Goal: Task Accomplishment & Management: Manage account settings

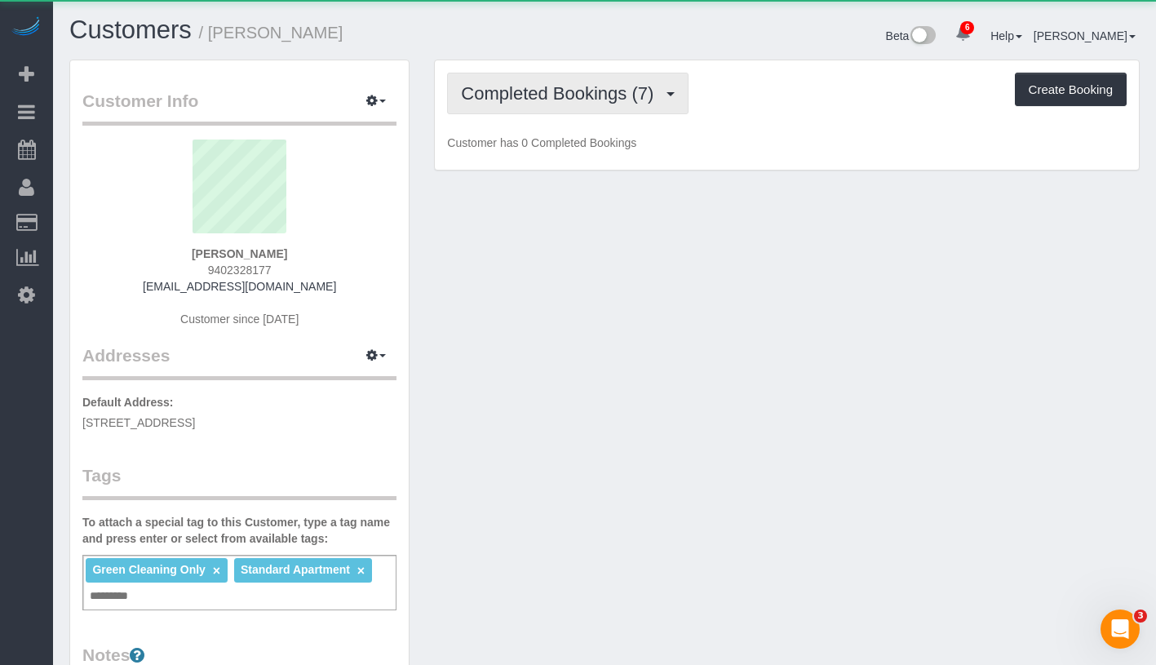
click at [570, 89] on span "Completed Bookings (7)" at bounding box center [561, 93] width 201 height 20
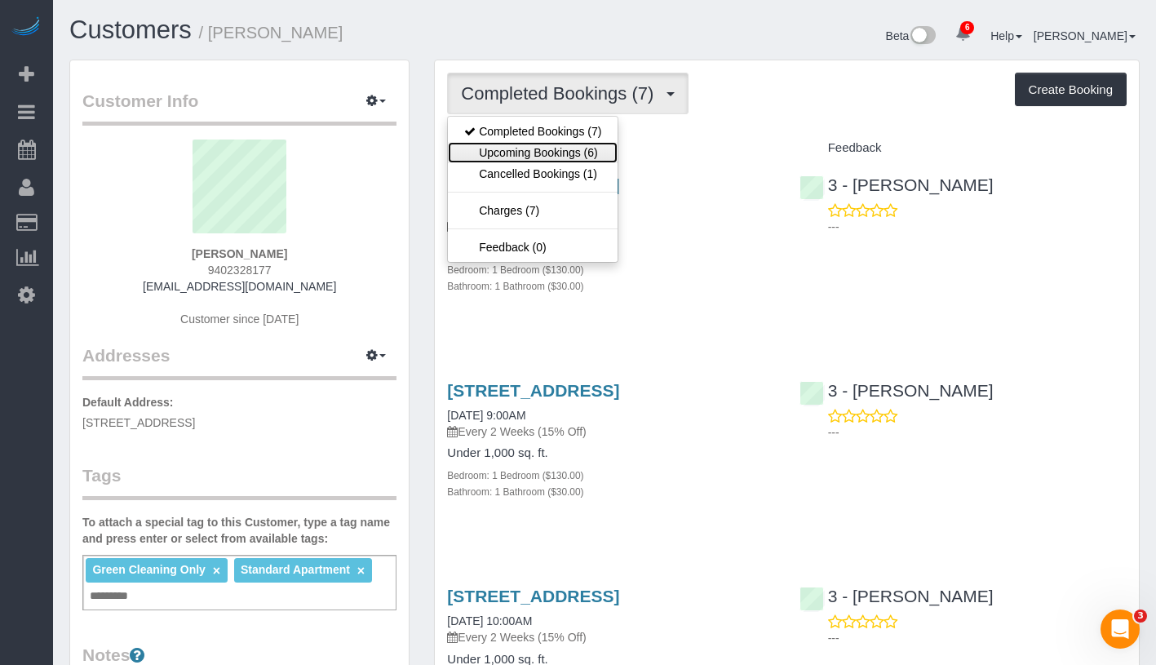
click at [566, 150] on link "Upcoming Bookings (6)" at bounding box center [533, 152] width 170 height 21
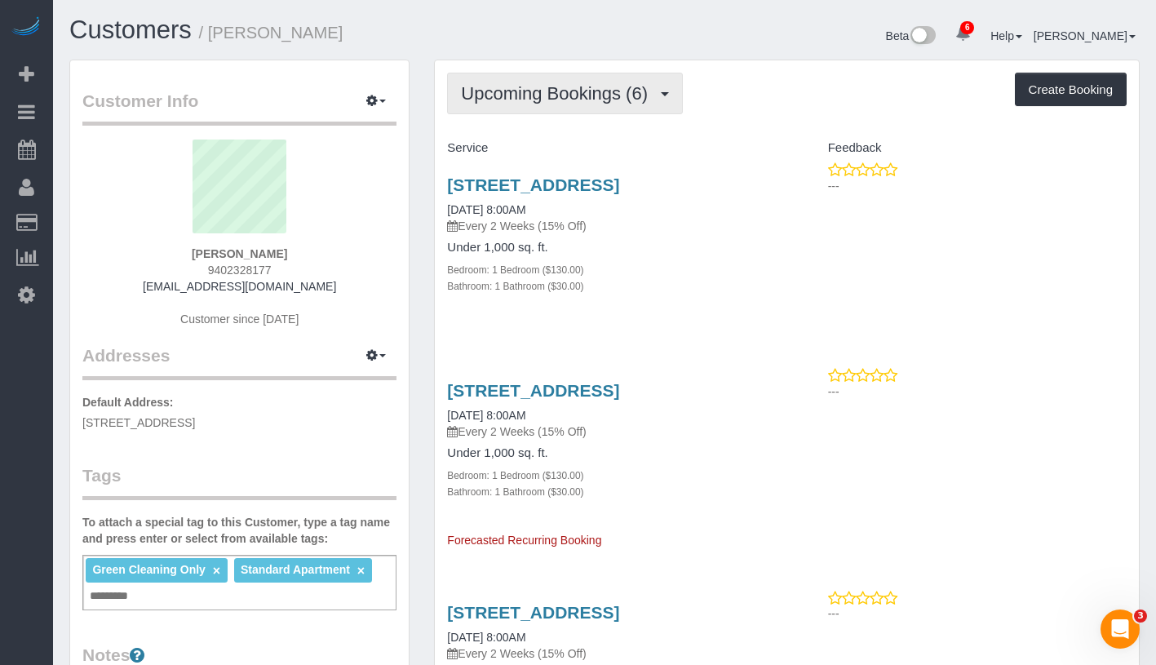
click at [588, 100] on span "Upcoming Bookings (6)" at bounding box center [558, 93] width 195 height 20
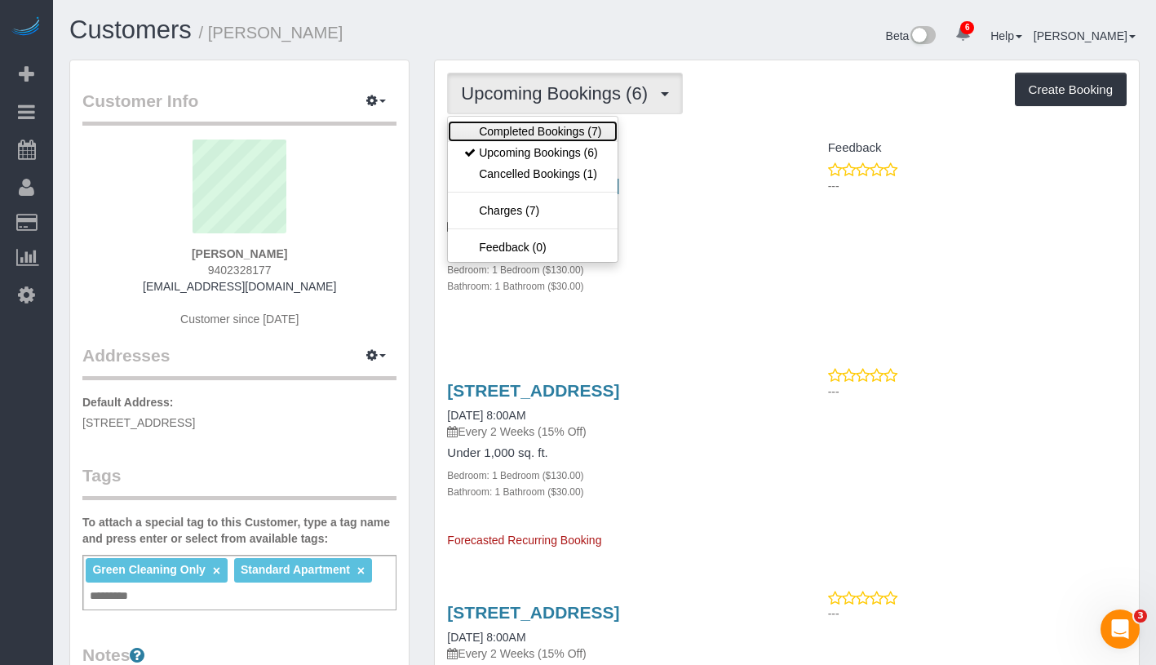
click at [582, 130] on link "Completed Bookings (7)" at bounding box center [533, 131] width 170 height 21
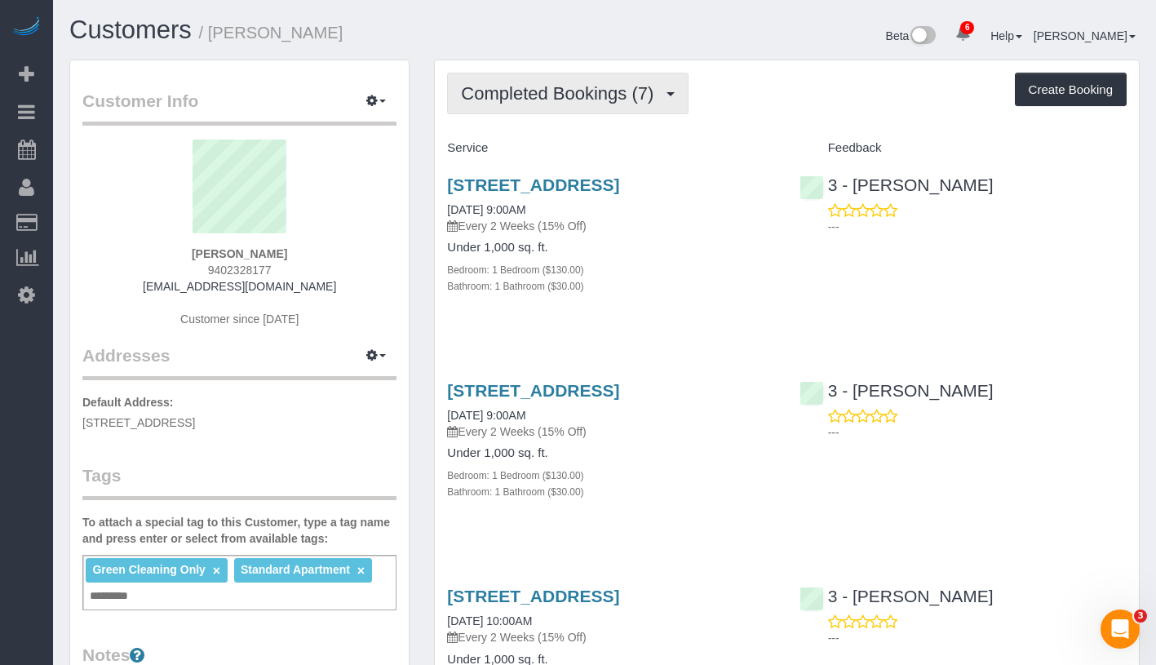
click at [581, 95] on span "Completed Bookings (7)" at bounding box center [561, 93] width 201 height 20
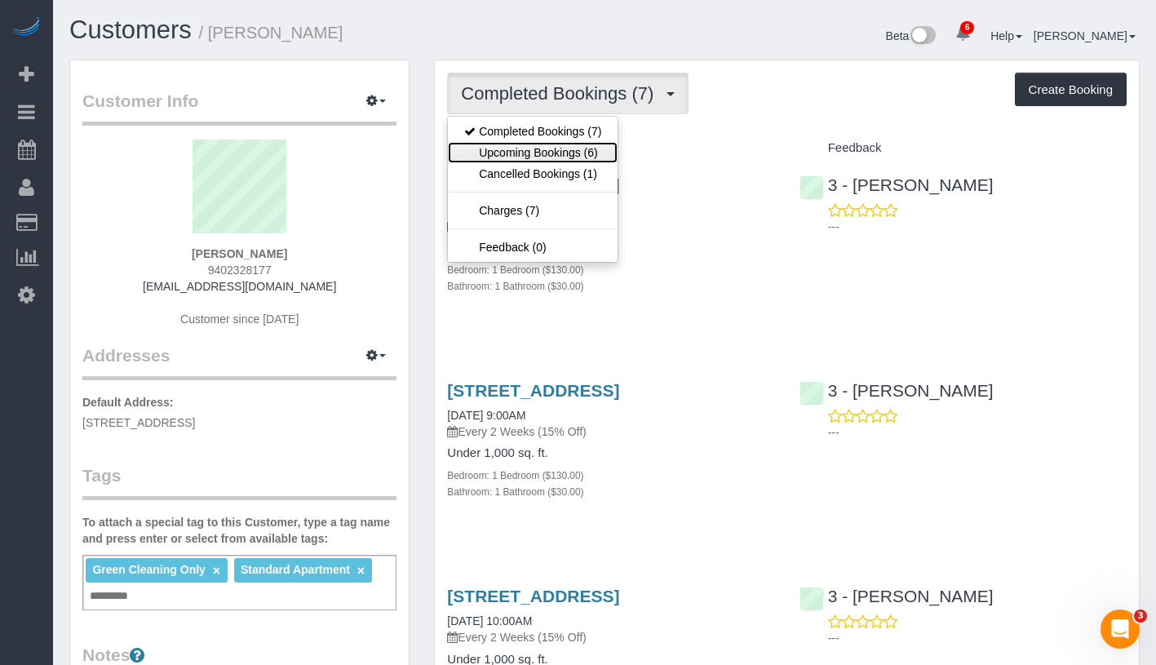
click at [562, 150] on link "Upcoming Bookings (6)" at bounding box center [533, 152] width 170 height 21
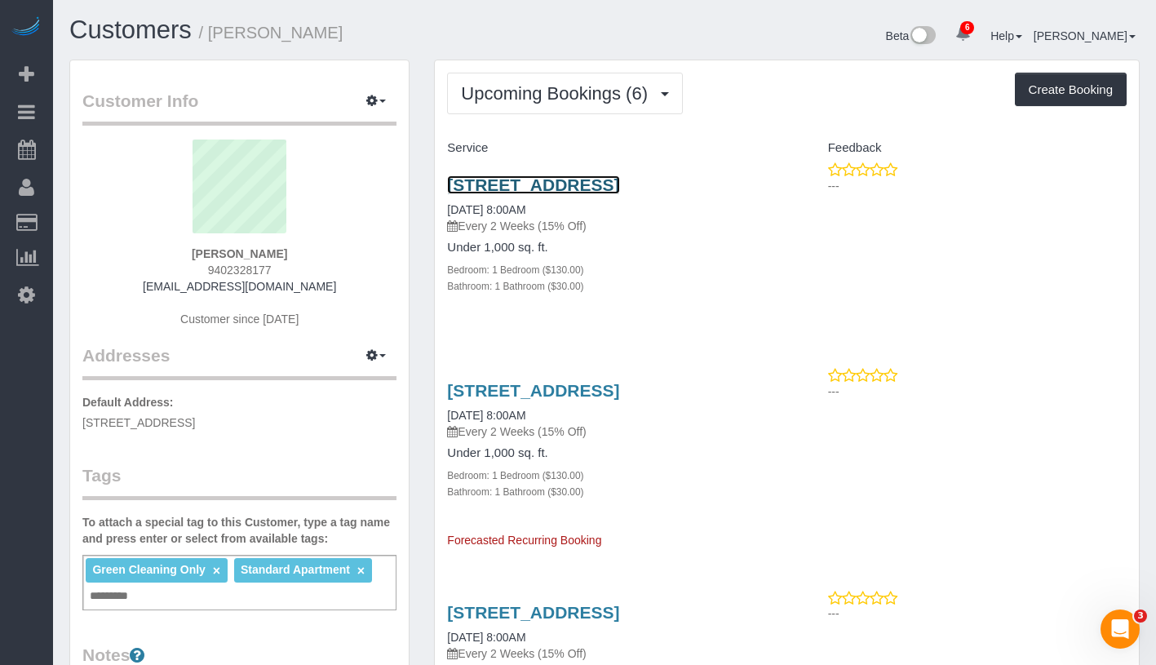
click at [559, 181] on link "4441 Purves Street, Apt 515, Long Island City, NY 11101" at bounding box center [533, 184] width 172 height 19
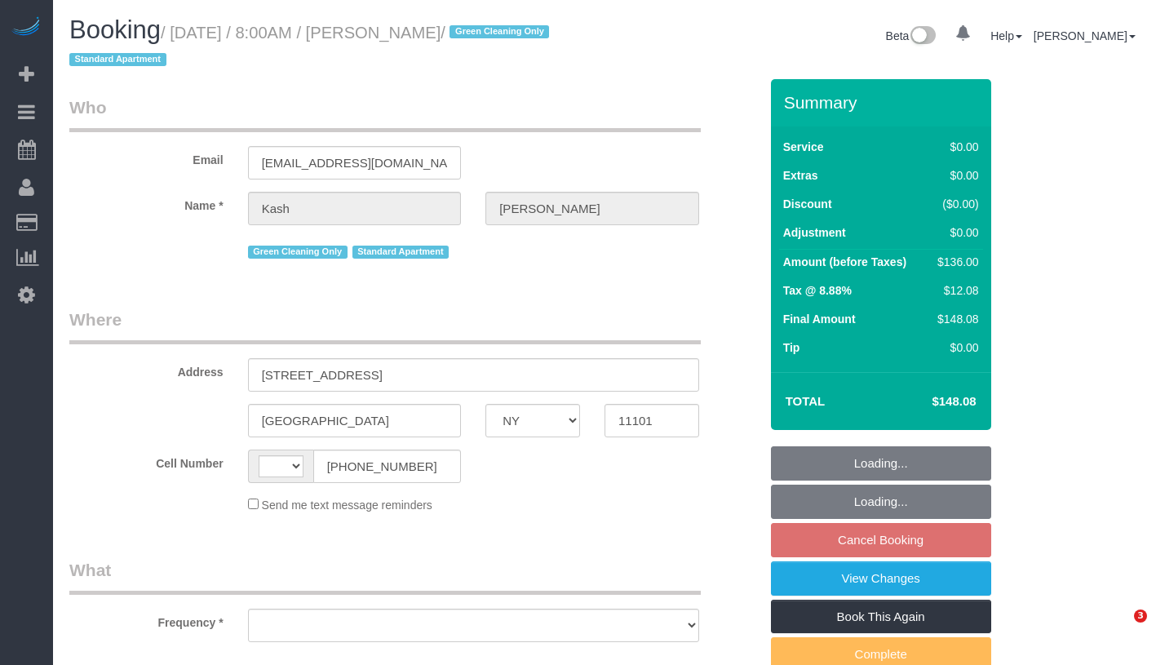
select select "NY"
select select "string:US"
select select "object:674"
select select "number:56"
select select "number:70"
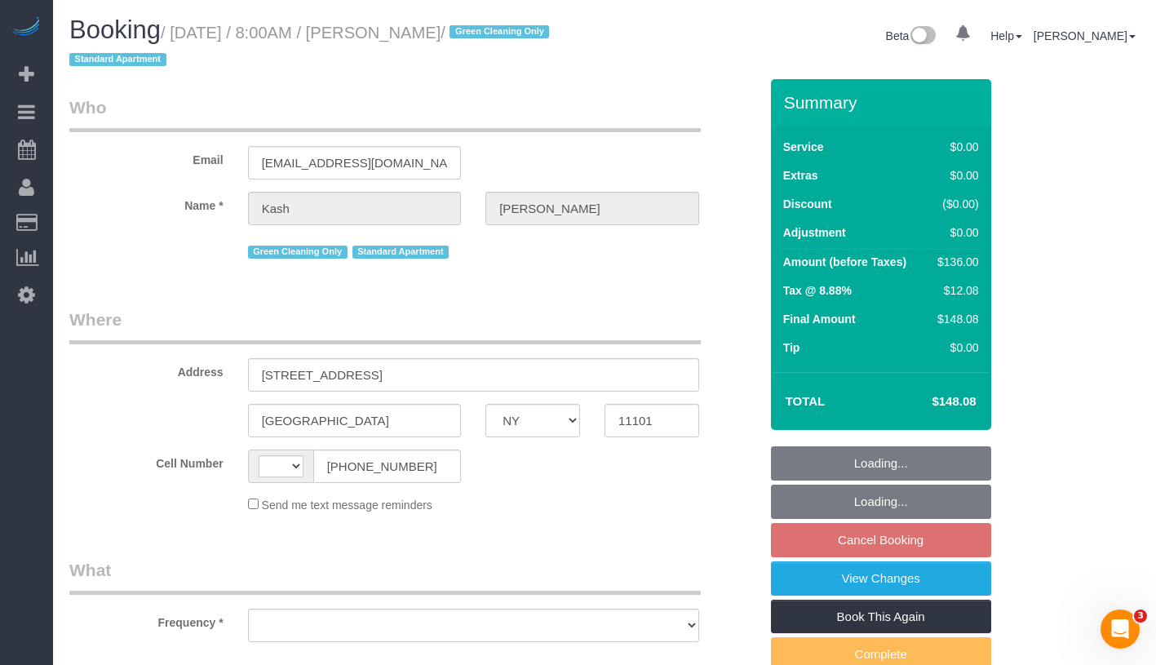
select select "number:15"
select select "number:5"
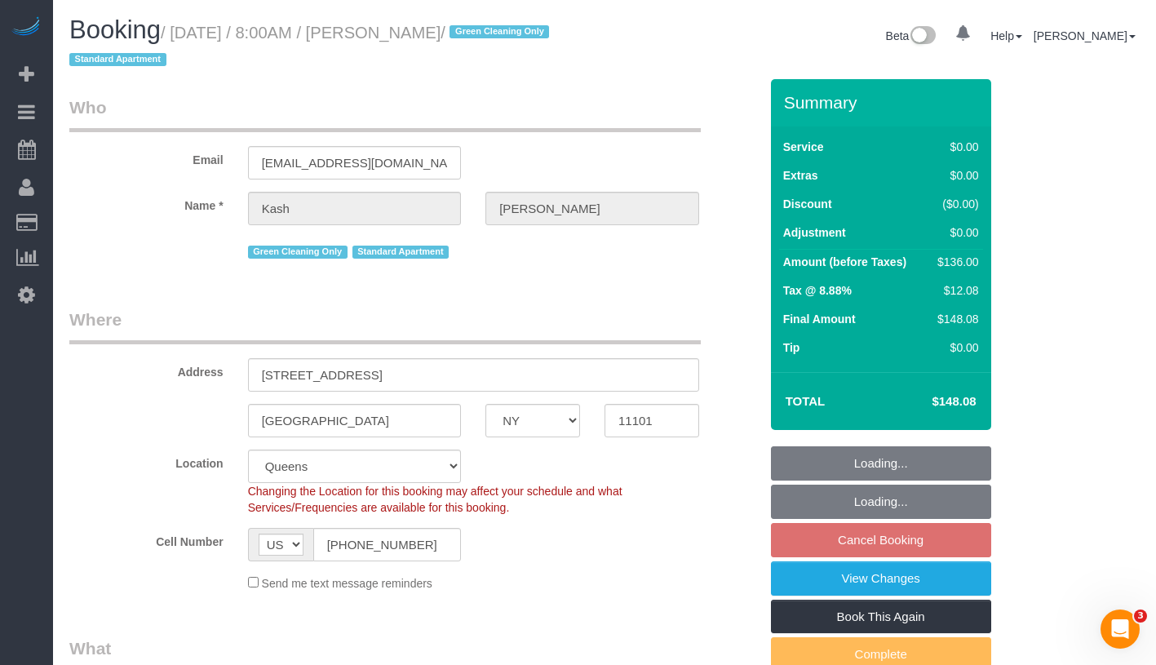
select select "object:926"
select select "string:stripe-pm_1PActe4VGloSiKo7lX7iOlSe"
select select "1"
select select "spot1"
select select "1"
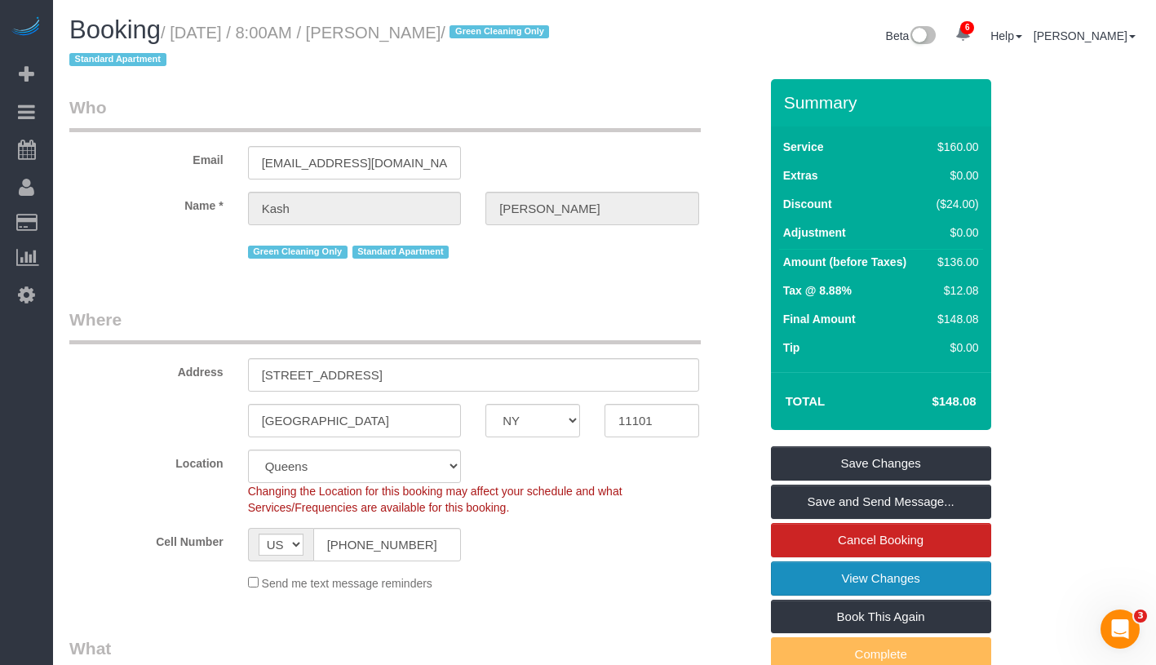
click at [981, 574] on link "View Changes" at bounding box center [881, 578] width 220 height 34
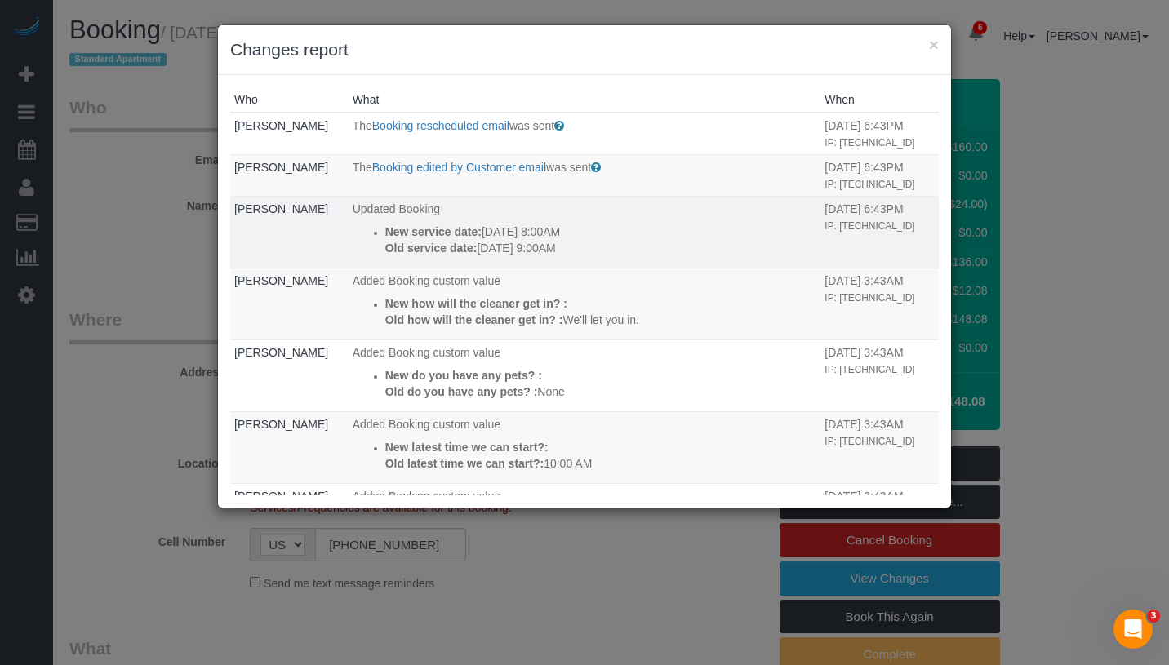
drag, startPoint x: 362, startPoint y: 228, endPoint x: 612, endPoint y: 255, distance: 251.3
click at [612, 255] on ul "New service date: 09/16/2025 8:00AM Old service date: 08/19/2025 9:00AM" at bounding box center [585, 240] width 464 height 33
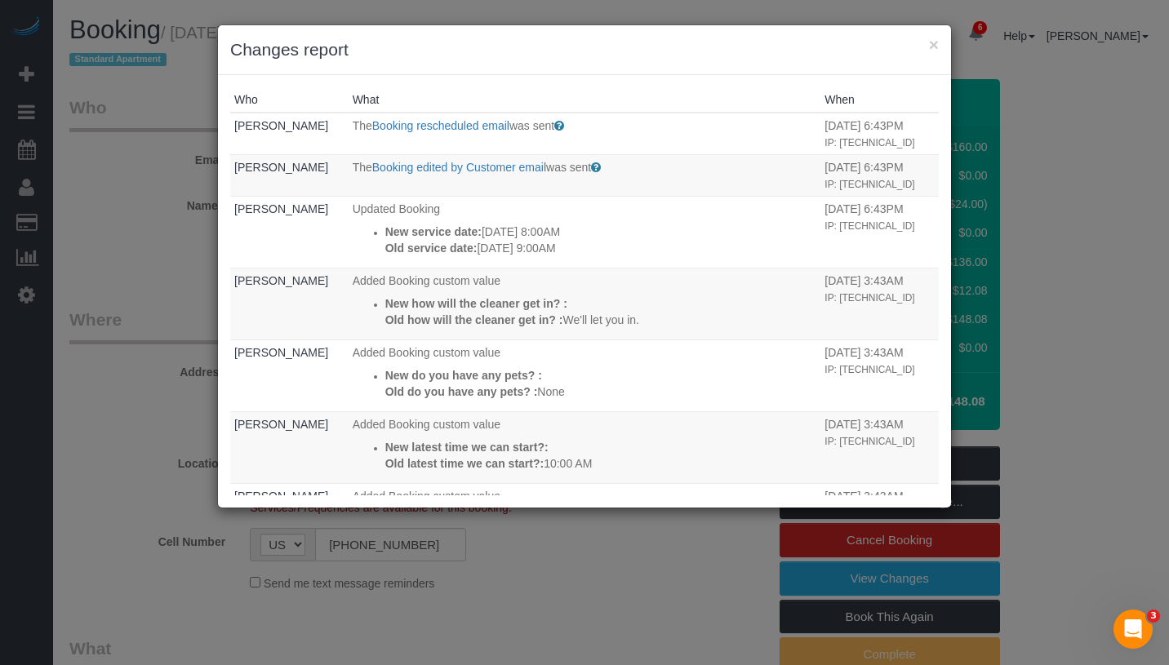
copy div "New service date: 09/16/2025 8:00AM Old service date: 08/19/2025 9:00AM"
click at [934, 42] on button "×" at bounding box center [934, 44] width 10 height 17
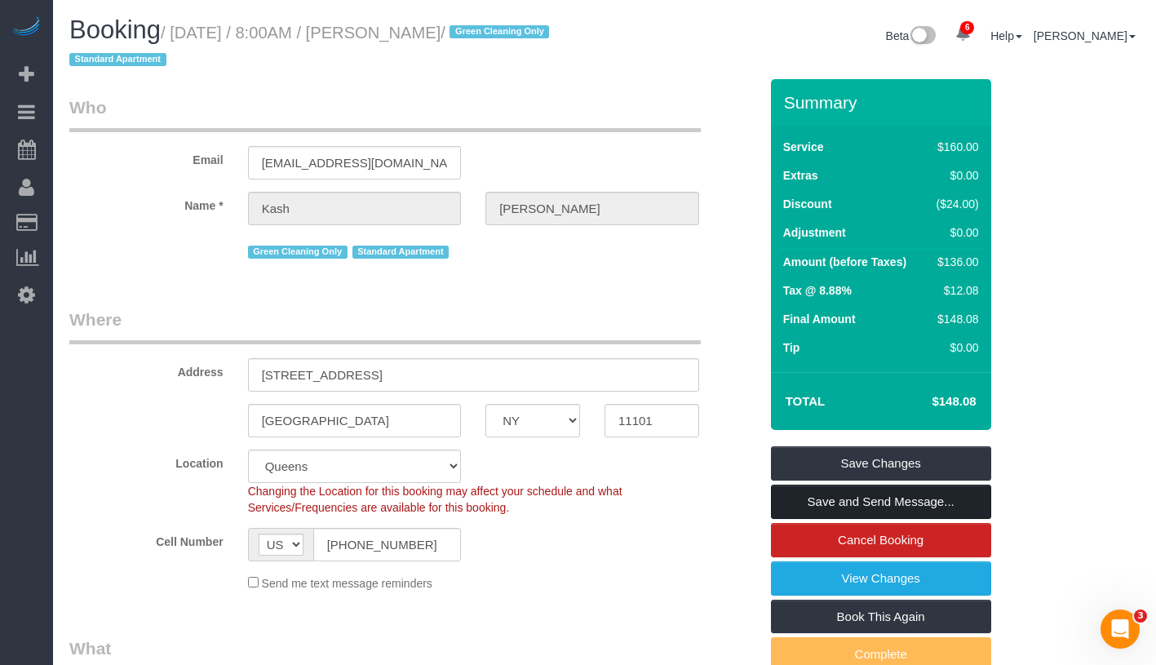
click at [959, 507] on link "Save and Send Message..." at bounding box center [881, 502] width 220 height 34
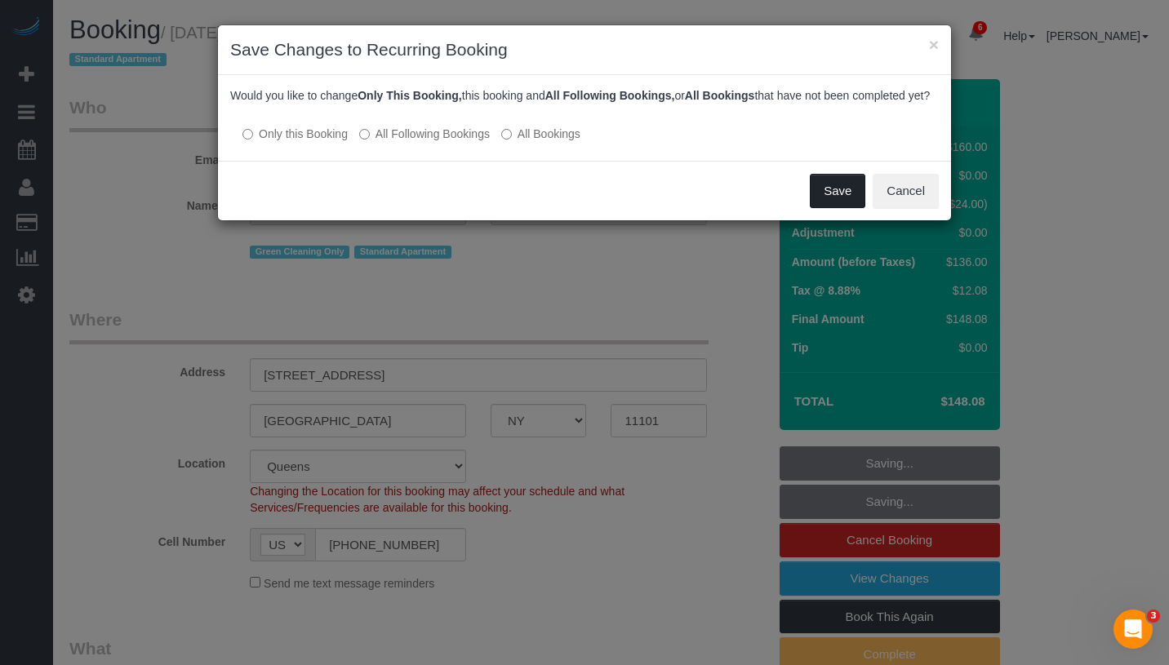
click at [830, 198] on button "Save" at bounding box center [837, 191] width 55 height 34
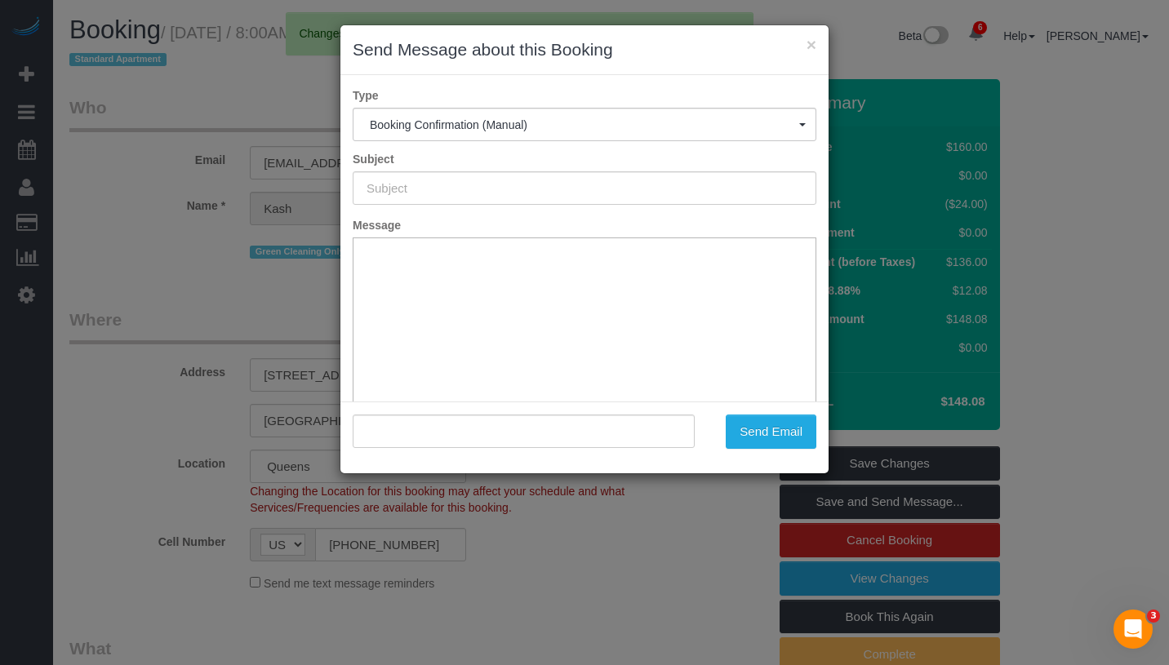
type input "Cleaning Confirmed for 09/16/2025 at 8:00am"
type input ""Kash Cummings" <kashleec@gmail.com>"
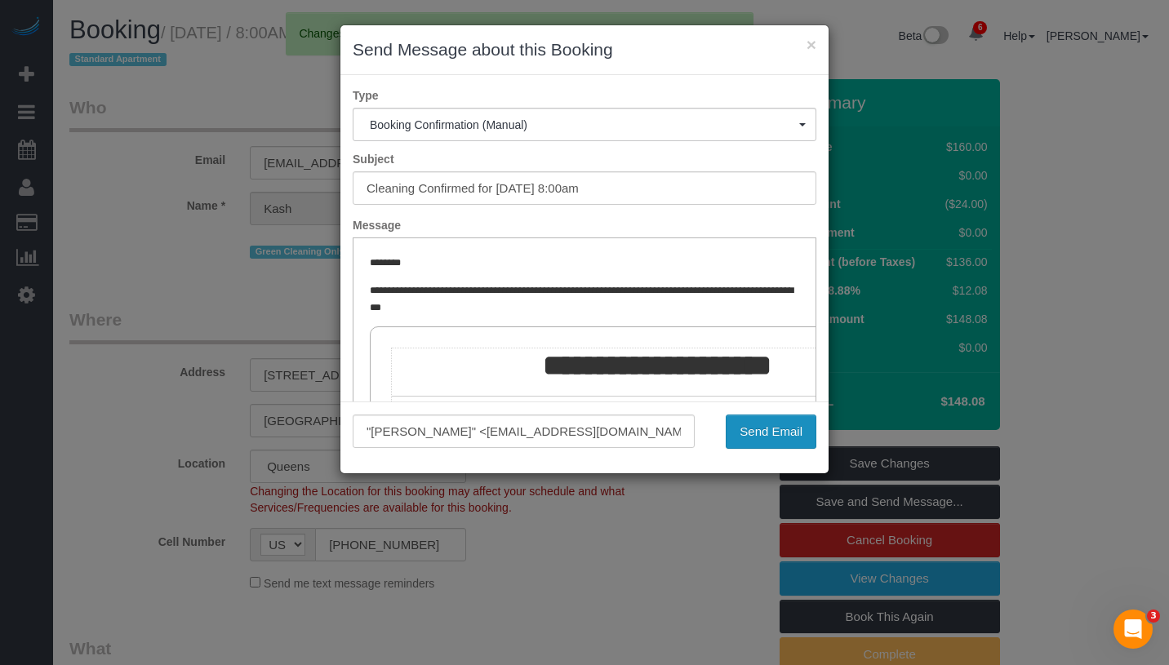
click at [788, 424] on button "Send Email" at bounding box center [771, 432] width 91 height 34
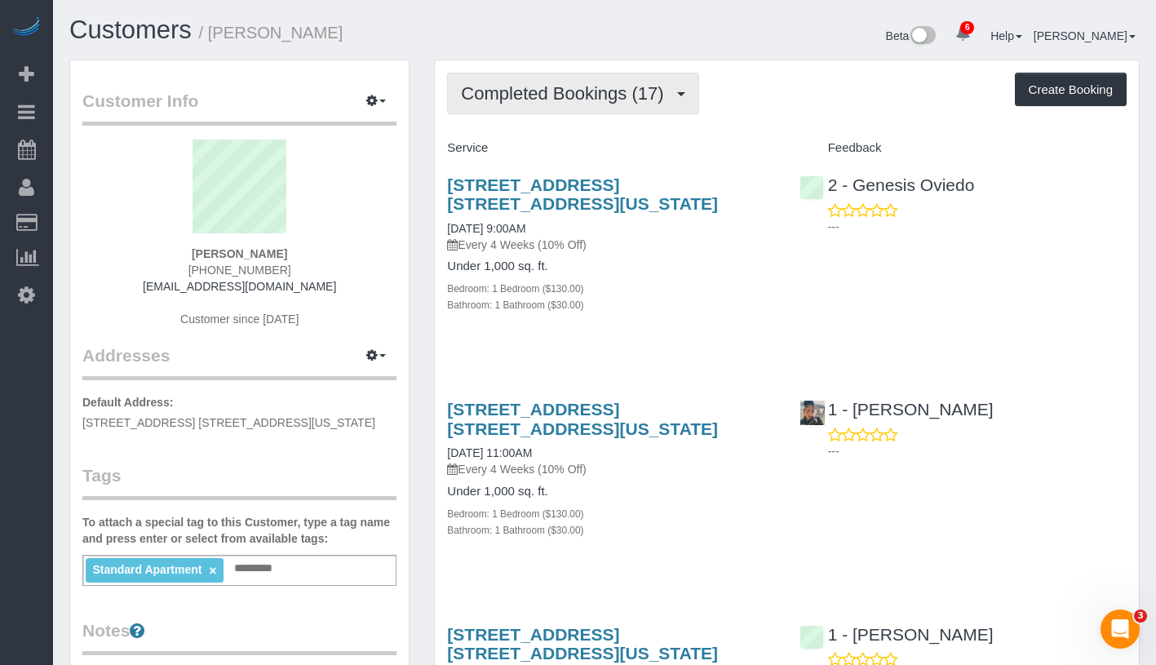
click at [626, 109] on button "Completed Bookings (17)" at bounding box center [572, 94] width 251 height 42
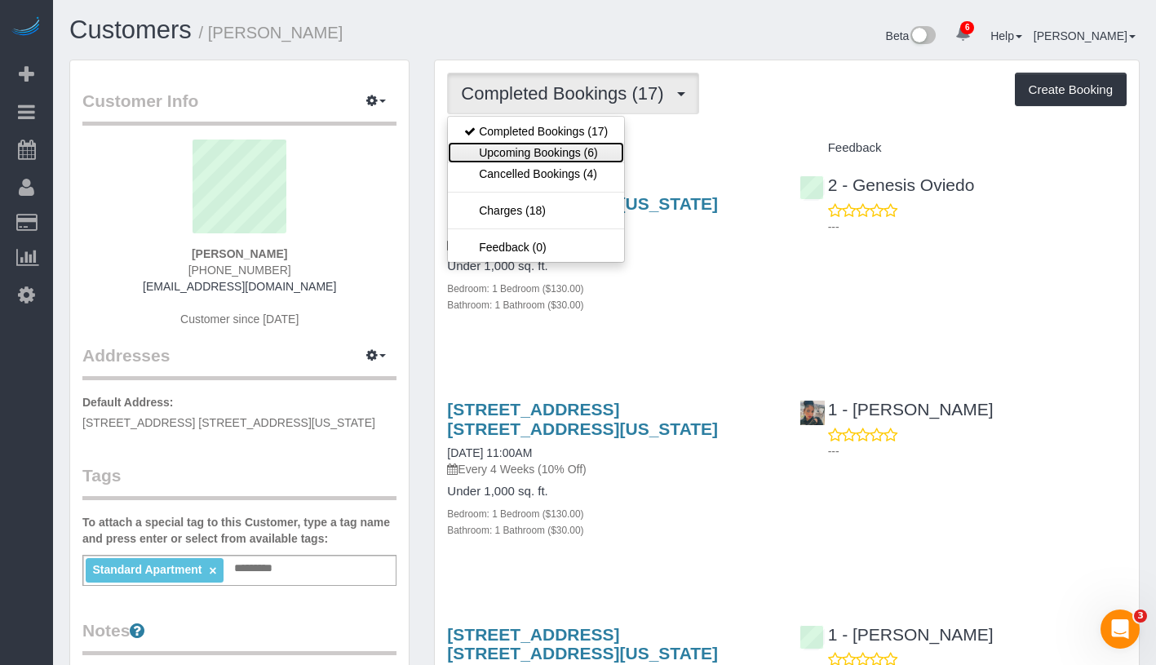
click at [597, 150] on link "Upcoming Bookings (6)" at bounding box center [536, 152] width 176 height 21
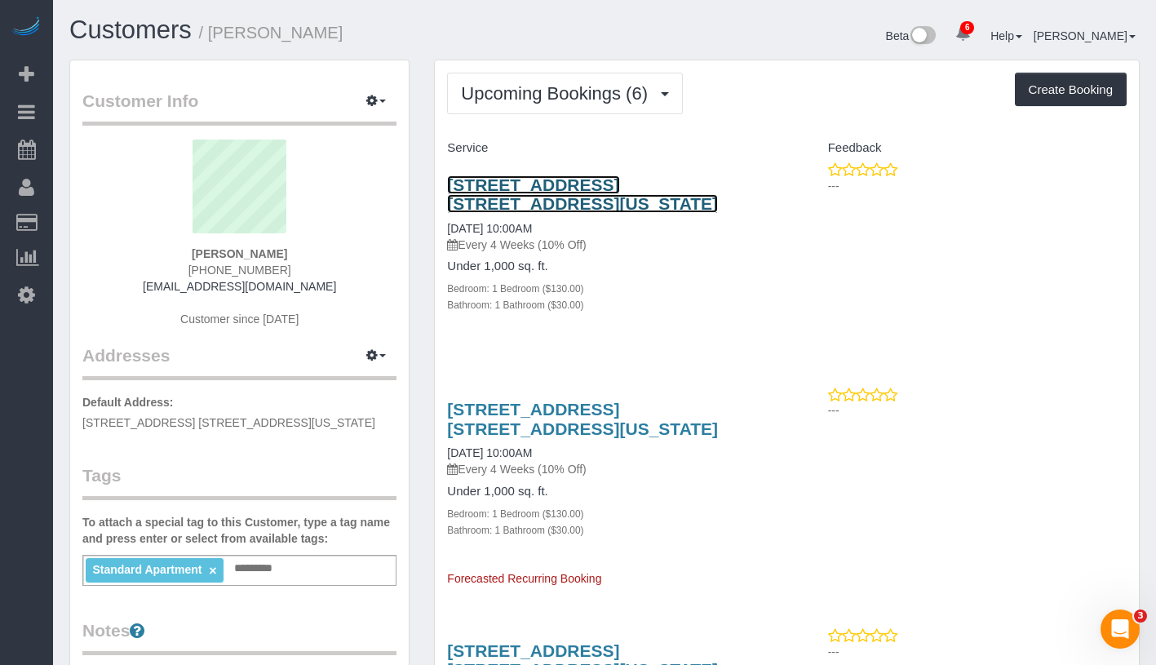
click at [707, 187] on link "333 West 56th Street, Apt. 9g, New York, NY 10019" at bounding box center [582, 194] width 271 height 38
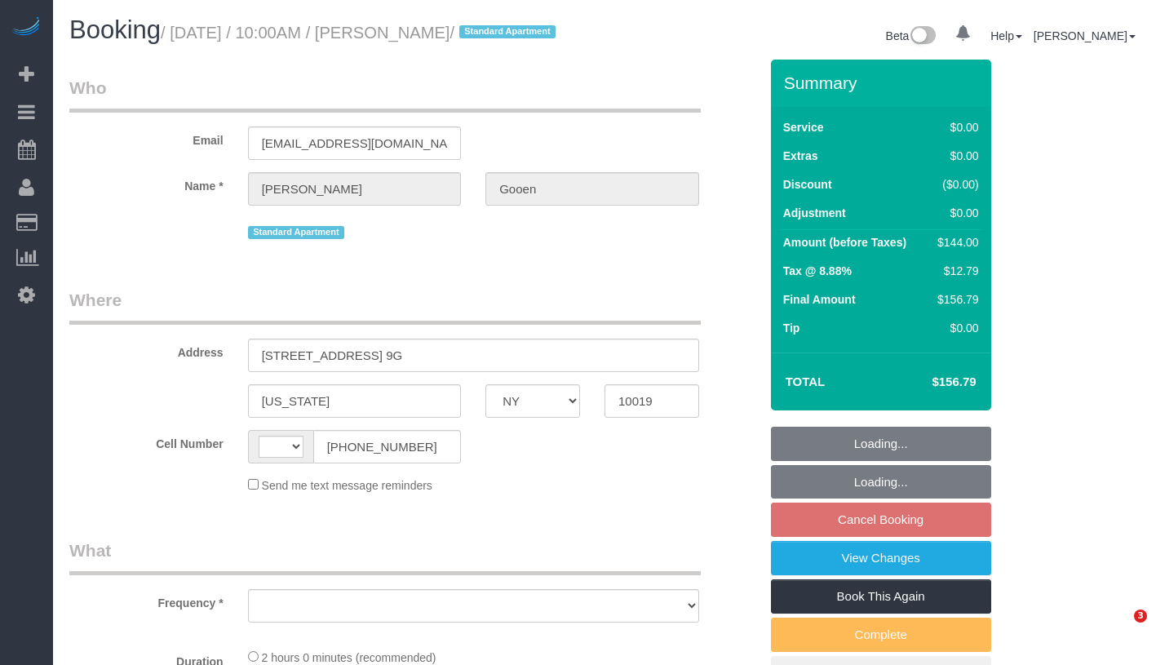
select select "NY"
select select "object:421"
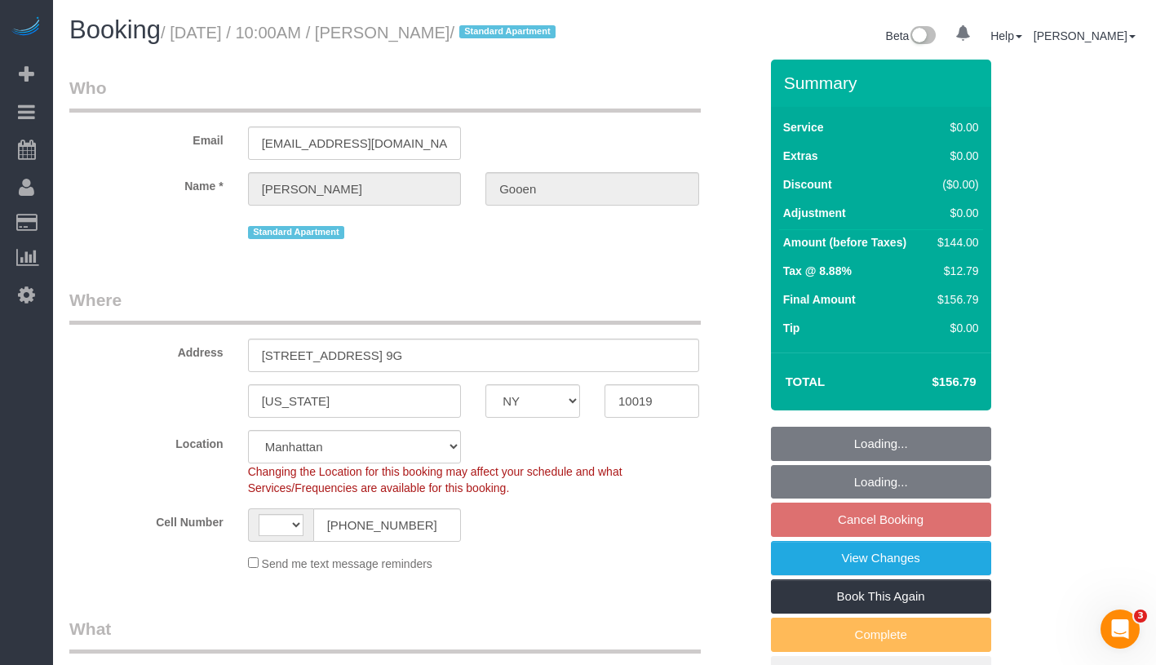
select select "string:[GEOGRAPHIC_DATA]"
select select "string:stripe-pm_1R0Ms84VGloSiKo7dlBryzoR"
select select "number:57"
select select "number:72"
select select "number:15"
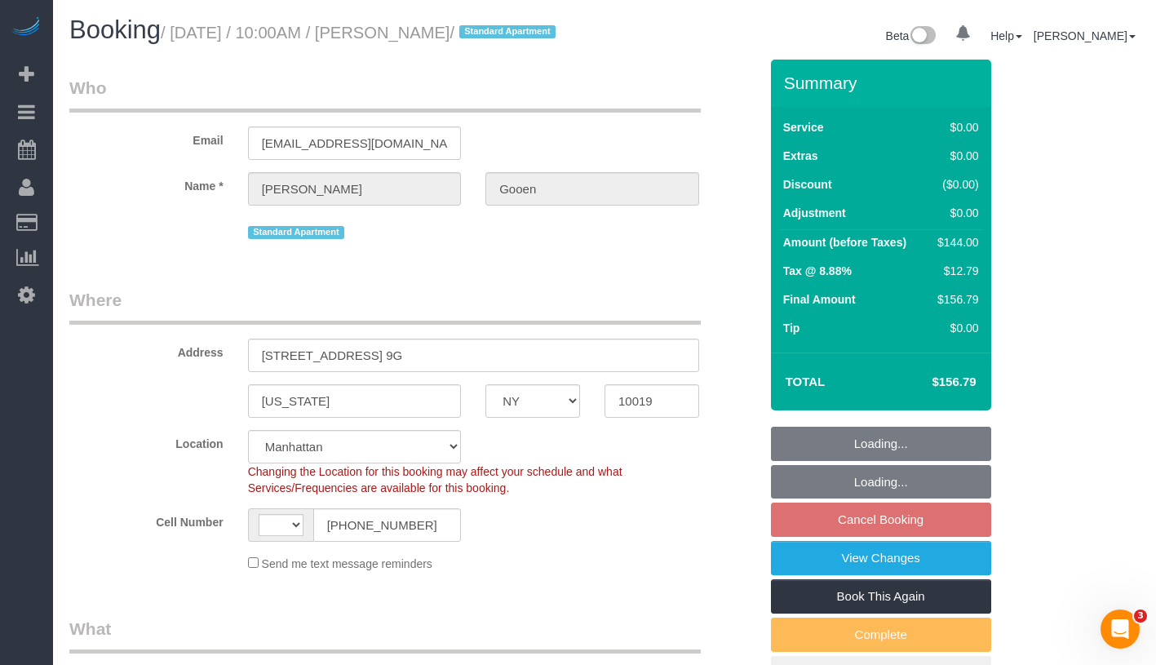
select select "number:7"
click at [963, 575] on link "View Changes" at bounding box center [881, 558] width 220 height 34
select select "1"
select select "spot3"
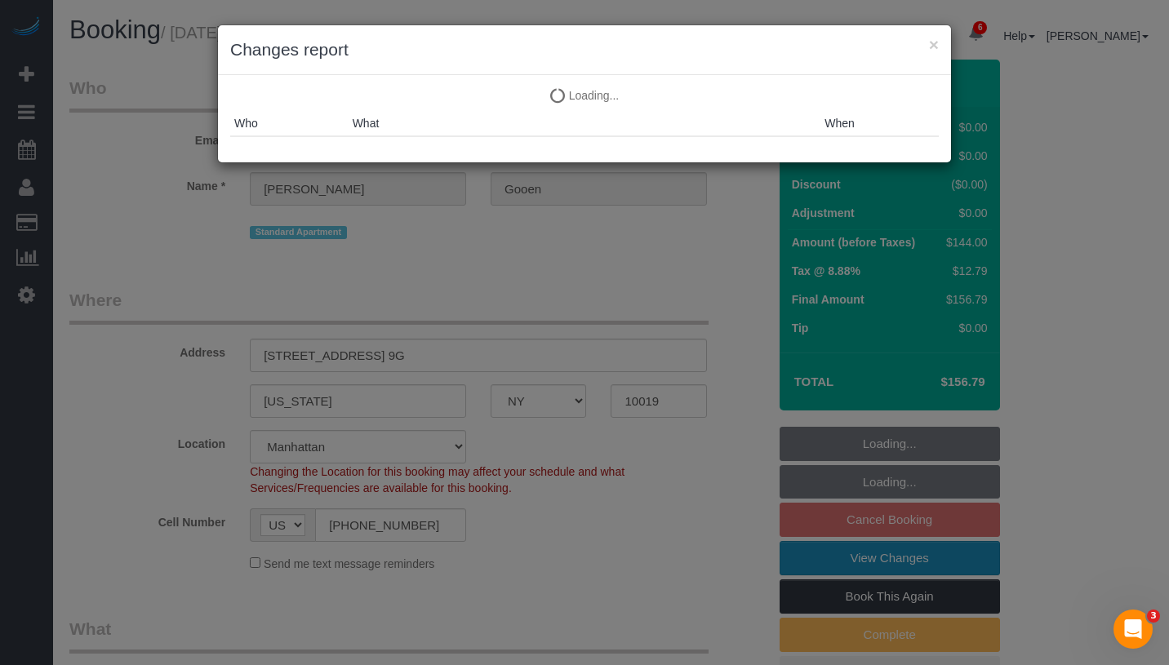
select select "object:1365"
select select "1"
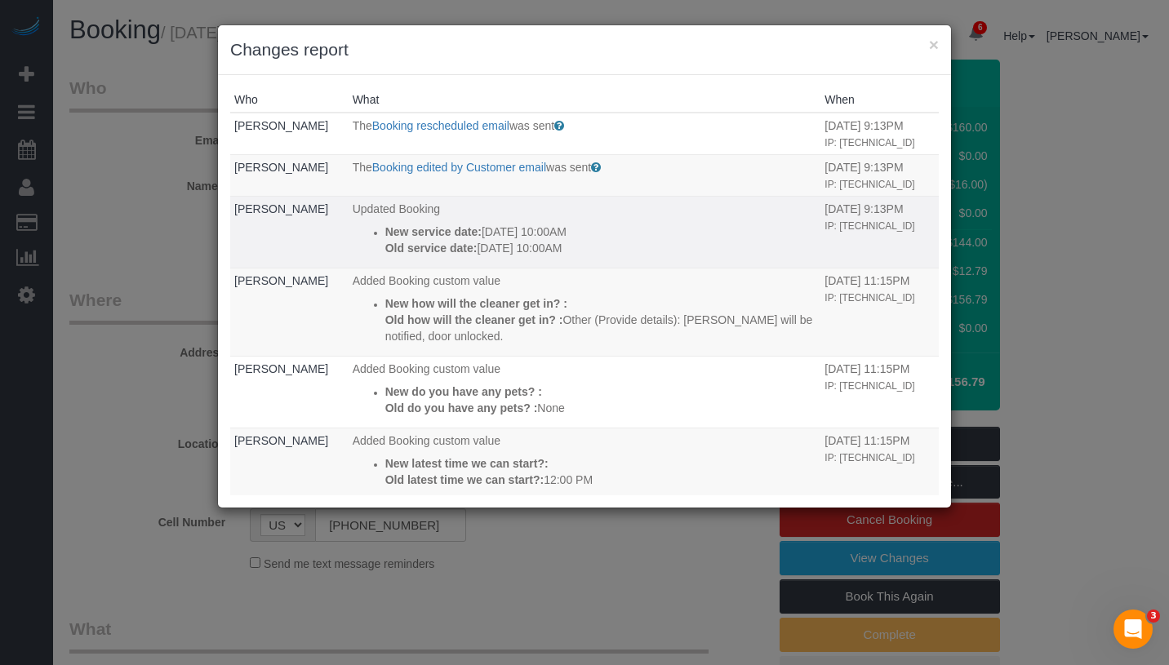
drag, startPoint x: 376, startPoint y: 229, endPoint x: 606, endPoint y: 246, distance: 230.8
click at [606, 246] on li "New service date: 08/31/2025 10:00AM Old service date: 08/24/2025 10:00AM" at bounding box center [601, 240] width 432 height 33
copy div "New service date: 08/31/2025 10:00AM Old service date: 08/24/2025 10:00AM"
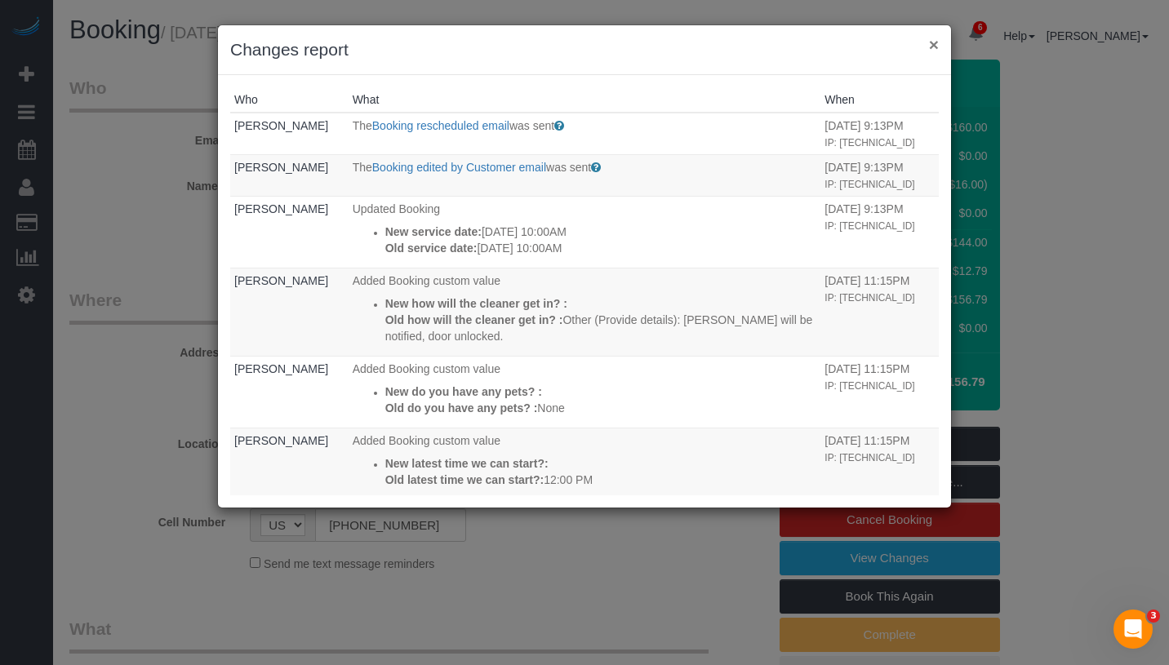
click at [930, 45] on button "×" at bounding box center [934, 44] width 10 height 17
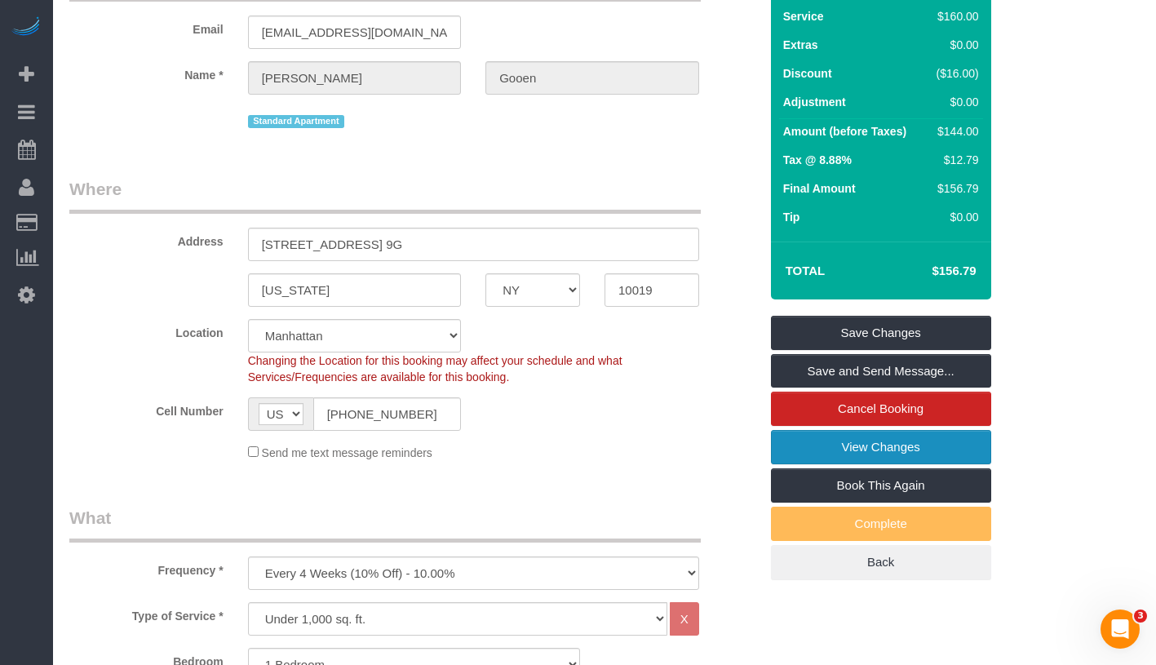
scroll to position [87, 0]
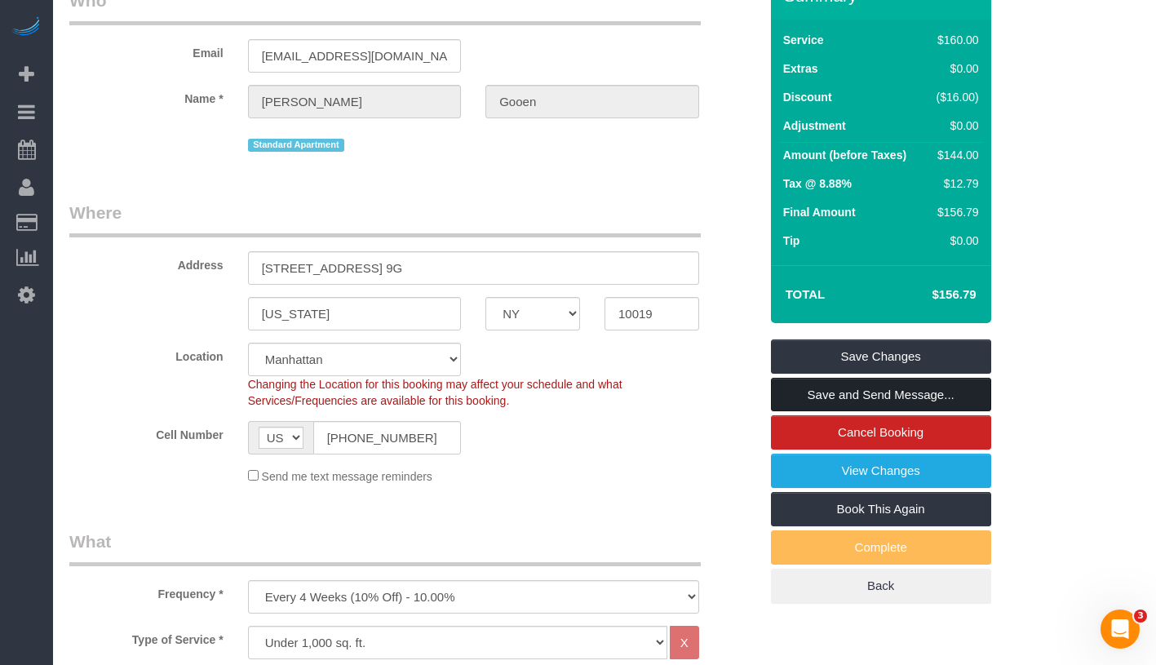
click at [971, 410] on link "Save and Send Message..." at bounding box center [881, 395] width 220 height 34
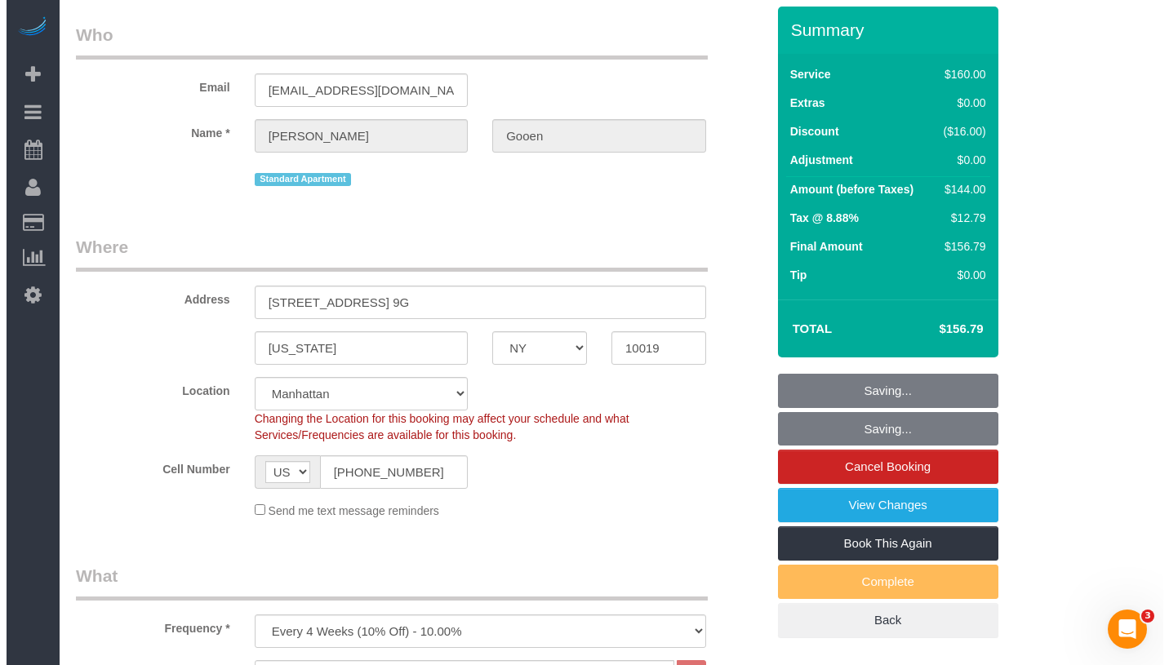
scroll to position [0, 0]
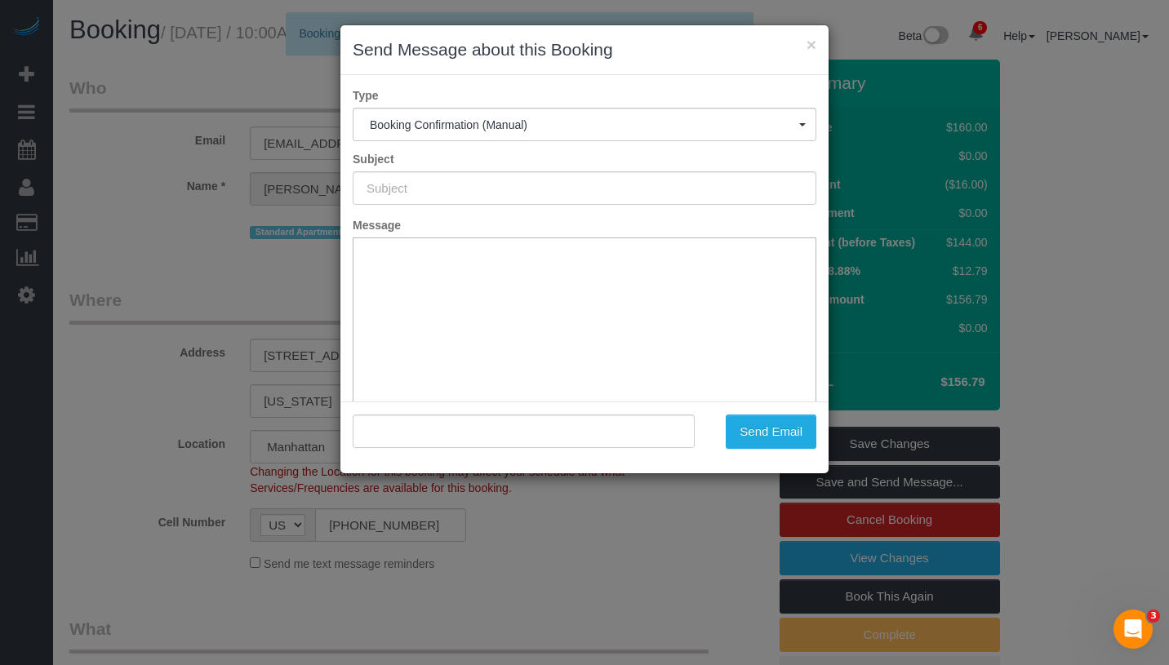
type input "Cleaning Confirmed for 08/31/2025 at 10:00am"
type input ""Sandy Gooen" <smoongooen@gmail.com>"
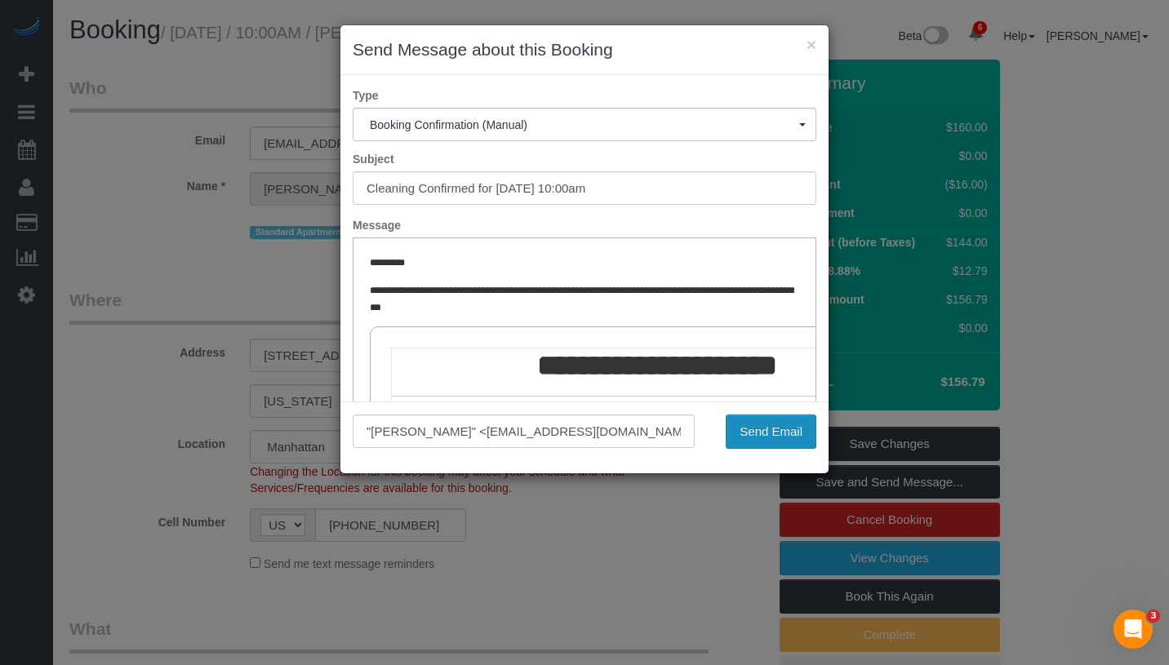
click at [757, 435] on button "Send Email" at bounding box center [771, 432] width 91 height 34
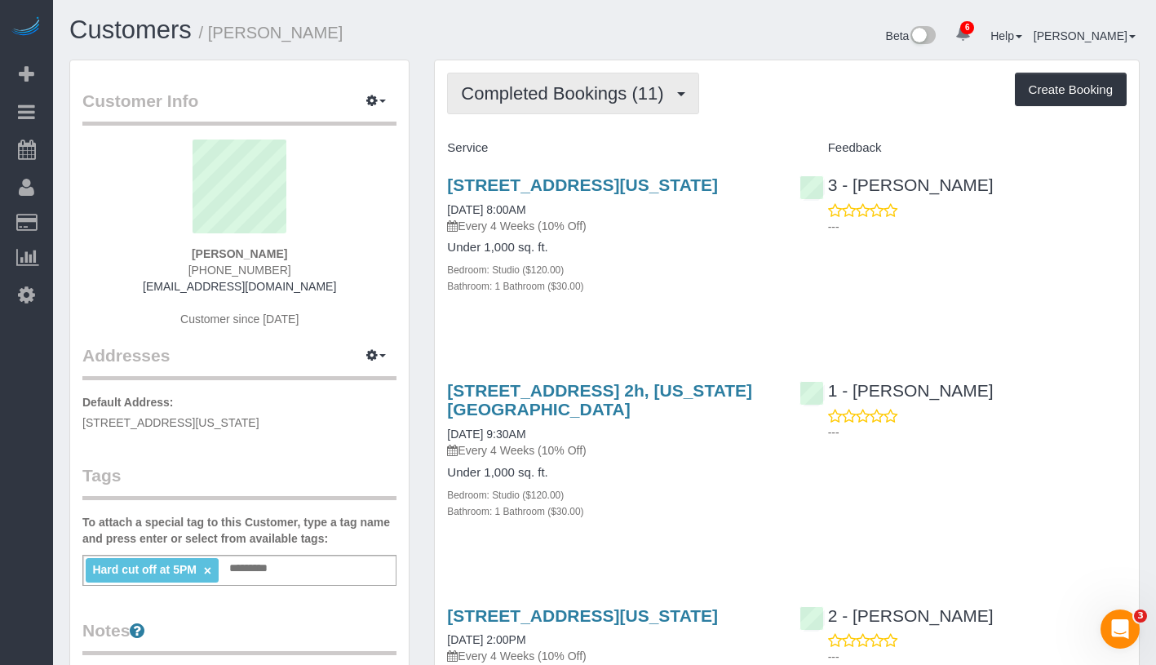
click at [586, 104] on button "Completed Bookings (11)" at bounding box center [572, 94] width 251 height 42
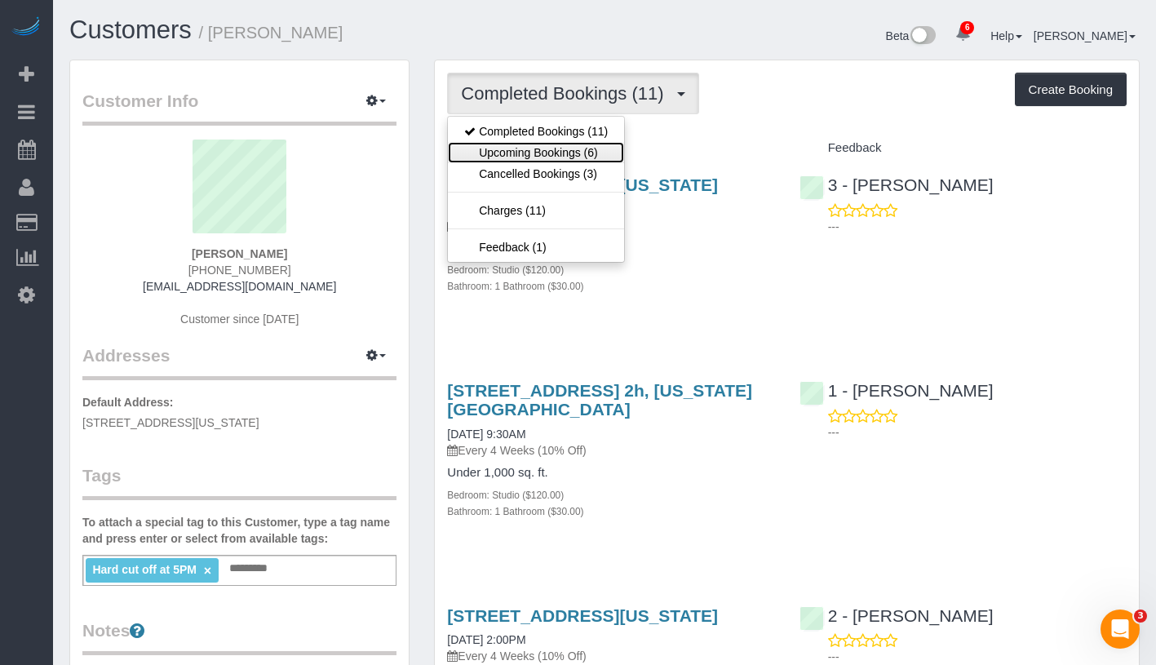
click at [578, 155] on link "Upcoming Bookings (6)" at bounding box center [536, 152] width 176 height 21
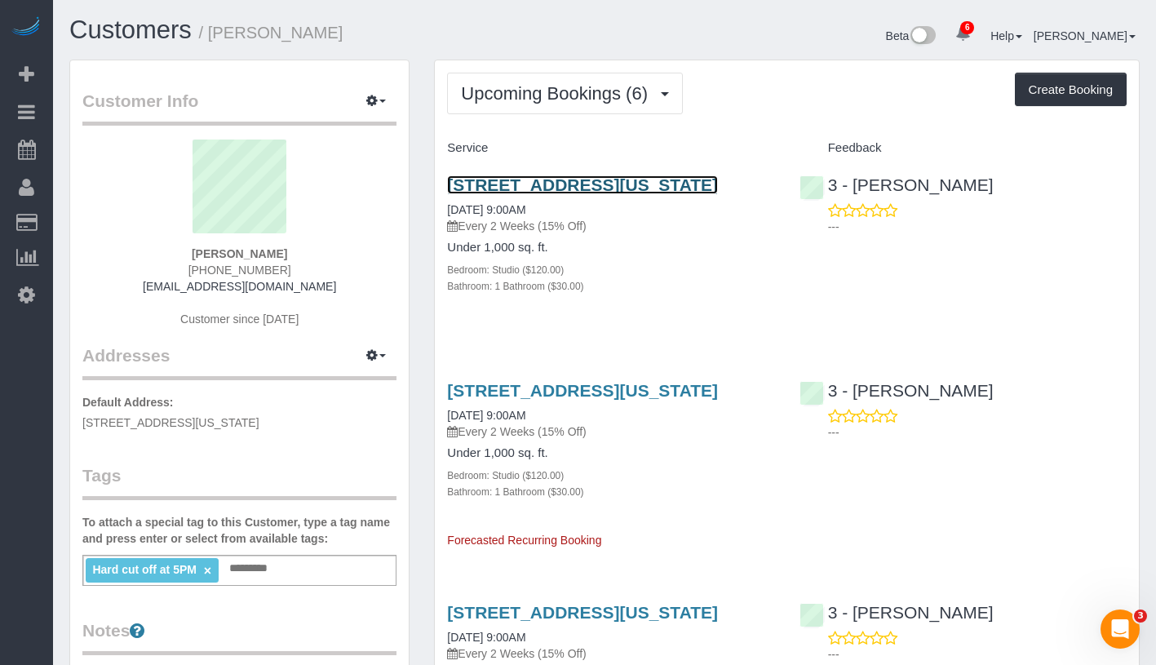
click at [645, 180] on link "303 East 37th Street, 2h, New York, NY 10016" at bounding box center [582, 184] width 271 height 19
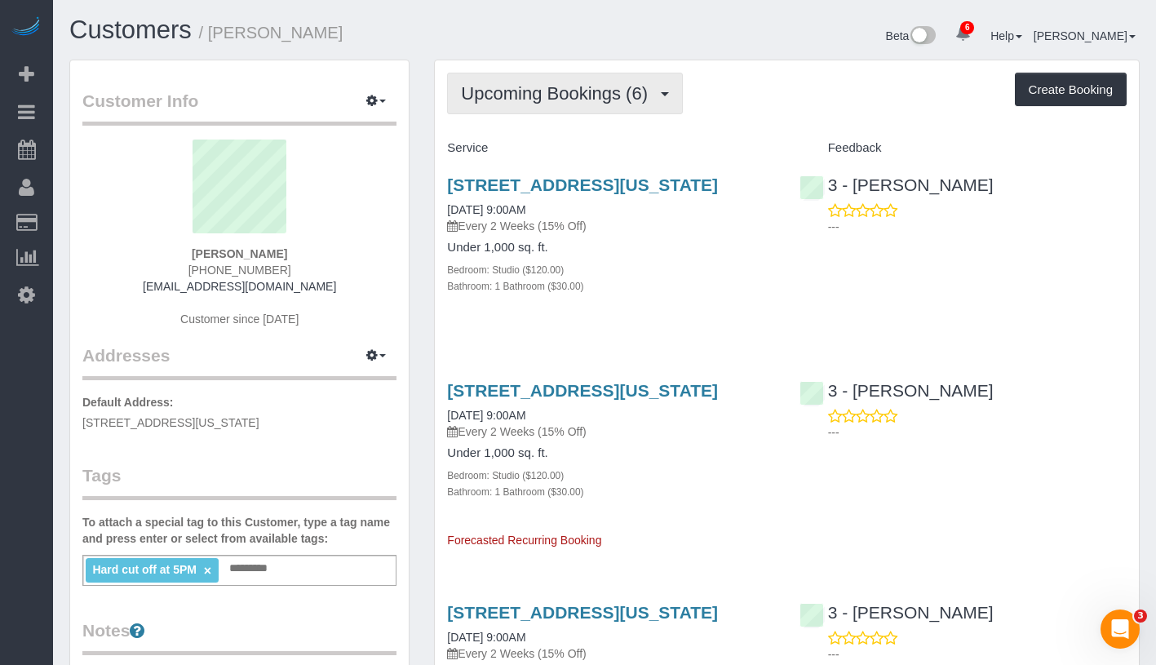
click at [591, 101] on span "Upcoming Bookings (6)" at bounding box center [558, 93] width 195 height 20
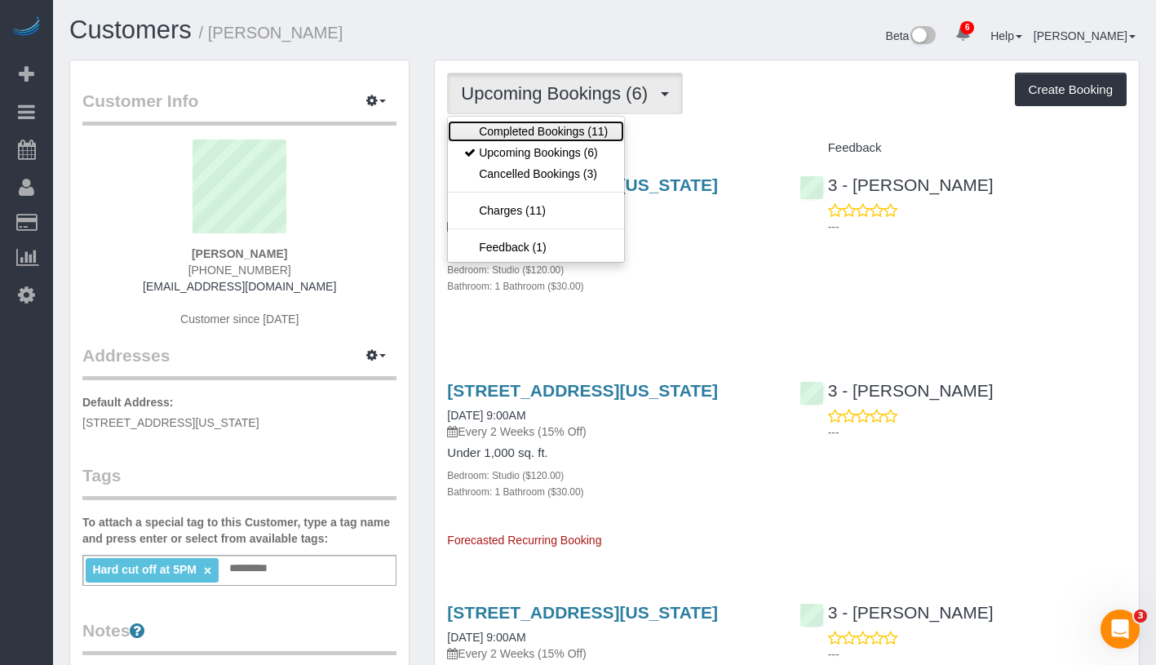
click at [584, 133] on link "Completed Bookings (11)" at bounding box center [536, 131] width 176 height 21
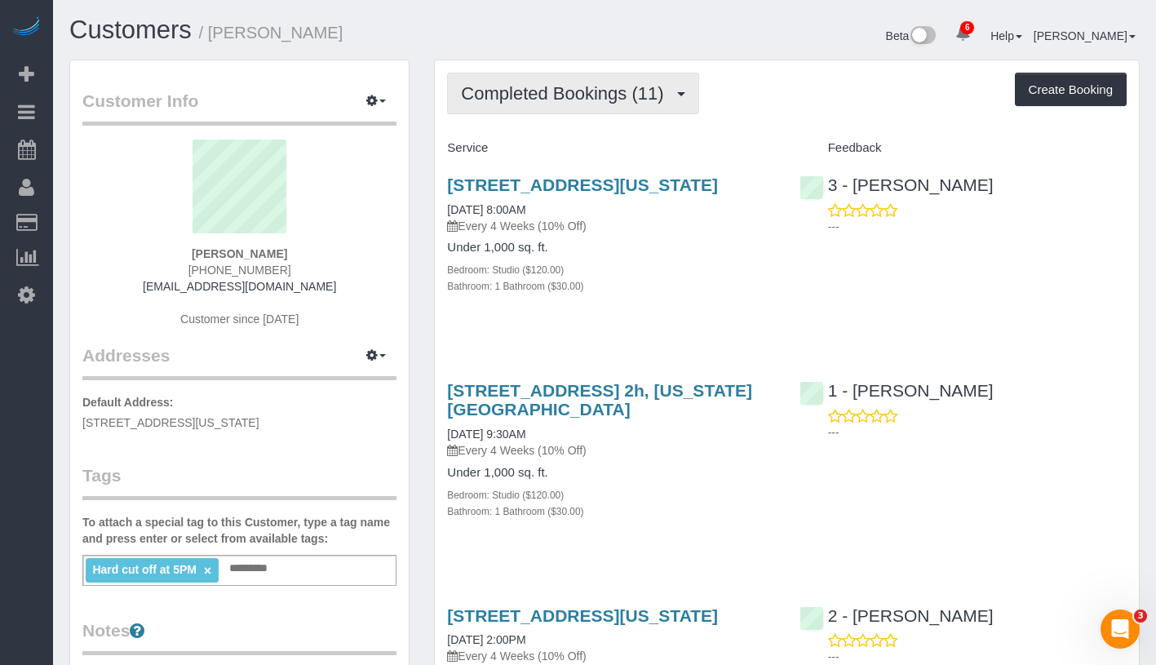
click at [620, 101] on span "Completed Bookings (11)" at bounding box center [566, 93] width 211 height 20
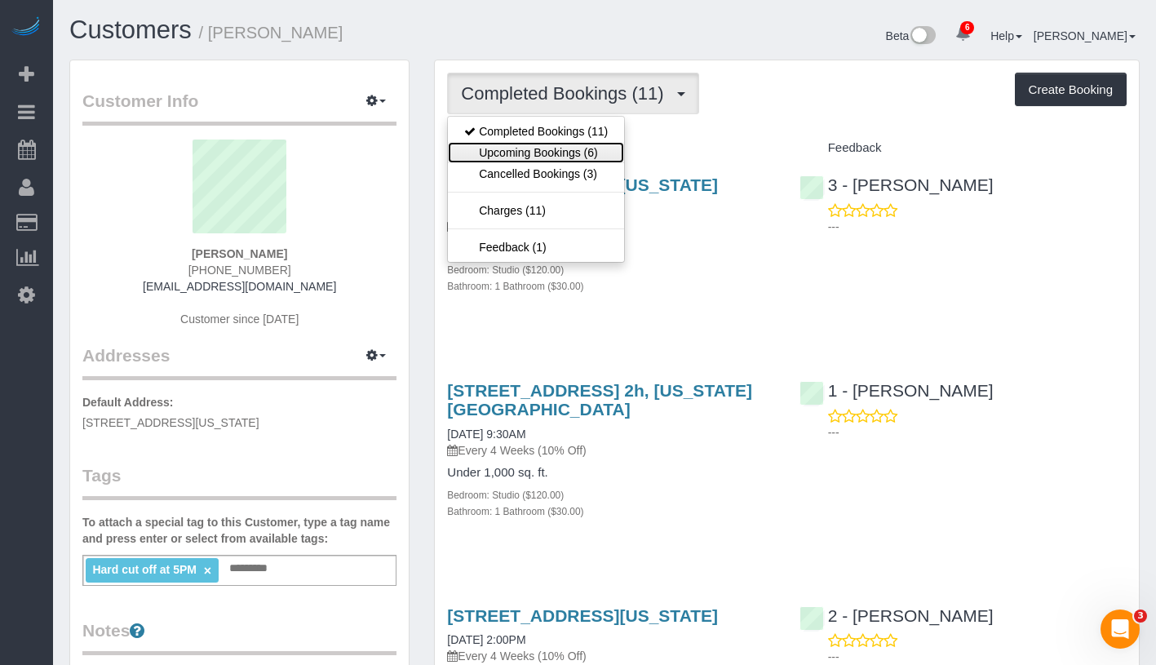
click at [599, 153] on link "Upcoming Bookings (6)" at bounding box center [536, 152] width 176 height 21
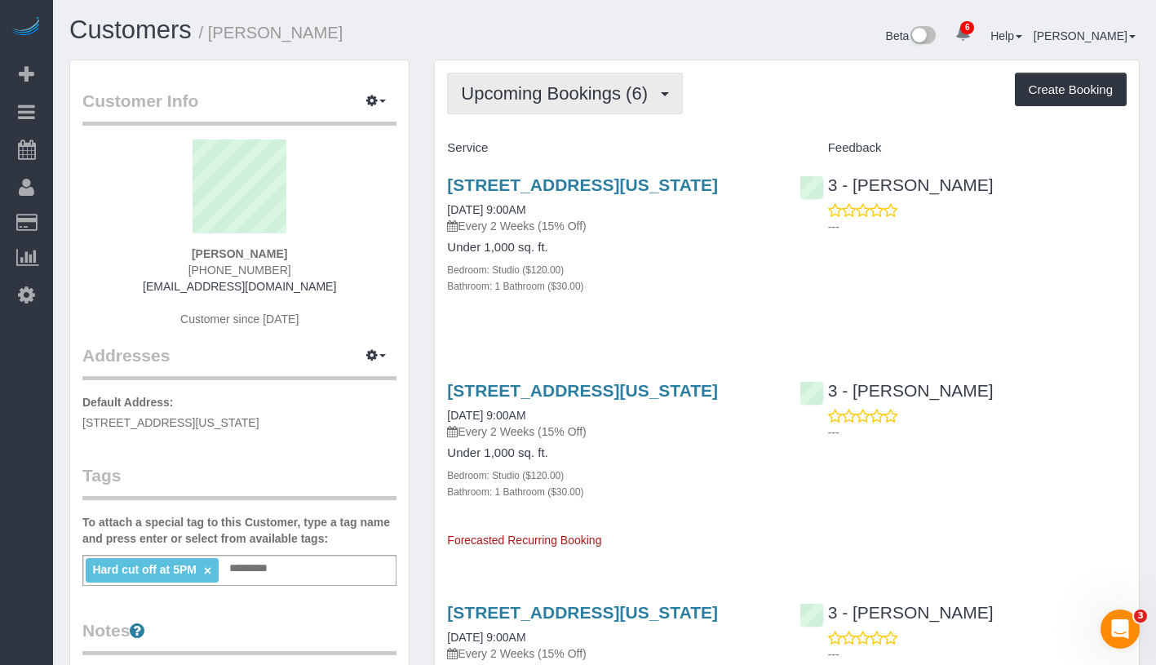
click at [566, 95] on span "Upcoming Bookings (6)" at bounding box center [558, 93] width 195 height 20
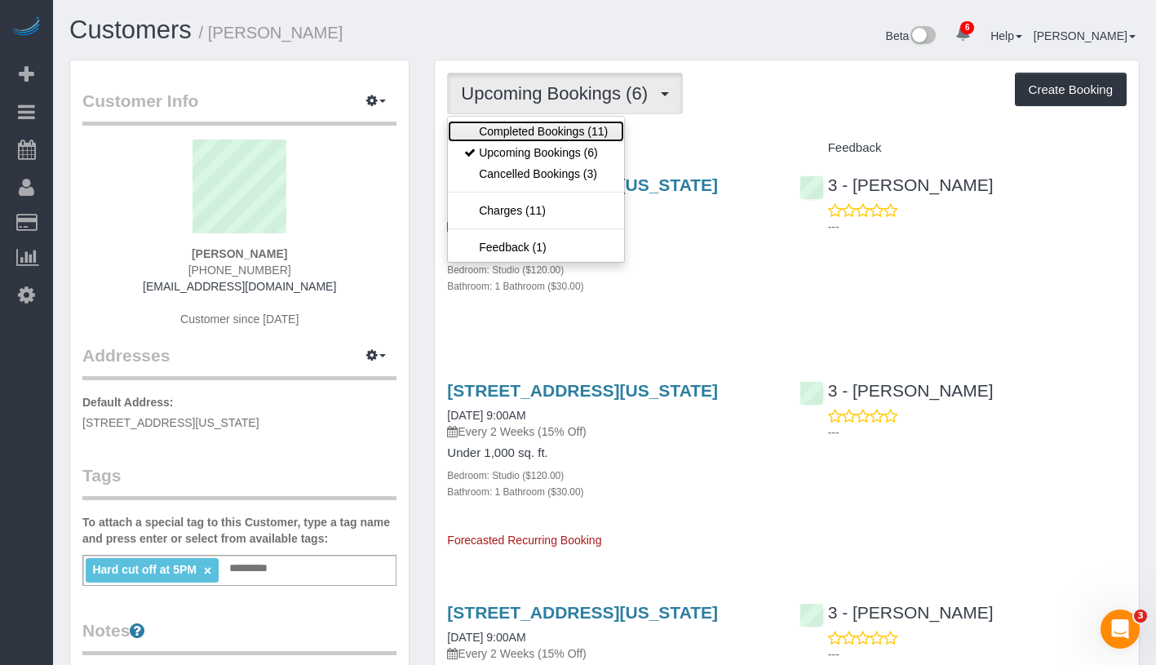
click at [550, 139] on link "Completed Bookings (11)" at bounding box center [536, 131] width 176 height 21
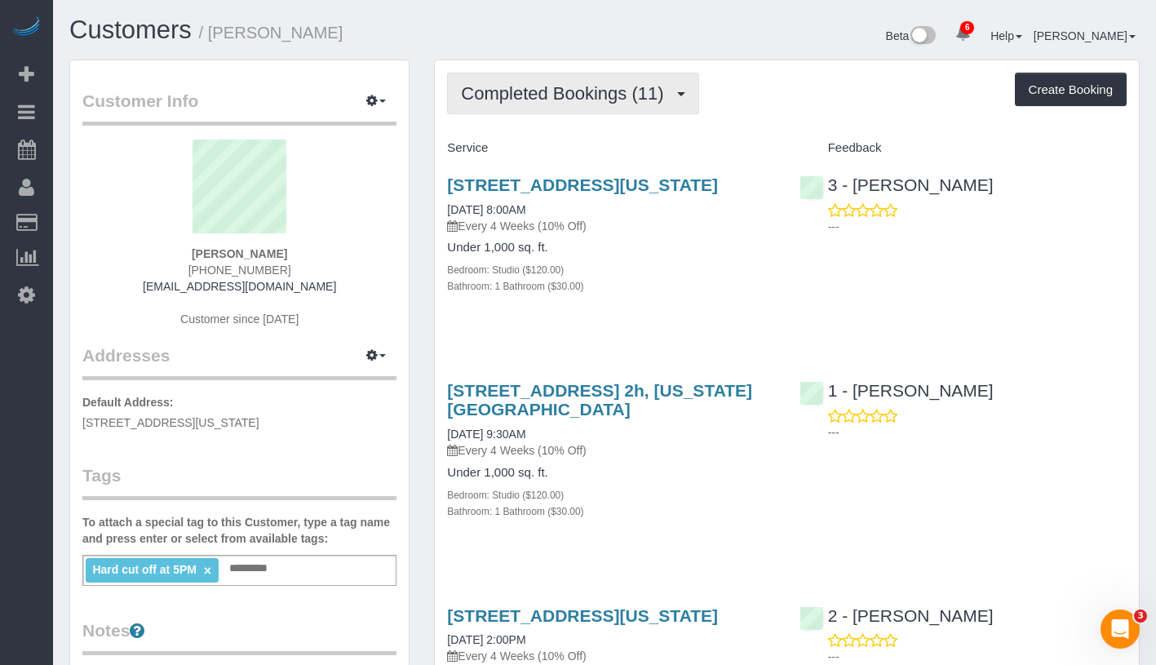
click at [603, 92] on span "Completed Bookings (11)" at bounding box center [566, 93] width 211 height 20
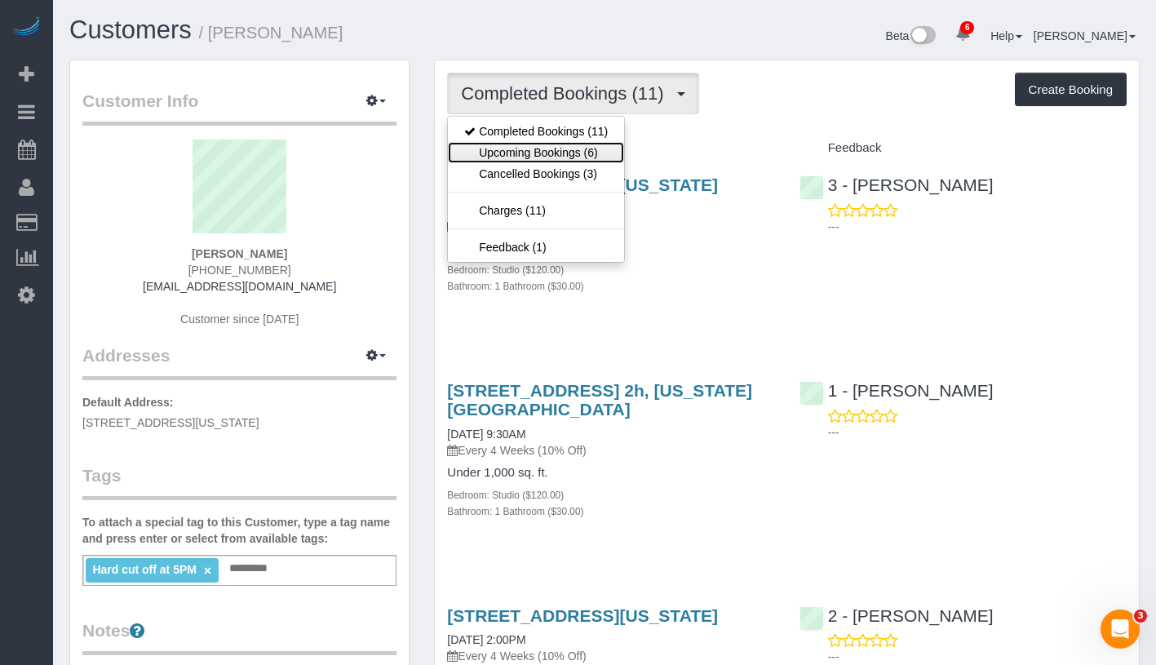
click at [592, 149] on link "Upcoming Bookings (6)" at bounding box center [536, 152] width 176 height 21
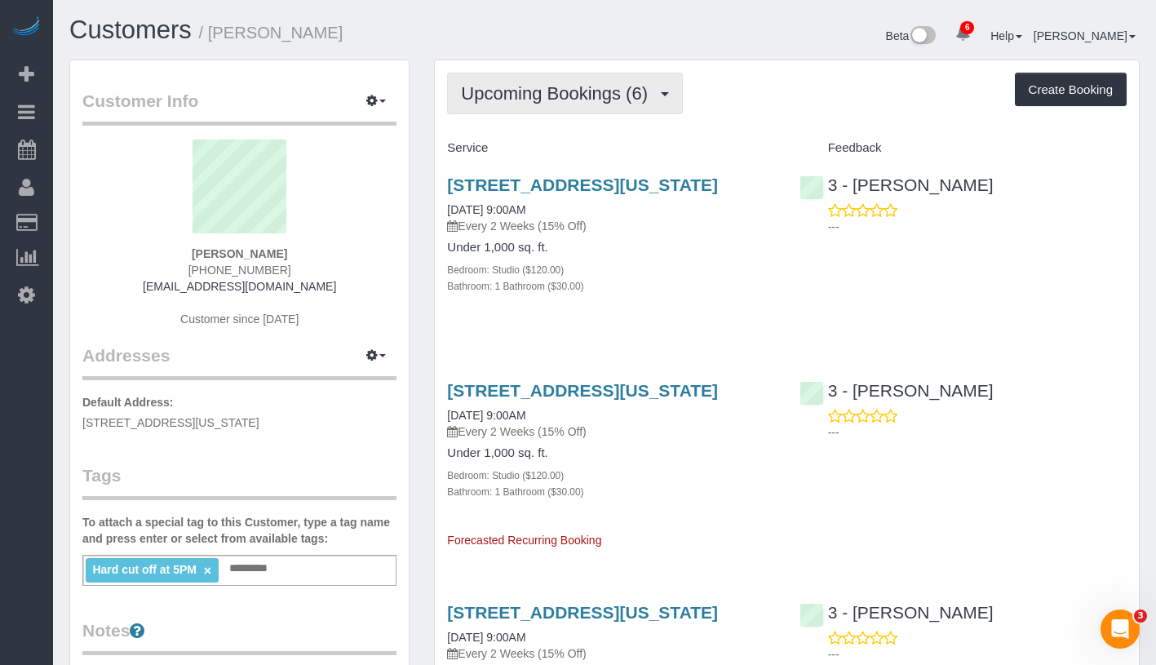
click at [545, 100] on span "Upcoming Bookings (6)" at bounding box center [558, 93] width 195 height 20
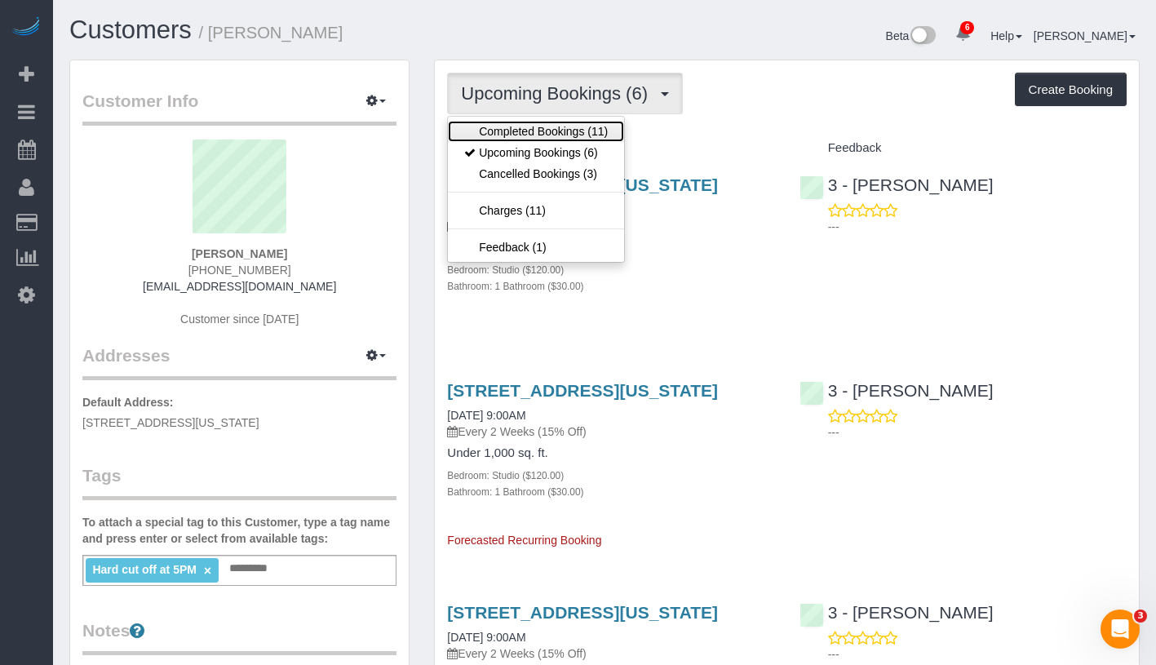
click at [549, 129] on link "Completed Bookings (11)" at bounding box center [536, 131] width 176 height 21
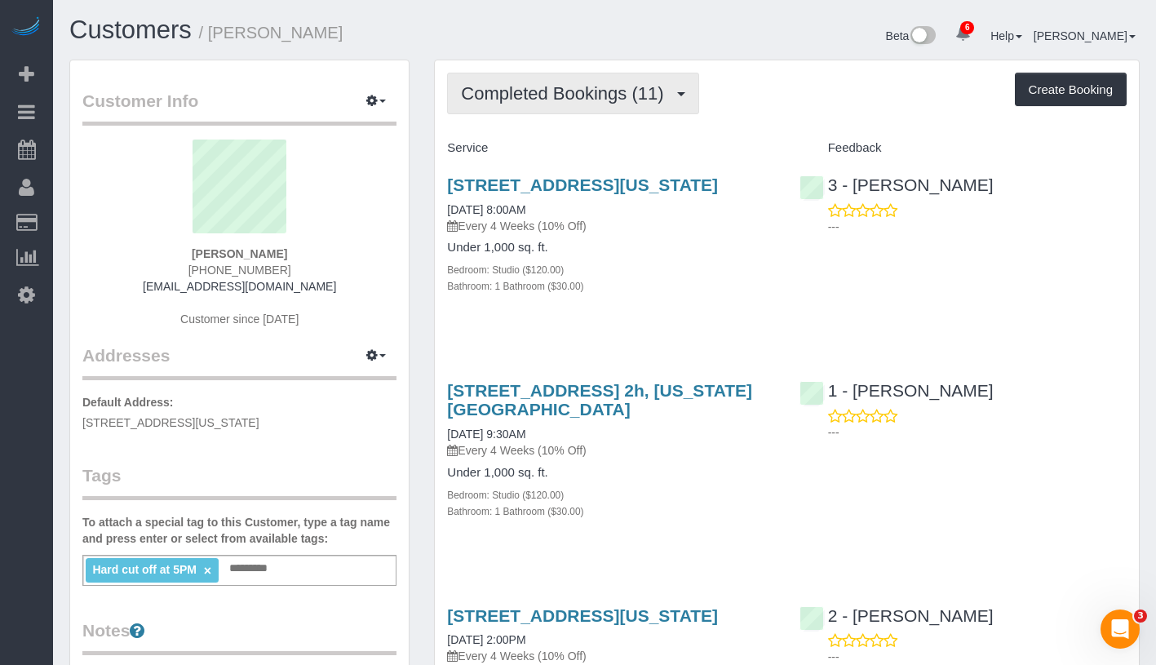
click at [600, 91] on span "Completed Bookings (11)" at bounding box center [566, 93] width 211 height 20
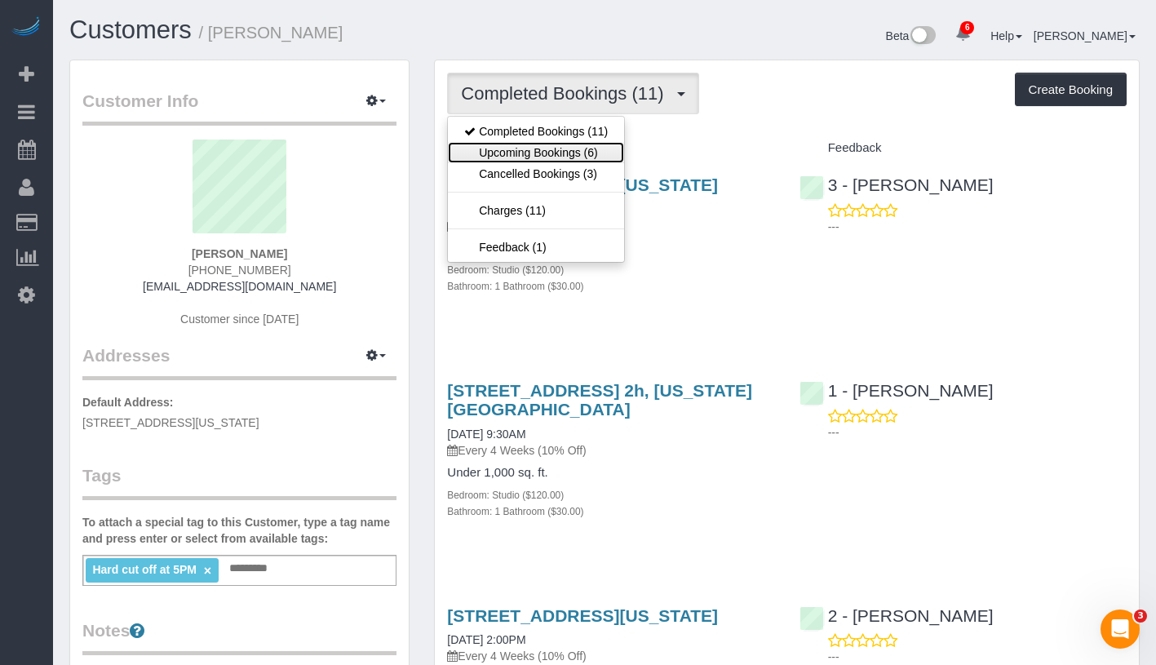
click at [591, 150] on link "Upcoming Bookings (6)" at bounding box center [536, 152] width 176 height 21
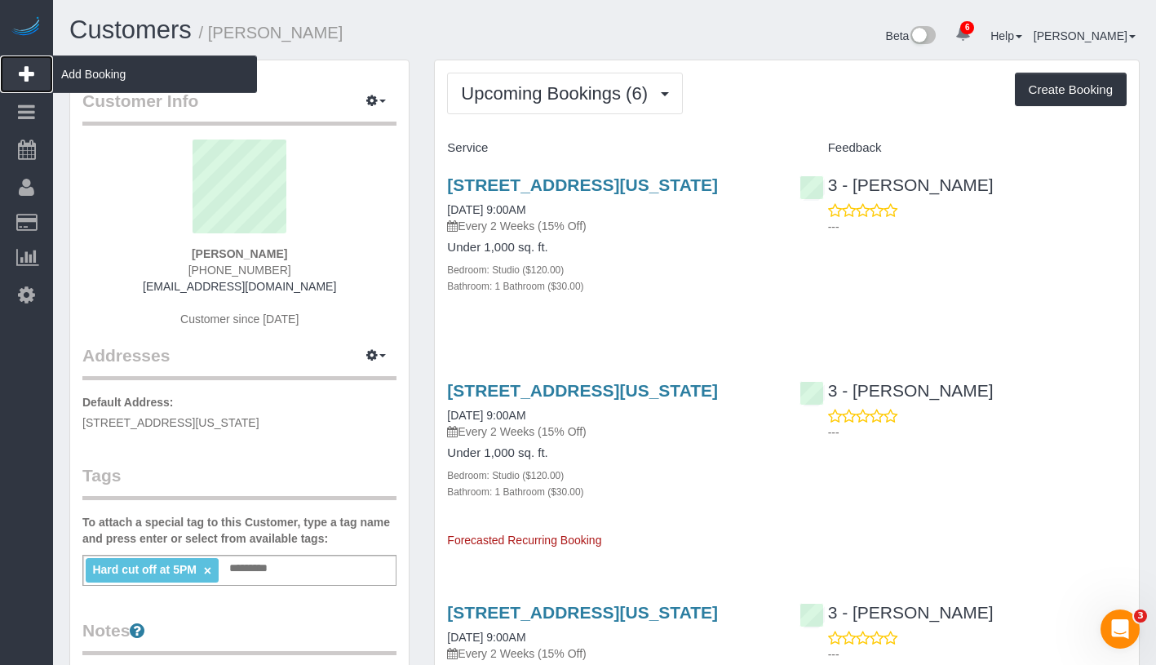
click at [175, 81] on span "Add Booking" at bounding box center [155, 74] width 204 height 38
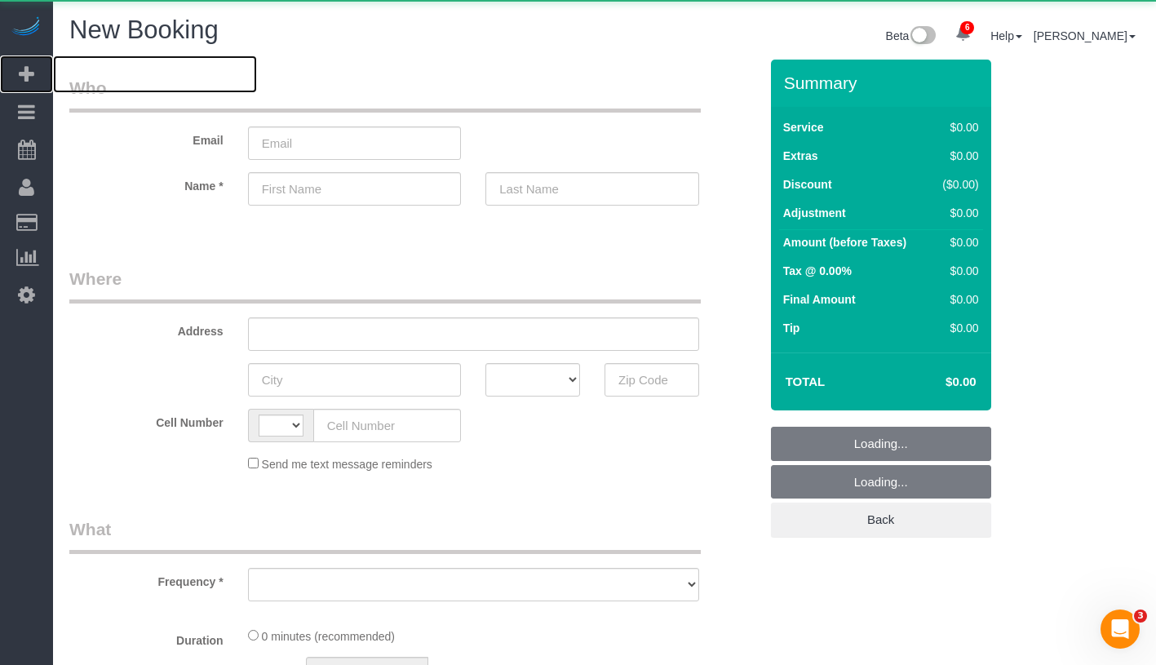
select select "string:US"
select select "number:89"
select select "number:90"
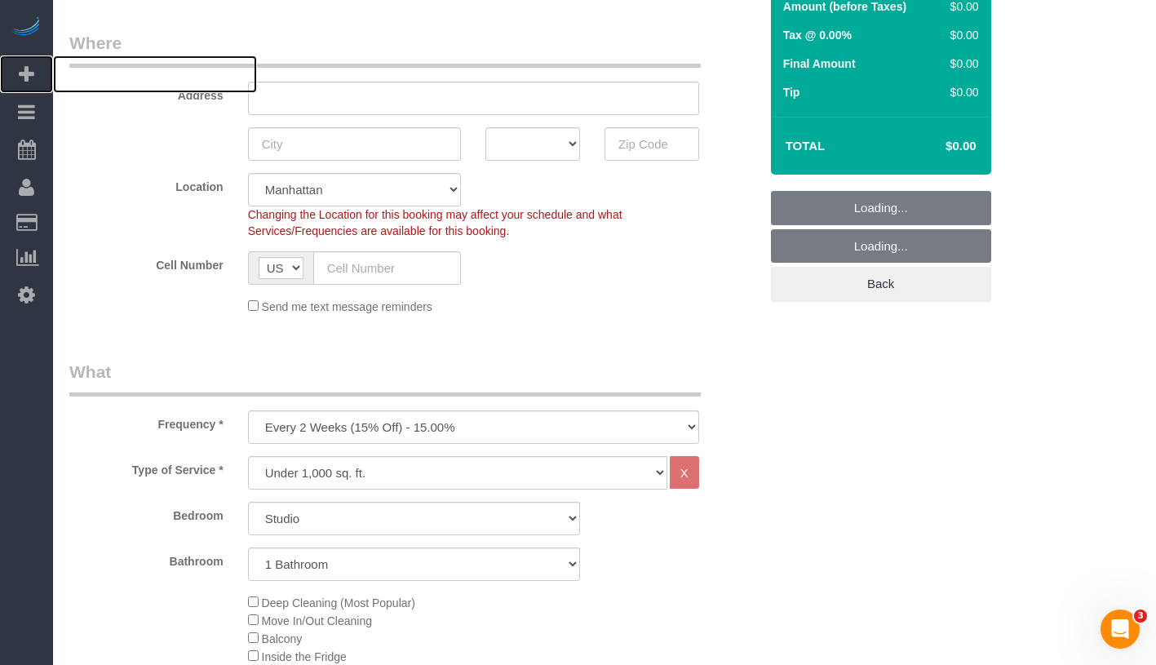
scroll to position [450, 0]
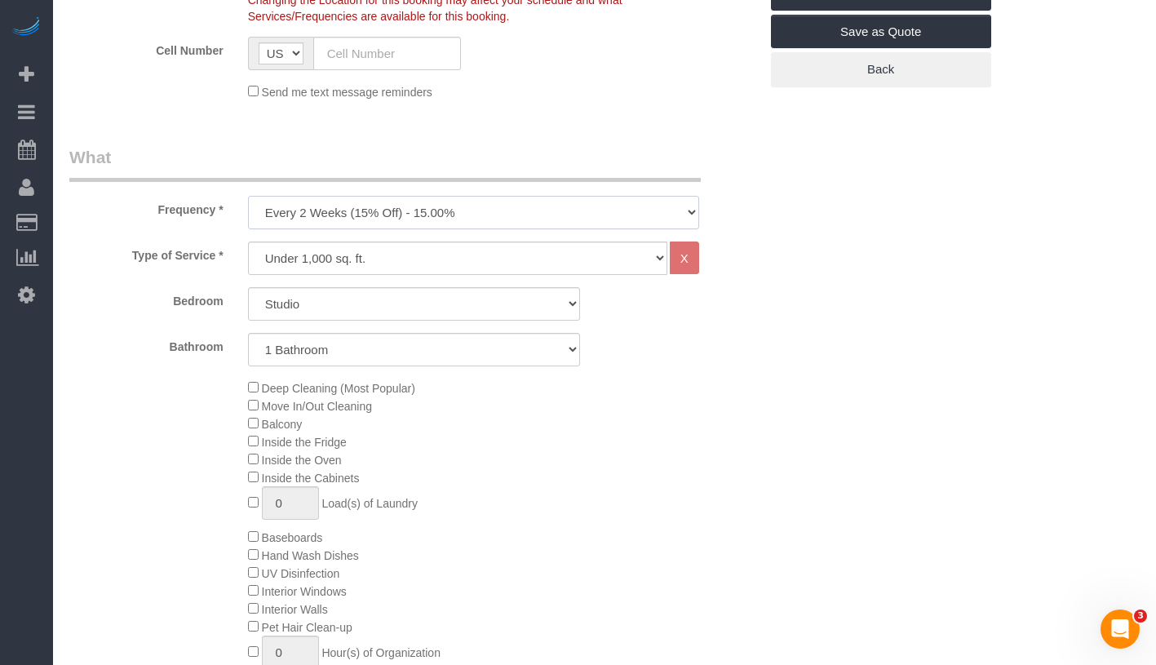
click at [518, 203] on select "One Time Weekly (20% Off) - 20.00% Every 2 Weeks (15% Off) - 15.00% Every 4 Wee…" at bounding box center [473, 212] width 451 height 33
select select "object:4523"
click at [457, 310] on select "Studio 1 Bedroom 2 Bedrooms 3 Bedrooms" at bounding box center [414, 303] width 332 height 33
select select "1"
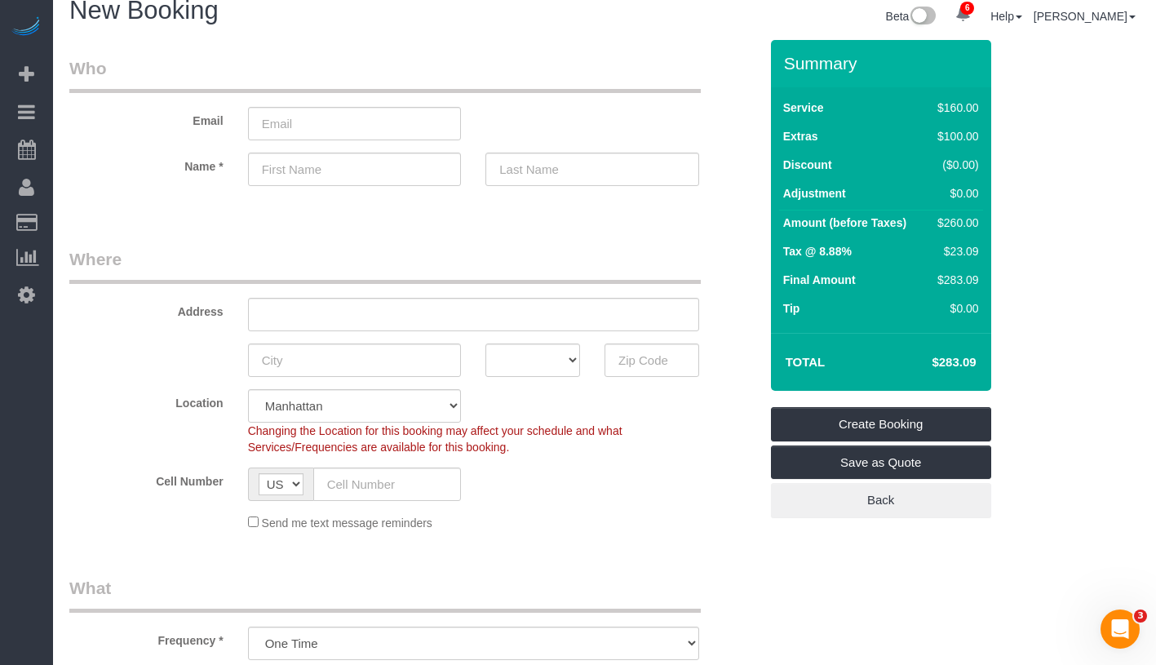
scroll to position [0, 0]
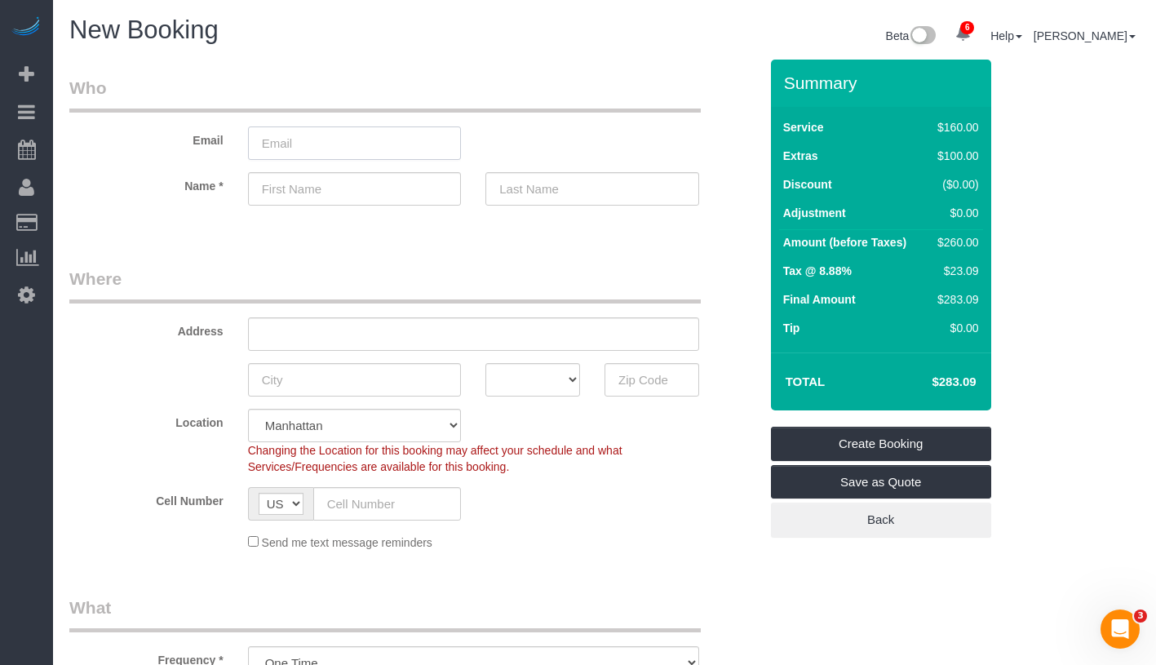
click at [356, 144] on input "email" at bounding box center [355, 142] width 214 height 33
click at [300, 151] on input "email" at bounding box center [355, 142] width 214 height 33
type input "dejavu.pearson31@gmail.com"
click at [344, 188] on input "text" at bounding box center [355, 188] width 214 height 33
paste input "Deja"
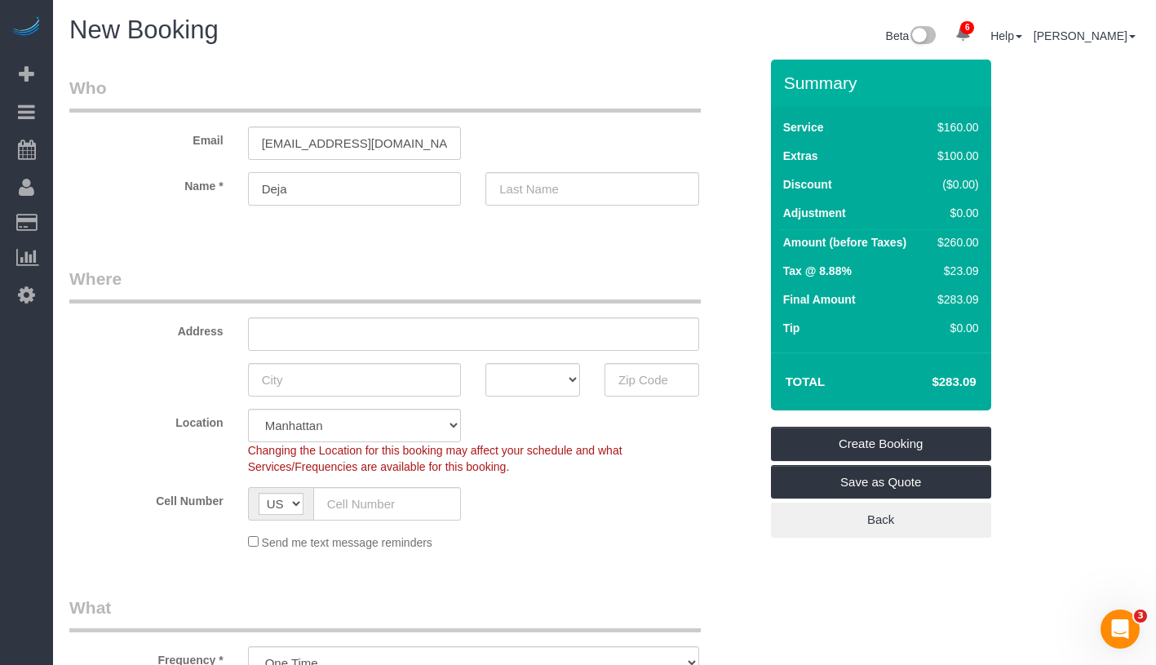
type input "Deja"
click at [570, 193] on input "text" at bounding box center [593, 188] width 214 height 33
paste input "Lowery"
type input "Lowery"
click at [419, 334] on input "text" at bounding box center [473, 333] width 451 height 33
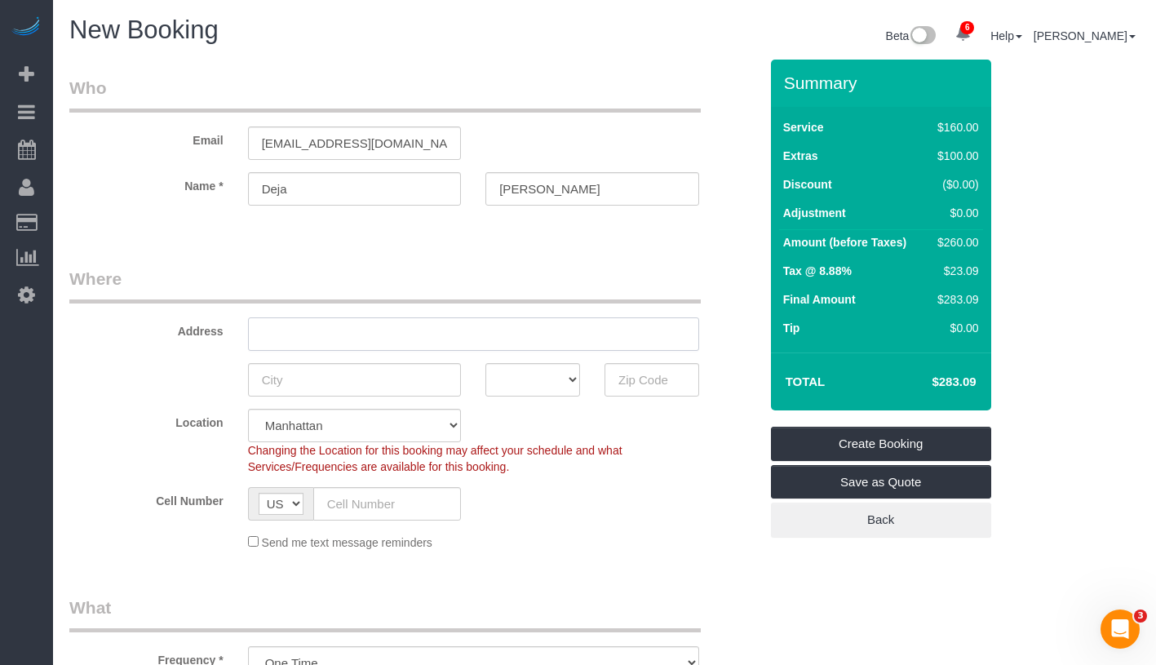
click at [419, 334] on input "text" at bounding box center [473, 333] width 451 height 33
type input "30 West 44 Street Apt. 6 S"
click at [346, 371] on input "text" at bounding box center [355, 379] width 214 height 33
type input "New York"
click at [537, 371] on select "AK AL AR AZ CA CO CT DC DE FL GA HI IA ID IL IN KS KY LA MA MD ME MI MN MO MS M…" at bounding box center [533, 379] width 95 height 33
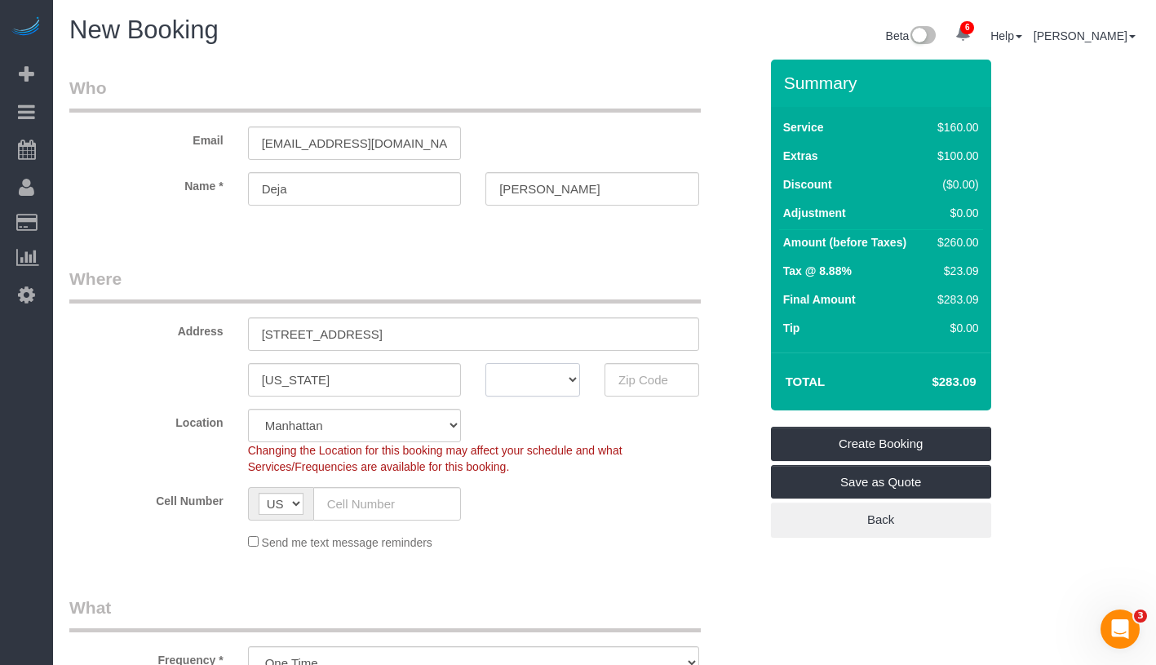
select select "NY"
click at [643, 379] on input "text" at bounding box center [652, 379] width 95 height 33
paste input "10037"
type input "10037"
drag, startPoint x: 259, startPoint y: 334, endPoint x: 490, endPoint y: 334, distance: 231.8
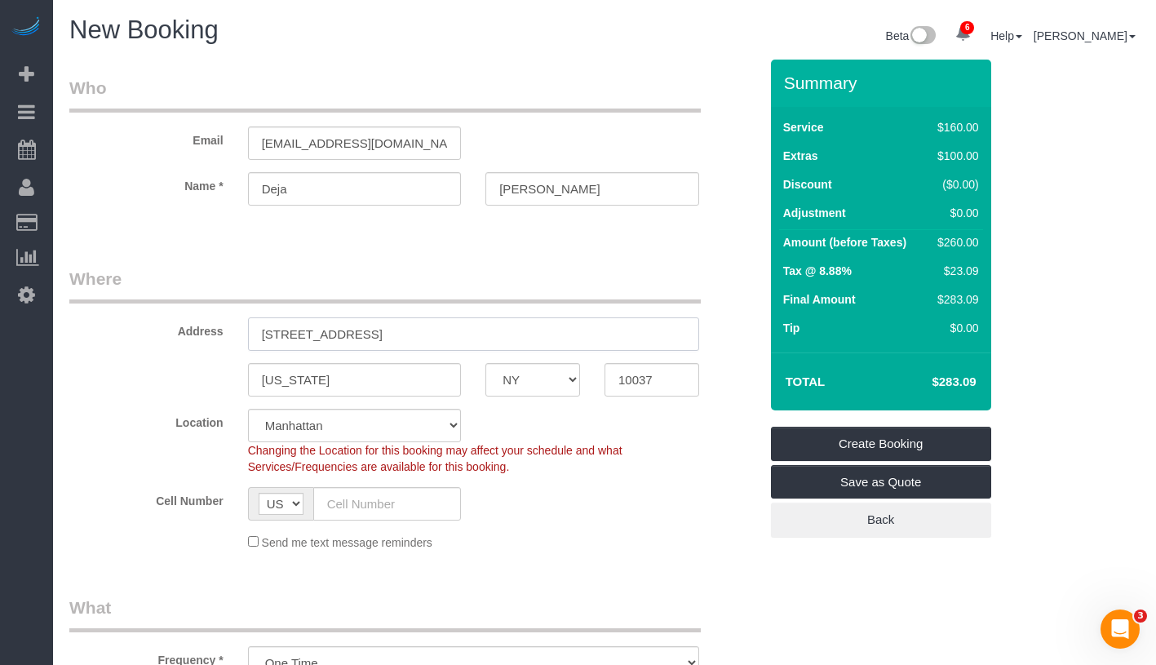
click at [490, 334] on input "30 West 44 Street Apt. 6 S" at bounding box center [473, 333] width 451 height 33
click at [317, 337] on input "30 West 44 Street Apt. 6 S" at bounding box center [473, 333] width 451 height 33
click at [323, 333] on input "30 West 44 Street Apt. 6 S" at bounding box center [473, 333] width 451 height 33
click at [455, 329] on input "30 West 141 Street Apt. 6 S" at bounding box center [473, 333] width 451 height 33
click at [406, 330] on input "30 West 141 Street Apt. 6 S" at bounding box center [473, 333] width 451 height 33
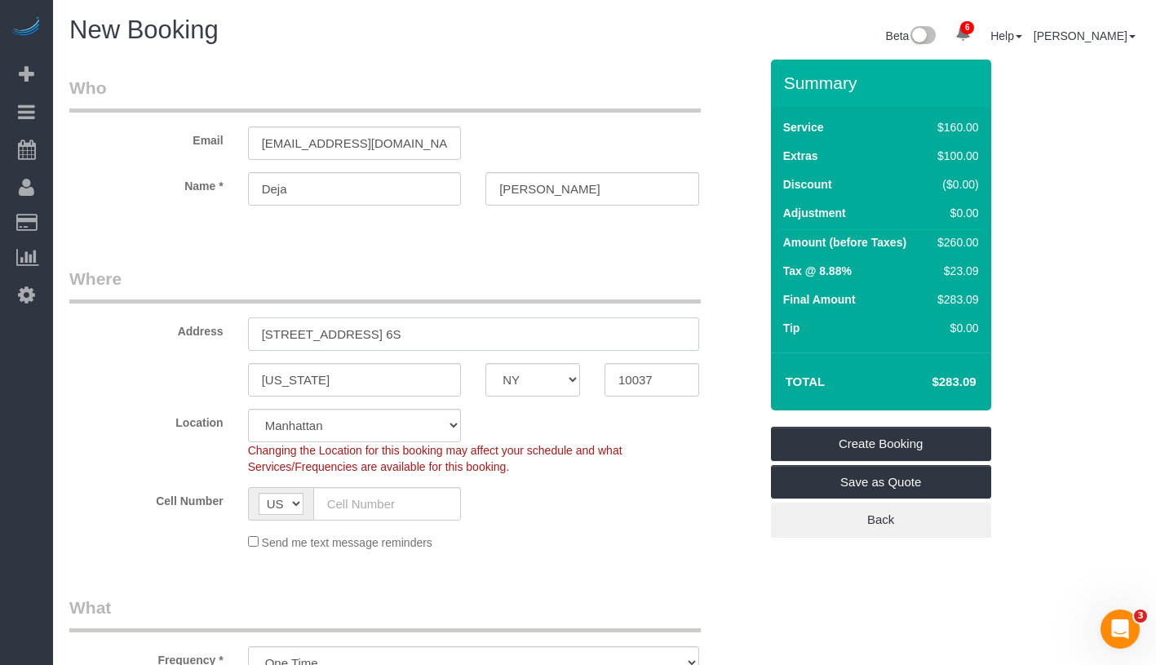
type input "30 West 141 Street Apt. 6S"
click at [371, 508] on input "text" at bounding box center [387, 503] width 149 height 33
paste input "1 (404) 272-3602"
click at [340, 502] on input "1 (404) 272-3602" at bounding box center [387, 503] width 149 height 33
type input "(404) 272-3602"
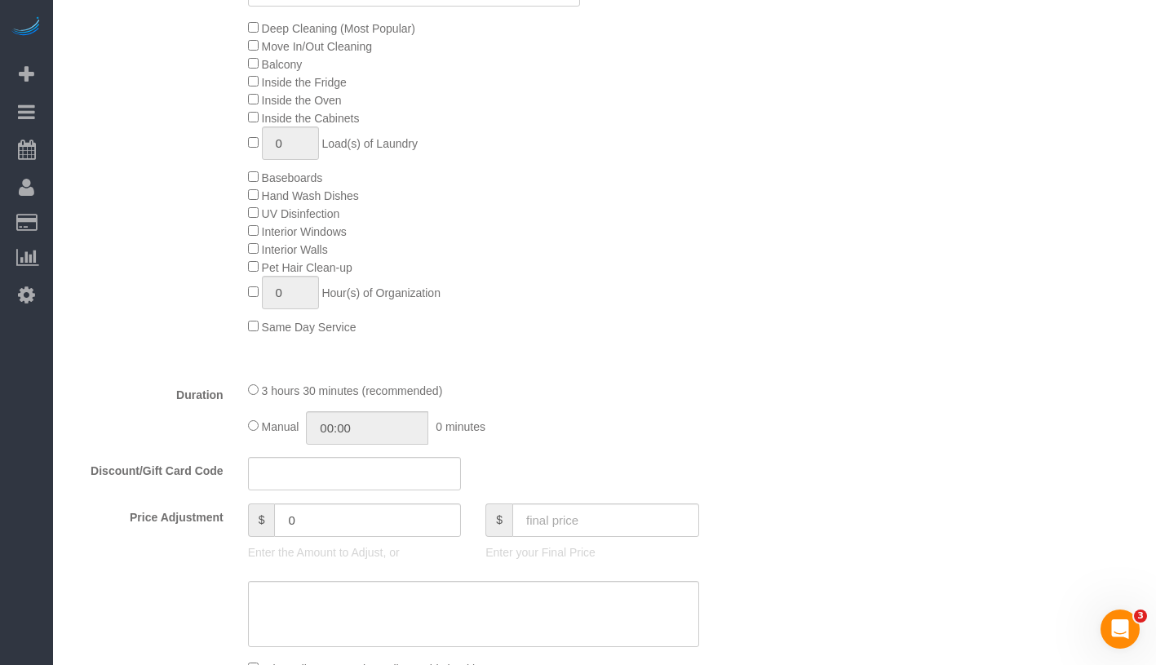
scroll to position [878, 0]
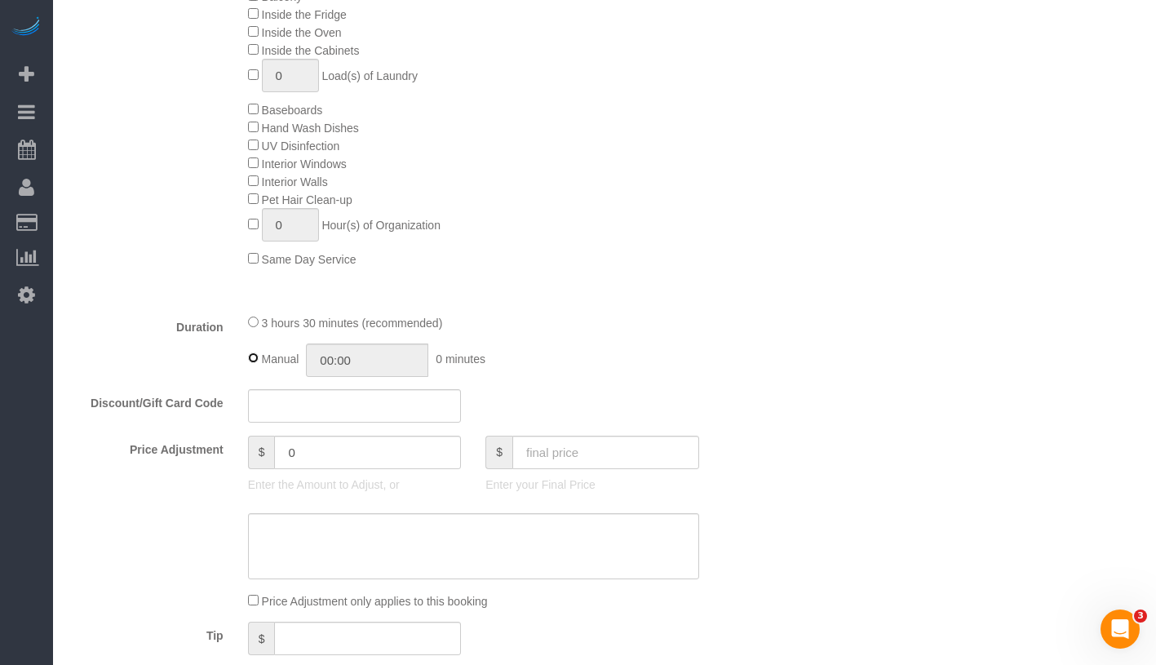
type input "03:30"
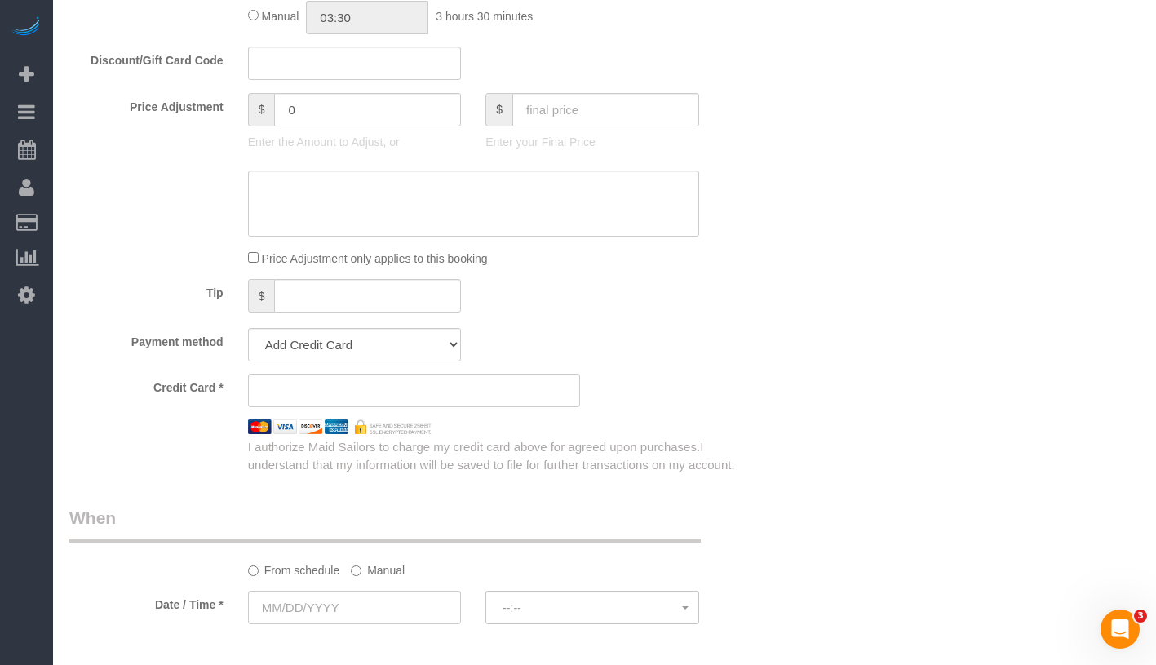
scroll to position [1378, 0]
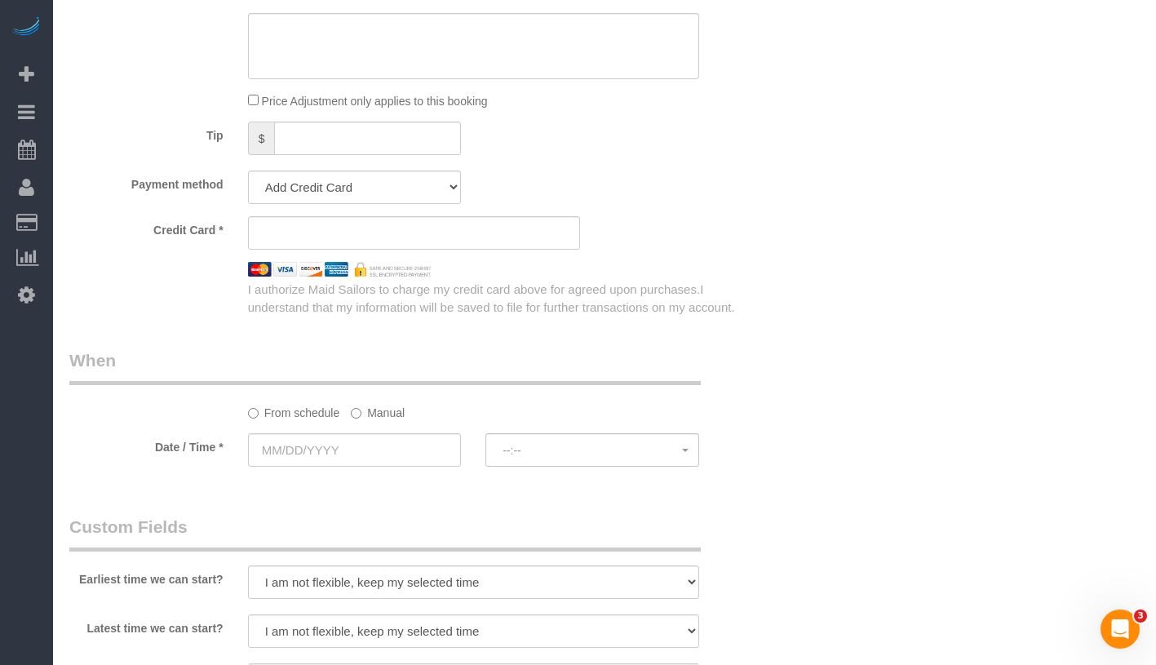
click at [375, 412] on label "Manual" at bounding box center [378, 410] width 54 height 22
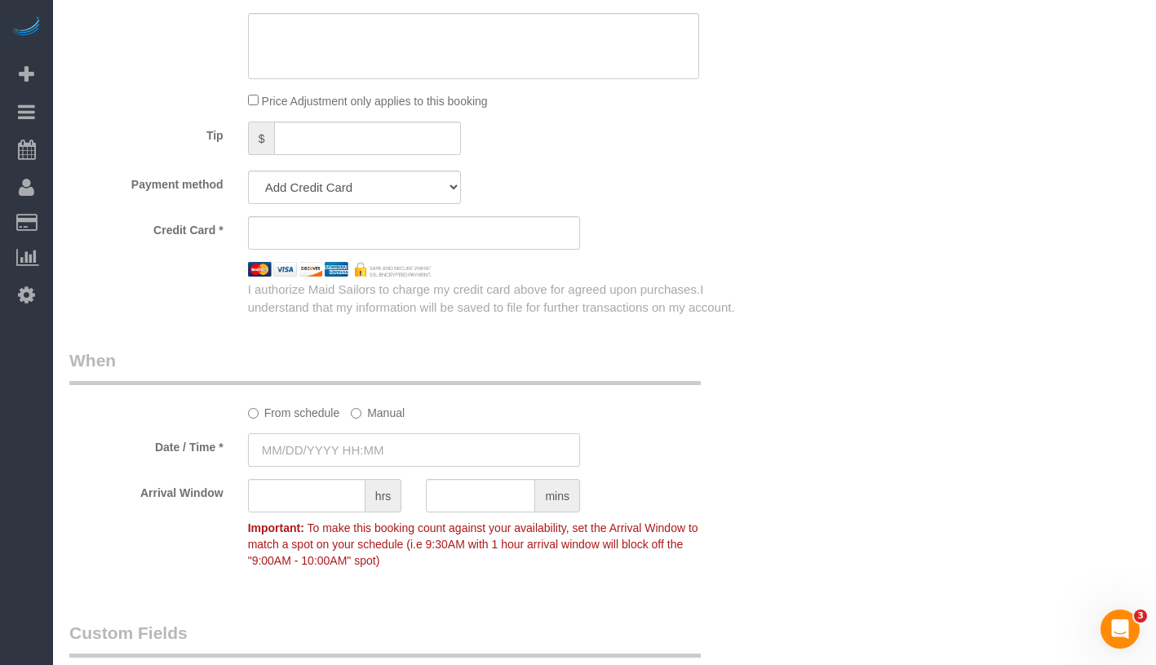
click at [383, 442] on input "text" at bounding box center [414, 449] width 332 height 33
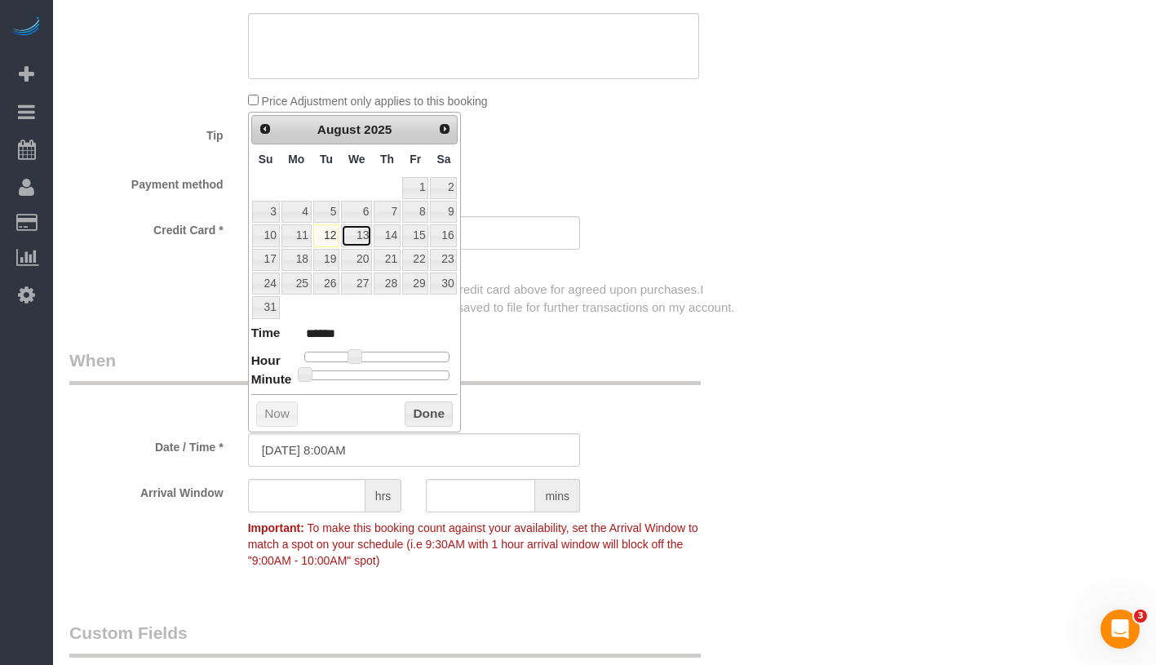
click at [366, 241] on link "13" at bounding box center [356, 235] width 31 height 22
type input "08/13/2025 8:00AM"
click at [781, 390] on div "Who Email dejavu.pearson31@gmail.com Name * Deja Lowery Where Address 30 West 1…" at bounding box center [604, 64] width 1071 height 2767
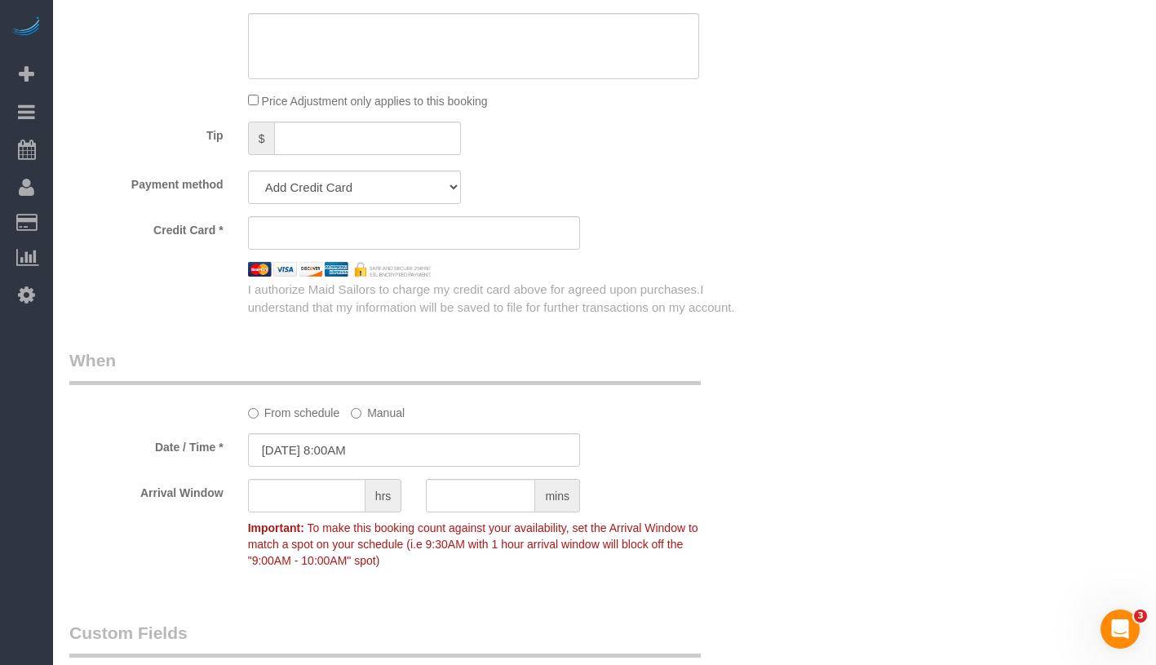
scroll to position [1689, 0]
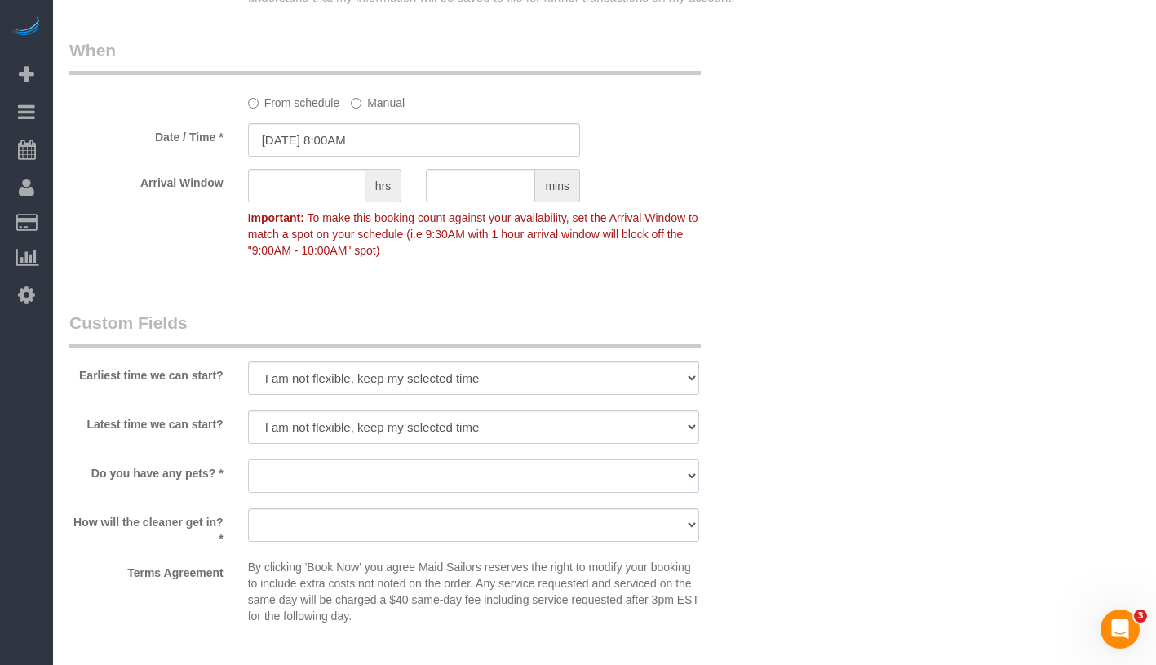
click at [406, 469] on select "Dog Cat None" at bounding box center [473, 475] width 451 height 33
select select "number:15"
click at [415, 527] on select "We'll let you in. Doorman/Front Desk has the key. Other (Provide details)" at bounding box center [473, 524] width 451 height 33
click at [402, 512] on select "We'll let you in. Doorman/Front Desk has the key. Other (Provide details)" at bounding box center [473, 524] width 451 height 33
select select "number:5"
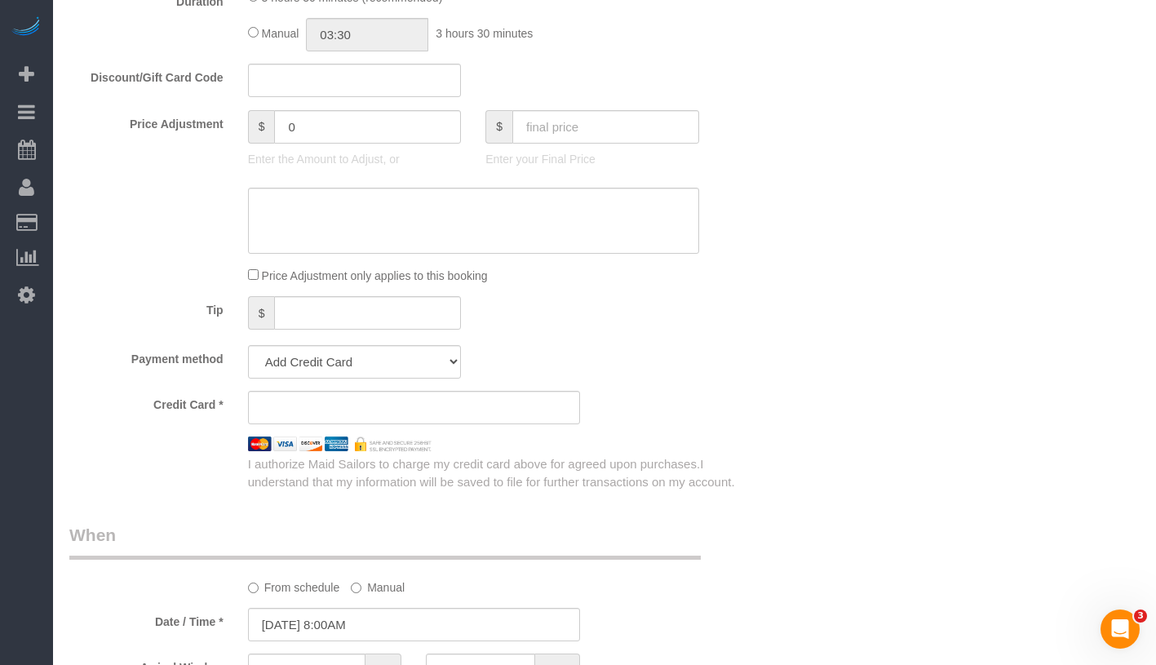
scroll to position [1435, 0]
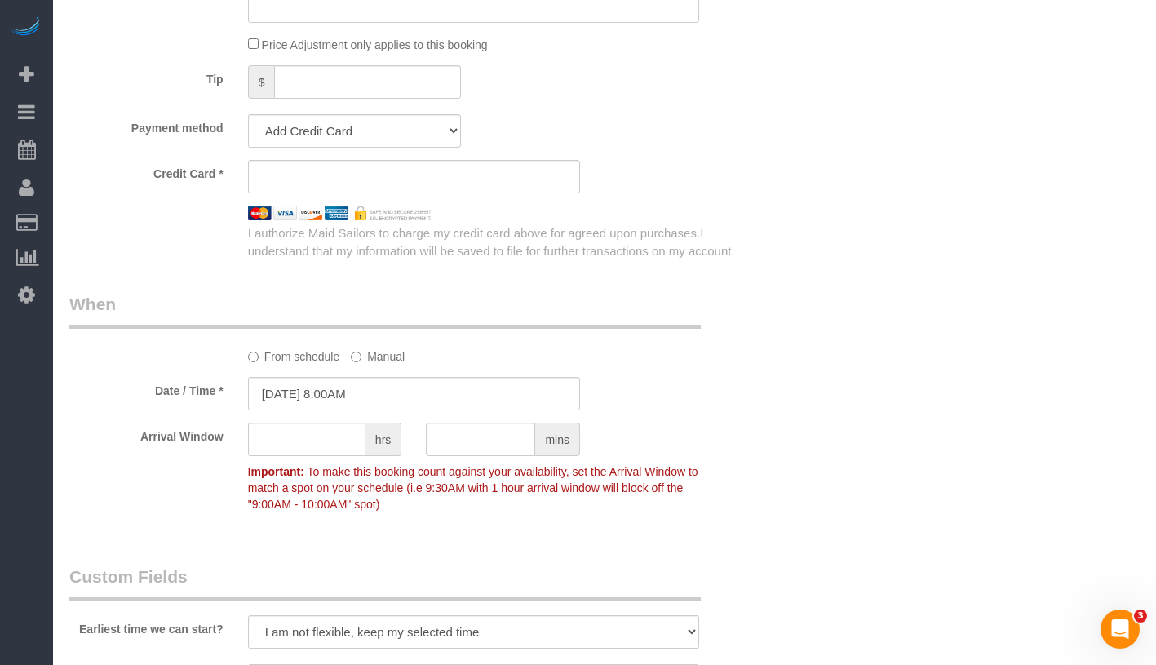
click at [854, 266] on div "Who Email dejavu.pearson31@gmail.com Name * Deja Lowery Where Address 30 West 1…" at bounding box center [604, 8] width 1071 height 2767
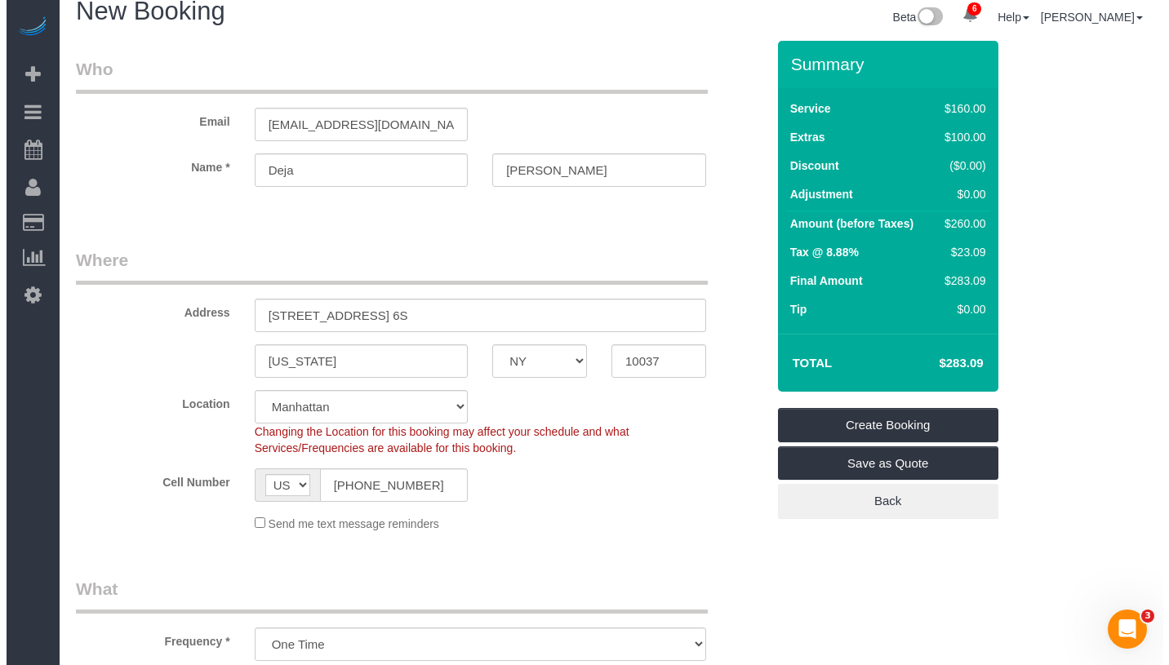
scroll to position [0, 0]
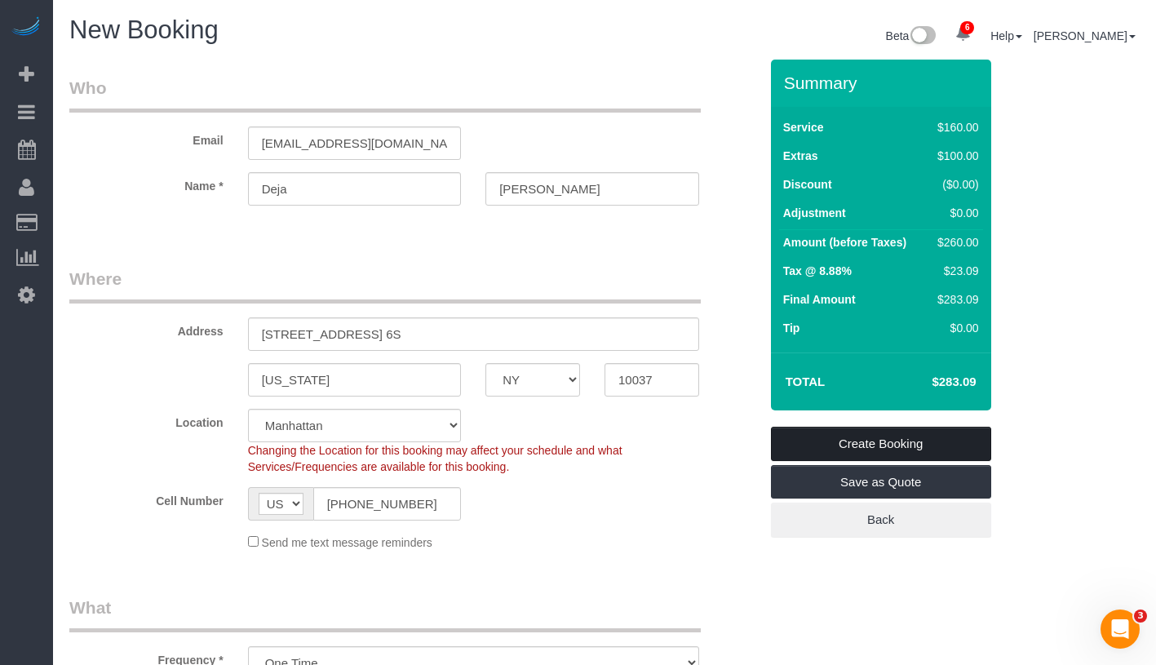
click at [953, 443] on link "Create Booking" at bounding box center [881, 444] width 220 height 34
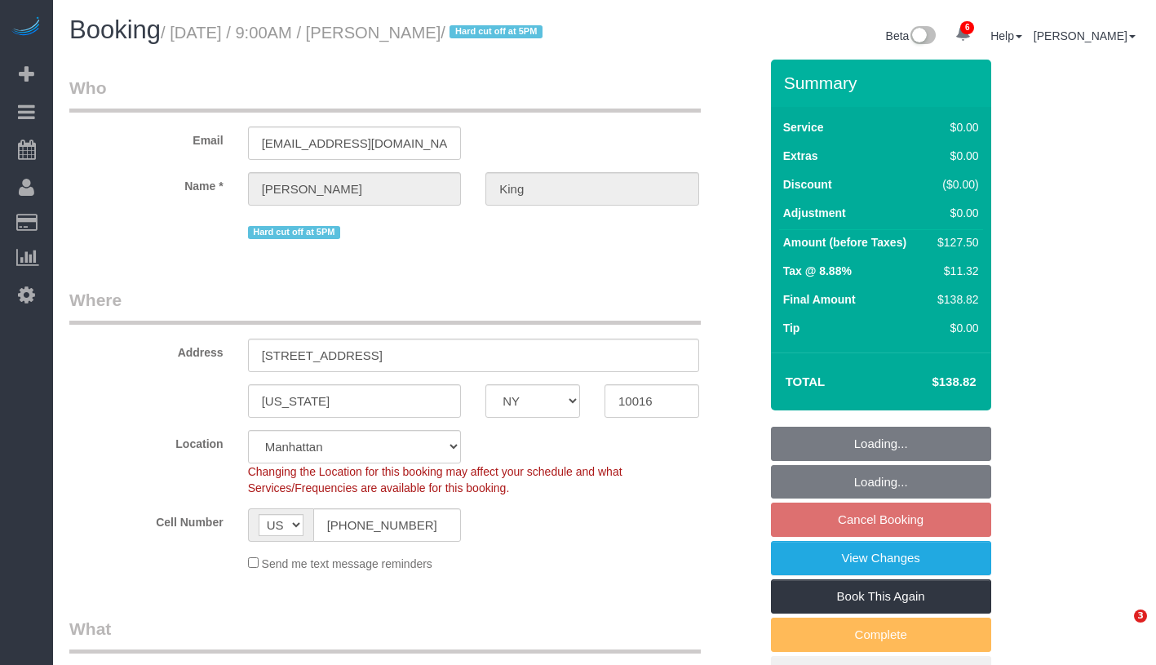
select select "NY"
select select "number:56"
select select "number:72"
select select "number:15"
select select "number:5"
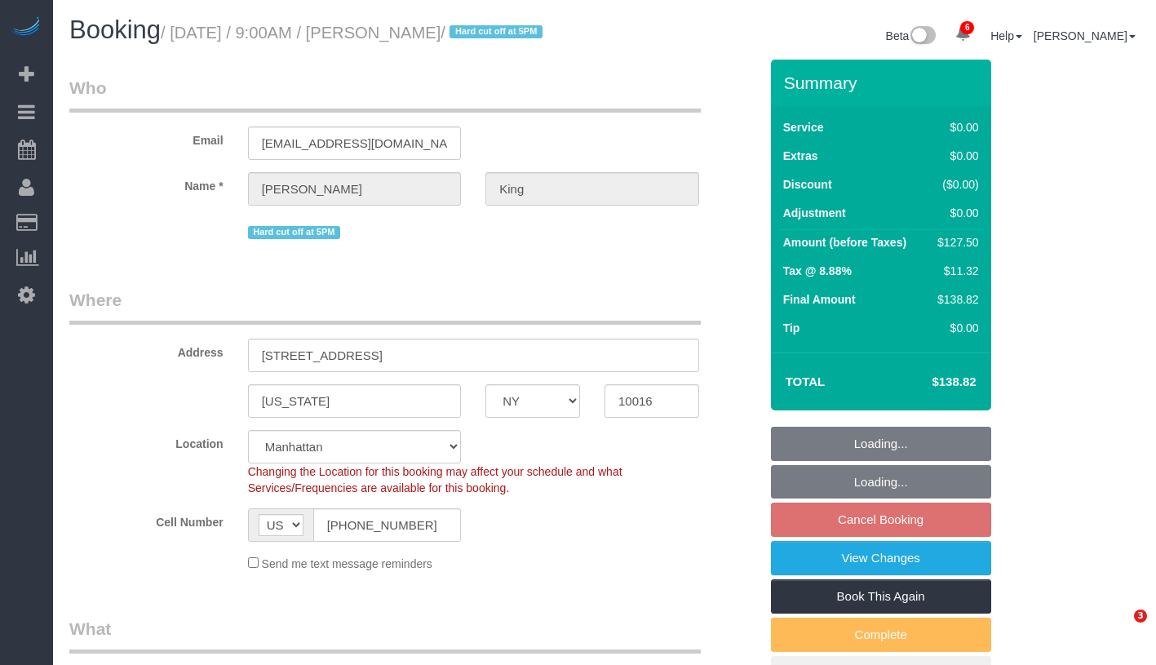
select select "object:1356"
select select "string:stripe-pm_1POWcJ4VGloSiKo7C7J8JKyy"
select select "spot1"
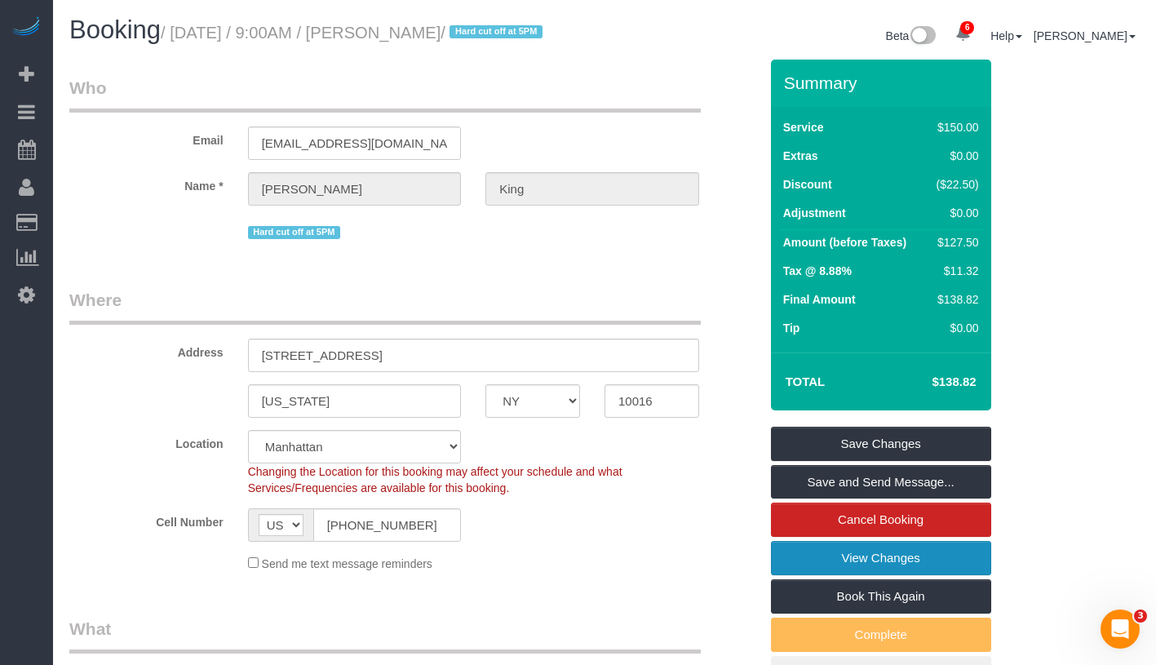
click at [965, 575] on link "View Changes" at bounding box center [881, 558] width 220 height 34
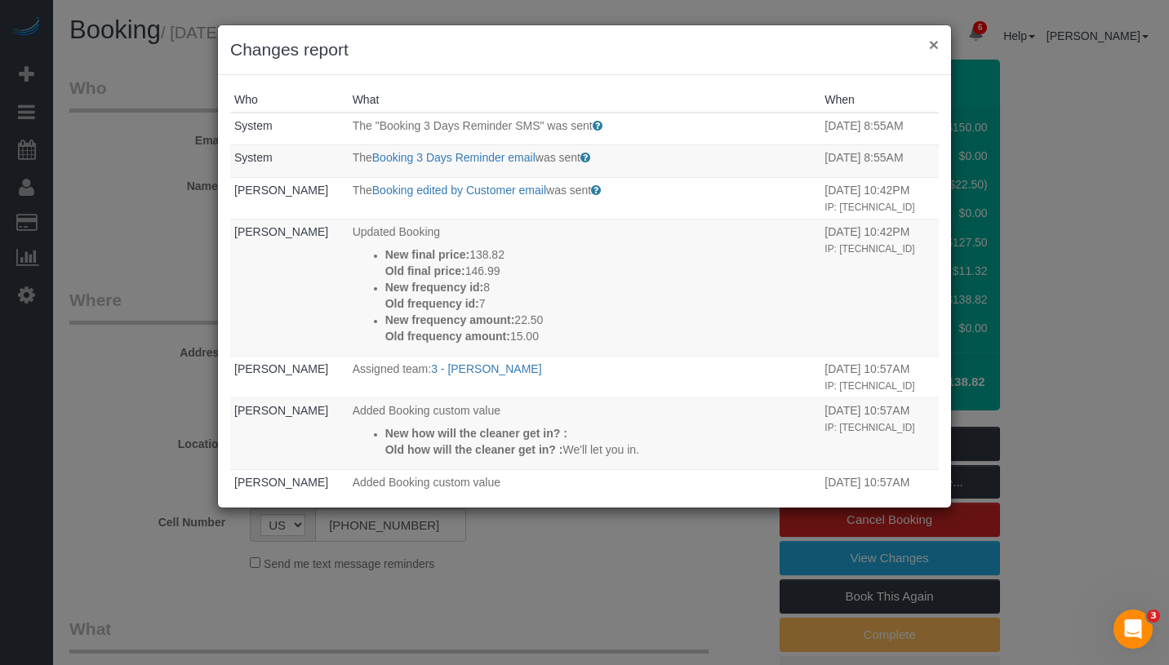
click at [934, 44] on button "×" at bounding box center [934, 44] width 10 height 17
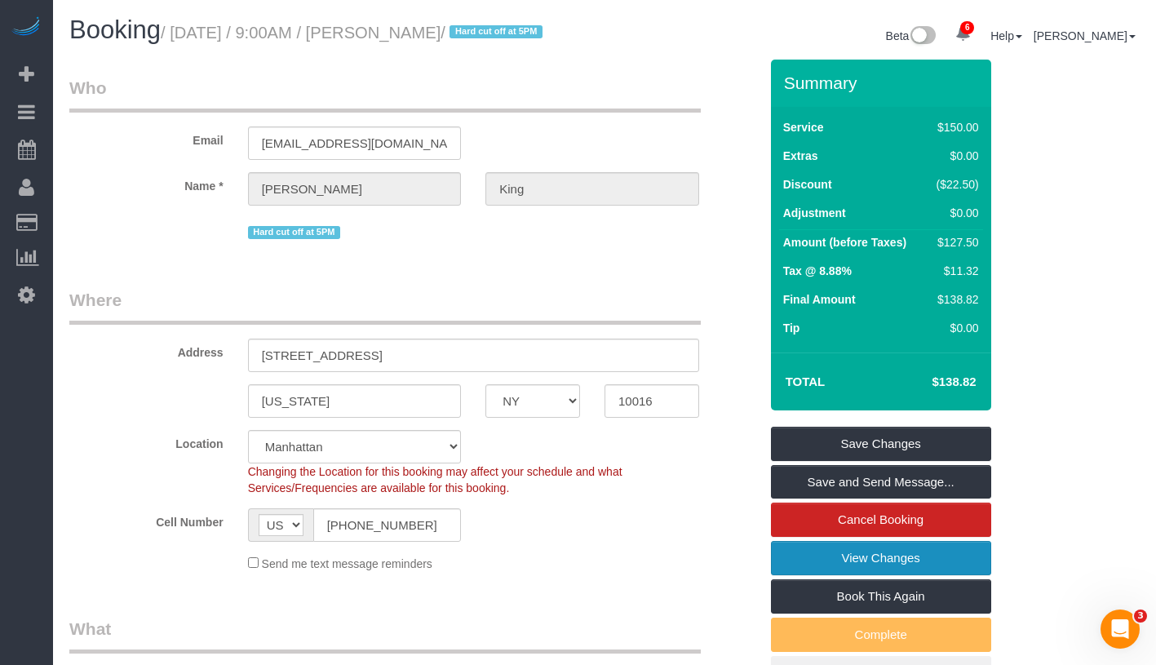
click at [937, 575] on link "View Changes" at bounding box center [881, 558] width 220 height 34
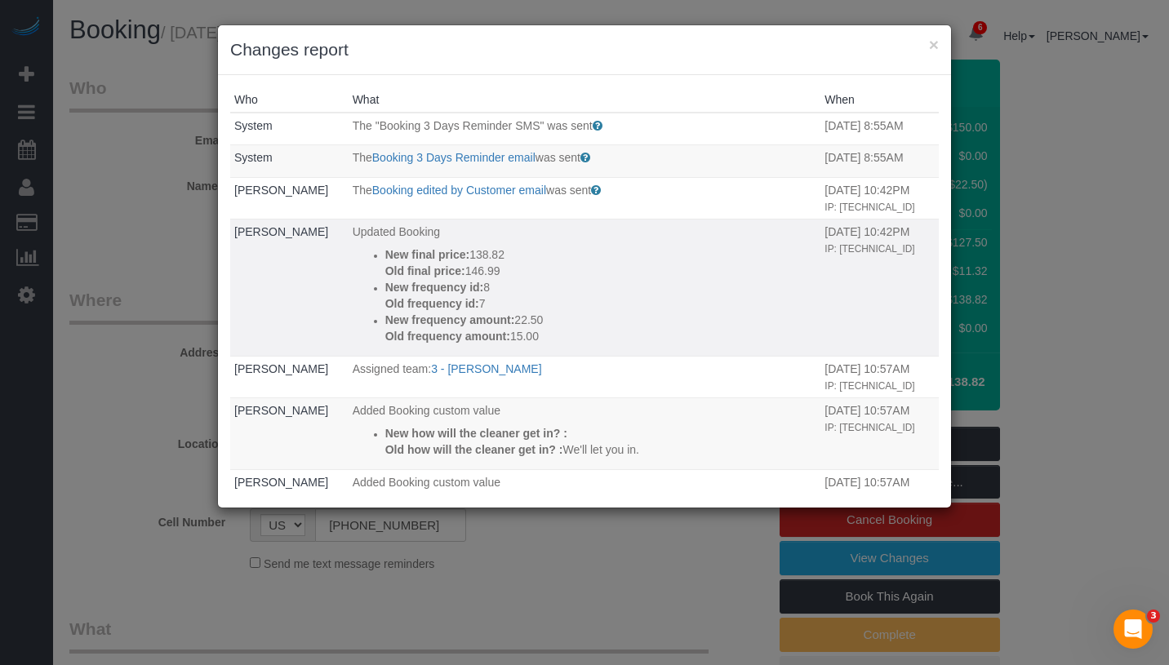
drag, startPoint x: 377, startPoint y: 258, endPoint x: 537, endPoint y: 358, distance: 188.8
click at [537, 356] on td "Updated Booking New final price: 138.82 Old final price: 146.99 New frequency i…" at bounding box center [584, 287] width 473 height 137
copy div "New final price: 138.82 Old final price: 146.99 New frequency id: 8 Old frequen…"
click at [929, 45] on button "×" at bounding box center [934, 44] width 10 height 17
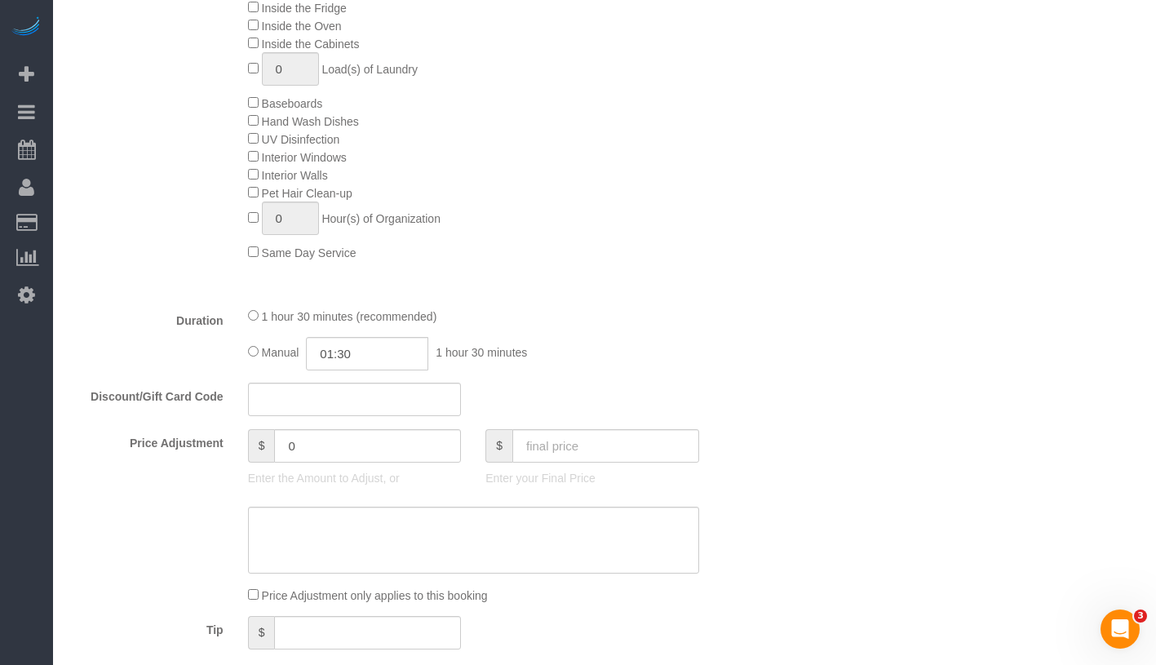
scroll to position [756, 0]
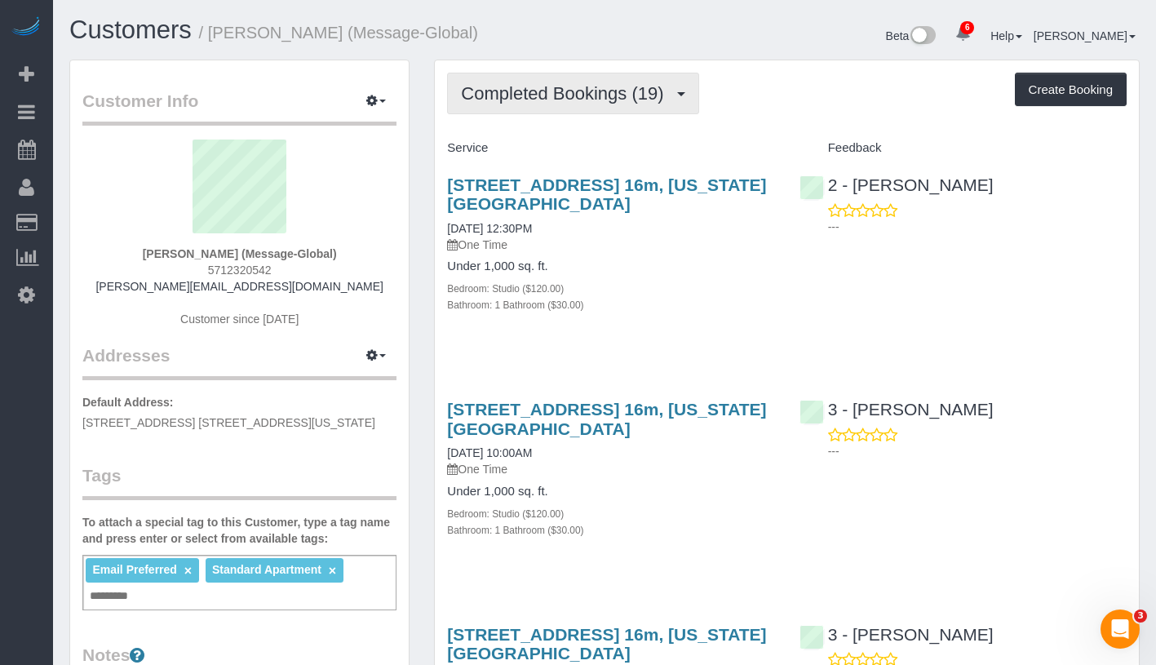
click at [575, 104] on button "Completed Bookings (19)" at bounding box center [572, 94] width 251 height 42
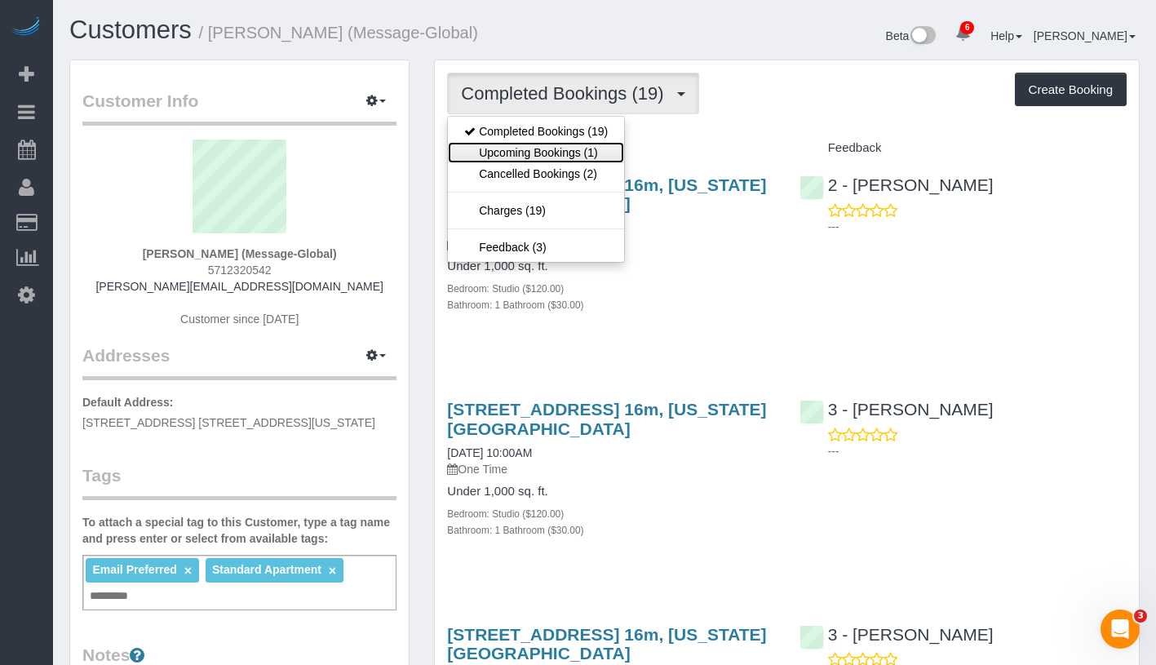
click at [566, 160] on link "Upcoming Bookings (1)" at bounding box center [536, 152] width 176 height 21
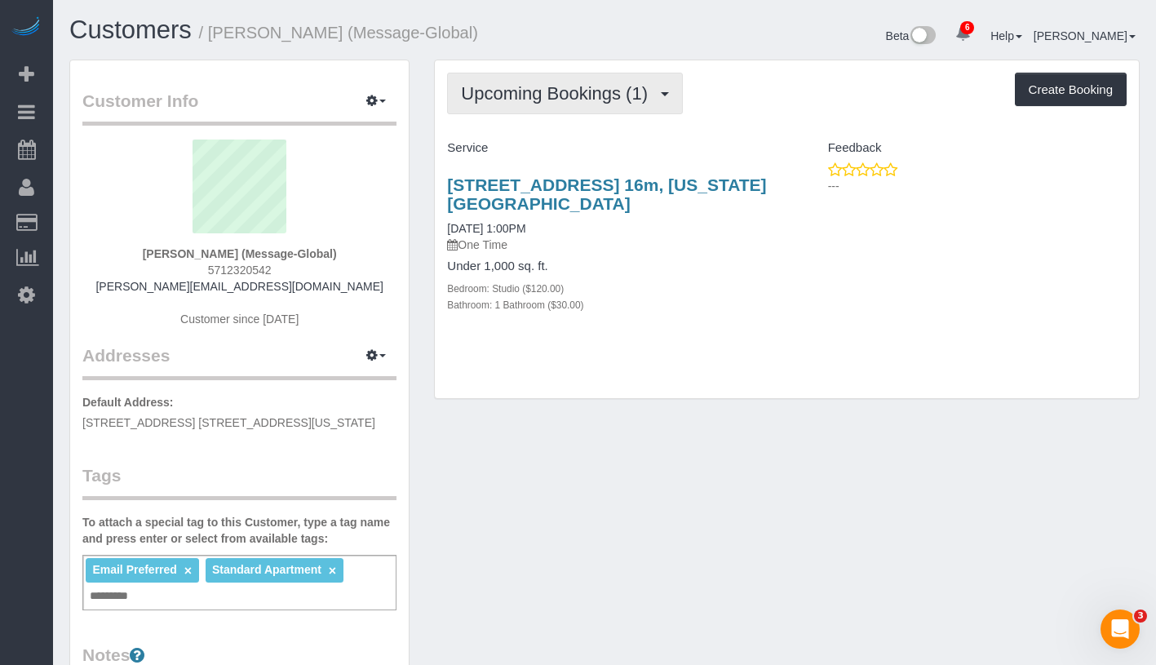
click at [579, 93] on span "Upcoming Bookings (1)" at bounding box center [558, 93] width 195 height 20
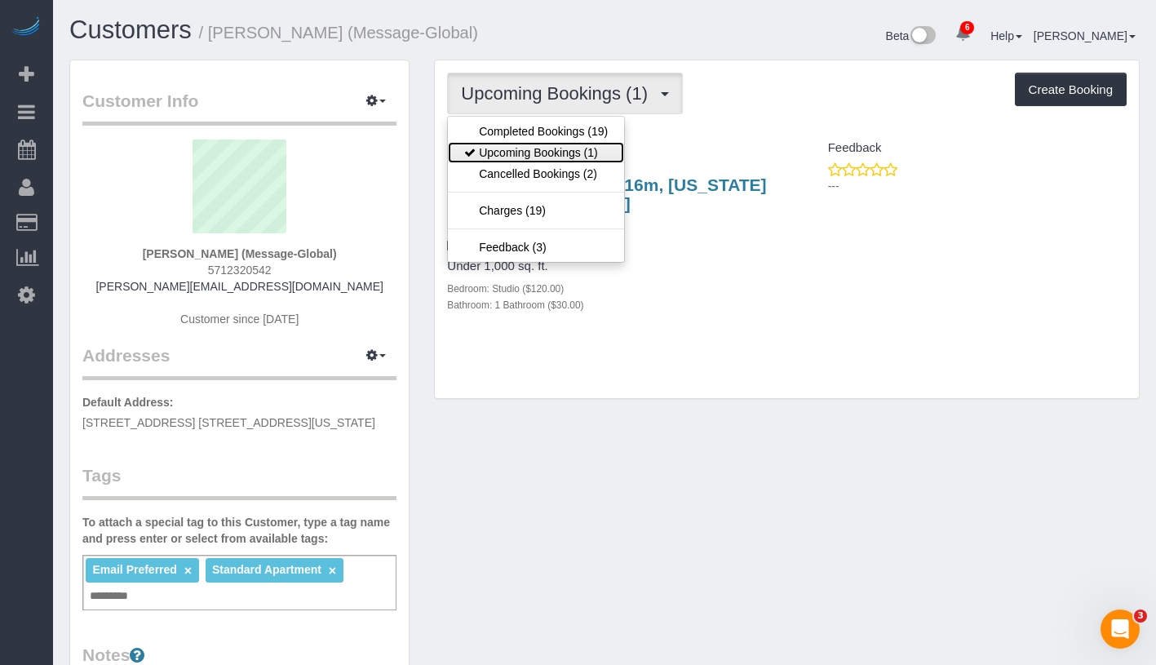
click at [566, 142] on link "Upcoming Bookings (1)" at bounding box center [536, 152] width 176 height 21
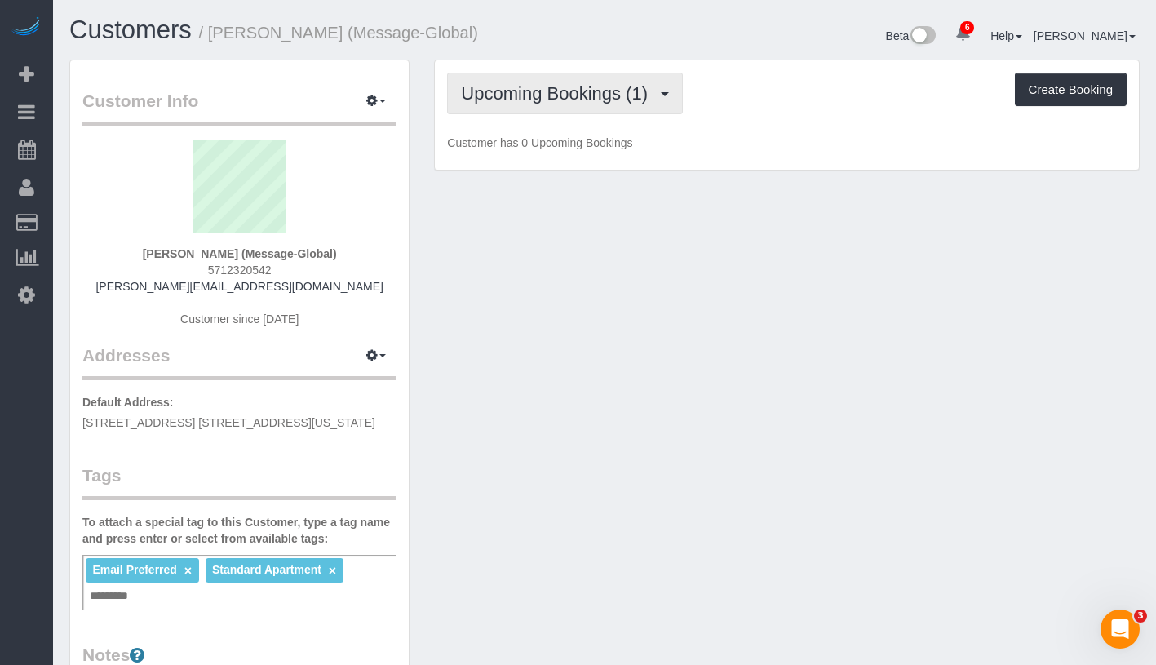
click at [615, 93] on span "Upcoming Bookings (1)" at bounding box center [558, 93] width 195 height 20
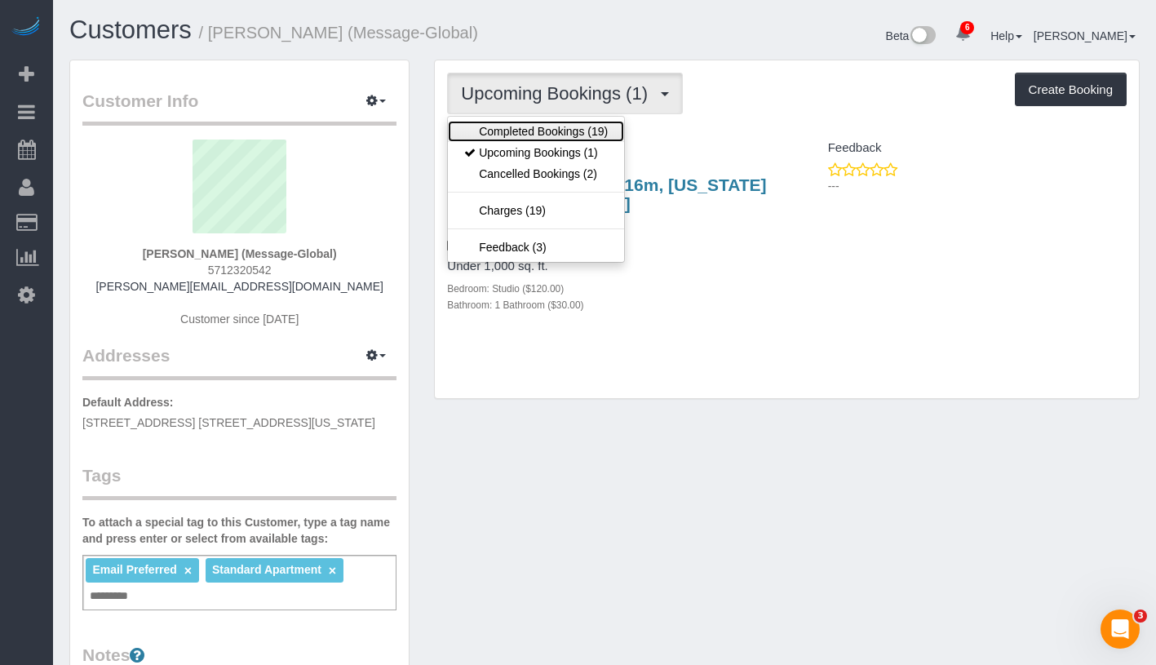
click at [600, 122] on link "Completed Bookings (19)" at bounding box center [536, 131] width 176 height 21
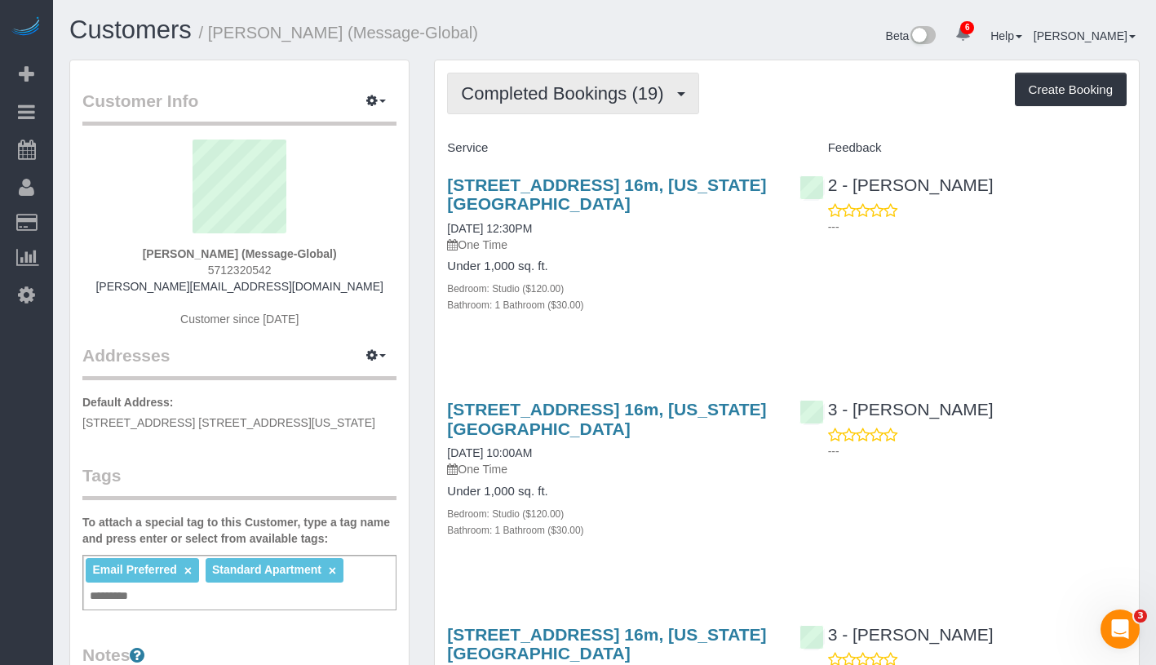
click at [615, 100] on span "Completed Bookings (19)" at bounding box center [566, 93] width 211 height 20
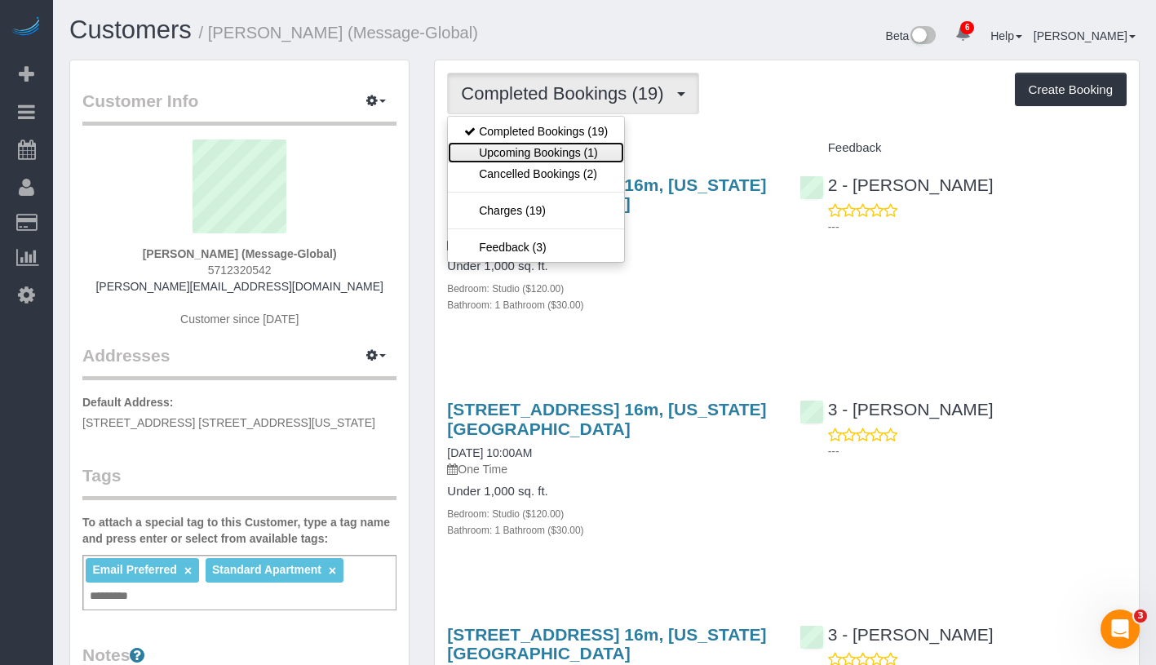
click at [609, 147] on link "Upcoming Bookings (1)" at bounding box center [536, 152] width 176 height 21
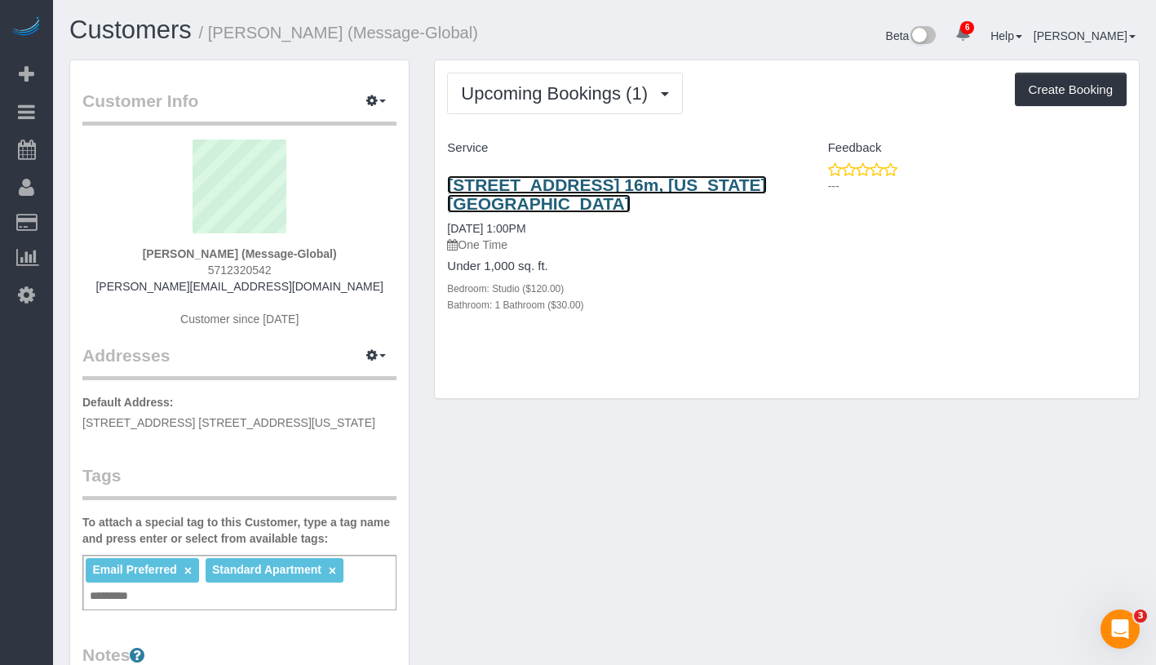
click at [613, 180] on link "235 East 22nd Street, Apt. 16m, New York, NY 10010" at bounding box center [606, 194] width 319 height 38
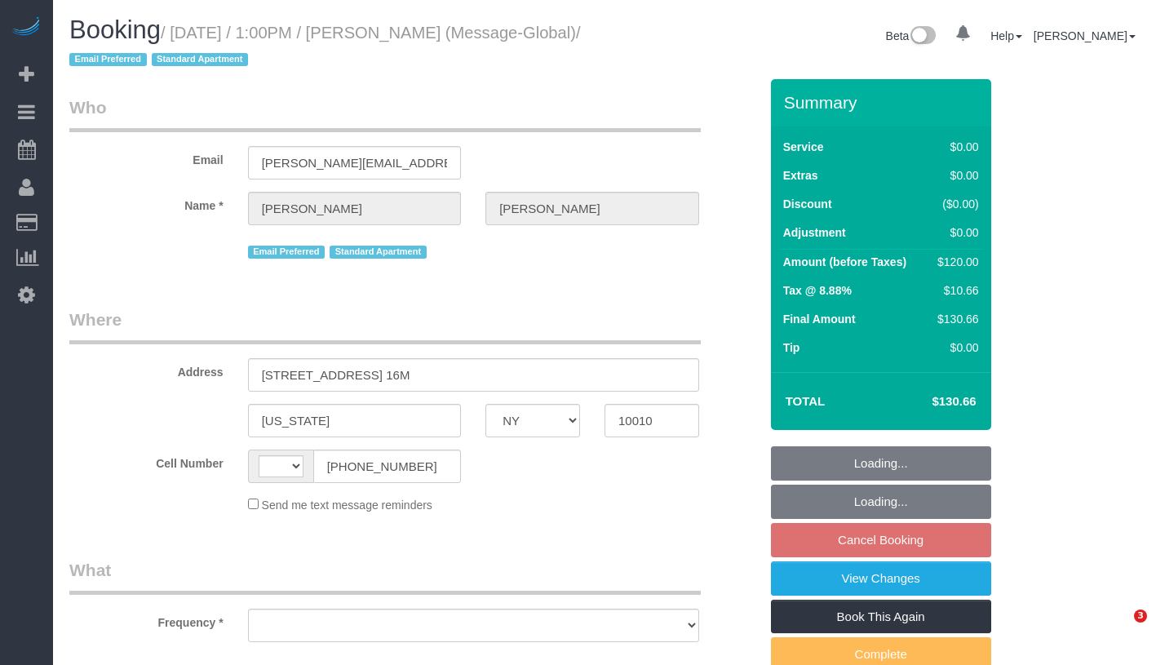
select select "NY"
select select "string:[GEOGRAPHIC_DATA]"
select select "object:672"
select select "number:60"
select select "number:74"
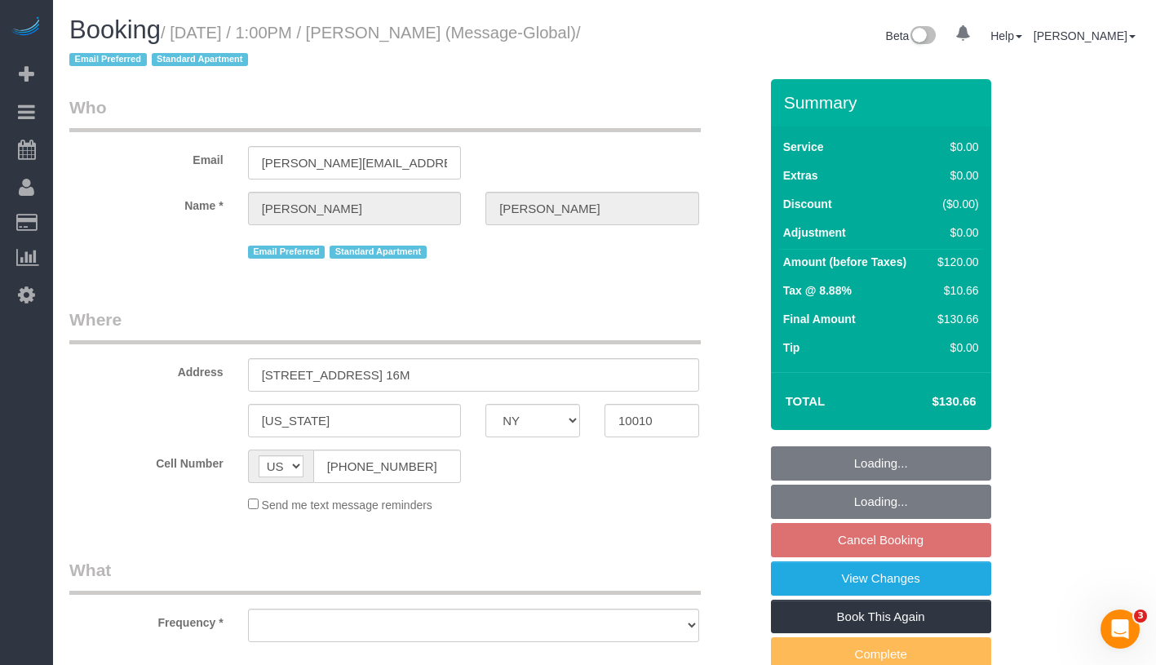
select select "number:15"
select select "number:5"
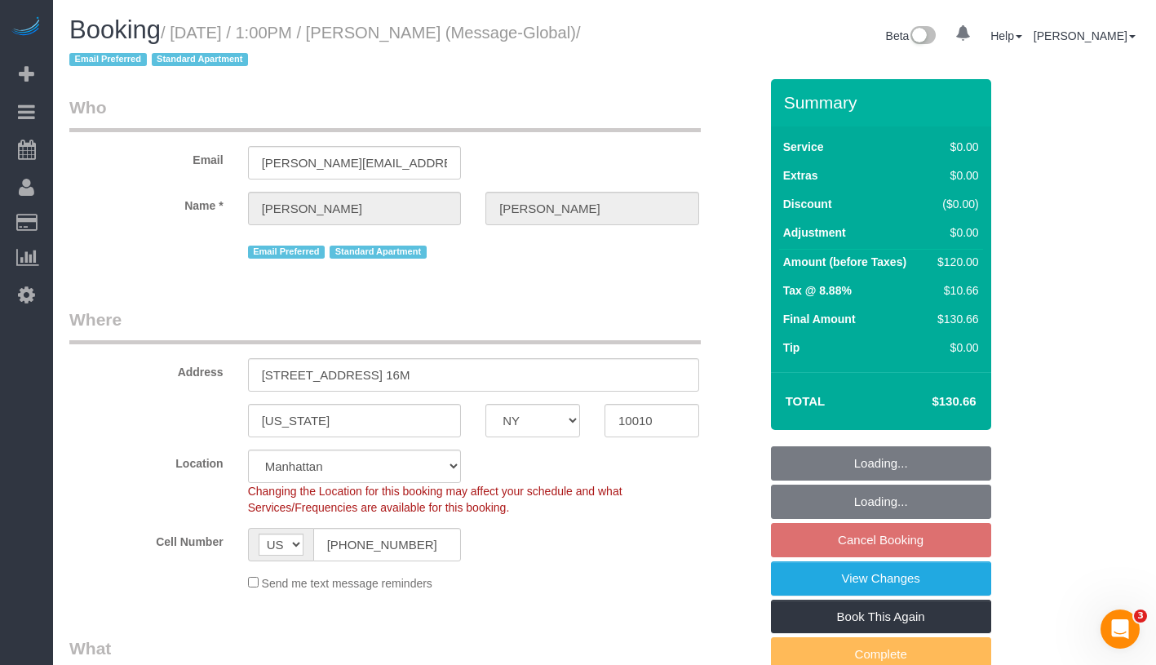
select select "string:stripe-pm_1MGPK64VGloSiKo74LnRnZc5"
select select "object:926"
select select "spot3"
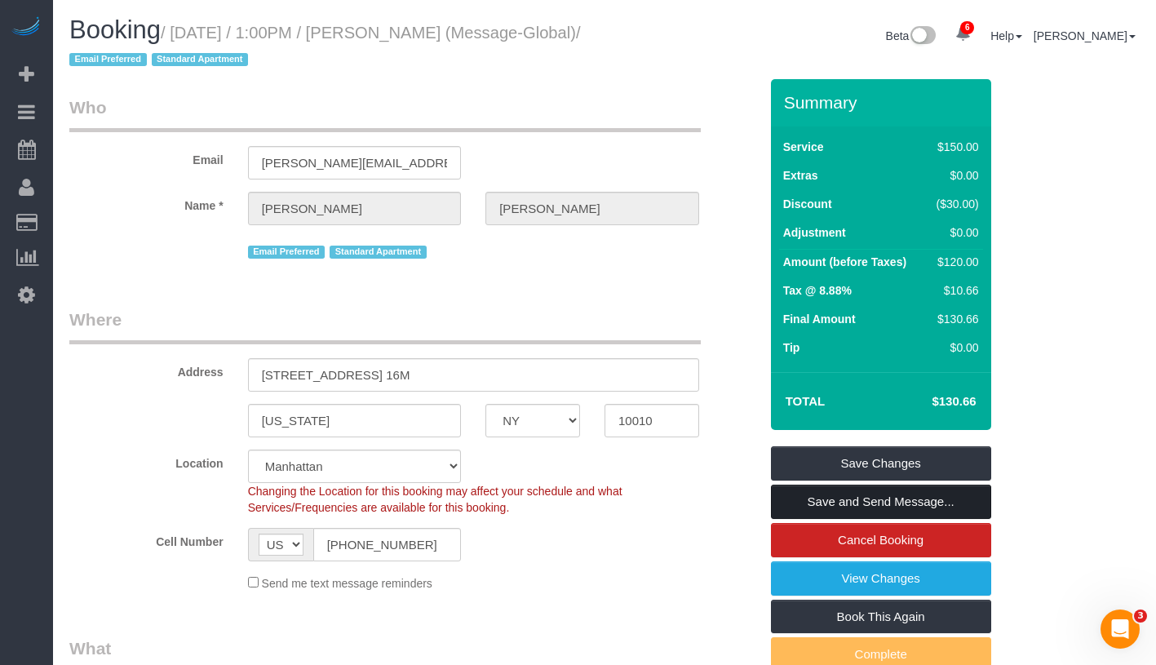
click at [980, 495] on link "Save and Send Message..." at bounding box center [881, 502] width 220 height 34
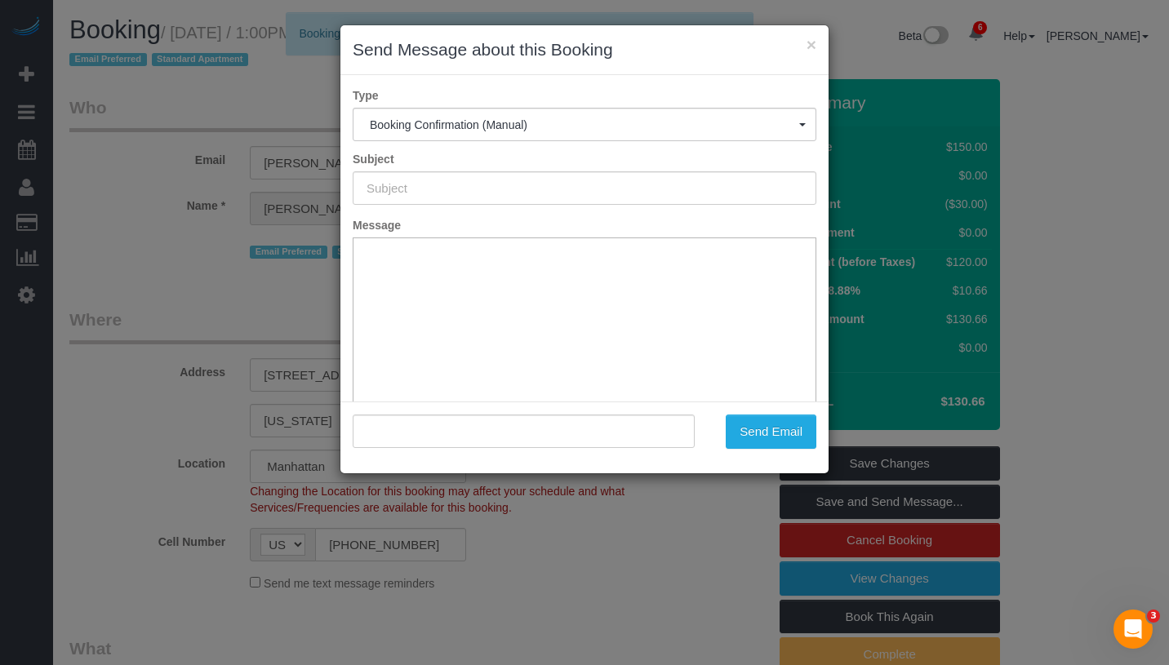
type input "Cleaning Confirmed for [DATE] 1:00pm"
type input ""[PERSON_NAME]" <[PERSON_NAME][EMAIL_ADDRESS][DOMAIN_NAME]>"
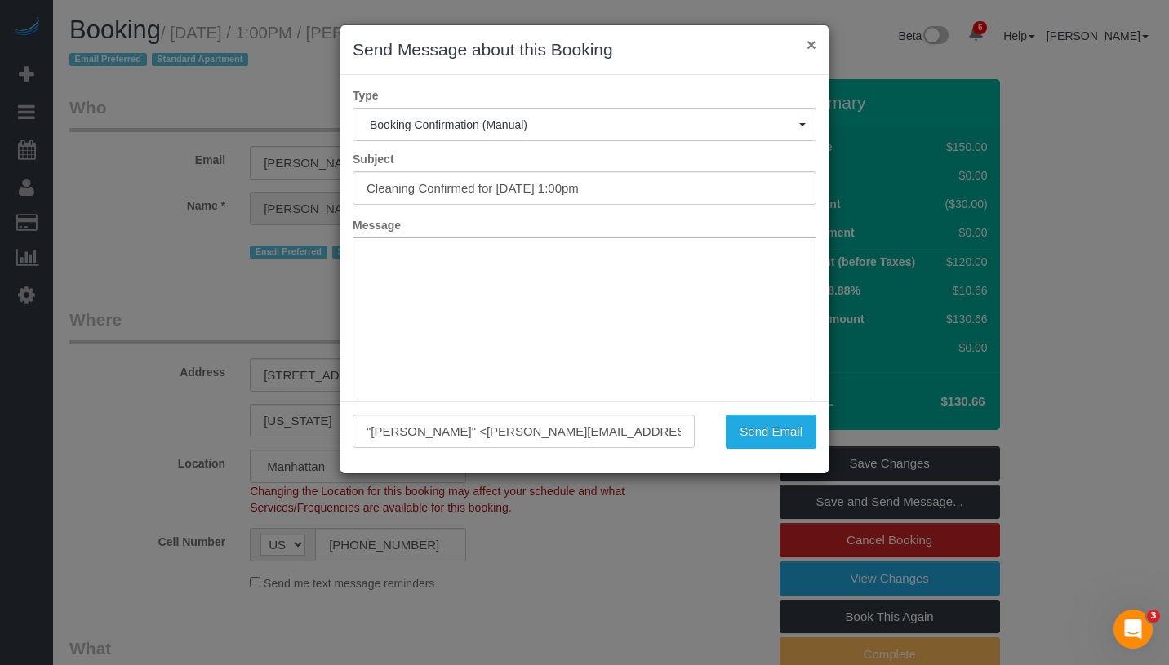
click at [807, 47] on button "×" at bounding box center [811, 44] width 10 height 17
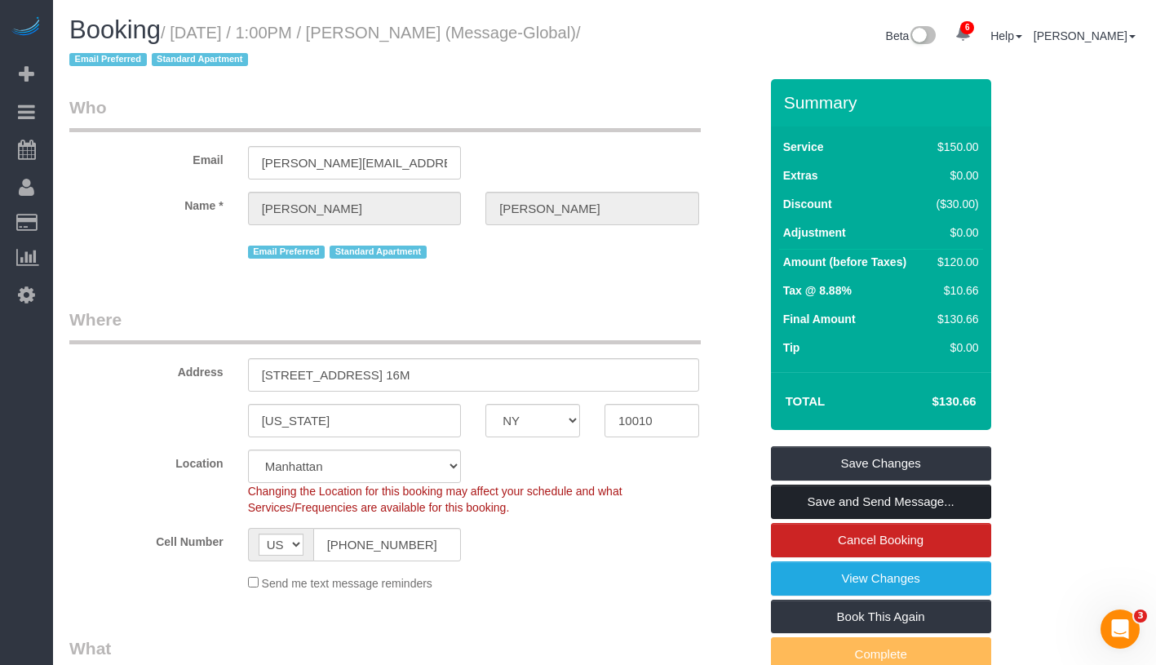
click at [922, 502] on link "Save and Send Message..." at bounding box center [881, 502] width 220 height 34
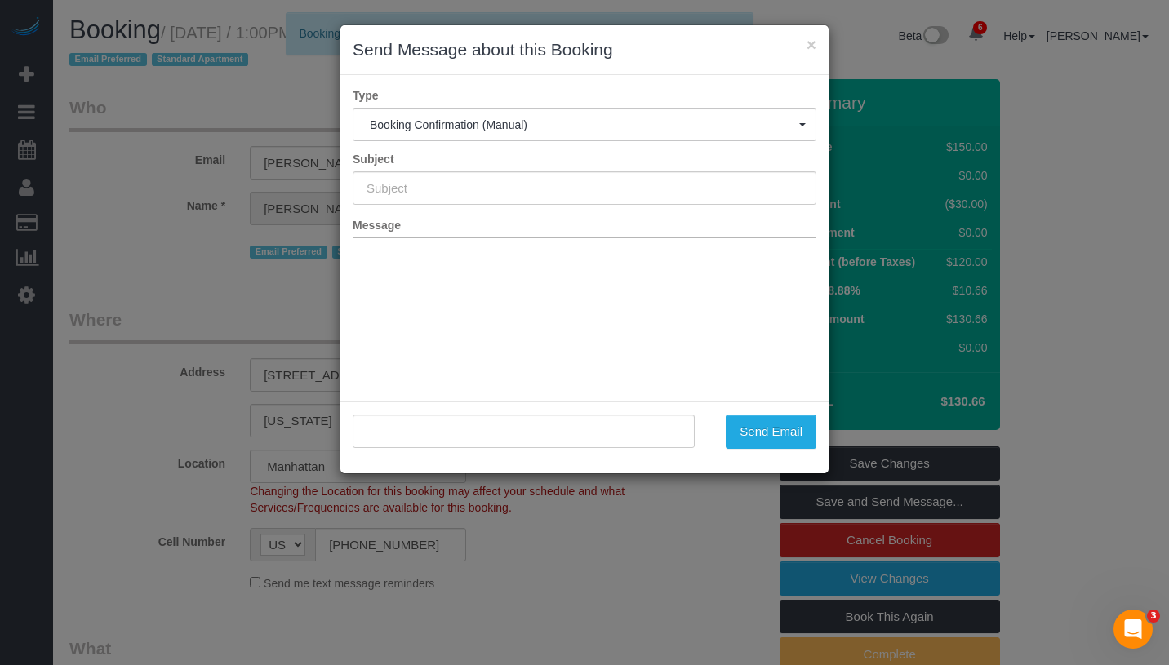
type input "Cleaning Confirmed for [DATE] 1:00pm"
type input ""[PERSON_NAME]" <[PERSON_NAME][EMAIL_ADDRESS][DOMAIN_NAME]>"
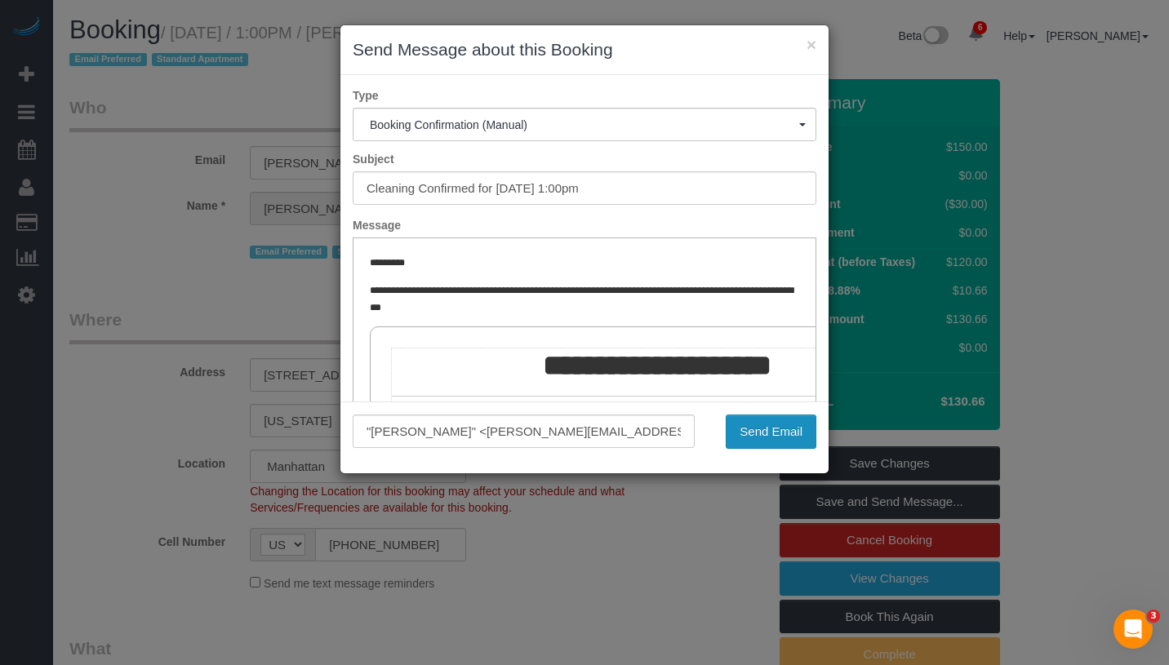
click at [763, 433] on button "Send Email" at bounding box center [771, 432] width 91 height 34
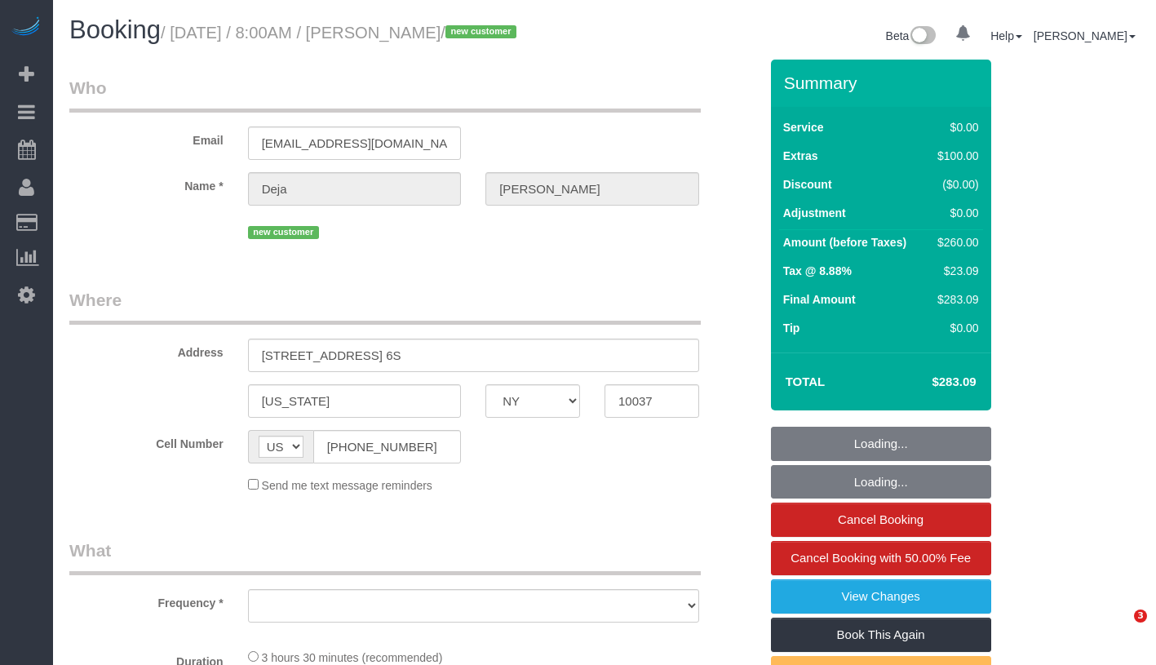
select select "NY"
select select "number:89"
select select "number:90"
select select "number:15"
select select "number:5"
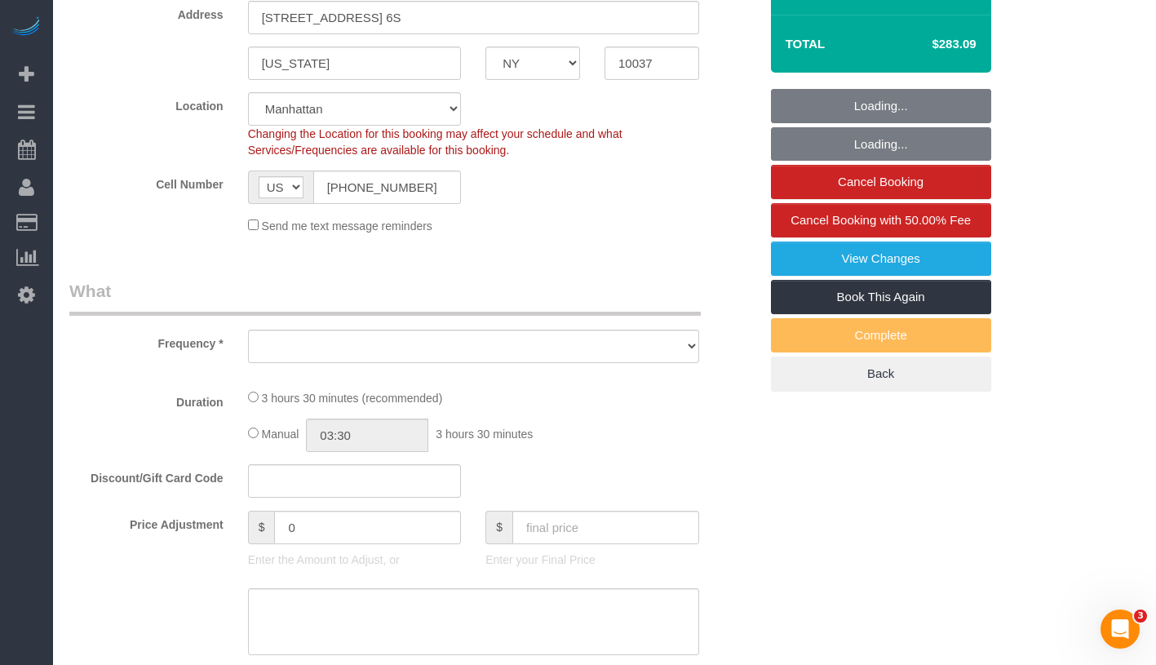
select select "object:819"
select select "string:stripe-pm_1RvKN24VGloSiKo7APMRiuUz"
select select "1"
select select "spot1"
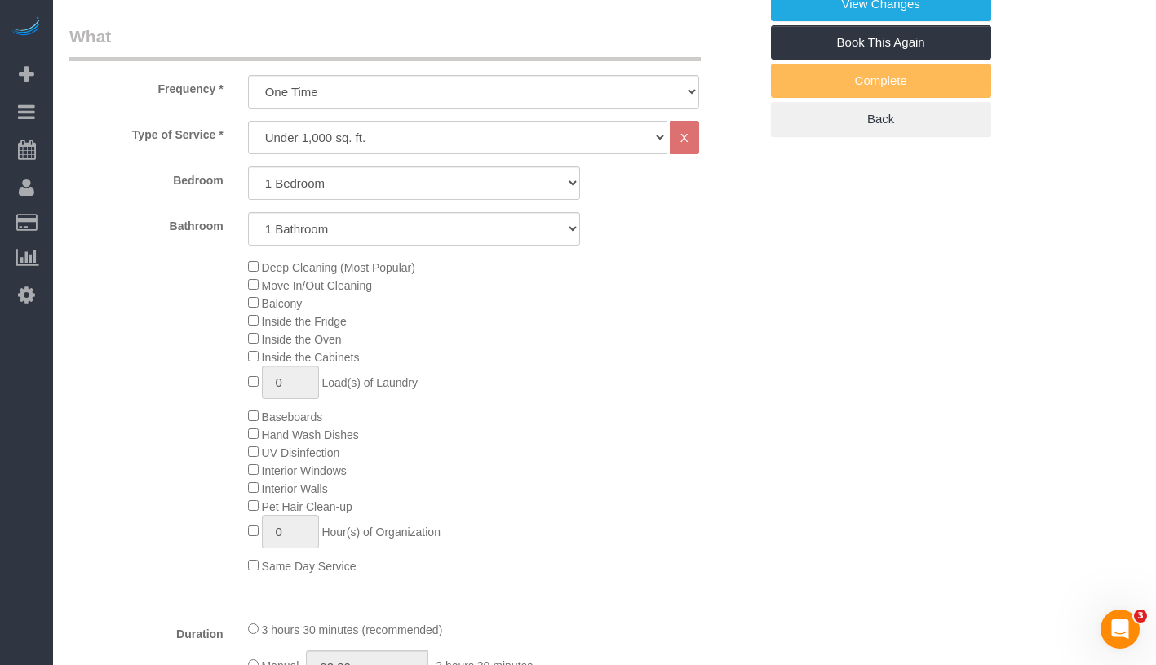
select select "1"
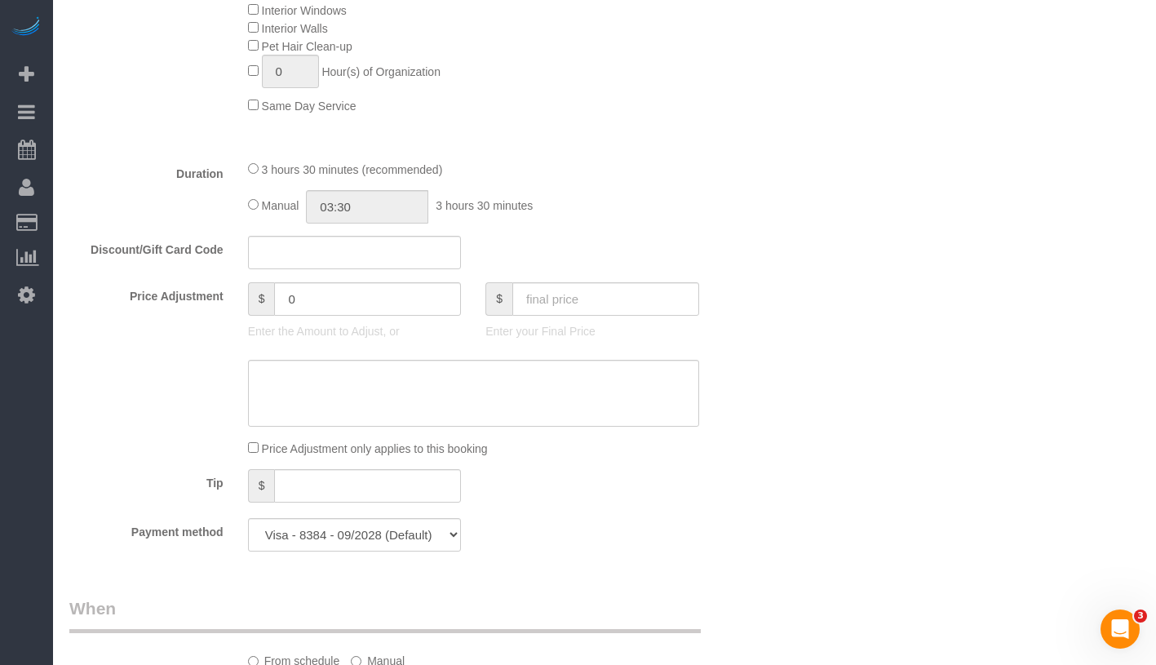
select select "object:1388"
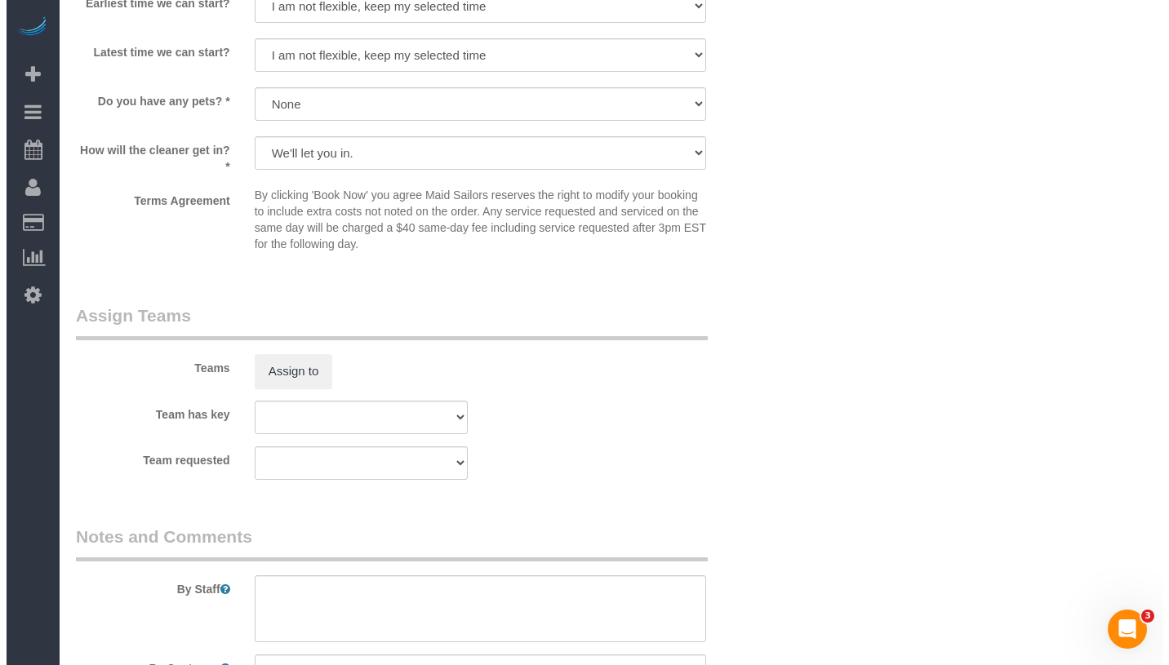
scroll to position [1893, 0]
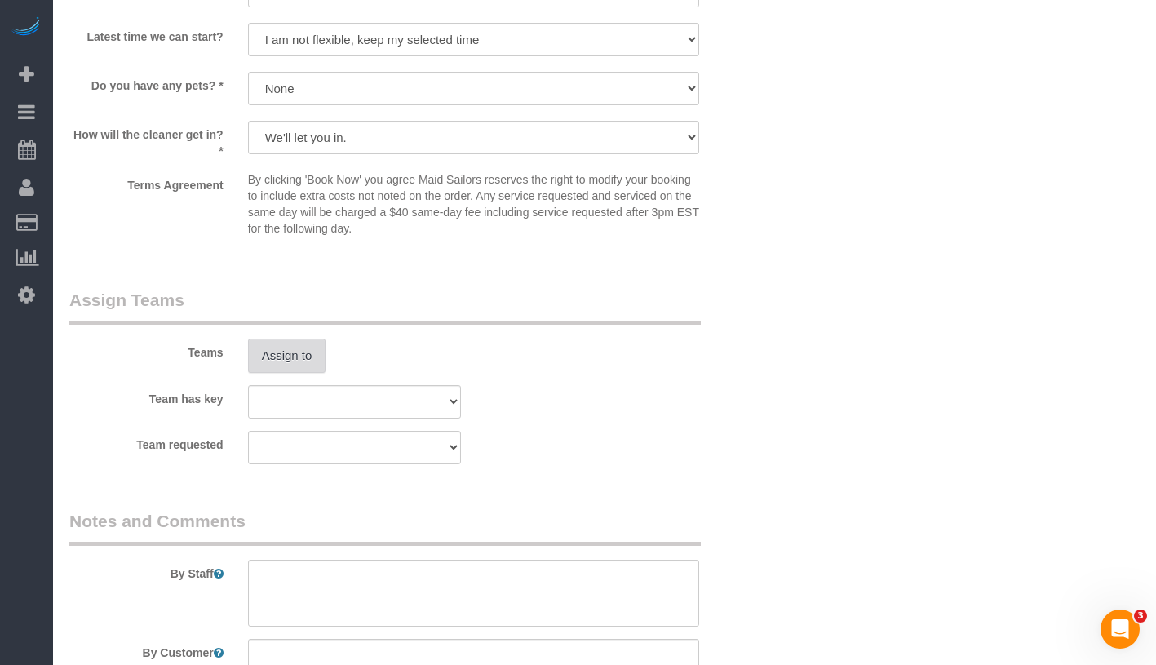
click at [298, 366] on button "Assign to" at bounding box center [287, 356] width 78 height 34
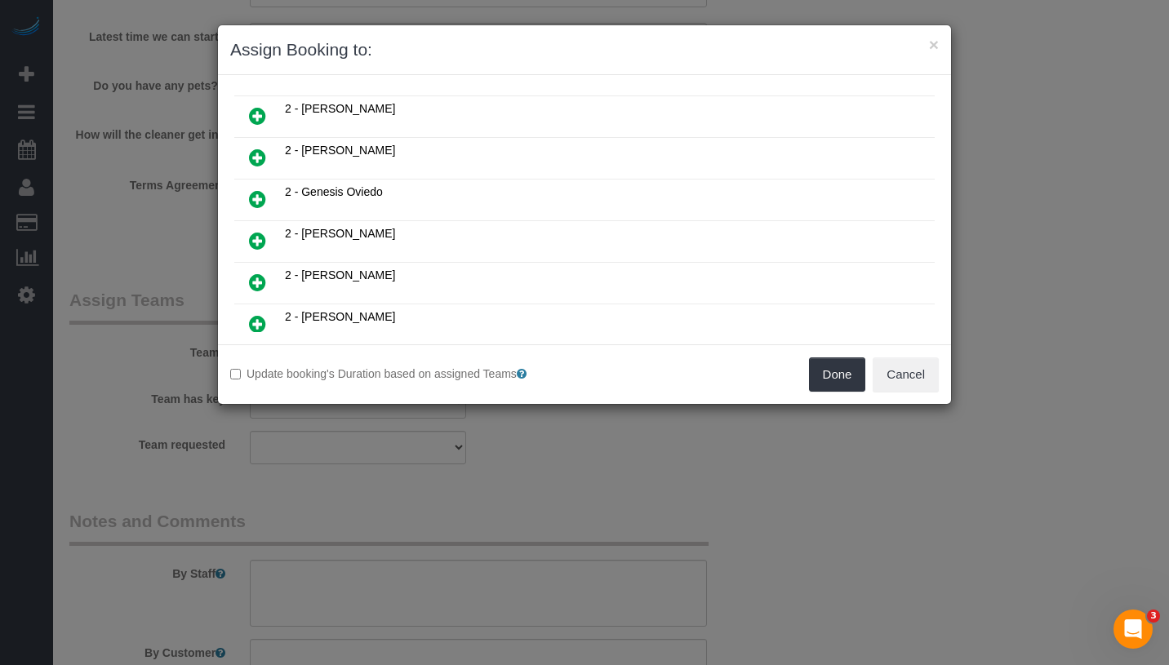
click at [260, 189] on icon at bounding box center [257, 199] width 17 height 20
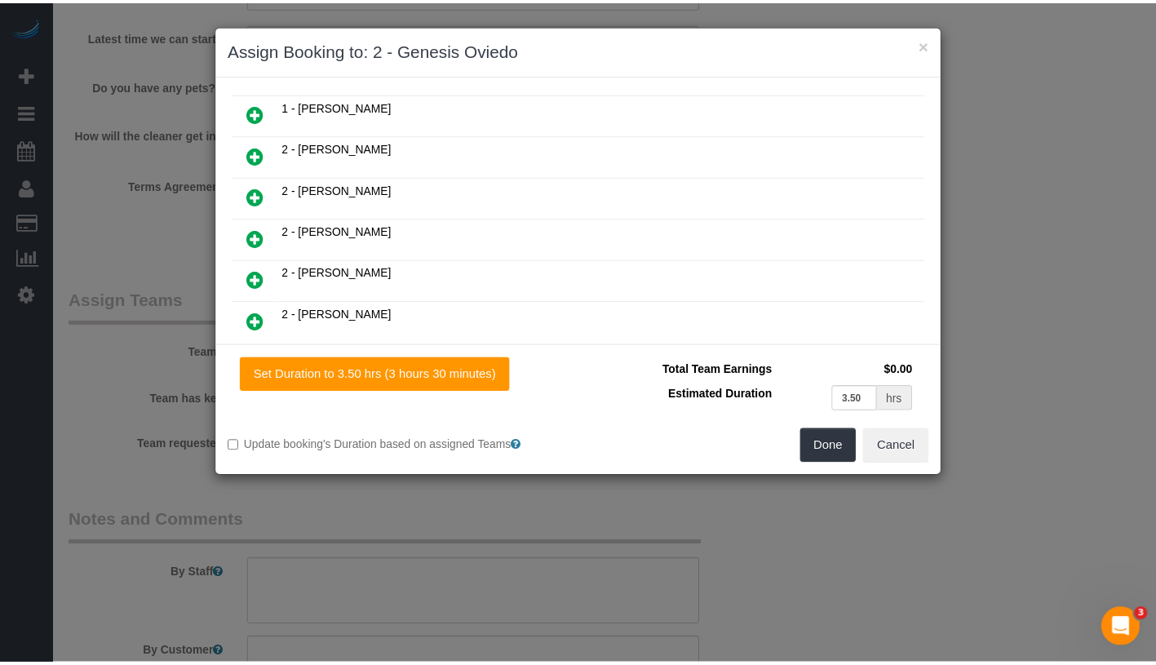
scroll to position [329, 0]
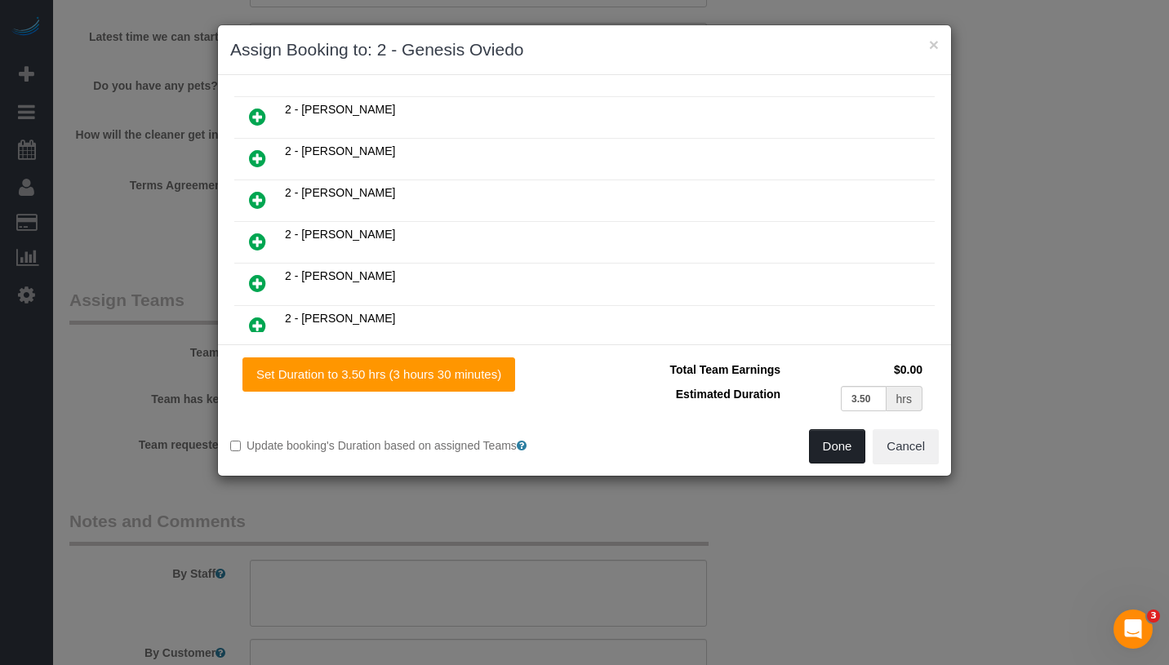
click at [820, 447] on button "Done" at bounding box center [837, 446] width 57 height 34
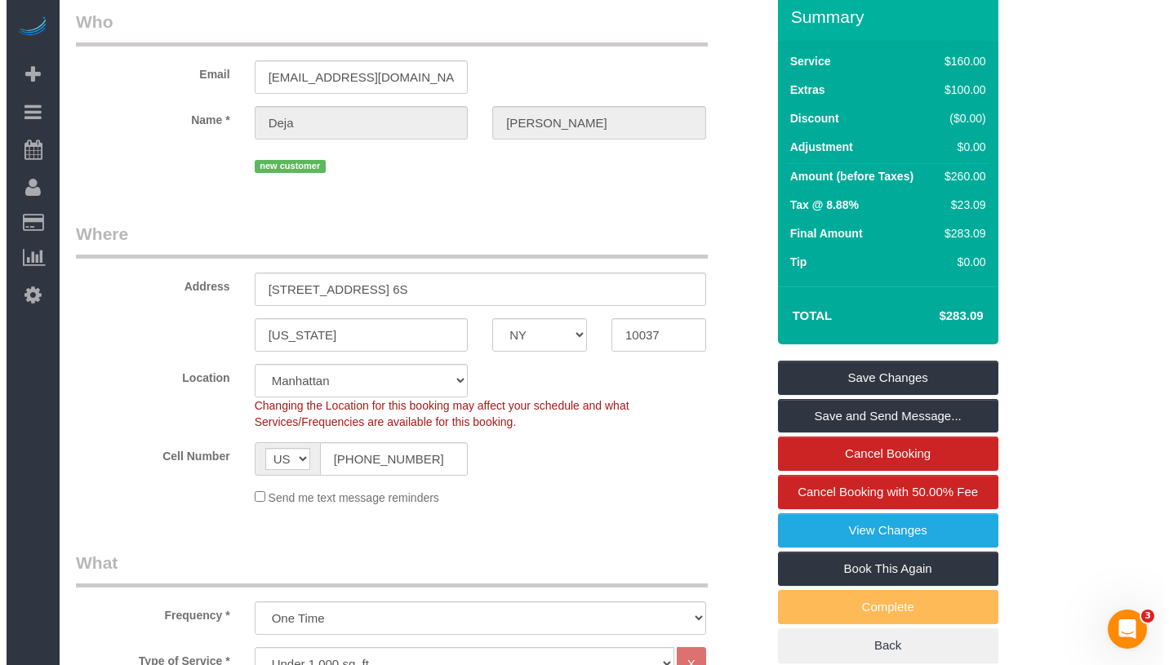
scroll to position [0, 0]
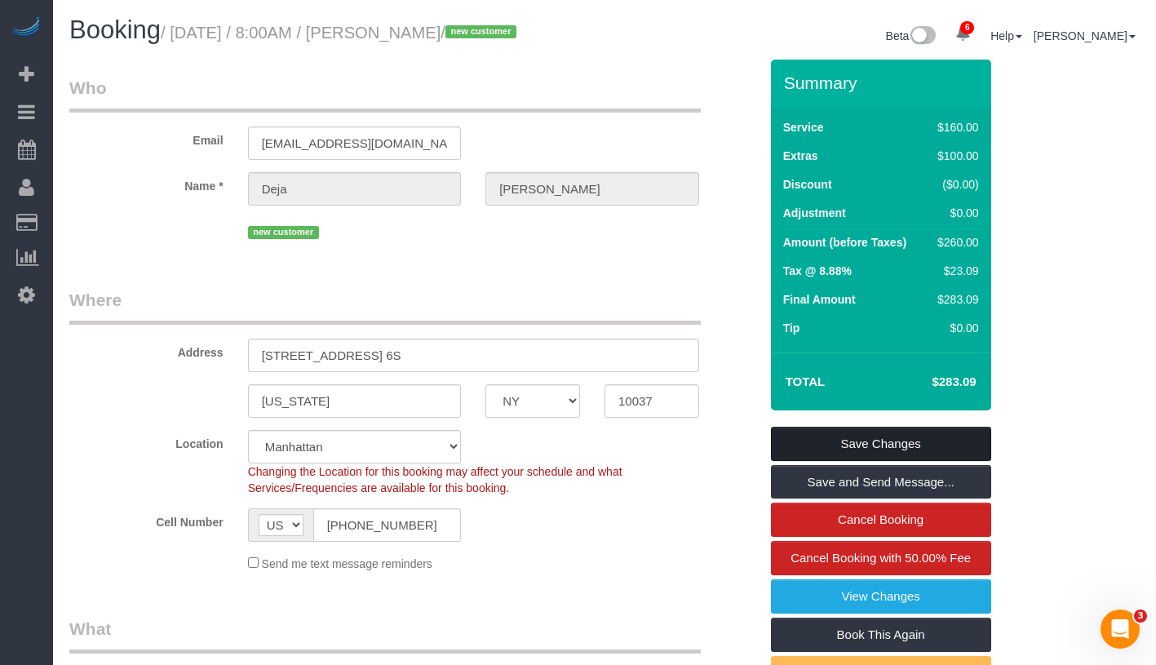
click at [943, 440] on link "Save Changes" at bounding box center [881, 444] width 220 height 34
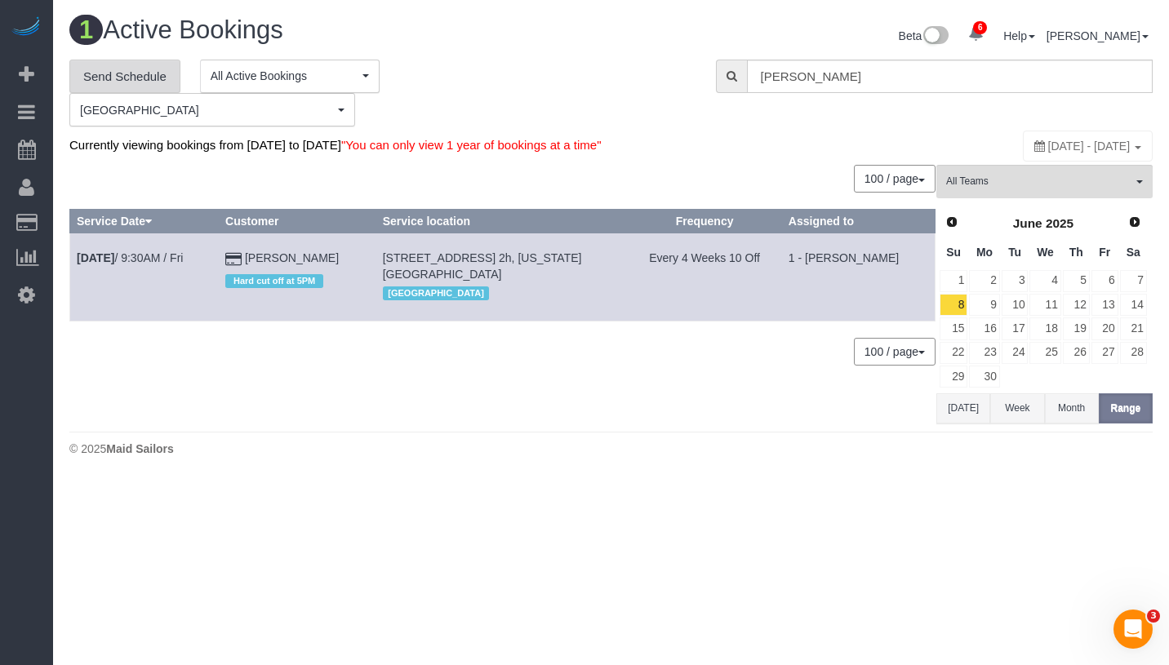
click at [153, 78] on link "Send Schedule" at bounding box center [124, 77] width 111 height 34
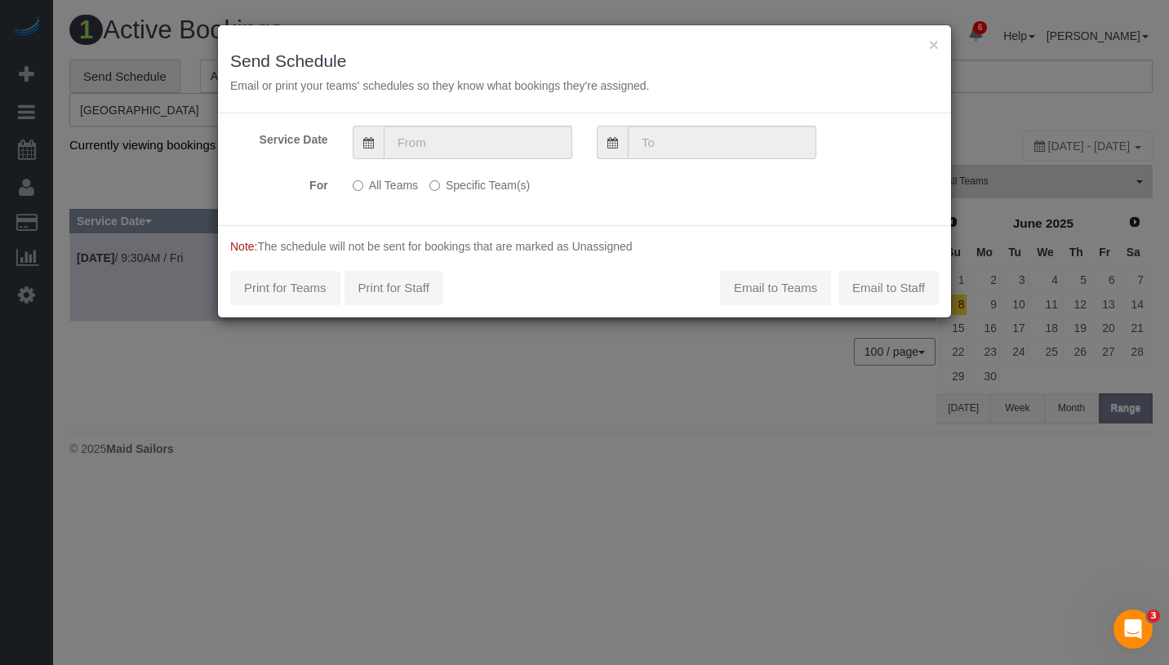
click at [446, 184] on label "Specific Team(s)" at bounding box center [479, 182] width 100 height 22
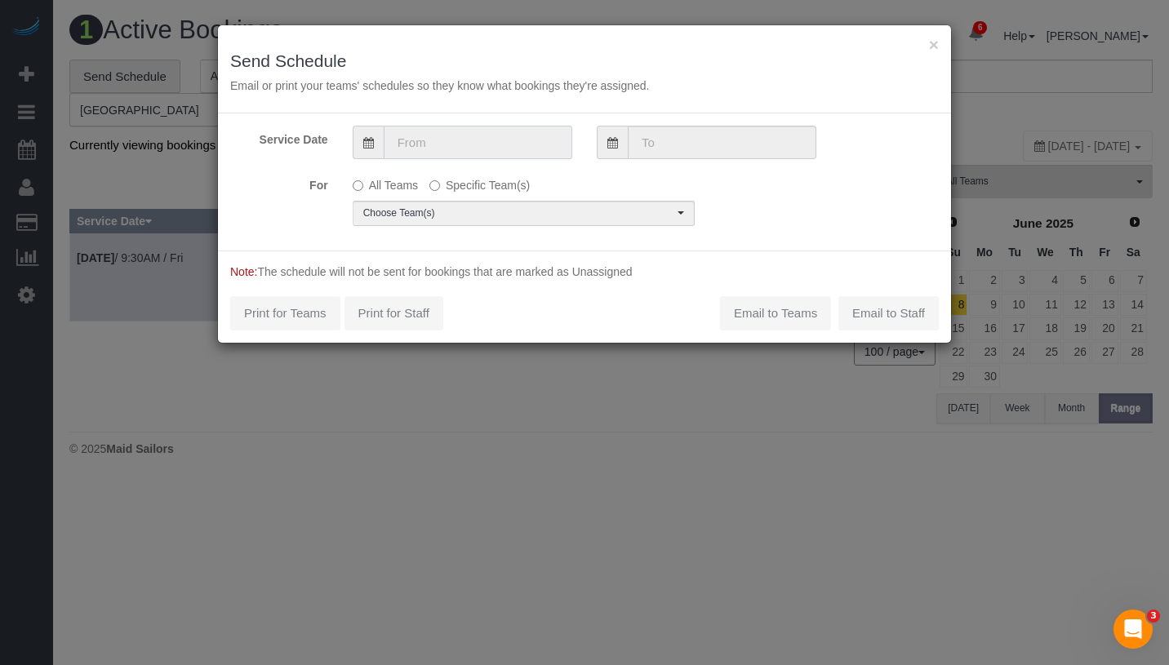
click at [488, 144] on input "text" at bounding box center [478, 142] width 189 height 33
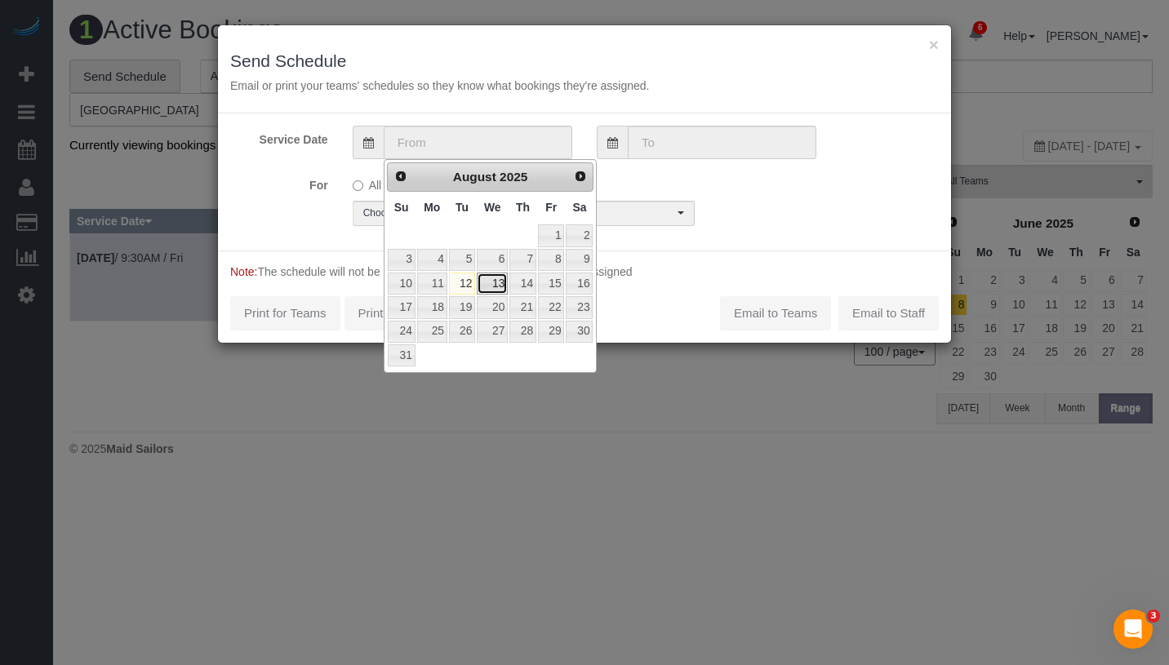
click at [498, 287] on link "13" at bounding box center [492, 284] width 31 height 22
type input "[DATE]"
click at [498, 287] on link "13" at bounding box center [492, 284] width 31 height 22
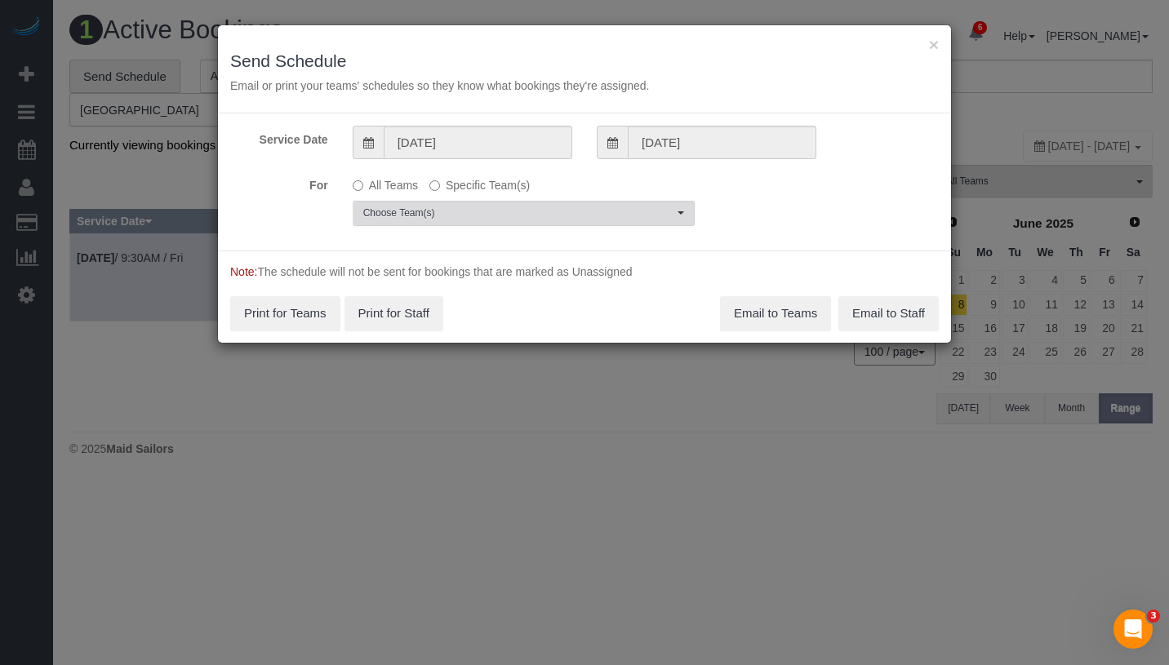
click at [472, 213] on span "Choose Team(s)" at bounding box center [518, 213] width 310 height 14
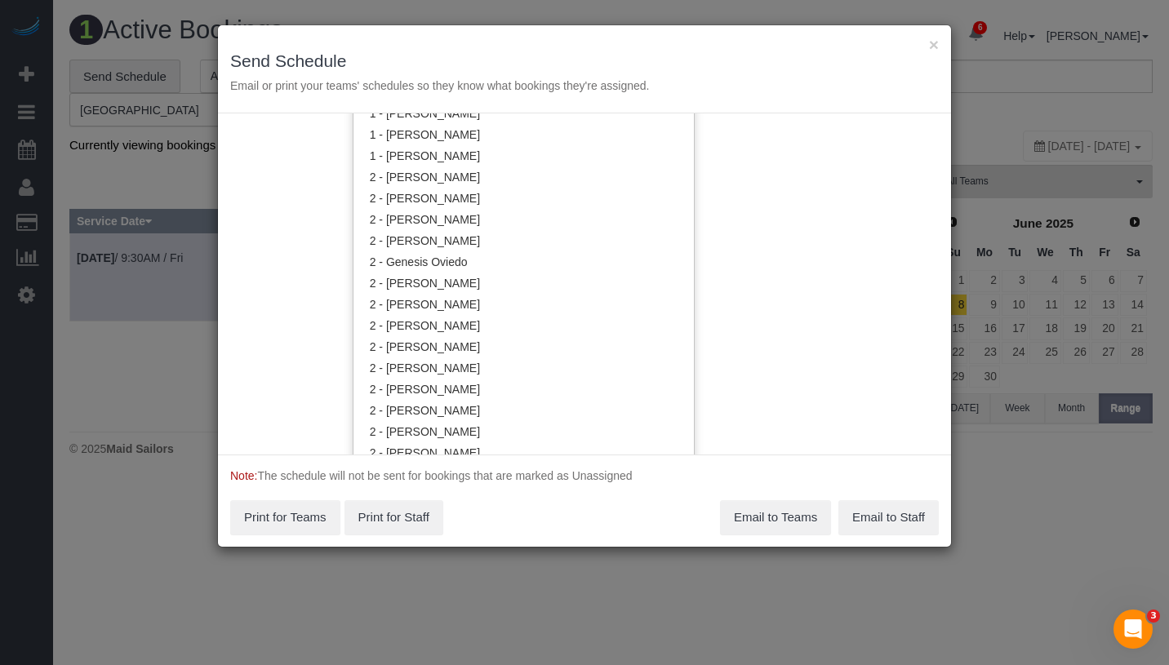
scroll to position [1003, 0]
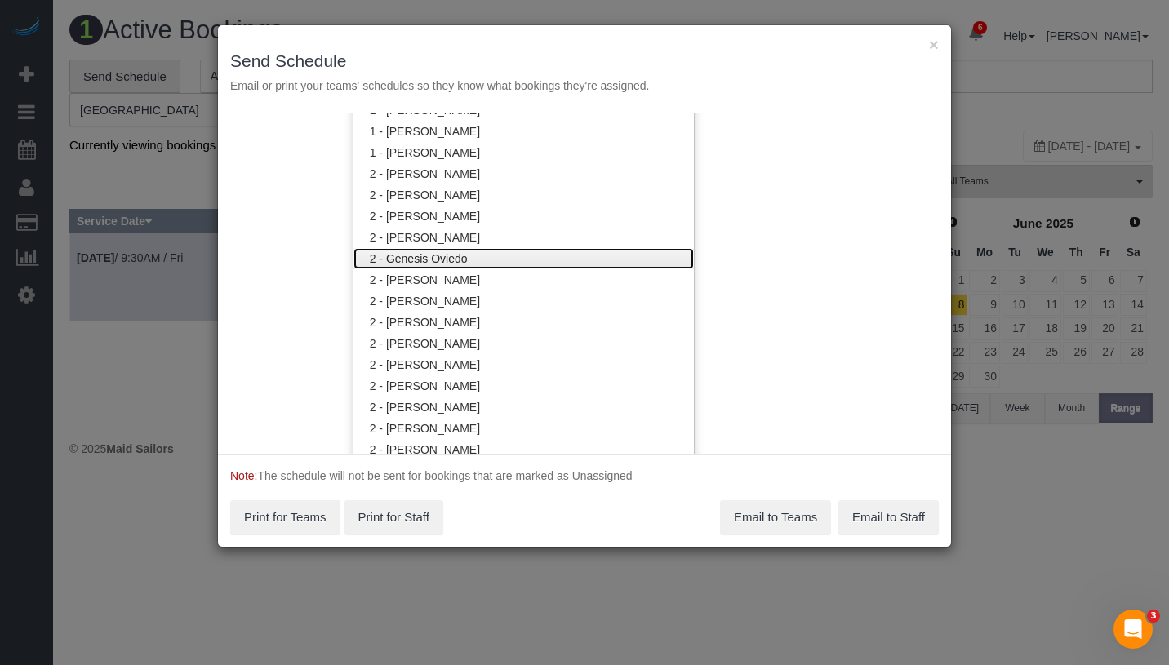
click at [455, 260] on link "2 - Genesis Oviedo" at bounding box center [523, 258] width 340 height 21
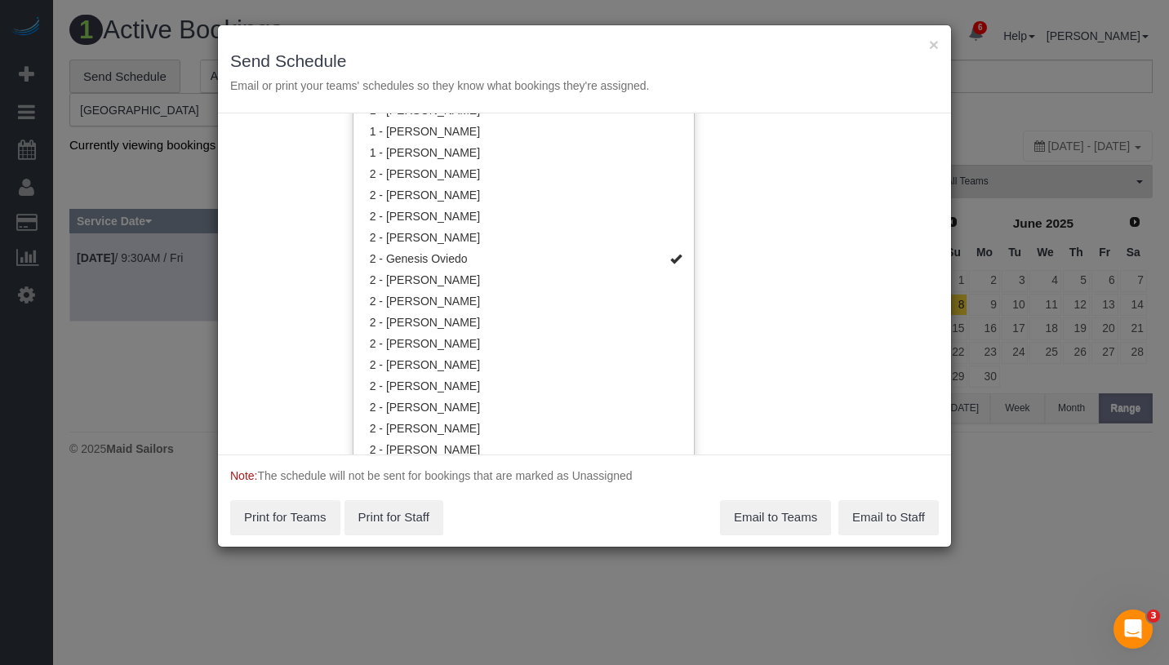
click at [747, 231] on div "Service Date [DATE] [DATE] For All Teams Specific Team(s) 2 - Genesis Oviedo Ch…" at bounding box center [584, 283] width 733 height 341
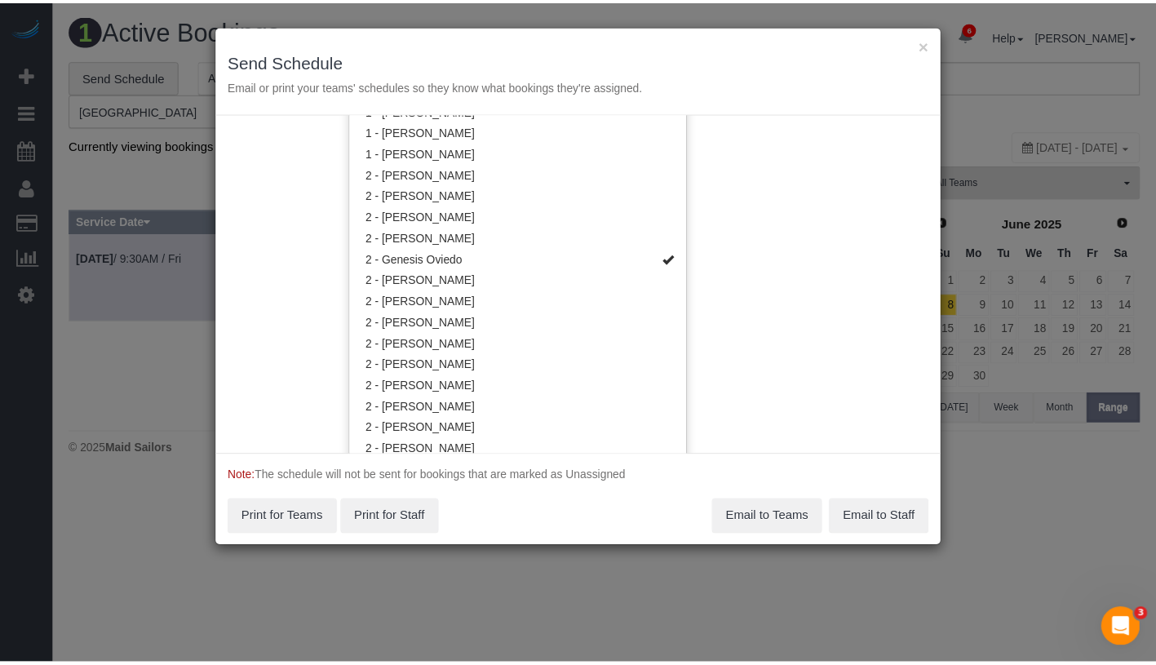
scroll to position [0, 0]
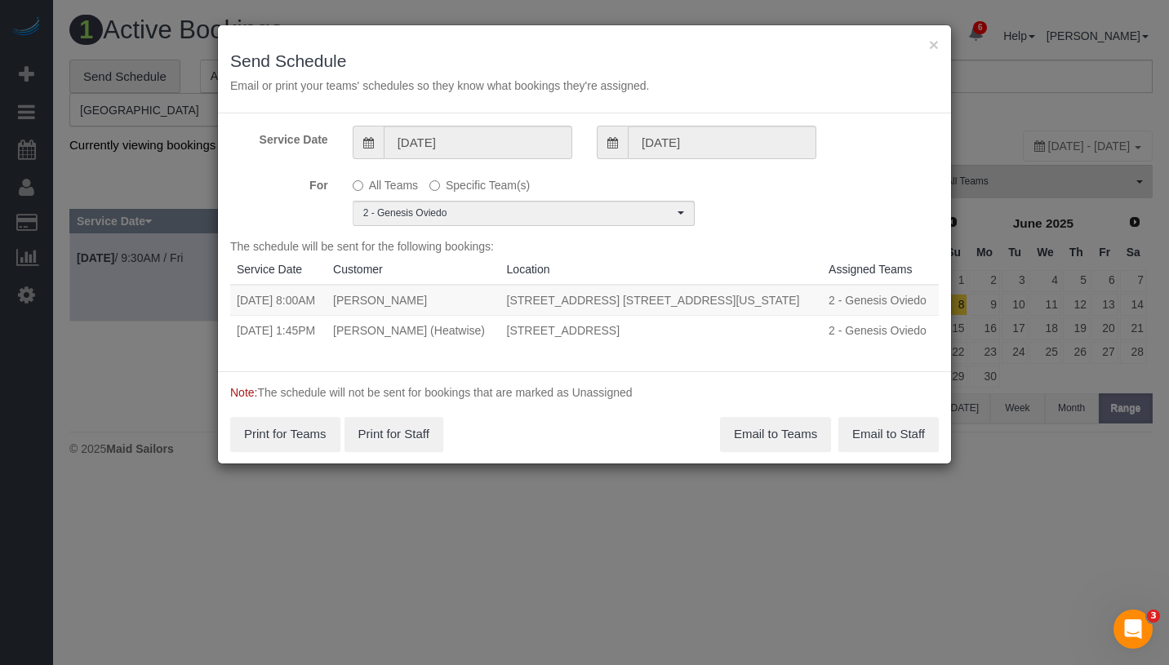
drag, startPoint x: 236, startPoint y: 297, endPoint x: 785, endPoint y: 300, distance: 549.3
click at [785, 300] on tr "[DATE] 8:00AM [PERSON_NAME] [STREET_ADDRESS] [STREET_ADDRESS][US_STATE] 2 - Gen…" at bounding box center [584, 300] width 708 height 31
copy tr "[DATE] 8:00AM [PERSON_NAME] [STREET_ADDRESS] [STREET_ADDRESS][US_STATE]"
click at [811, 432] on button "Email to Teams" at bounding box center [775, 434] width 111 height 34
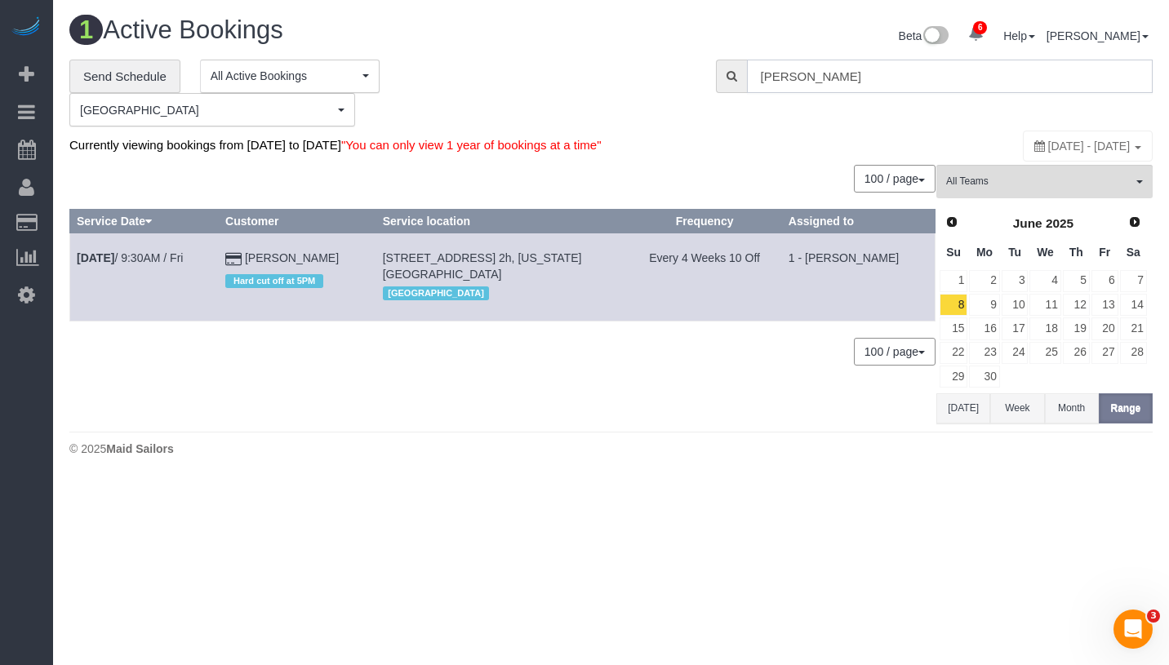
click at [845, 79] on input "[PERSON_NAME]" at bounding box center [950, 76] width 406 height 33
paste input "[PERSON_NAME]"
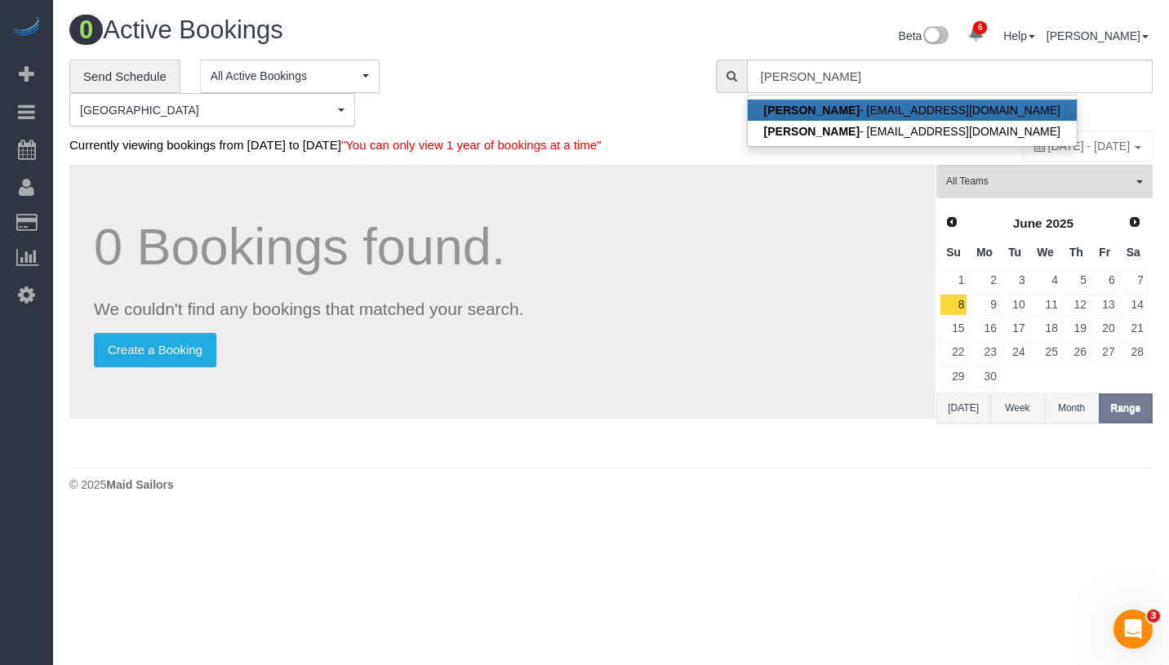
click at [855, 104] on link "[PERSON_NAME] - [EMAIL_ADDRESS][DOMAIN_NAME]" at bounding box center [912, 110] width 329 height 21
type input "[EMAIL_ADDRESS][DOMAIN_NAME]"
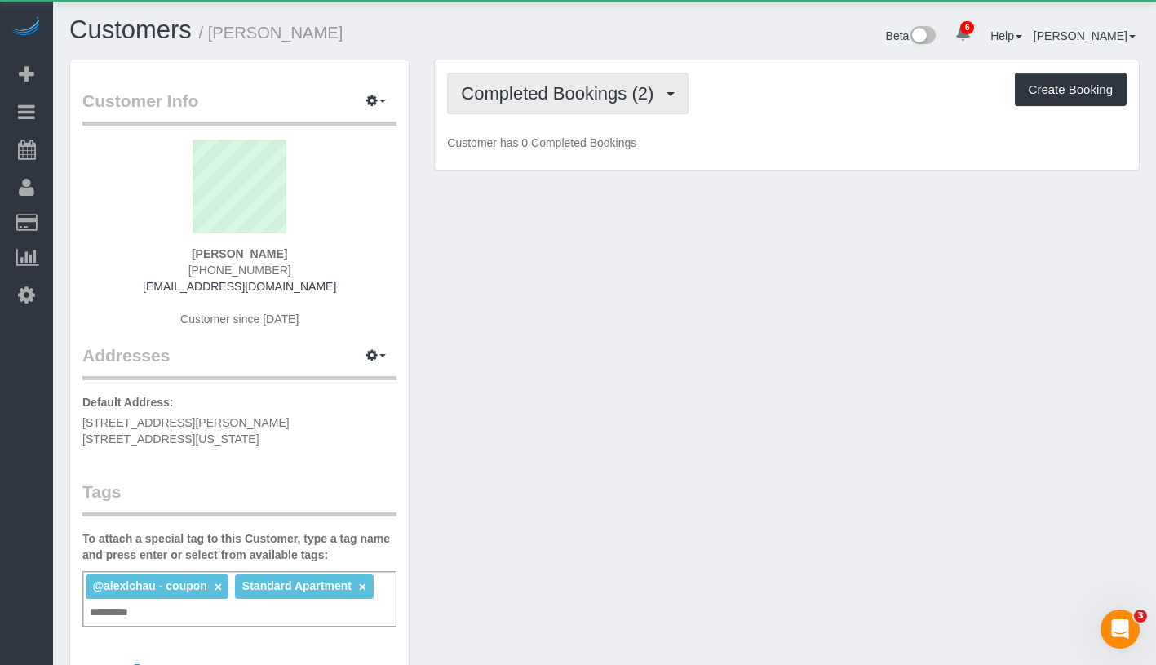
click at [541, 99] on span "Completed Bookings (2)" at bounding box center [561, 93] width 201 height 20
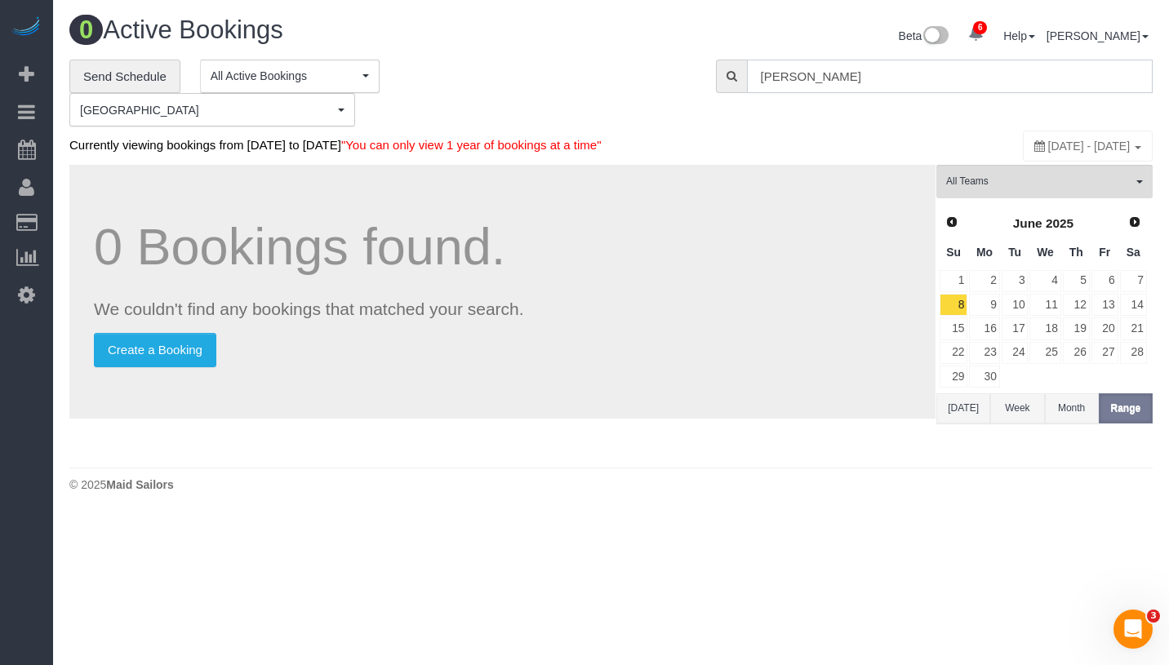
click at [898, 78] on input "[PERSON_NAME]" at bounding box center [950, 76] width 406 height 33
click at [904, 79] on input "[PERSON_NAME]" at bounding box center [950, 76] width 406 height 33
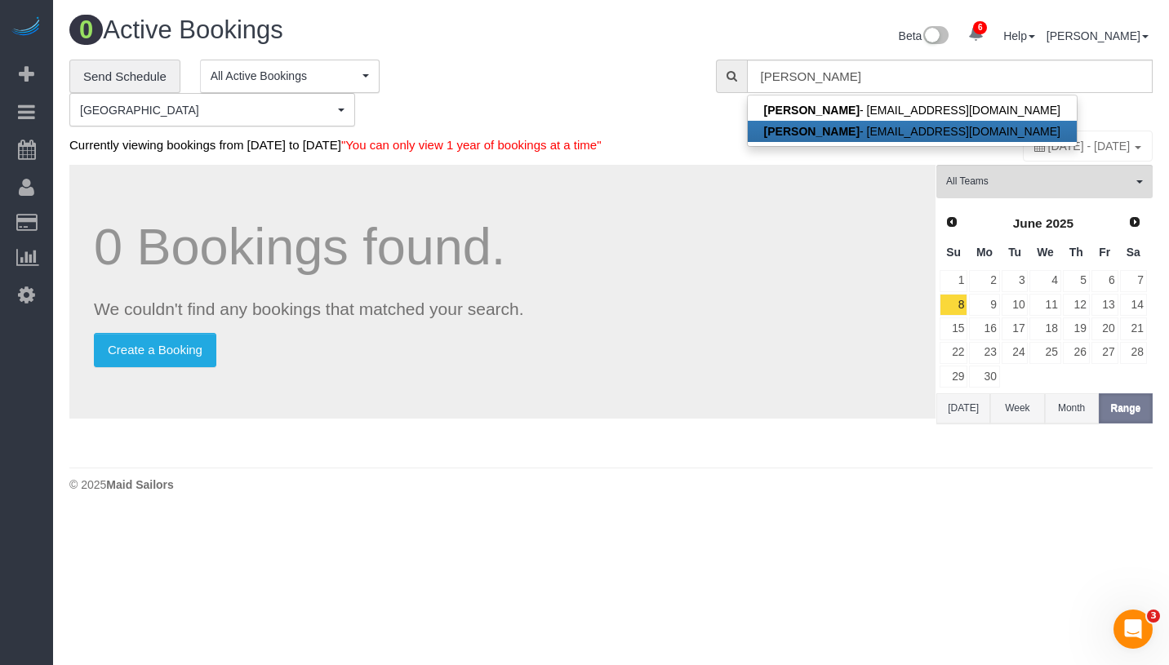
click at [866, 128] on link "[PERSON_NAME] - [EMAIL_ADDRESS][DOMAIN_NAME]" at bounding box center [912, 131] width 329 height 21
type input "[EMAIL_ADDRESS][DOMAIN_NAME]"
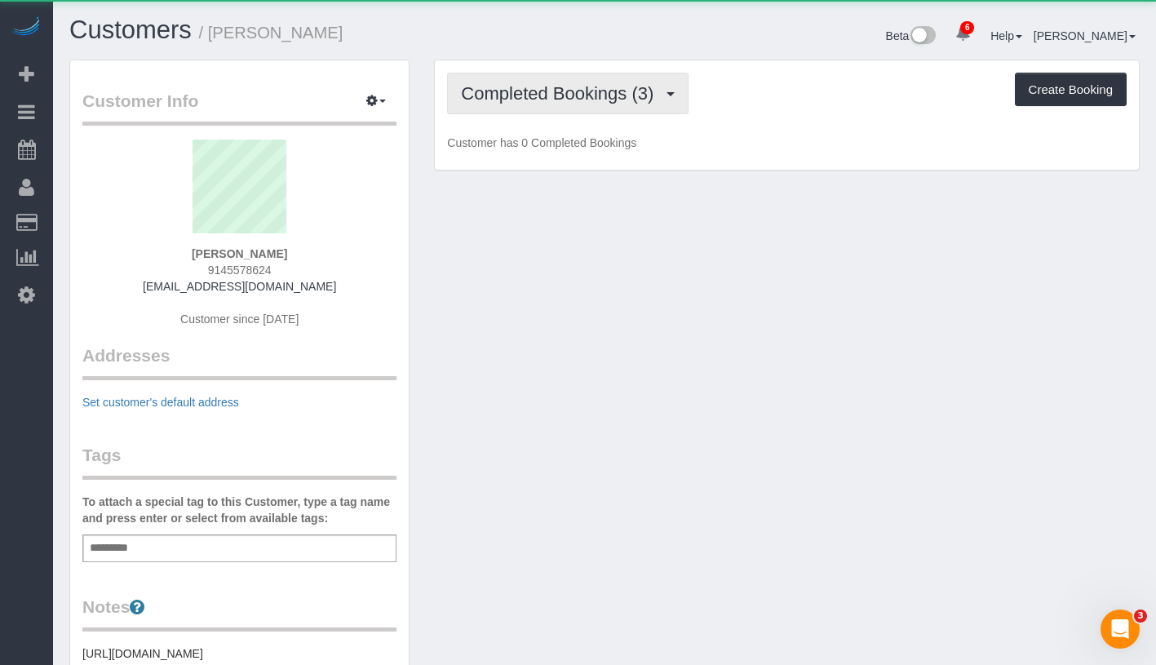
click at [547, 104] on button "Completed Bookings (3)" at bounding box center [568, 94] width 242 height 42
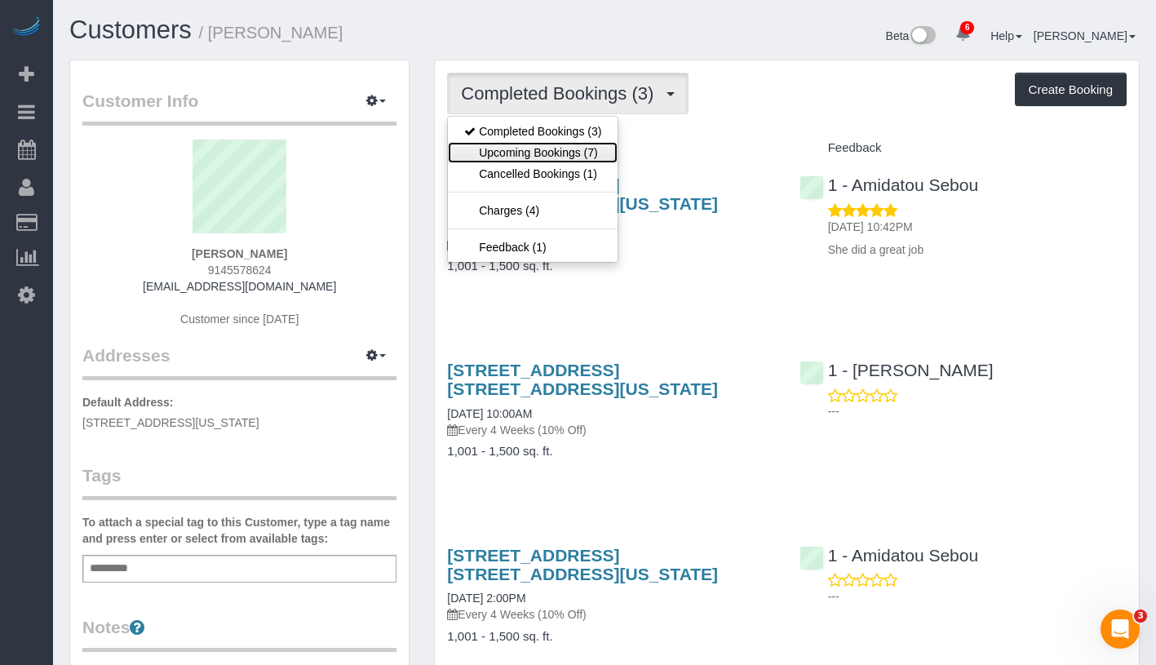
click at [547, 156] on link "Upcoming Bookings (7)" at bounding box center [533, 152] width 170 height 21
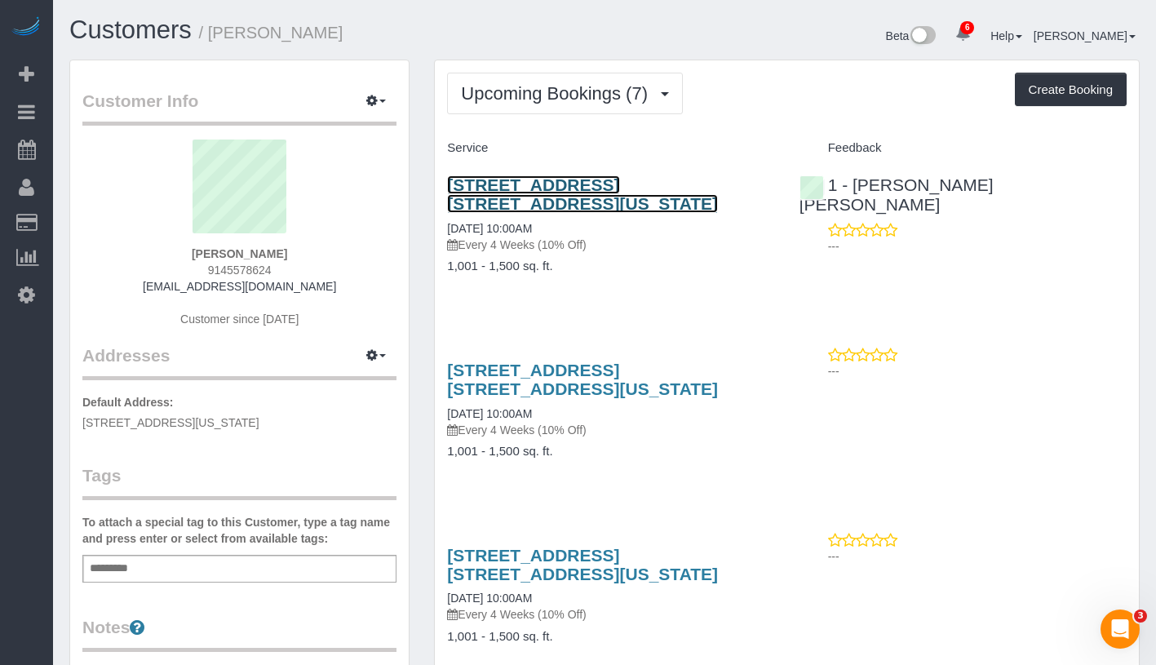
click at [712, 183] on link "175 West 90th Street, Apt. 14b, New York, NY 10024" at bounding box center [582, 194] width 271 height 38
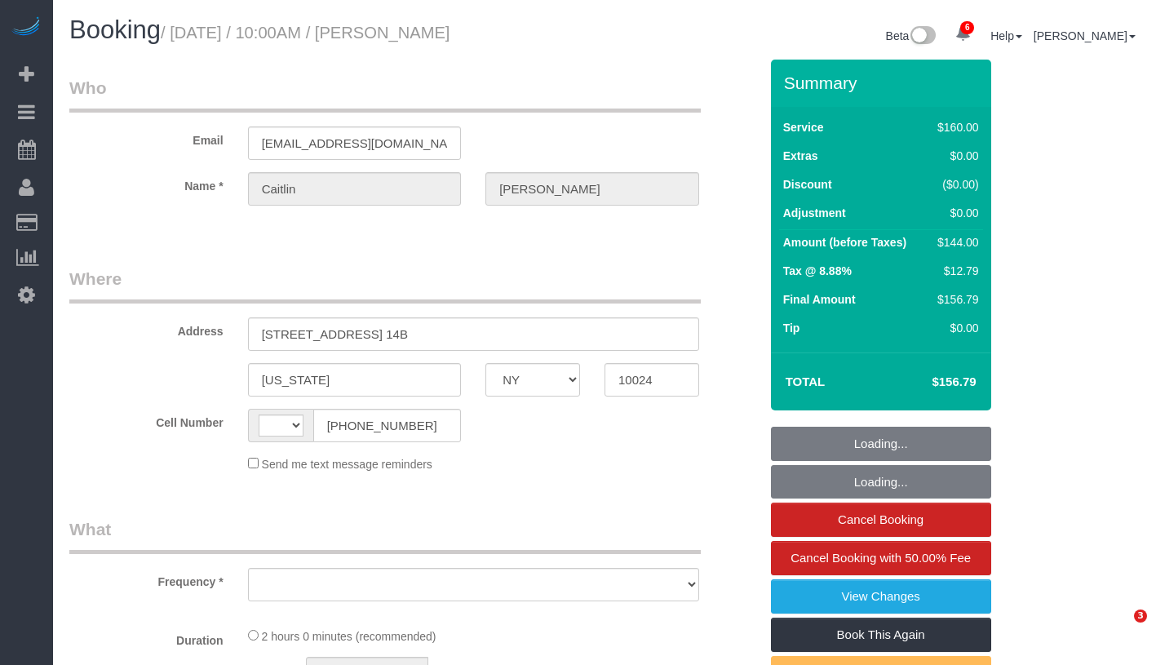
select select "NY"
select select "string:[GEOGRAPHIC_DATA]"
select select "object:669"
select select "number:59"
select select "number:75"
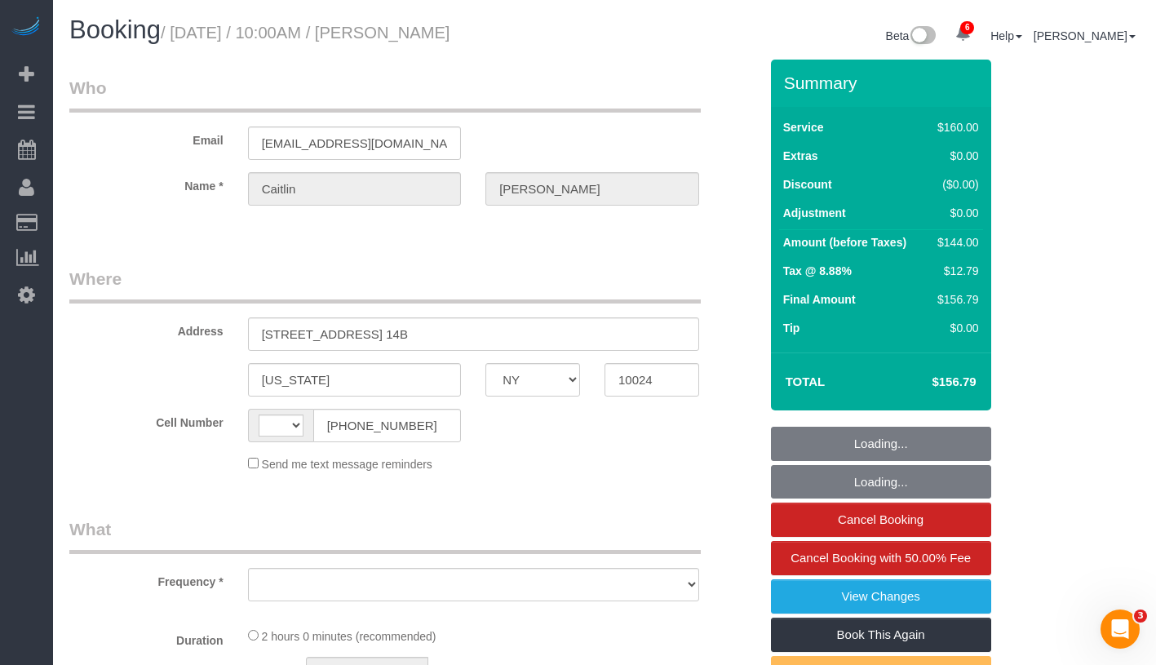
select select "number:15"
select select "number:5"
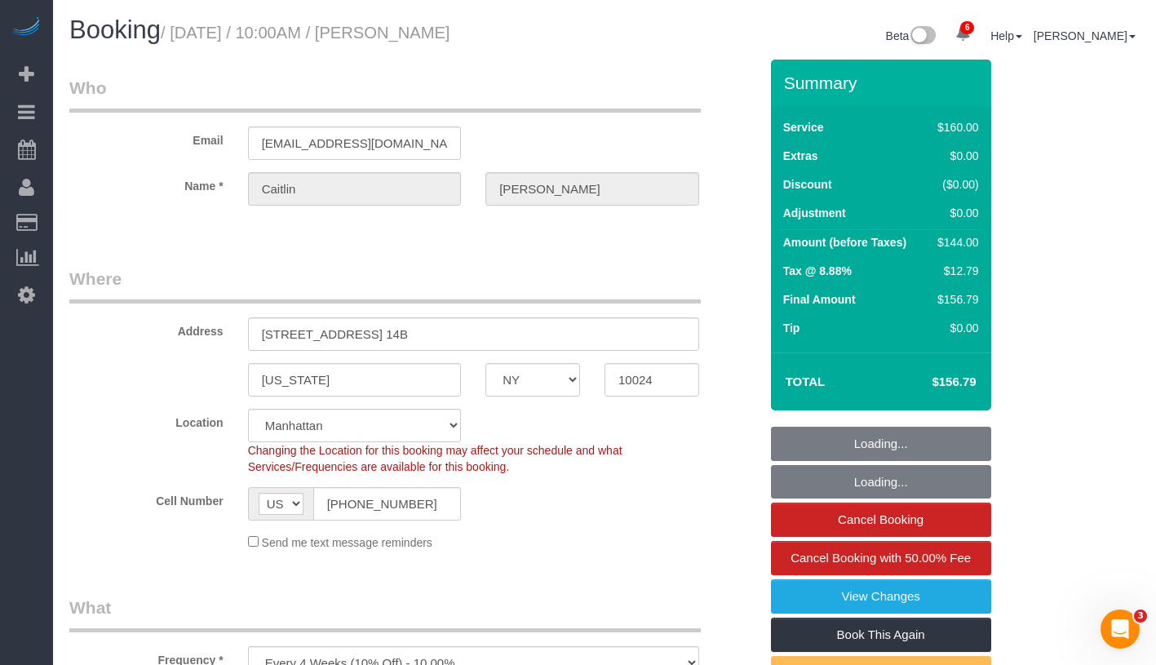
select select "object:820"
select select "string:stripe-pm_1RGsso4VGloSiKo7yoovUInS"
select select "spot1"
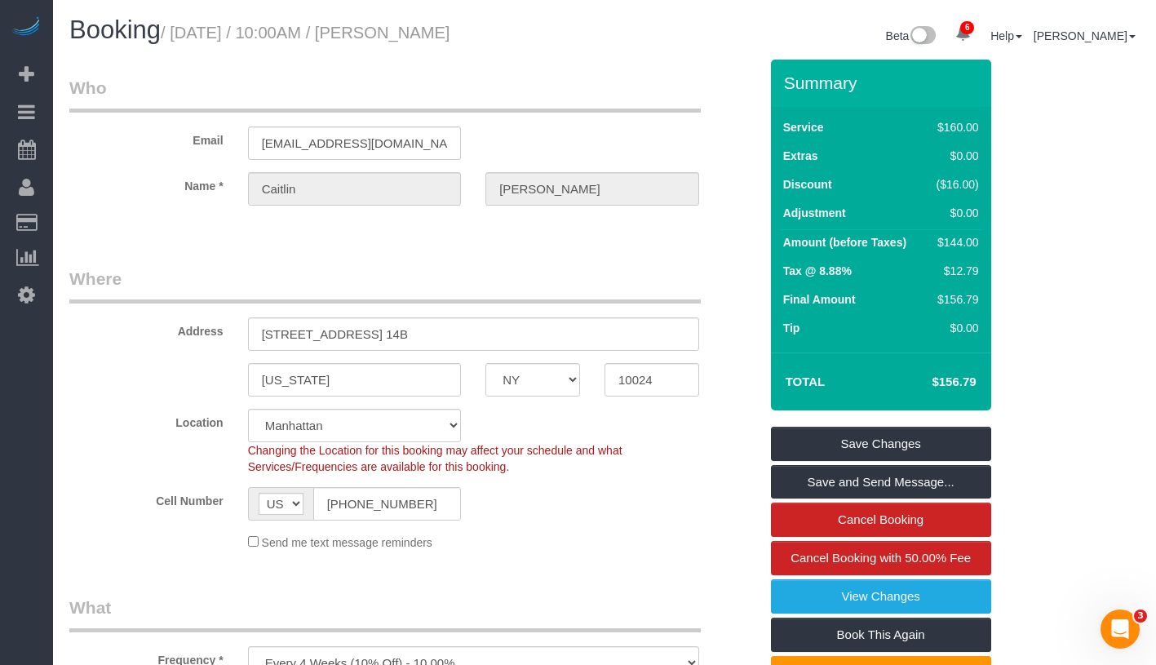
drag, startPoint x: 183, startPoint y: 33, endPoint x: 504, endPoint y: 33, distance: 320.7
click at [504, 33] on h1 "Booking / August 12, 2025 / 10:00AM / Caitlin Baker" at bounding box center [330, 30] width 523 height 28
copy small "August 12, 2025 / 10:00AM / Caitlin Baker"
click at [412, 78] on legend "Who" at bounding box center [385, 94] width 632 height 37
drag, startPoint x: 397, startPoint y: 31, endPoint x: 506, endPoint y: 33, distance: 108.6
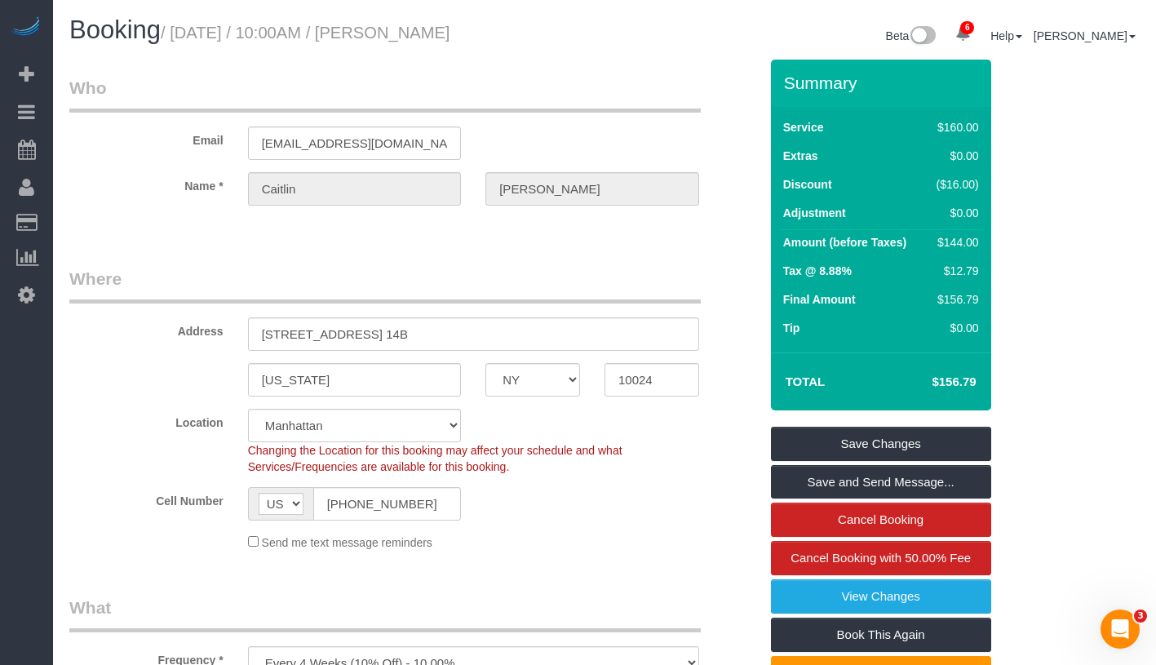
click at [506, 33] on h1 "Booking / August 12, 2025 / 10:00AM / Caitlin Baker" at bounding box center [330, 30] width 523 height 28
copy small "[PERSON_NAME]"
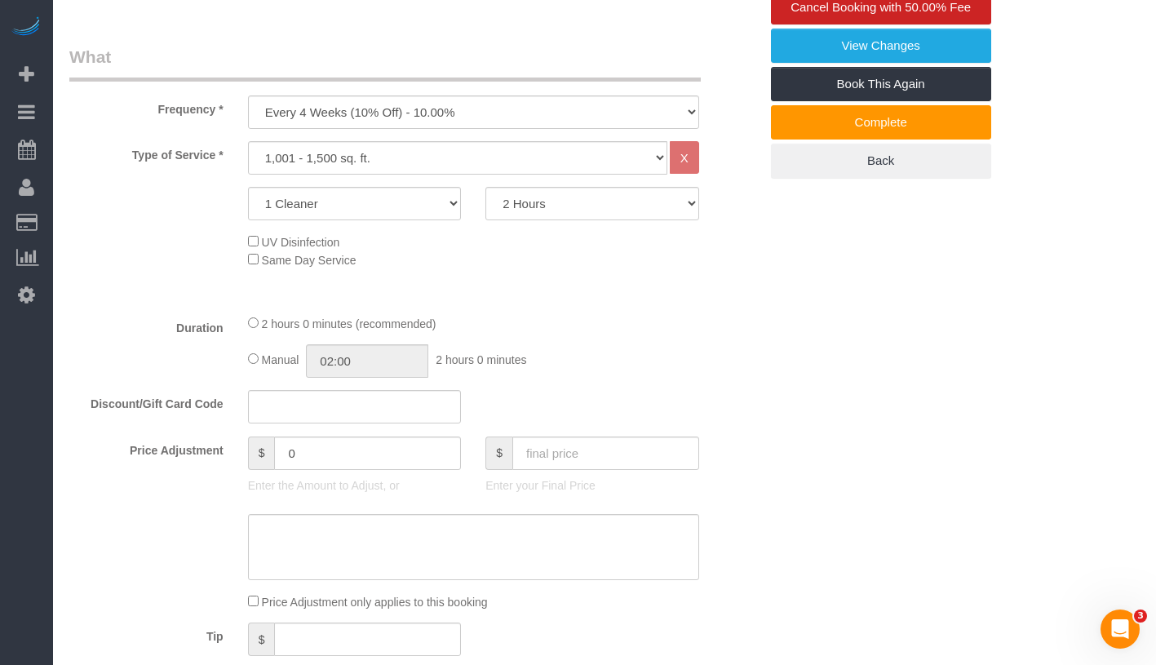
scroll to position [555, 0]
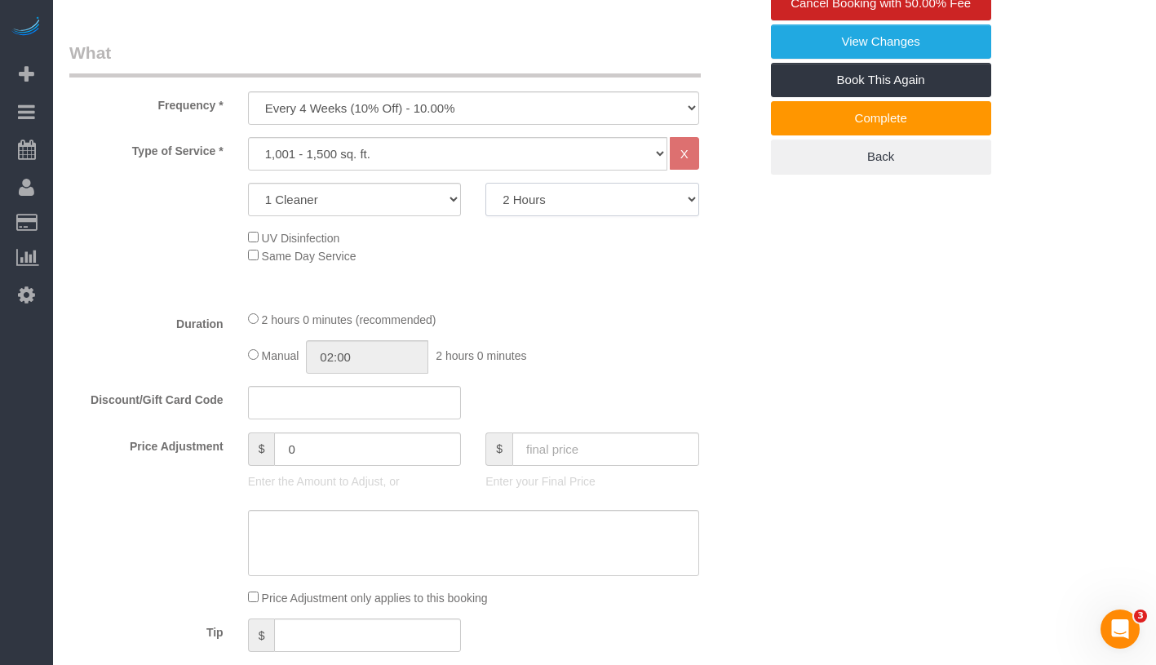
click at [628, 202] on select "2 Hours 2.5 Hours 3 Hours 3.5 Hours 4 Hours 4.5 Hours 5 Hours 5.5 Hours 6 Hours…" at bounding box center [593, 199] width 214 height 33
select select "150"
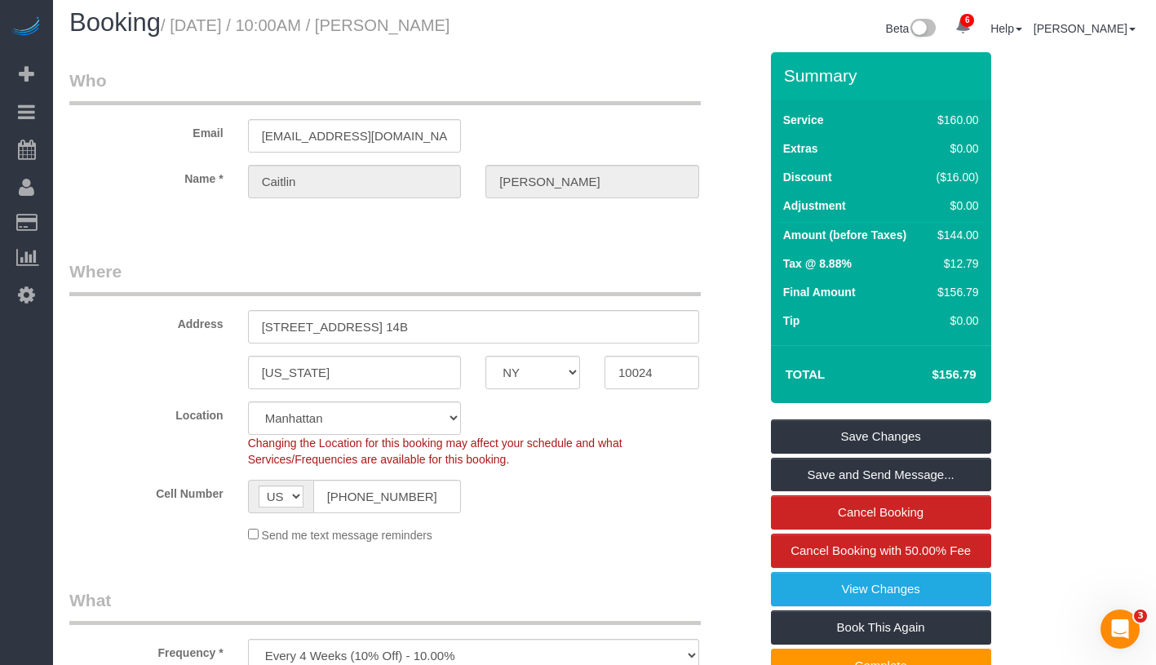
scroll to position [0, 0]
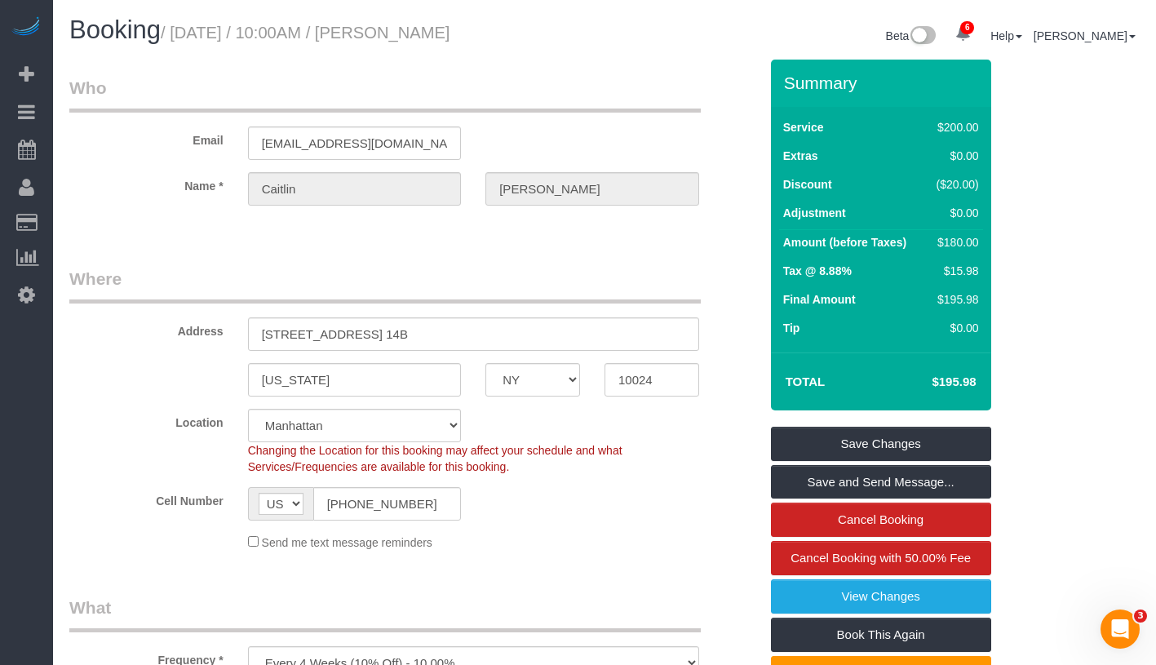
select select "spot42"
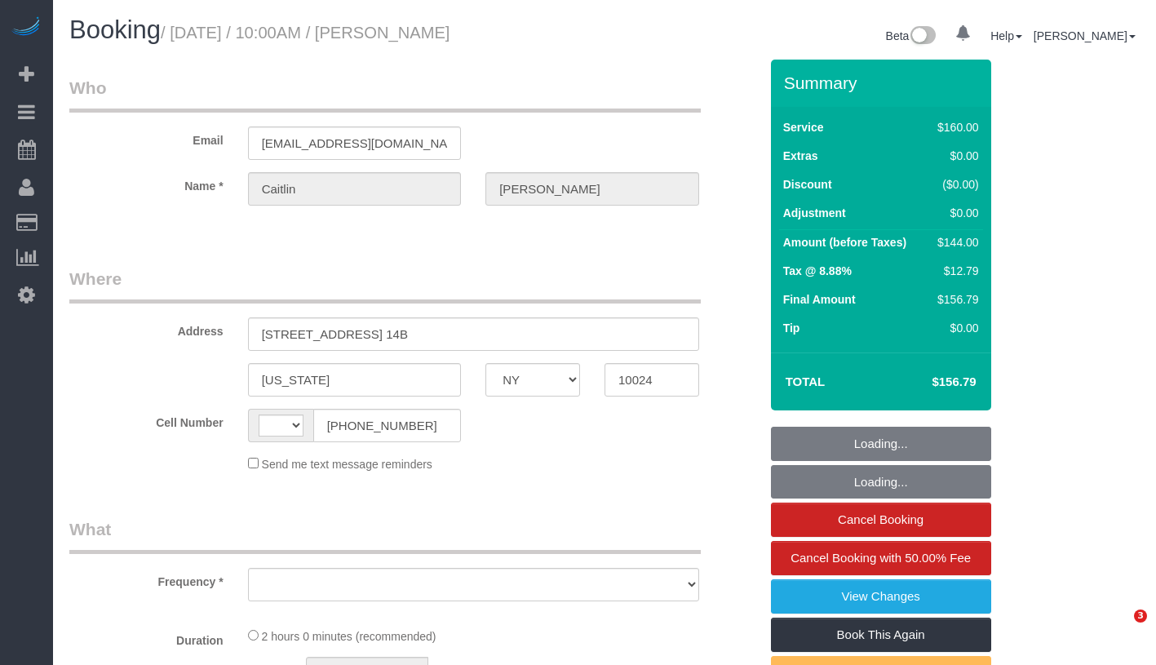
select select "NY"
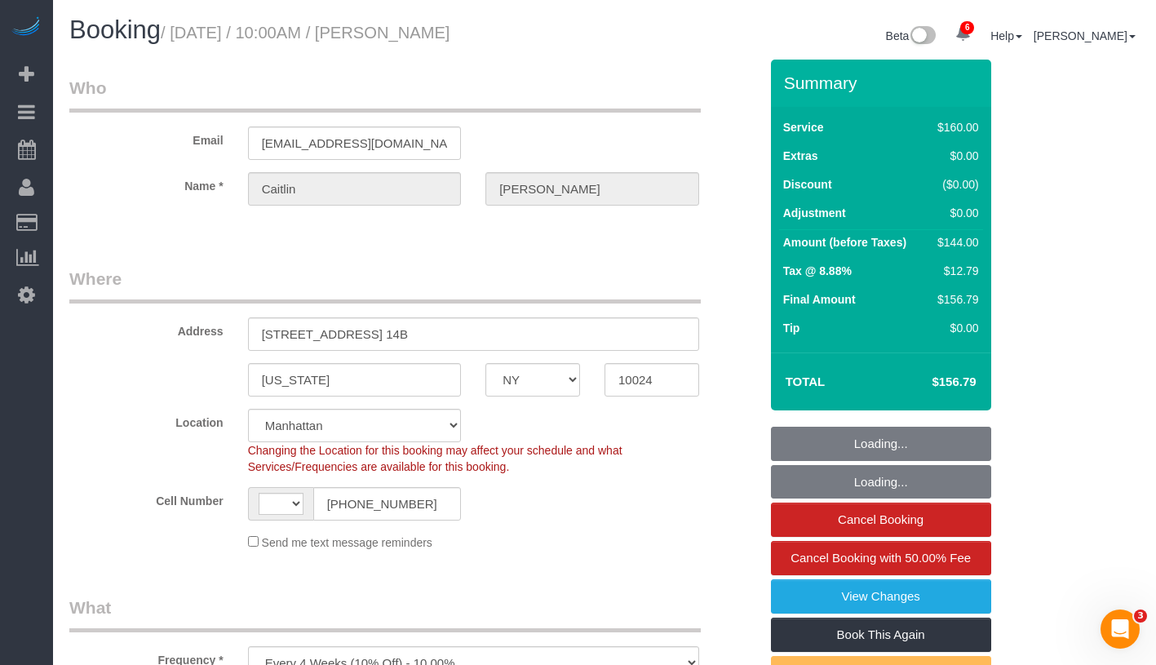
select select "object:432"
select select "string:stripe-pm_1RGsso4VGloSiKo7yoovUInS"
select select "string:[GEOGRAPHIC_DATA]"
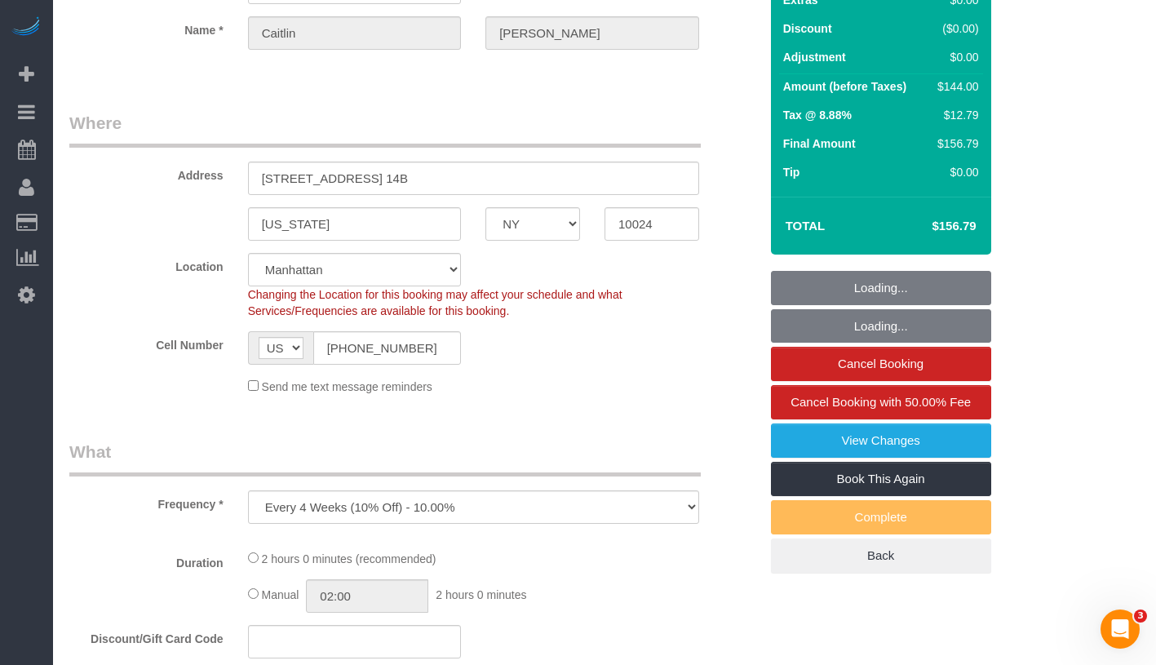
select select "spot1"
select select "number:59"
select select "number:75"
select select "number:15"
select select "number:5"
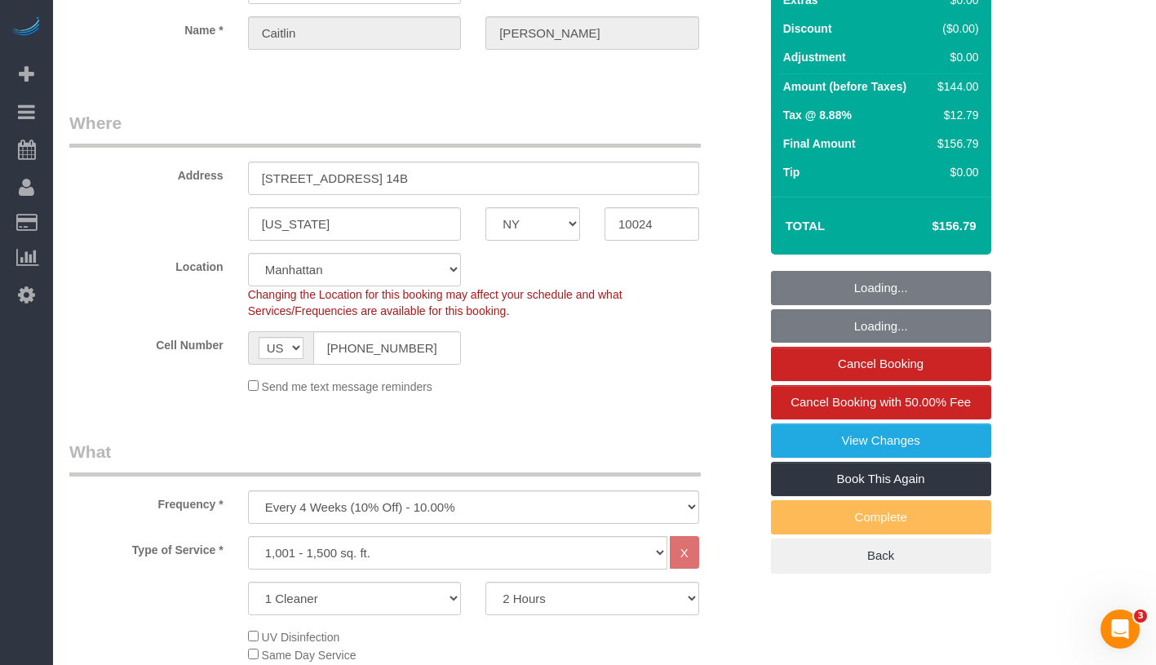
scroll to position [283, 0]
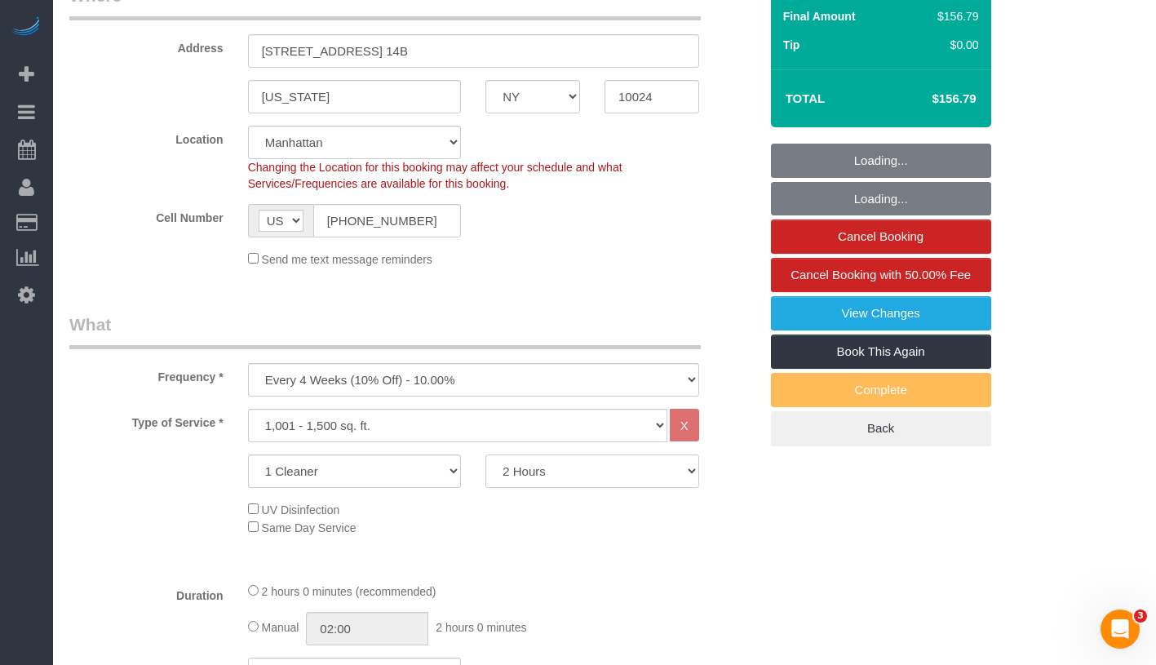
click at [597, 474] on select "2 Hours 2.5 Hours 3 Hours 3.5 Hours 4 Hours 4.5 Hours 5 Hours 5.5 Hours 6 Hours…" at bounding box center [593, 471] width 214 height 33
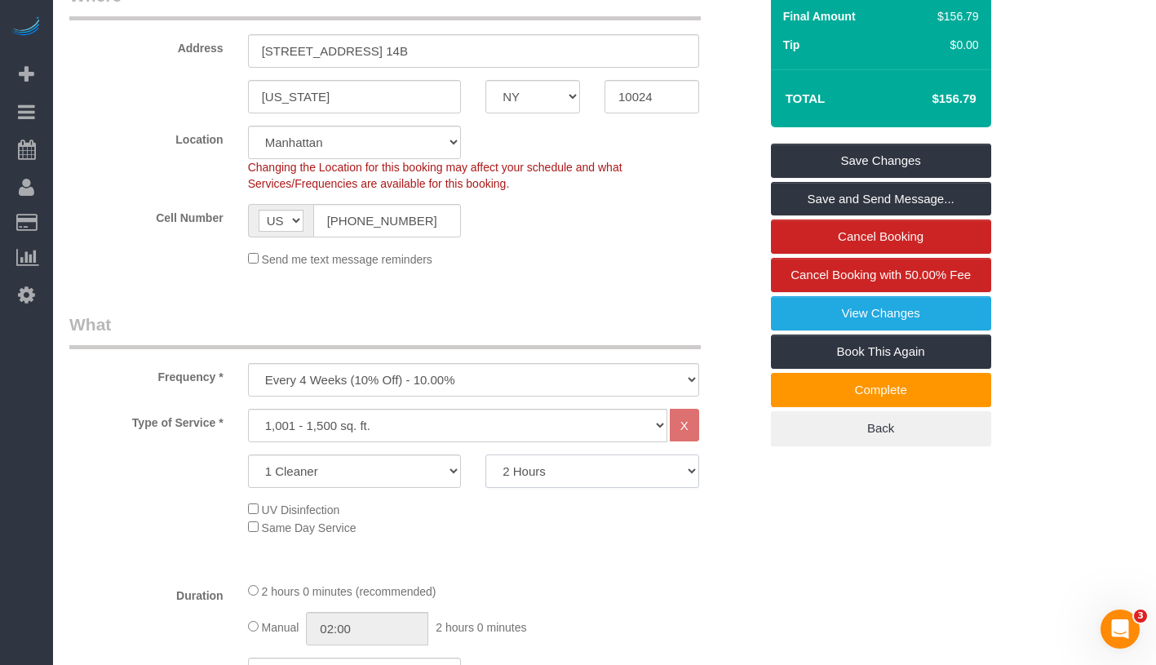
select select "150"
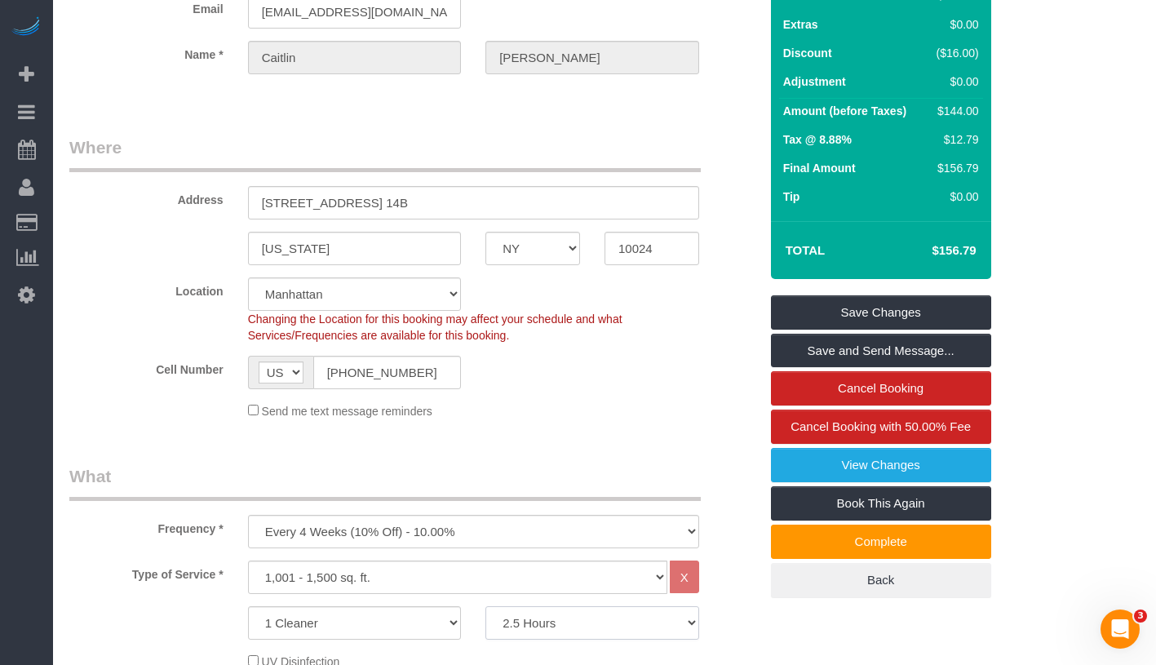
scroll to position [0, 0]
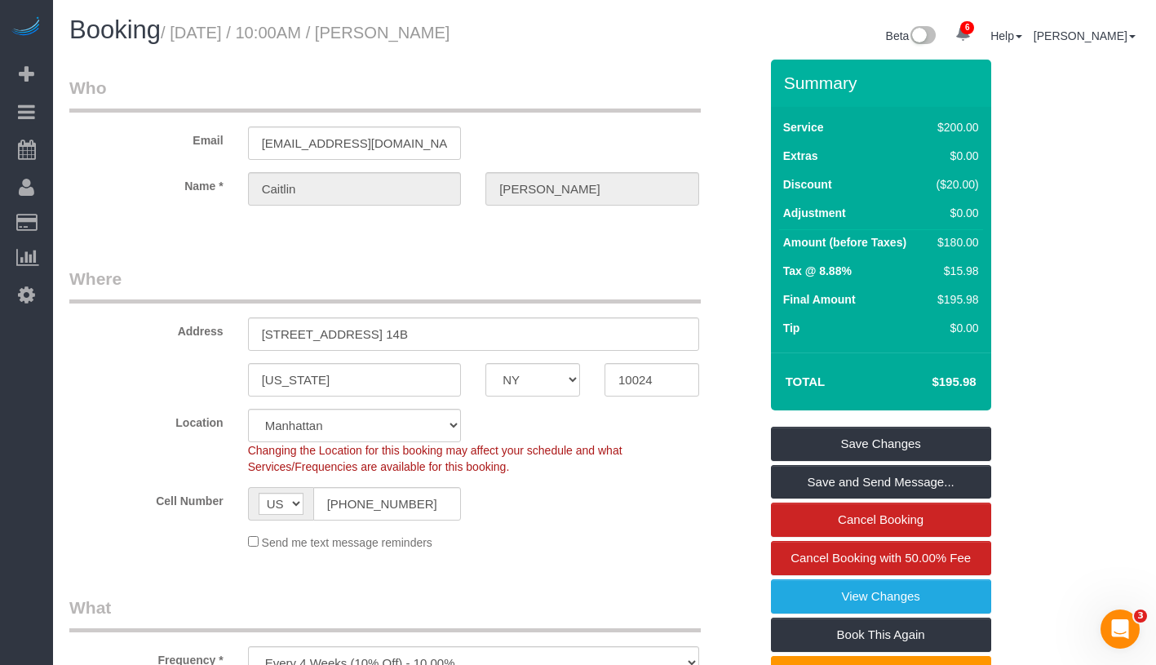
select select "spot42"
drag, startPoint x: 933, startPoint y: 383, endPoint x: 979, endPoint y: 382, distance: 45.7
click at [979, 382] on td "$195.98" at bounding box center [930, 382] width 106 height 41
copy h4 "$195.98"
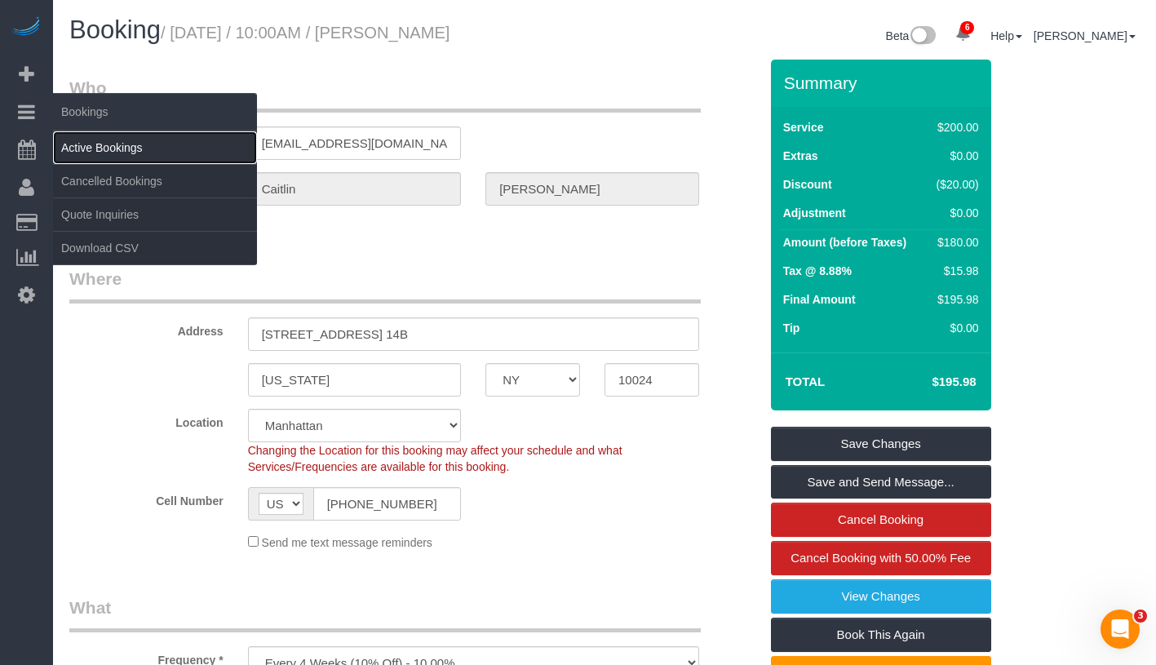
click at [107, 144] on link "Active Bookings" at bounding box center [155, 147] width 204 height 33
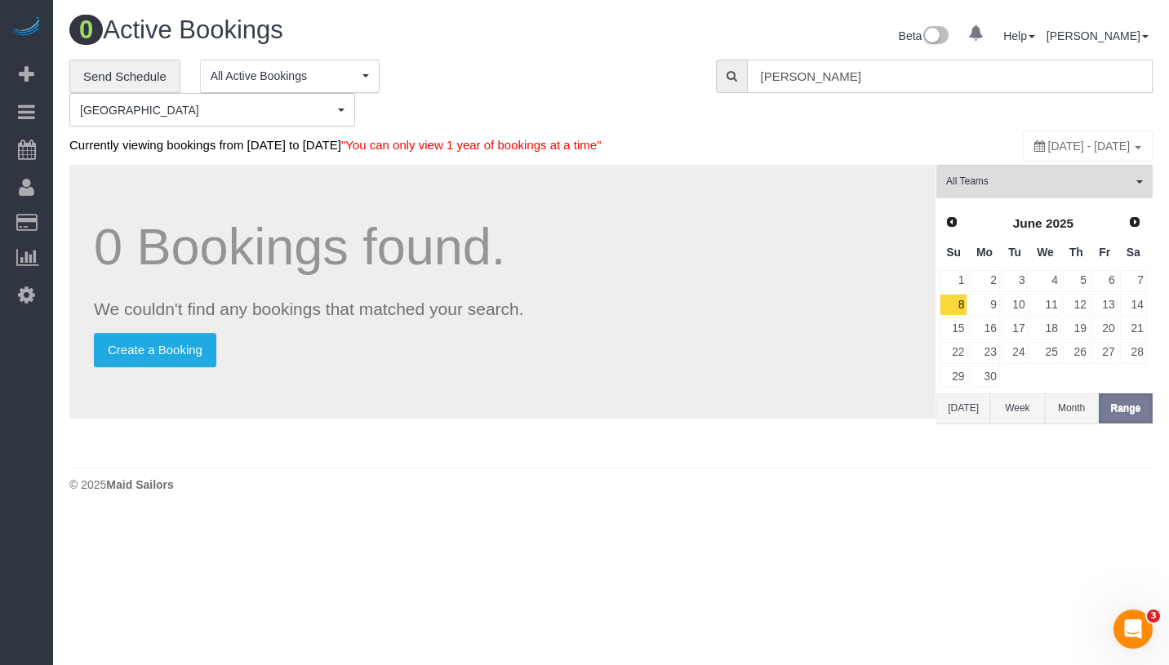
click at [836, 65] on input "Caitlin Baker" at bounding box center [950, 76] width 406 height 33
click at [864, 76] on input "Caitlin Baker" at bounding box center [950, 76] width 406 height 33
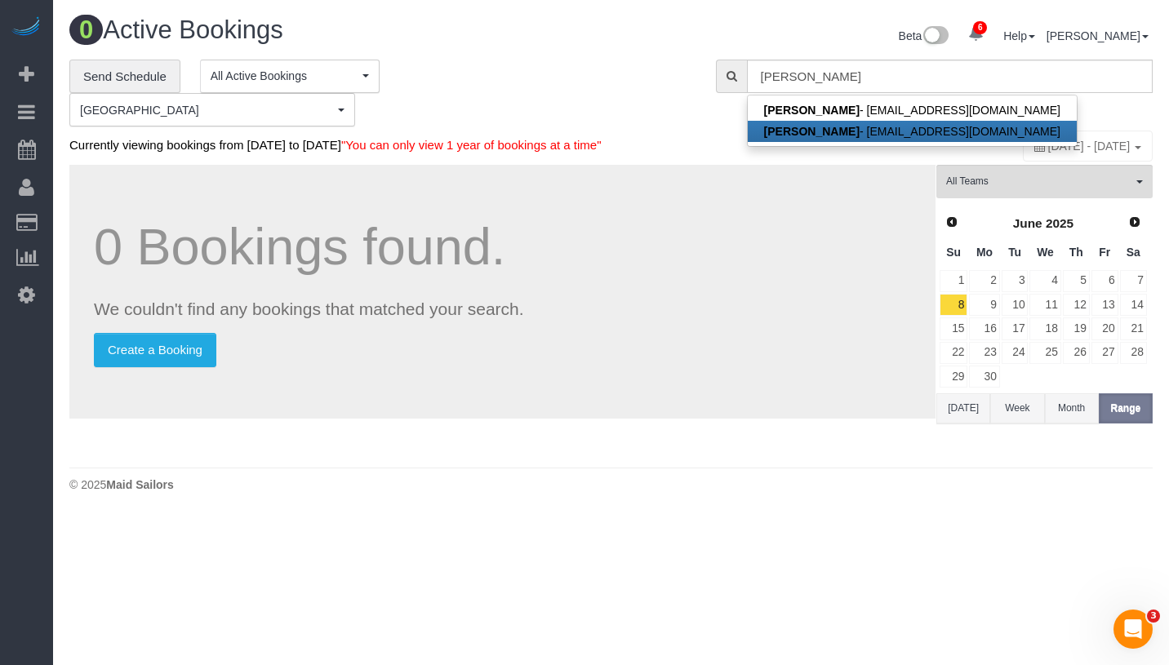
click at [824, 131] on strong "Caitlin Baker" at bounding box center [811, 131] width 95 height 13
type input "[EMAIL_ADDRESS][DOMAIN_NAME]"
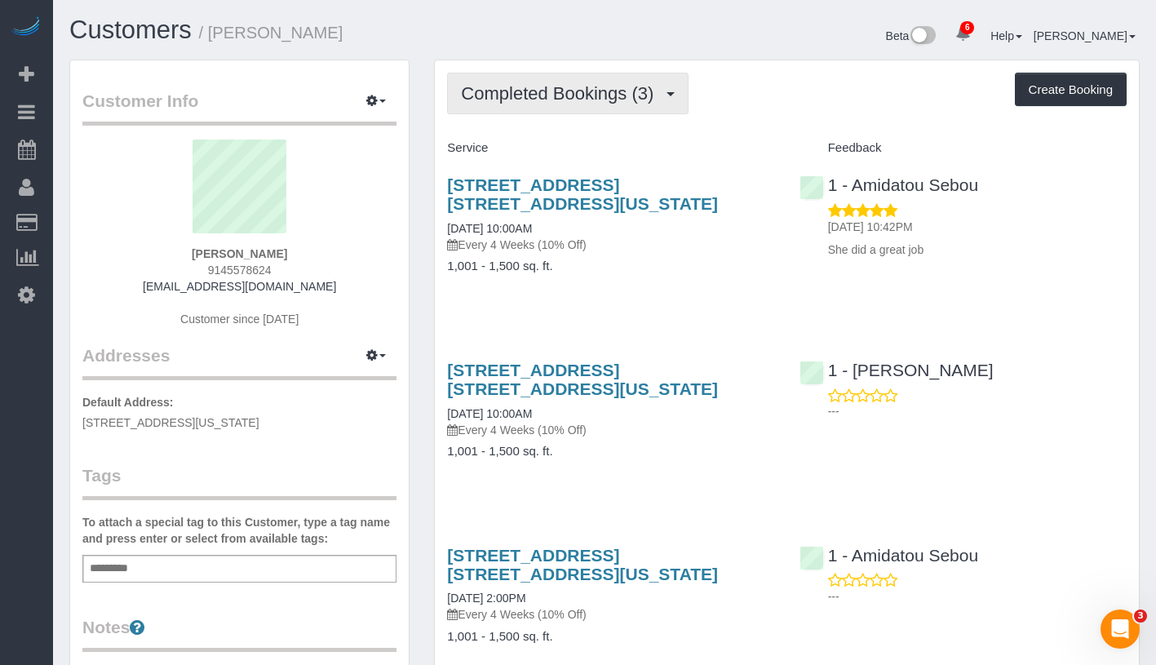
click at [592, 113] on button "Completed Bookings (3)" at bounding box center [568, 94] width 242 height 42
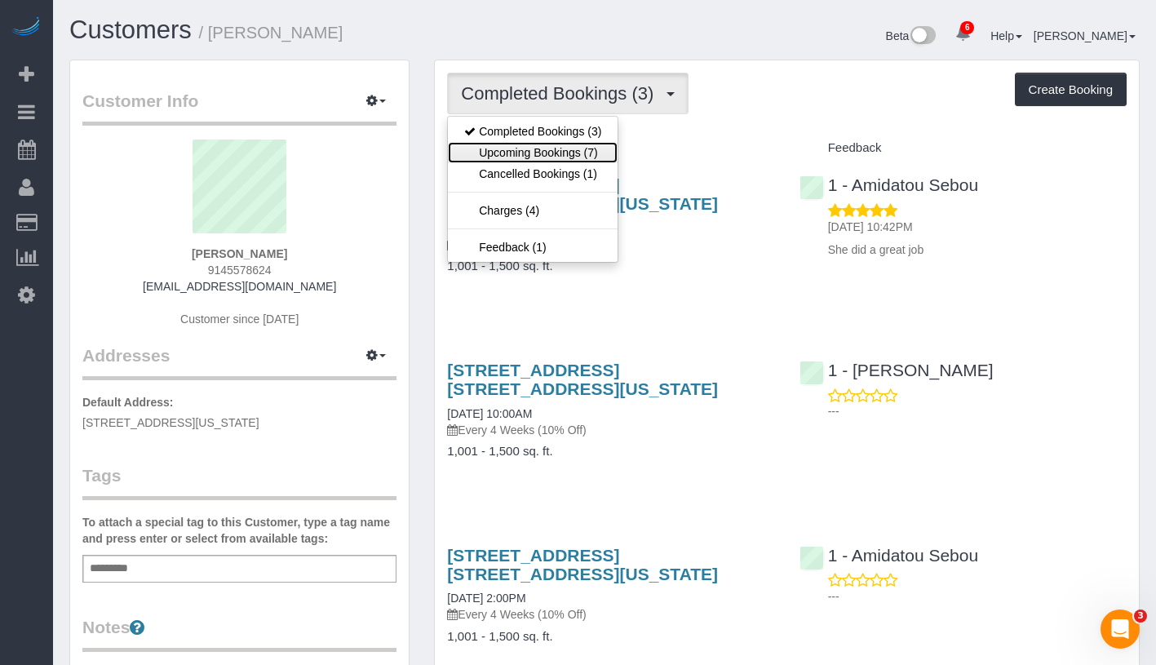
click at [572, 160] on link "Upcoming Bookings (7)" at bounding box center [533, 152] width 170 height 21
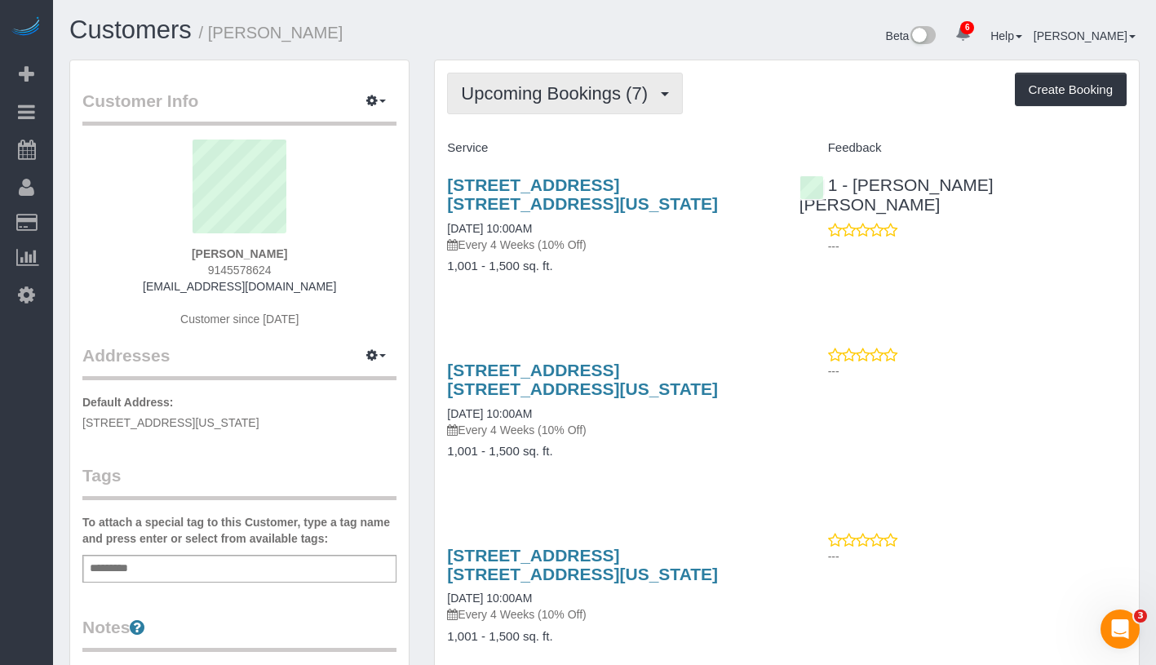
click at [583, 104] on button "Upcoming Bookings (7)" at bounding box center [565, 94] width 236 height 42
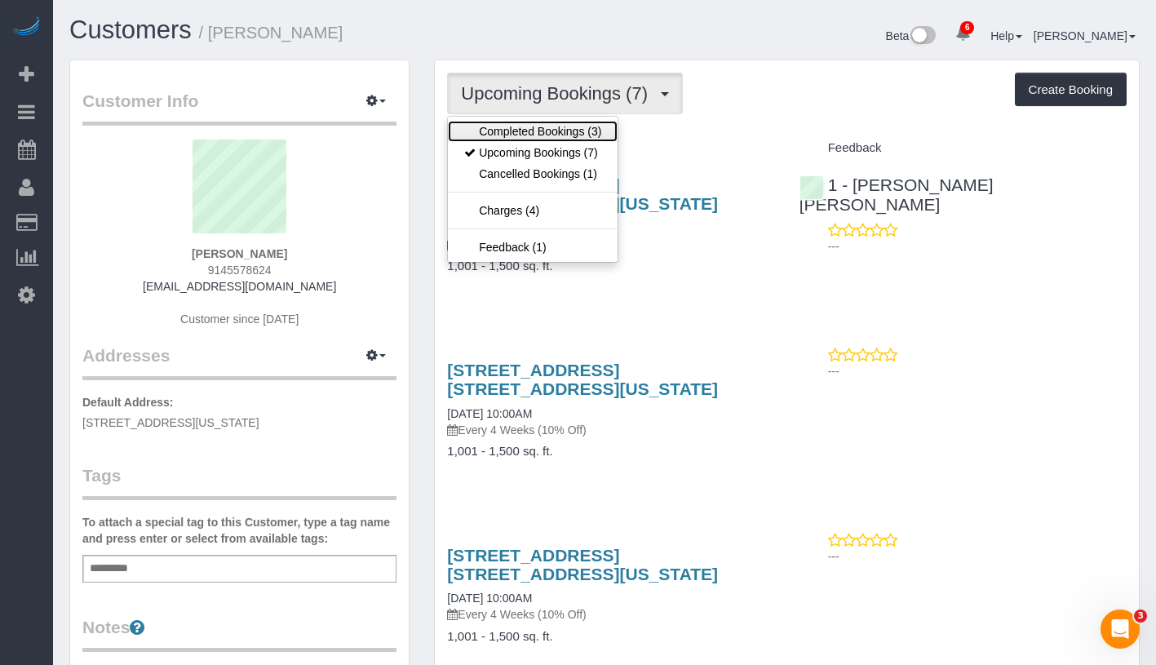
click at [576, 131] on link "Completed Bookings (3)" at bounding box center [533, 131] width 170 height 21
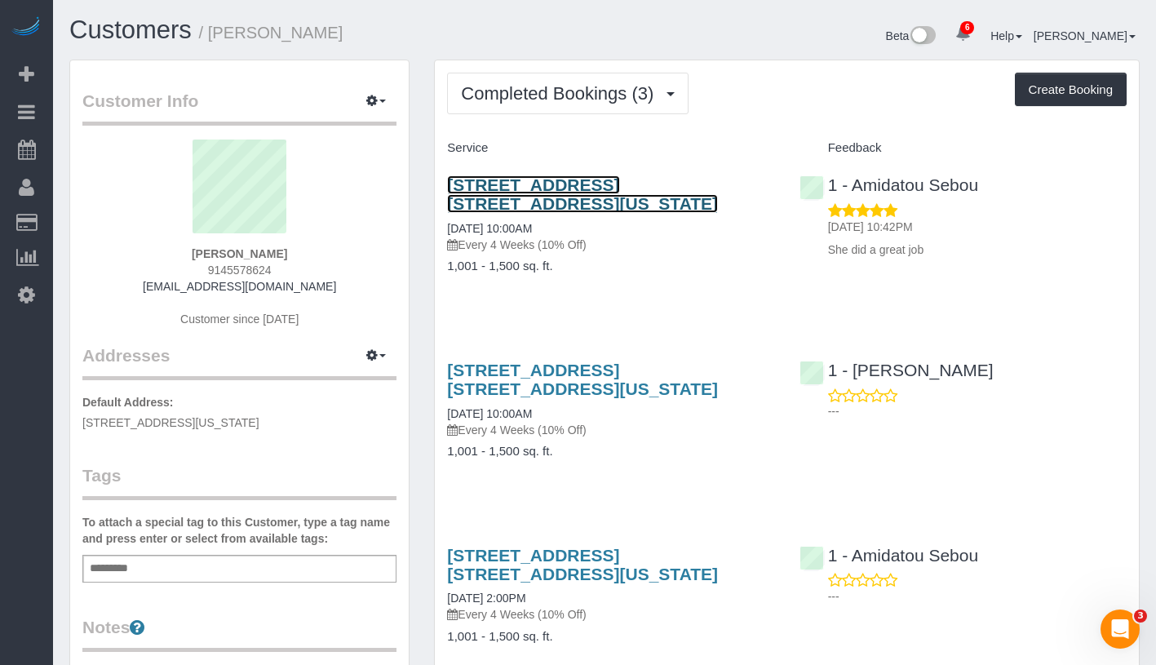
click at [555, 202] on link "175 West 90th Street, Apt. 14b, New York, NY 10024" at bounding box center [582, 194] width 271 height 38
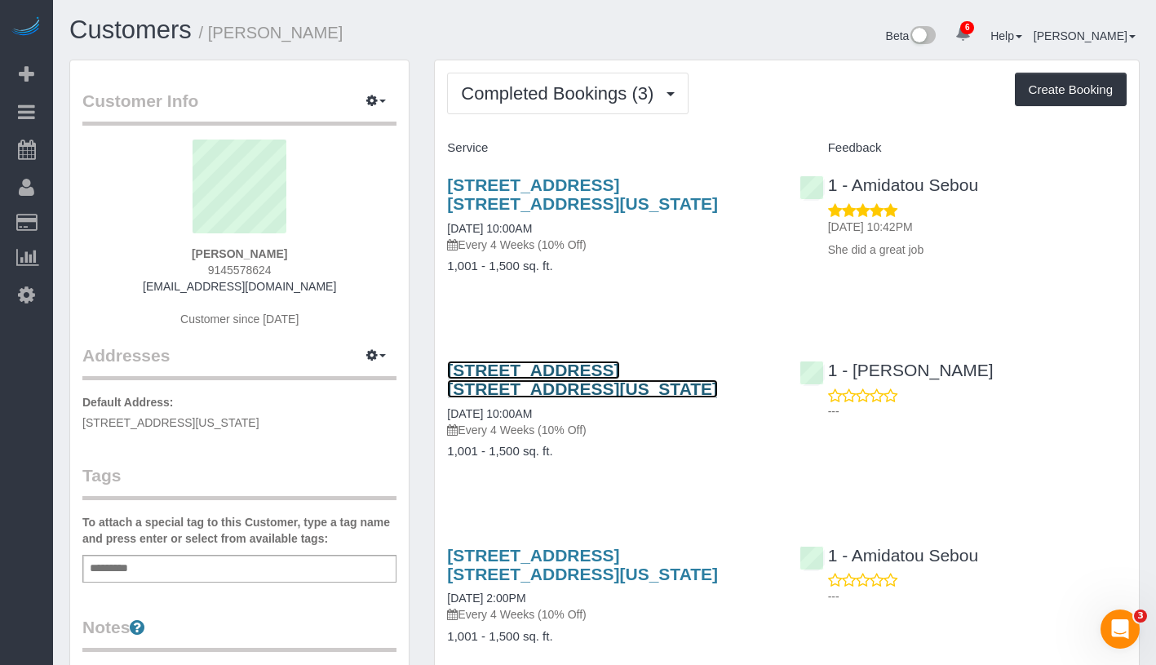
click at [587, 370] on link "175 West 90th Street, Apt. 14b, New York, NY 10024" at bounding box center [582, 380] width 271 height 38
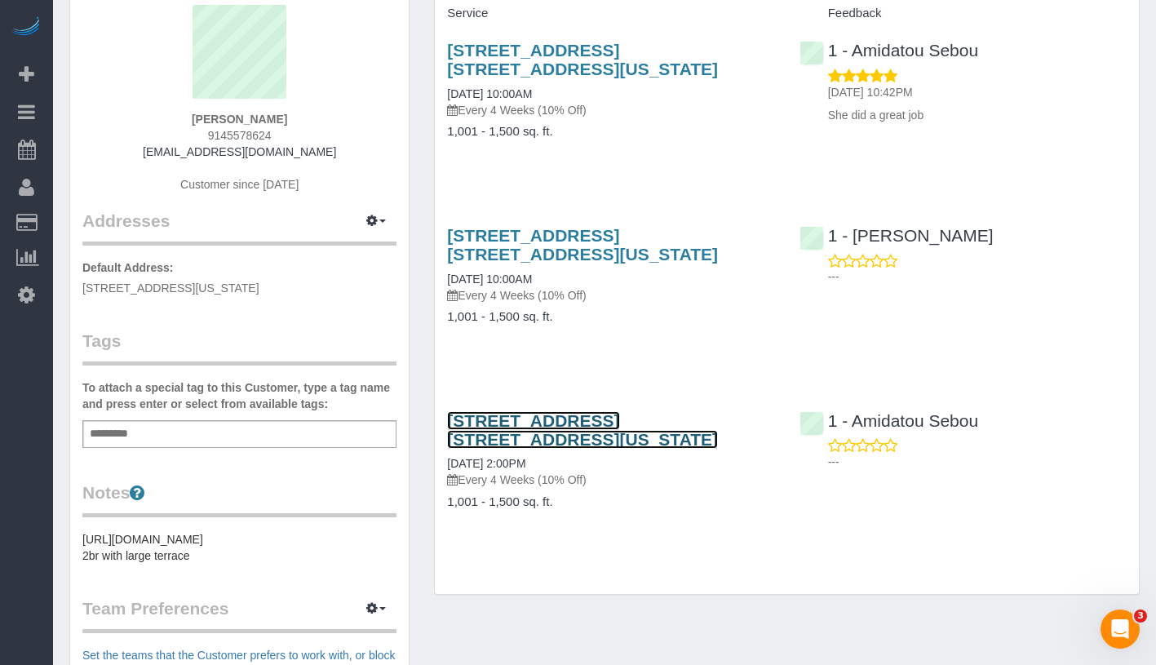
click at [564, 428] on link "175 West 90th Street, Apt. 14b, New York, NY 10024" at bounding box center [582, 430] width 271 height 38
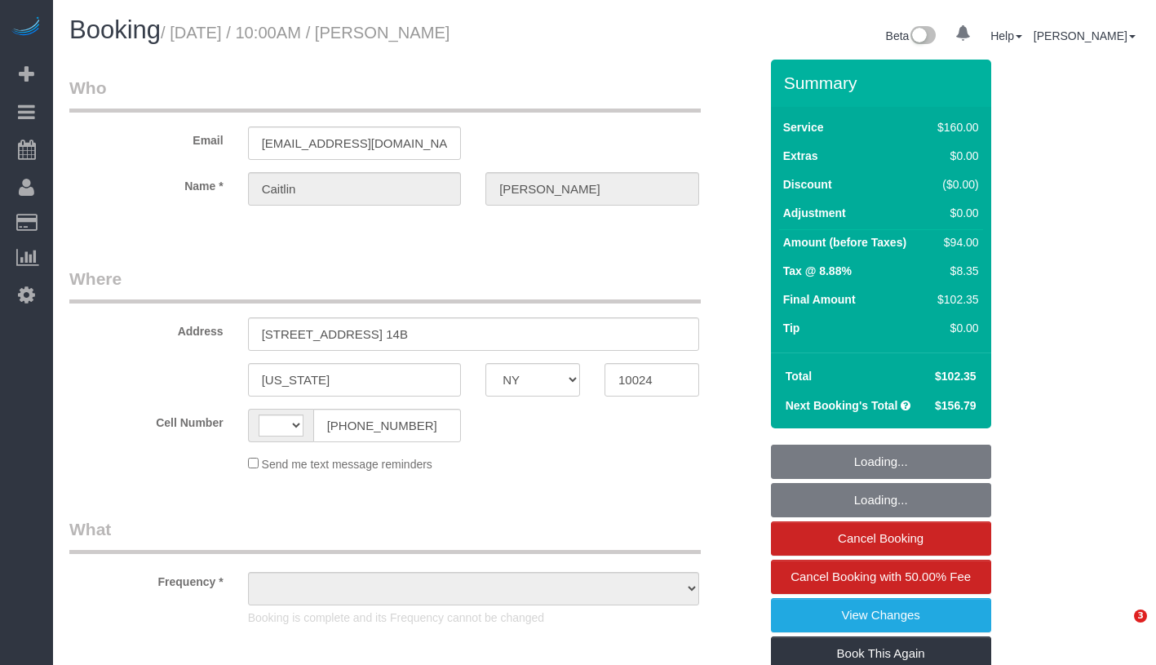
select select "NY"
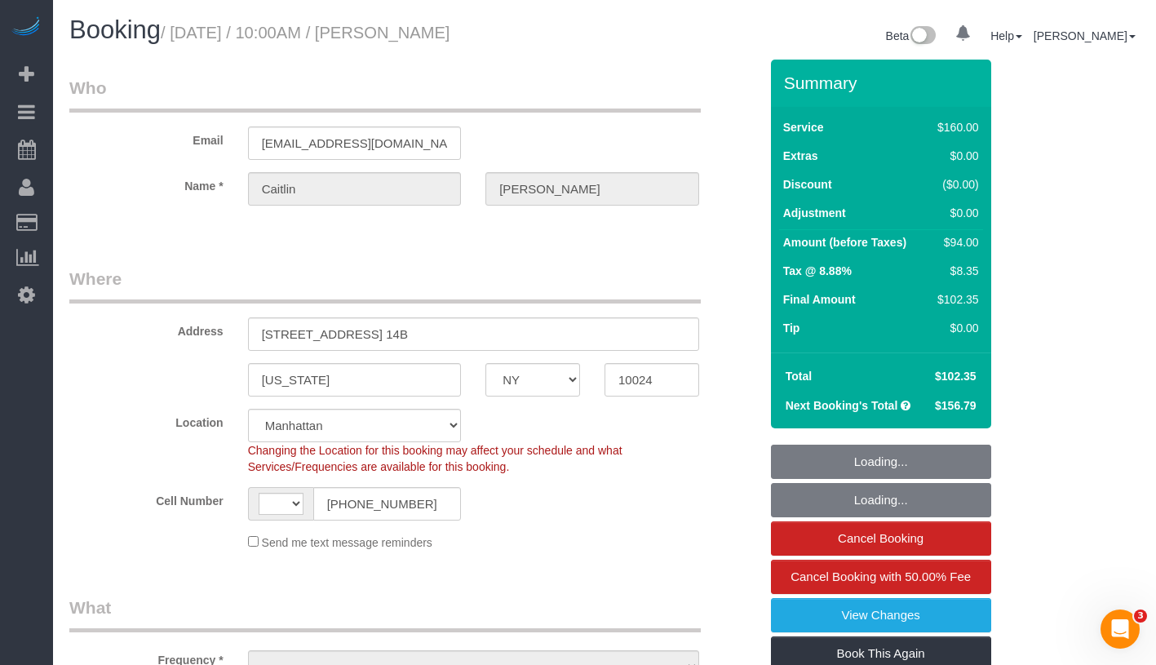
select select "string:[GEOGRAPHIC_DATA]"
select select "string:stripe-pm_1RGsso4VGloSiKo7yoovUInS"
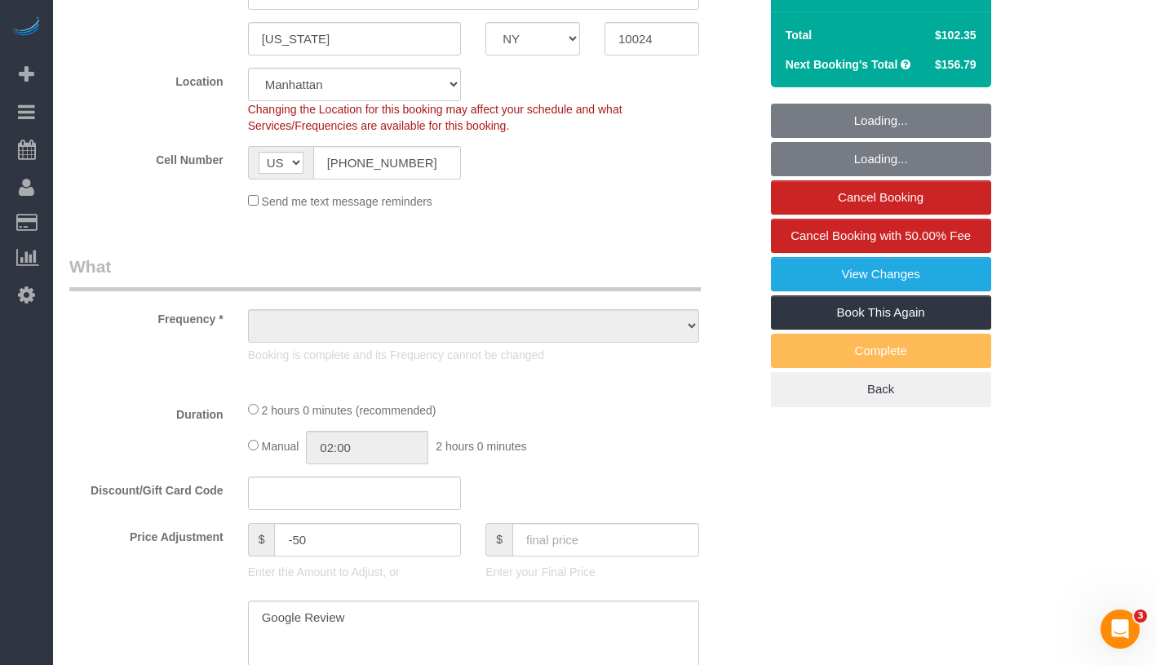
select select "object:683"
select select "spot1"
select select "number:59"
select select "number:74"
select select "number:15"
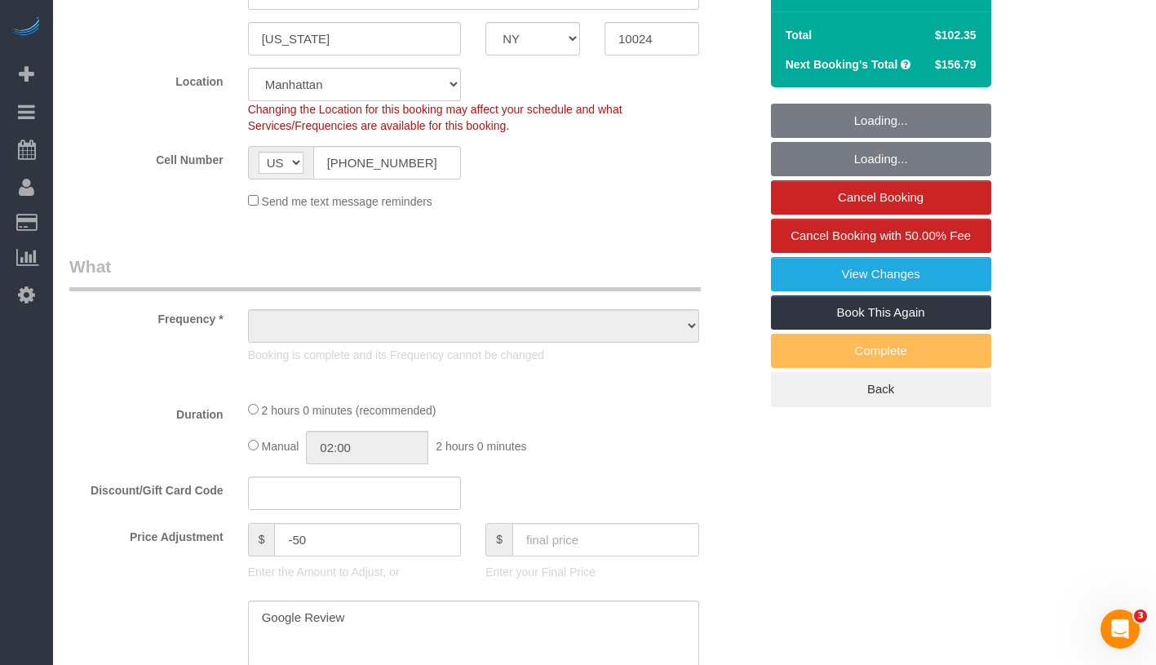
select select "number:5"
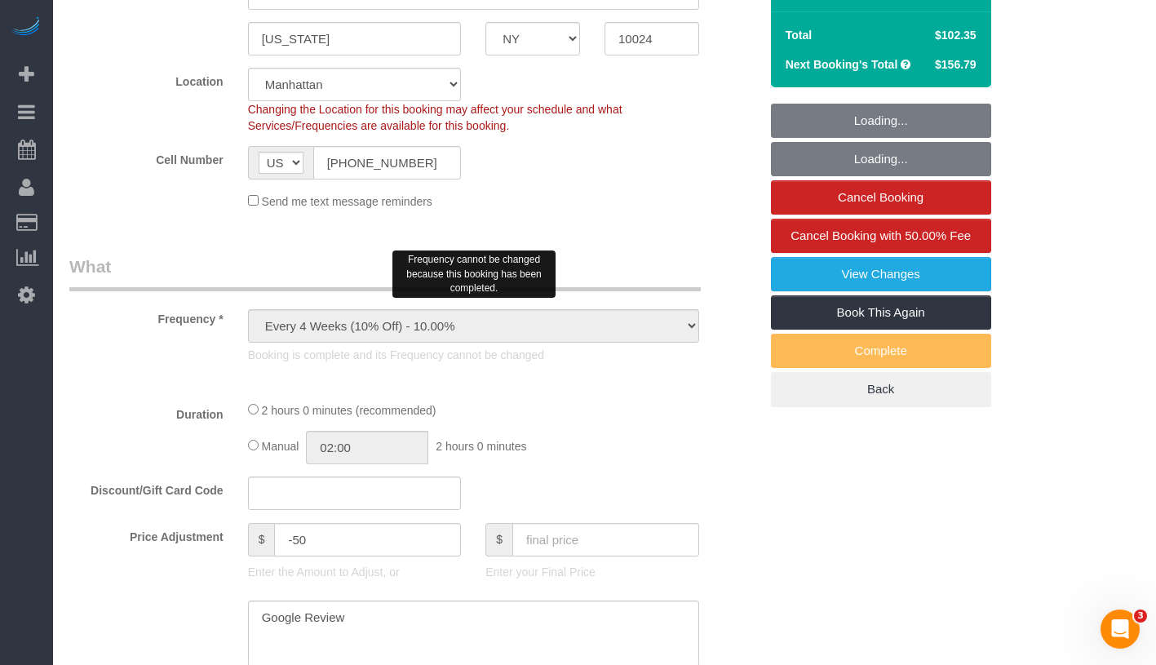
select select "object:1264"
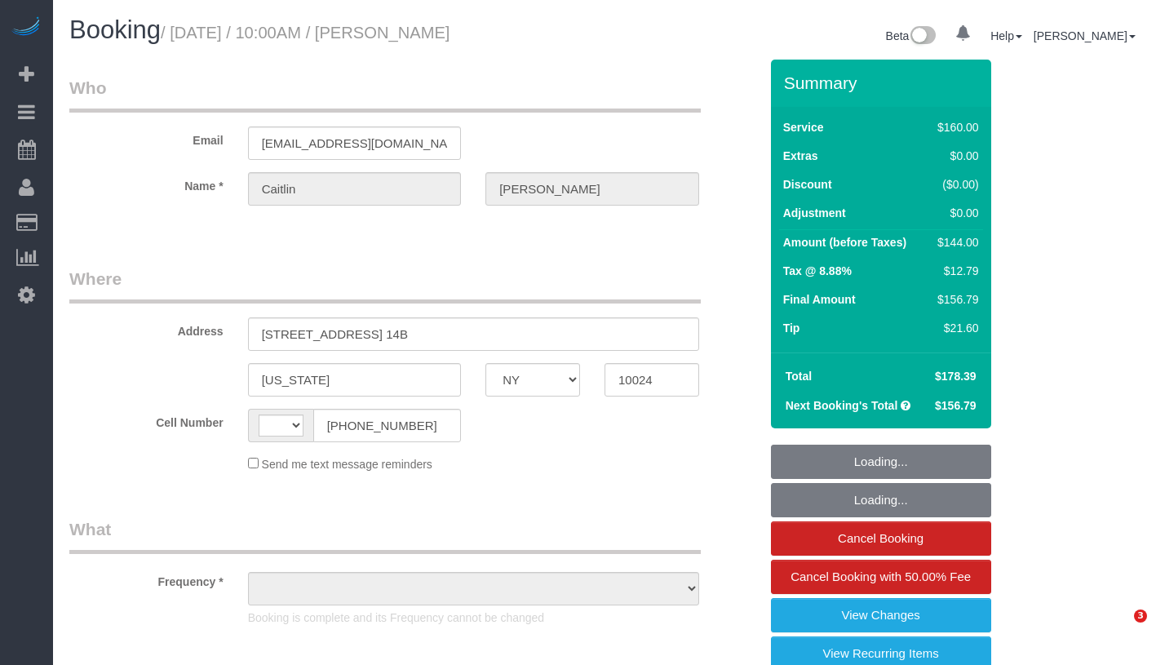
select select "NY"
select select "string:[GEOGRAPHIC_DATA]"
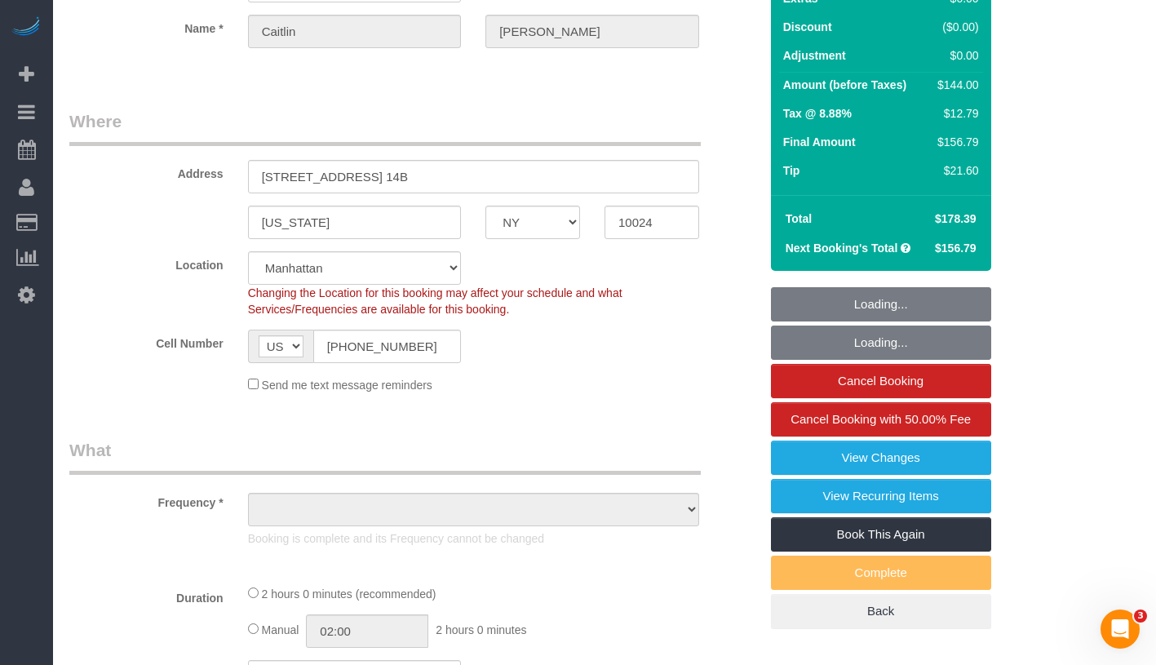
select select "string:stripe-pm_1RGsso4VGloSiKo7yoovUInS"
select select "number:59"
select select "number:75"
select select "number:15"
select select "number:5"
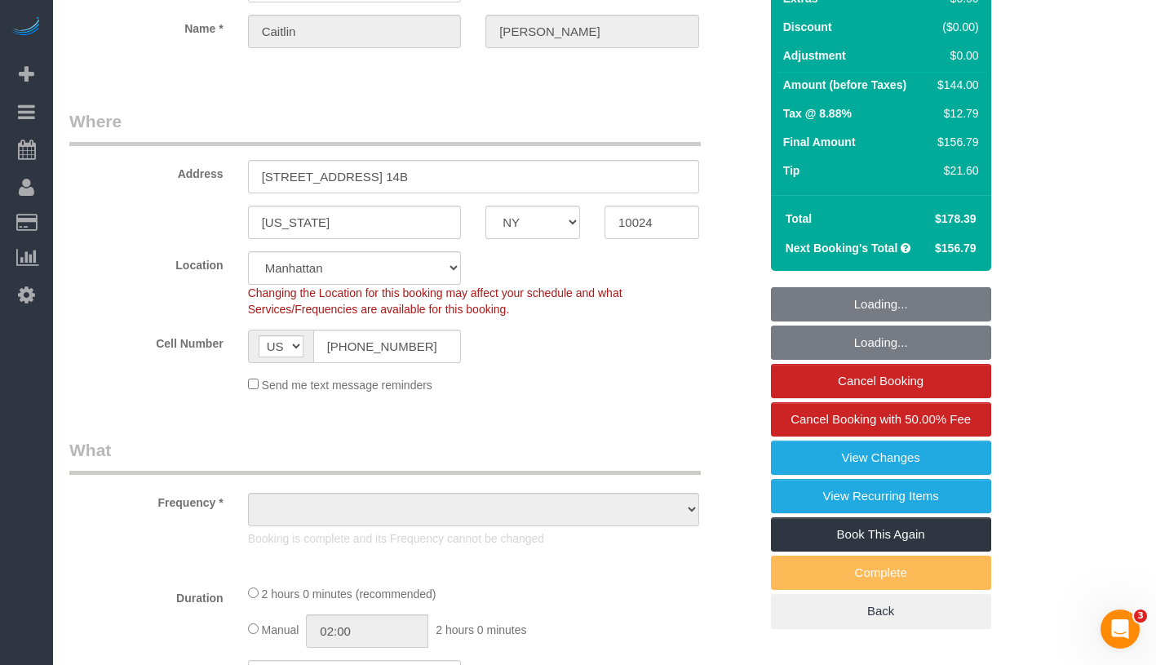
scroll to position [313, 0]
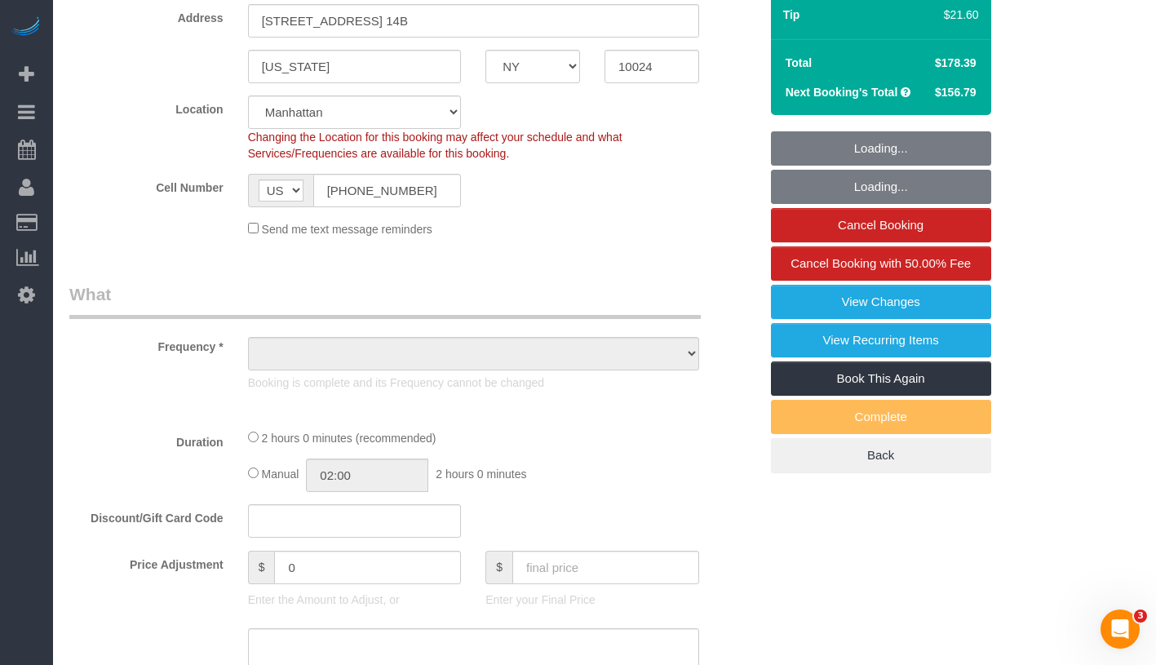
select select "object:830"
select select "spot1"
select select "object:1349"
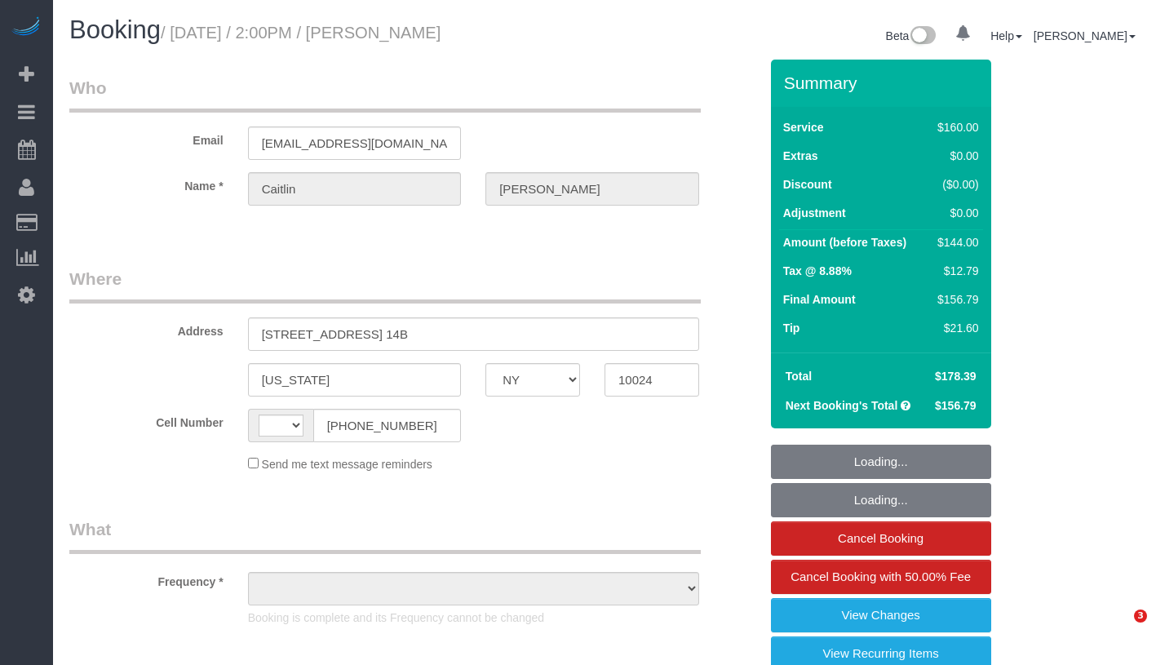
select select "NY"
select select "number:59"
select select "number:75"
select select "number:15"
select select "number:5"
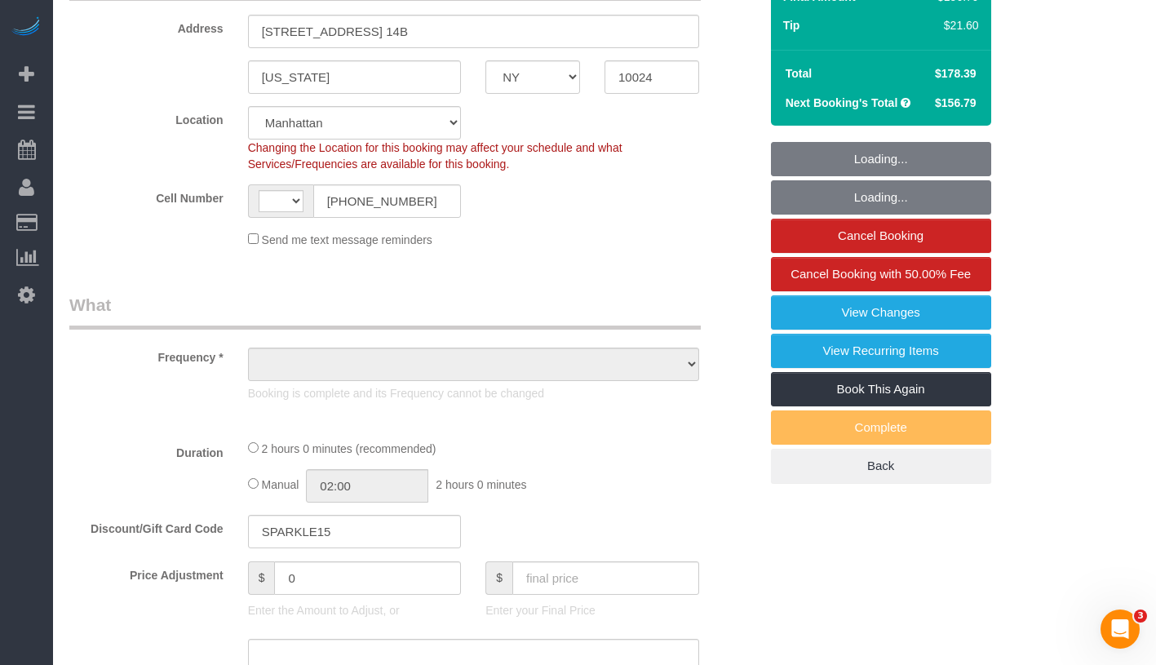
select select "string:[GEOGRAPHIC_DATA]"
select select "string:stripe-pm_1RGsso4VGloSiKo7yoovUInS"
select select "spot1"
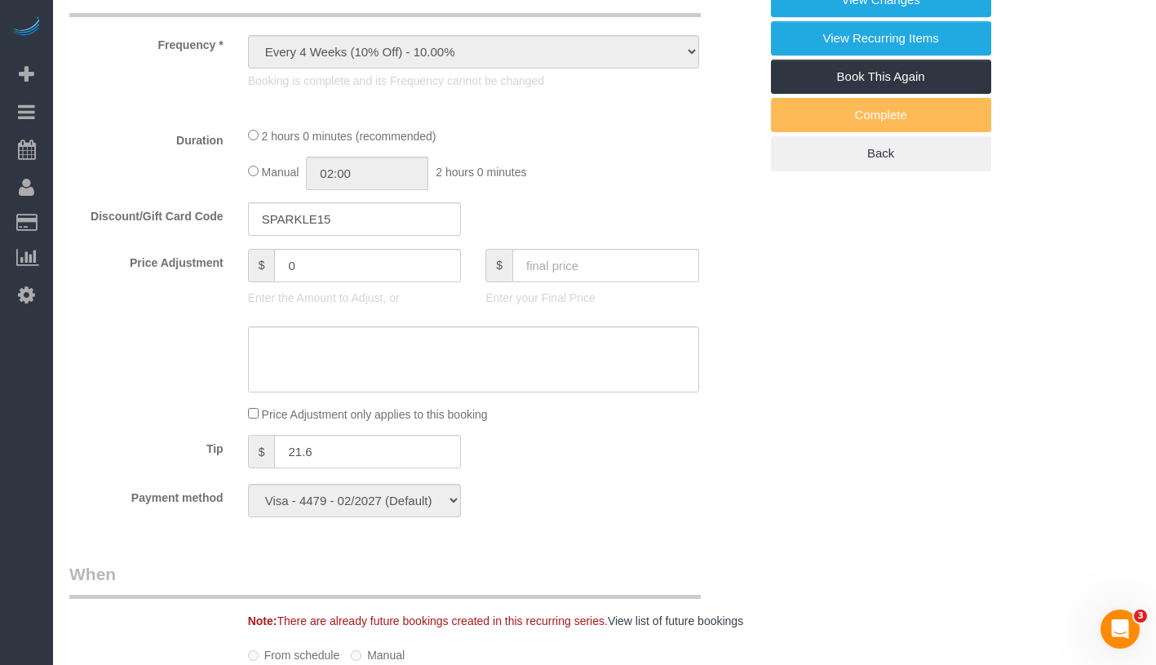
select select "object:1344"
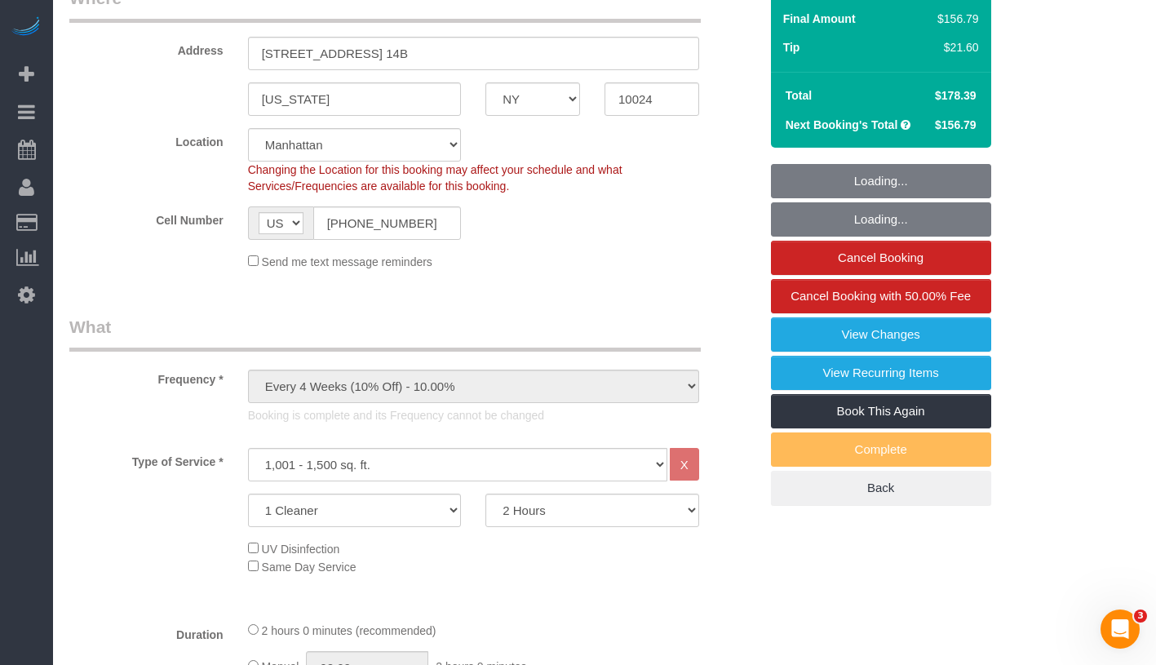
scroll to position [169, 0]
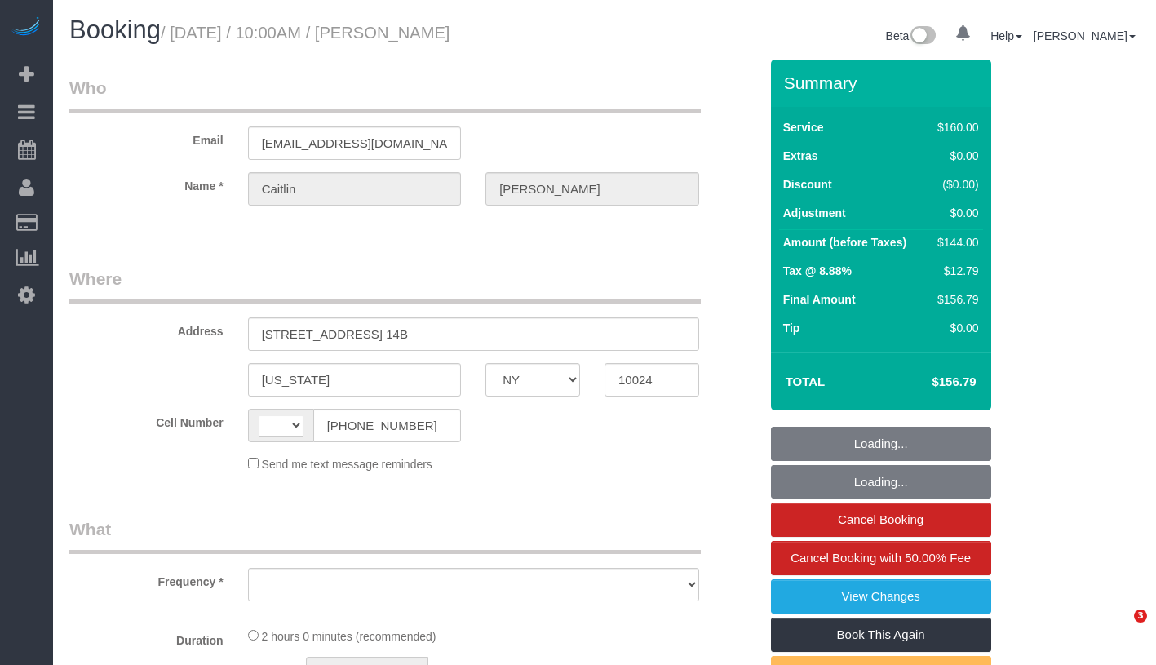
select select "NY"
select select "number:59"
select select "number:75"
select select "number:15"
select select "number:5"
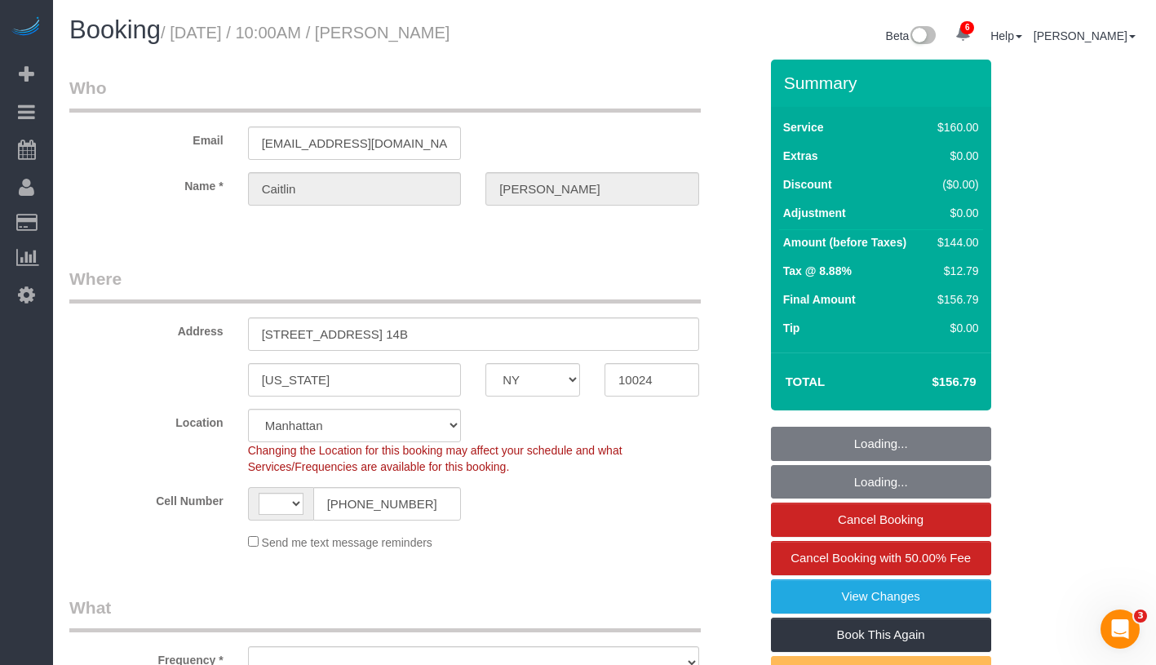
select select "string:stripe-pm_1RGsso4VGloSiKo7yoovUInS"
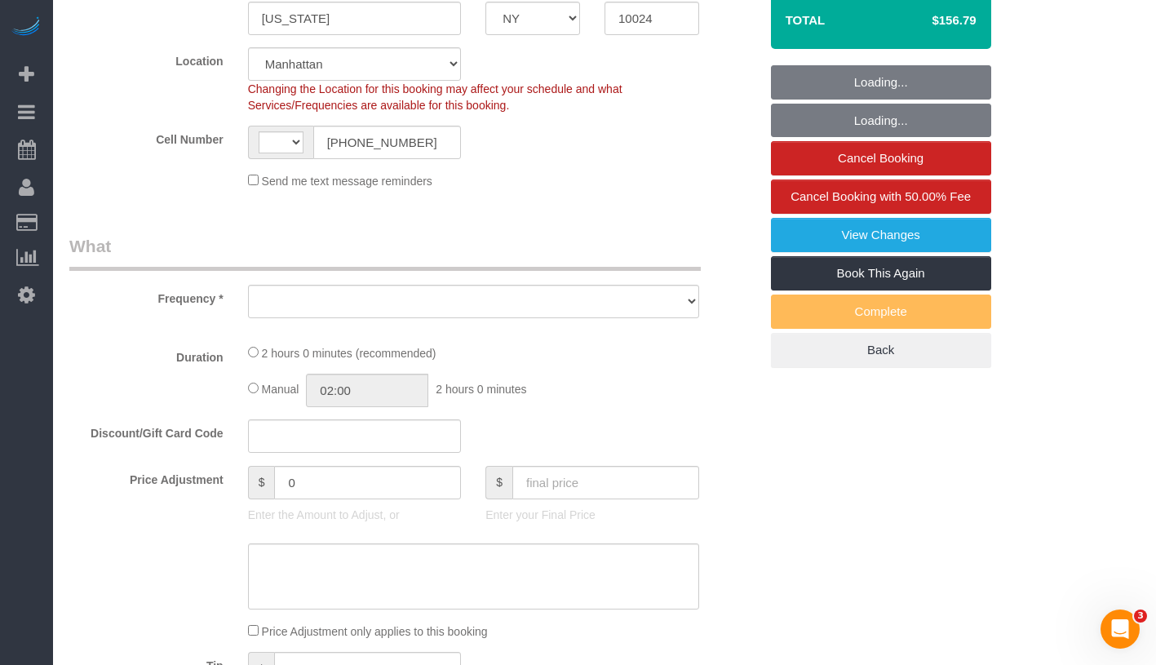
select select "string:[GEOGRAPHIC_DATA]"
select select "object:820"
select select "spot1"
select select "object:1332"
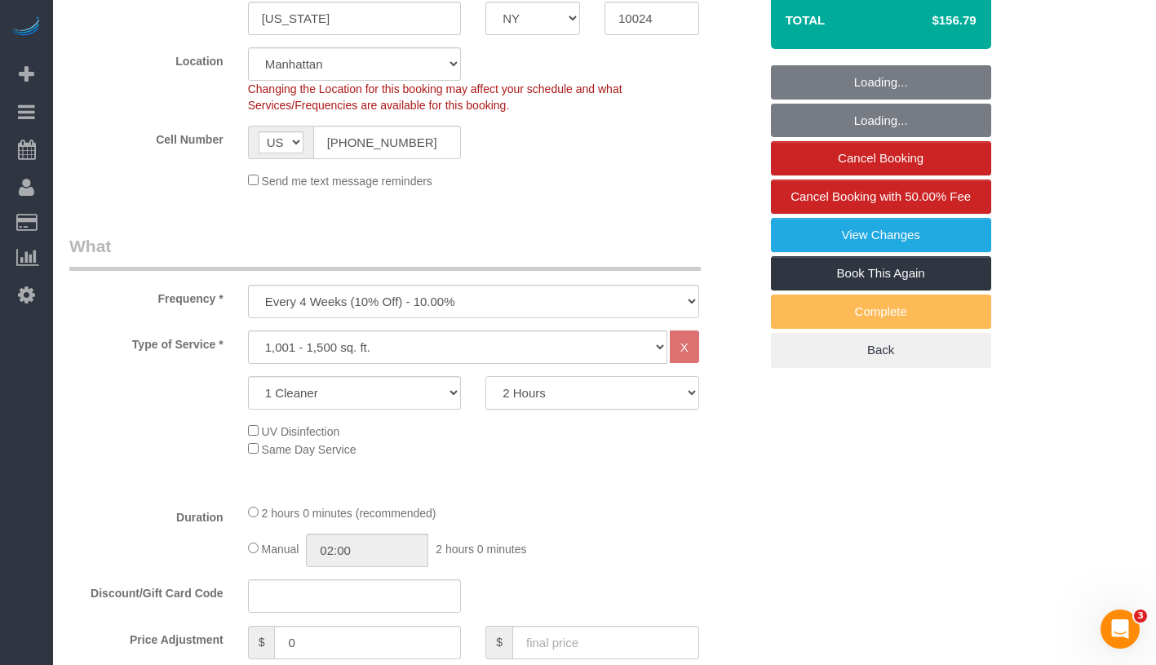
click at [549, 390] on select "2 Hours 2.5 Hours 3 Hours 3.5 Hours 4 Hours 4.5 Hours 5 Hours 5.5 Hours 6 Hours…" at bounding box center [593, 392] width 214 height 33
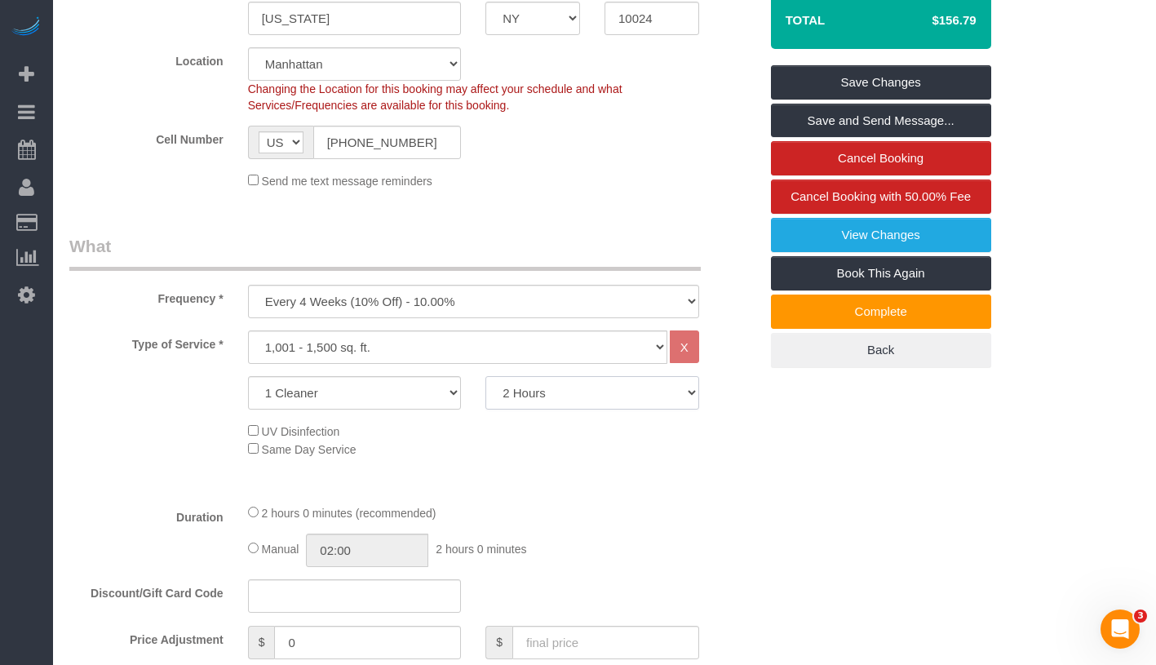
select select "150"
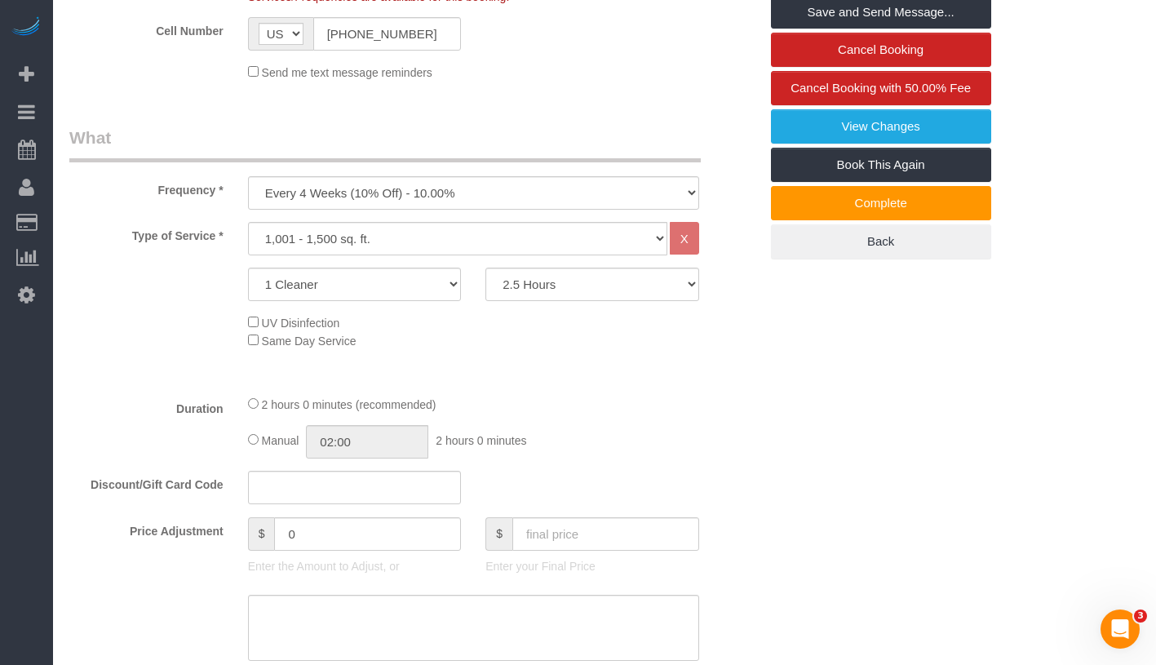
scroll to position [703, 0]
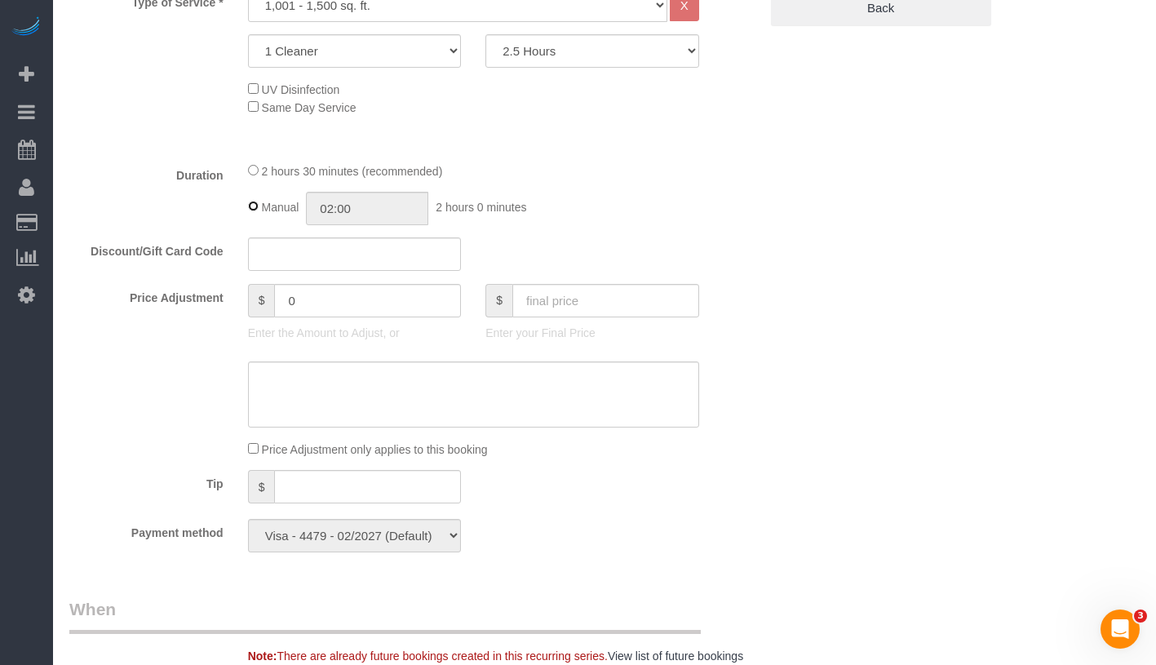
type input "02:30"
select select "spot42"
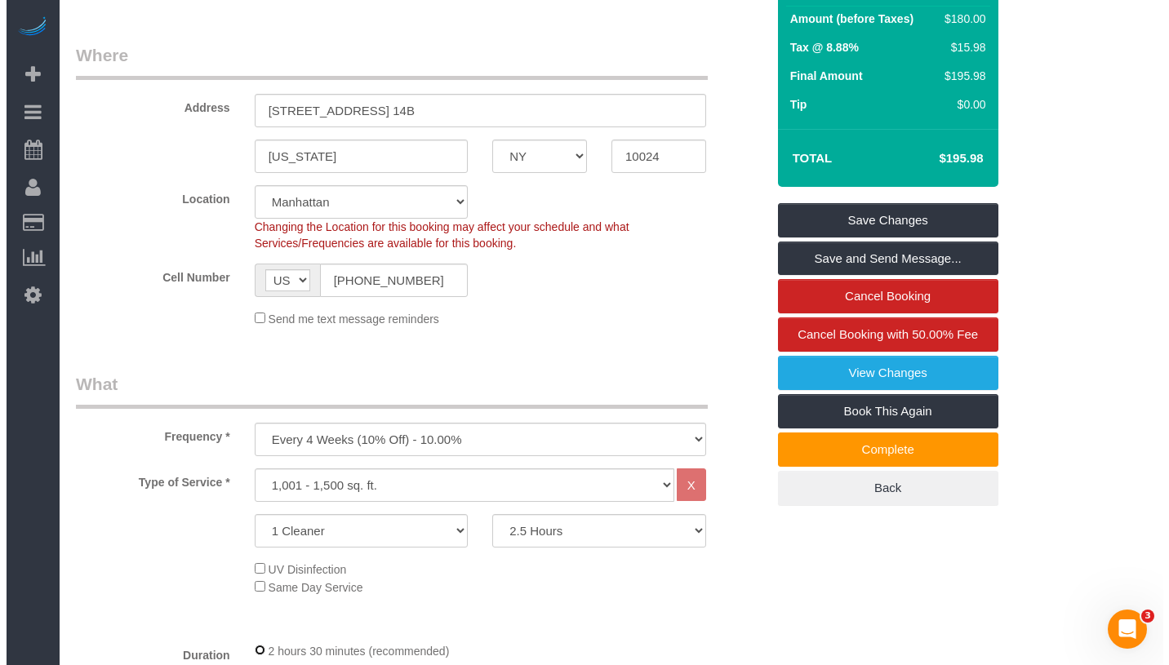
scroll to position [0, 0]
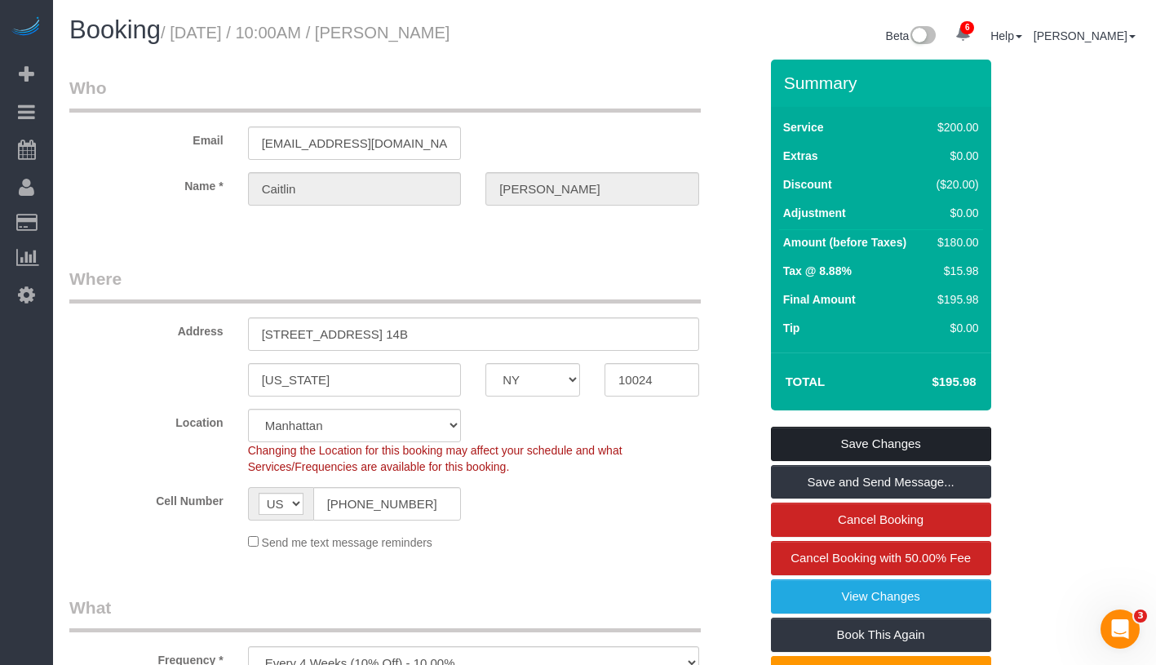
click at [933, 433] on link "Save Changes" at bounding box center [881, 444] width 220 height 34
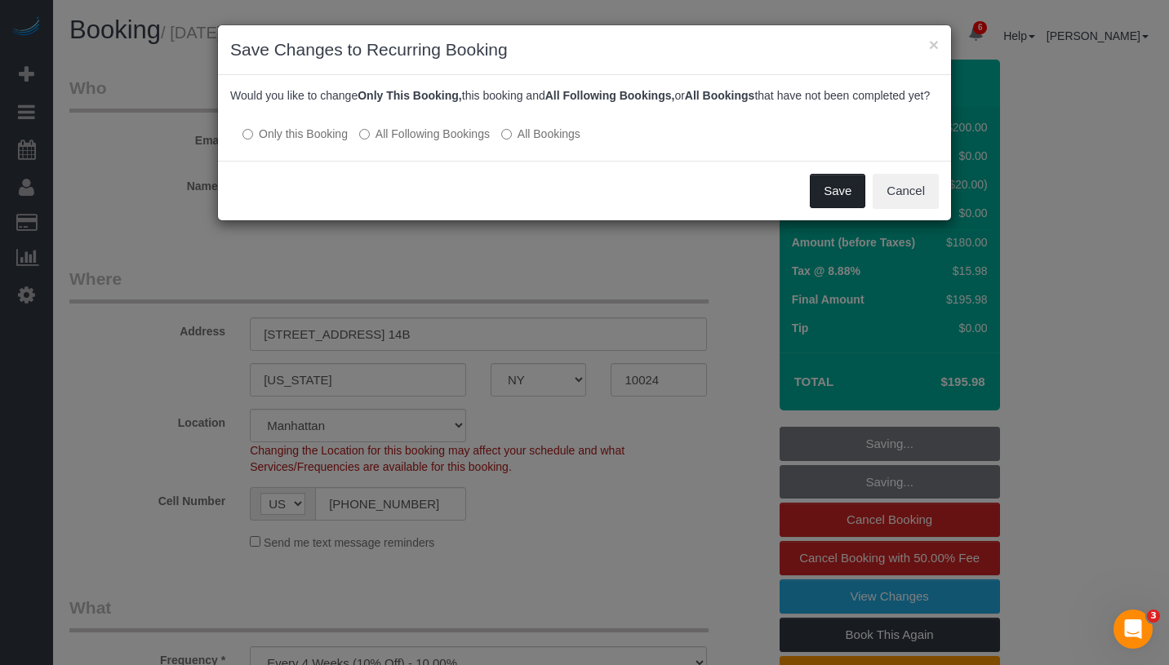
click at [826, 208] on button "Save" at bounding box center [837, 191] width 55 height 34
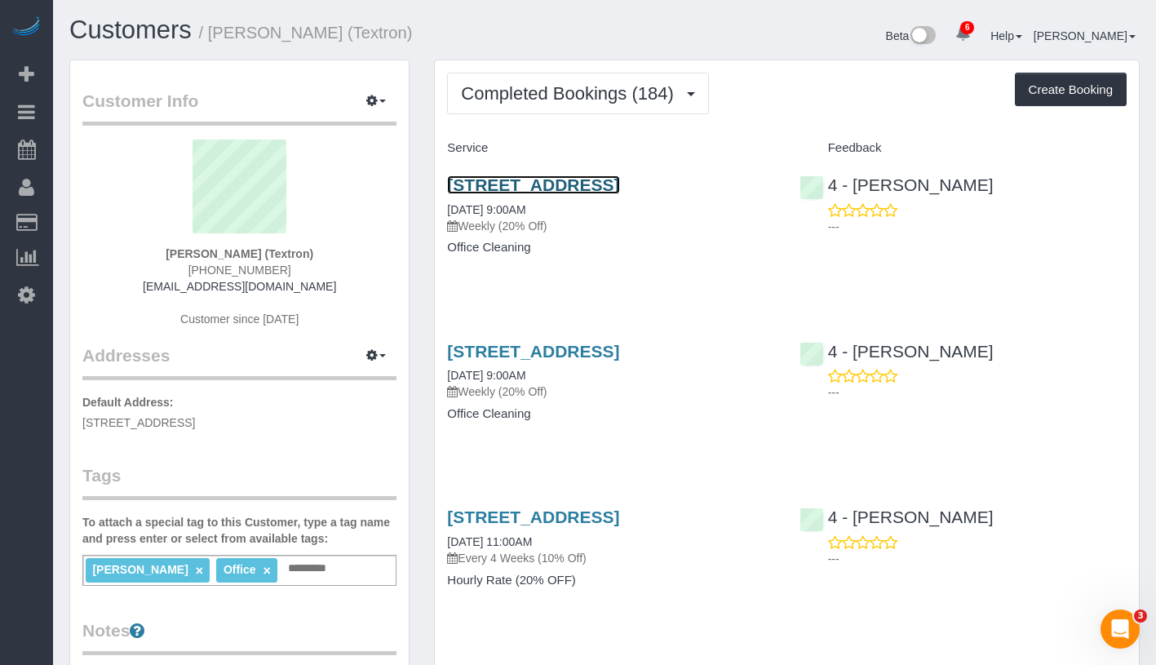
click at [566, 178] on link "[STREET_ADDRESS]" at bounding box center [533, 184] width 172 height 19
drag, startPoint x: 173, startPoint y: 251, endPoint x: 251, endPoint y: 256, distance: 77.7
click at [251, 256] on div "[PERSON_NAME] (Textron) [PHONE_NUMBER] [EMAIL_ADDRESS][DOMAIN_NAME] Customer si…" at bounding box center [239, 242] width 314 height 204
copy strong "[PERSON_NAME]"
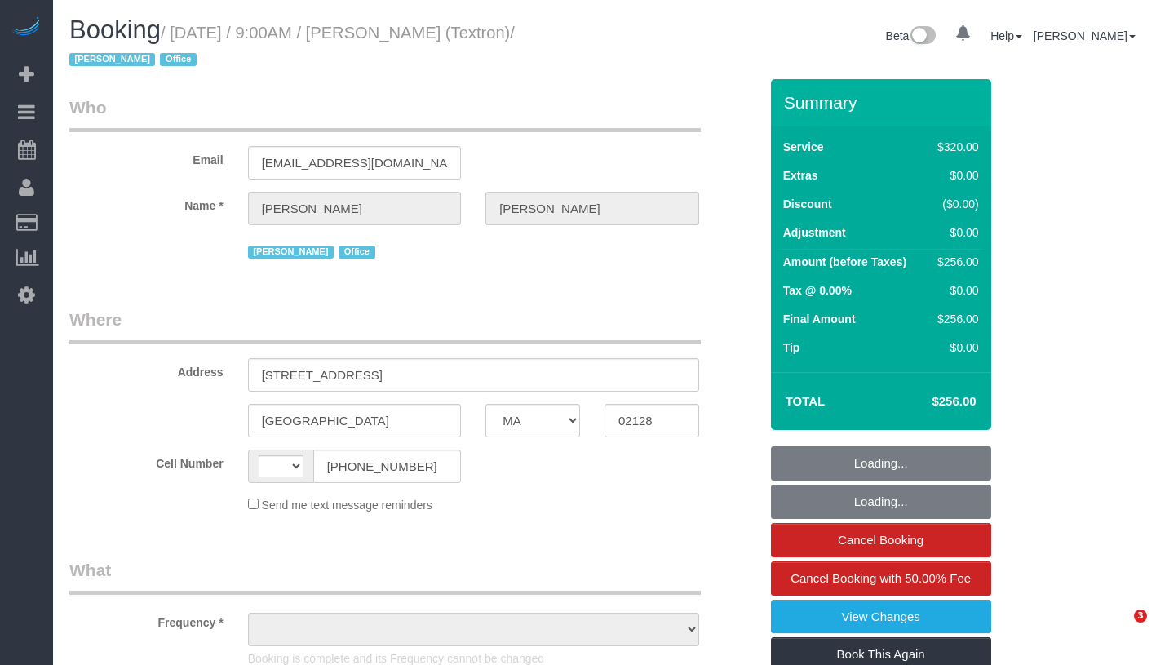
select select "MA"
select select "string:[GEOGRAPHIC_DATA]"
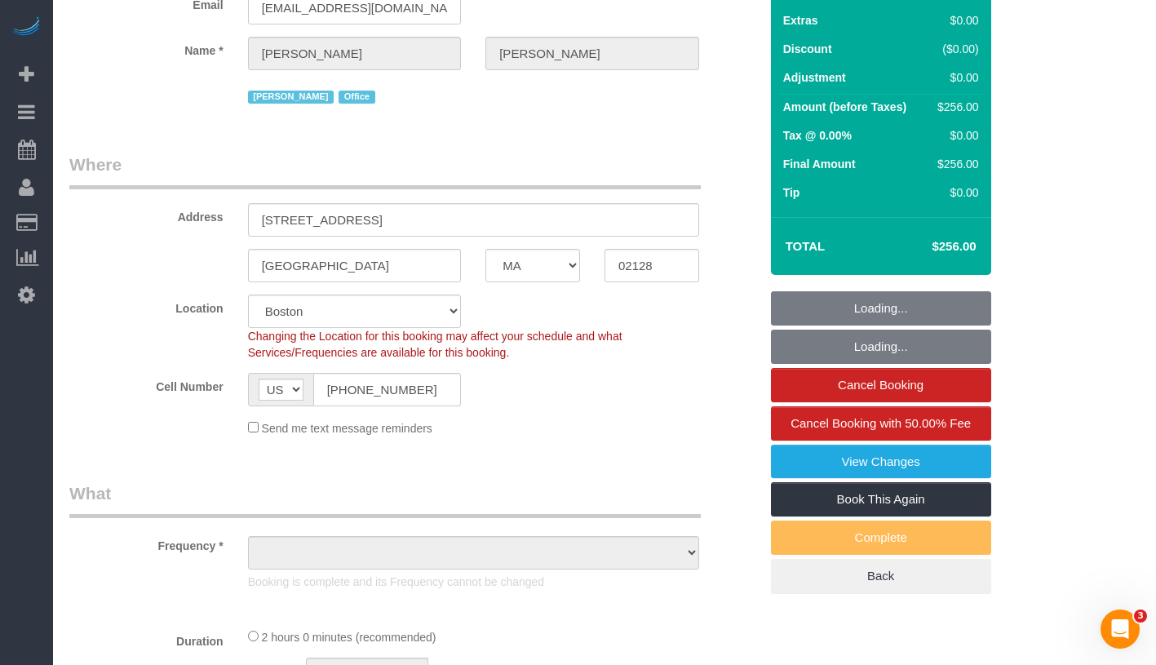
select select "object:689"
select select "2"
select select "spot1"
select select "number:89"
select select "number:90"
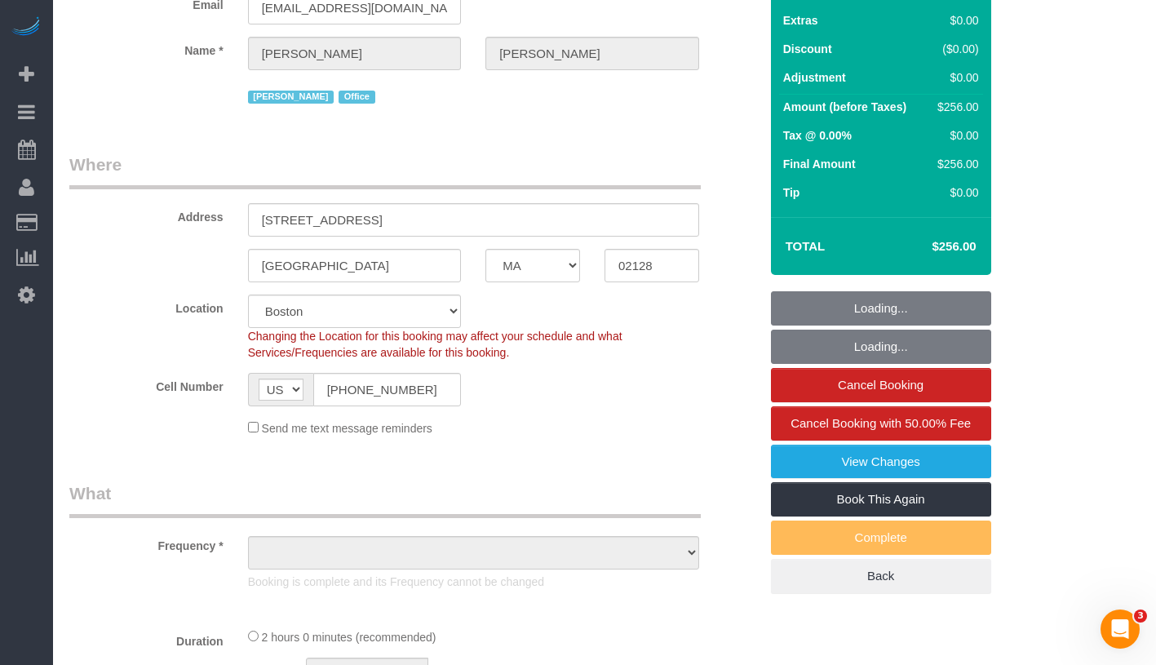
select select "number:15"
select select "number:5"
select select "string:stripe-pm_1Rb4Ea4VGloSiKo72bcCnHY8"
select select "object:932"
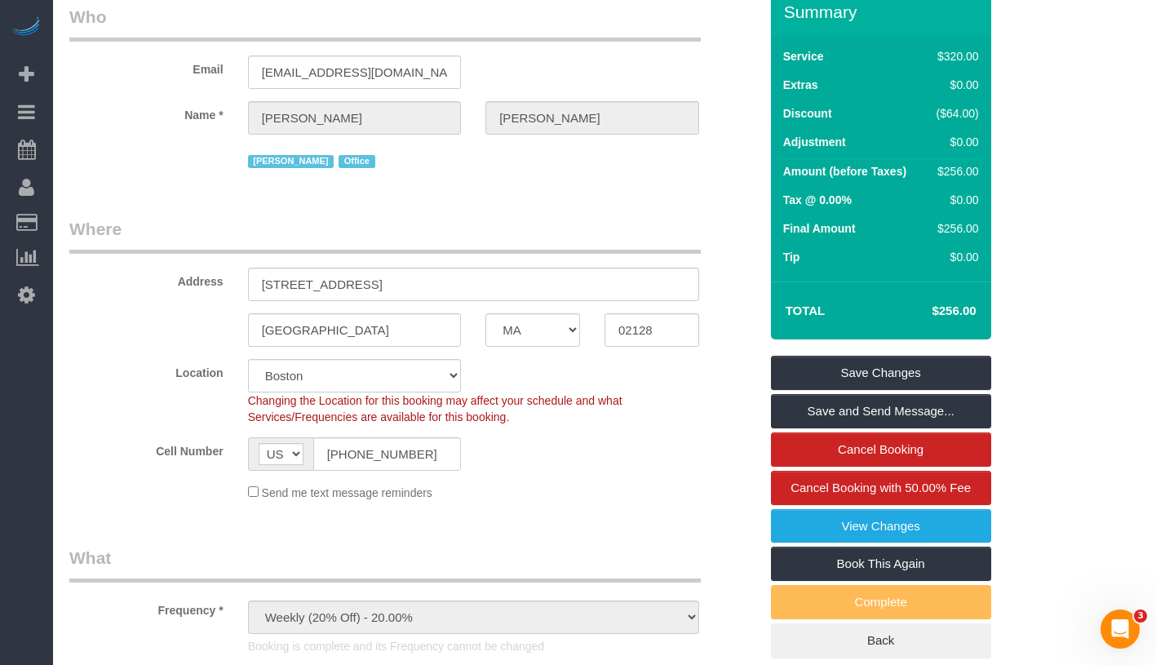
scroll to position [0, 0]
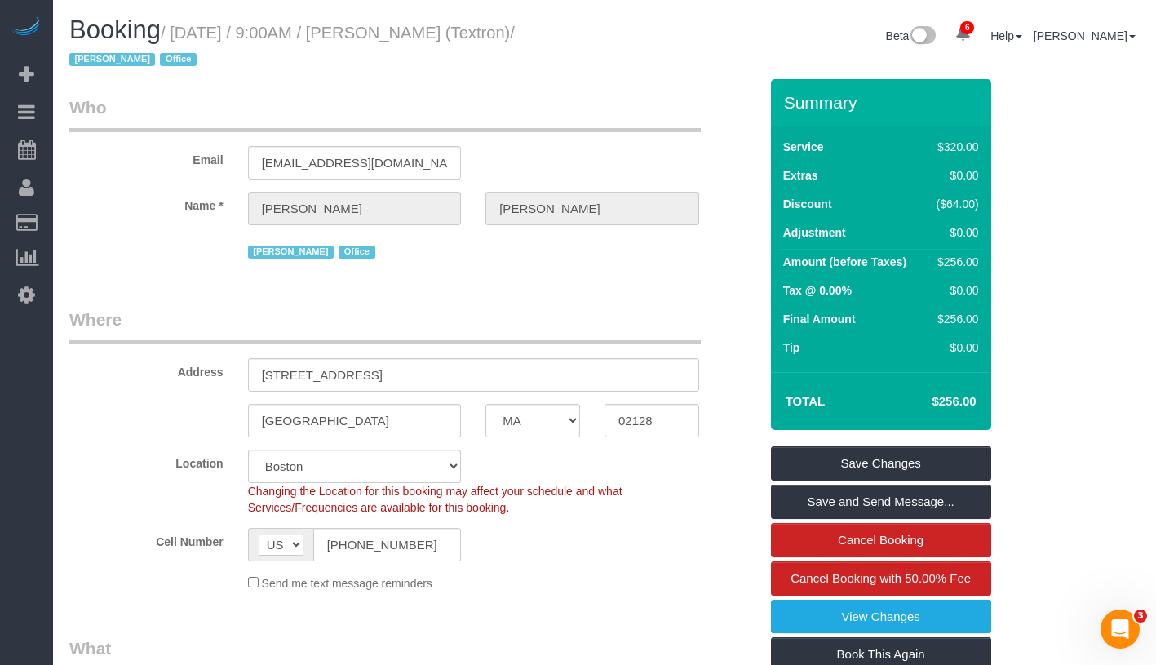
drag, startPoint x: 179, startPoint y: 33, endPoint x: 549, endPoint y: 33, distance: 370.5
click at [515, 33] on small "/ [DATE] / 9:00AM / [PERSON_NAME] (Textron) / [PERSON_NAME] Office" at bounding box center [292, 47] width 446 height 46
copy small "[DATE] / 9:00AM / [PERSON_NAME] (Textron)"
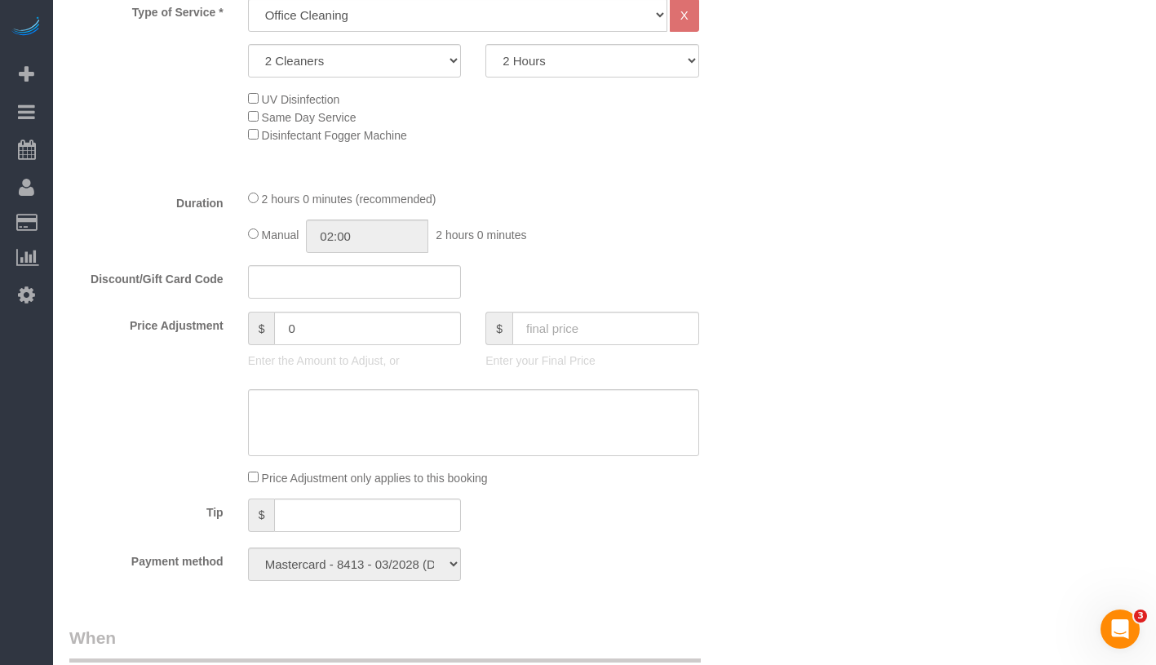
scroll to position [1467, 0]
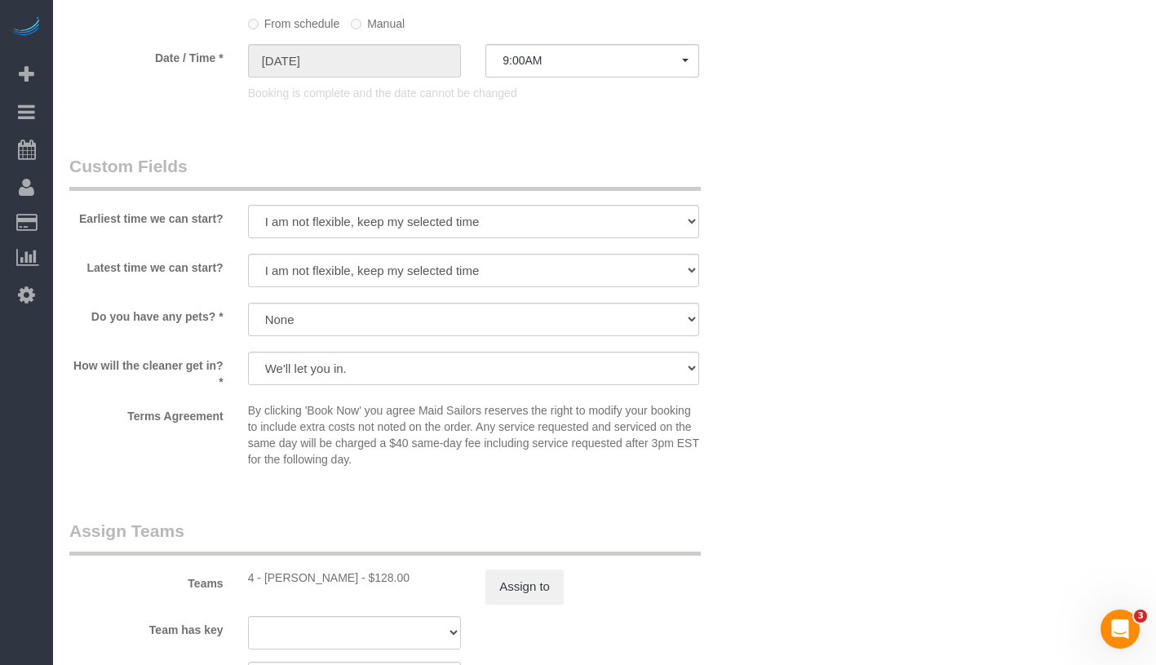
drag, startPoint x: 263, startPoint y: 577, endPoint x: 376, endPoint y: 575, distance: 113.5
click at [376, 575] on div "4 - [PERSON_NAME] - $128.00" at bounding box center [355, 578] width 214 height 16
copy div "[PERSON_NAME]"
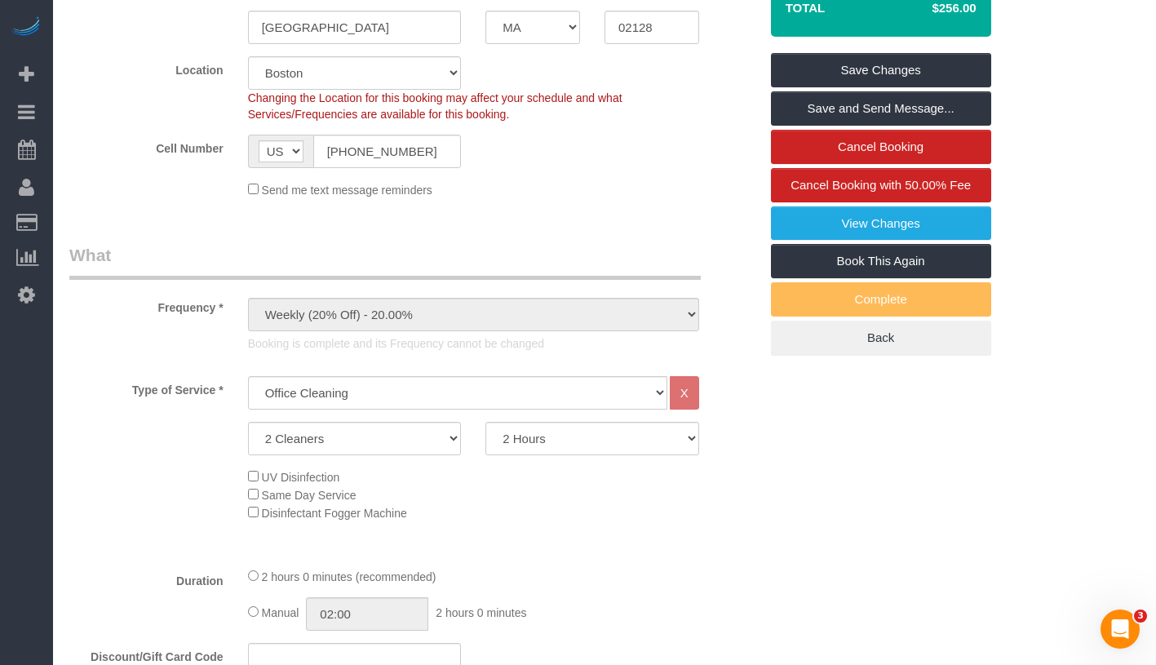
scroll to position [0, 0]
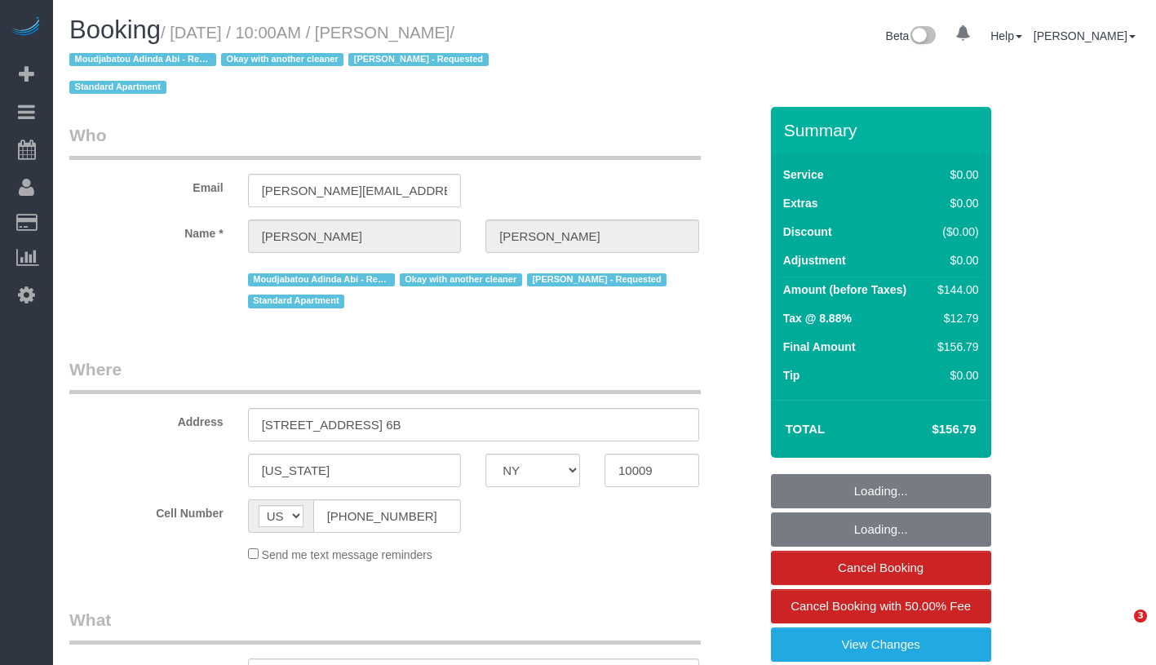
select select "NY"
select select "object:692"
select select "number:57"
select select "number:72"
select select "number:15"
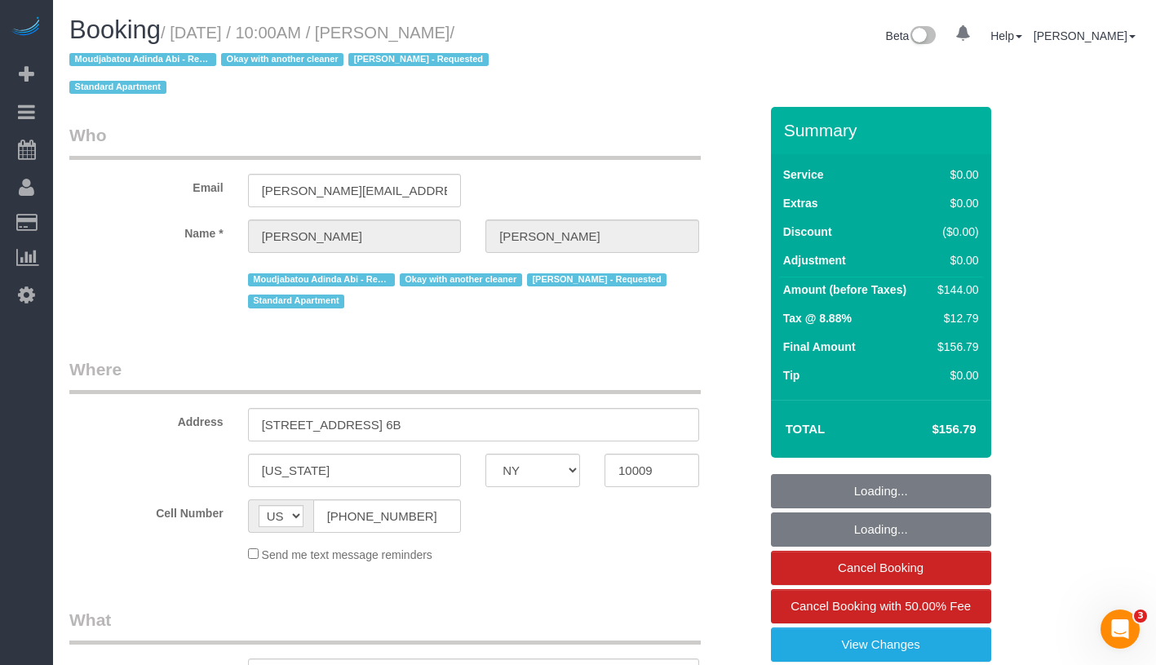
select select "number:5"
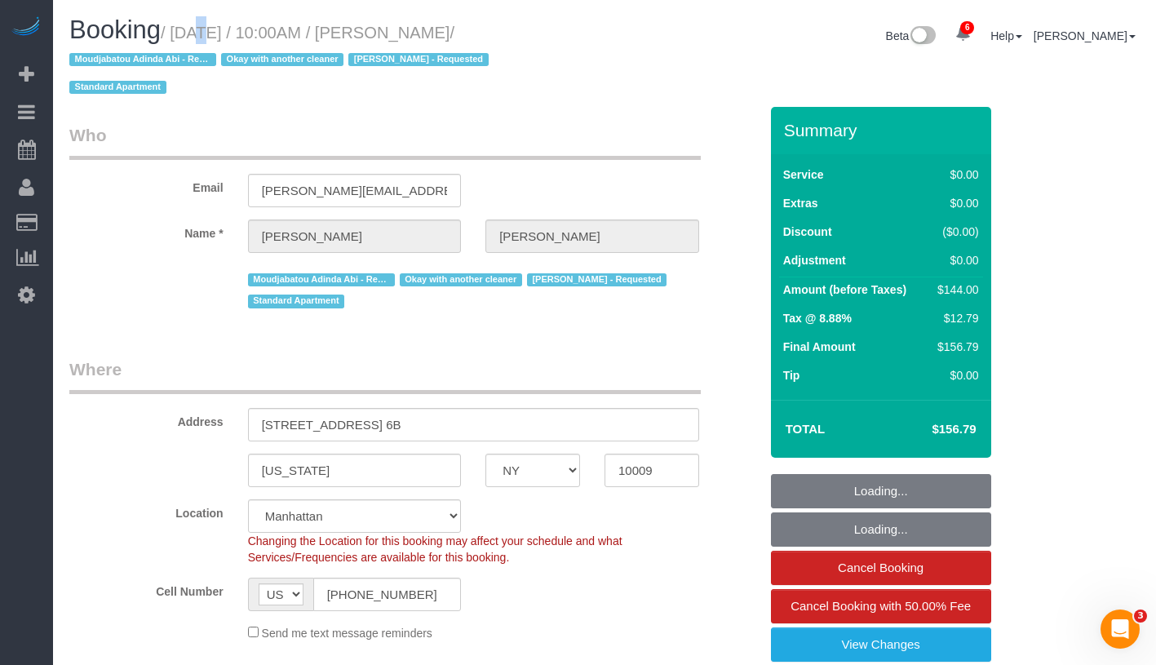
select select "object:944"
select select "1"
select select "spot1"
select select "string:stripe-pm_1QXpfs4VGloSiKo7Lmgtq2Pm"
select select "1"
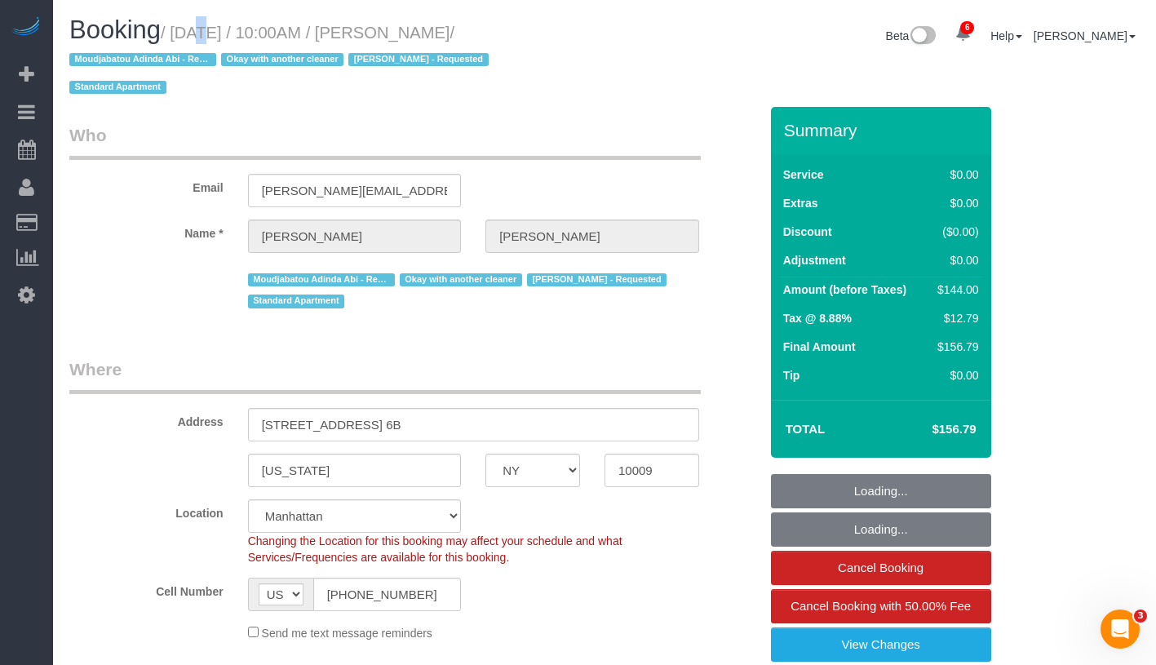
drag, startPoint x: 177, startPoint y: 38, endPoint x: 526, endPoint y: 36, distance: 349.3
click at [494, 36] on small "/ [DATE] / 10:00AM / [PERSON_NAME] / [PERSON_NAME] - Requested Okay with anothe…" at bounding box center [281, 60] width 424 height 73
copy small "[DATE] / 10:00AM / [PERSON_NAME]"
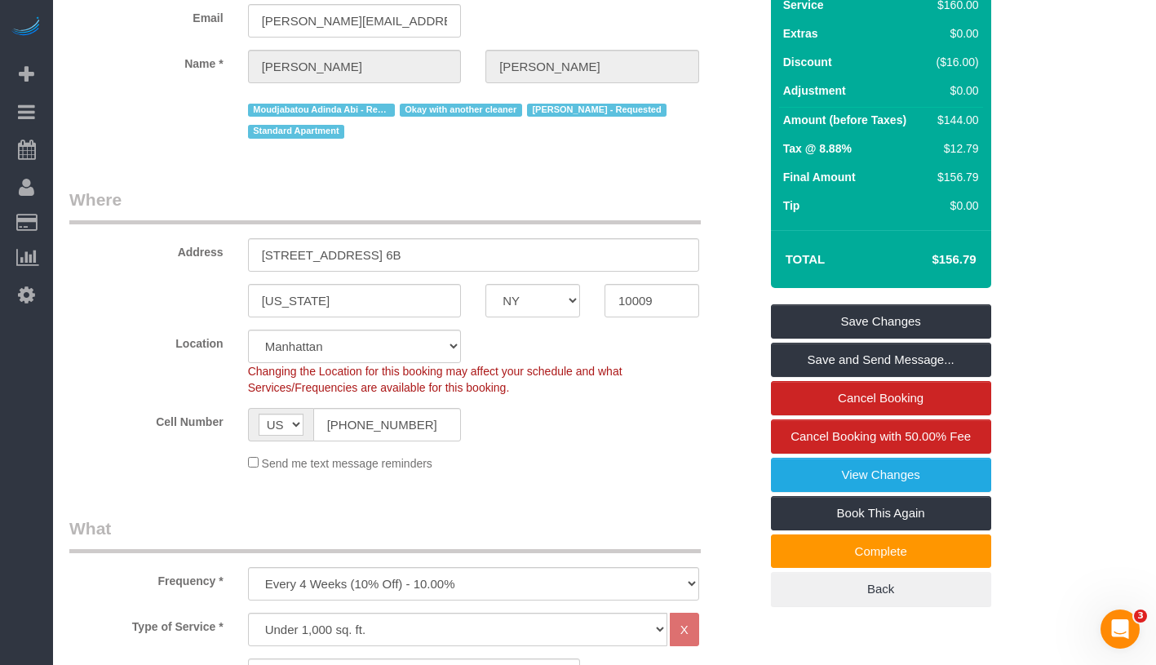
scroll to position [187, 0]
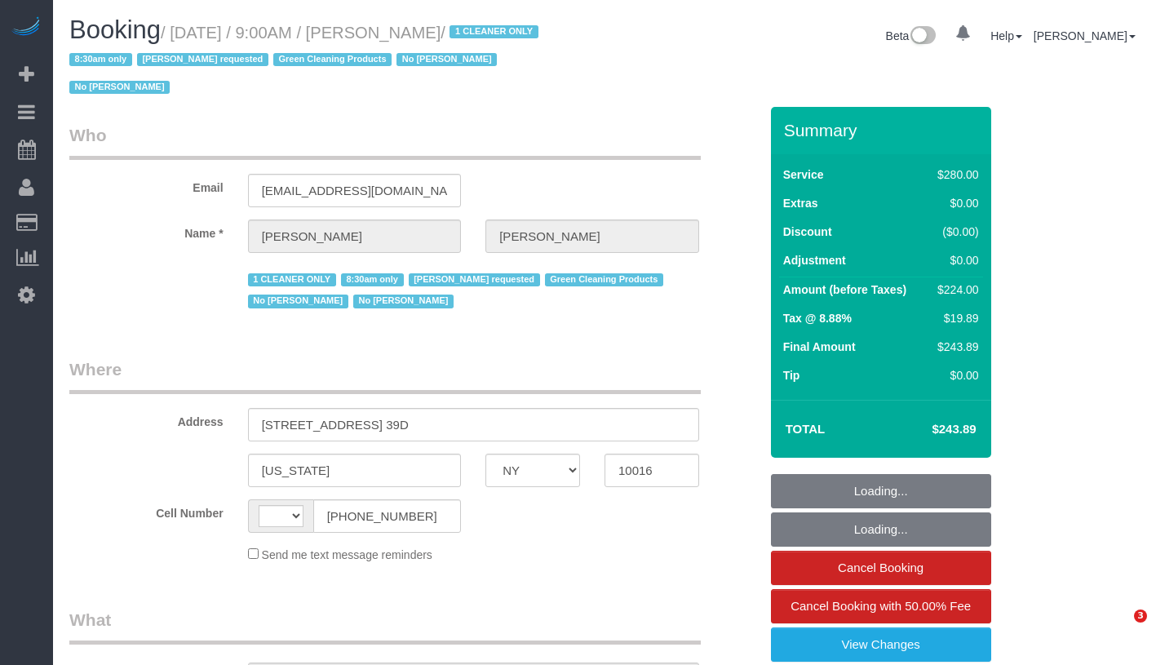
select select "NY"
select select "string:[GEOGRAPHIC_DATA]"
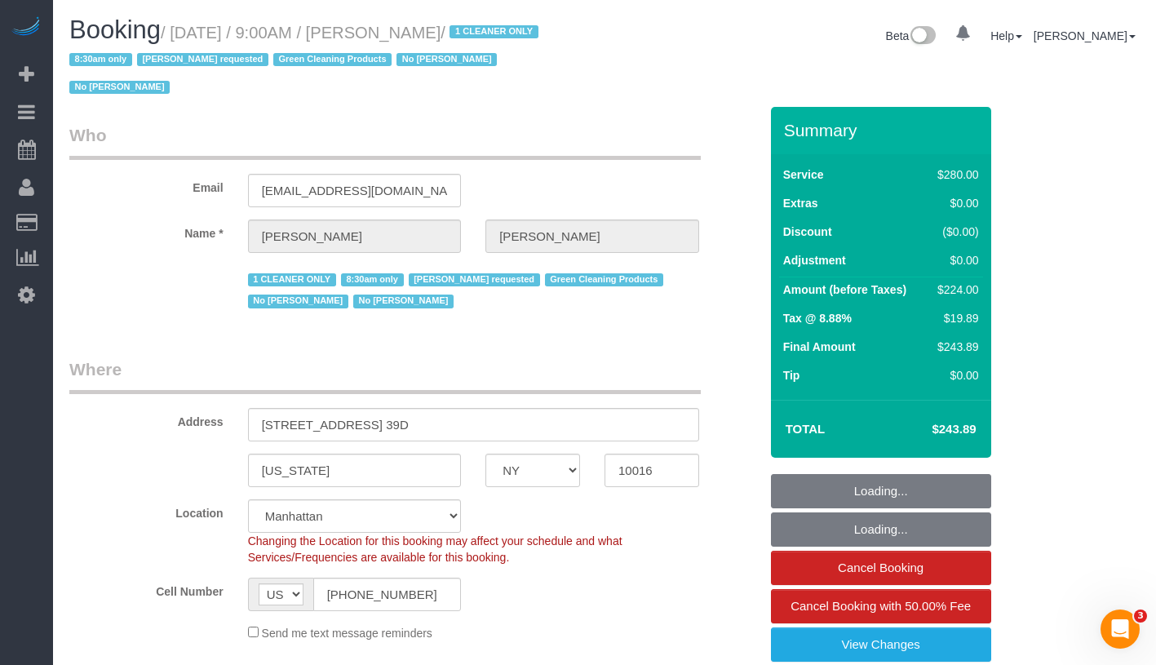
select select "object:705"
select select "string:stripe-pm_1Pz1Rj4VGloSiKo7Opl5Xfd6"
select select "210"
select select "number:89"
select select "number:90"
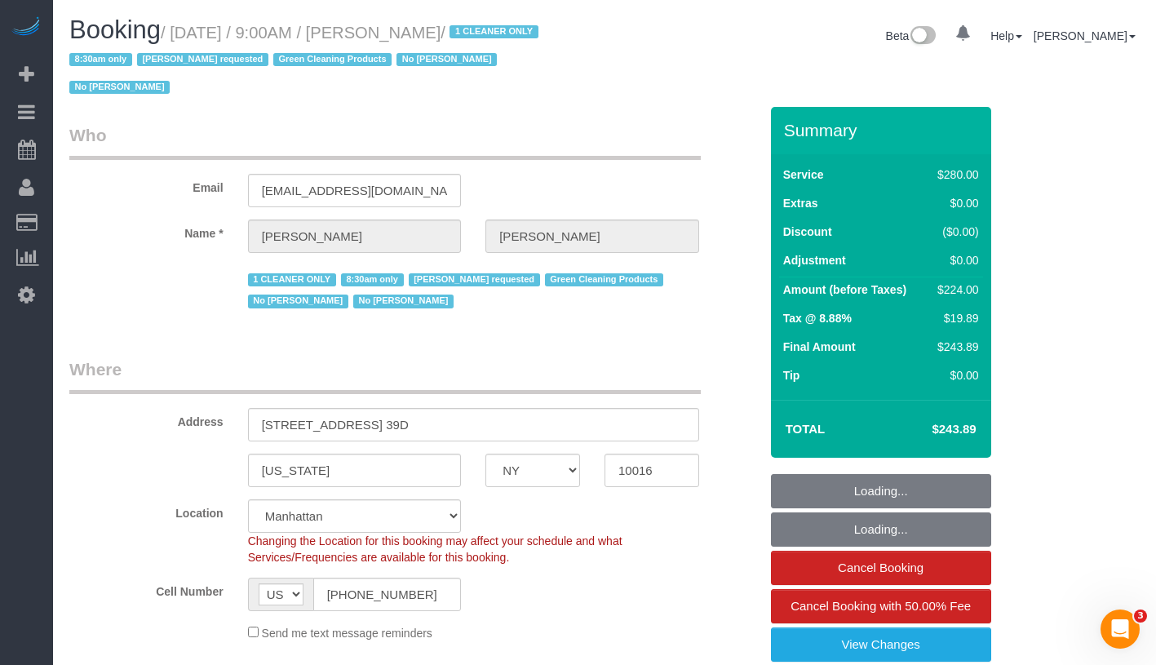
select select "number:15"
select select "number:5"
select select "object:935"
select select "spot1"
drag, startPoint x: 393, startPoint y: 42, endPoint x: 493, endPoint y: 35, distance: 100.7
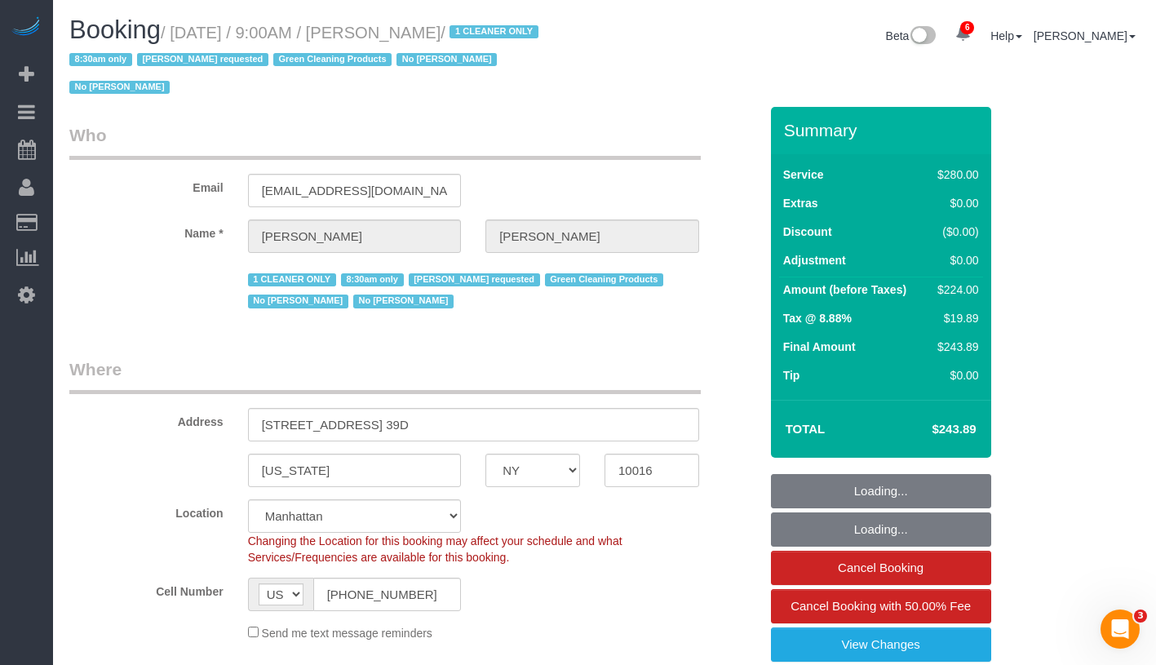
click at [493, 35] on small "/ [DATE] / 9:00AM / [PERSON_NAME] / 1 CLEANER ONLY 8:30am only [PERSON_NAME] re…" at bounding box center [306, 60] width 474 height 73
copy small "[PERSON_NAME]"
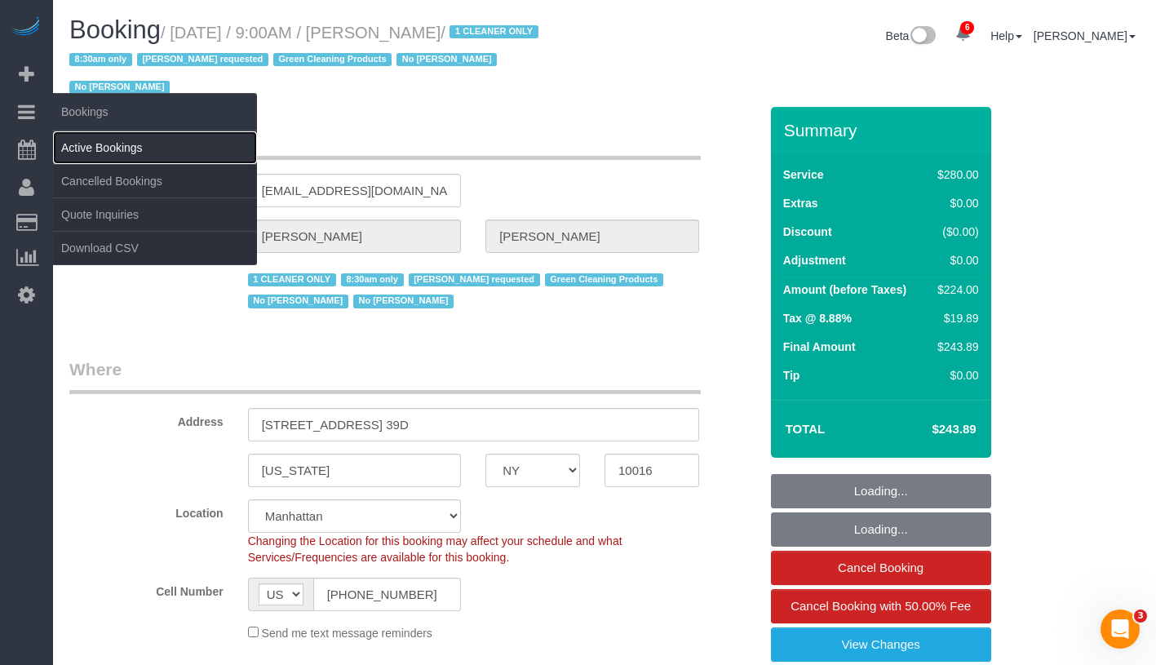
click at [114, 158] on link "Active Bookings" at bounding box center [155, 147] width 204 height 33
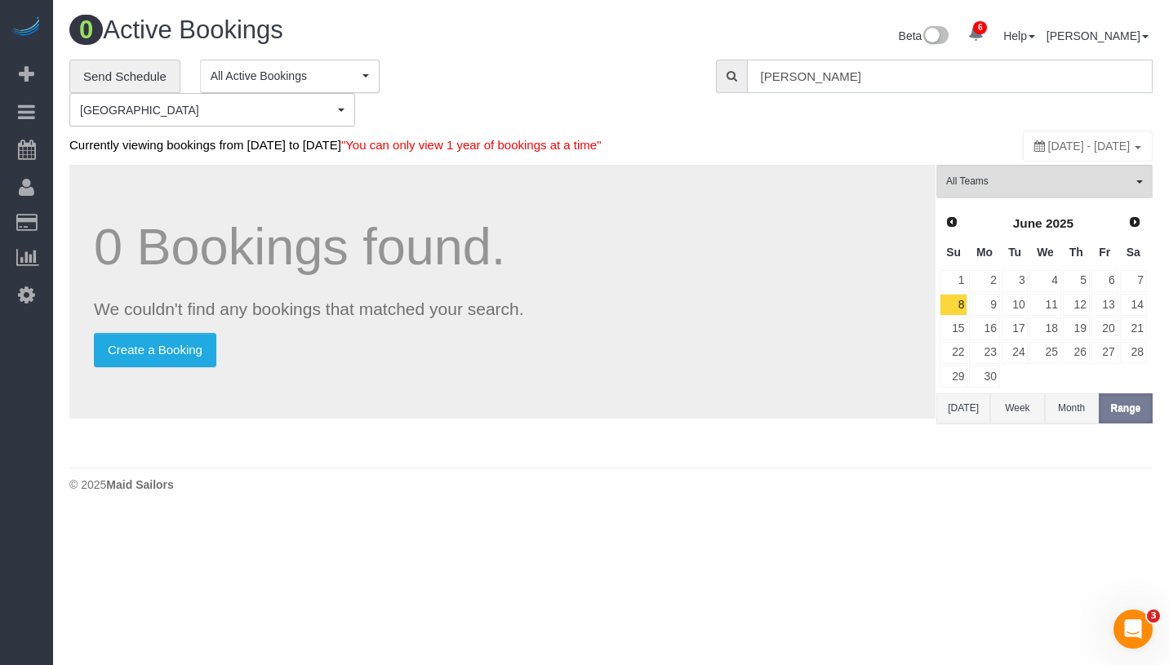
click at [909, 73] on input "[PERSON_NAME]" at bounding box center [950, 76] width 406 height 33
paste input "[PERSON_NAME]"
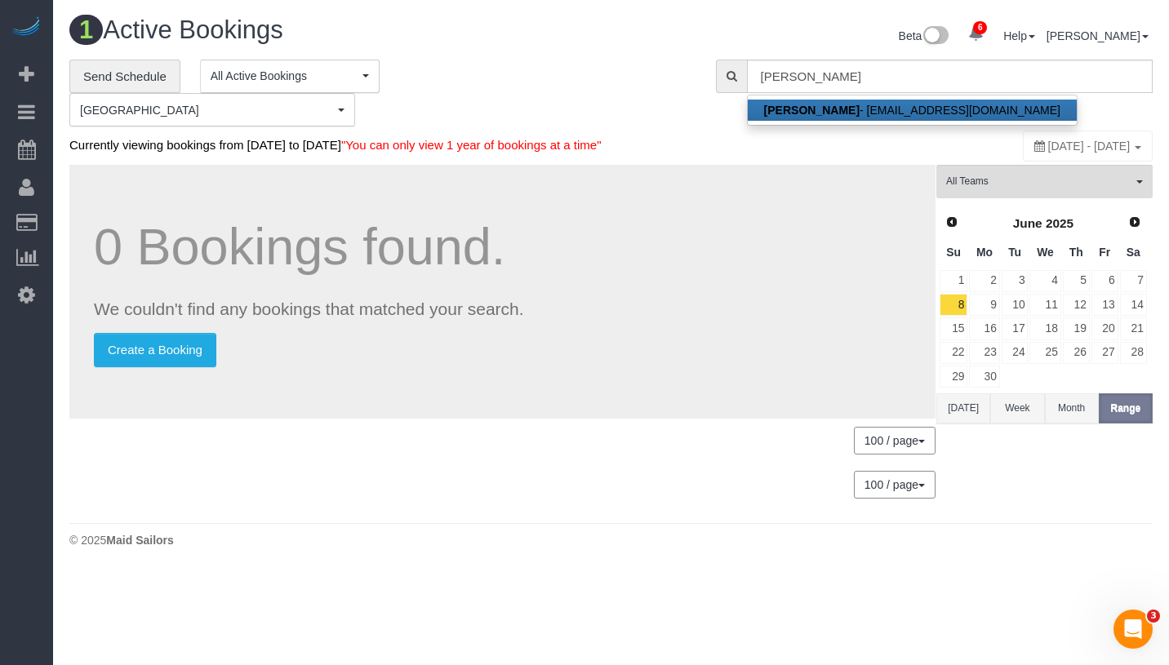
click at [905, 110] on link "[PERSON_NAME] - [EMAIL_ADDRESS][DOMAIN_NAME]" at bounding box center [912, 110] width 329 height 21
type input "[EMAIL_ADDRESS][DOMAIN_NAME]"
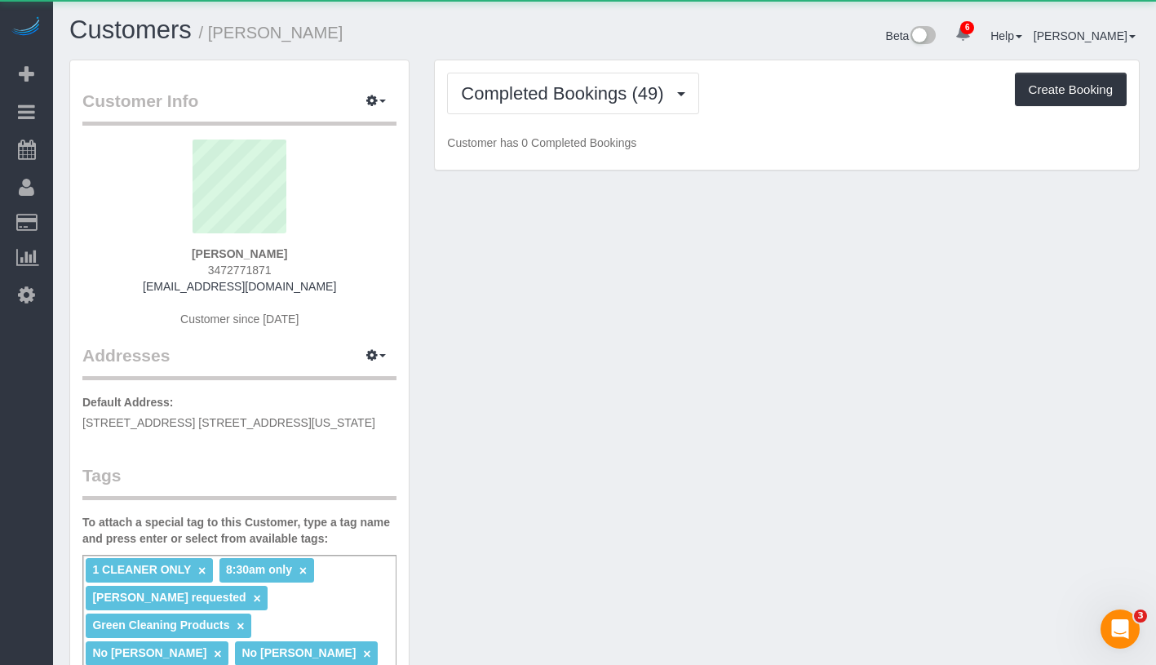
click at [535, 94] on div "Completed Bookings (49) Completed Bookings (49) Cancelled Bookings (2) Create B…" at bounding box center [787, 94] width 680 height 42
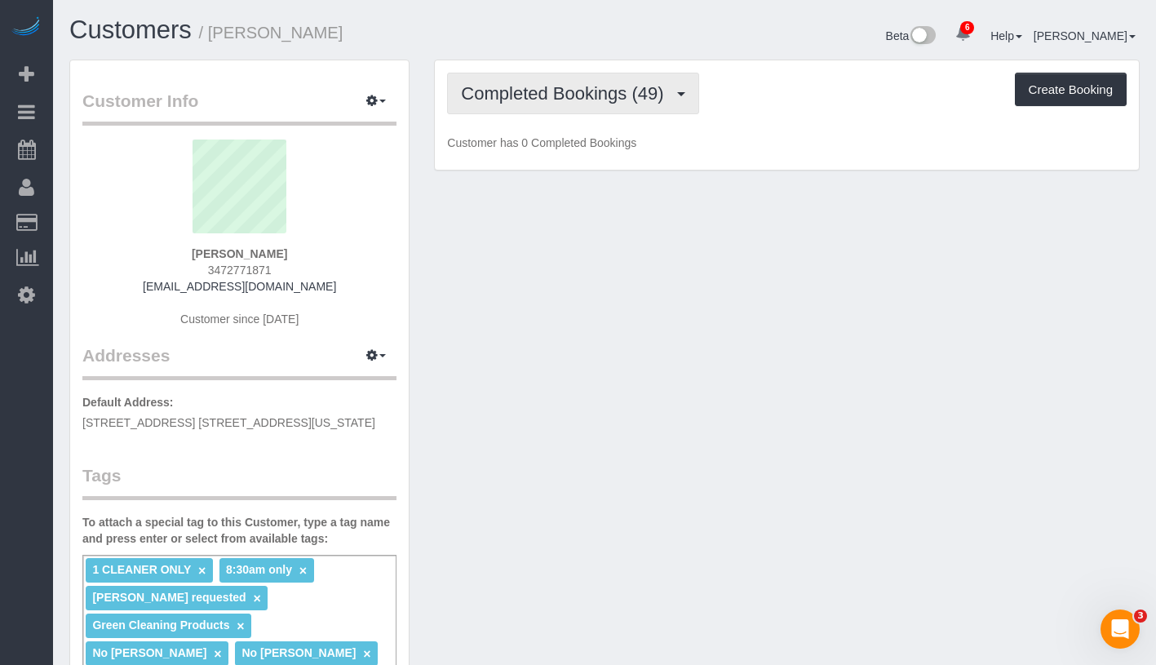
click at [535, 94] on span "Completed Bookings (49)" at bounding box center [566, 93] width 211 height 20
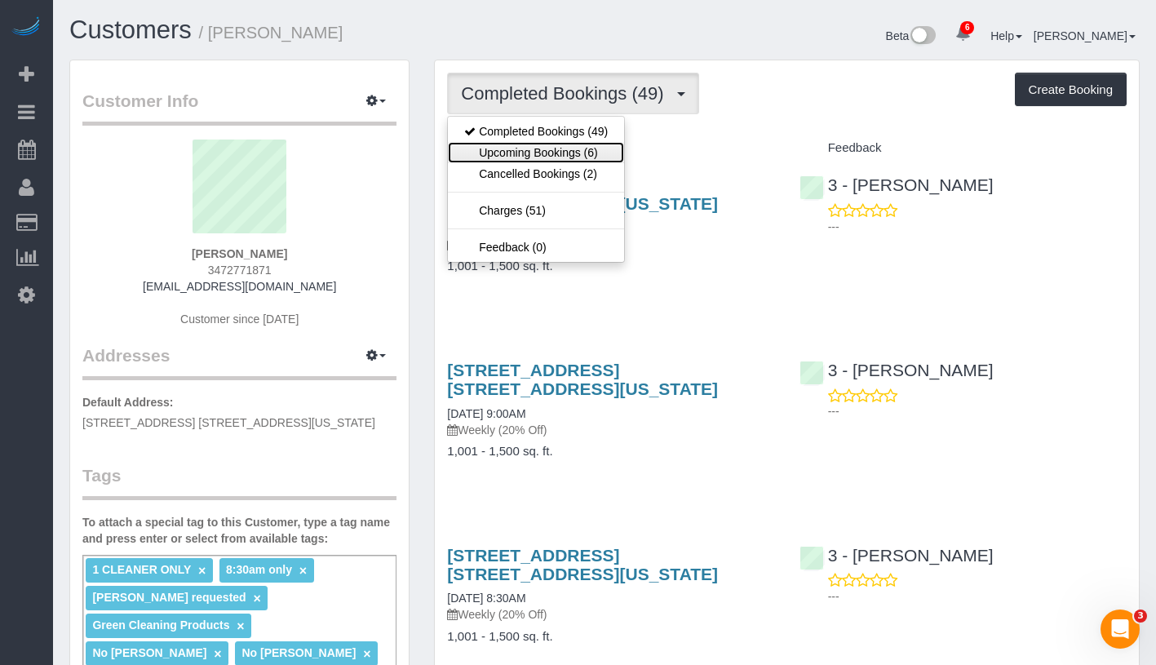
click at [556, 143] on link "Upcoming Bookings (6)" at bounding box center [536, 152] width 176 height 21
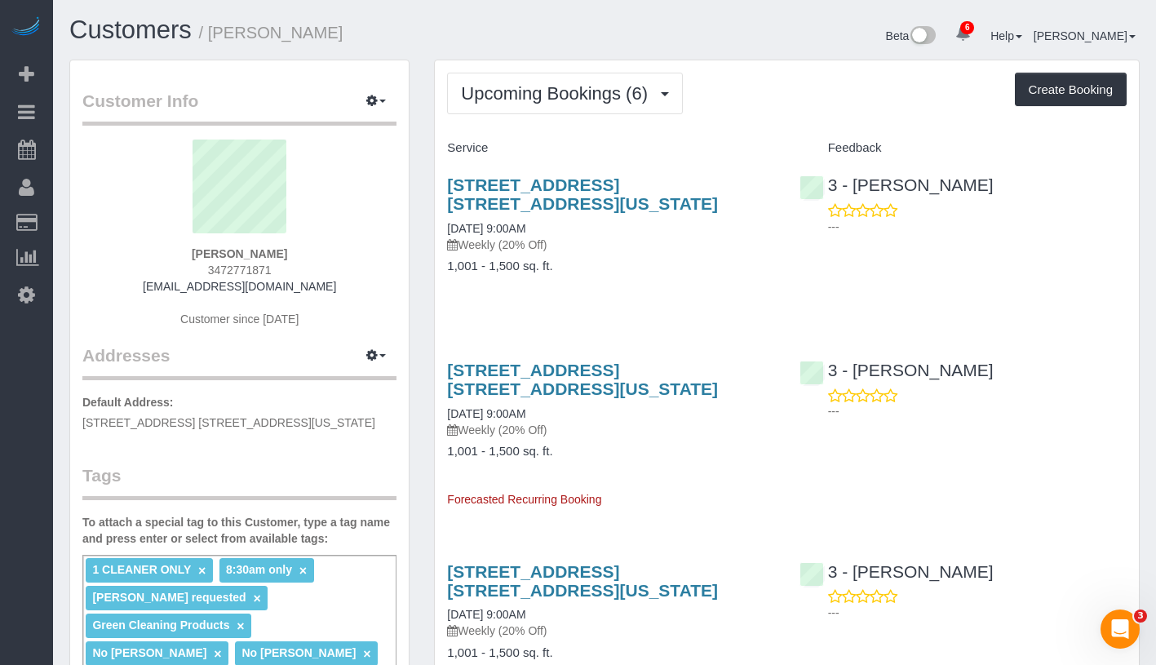
drag, startPoint x: 181, startPoint y: 250, endPoint x: 300, endPoint y: 251, distance: 119.2
click at [300, 251] on div "[PERSON_NAME] 3472771871 [EMAIL_ADDRESS][DOMAIN_NAME] Customer since [DATE]" at bounding box center [239, 242] width 314 height 204
copy strong "[PERSON_NAME]"
drag, startPoint x: 439, startPoint y: 223, endPoint x: 553, endPoint y: 224, distance: 114.3
click at [553, 224] on div "[STREET_ADDRESS] [STREET_ADDRESS][US_STATE] [DATE] 9:00AM Weekly (20% Off) 1,00…" at bounding box center [611, 234] width 352 height 144
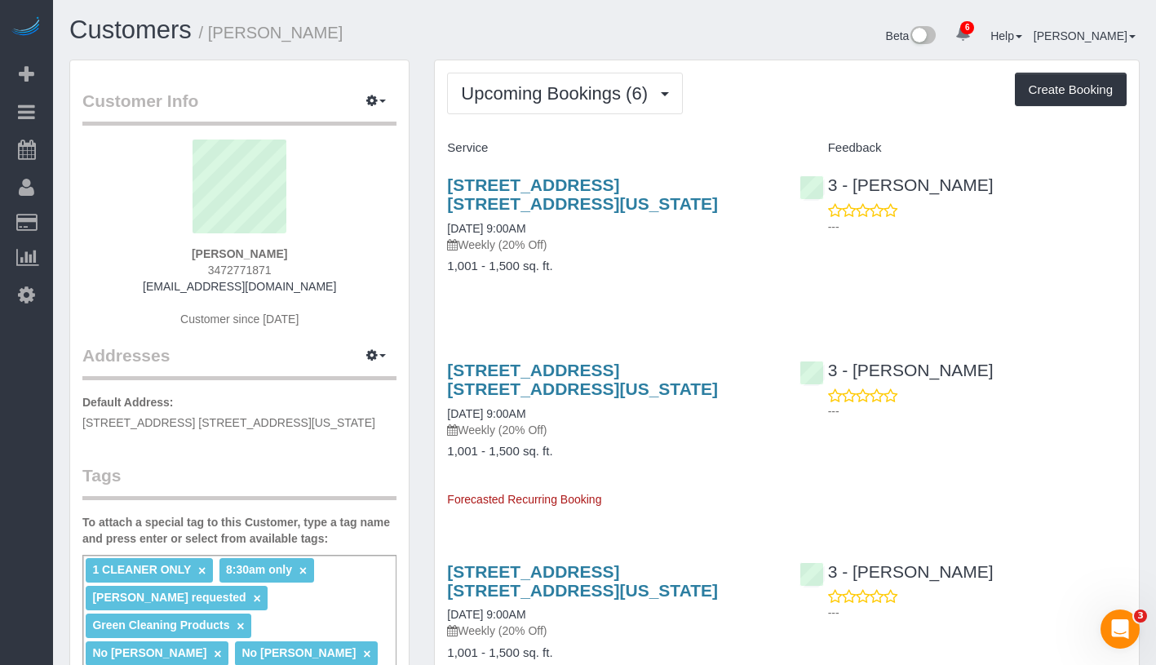
copy link "[DATE] 9:00AM"
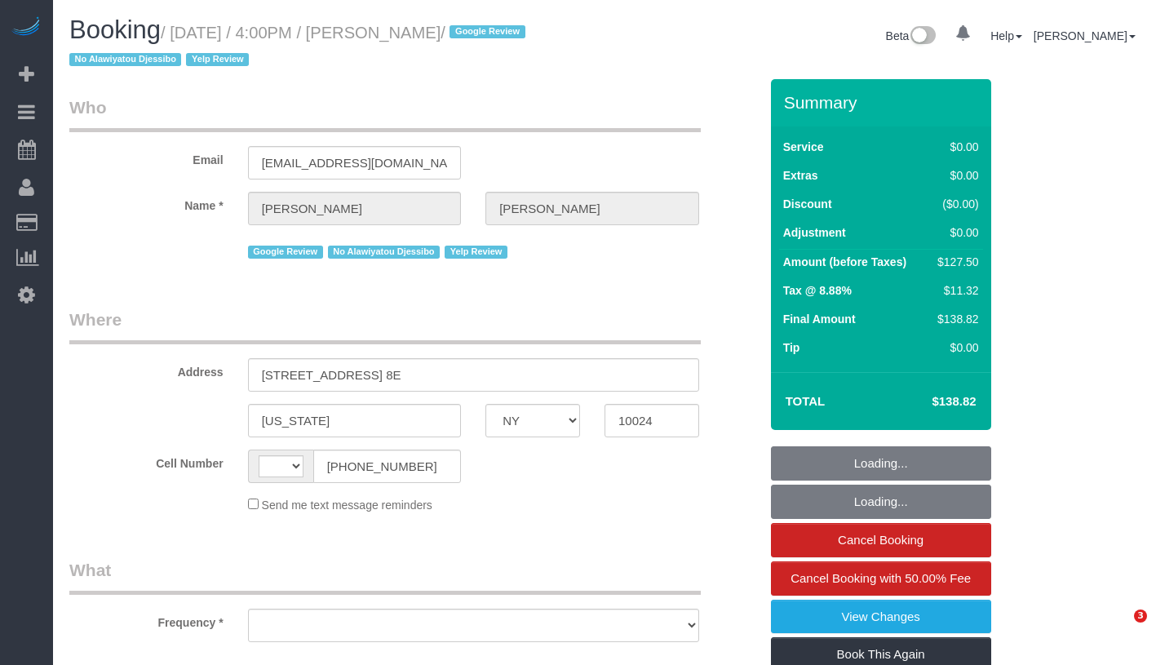
select select "NY"
select select "string:[GEOGRAPHIC_DATA]"
select select "object:688"
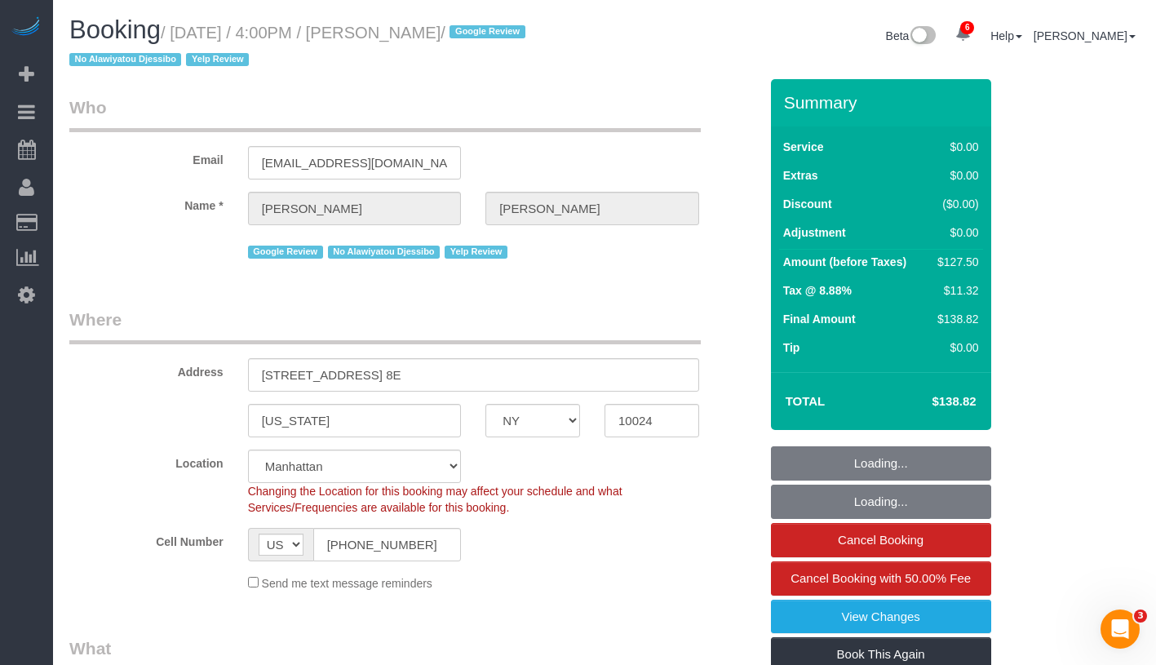
select select "string:stripe-pm_1RaL6Q4VGloSiKo752eb3yMq"
select select "1"
select select "spot1"
select select "number:89"
select select "number:90"
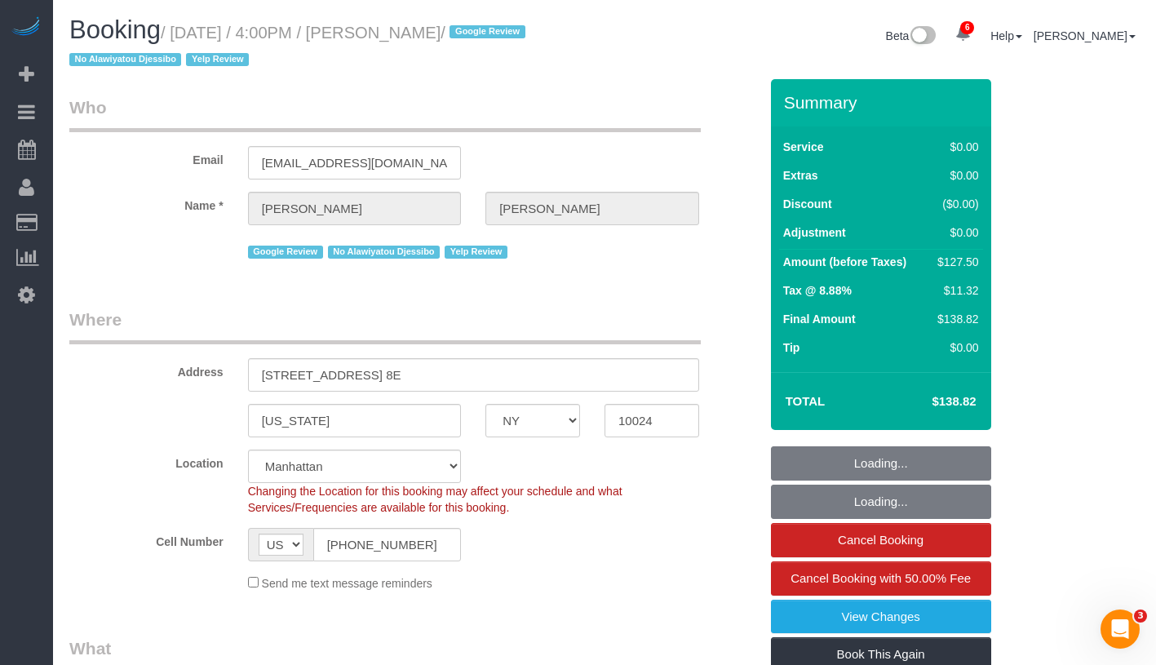
select select "number:15"
select select "number:5"
select select "number:21"
select select "object:1410"
select select "1"
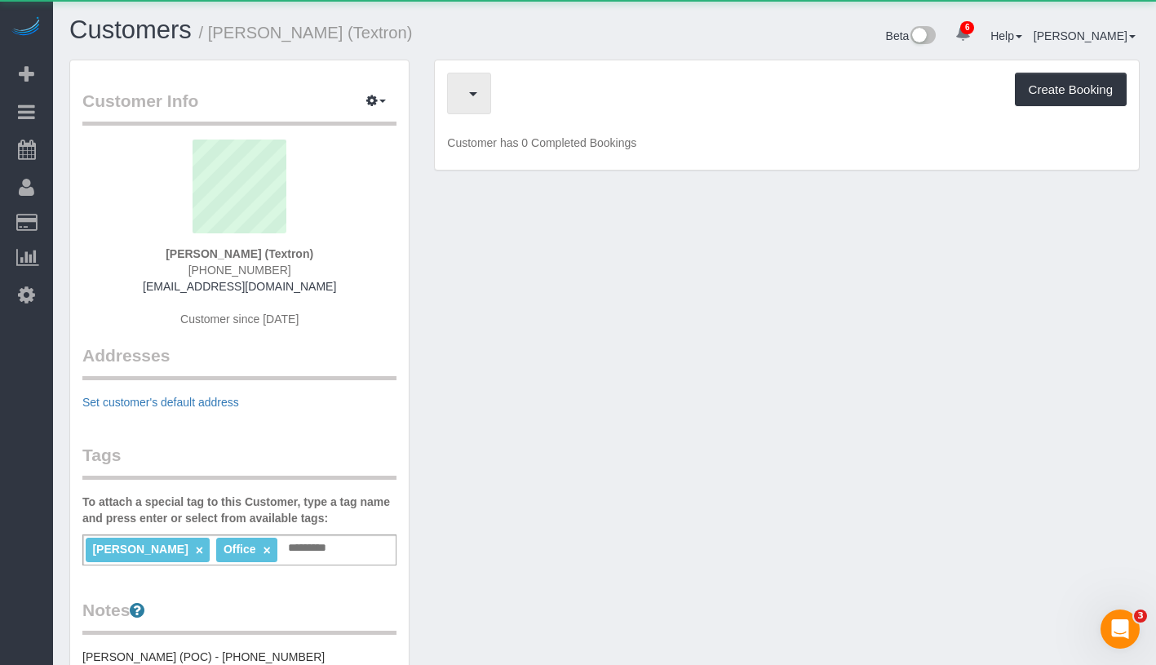
click at [469, 97] on span "button" at bounding box center [465, 93] width 8 height 20
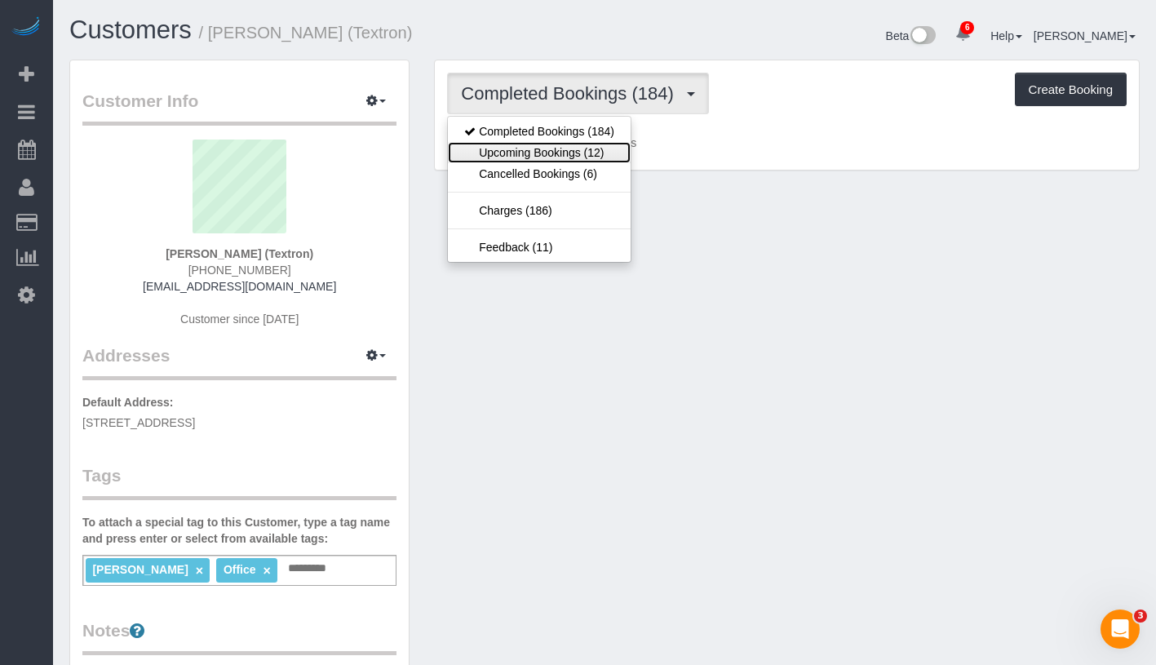
click at [561, 149] on link "Upcoming Bookings (12)" at bounding box center [539, 152] width 183 height 21
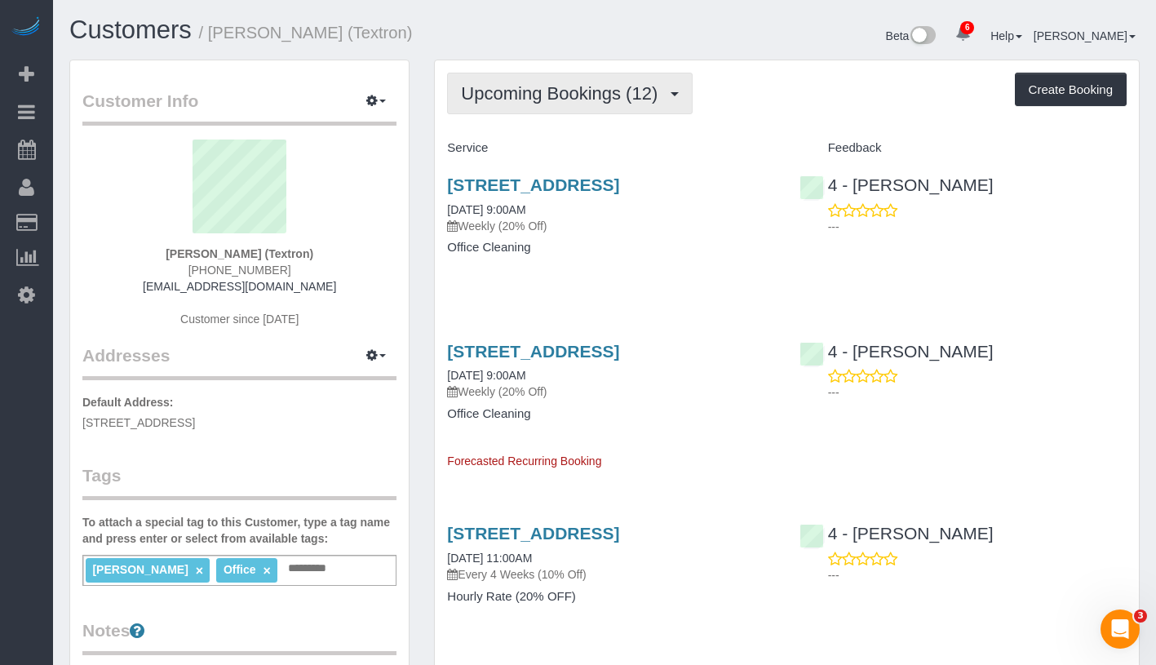
click at [575, 105] on button "Upcoming Bookings (12)" at bounding box center [570, 94] width 246 height 42
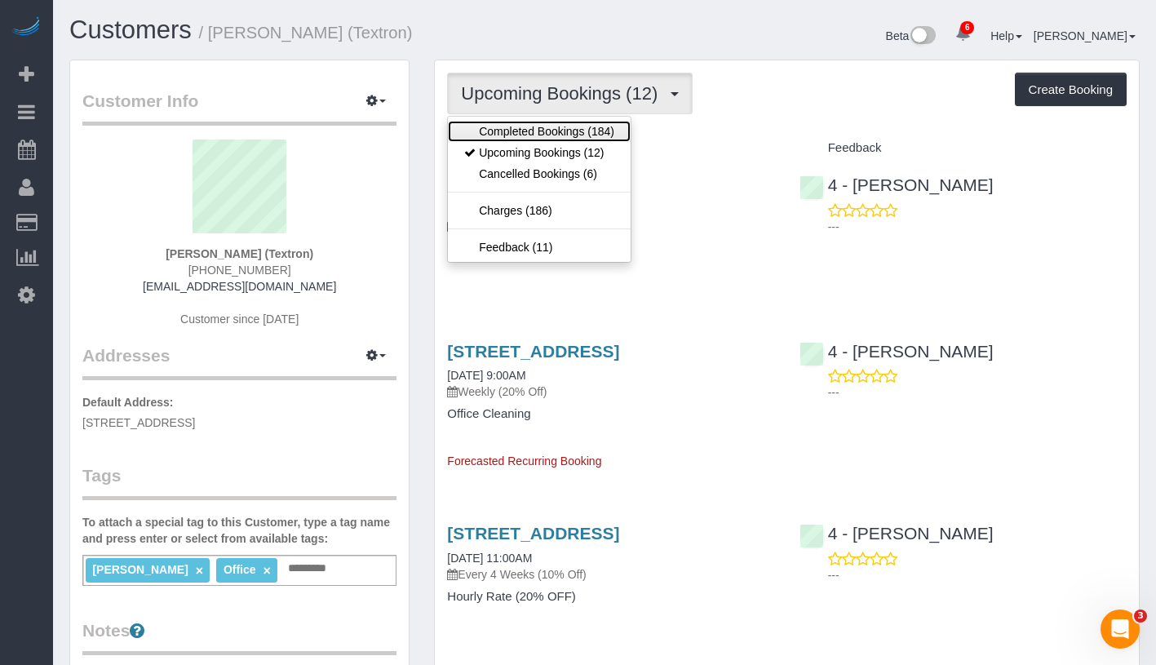
click at [569, 133] on link "Completed Bookings (184)" at bounding box center [539, 131] width 183 height 21
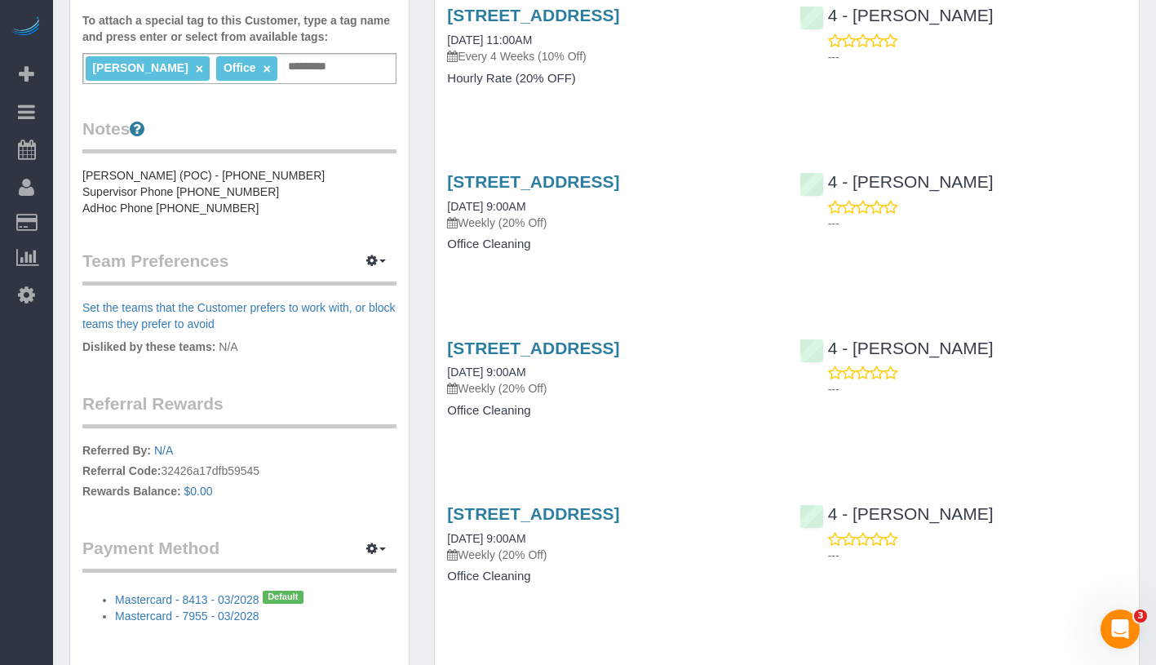
scroll to position [480, 0]
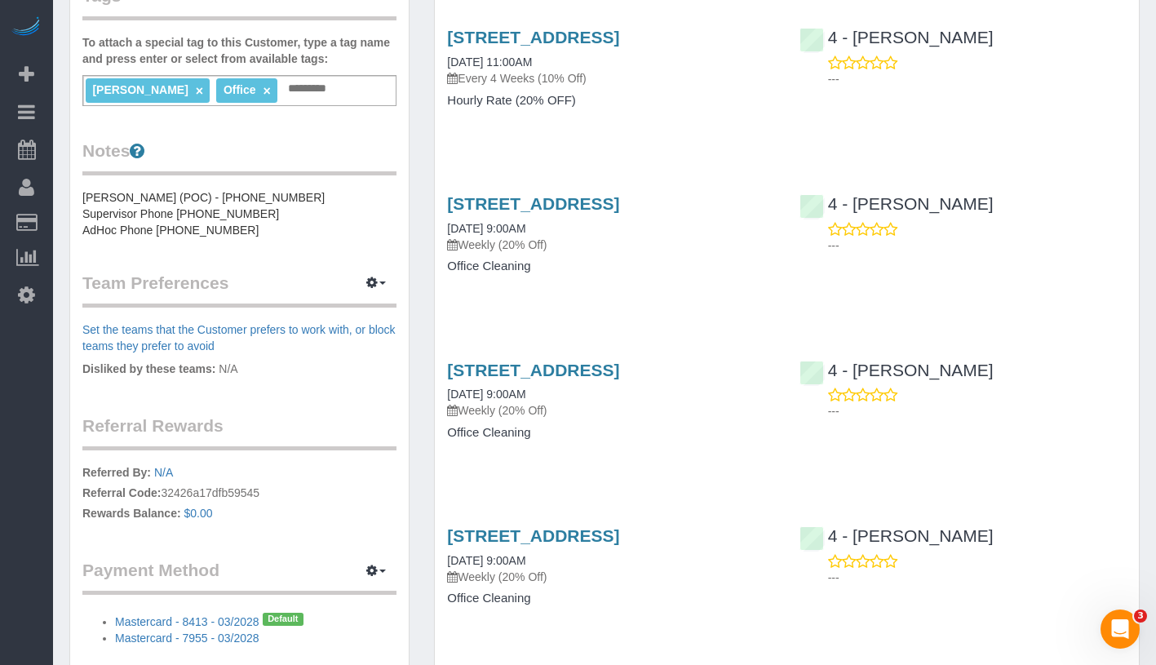
drag, startPoint x: 560, startPoint y: 391, endPoint x: 441, endPoint y: 389, distance: 119.2
click at [441, 389] on div "227 Marginal Street, Boston, MA 02128 07/21/2025 9:00AM Weekly (20% Off) Office…" at bounding box center [611, 410] width 352 height 126
copy link "07/21/2025 9:00AM"
drag, startPoint x: 585, startPoint y: 222, endPoint x: 447, endPoint y: 225, distance: 138.0
click at [447, 225] on div "227 Marginal Street, Boston, MA 02128 07/28/2025 9:00AM Weekly (20% Off)" at bounding box center [610, 223] width 327 height 59
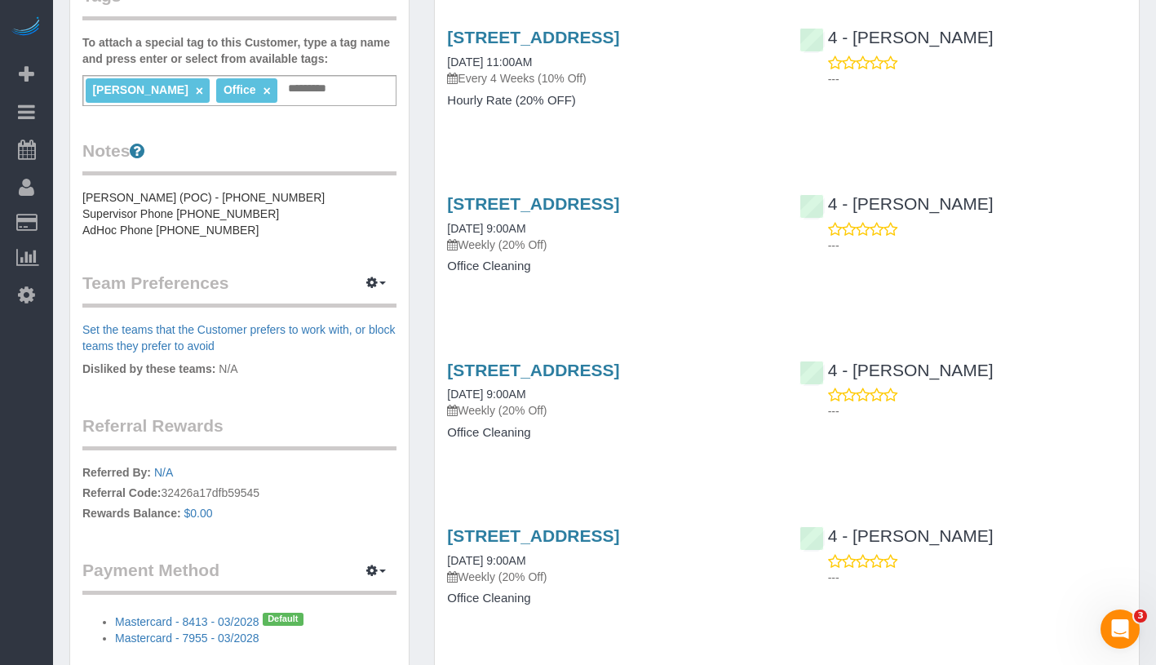
copy link "07/28/2025 9:00AM"
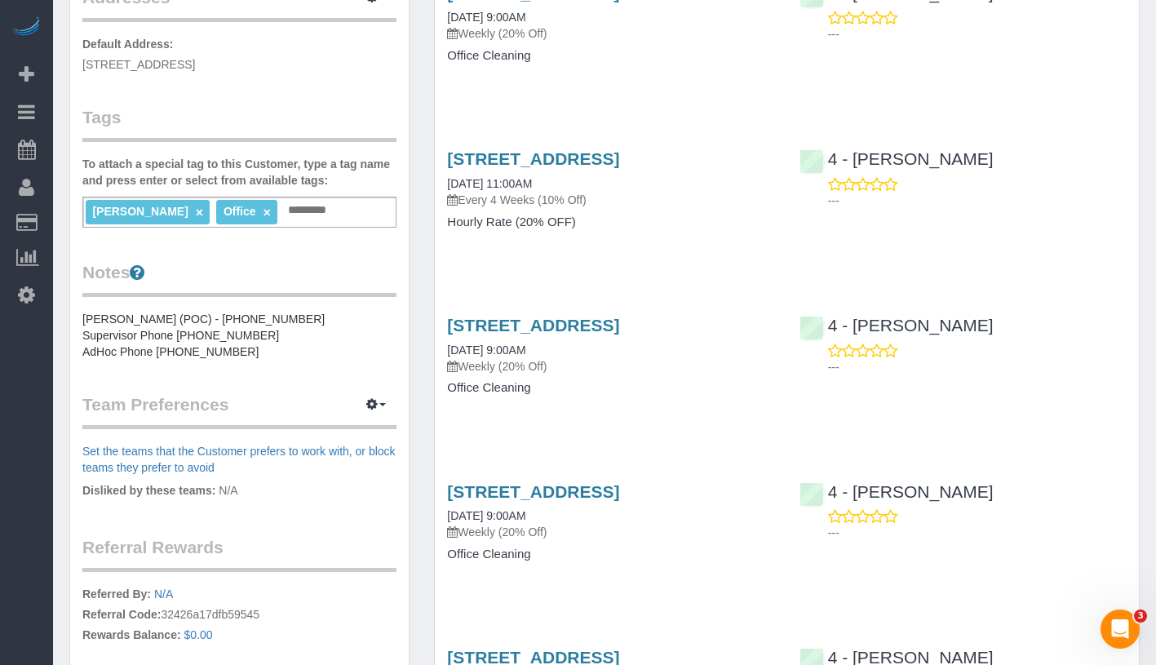
scroll to position [357, 0]
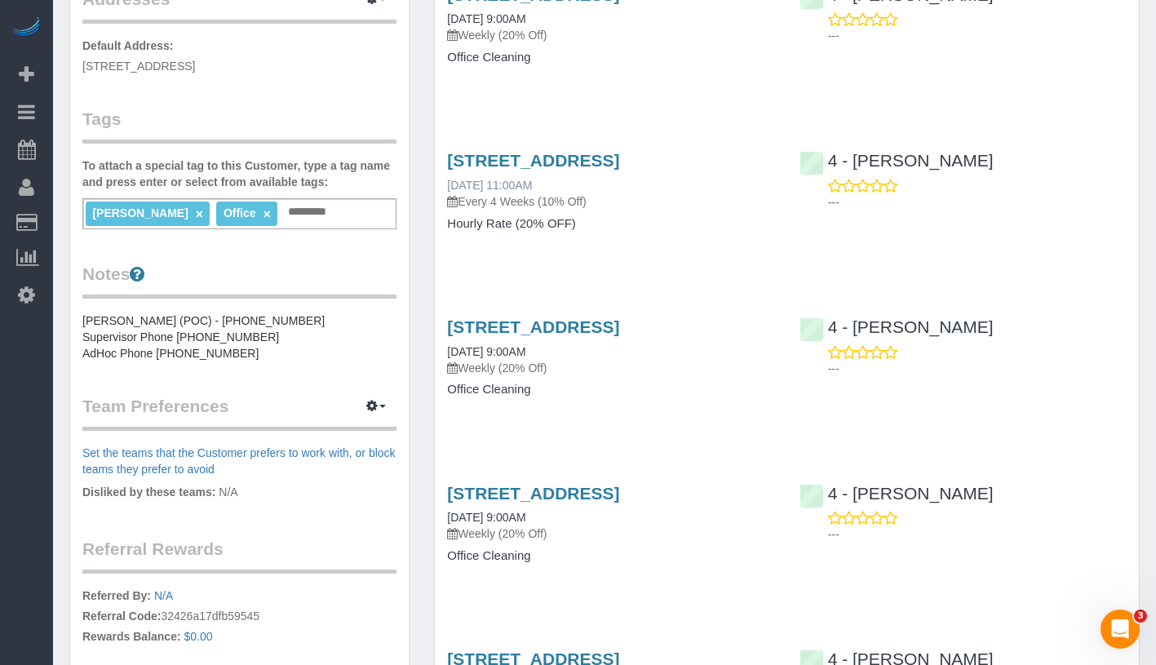
drag, startPoint x: 569, startPoint y: 187, endPoint x: 449, endPoint y: 187, distance: 120.0
click at [449, 187] on div "227 Marginal Street, Boston, MA 02128 07/28/2025 11:00AM Every 4 Weeks (10% Off)" at bounding box center [610, 180] width 327 height 59
copy link "07/28/2025 11:00AM"
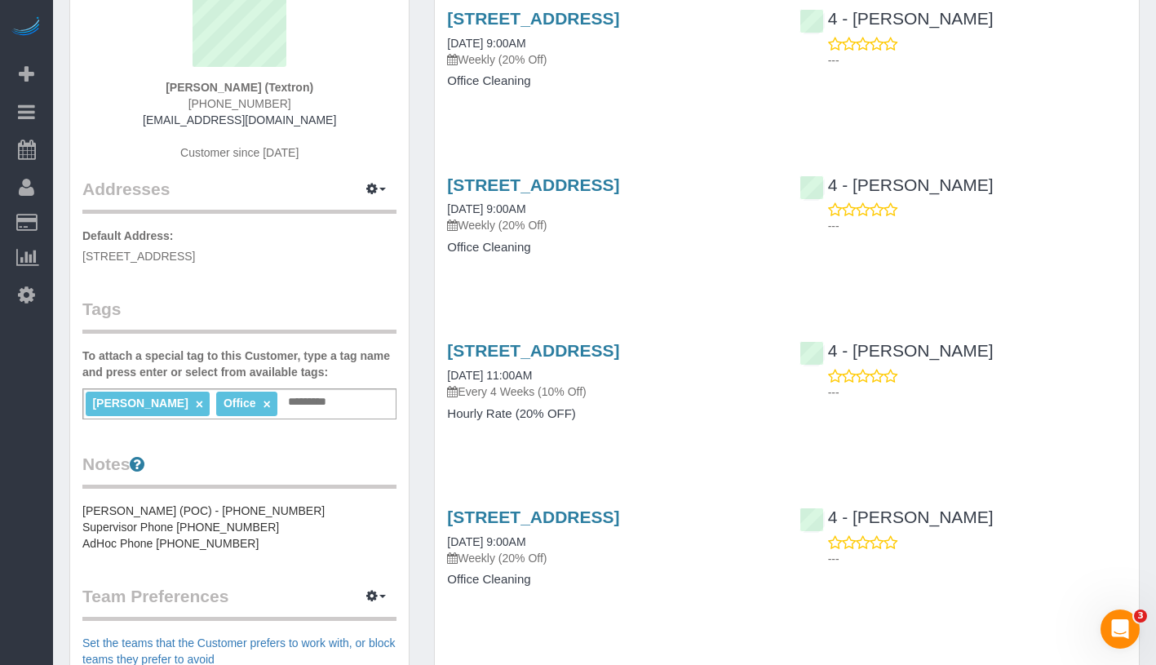
scroll to position [22, 0]
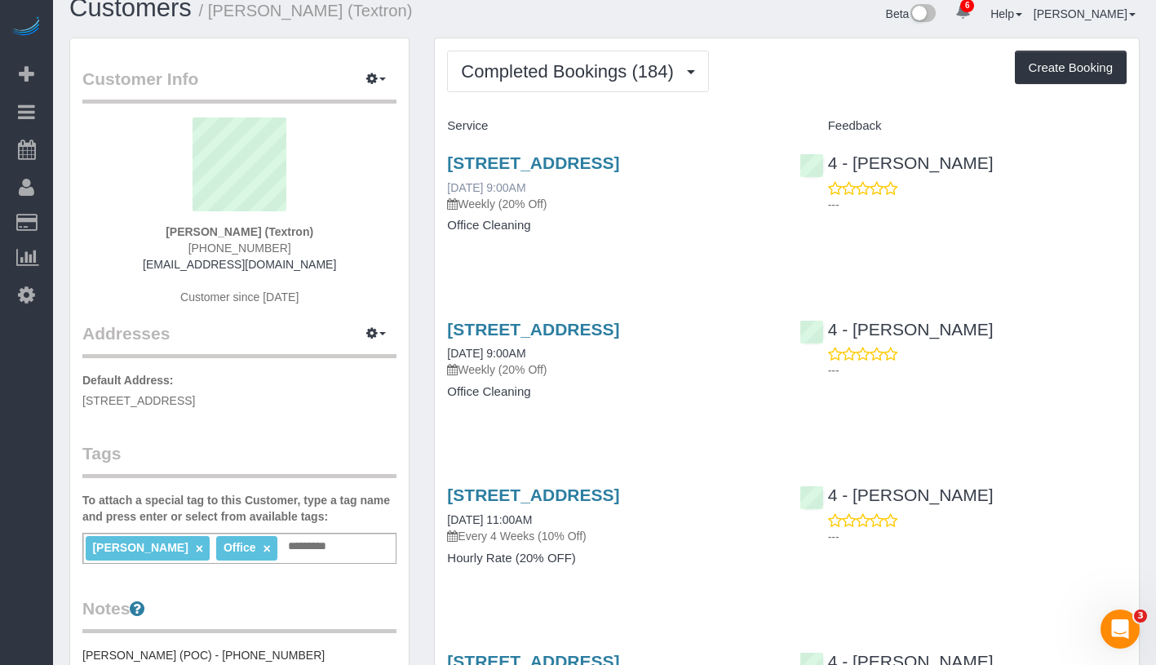
drag, startPoint x: 566, startPoint y: 180, endPoint x: 450, endPoint y: 191, distance: 116.4
click at [450, 191] on div "227 Marginal Street, Boston, MA 02128 08/11/2025 9:00AM Weekly (20% Off)" at bounding box center [610, 182] width 327 height 59
copy link "08/11/2025 9:00AM"
drag, startPoint x: 586, startPoint y: 350, endPoint x: 434, endPoint y: 348, distance: 151.8
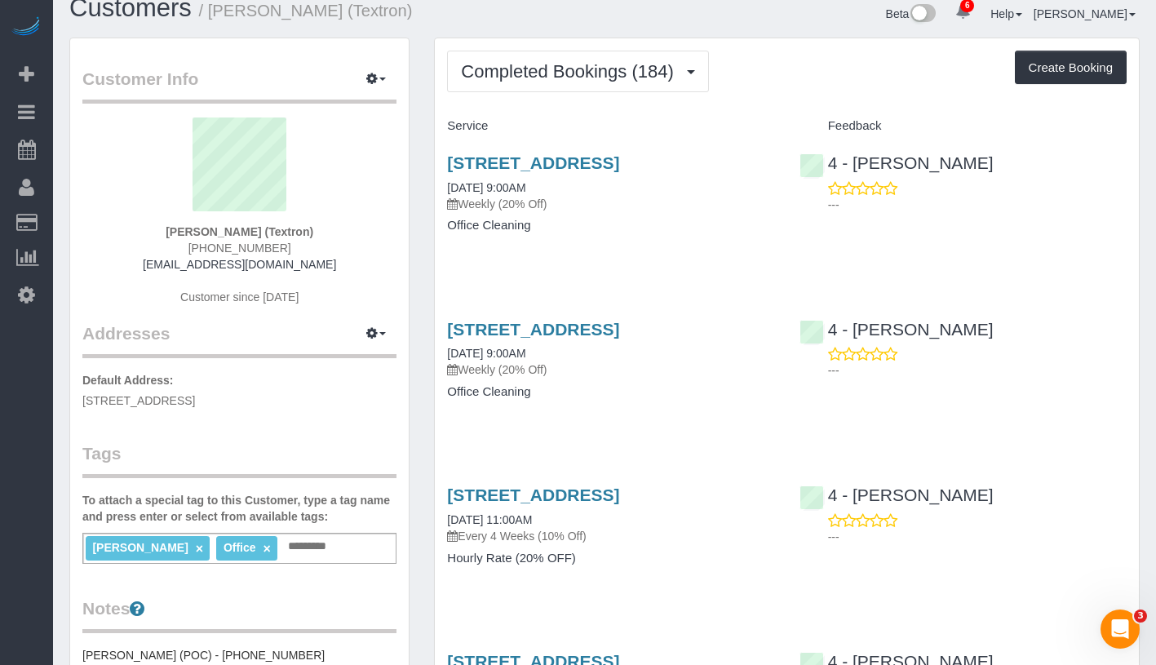
copy link "08/04/2025 9:00AM"
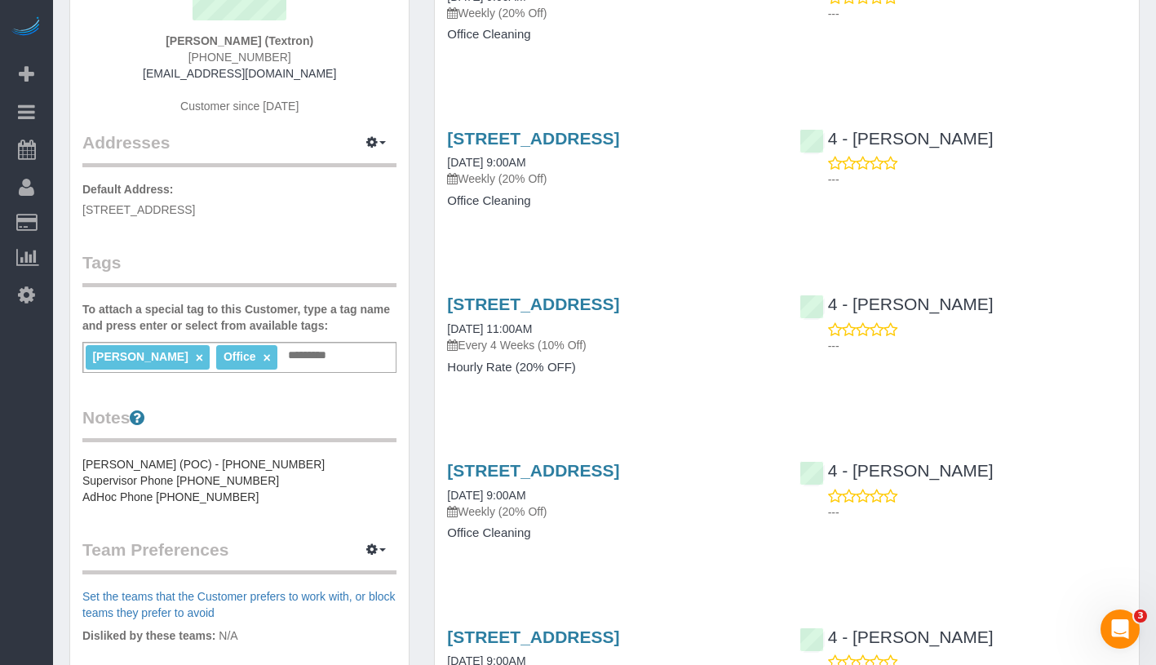
scroll to position [292, 0]
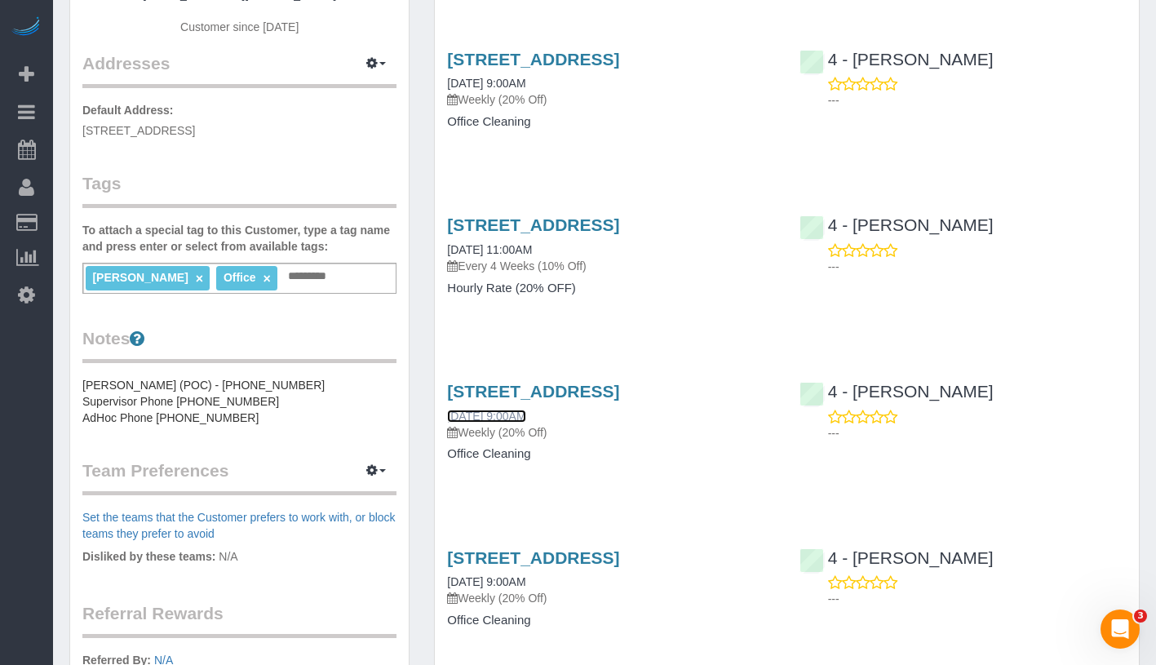
click at [526, 416] on link "07/28/2025 9:00AM" at bounding box center [486, 416] width 78 height 13
click at [532, 251] on link "07/28/2025 11:00AM" at bounding box center [489, 249] width 85 height 13
click at [526, 411] on link "07/28/2025 9:00AM" at bounding box center [486, 416] width 78 height 13
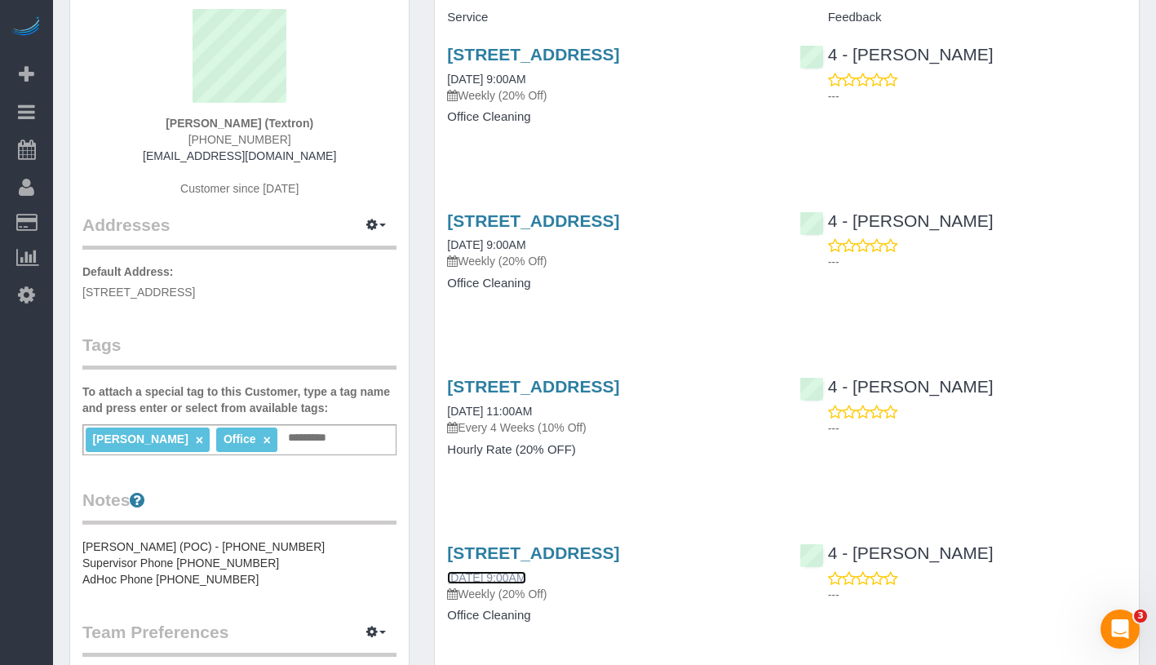
scroll to position [0, 0]
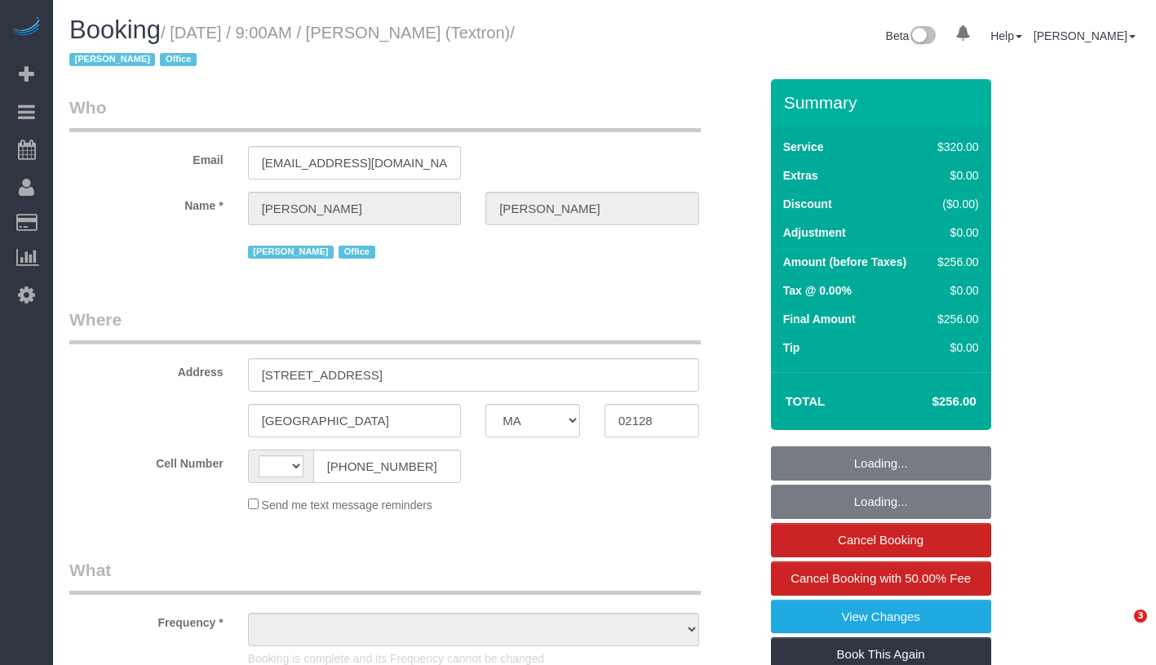
select select "MA"
select select "string:[GEOGRAPHIC_DATA]"
select select "string:stripe-pm_1Rb4Ea4VGloSiKo72bcCnHY8"
select select "number:89"
select select "number:90"
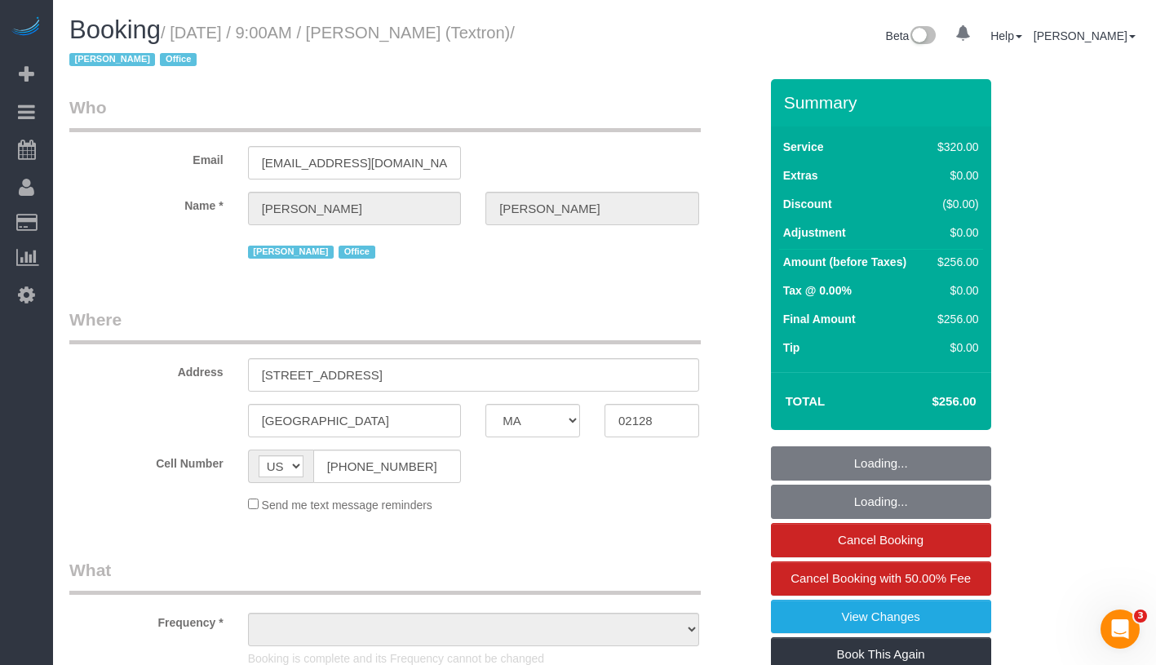
select select "number:15"
select select "number:5"
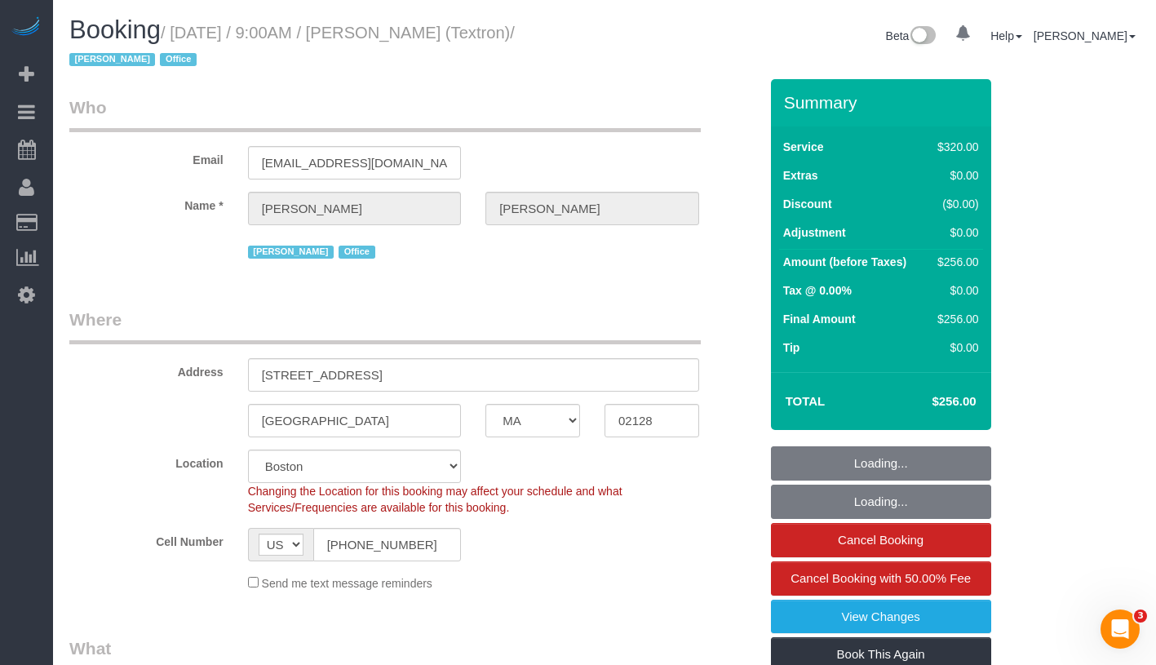
select select "object:834"
select select "2"
select select "spot1"
select select "object:985"
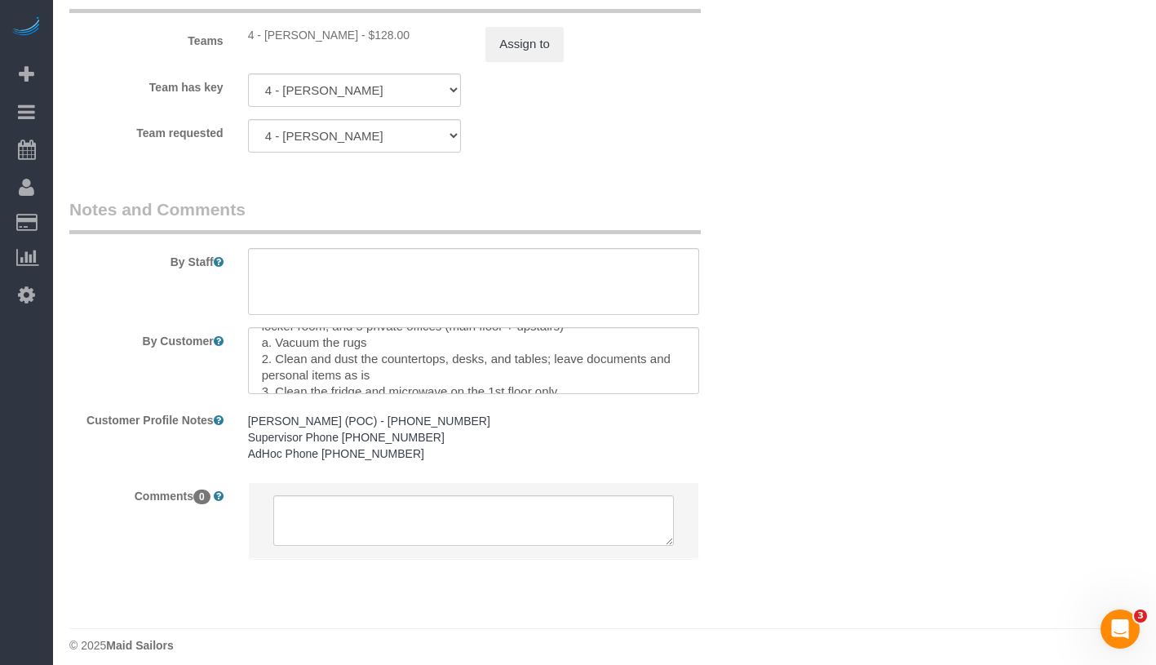
scroll to position [179, 0]
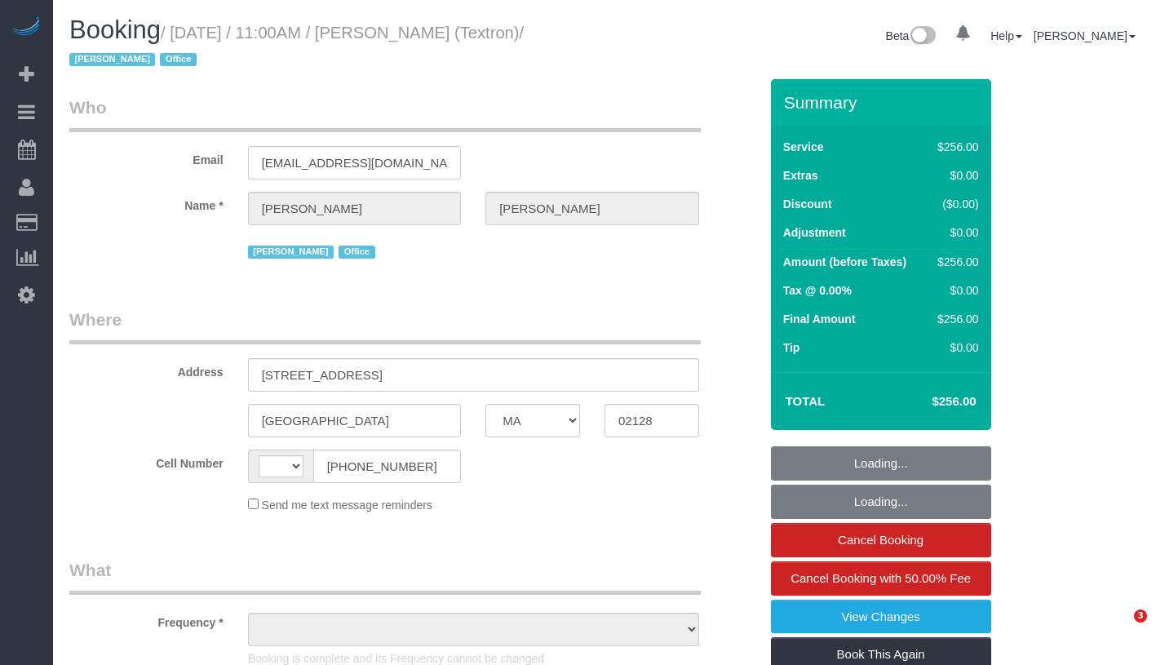
select select "MA"
select select "string:[GEOGRAPHIC_DATA]"
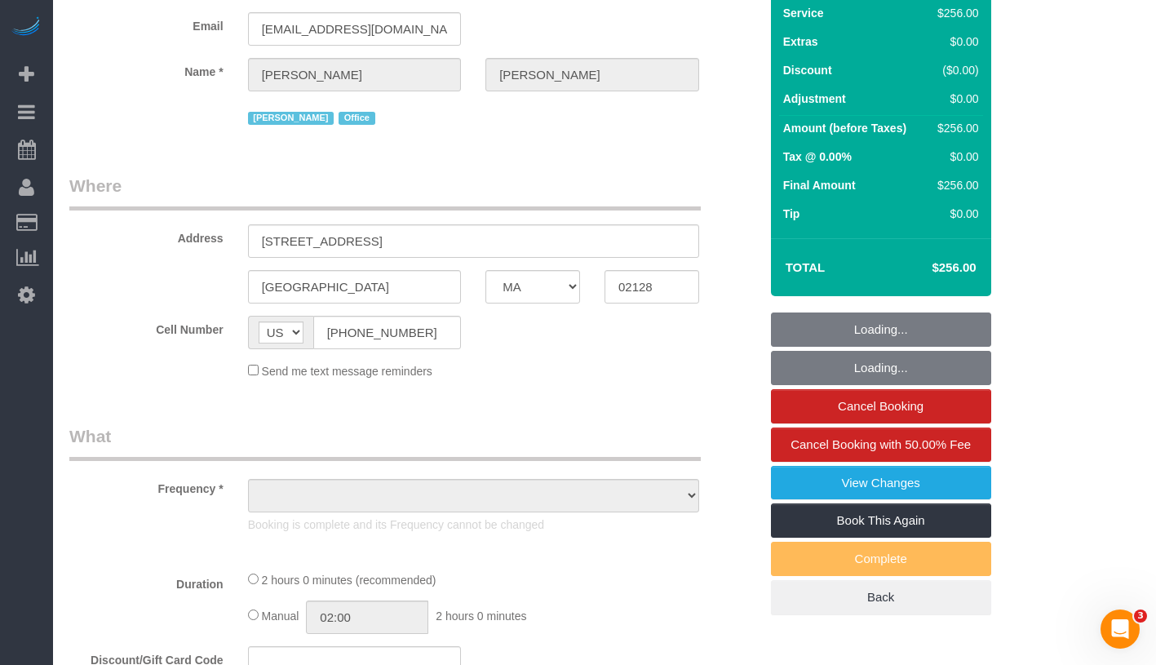
select select "object:687"
select select "string:stripe-pm_1Rb4Ea4VGloSiKo72bcCnHY8"
select select "spot1"
select select "number:89"
select select "number:90"
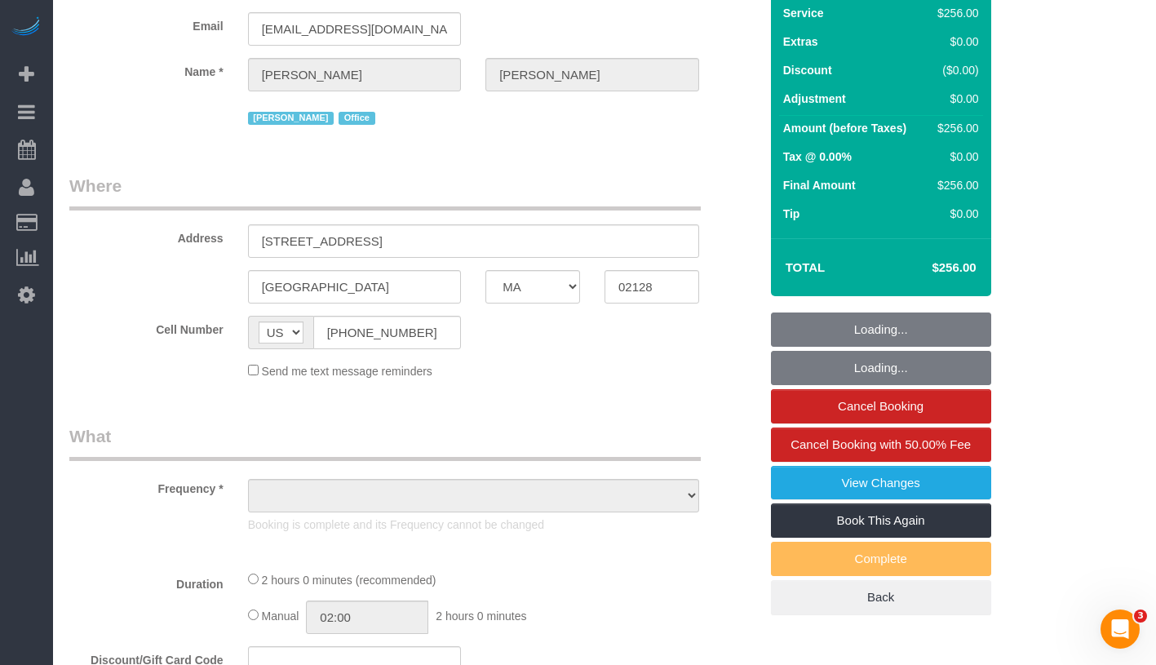
select select "number:15"
select select "number:5"
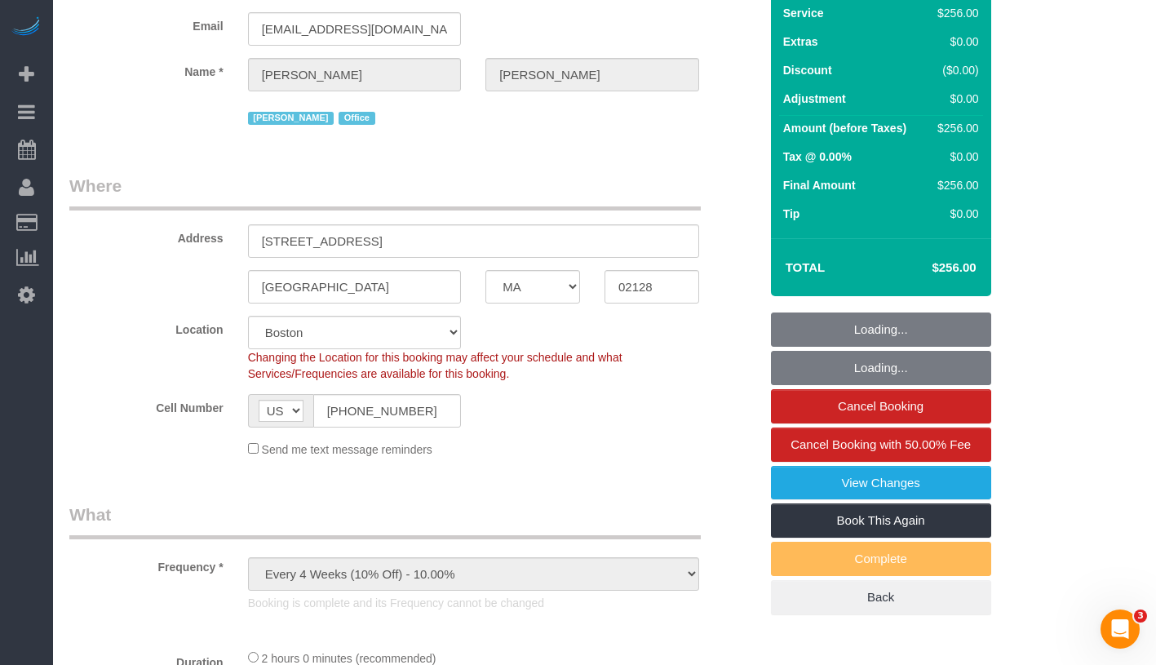
select select "object:1046"
select select "2"
select select "120"
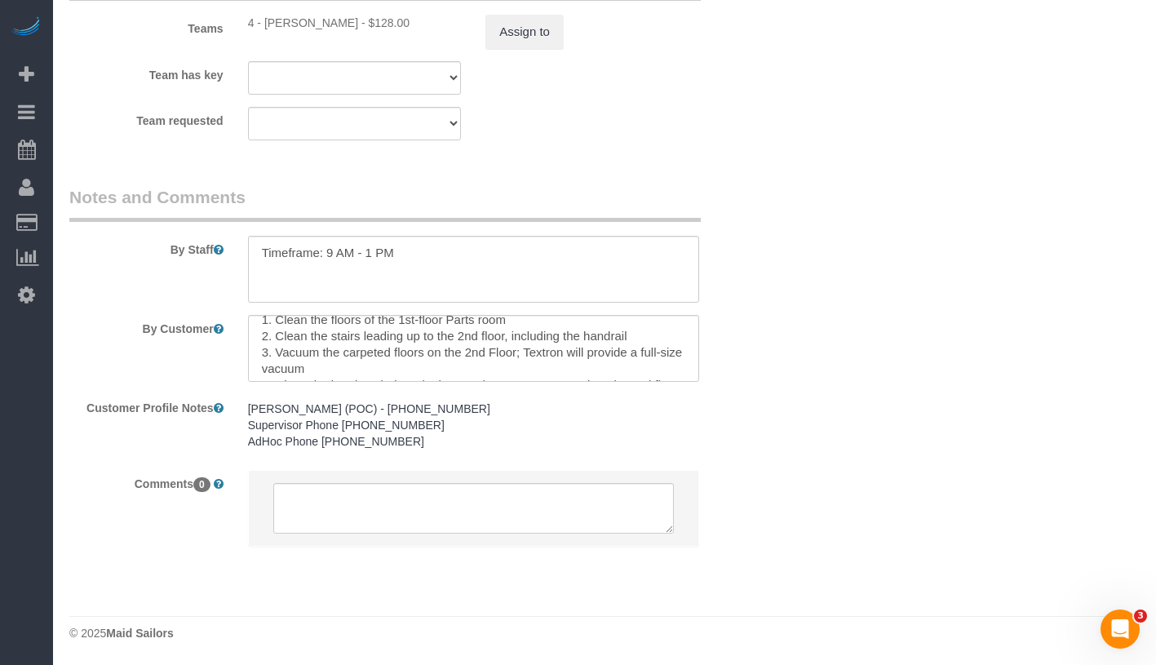
scroll to position [59, 0]
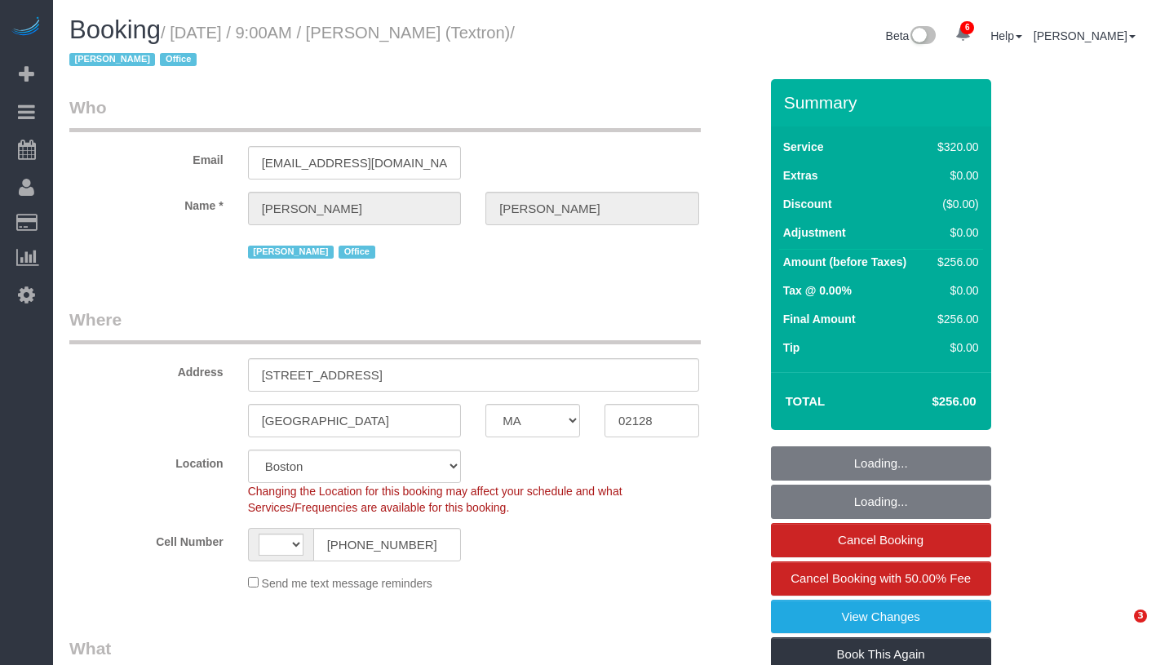
select select "MA"
select select "string:stripe-pm_1Rb4Ea4VGloSiKo72bcCnHY8"
select select "number:89"
select select "number:90"
select select "number:15"
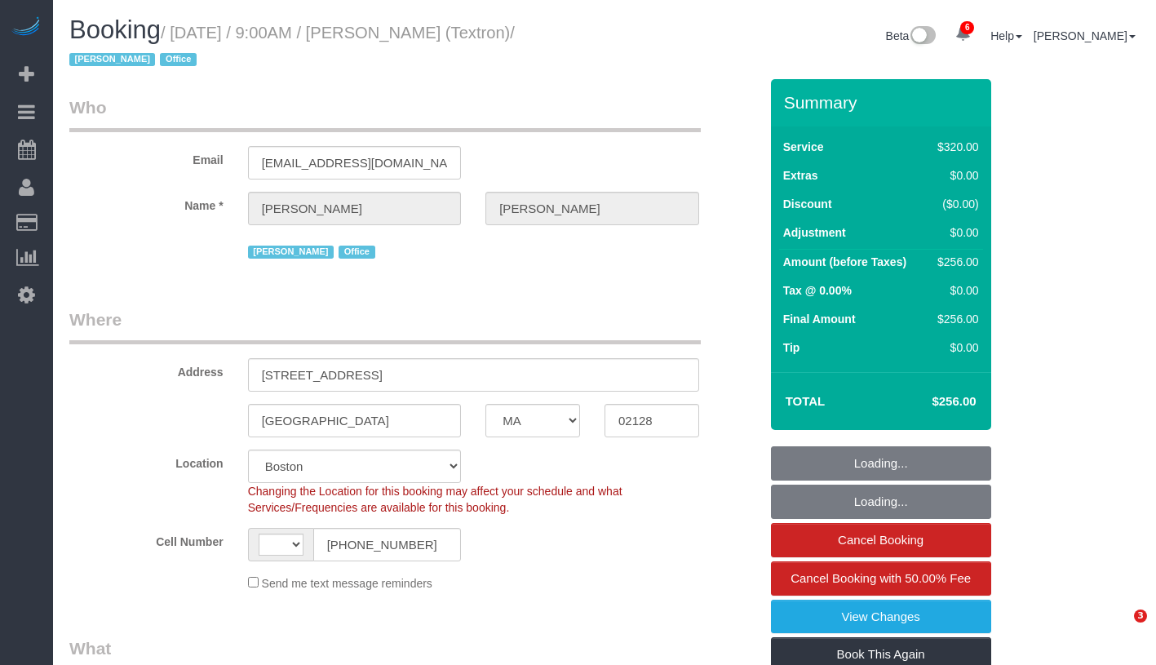
select select "number:5"
select select "string:[GEOGRAPHIC_DATA]"
select select "object:985"
select select "2"
select select "spot1"
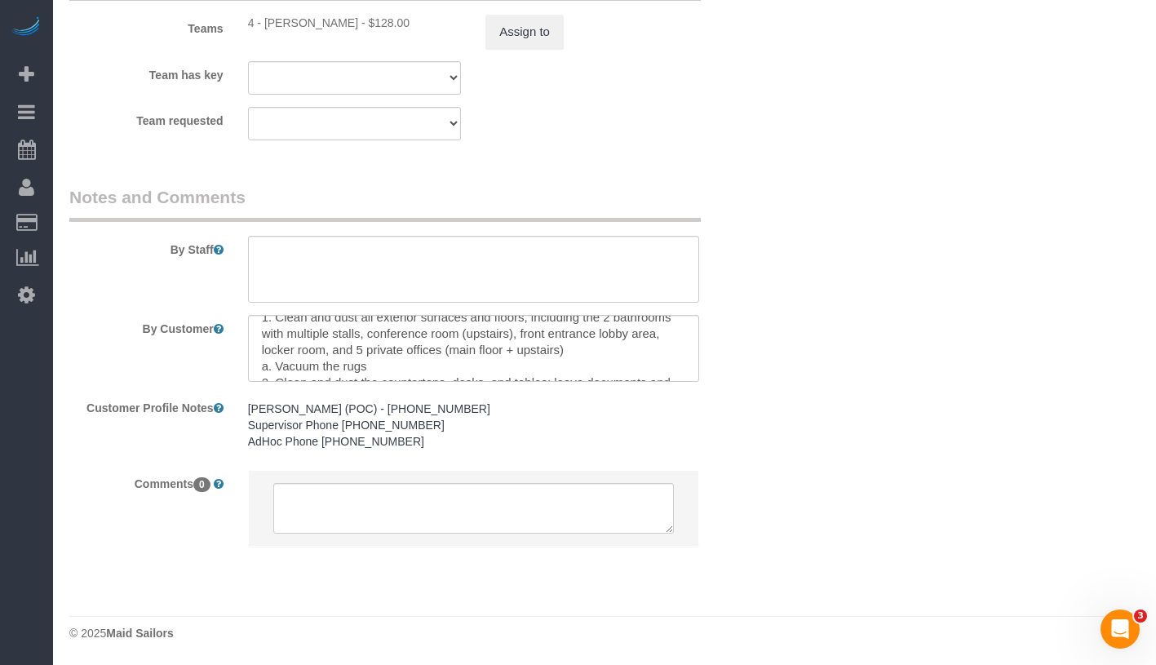
scroll to position [79, 0]
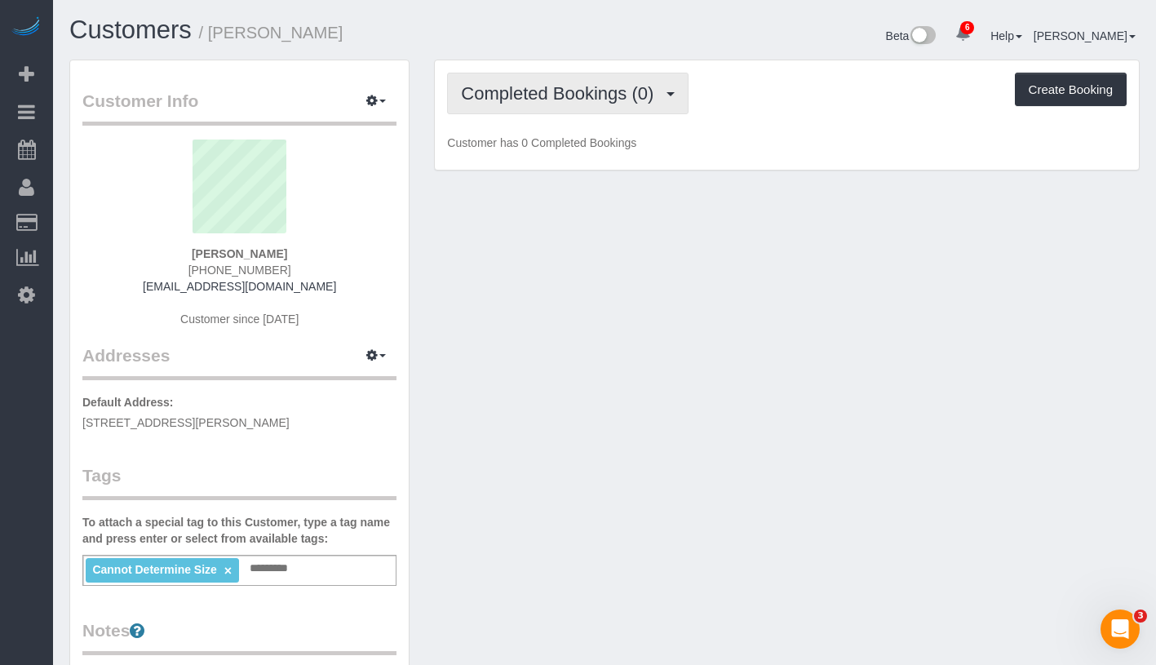
click at [566, 100] on span "Completed Bookings (0)" at bounding box center [561, 93] width 201 height 20
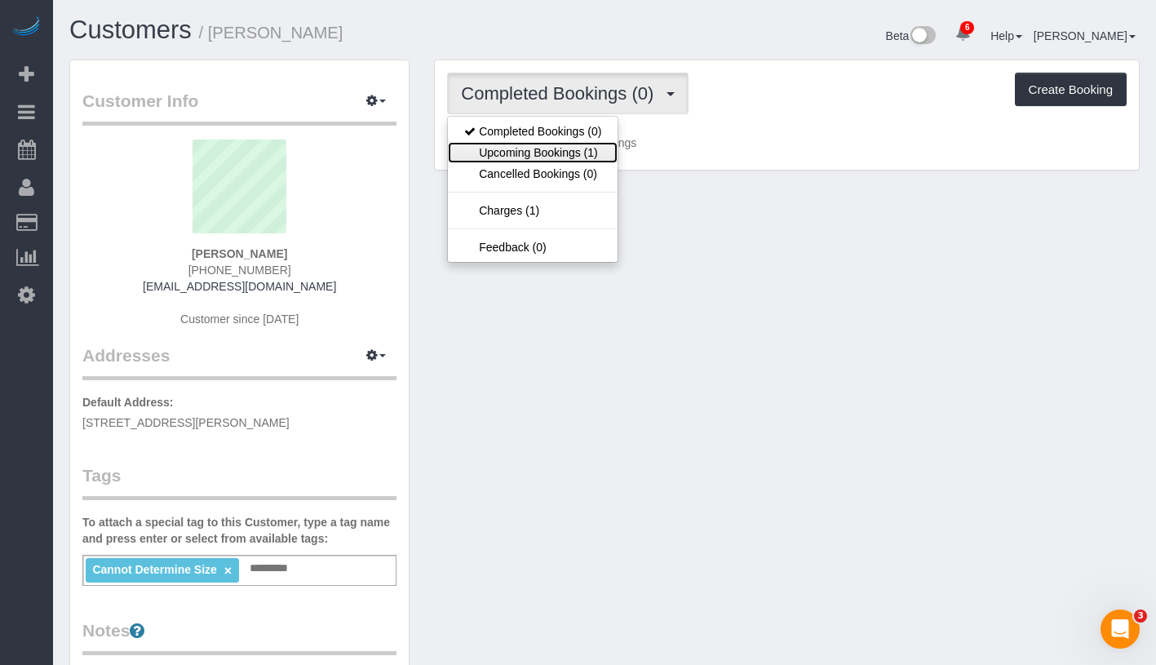
click at [557, 155] on link "Upcoming Bookings (1)" at bounding box center [533, 152] width 170 height 21
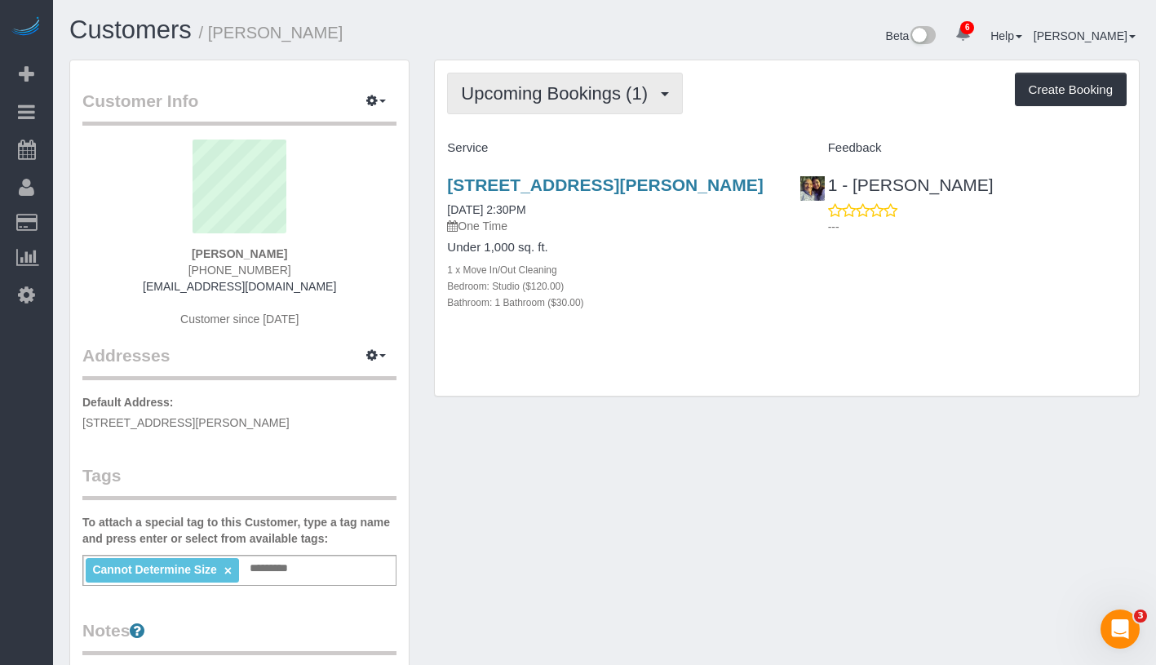
click at [560, 107] on button "Upcoming Bookings (1)" at bounding box center [565, 94] width 236 height 42
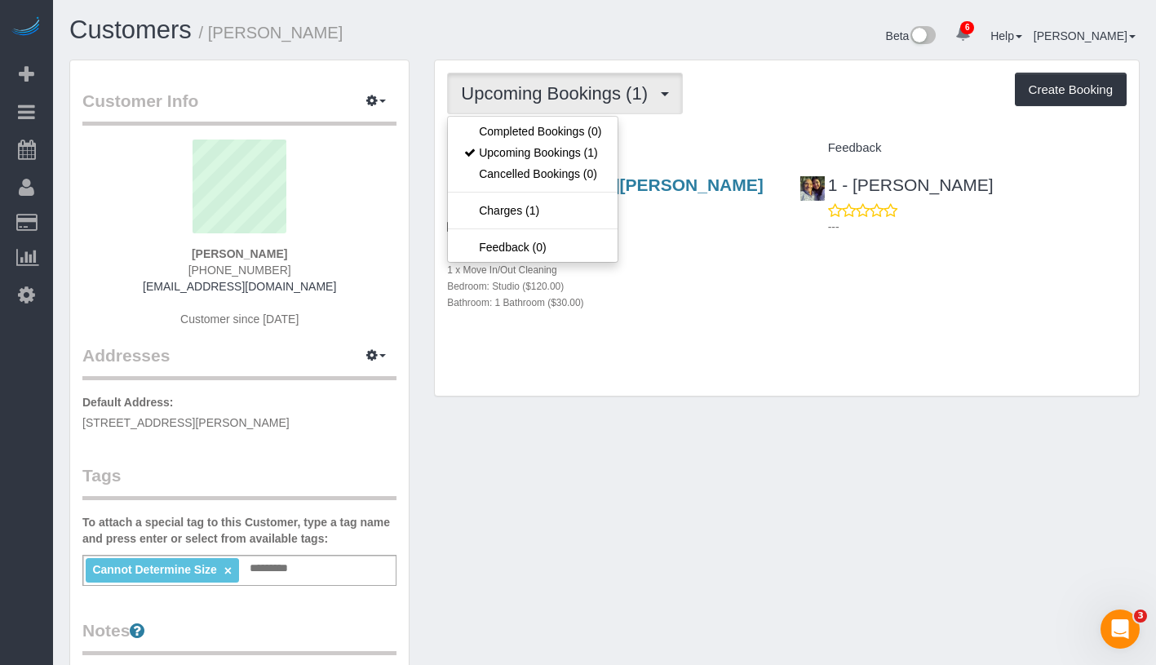
click at [392, 203] on div "Letitia Chan (347) 534-6052 letitiachan2@gmail.com Customer since 2025" at bounding box center [239, 242] width 314 height 204
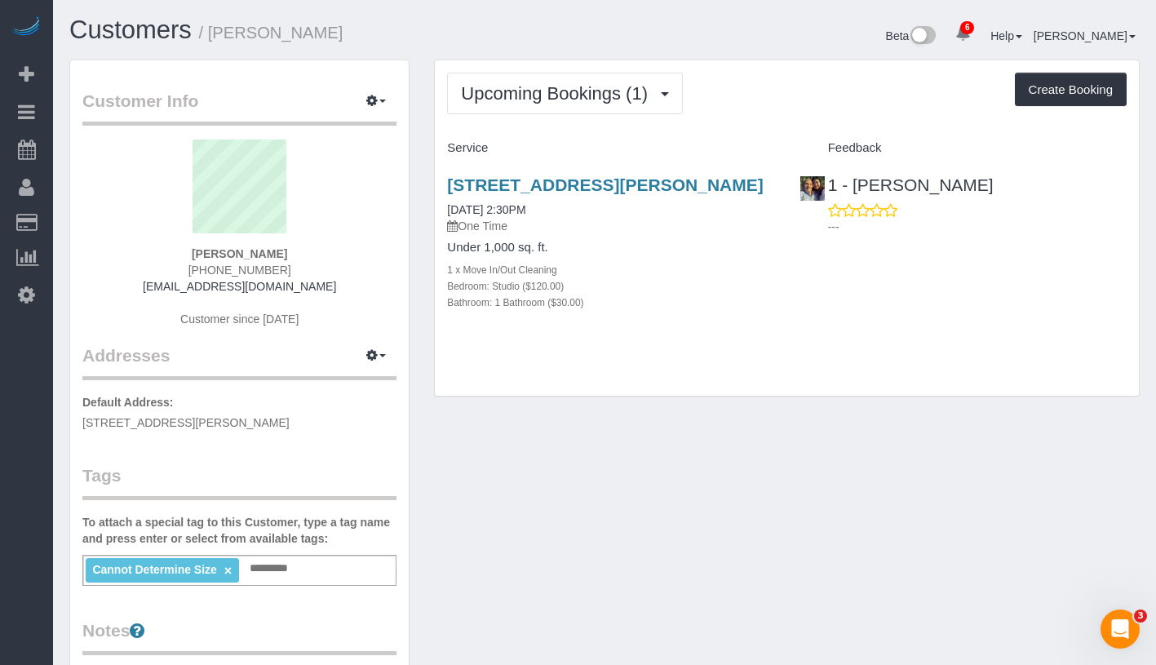
drag, startPoint x: 191, startPoint y: 251, endPoint x: 294, endPoint y: 252, distance: 102.8
click at [294, 252] on div "Letitia Chan (347) 534-6052 letitiachan2@gmail.com Customer since 2025" at bounding box center [239, 242] width 314 height 204
copy strong "Letitia Chan"
click at [591, 190] on link "22-44 Jackson Ave, Apt. 1414, Long Island City, NY 11101" at bounding box center [605, 184] width 316 height 19
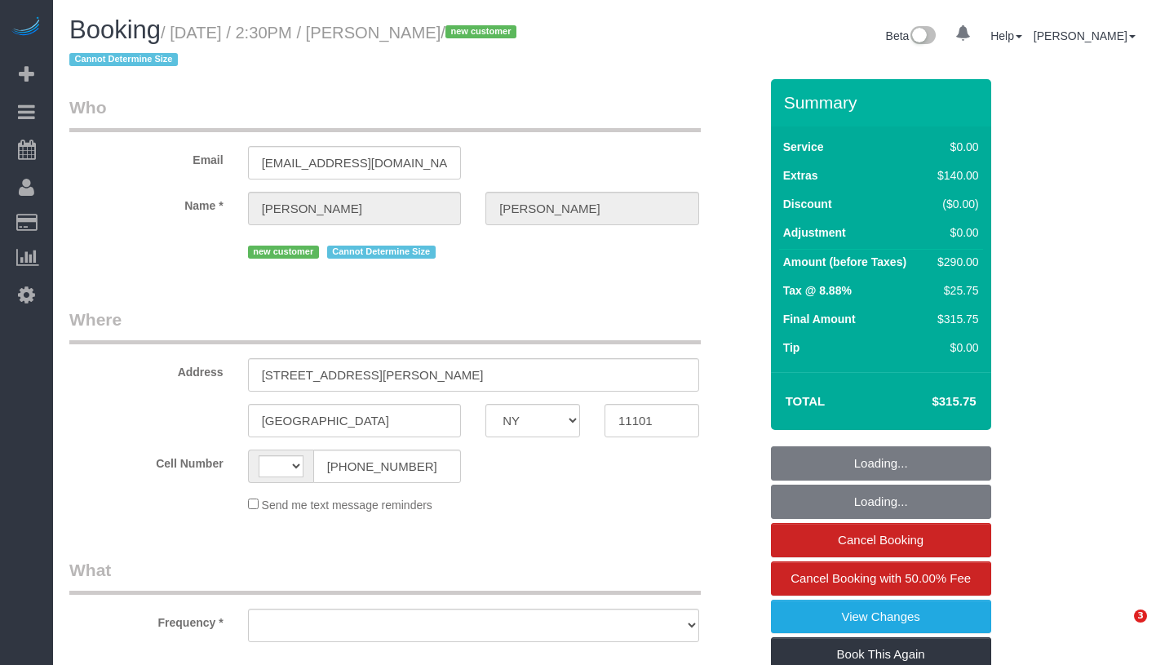
select select "NY"
select select "string:[GEOGRAPHIC_DATA]"
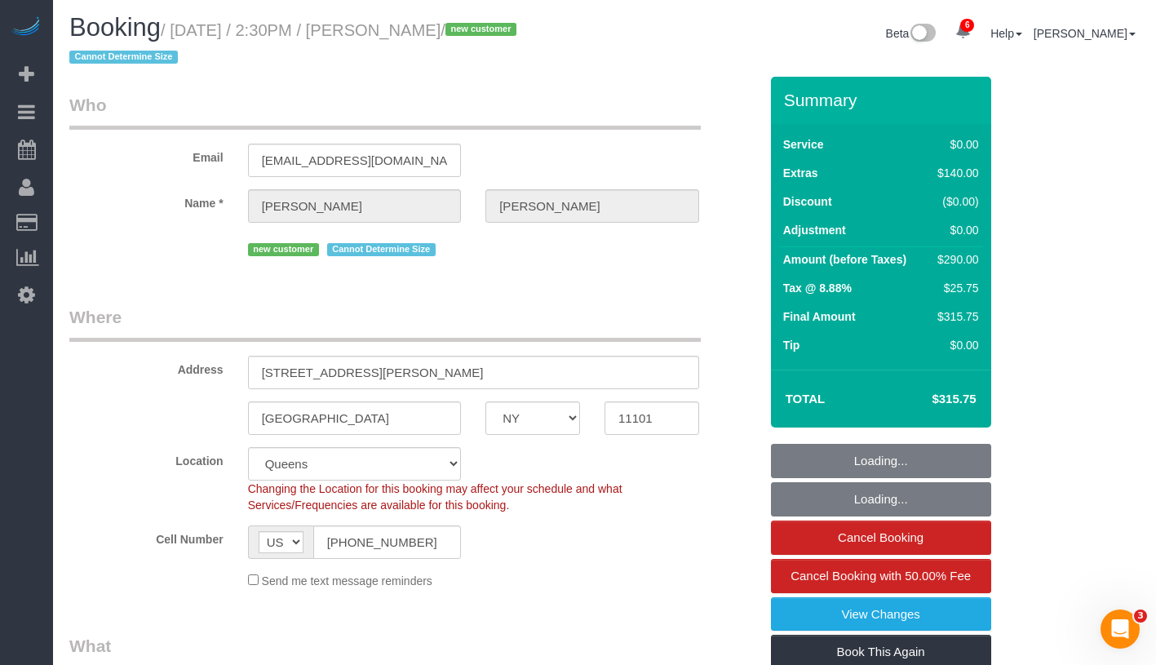
select select "object:670"
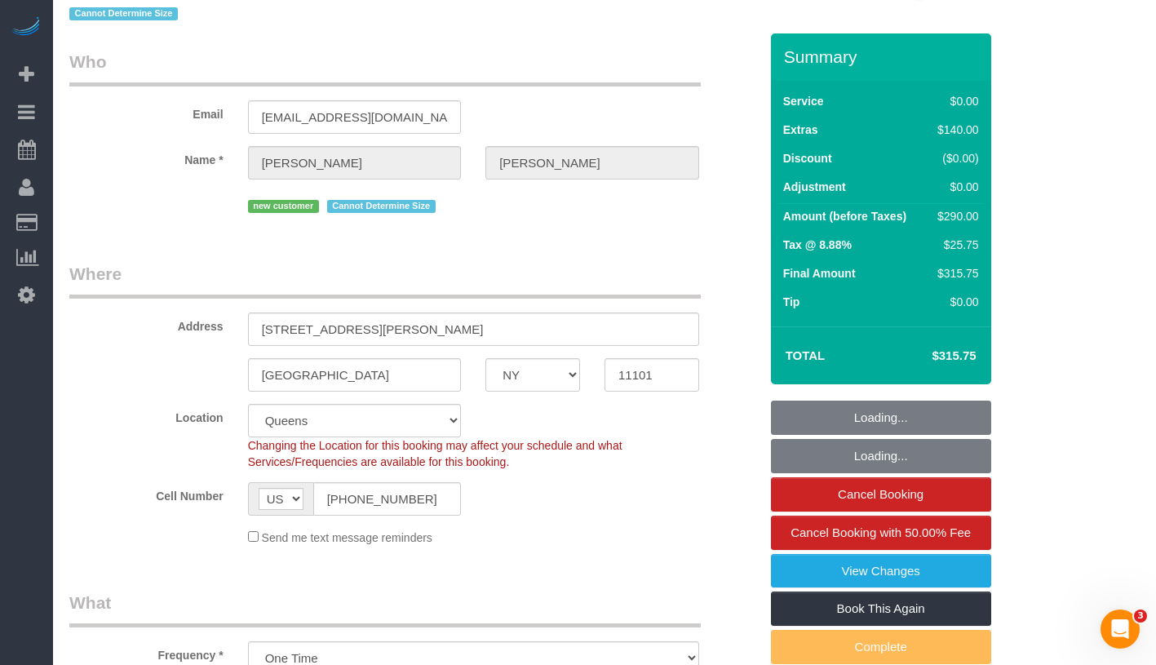
select select "string:stripe-pm_1Rv48g4VGloSiKo7GipCjMBJ"
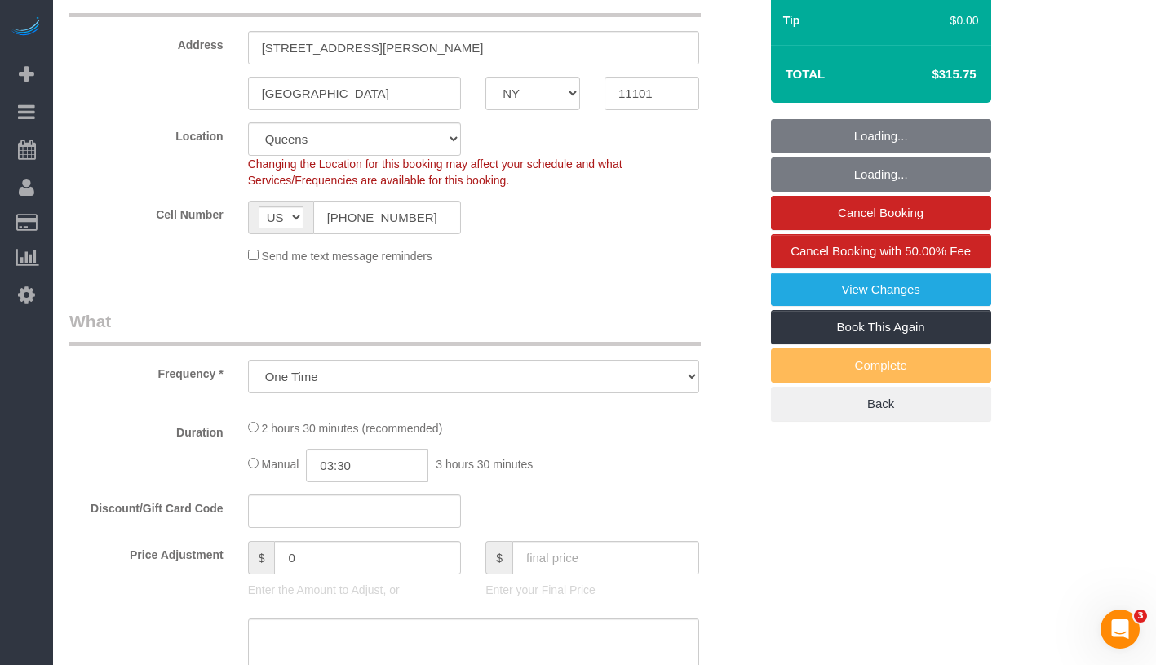
scroll to position [337, 0]
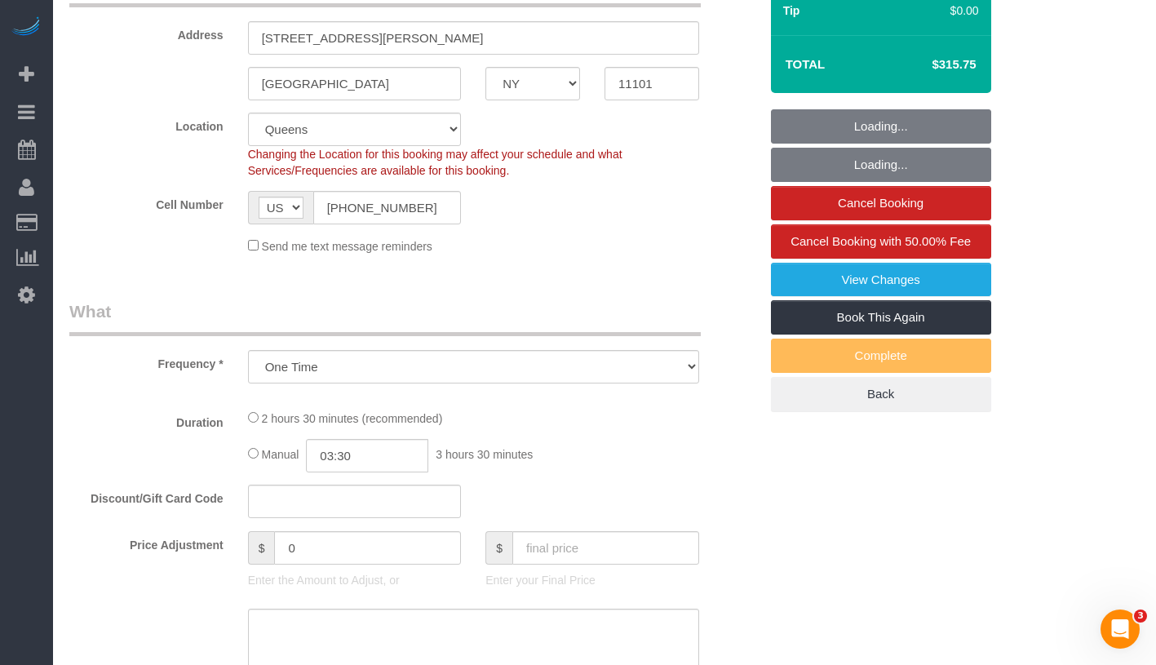
select select "number:59"
select select "number:90"
select select "number:15"
select select "number:5"
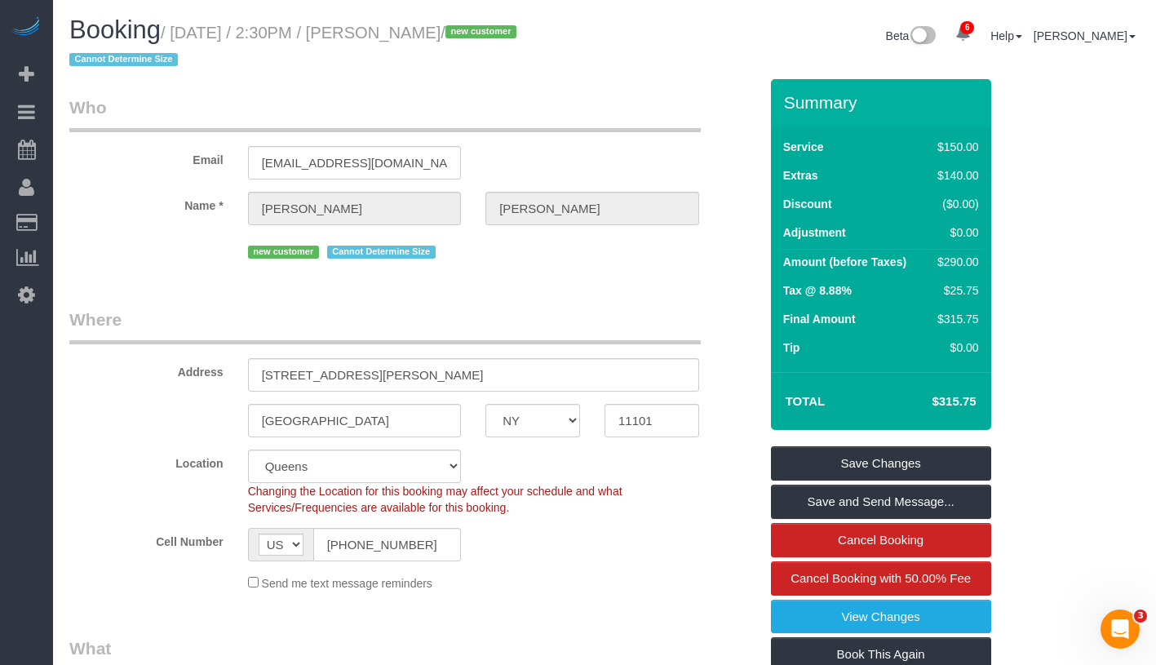
scroll to position [0, 0]
click at [952, 576] on span "Cancel Booking with 50.00% Fee" at bounding box center [881, 578] width 180 height 14
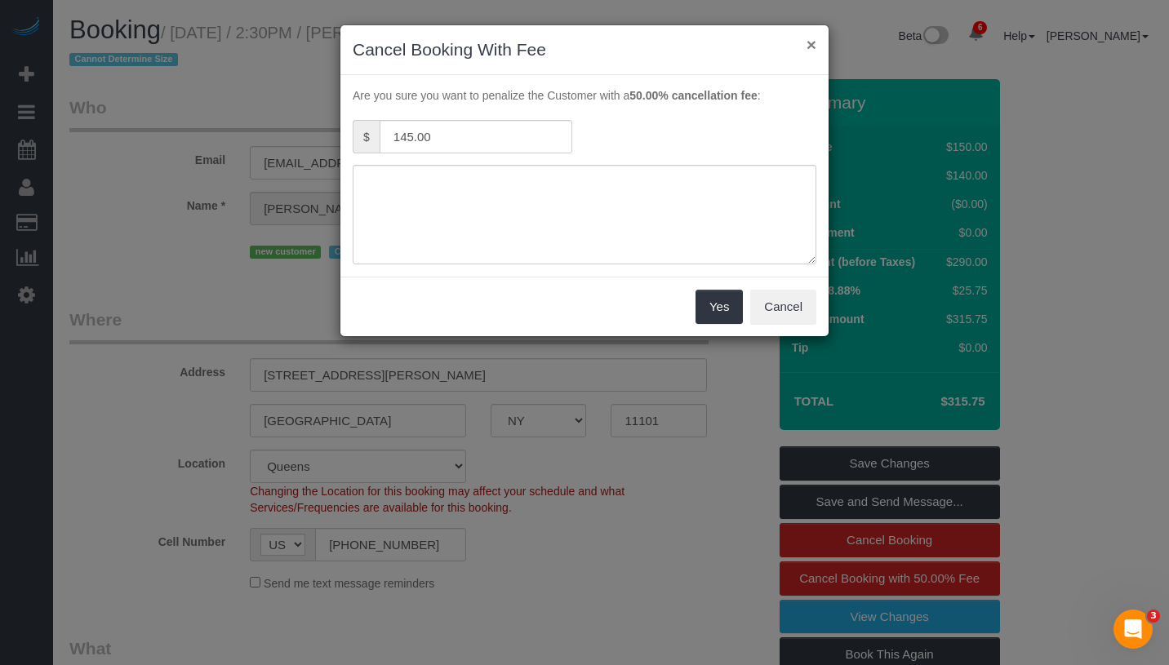
click at [810, 51] on button "×" at bounding box center [811, 44] width 10 height 17
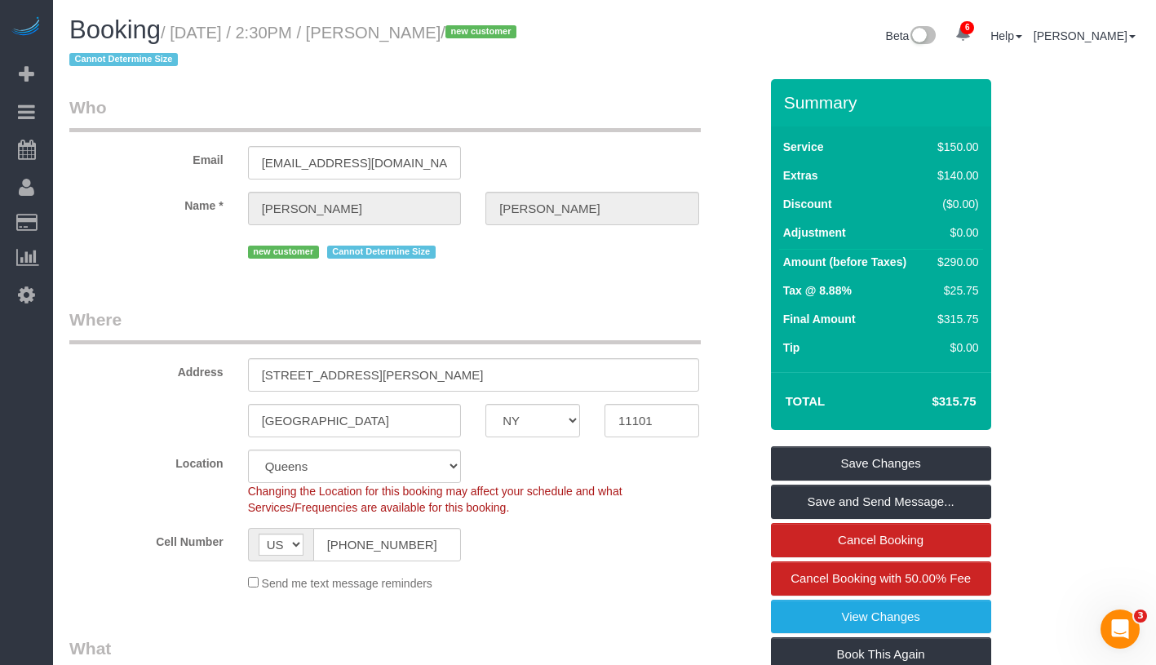
drag, startPoint x: 388, startPoint y: 39, endPoint x: 472, endPoint y: 24, distance: 85.3
click at [472, 24] on small "/ [DATE] / 2:30PM / [PERSON_NAME] / new customer Cannot Determine Size" at bounding box center [295, 47] width 452 height 46
drag, startPoint x: 389, startPoint y: 39, endPoint x: 477, endPoint y: 36, distance: 87.4
click at [477, 36] on small "/ [DATE] / 2:30PM / [PERSON_NAME] / new customer Cannot Determine Size" at bounding box center [295, 47] width 452 height 46
copy small "[PERSON_NAME]"
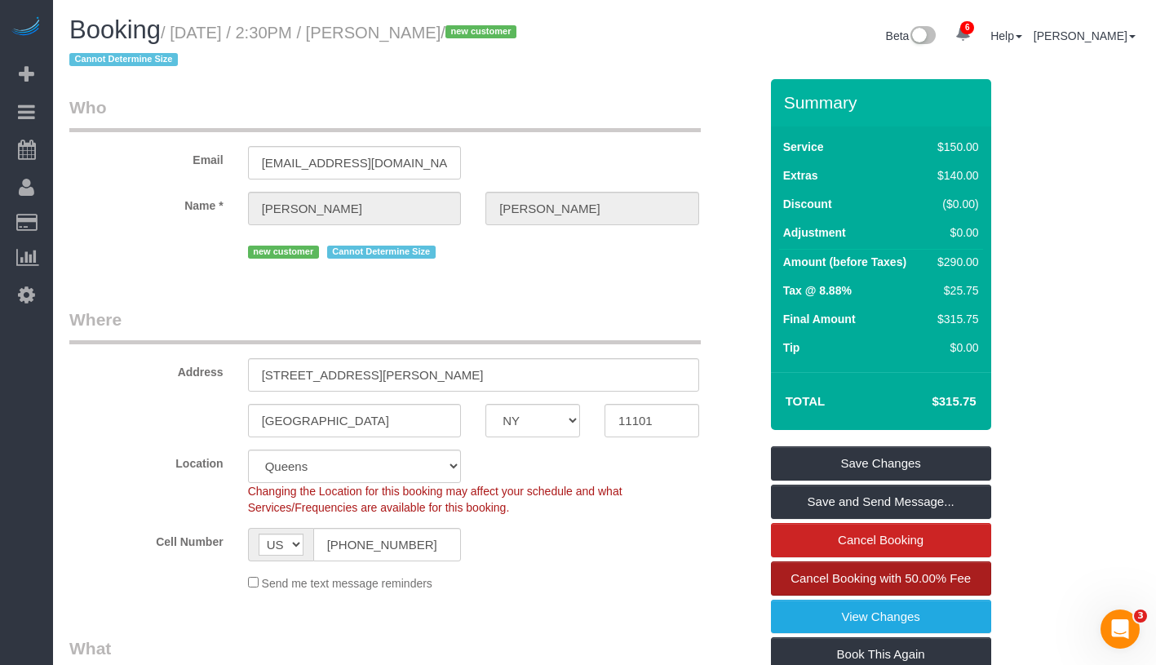
click at [970, 582] on span "Cancel Booking with 50.00% Fee" at bounding box center [881, 578] width 180 height 14
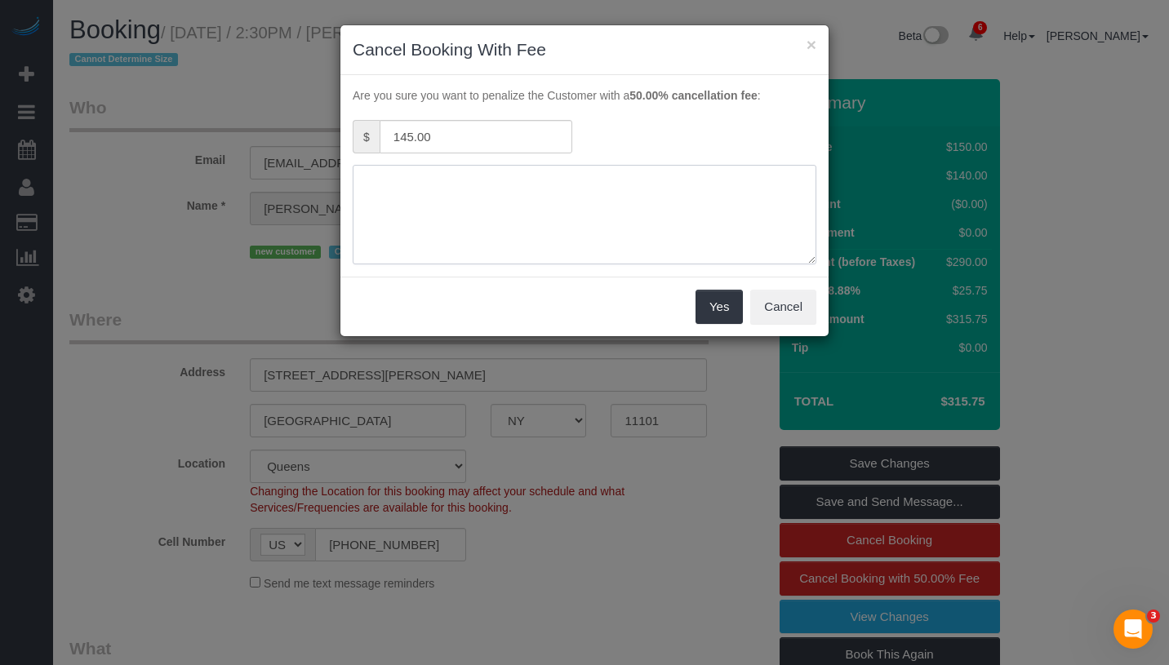
click at [570, 199] on textarea at bounding box center [585, 215] width 464 height 100
type textarea "C"
type textarea "Cmr's request"
click at [792, 313] on button "Cancel" at bounding box center [783, 307] width 66 height 34
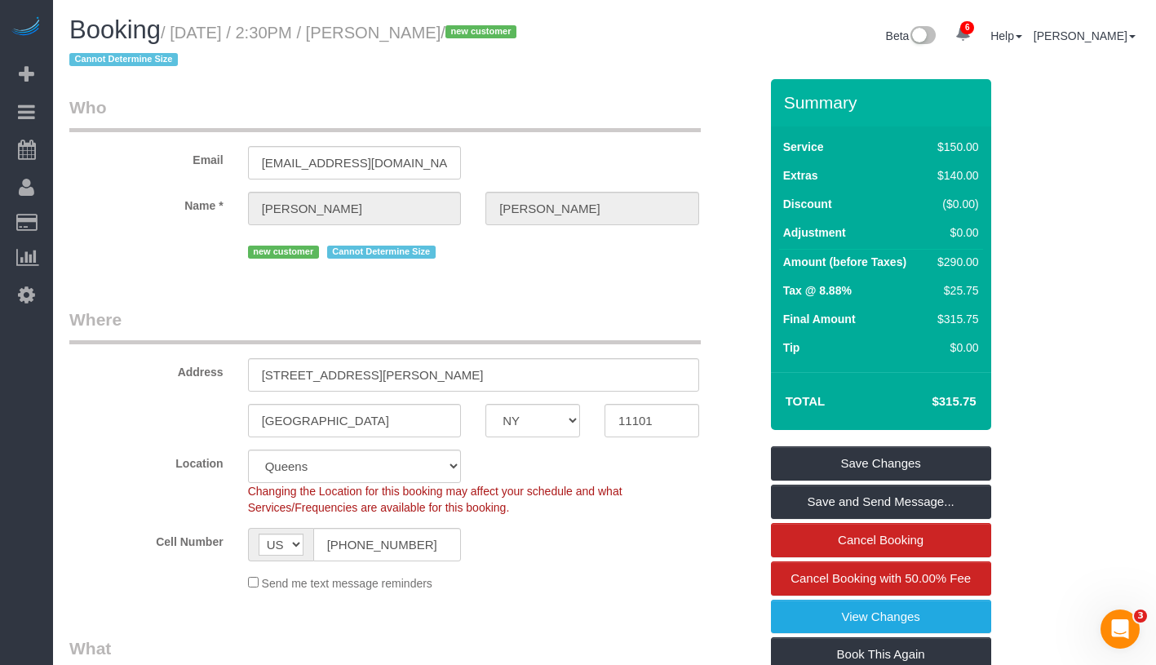
drag, startPoint x: 181, startPoint y: 30, endPoint x: 503, endPoint y: 20, distance: 321.7
click at [503, 20] on h1 "Booking / August 12, 2025 / 2:30PM / Letitia Chan / new customer Cannot Determi…" at bounding box center [330, 43] width 523 height 55
copy small "August 12, 2025 / 2:30PM / Letitia Chan /"
click at [953, 577] on span "Cancel Booking with 50.00% Fee" at bounding box center [881, 578] width 180 height 14
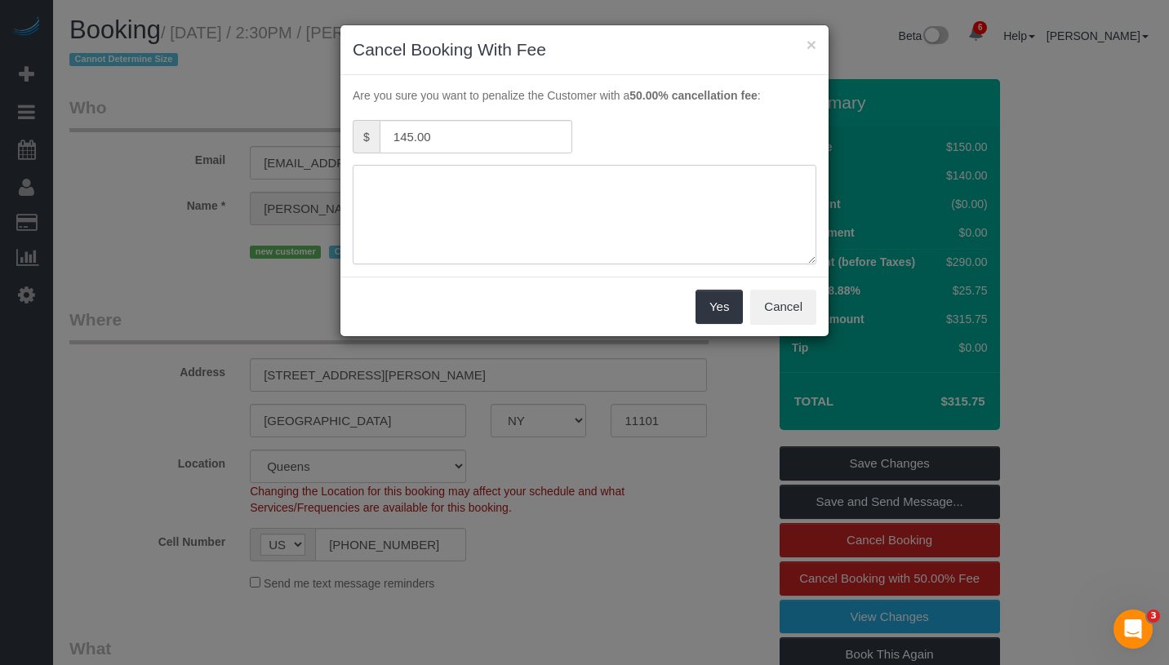
click at [684, 189] on textarea at bounding box center [585, 215] width 464 height 100
type textarea "Cmr's request"
click at [719, 311] on button "Yes" at bounding box center [718, 307] width 47 height 34
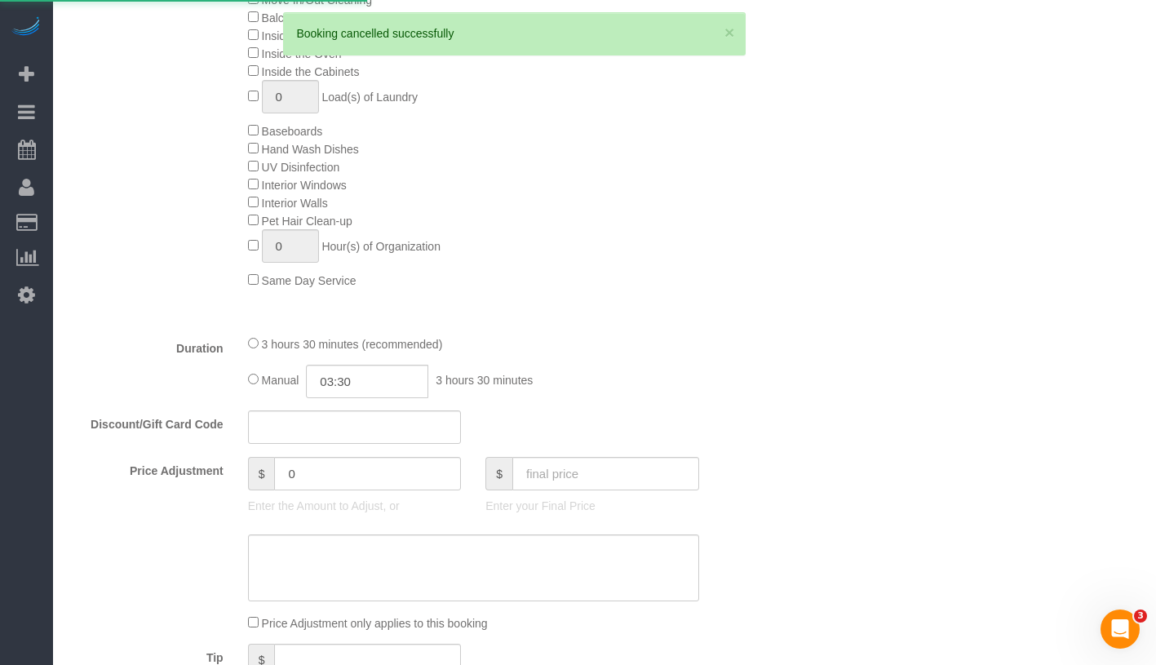
scroll to position [1486, 0]
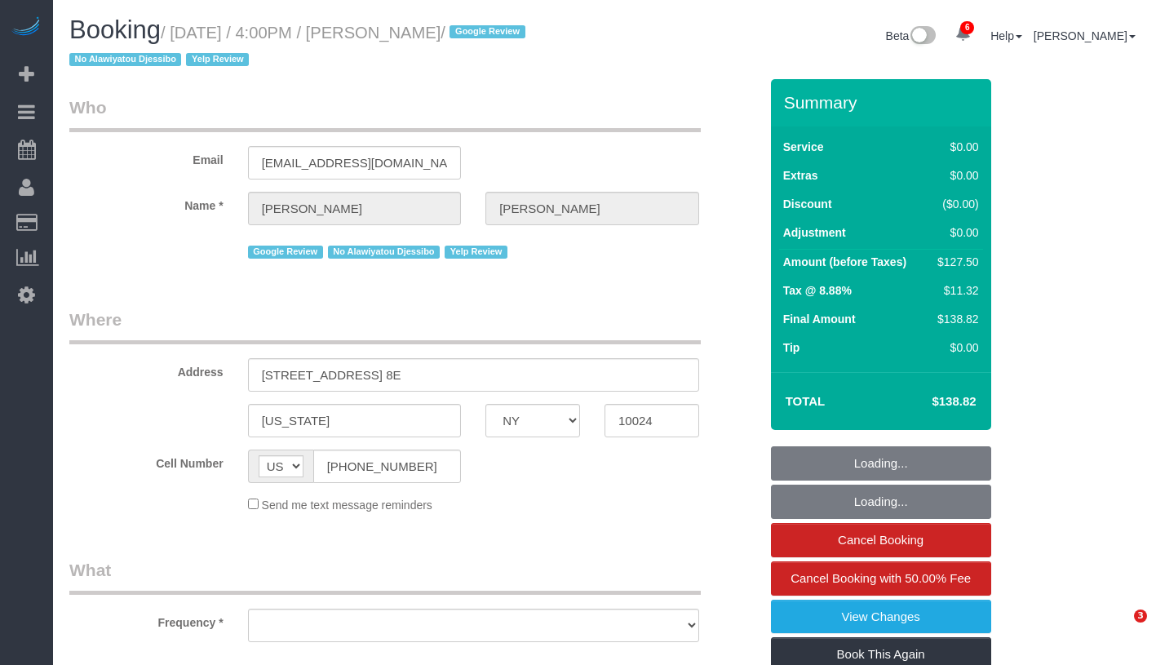
select select "NY"
select select "object:686"
select select "number:89"
select select "number:90"
select select "number:15"
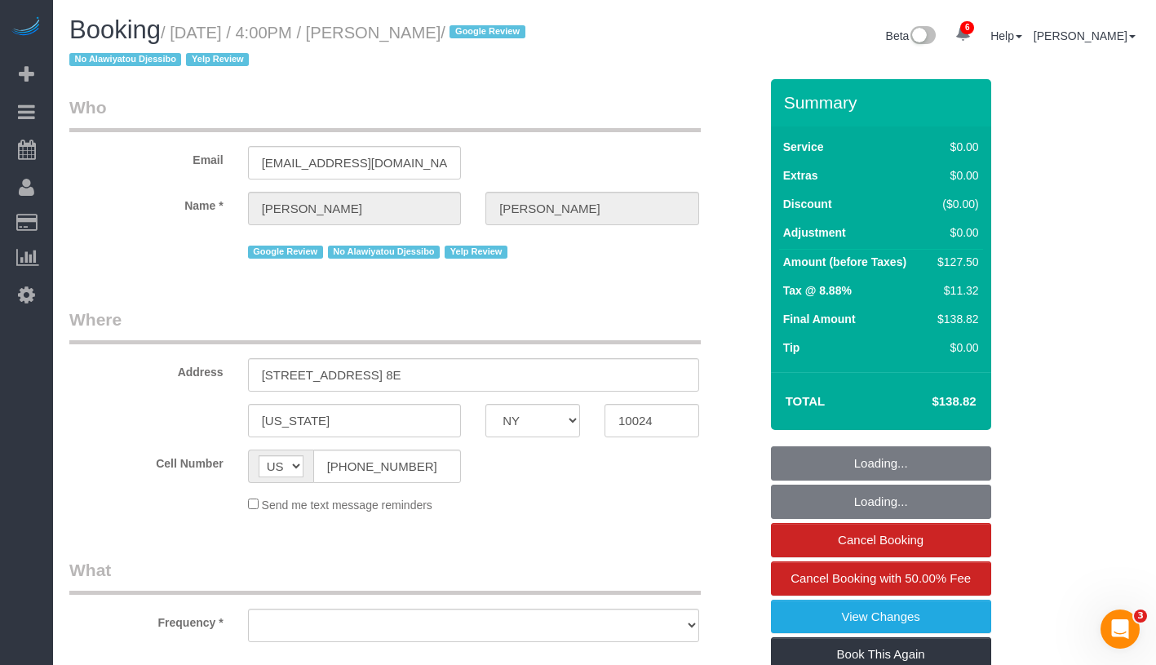
select select "number:5"
select select "number:21"
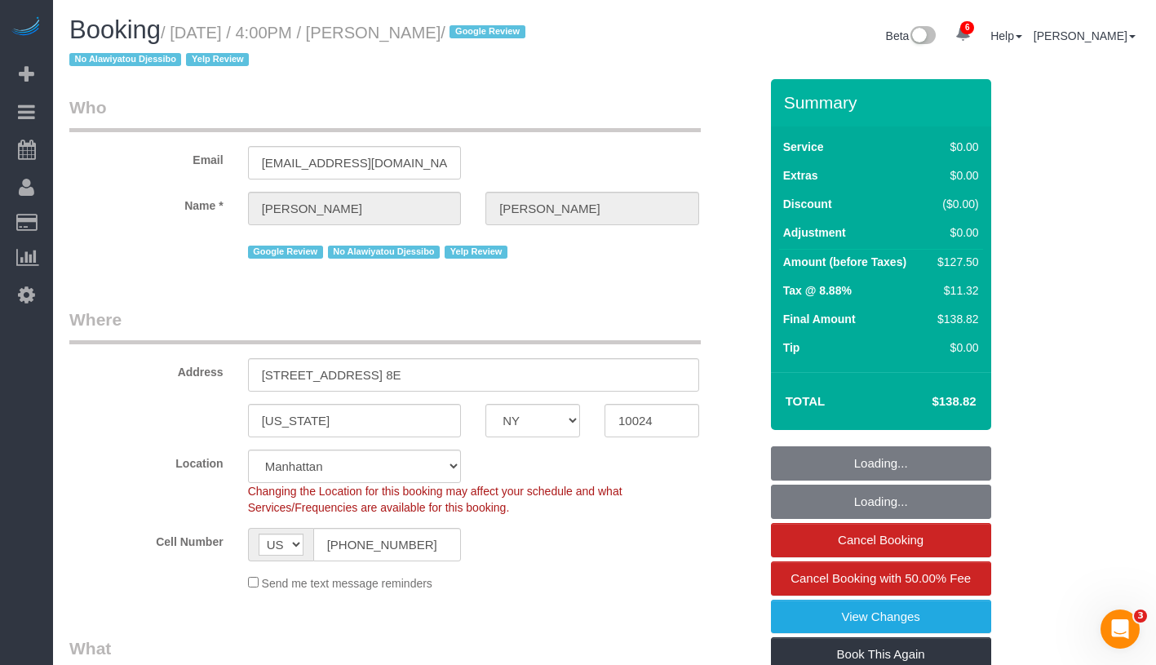
select select "object:880"
select select "string:stripe-pm_1RaL6Q4VGloSiKo752eb3yMq"
select select "spot1"
select select "1"
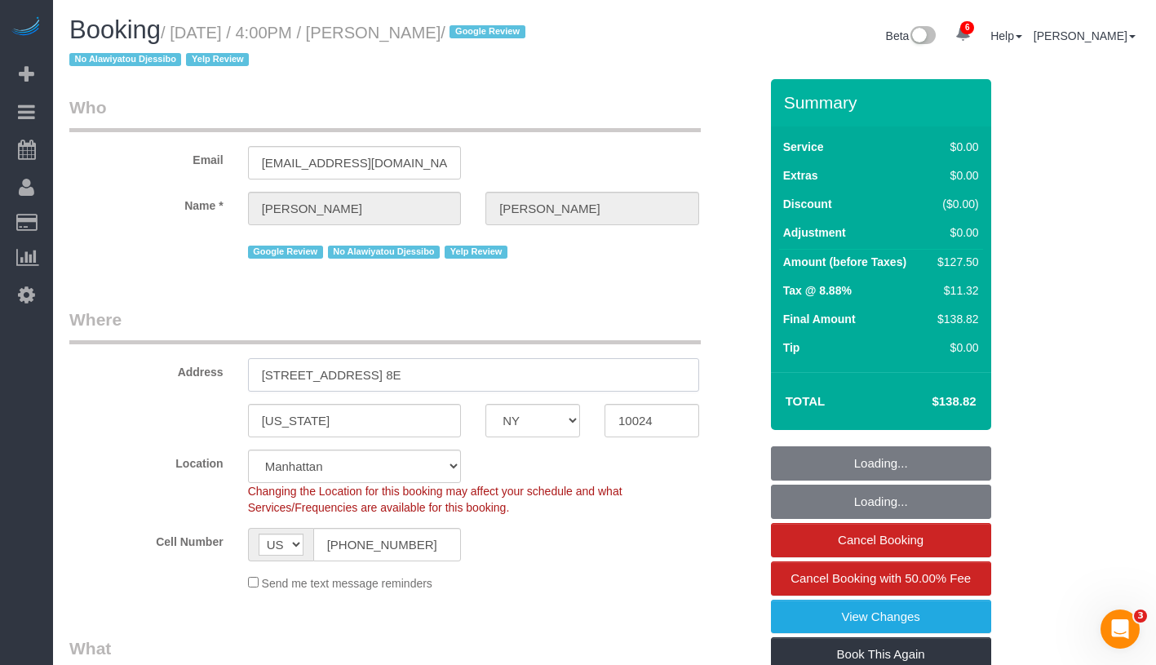
drag, startPoint x: 269, startPoint y: 378, endPoint x: 448, endPoint y: 377, distance: 178.7
click at [448, 377] on input "205 West 88th Street, Apt. 8E" at bounding box center [473, 374] width 451 height 33
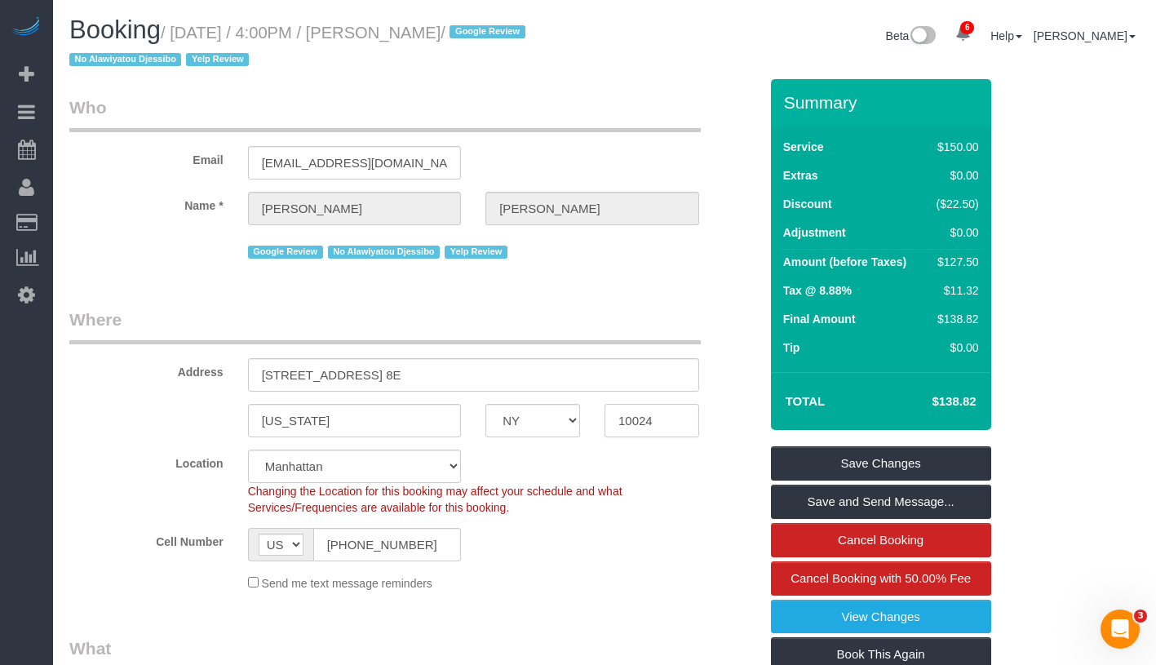
drag, startPoint x: 619, startPoint y: 427, endPoint x: 701, endPoint y: 423, distance: 82.5
click at [701, 423] on div "10024" at bounding box center [652, 420] width 119 height 33
drag, startPoint x: 185, startPoint y: 35, endPoint x: 488, endPoint y: 40, distance: 302.8
click at [488, 40] on small "/ August 12, 2025 / 4:00PM / Mike Maguire / Google Review No Alawiyatou Djessib…" at bounding box center [299, 47] width 461 height 46
copy small "August 12, 2025 / 4:00PM / Mike Maguire"
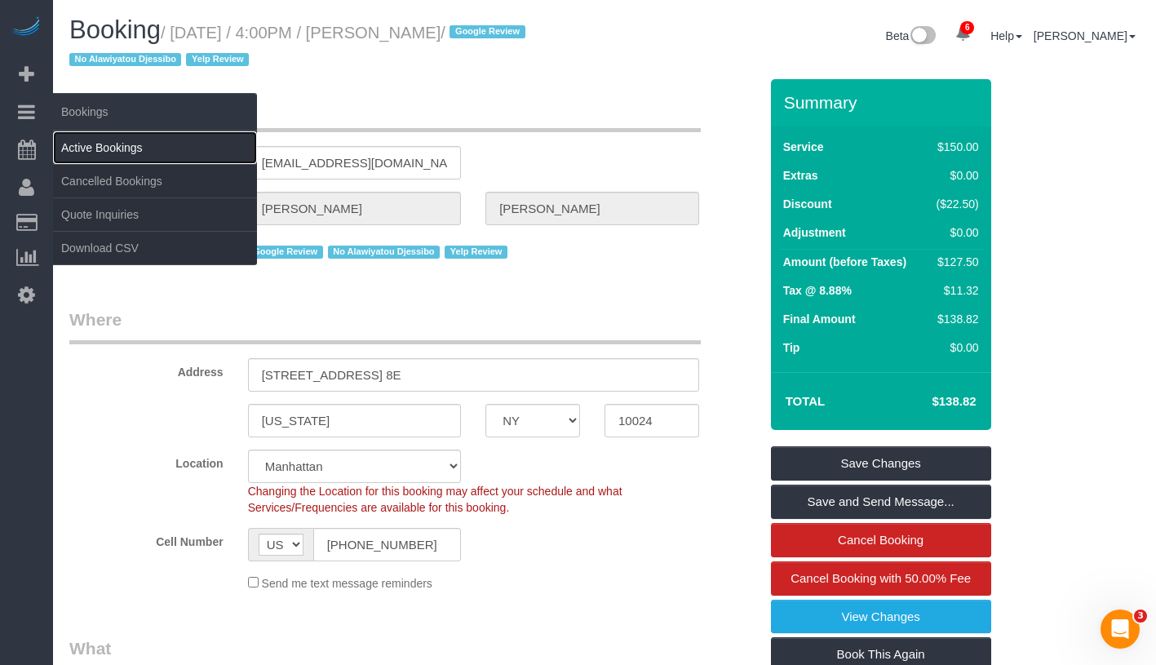
click at [126, 144] on link "Active Bookings" at bounding box center [155, 147] width 204 height 33
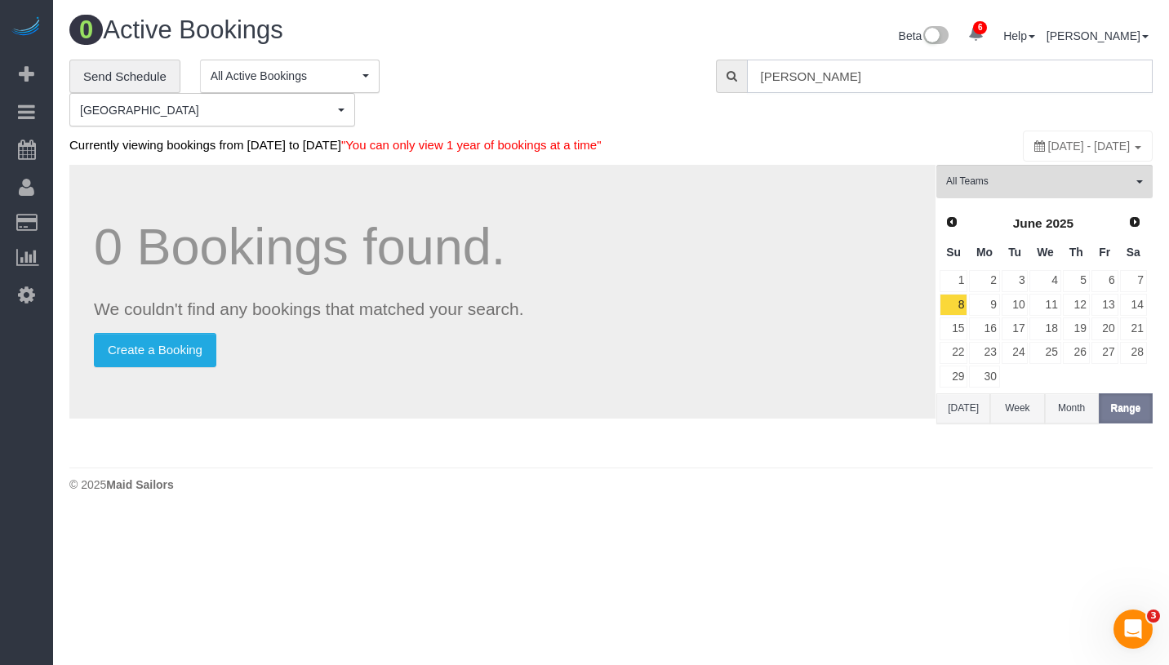
click at [918, 77] on input "[PERSON_NAME]" at bounding box center [950, 76] width 406 height 33
paste input "Mike Maguire"
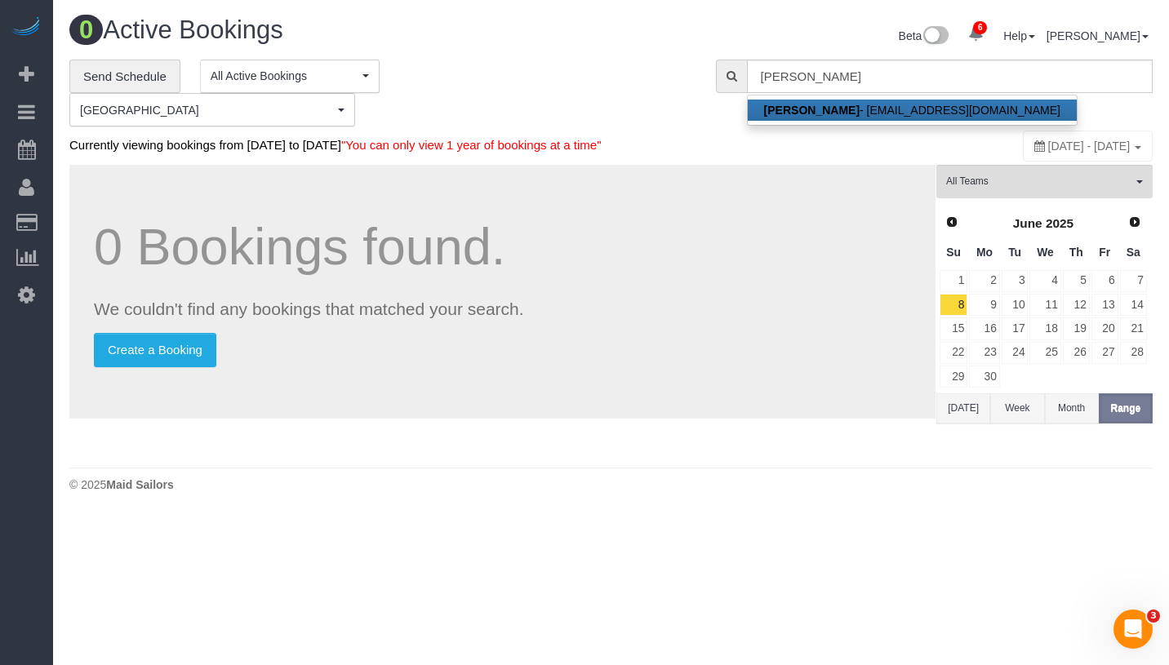
click at [896, 106] on link "Mike Maguire - mmaguire245@gmail.com" at bounding box center [912, 110] width 329 height 21
type input "mmaguire245@gmail.com"
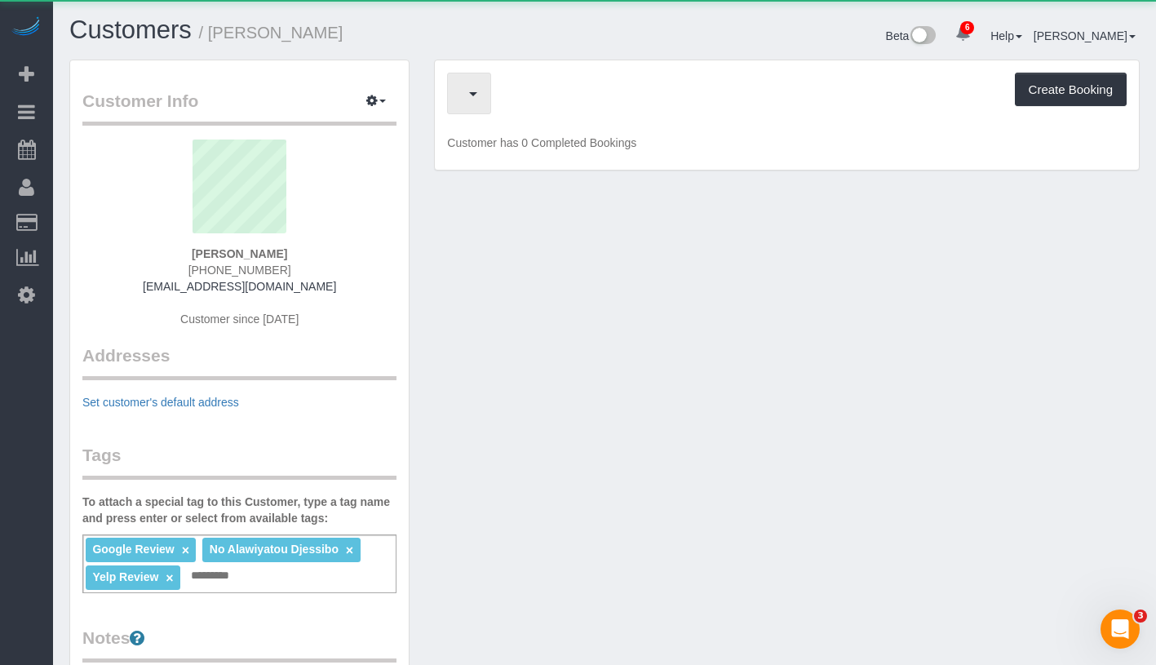
click at [469, 100] on span "button" at bounding box center [465, 93] width 8 height 20
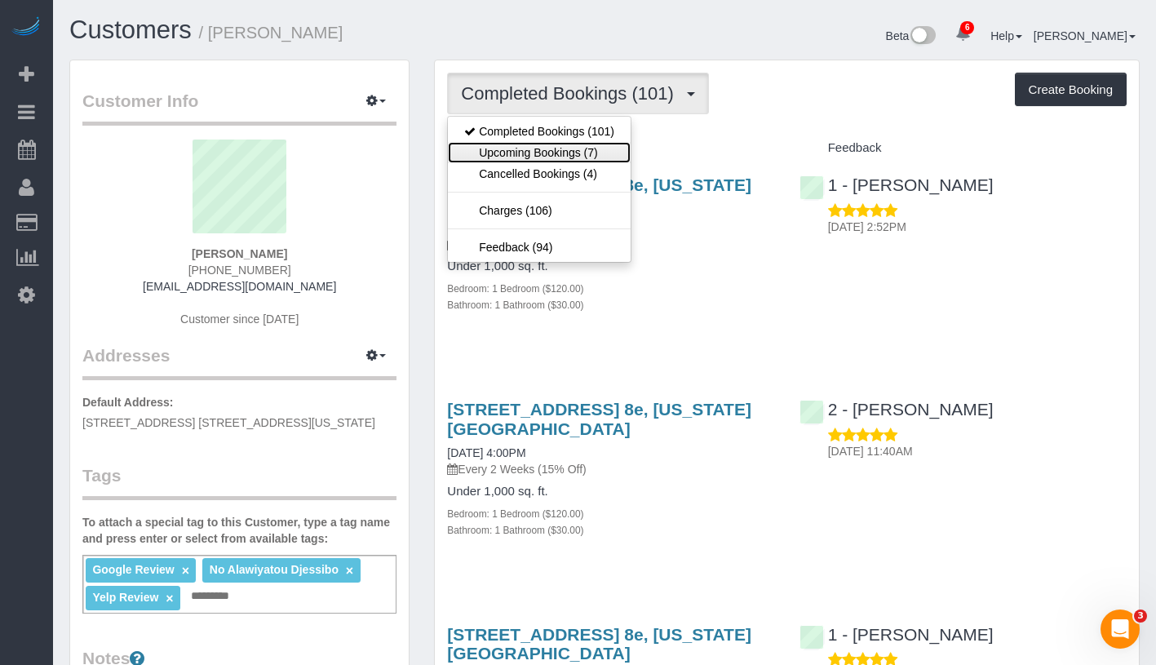
click at [578, 158] on link "Upcoming Bookings (7)" at bounding box center [539, 152] width 183 height 21
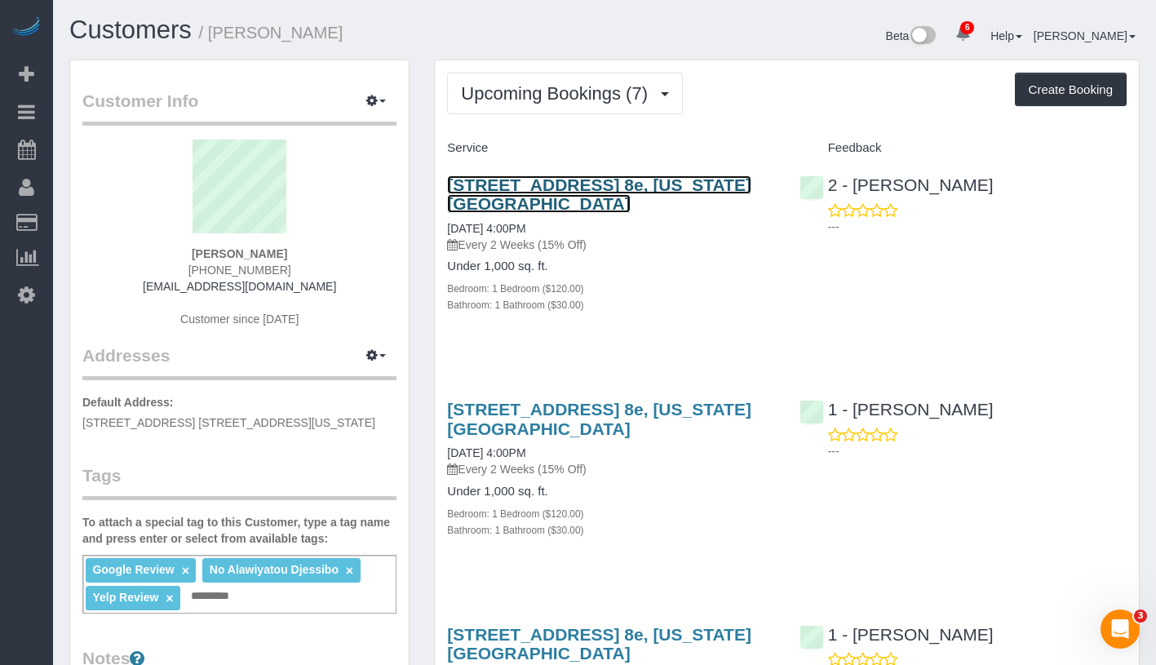
click at [530, 193] on link "205 West 88th Street, Apt. 8e, New York, NY 10024" at bounding box center [599, 194] width 304 height 38
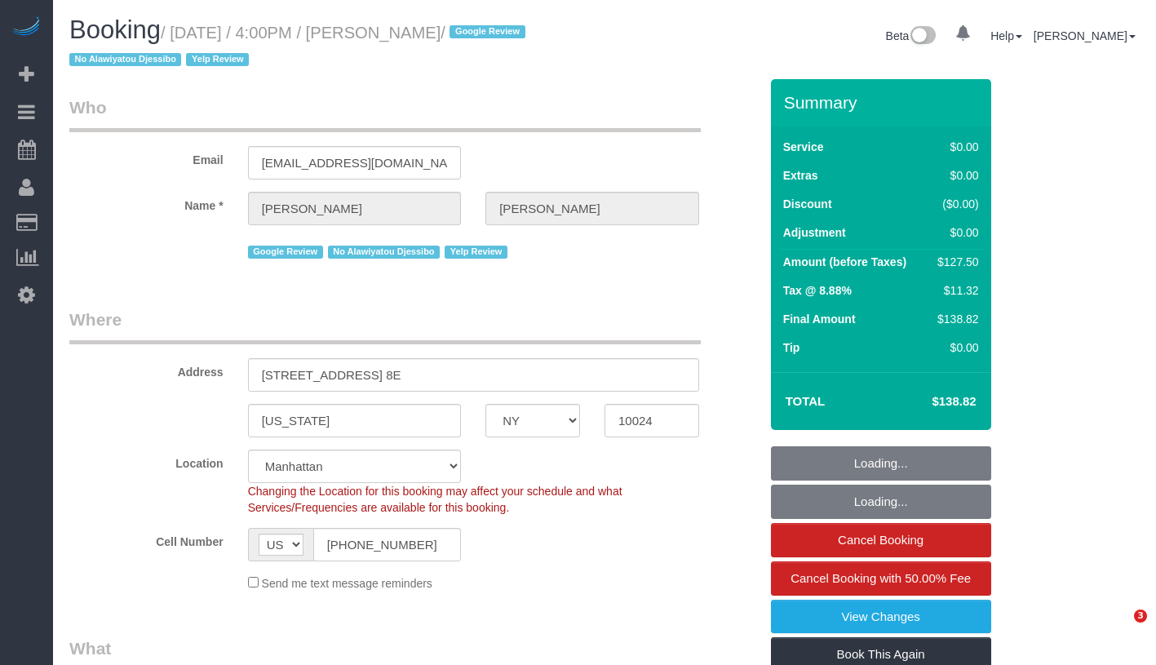
select select "NY"
select select "number:89"
select select "number:90"
select select "number:15"
select select "number:5"
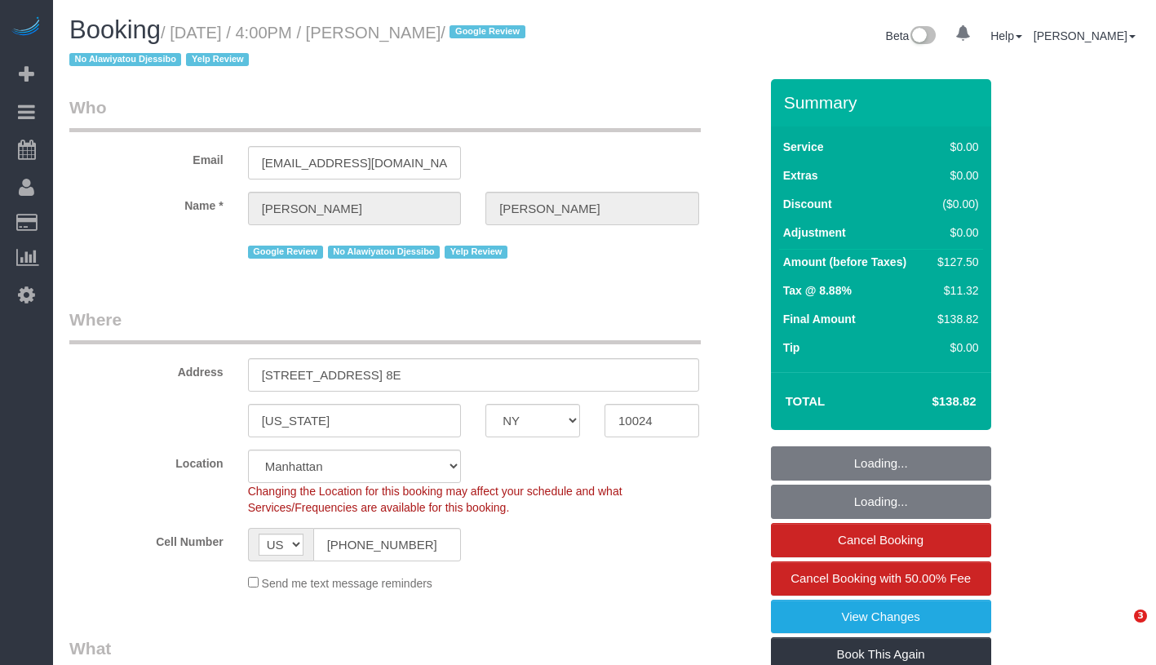
select select "number:21"
select select "object:1410"
select select "1"
select select "spot1"
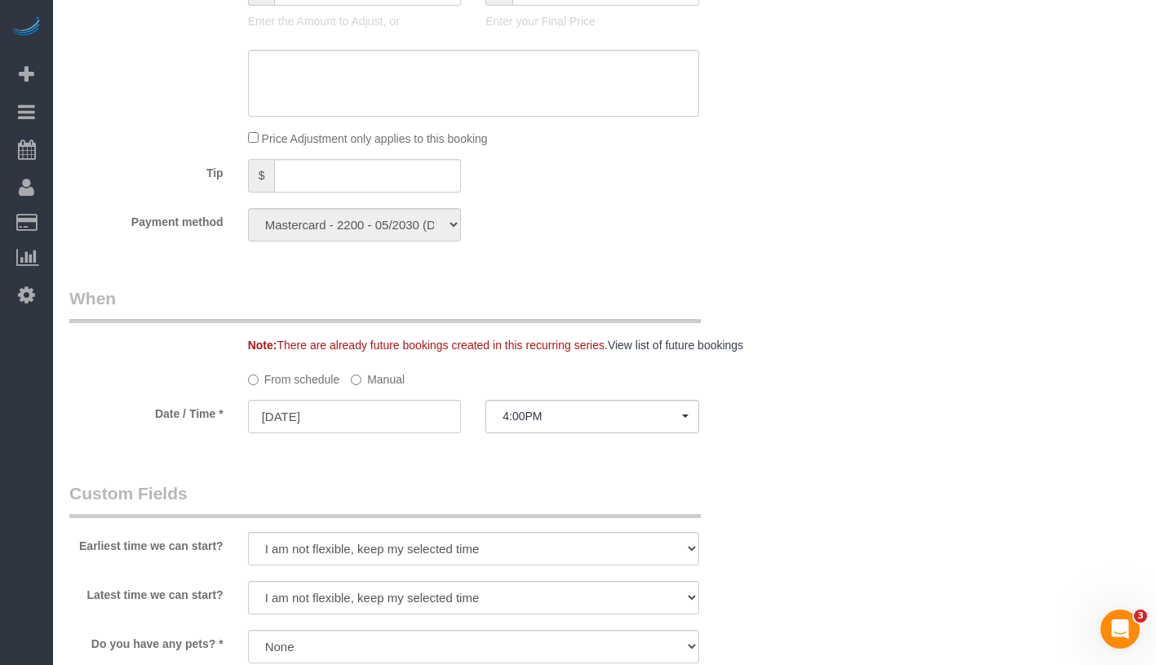
scroll to position [1407, 0]
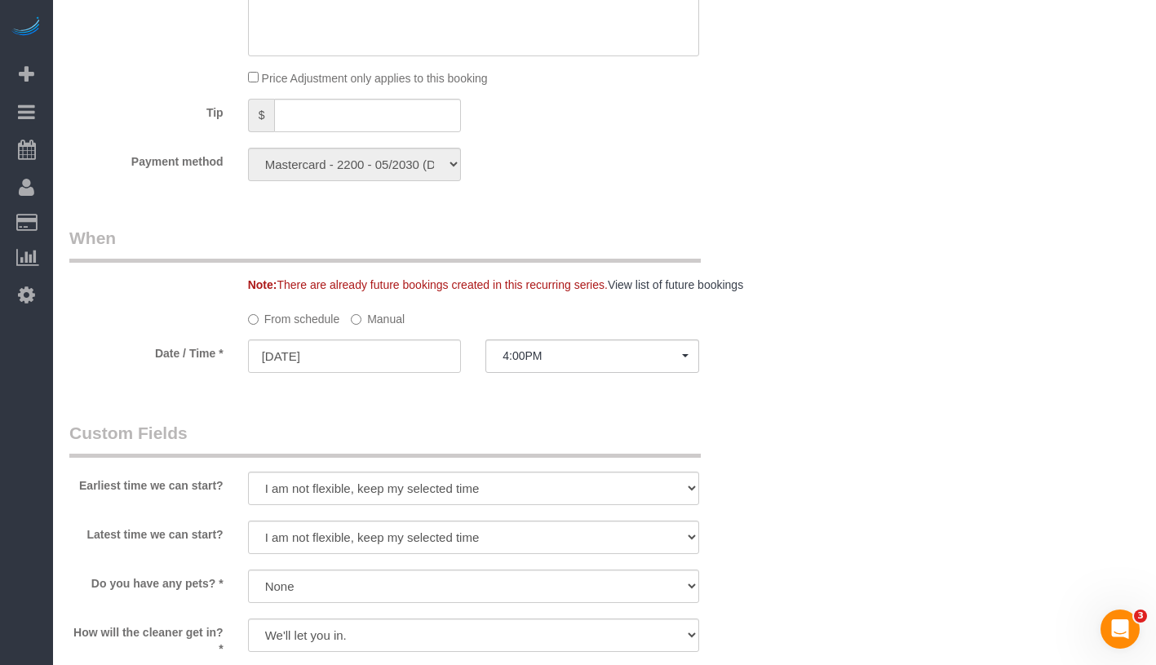
click at [380, 312] on label "Manual" at bounding box center [378, 316] width 54 height 22
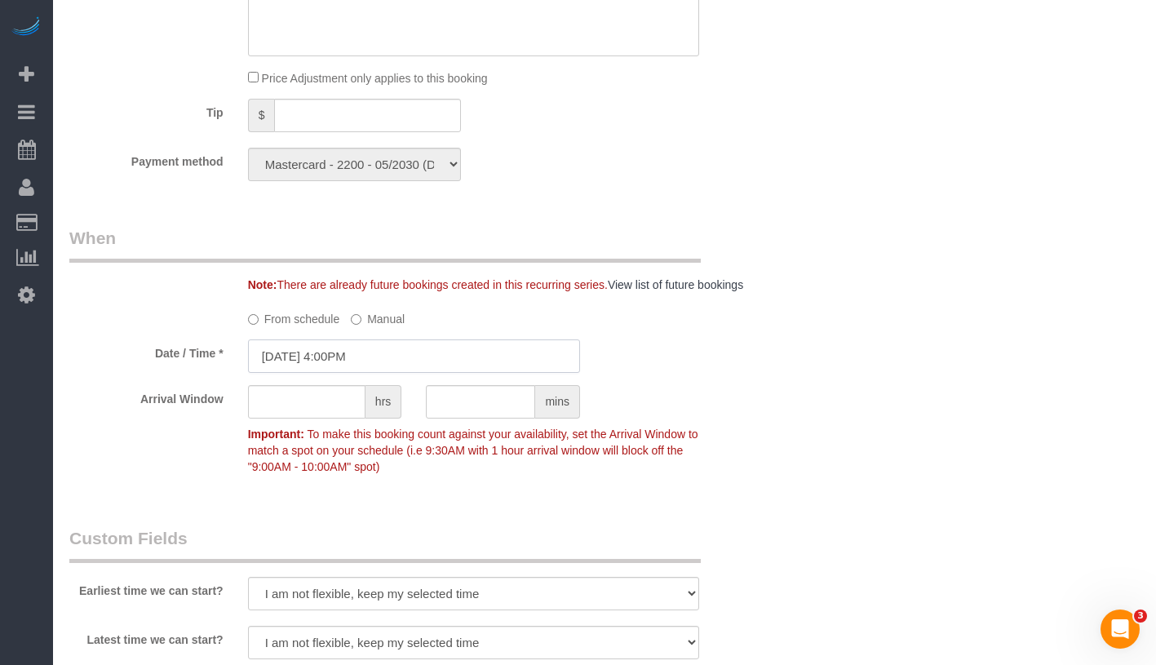
click at [381, 368] on input "08/12/2025 4:00PM" at bounding box center [414, 356] width 332 height 33
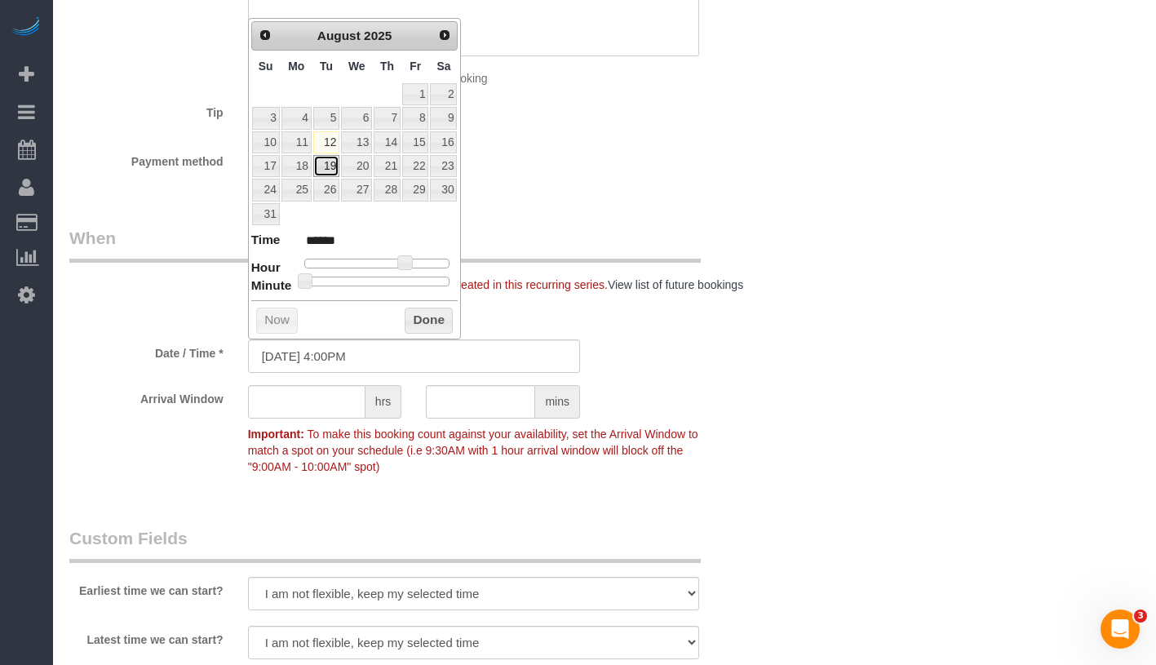
click at [326, 162] on link "19" at bounding box center [326, 166] width 26 height 22
type input "08/19/2025 4:00PM"
click at [419, 319] on button "Done" at bounding box center [429, 321] width 48 height 26
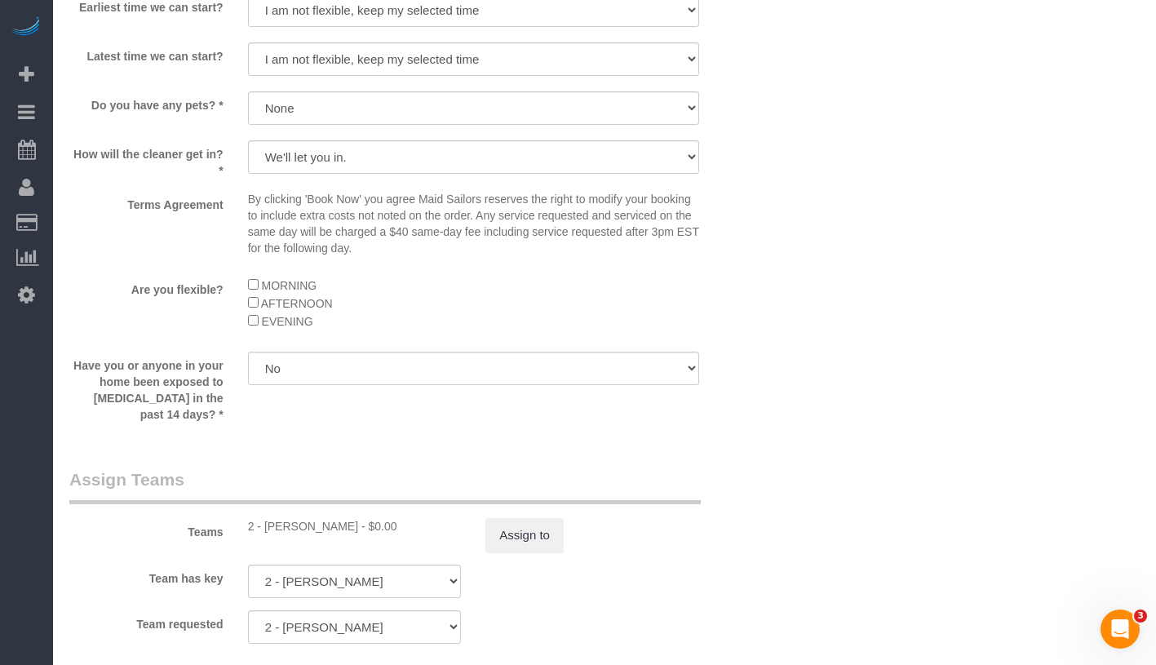
scroll to position [2234, 0]
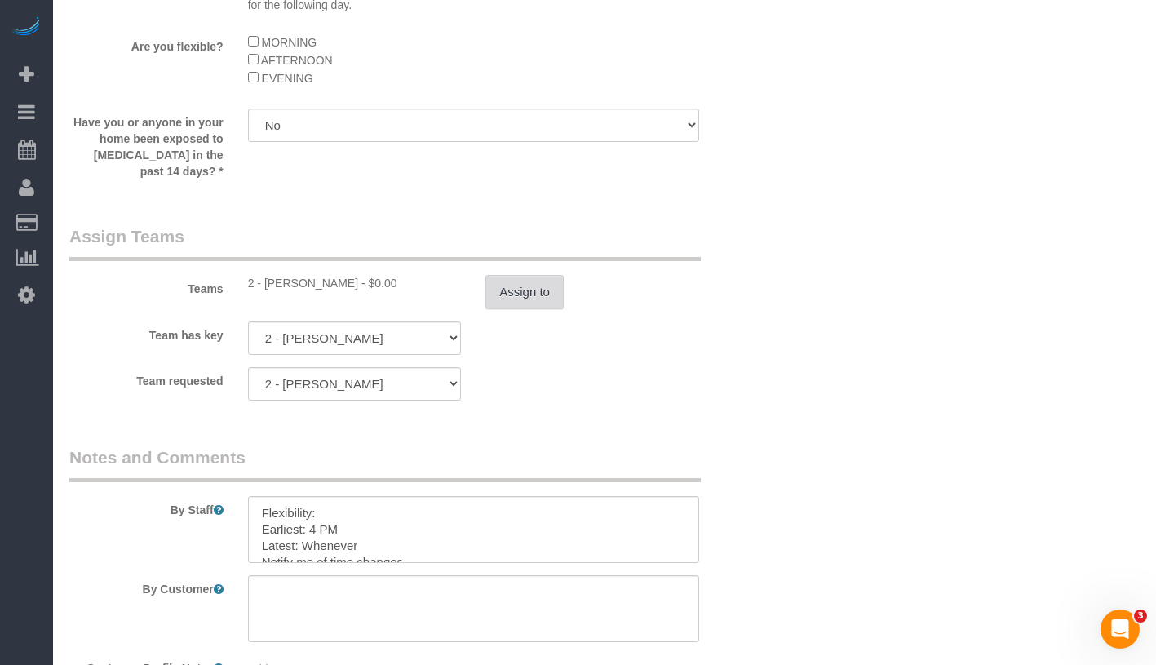
click at [548, 301] on button "Assign to" at bounding box center [525, 292] width 78 height 34
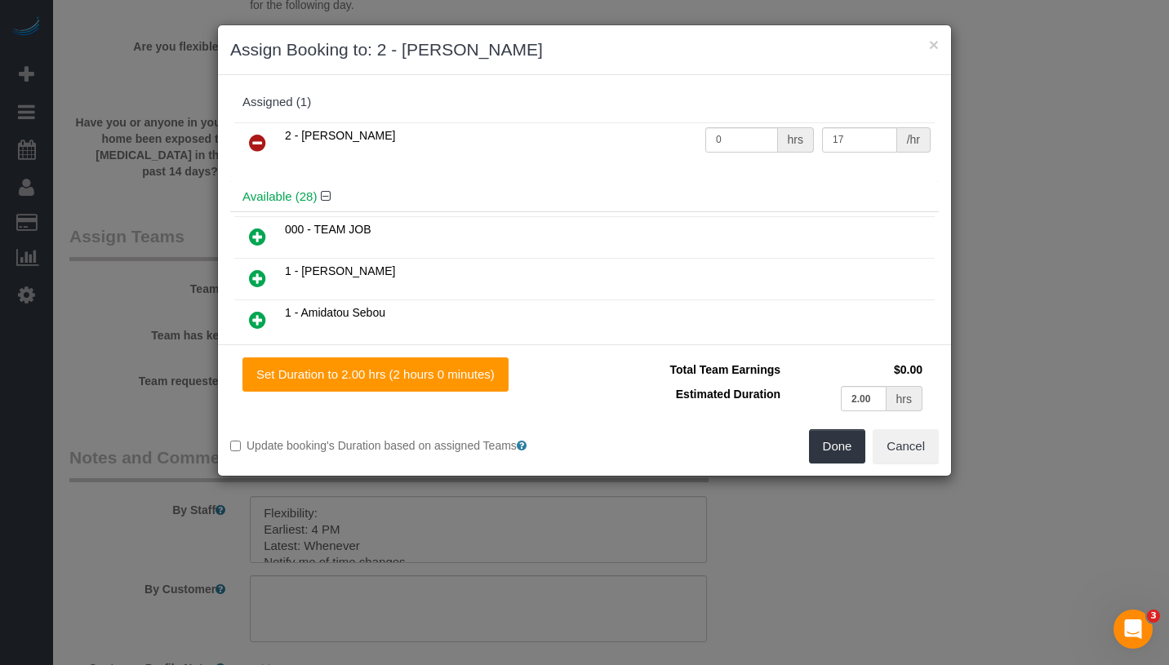
click at [253, 144] on icon at bounding box center [257, 143] width 17 height 20
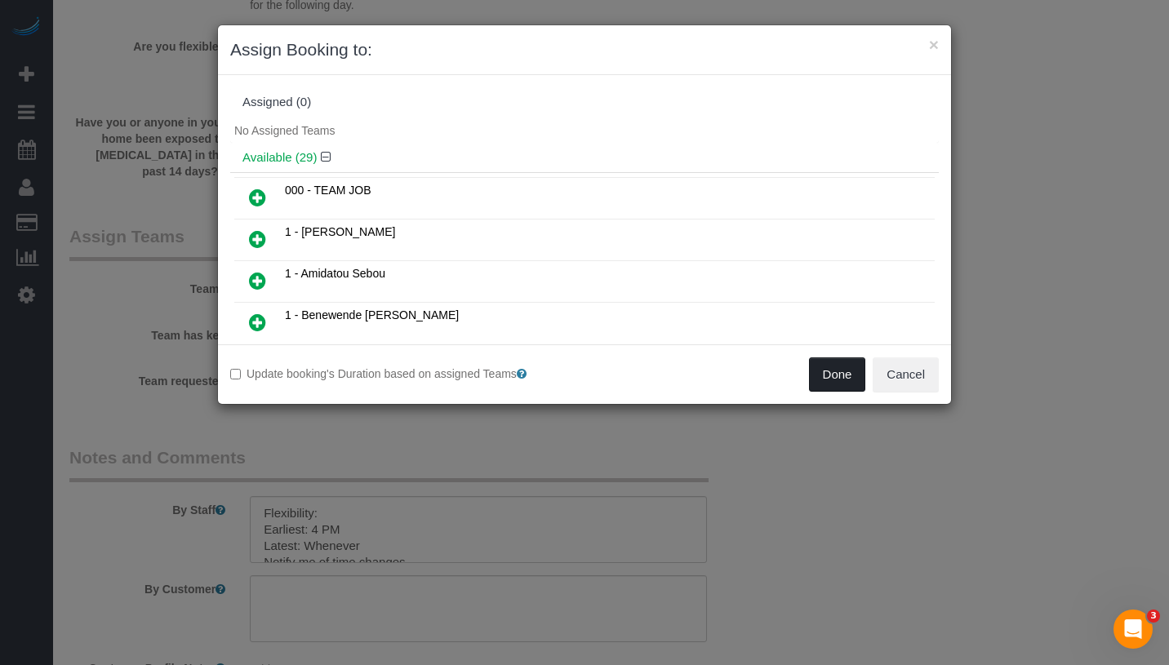
click at [834, 369] on button "Done" at bounding box center [837, 374] width 57 height 34
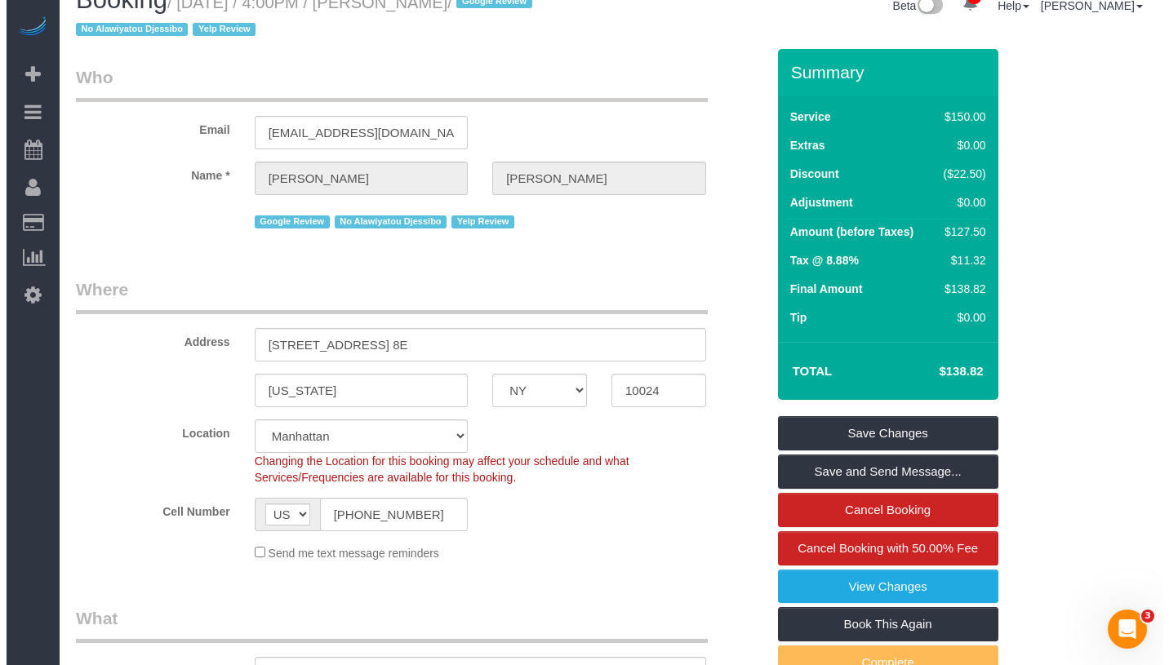
scroll to position [0, 0]
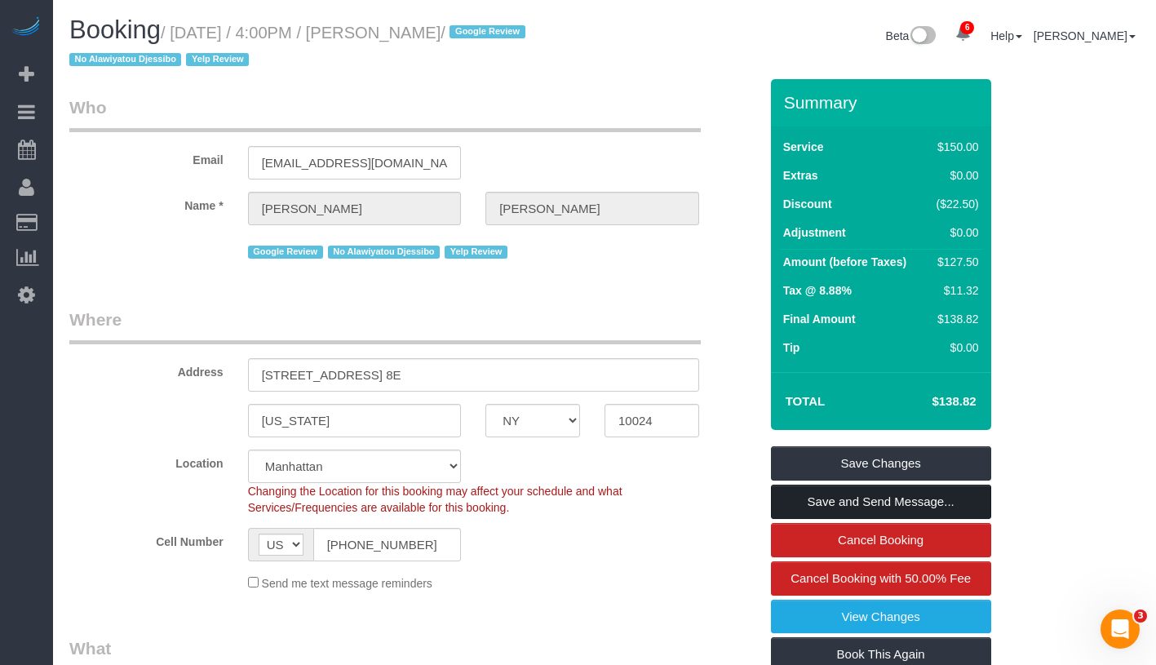
click at [961, 499] on link "Save and Send Message..." at bounding box center [881, 502] width 220 height 34
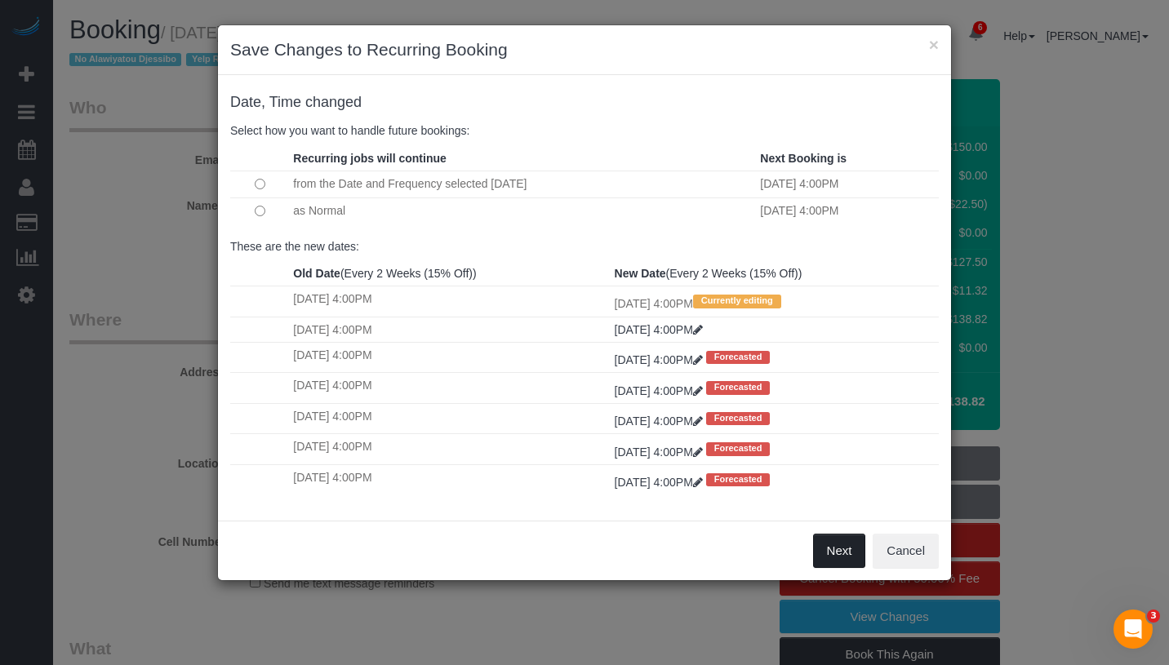
click at [833, 552] on button "Next" at bounding box center [839, 551] width 53 height 34
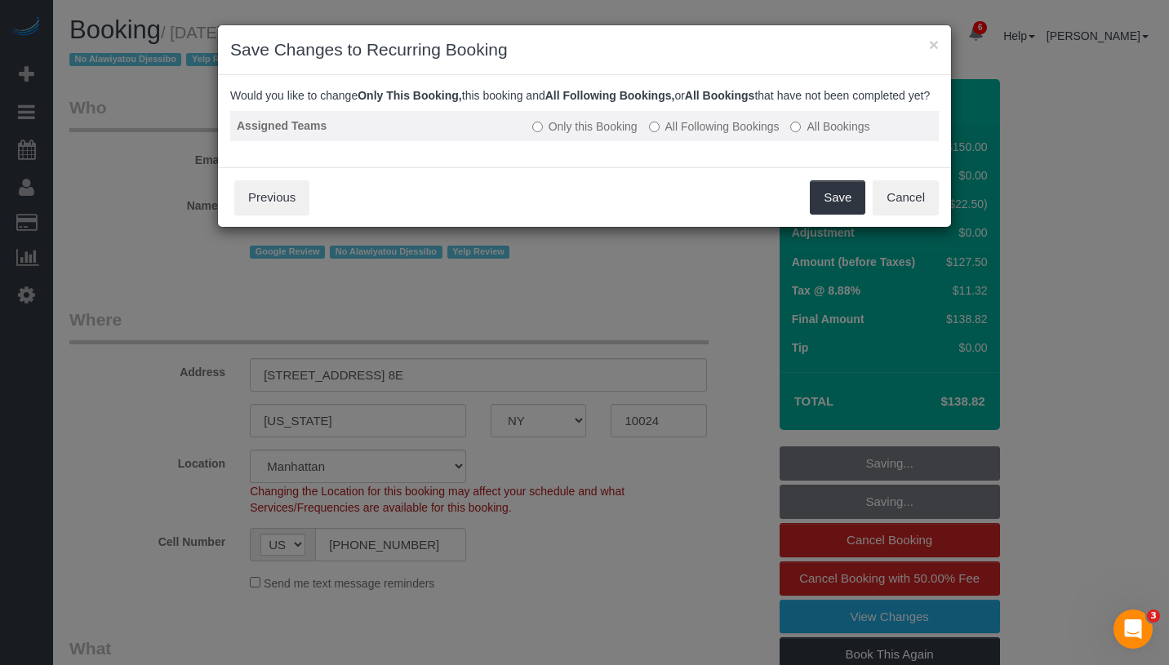
click at [708, 135] on label "All Following Bookings" at bounding box center [714, 126] width 131 height 16
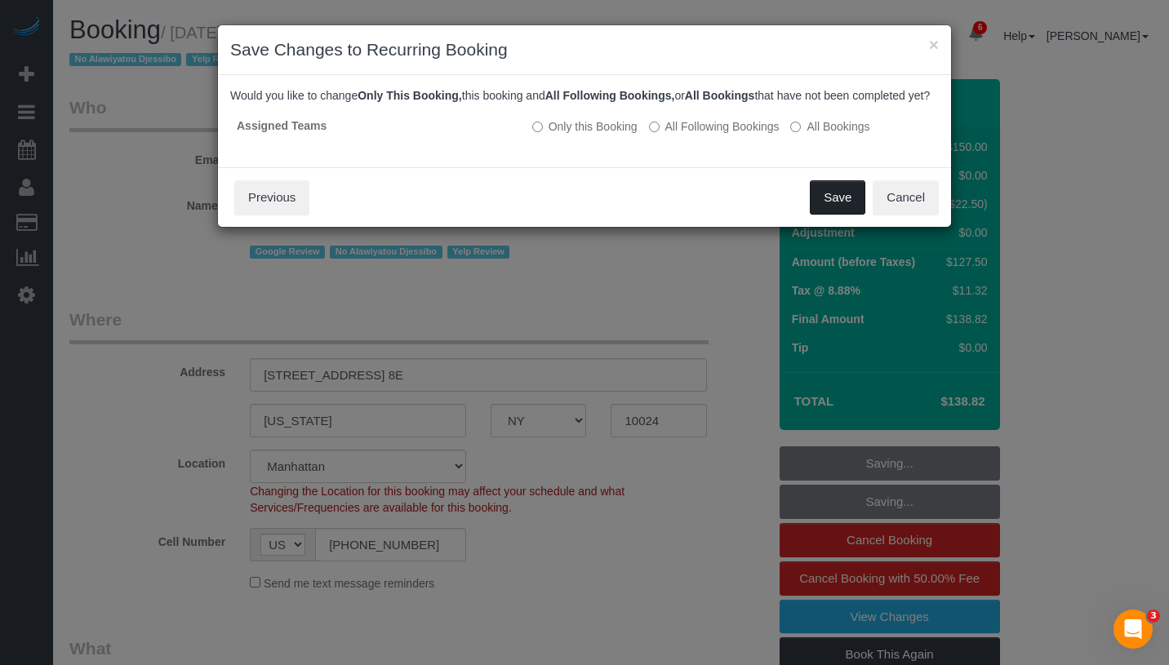
click at [854, 215] on button "Save" at bounding box center [837, 197] width 55 height 34
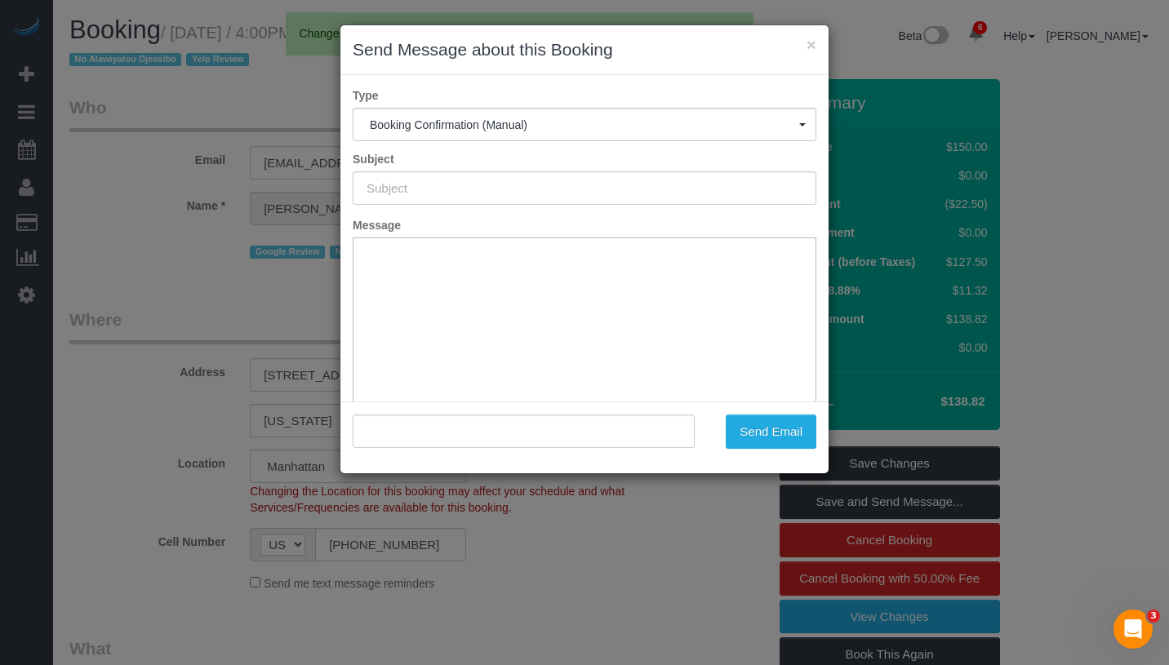
type input "Cleaning Confirmed for 08/19/2025 at 4:00pm"
type input ""Mike Maguire" <mmaguire245@gmail.com>"
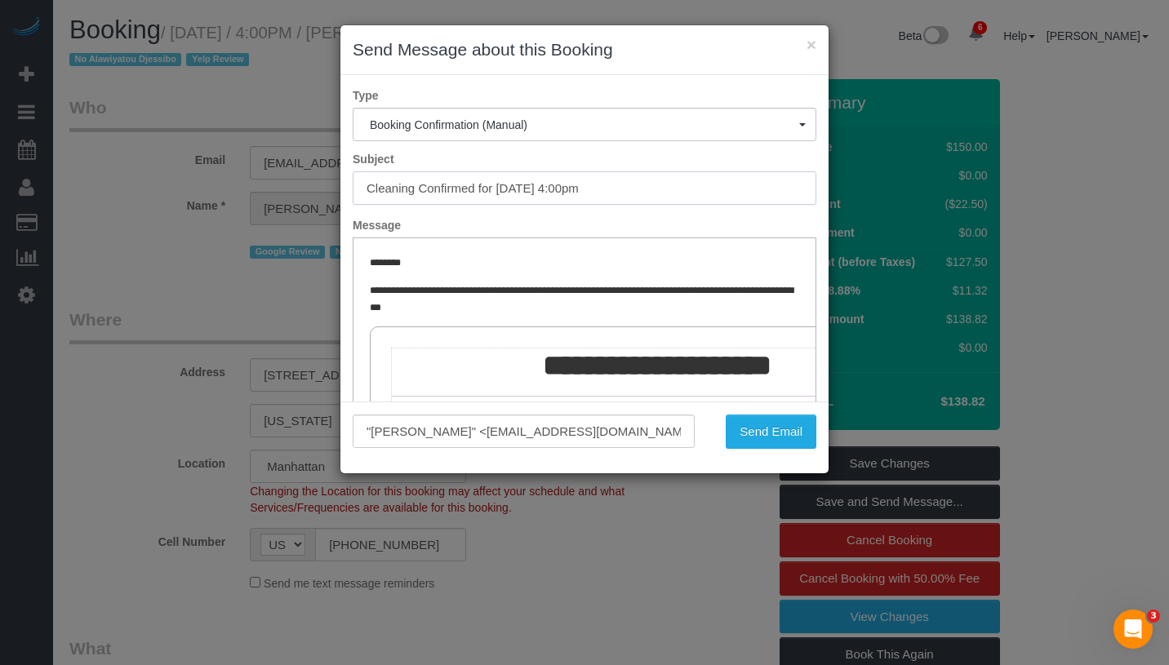
drag, startPoint x: 495, startPoint y: 188, endPoint x: 660, endPoint y: 189, distance: 164.9
click at [660, 189] on input "Cleaning Confirmed for 08/19/2025 at 4:00pm" at bounding box center [585, 187] width 464 height 33
click at [766, 430] on button "Send Email" at bounding box center [771, 432] width 91 height 34
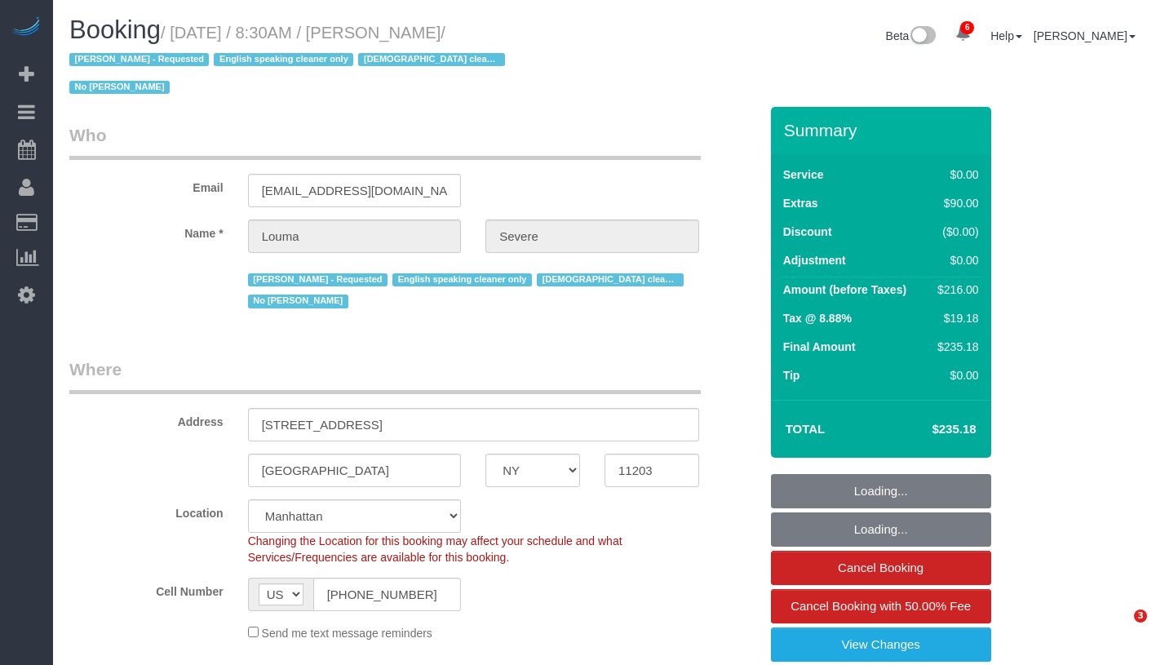
select select "NY"
select select "string:stripe-pm_1ROkl94VGloSiKo77wB9HPmQ"
select select "number:56"
select select "number:74"
select select "number:15"
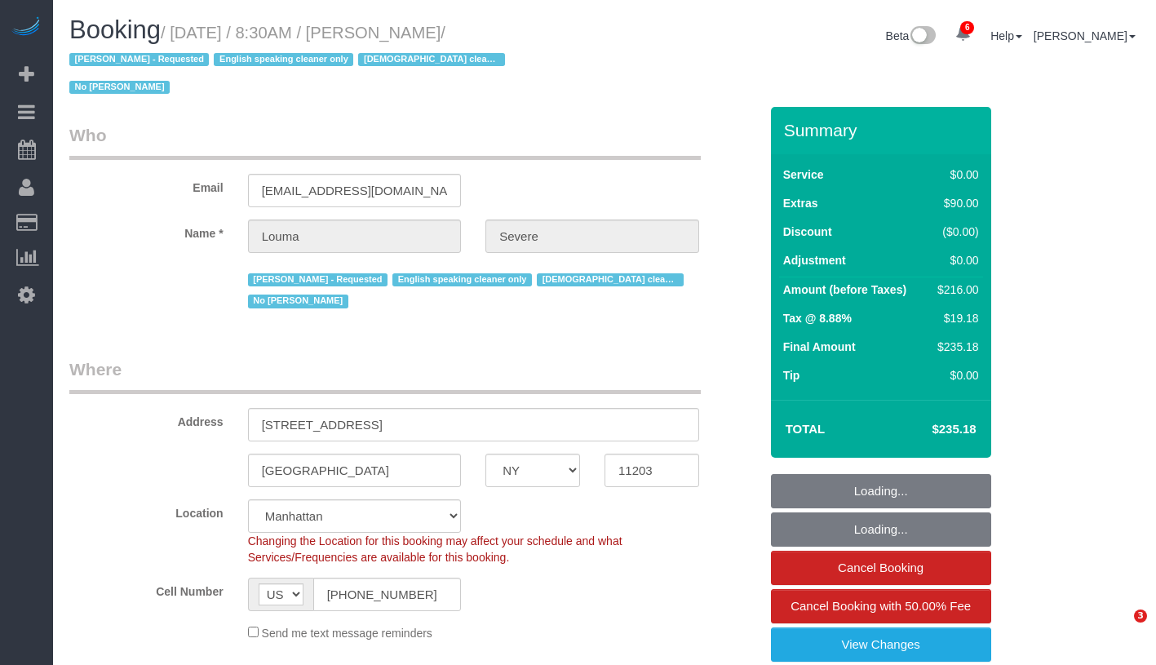
select select "number:5"
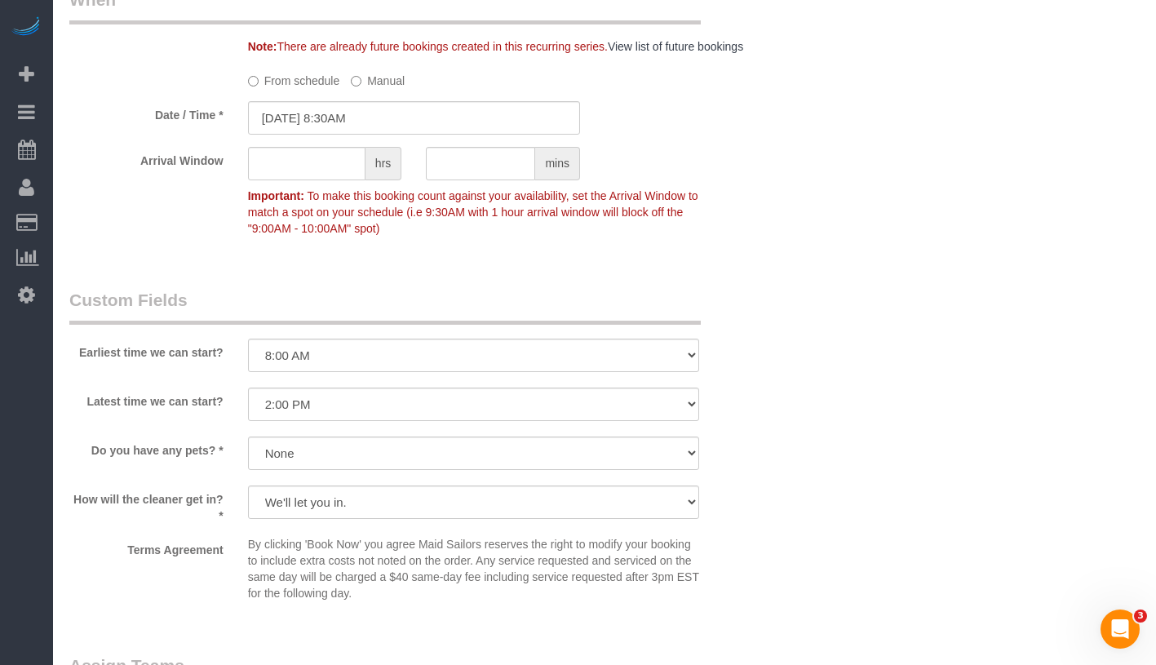
scroll to position [1846, 0]
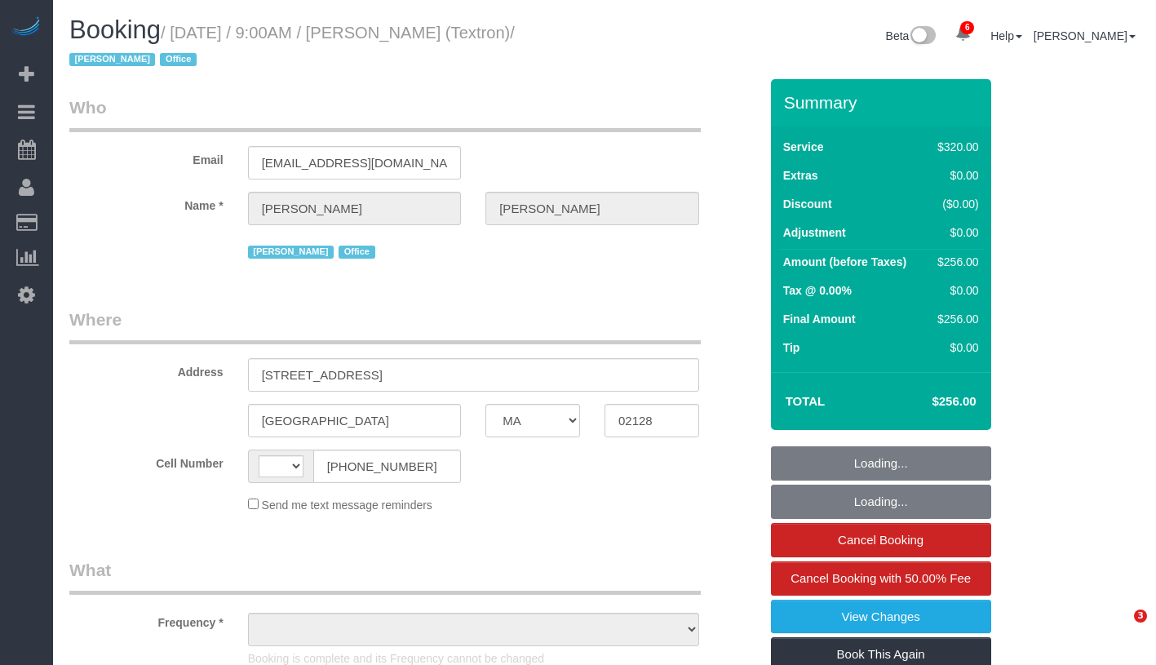
select select "MA"
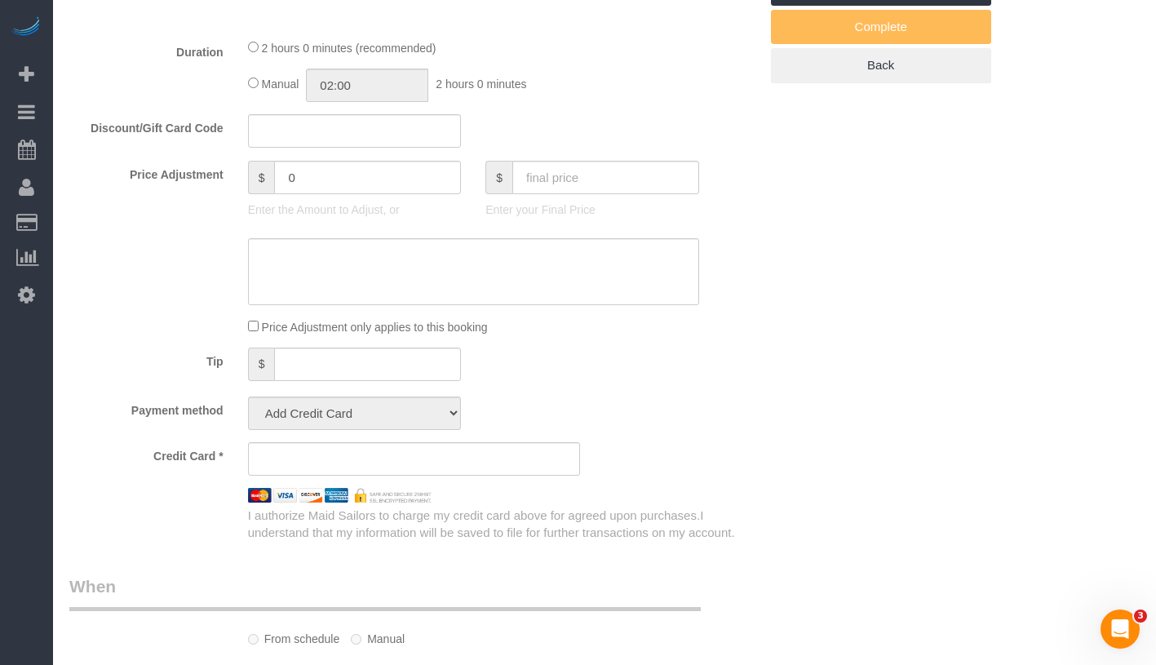
scroll to position [1021, 0]
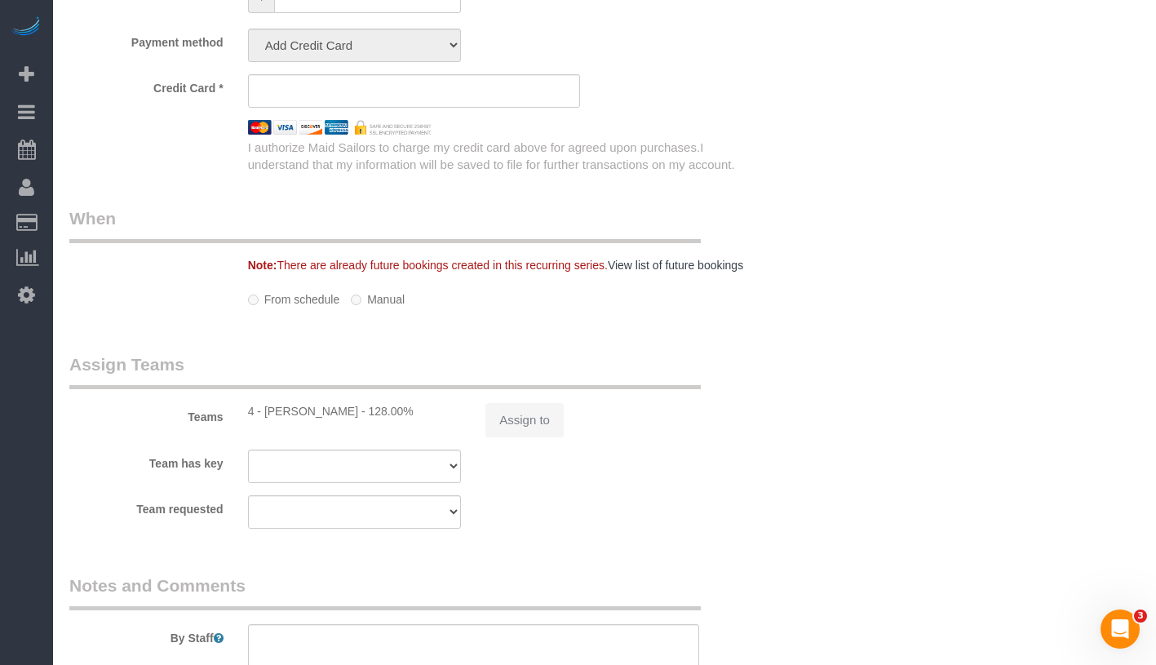
select select "object:453"
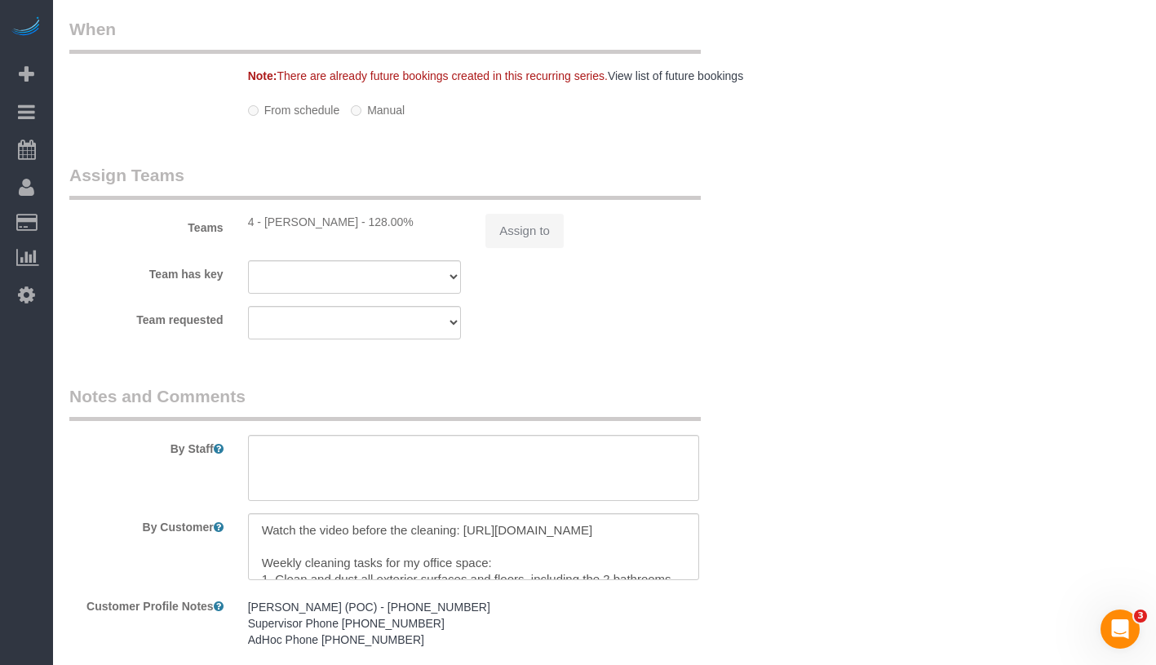
select select "string:[GEOGRAPHIC_DATA]"
select select "string:stripe-pm_1Rb4Ea4VGloSiKo72bcCnHY8"
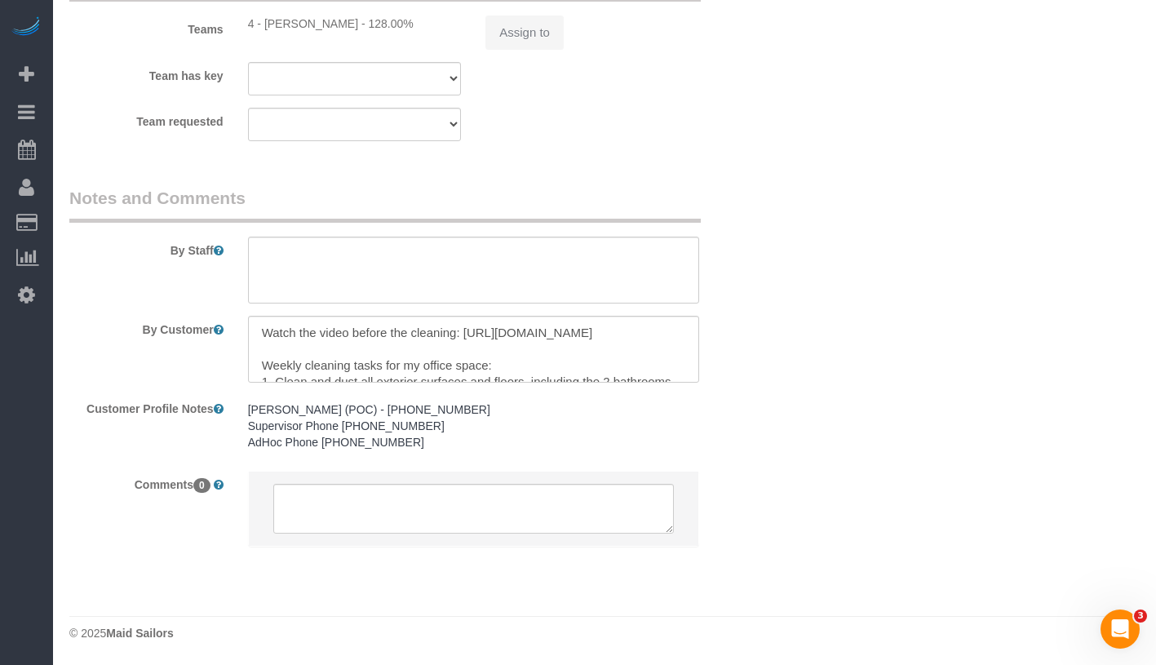
select select "2"
select select "spot1"
select select "number:89"
select select "number:90"
select select "number:15"
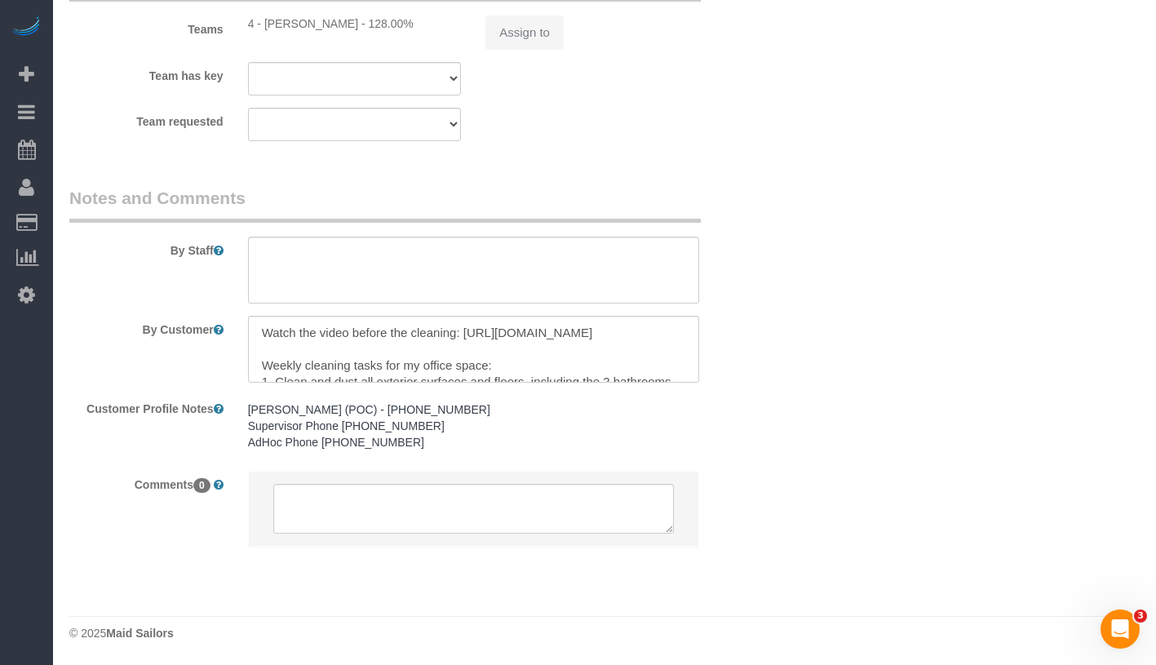
select select "number:5"
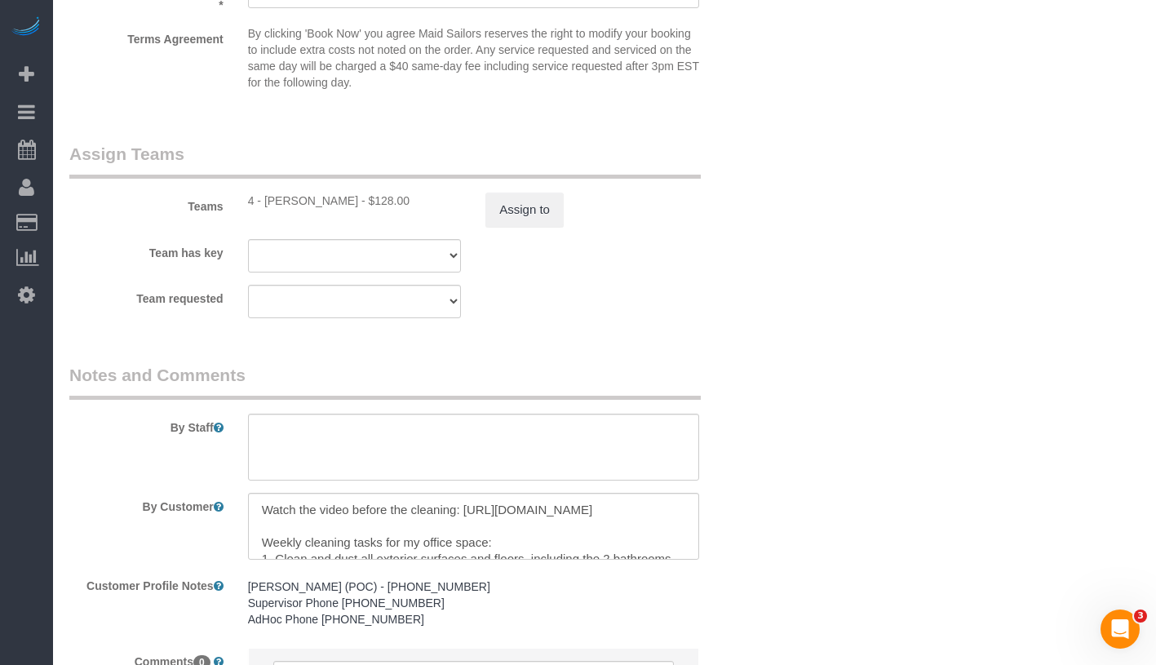
scroll to position [2022, 0]
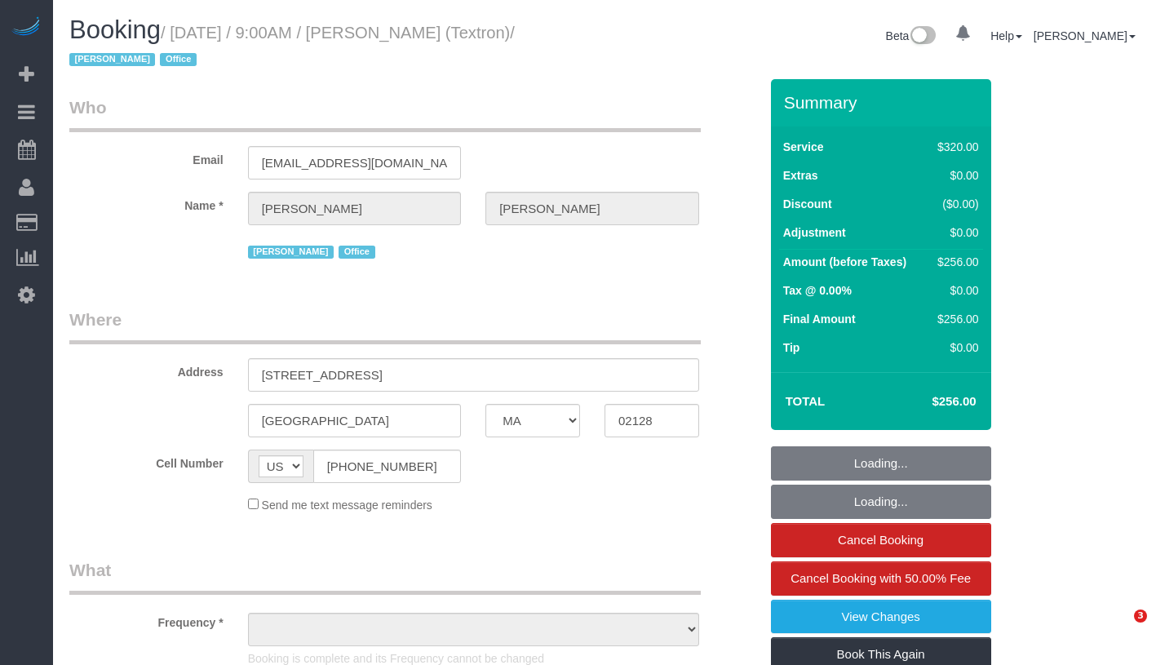
select select "MA"
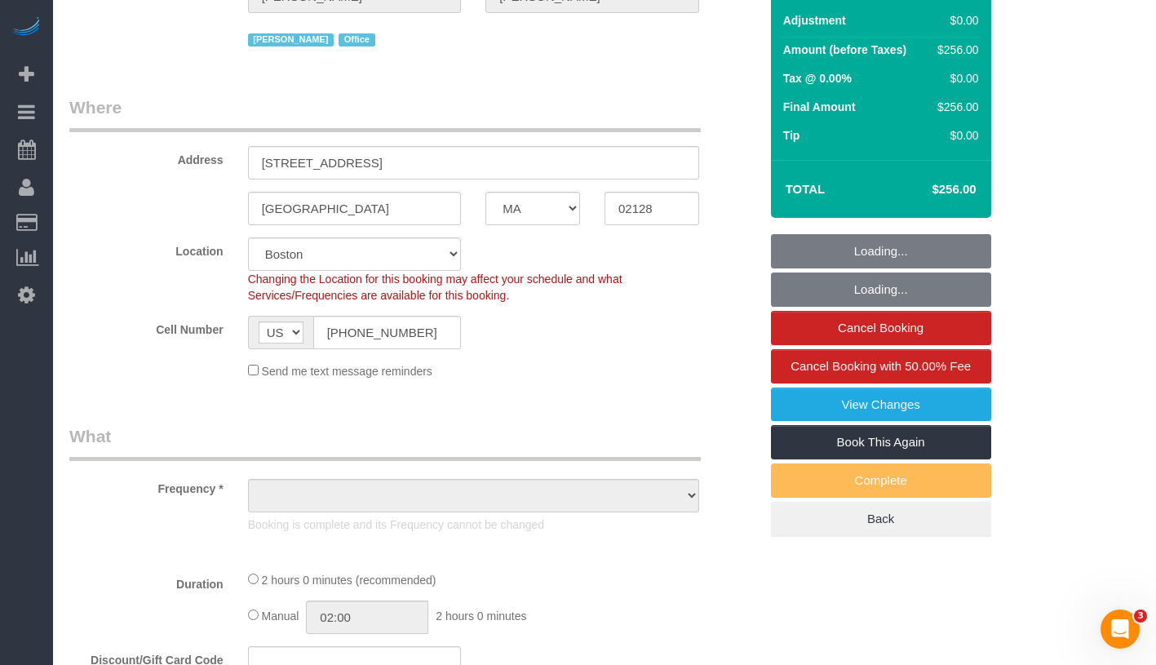
select select "string:stripe-pm_1Rb4Ea4VGloSiKo72bcCnHY8"
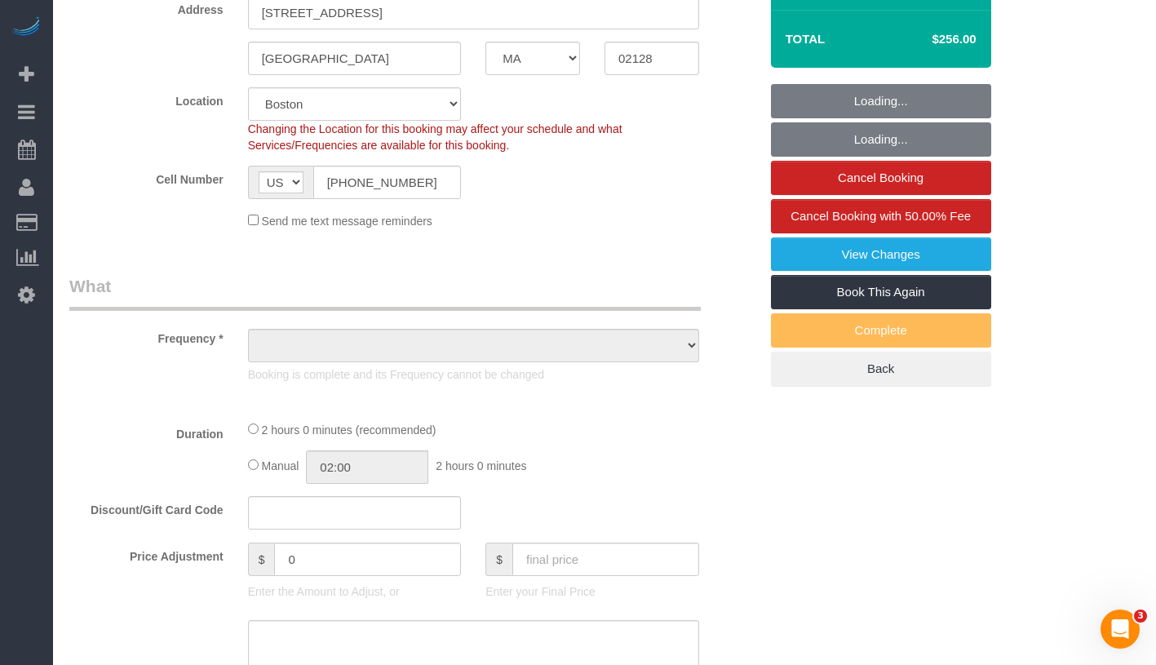
select select "object:699"
select select "spot1"
select select "number:89"
select select "number:90"
select select "number:15"
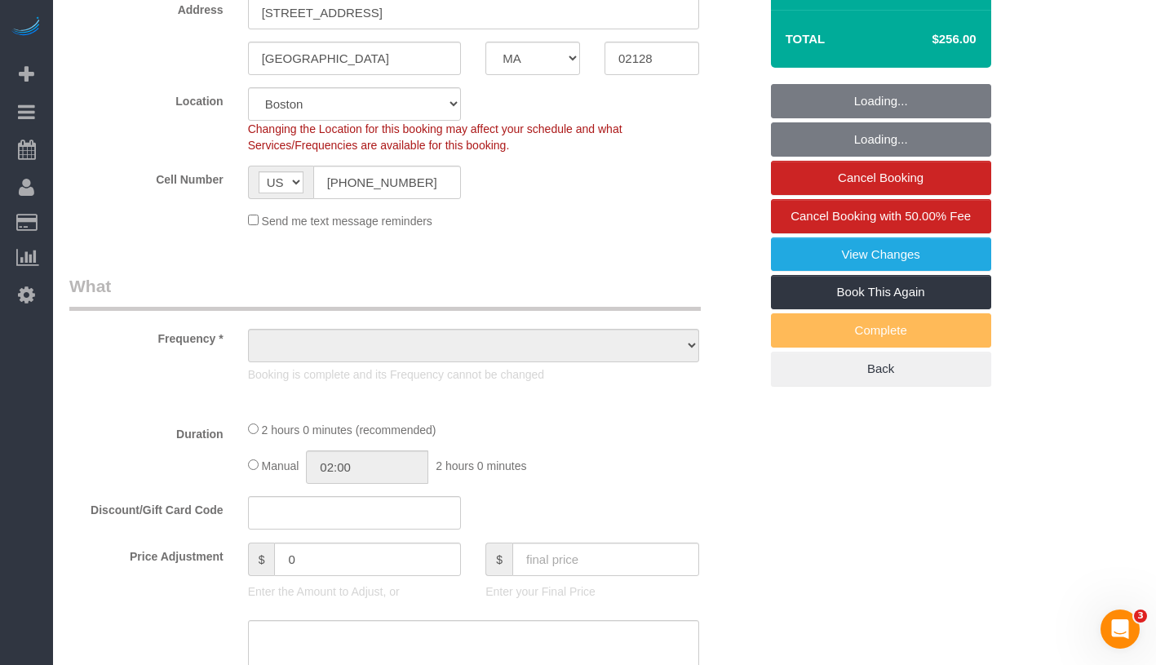
select select "number:5"
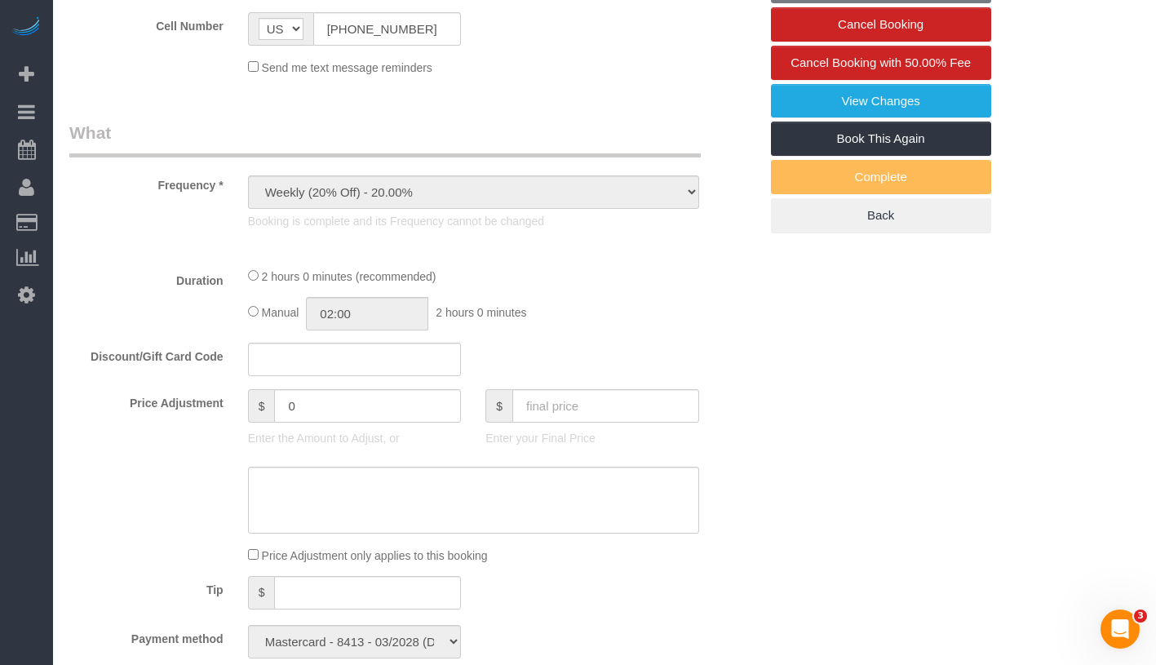
scroll to position [703, 0]
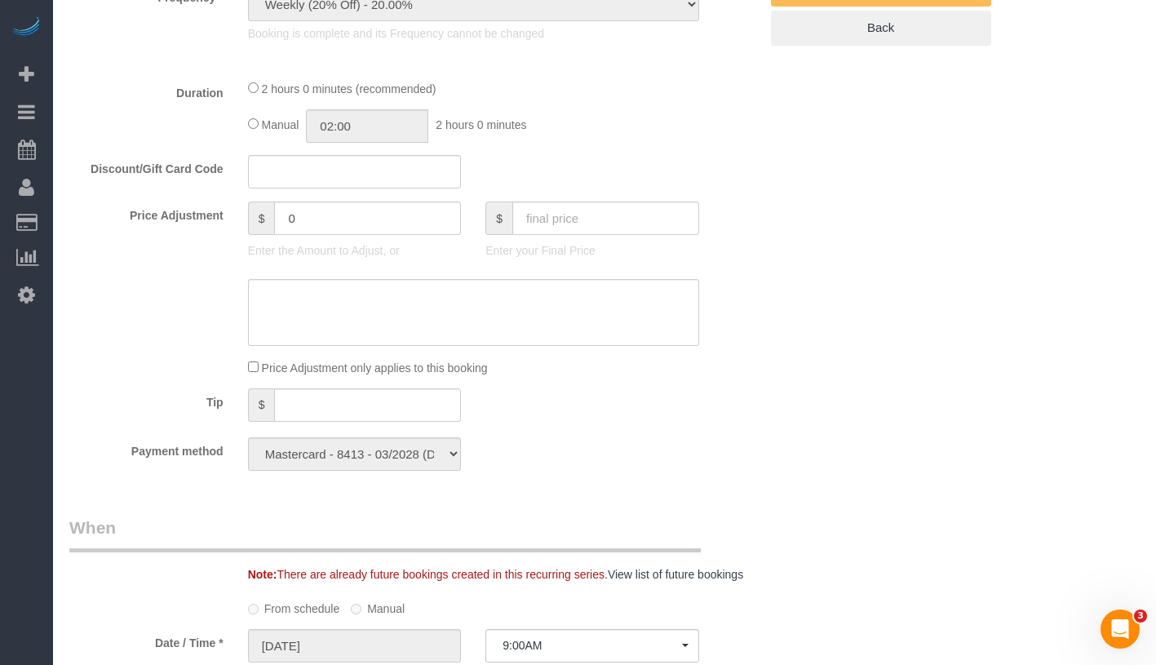
select select "object:985"
select select "2"
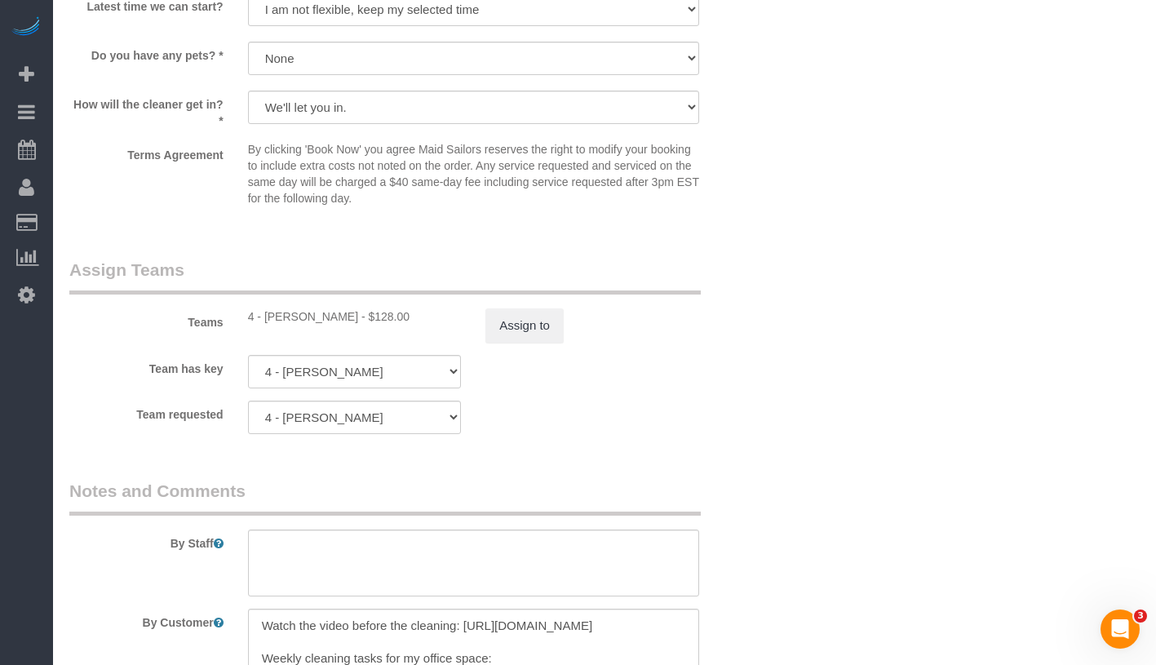
scroll to position [2022, 0]
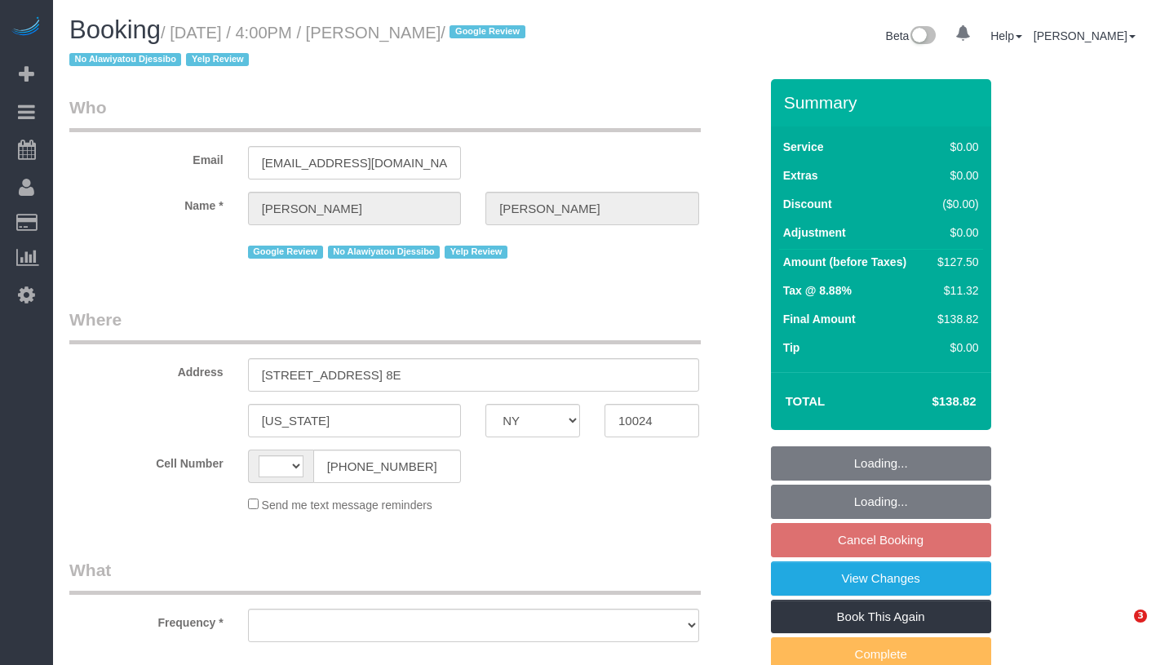
select select "NY"
select select "number:89"
select select "number:90"
select select "number:15"
select select "number:5"
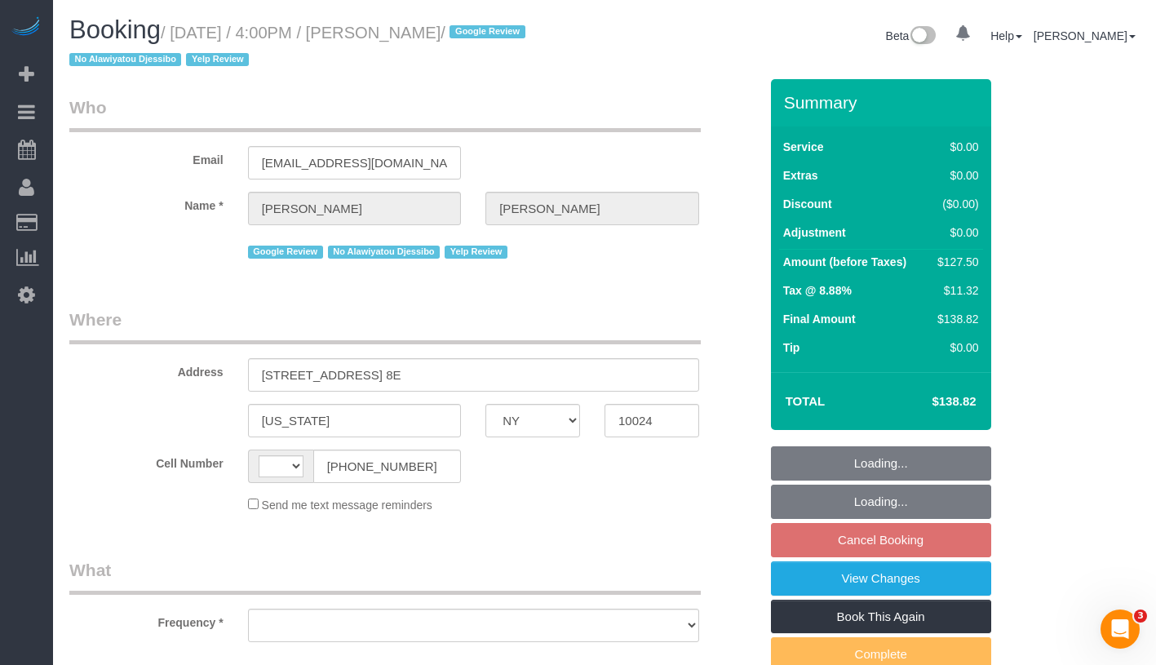
select select "number:21"
select select "string:US"
select select "string:stripe-pm_1RaL6Q4VGloSiKo752eb3yMq"
select select "object:864"
select select "spot8"
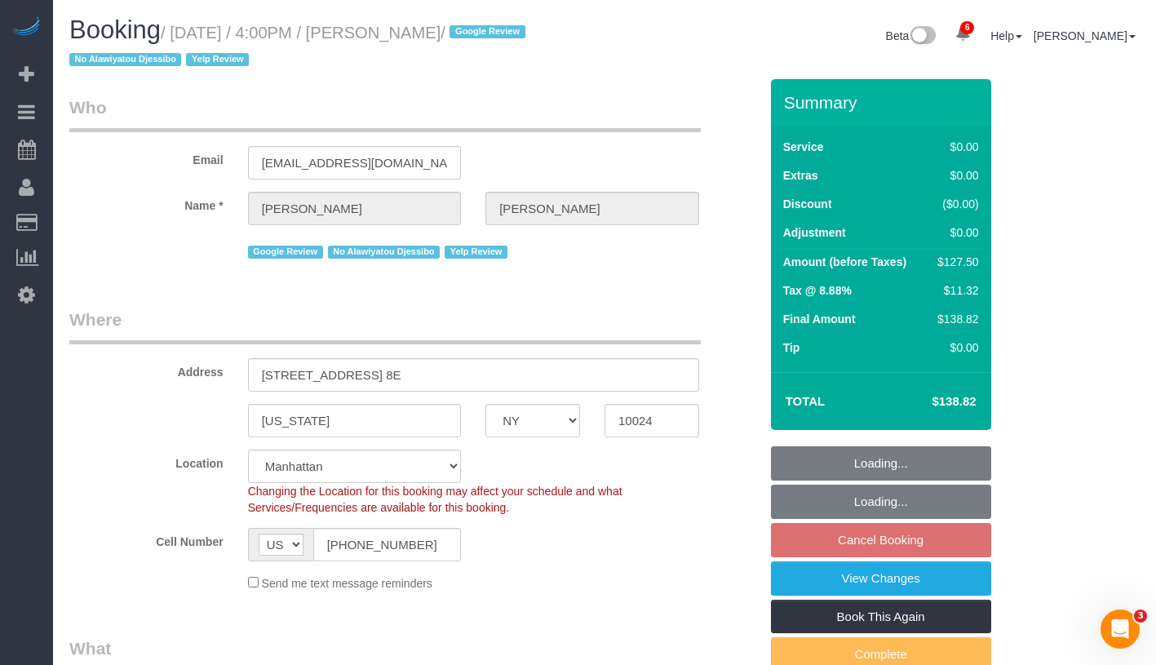
select select "object:1398"
select select "1"
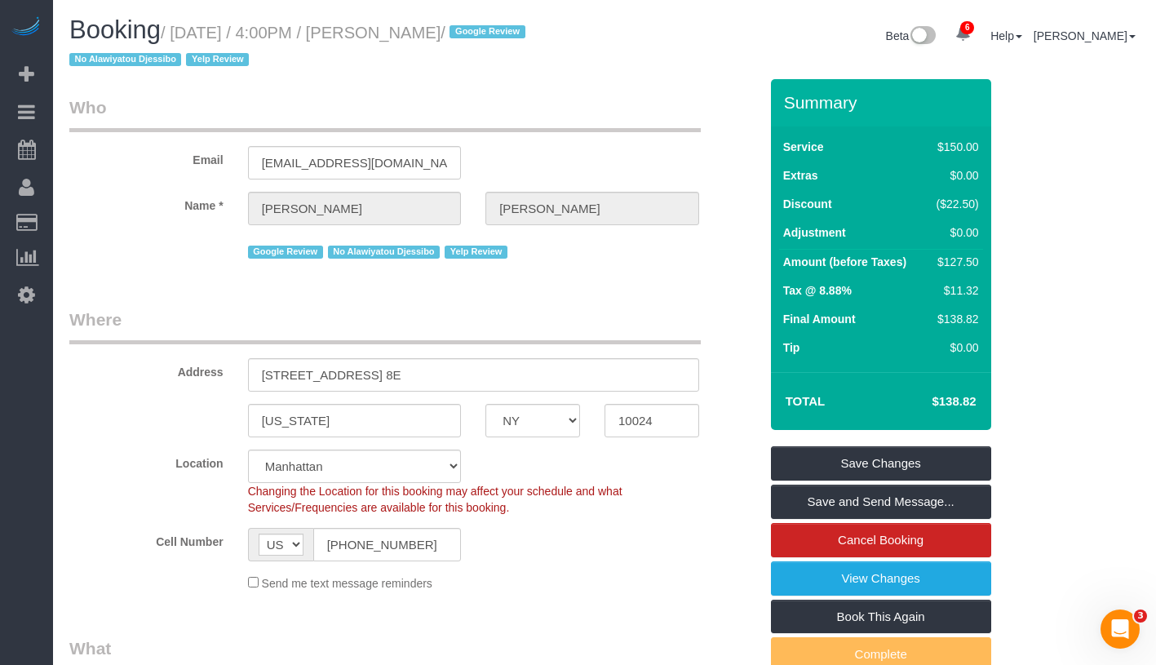
drag, startPoint x: 183, startPoint y: 37, endPoint x: 493, endPoint y: 32, distance: 310.2
click at [493, 32] on small "/ August 19, 2025 / 4:00PM / Mike Maguire / Google Review No Alawiyatou Djessib…" at bounding box center [299, 47] width 461 height 46
copy small "August 19, 2025 / 4:00PM / Mike Maguire"
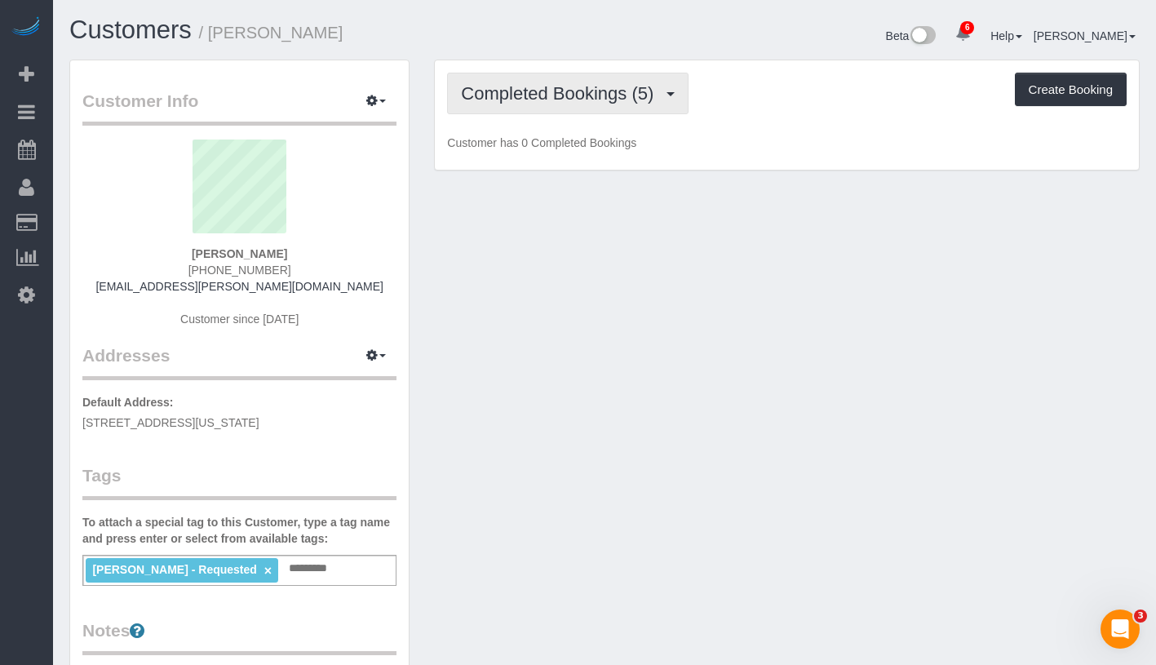
click at [553, 101] on span "Completed Bookings (5)" at bounding box center [561, 93] width 201 height 20
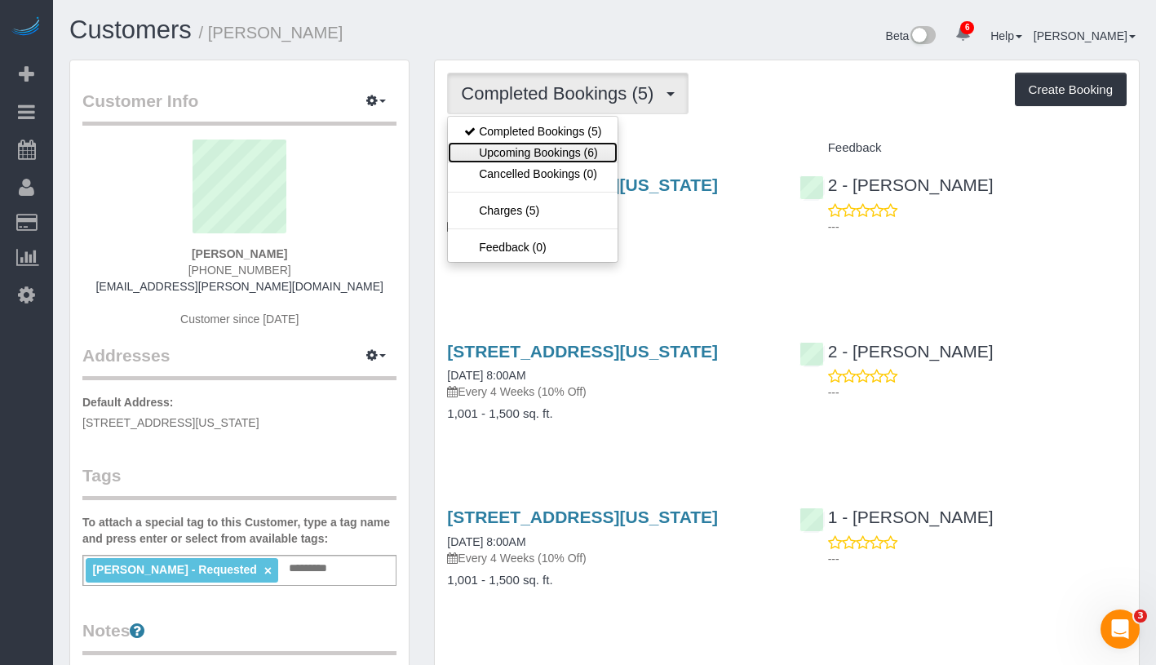
click at [551, 149] on link "Upcoming Bookings (6)" at bounding box center [533, 152] width 170 height 21
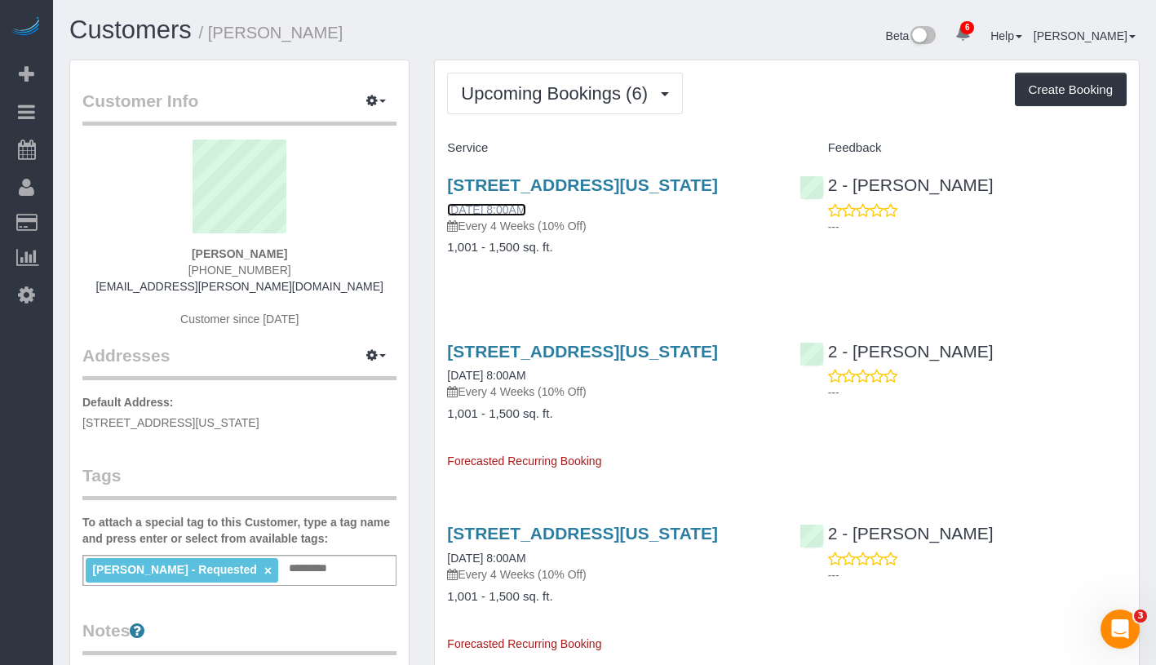
click at [516, 216] on link "[DATE] 8:00AM" at bounding box center [486, 209] width 78 height 13
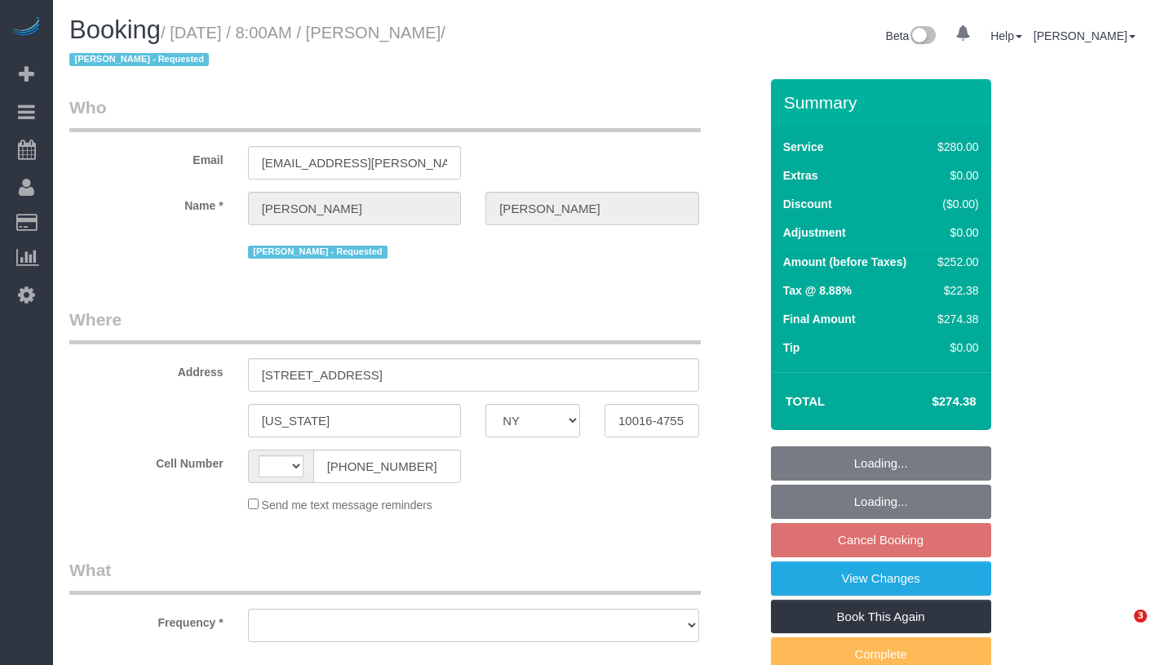
select select "NY"
select select "string:[GEOGRAPHIC_DATA]"
select select "object:674"
select select "number:56"
select select "number:72"
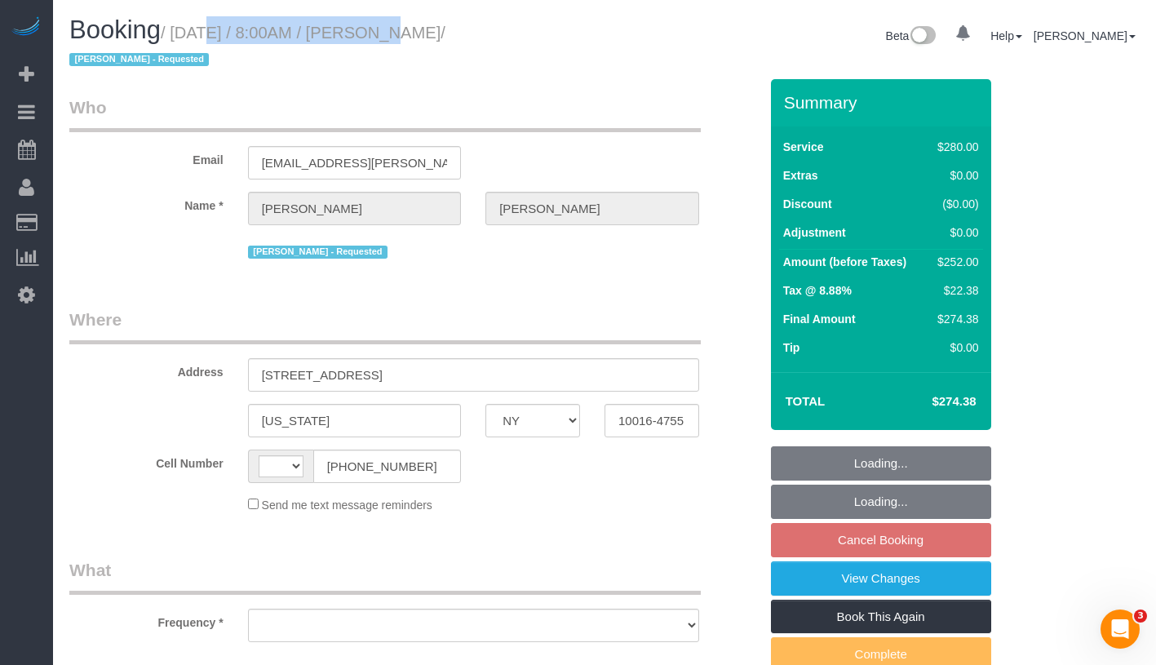
select select "number:14"
select select "number:5"
select select "string:stripe-pm_1R6b2A4VGloSiKo7RWrkGr0x"
select select "210"
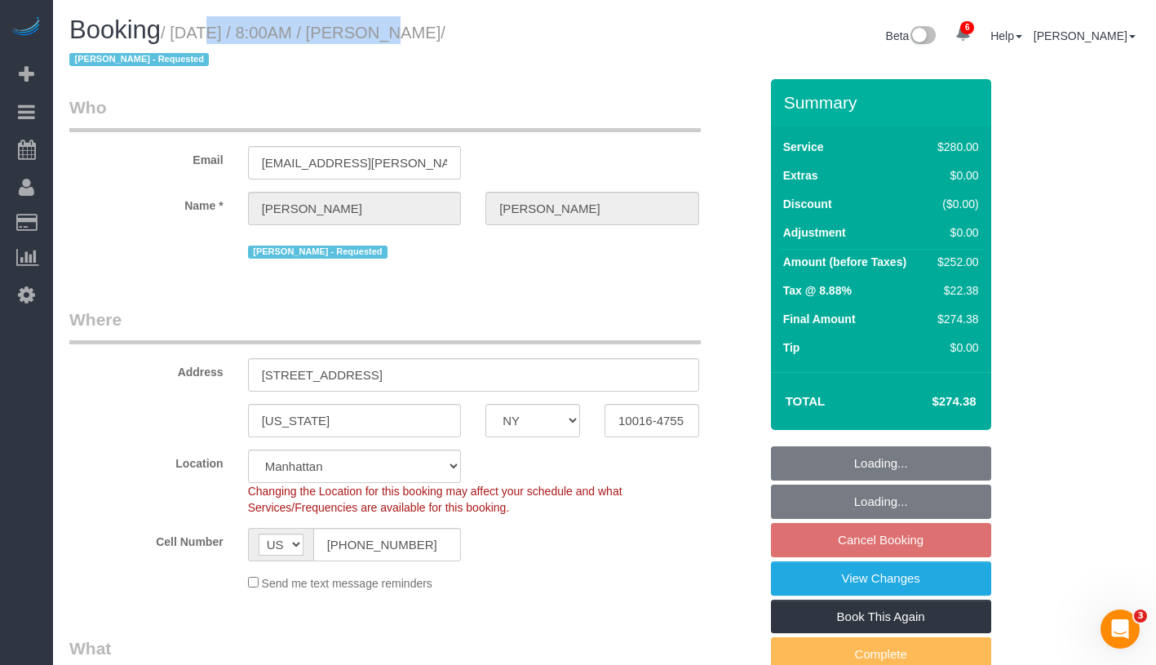
select select "object:911"
click at [446, 42] on small "/ August 15, 2025 / 8:00AM / Lucy Fasano / Marilu Quintero - Requested" at bounding box center [257, 47] width 376 height 46
copy small "August 15, 2025 / 8:00AM / Lucy Fasano"
select select "spot1"
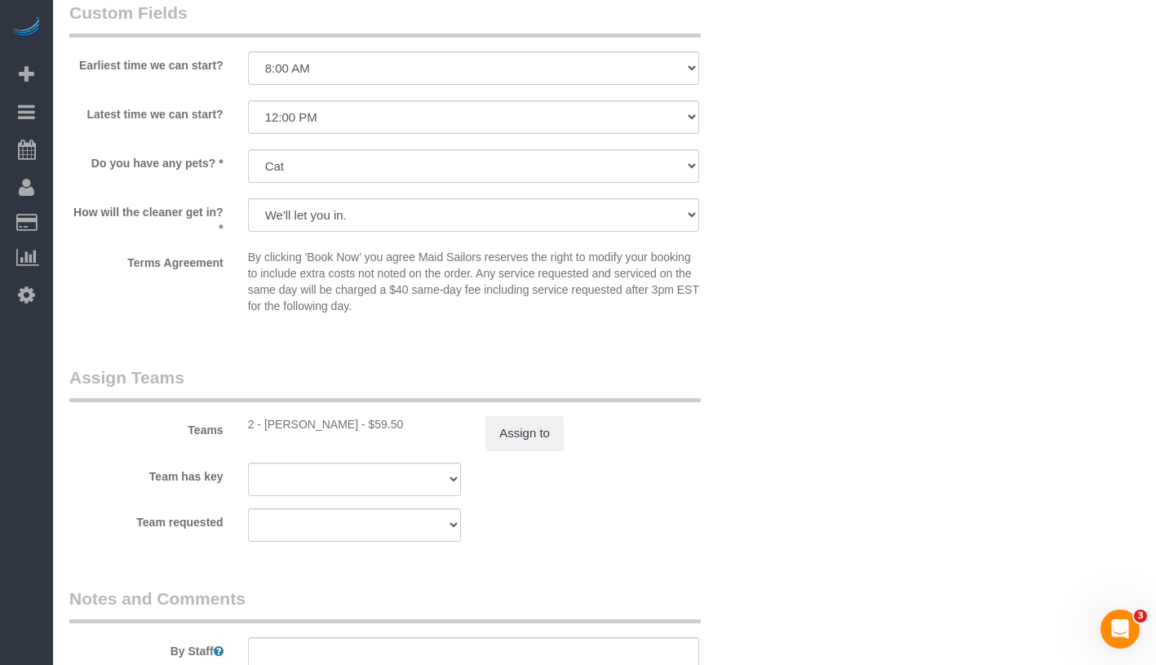
scroll to position [1777, 0]
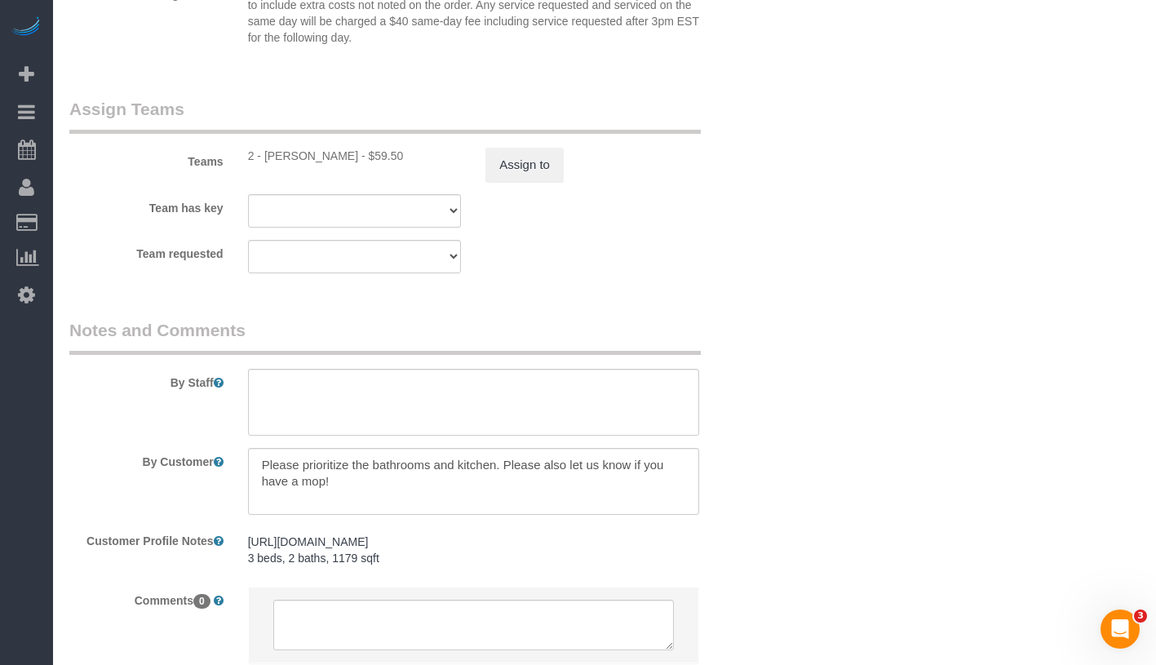
drag, startPoint x: 261, startPoint y: 158, endPoint x: 344, endPoint y: 160, distance: 82.5
click at [344, 160] on div "2 - Marilu Quintero - $59.50" at bounding box center [355, 156] width 214 height 16
copy div "Marilu Quintero"
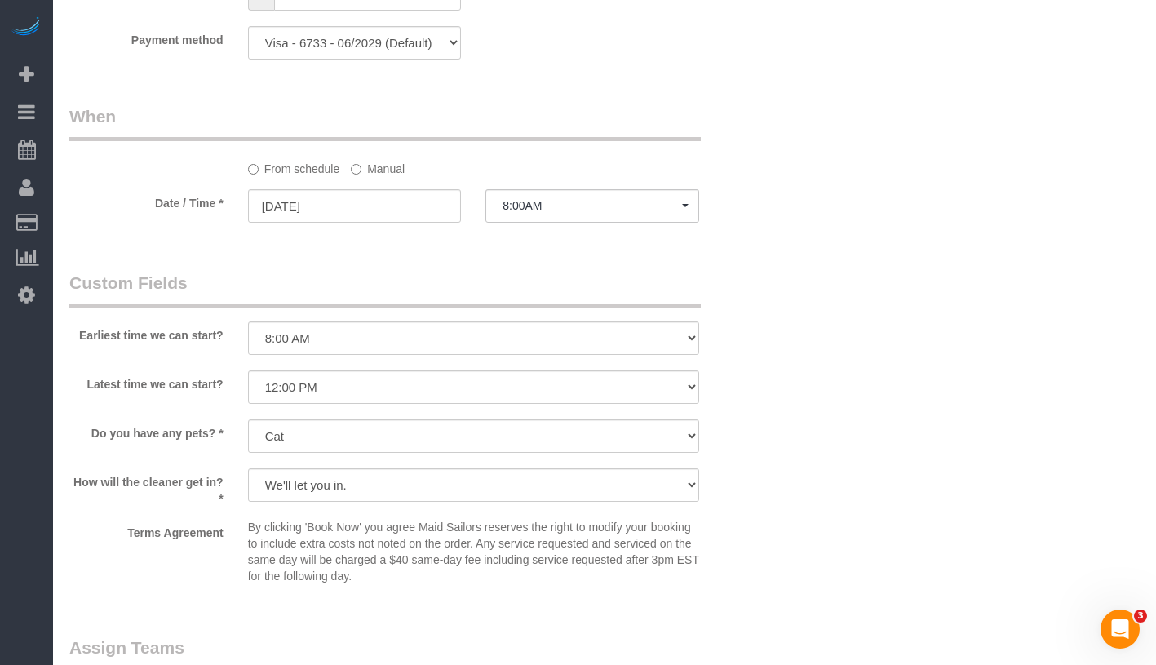
scroll to position [1181, 0]
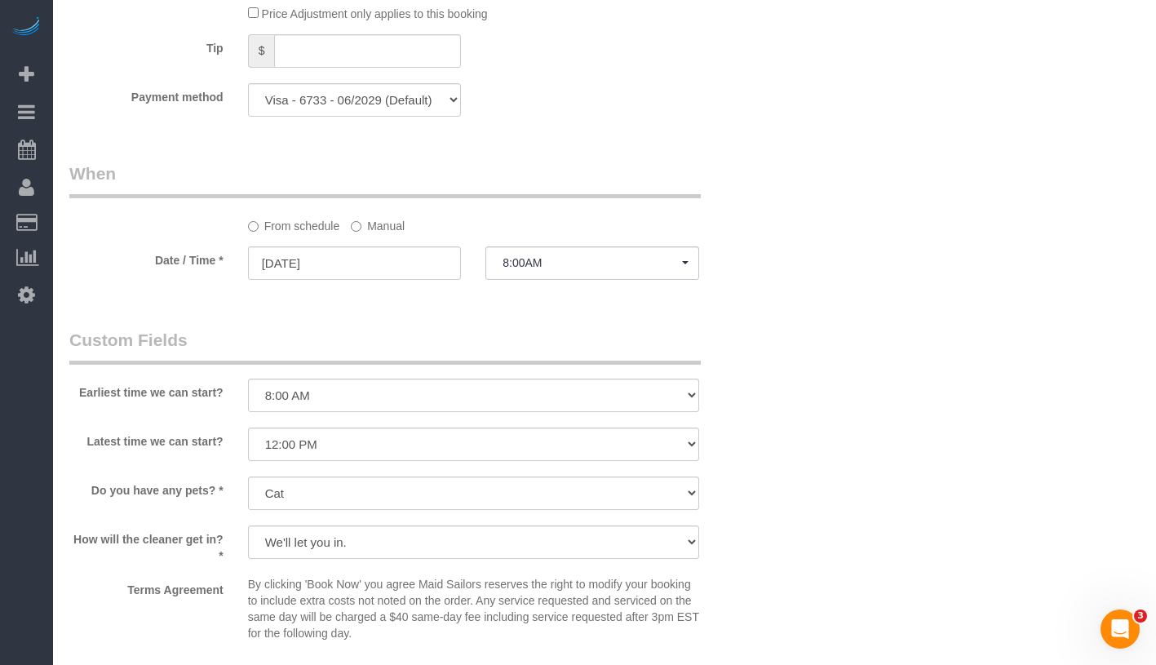
click at [371, 224] on label "Manual" at bounding box center [378, 223] width 54 height 22
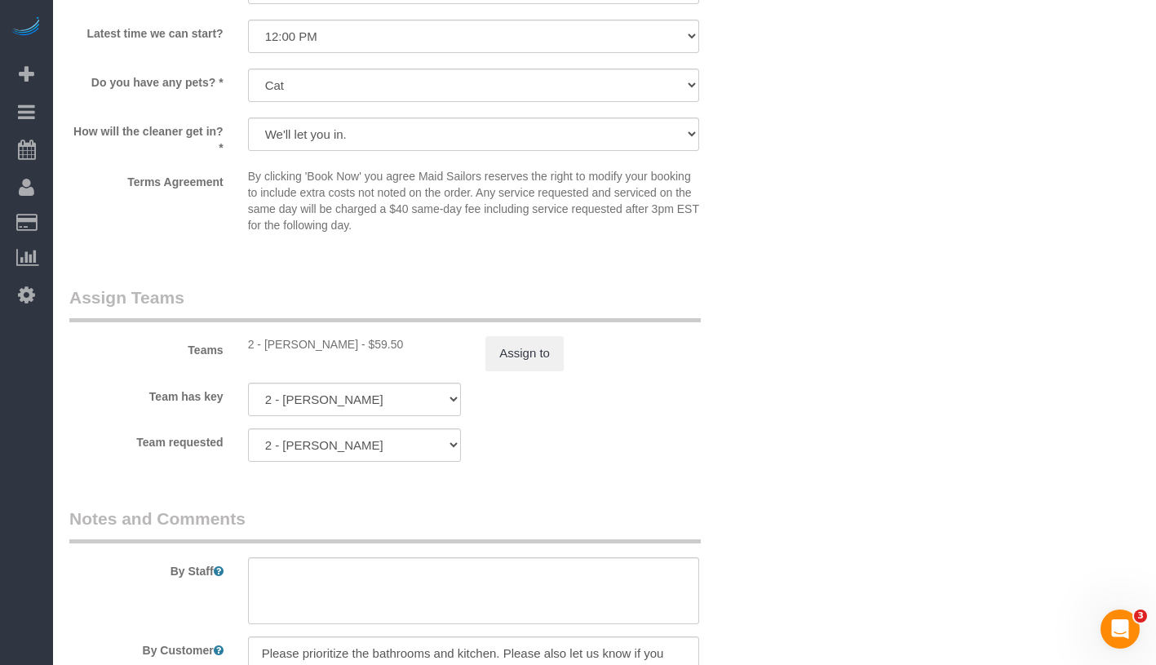
scroll to position [1383, 0]
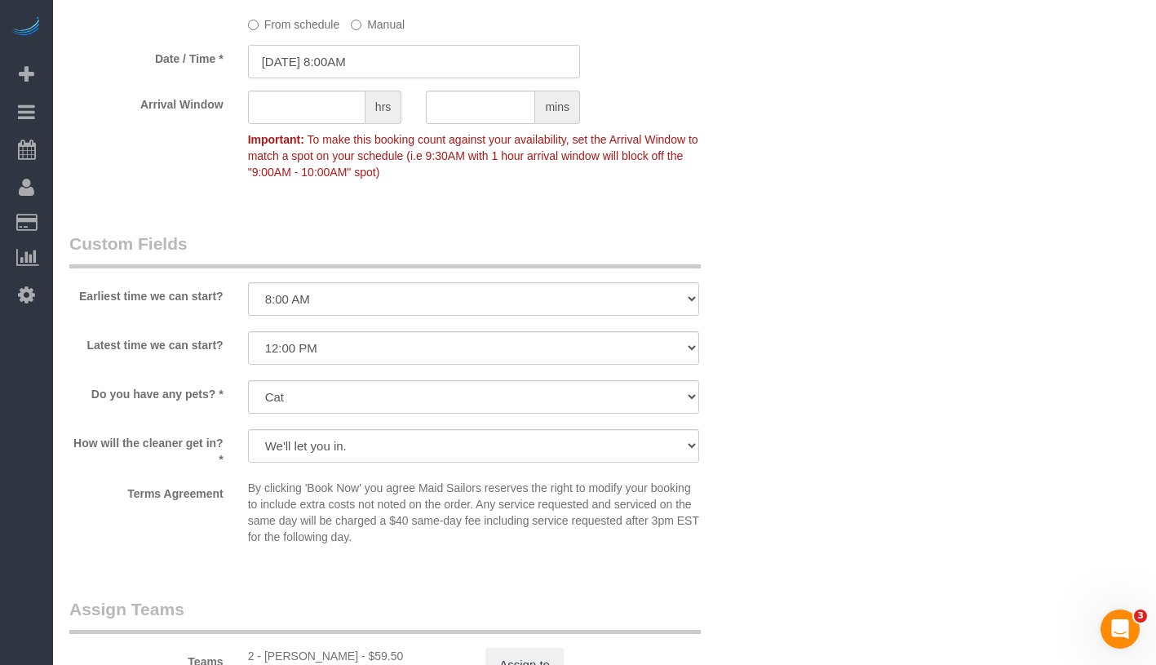
click at [359, 65] on input "08/15/2025 8:00AM" at bounding box center [414, 61] width 332 height 33
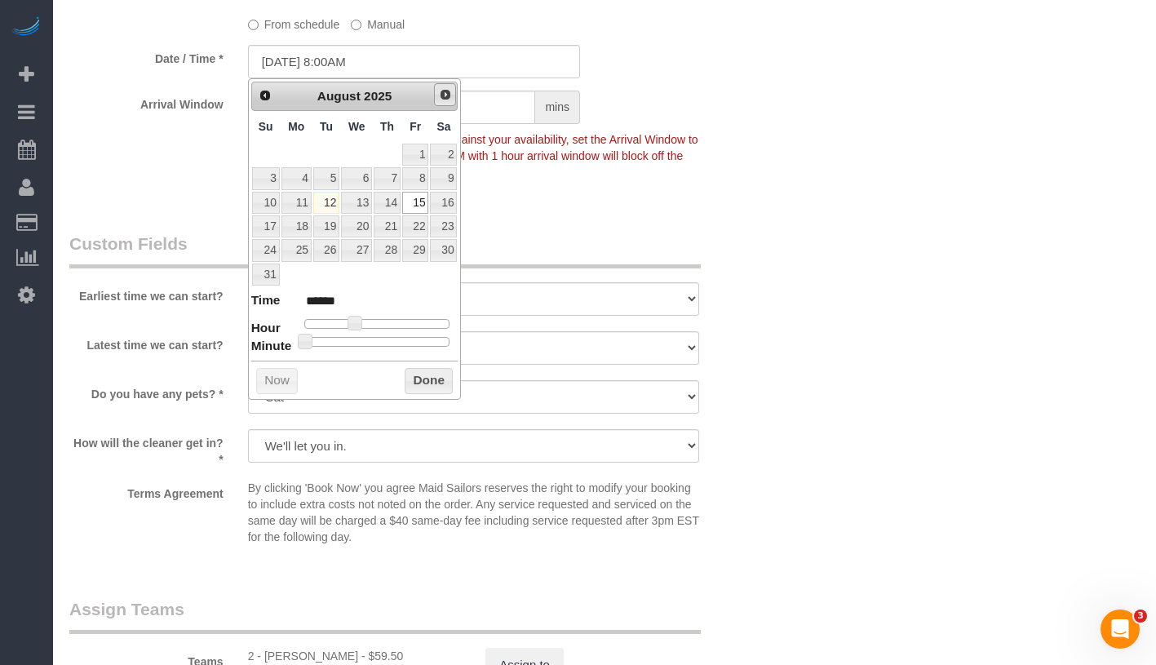
click at [446, 96] on span "Next" at bounding box center [445, 94] width 13 height 13
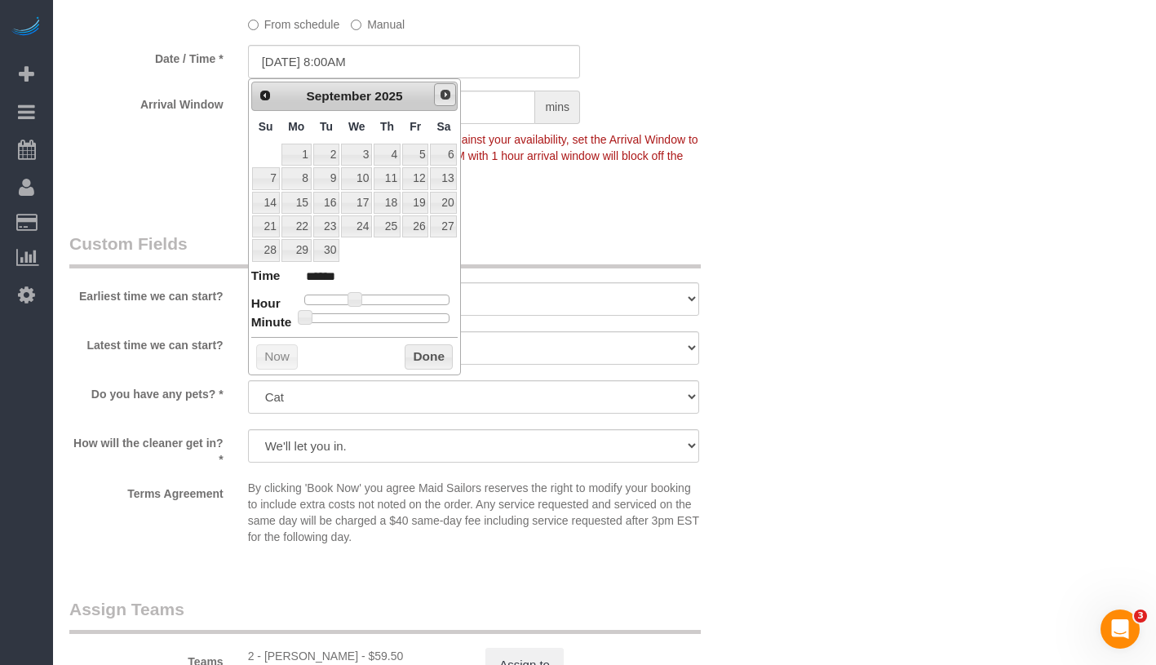
click at [446, 96] on span "Next" at bounding box center [445, 94] width 13 height 13
click at [424, 184] on link "10" at bounding box center [415, 178] width 26 height 22
type input "10/10/2025 8:00AM"
click at [424, 184] on link "10" at bounding box center [415, 178] width 26 height 22
click at [433, 356] on button "Done" at bounding box center [429, 357] width 48 height 26
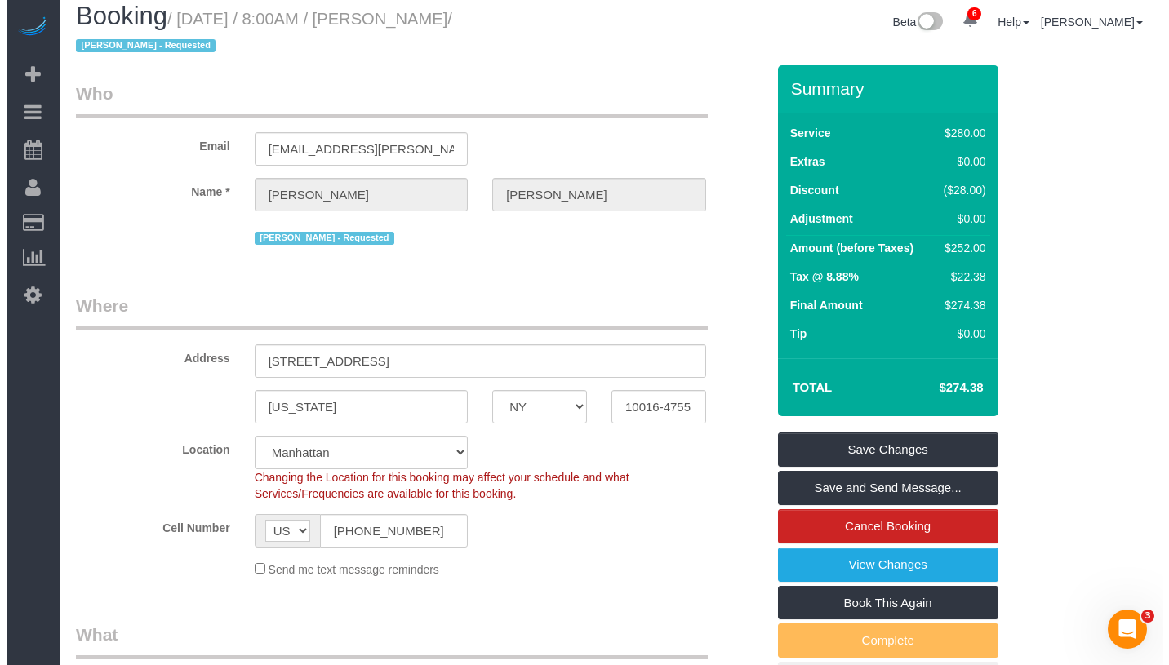
scroll to position [0, 0]
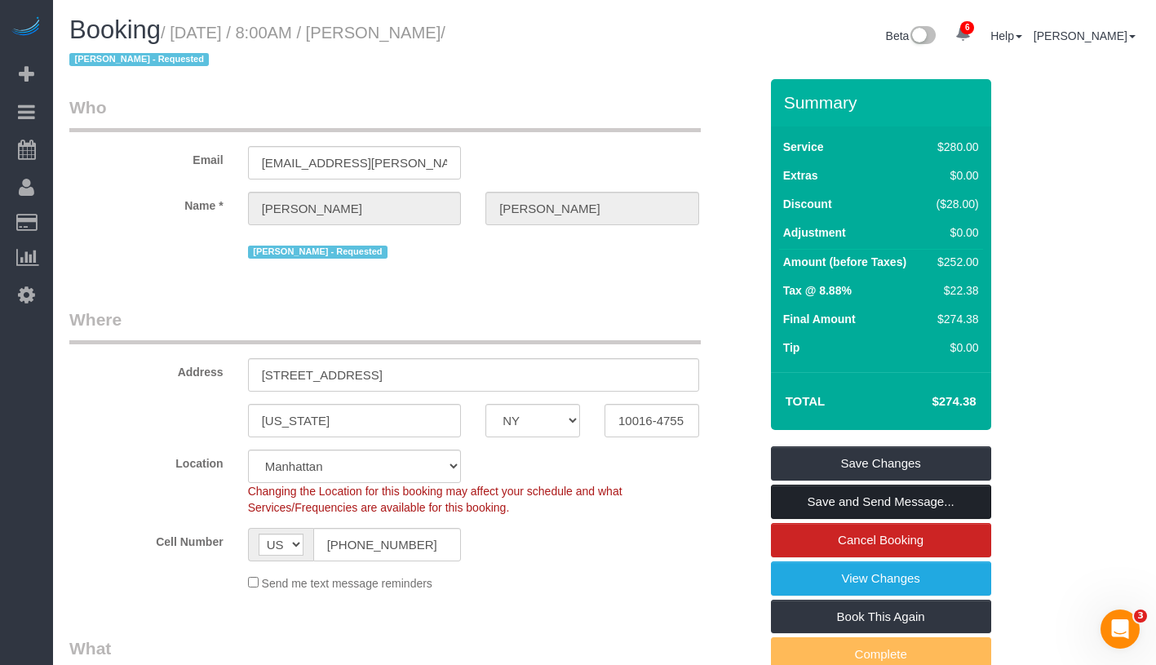
click at [985, 503] on link "Save and Send Message..." at bounding box center [881, 502] width 220 height 34
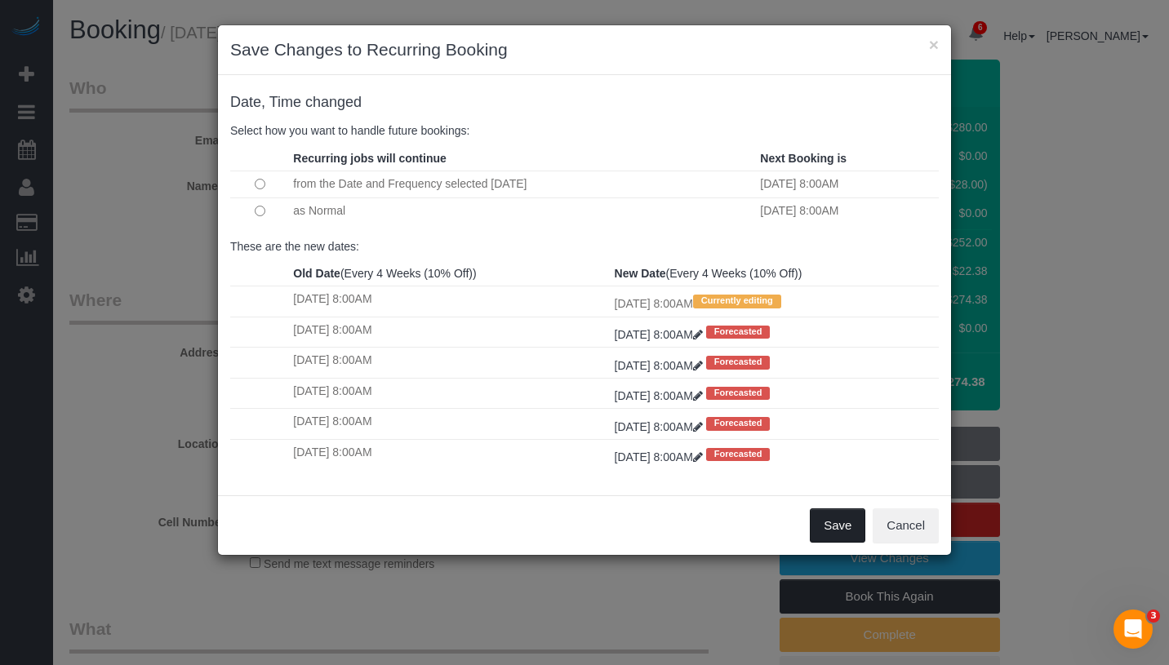
click at [839, 536] on button "Save" at bounding box center [837, 525] width 55 height 34
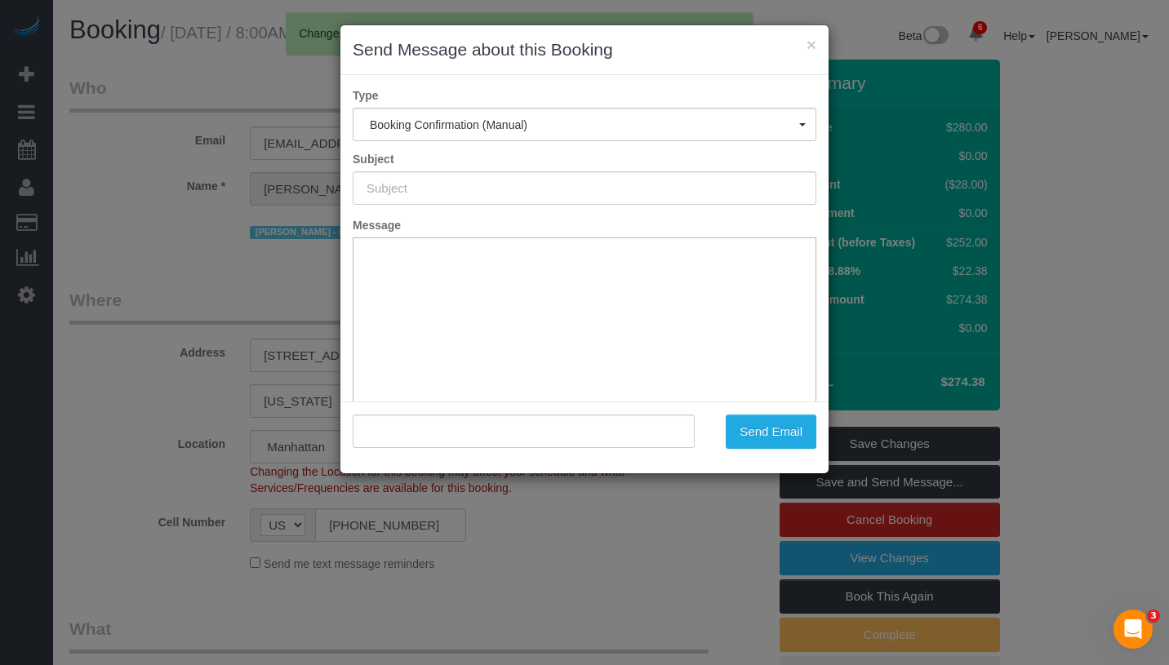
type input "Cleaning Confirmed for 10/10/2025 at 8:00am"
type input ""Lucy Fasano" <lucy.m.fasano@gmail.com>"
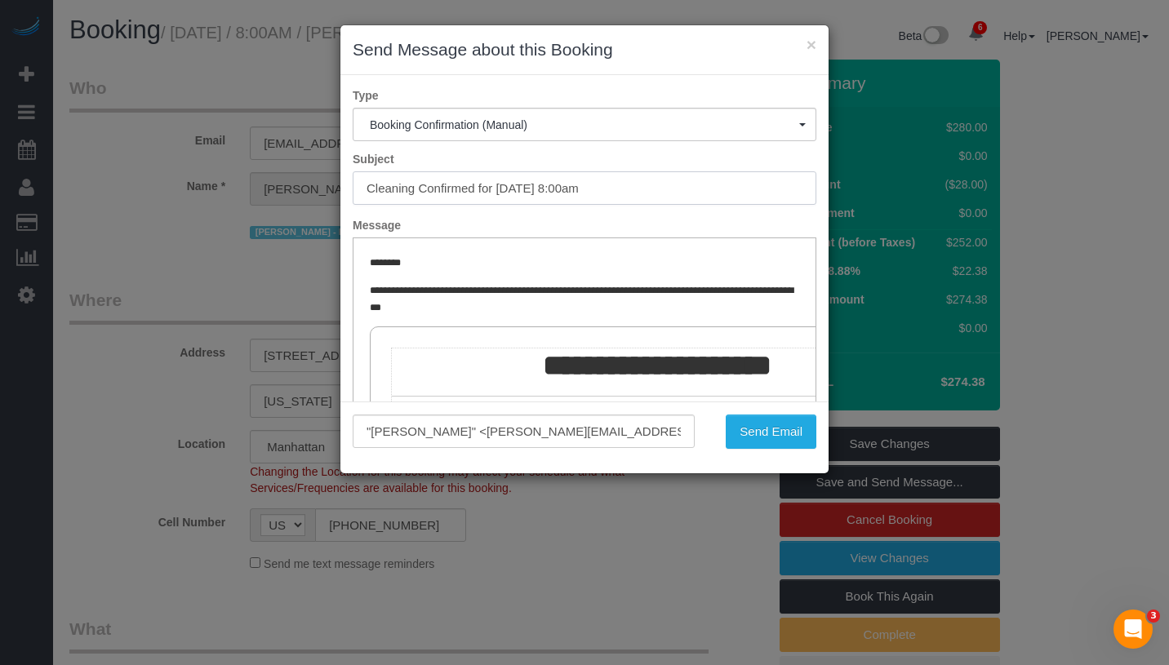
drag, startPoint x: 499, startPoint y: 189, endPoint x: 672, endPoint y: 189, distance: 173.0
click at [672, 189] on input "Cleaning Confirmed for 10/10/2025 at 8:00am" at bounding box center [585, 187] width 464 height 33
type input "Cleaning Confirmed for 10/10/2025 at 8:00am"
click at [768, 433] on button "Send Email" at bounding box center [771, 432] width 91 height 34
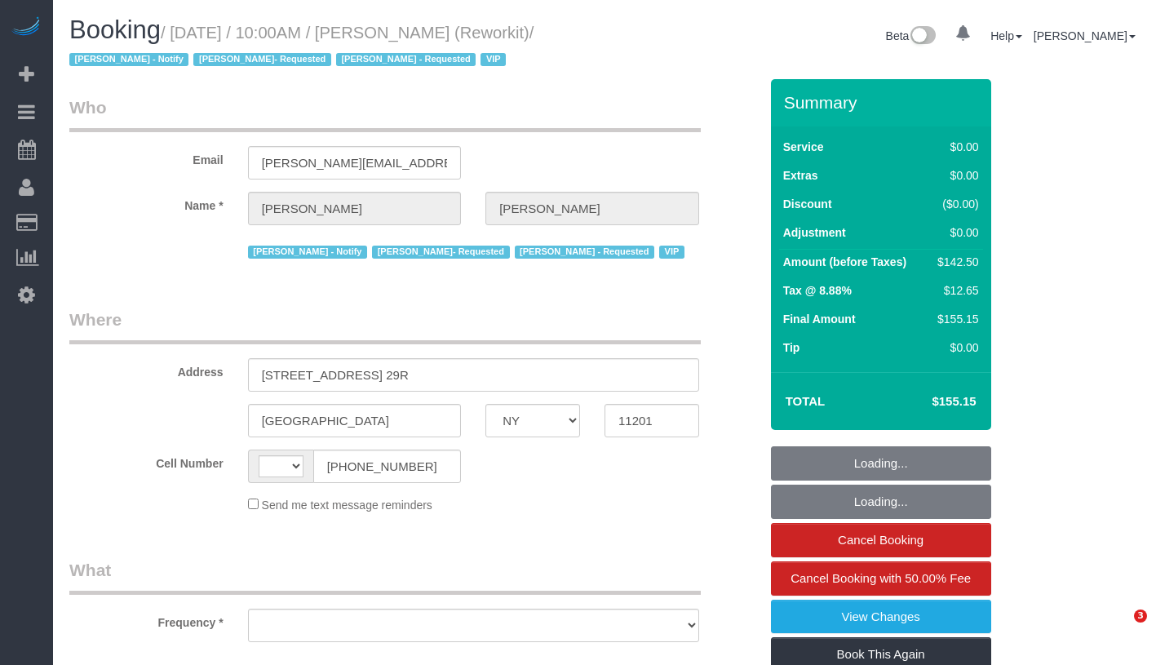
select select "NY"
select select "object:455"
select select "spot1"
select select "number:57"
select select "number:71"
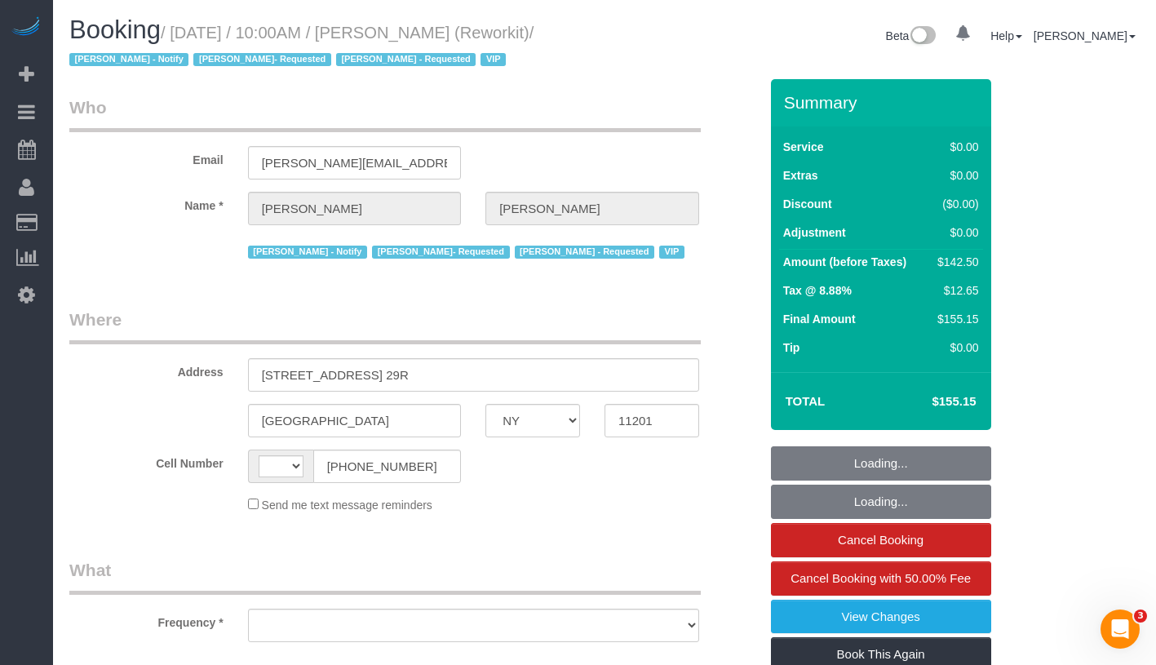
select select "number:15"
select select "number:5"
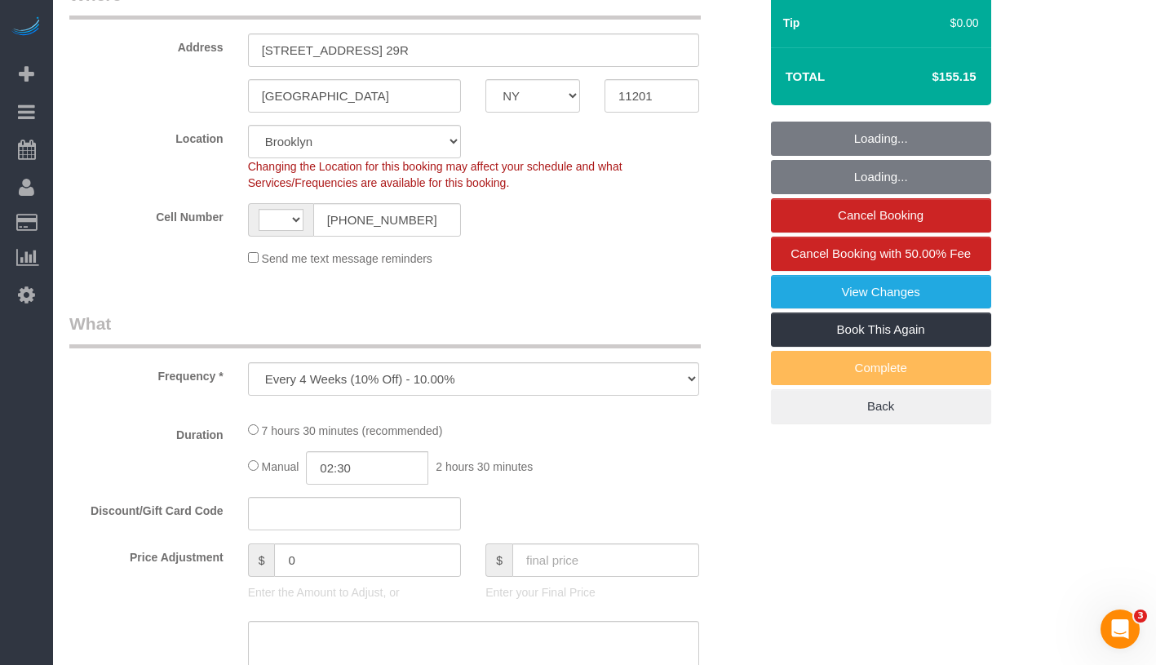
select select "object:716"
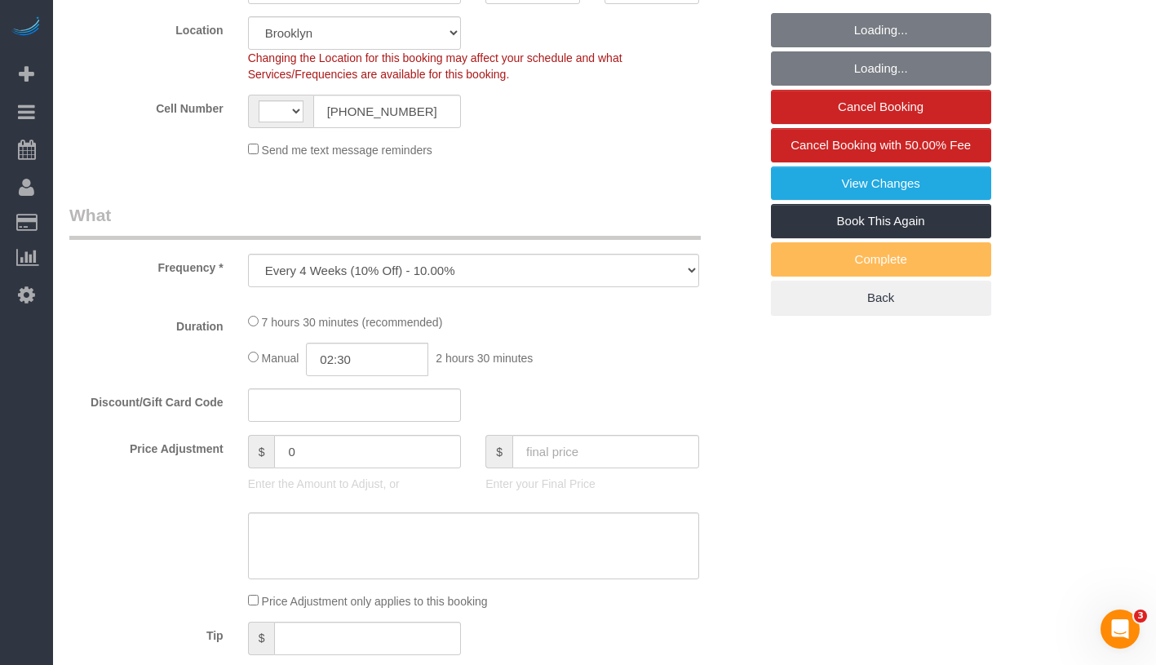
select select "string:[GEOGRAPHIC_DATA]"
select select "string:stripe-pm_1RjR0j4VGloSiKo7tw3cB5oy"
select select "3"
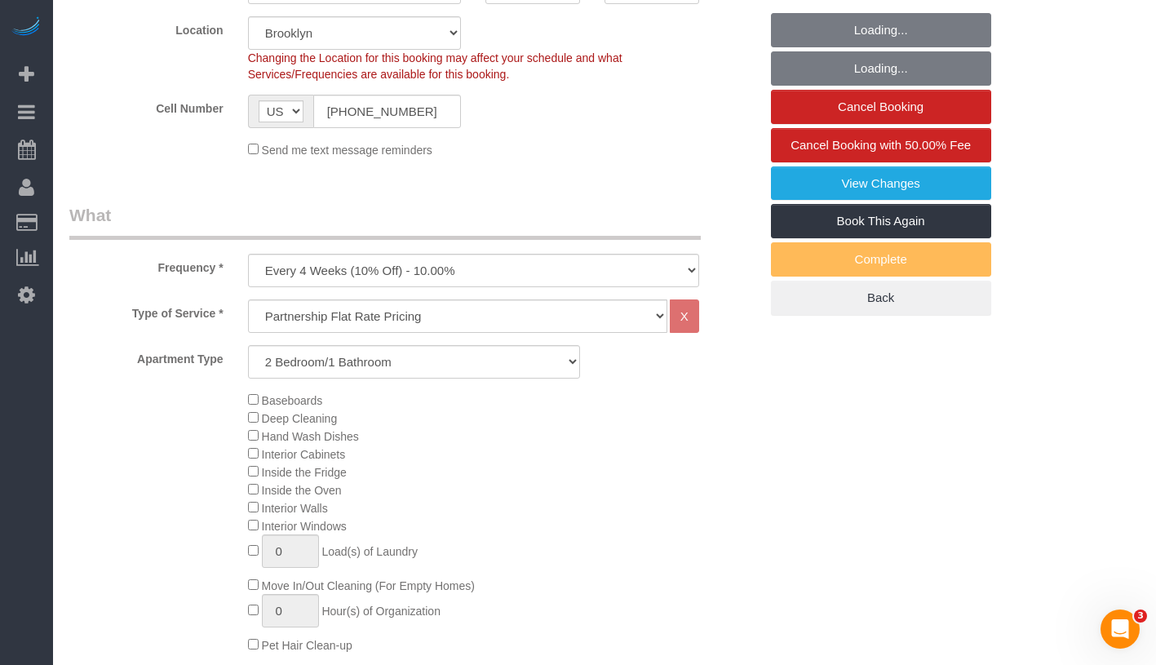
scroll to position [434, 0]
select select "61901"
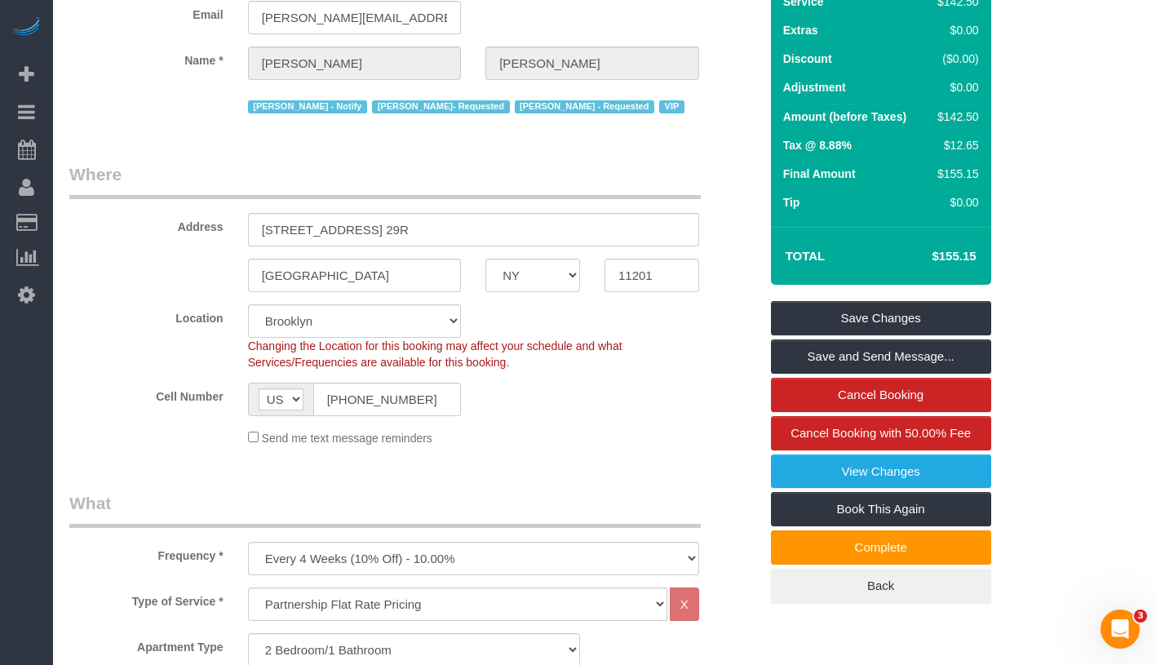
scroll to position [0, 0]
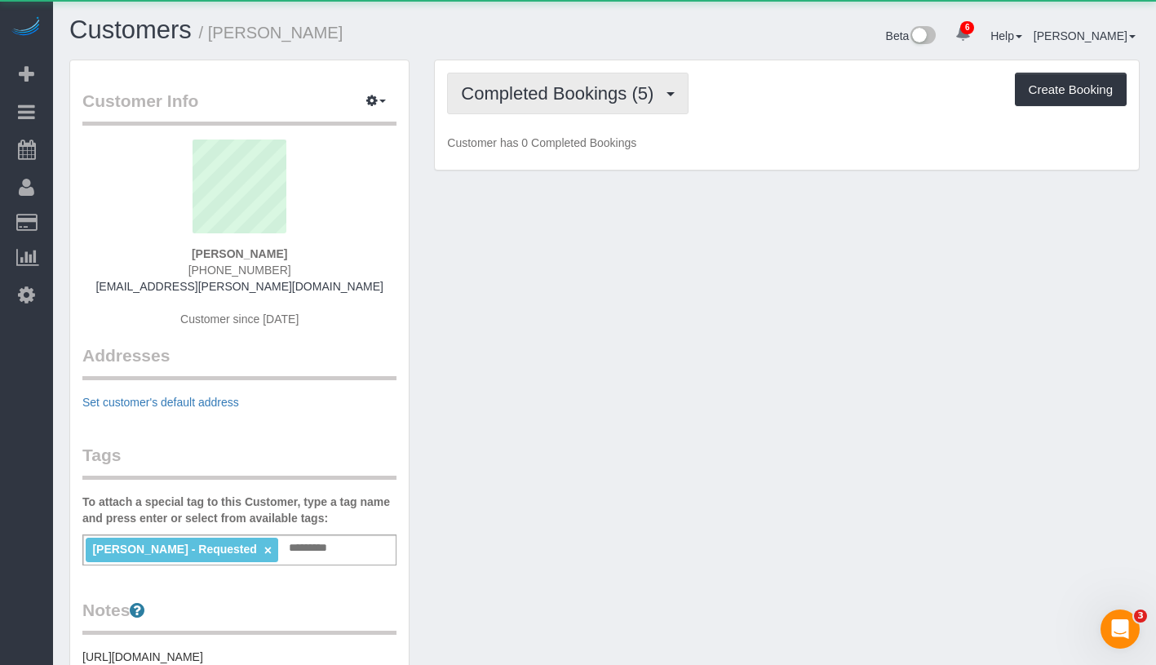
click at [580, 102] on span "Completed Bookings (5)" at bounding box center [561, 93] width 201 height 20
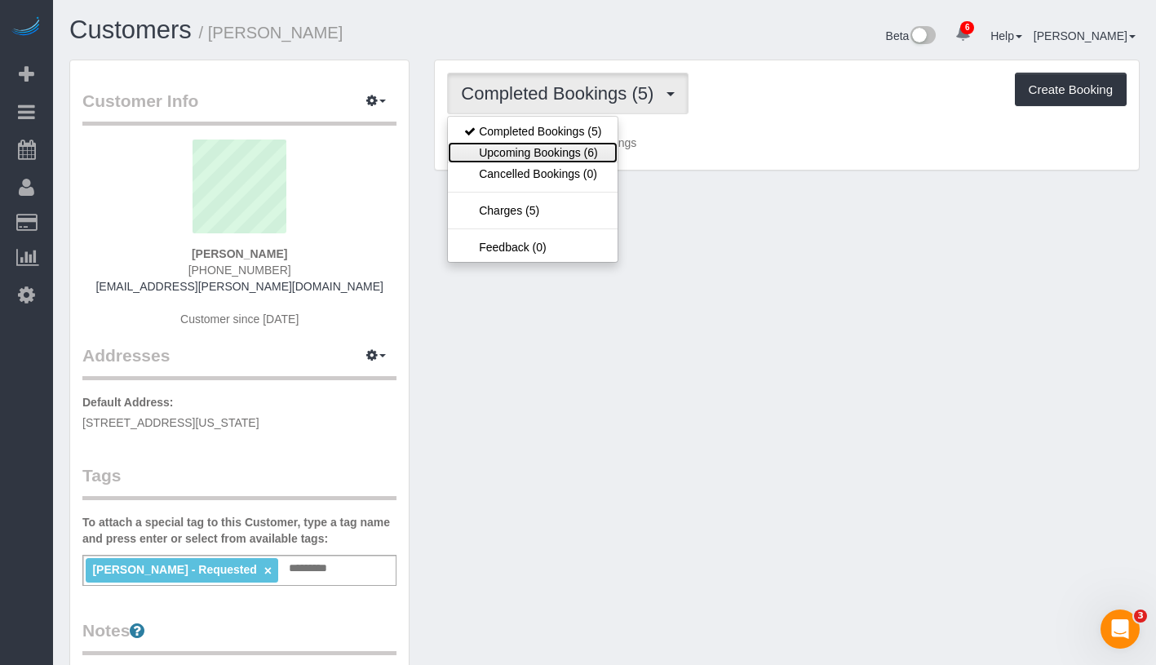
click at [572, 157] on link "Upcoming Bookings (6)" at bounding box center [533, 152] width 170 height 21
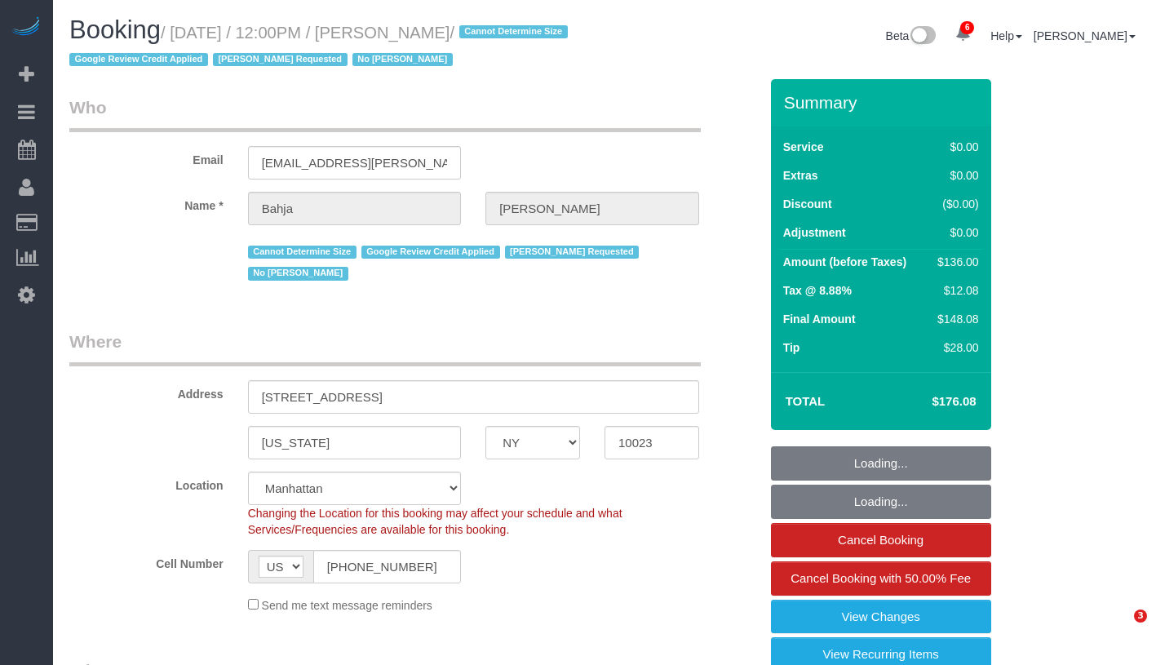
select select "NY"
select select "1"
select select "spot1"
select select "number:59"
select select "number:73"
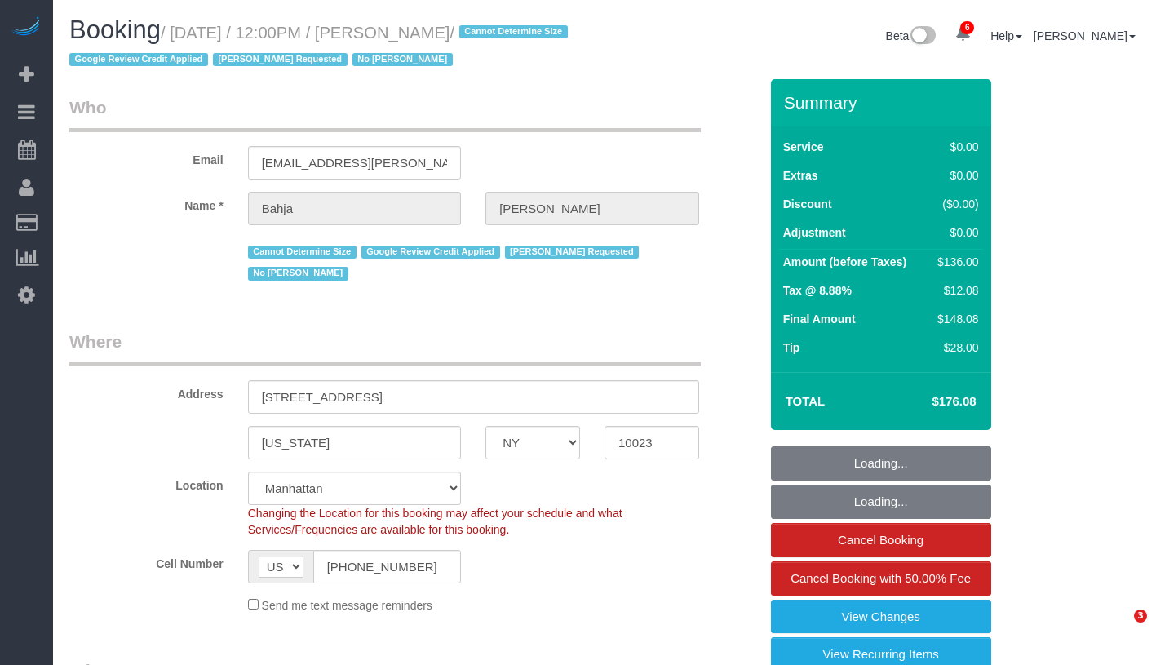
select select "number:15"
select select "number:6"
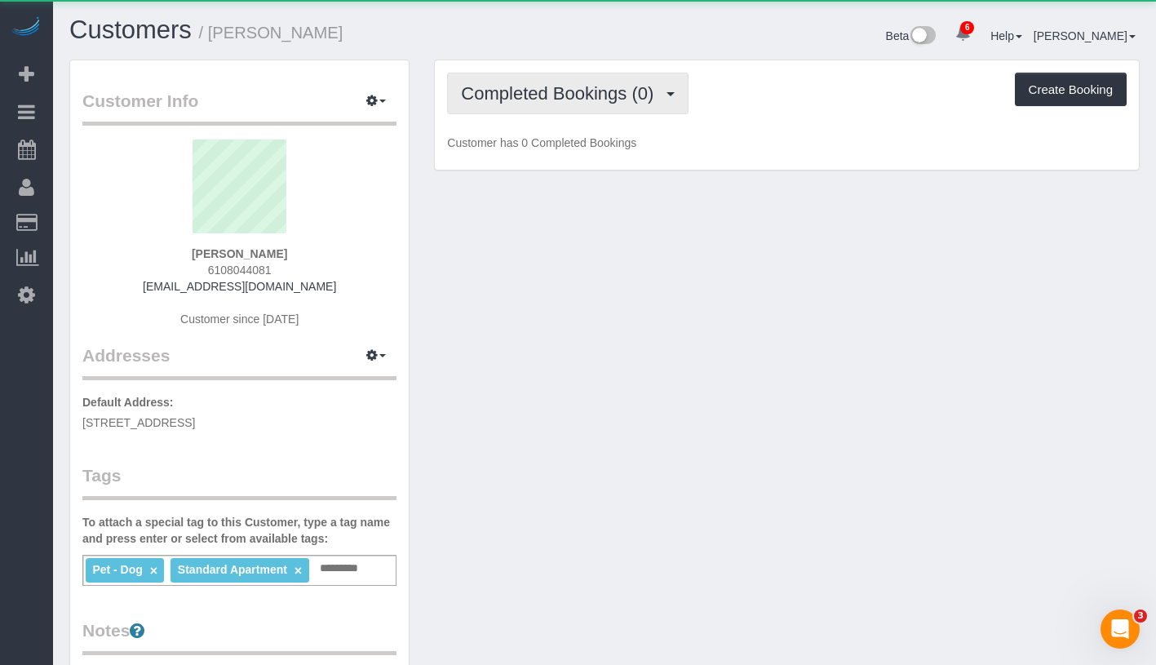
click at [513, 94] on span "Completed Bookings (0)" at bounding box center [561, 93] width 201 height 20
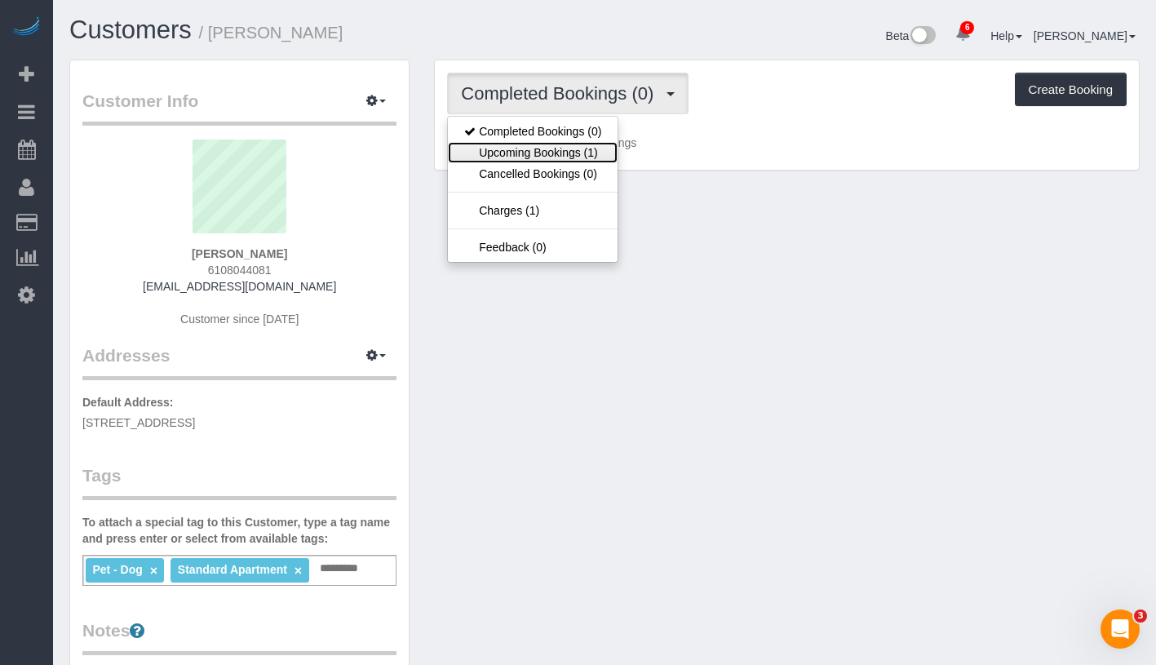
click at [523, 150] on link "Upcoming Bookings (1)" at bounding box center [533, 152] width 170 height 21
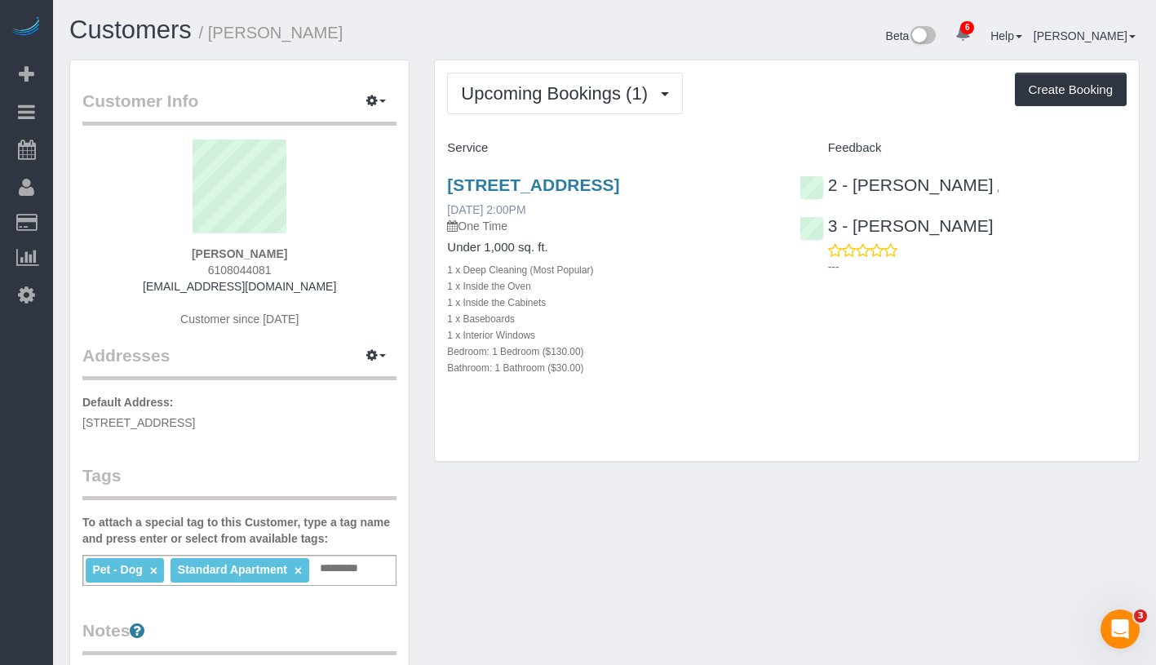
click at [500, 234] on div "[STREET_ADDRESS] [DATE] 2:00PM One Time" at bounding box center [610, 204] width 327 height 59
click at [504, 216] on link "[DATE] 2:00PM" at bounding box center [486, 209] width 78 height 13
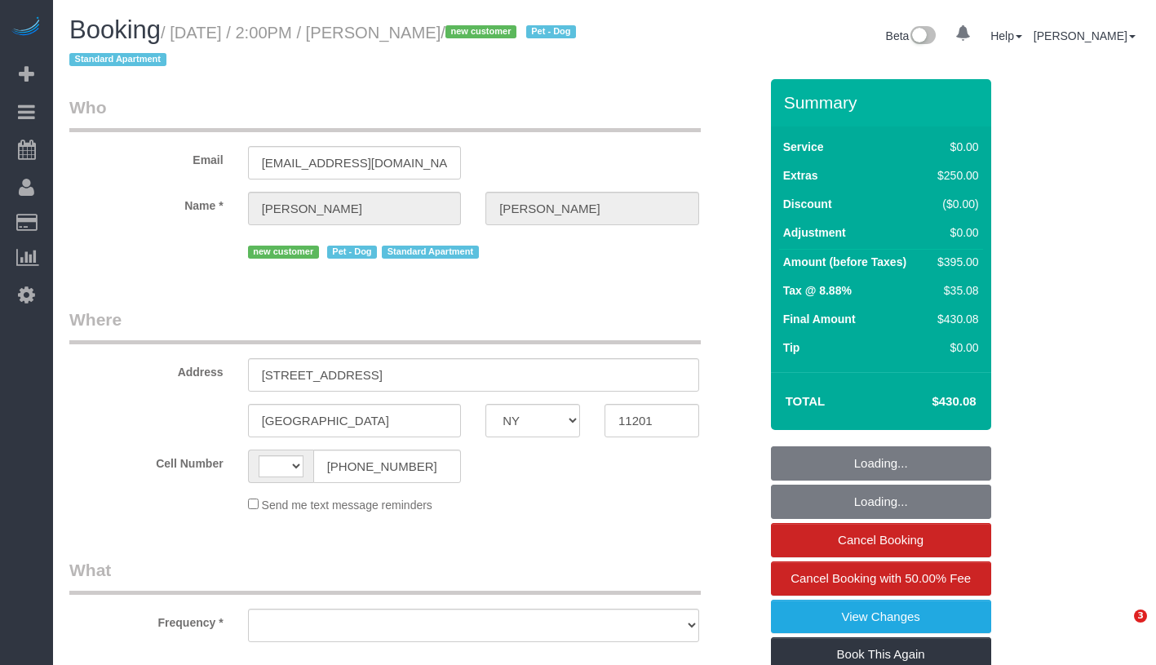
select select "NY"
select select "string:[GEOGRAPHIC_DATA]"
select select "object:672"
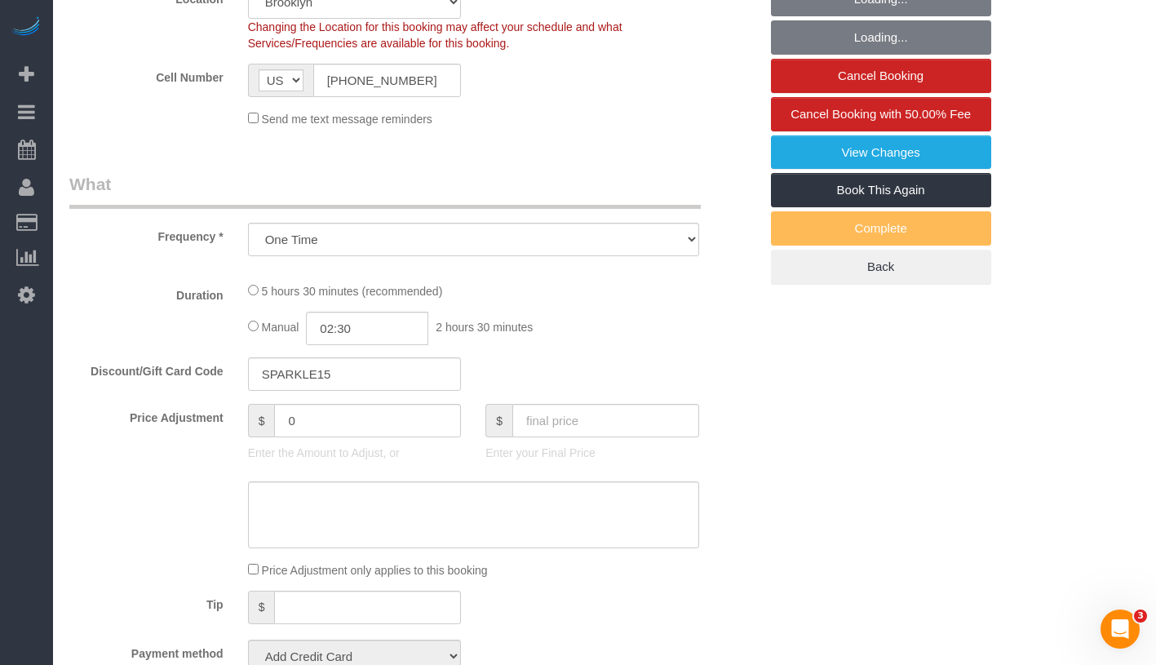
select select "string:stripe-pm_1Rsos74VGloSiKo7JLCW9Pkr"
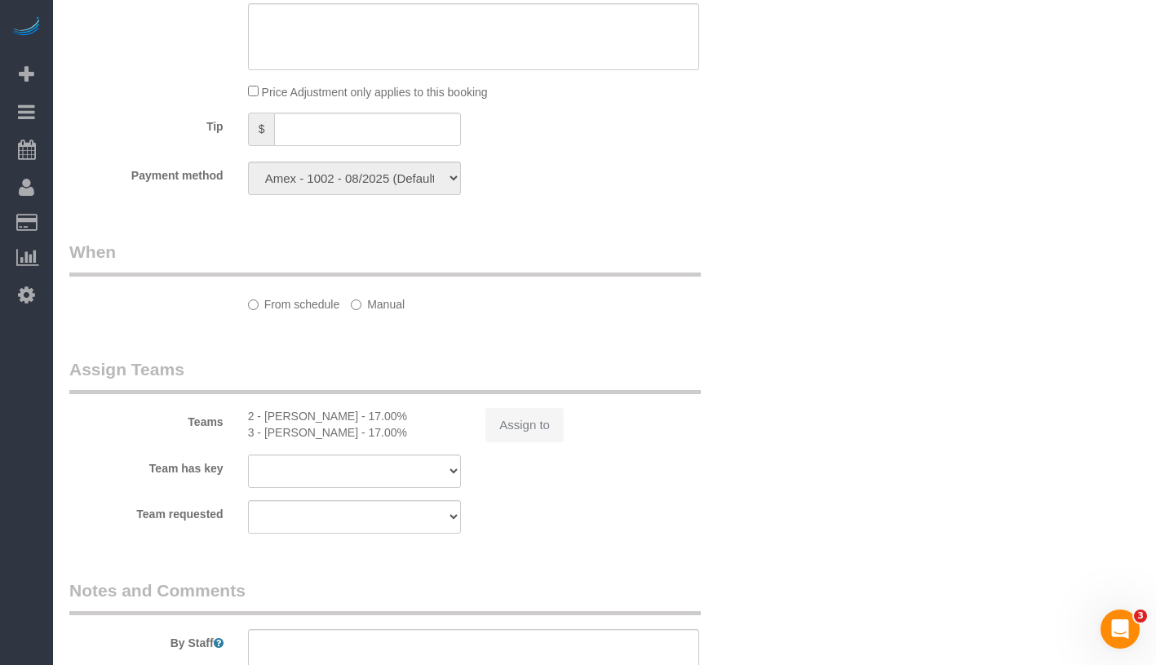
select select "spot1"
select select "number:57"
select select "number:90"
select select "number:13"
select select "number:5"
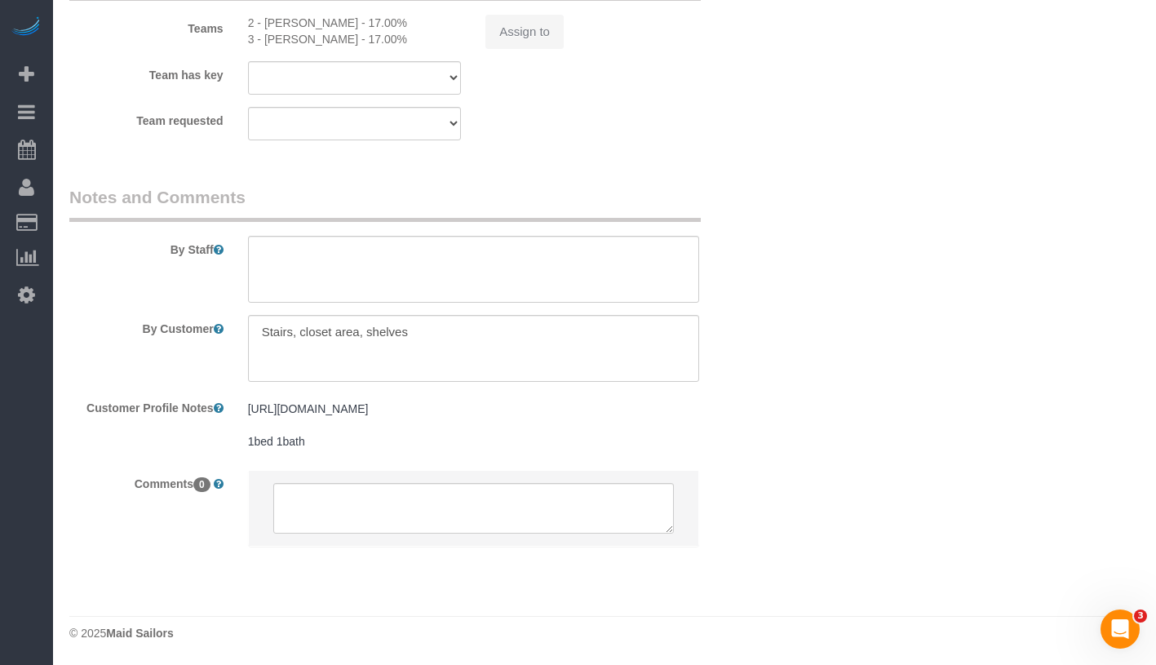
select select "object:1354"
select select "1"
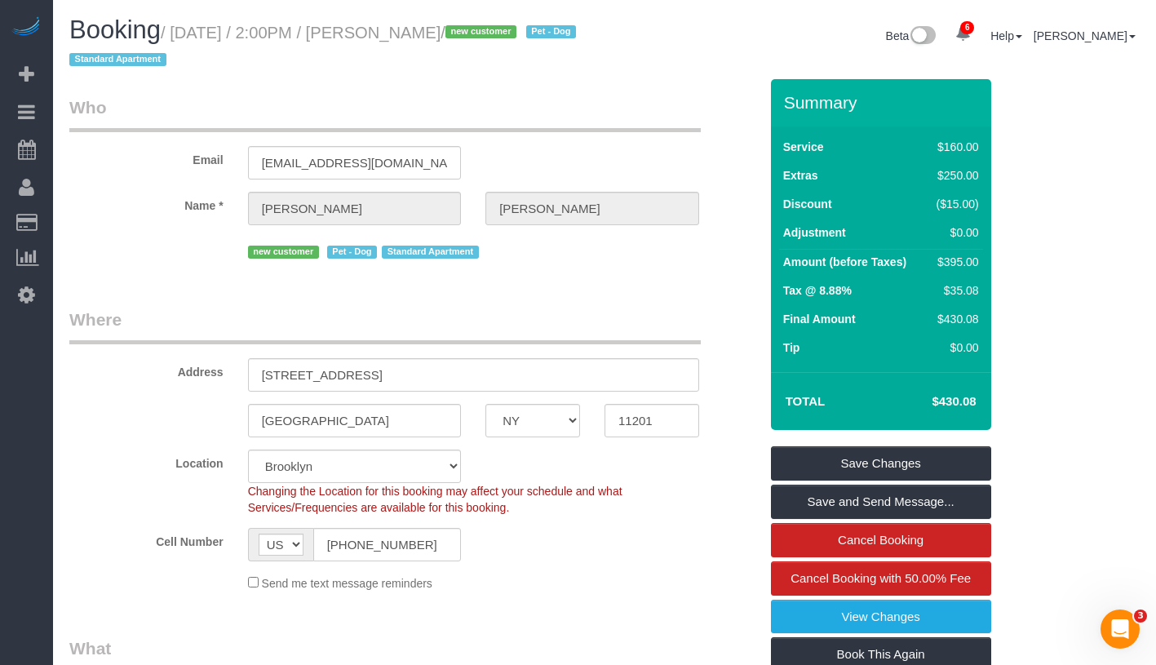
drag, startPoint x: 180, startPoint y: 36, endPoint x: 522, endPoint y: 35, distance: 342.8
click at [522, 35] on small "/ [DATE] / 2:00PM / [PERSON_NAME] / new customer Pet - Dog Standard Apartment" at bounding box center [325, 47] width 512 height 46
copy small "[DATE] / 2:00PM / [PERSON_NAME]"
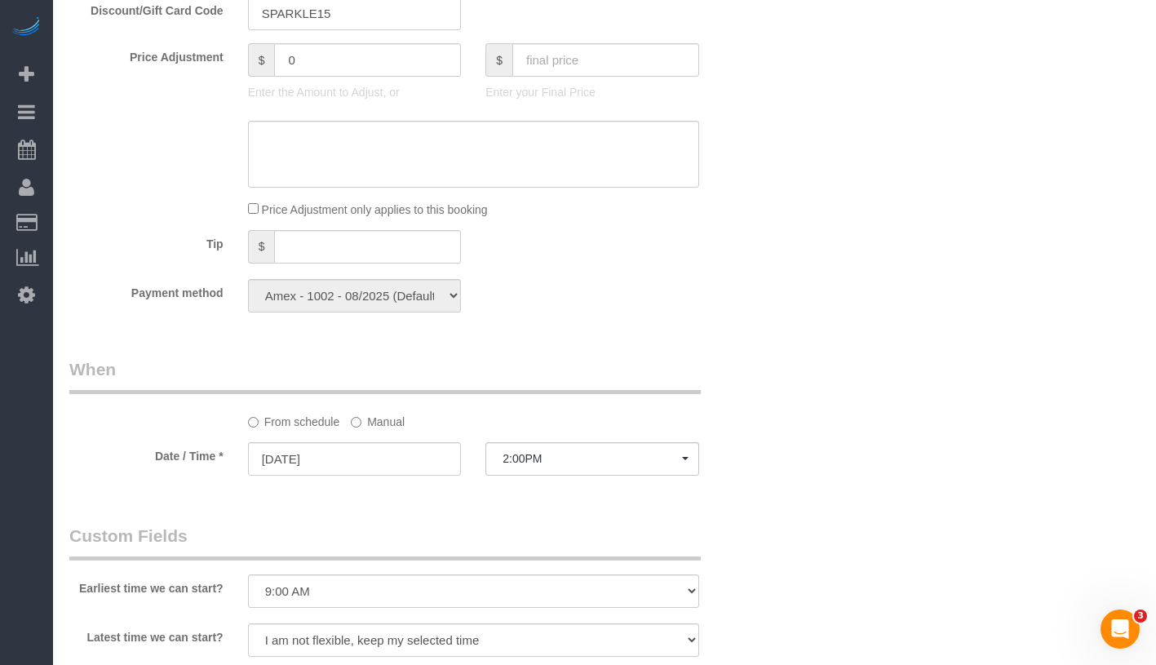
scroll to position [1752, 0]
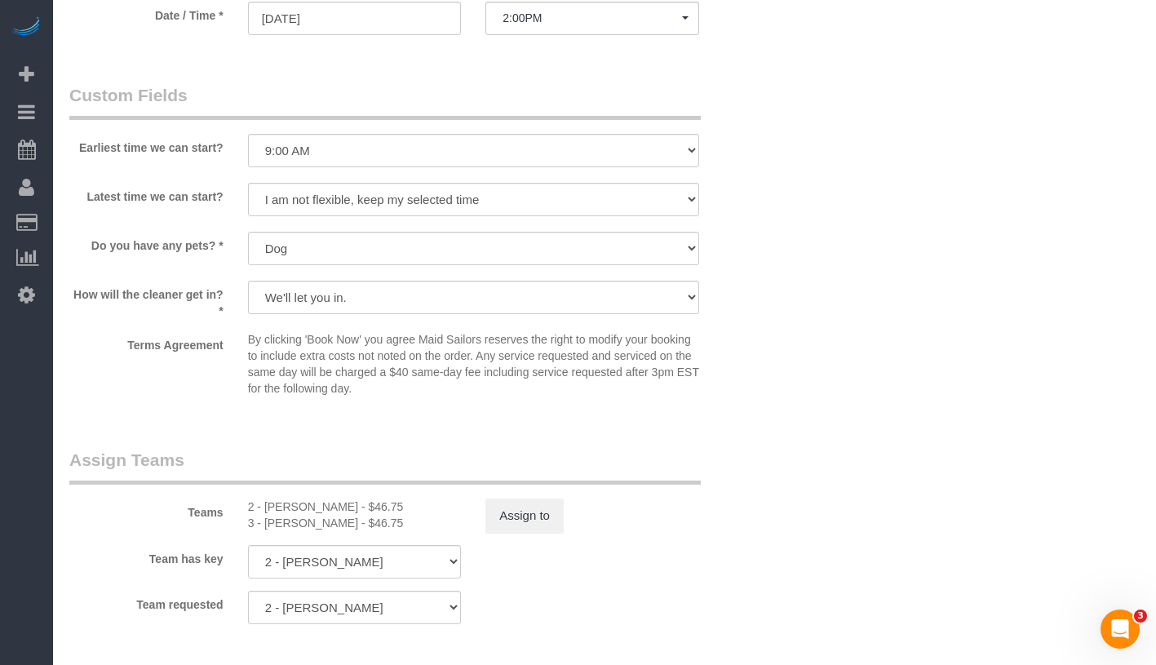
drag, startPoint x: 254, startPoint y: 500, endPoint x: 350, endPoint y: 523, distance: 99.0
click at [350, 523] on div "2 - Katherine Poveda - $46.75 3 - Maribel Campos - $46.75" at bounding box center [355, 515] width 238 height 33
copy div "- Katherine Poveda - $46.75 3 - Maribel Campos"
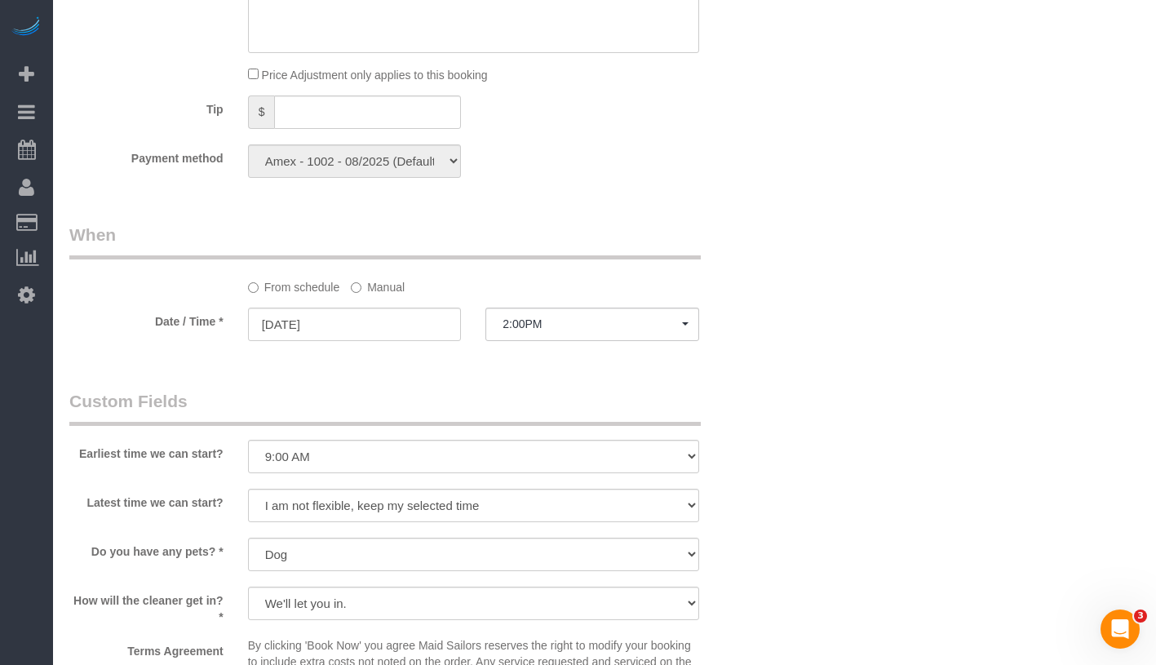
scroll to position [1647, 0]
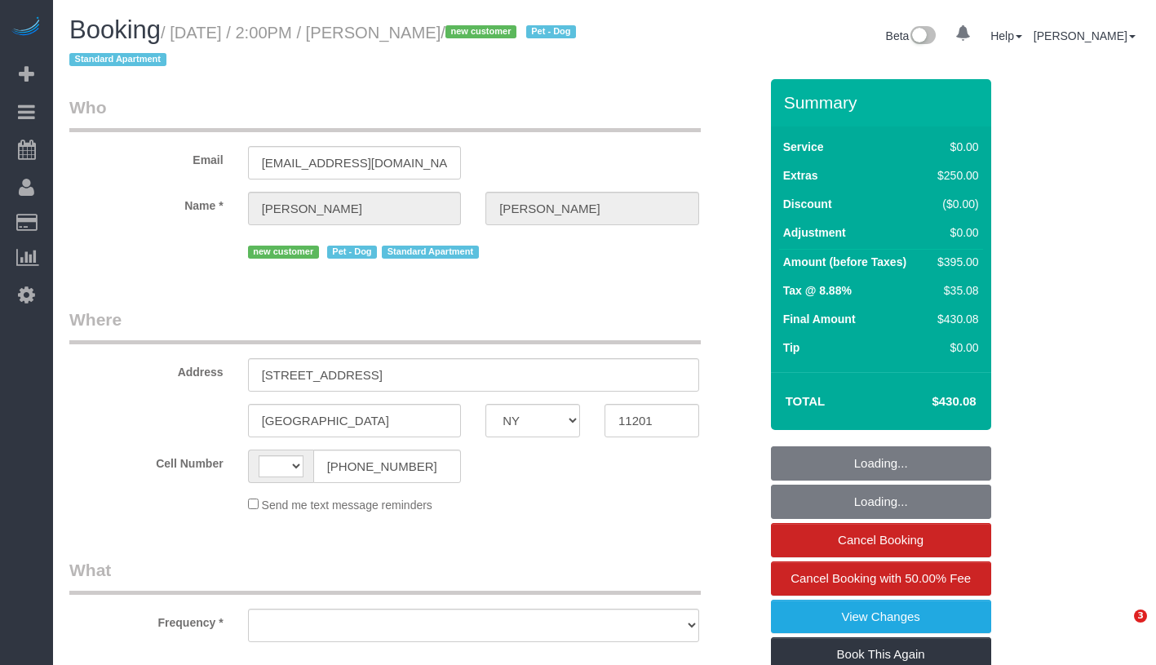
select select "NY"
select select "string:[GEOGRAPHIC_DATA]"
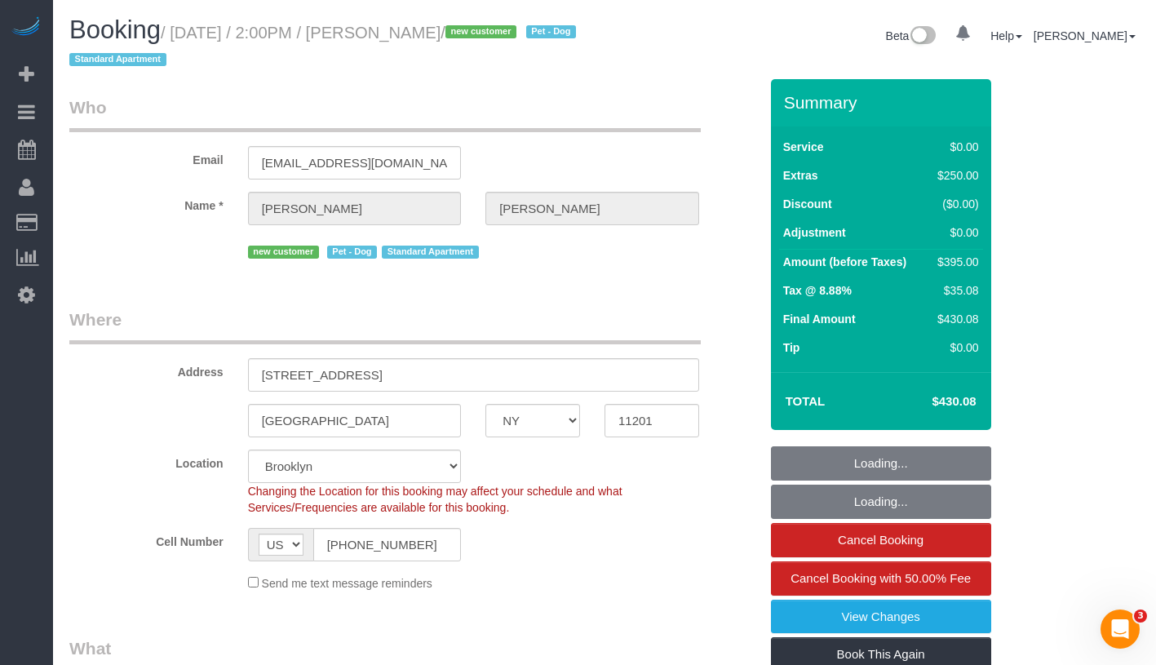
select select "string:stripe-pm_1Rsos74VGloSiKo7JLCW9Pkr"
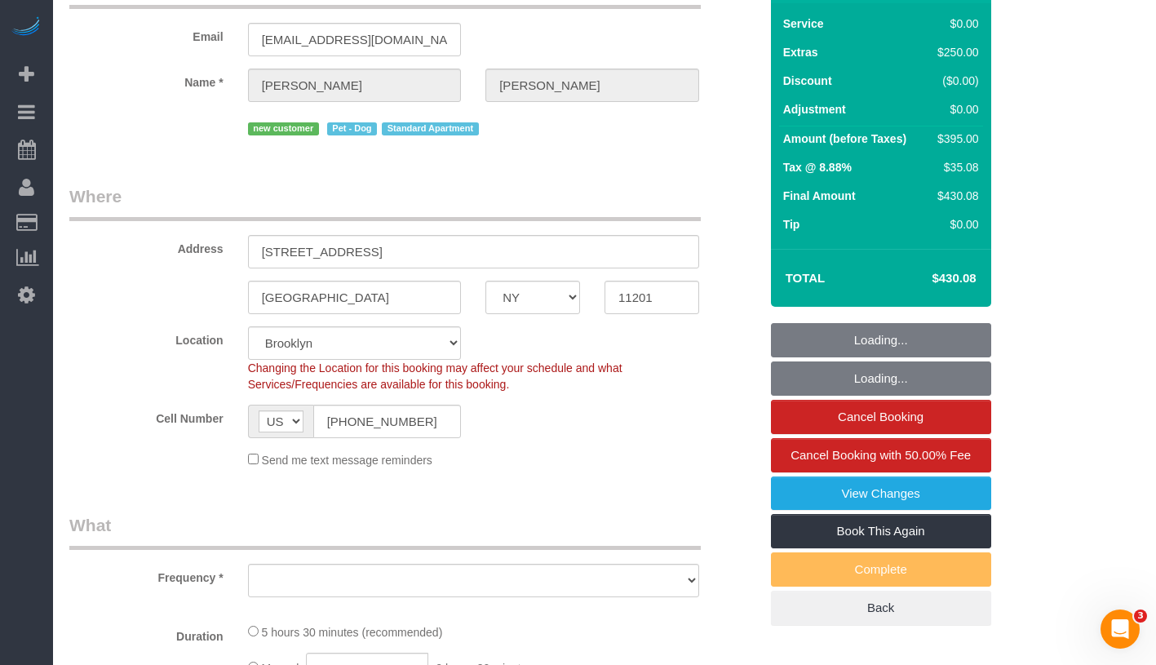
select select "object:692"
select select "spot1"
select select "number:57"
select select "number:90"
select select "number:13"
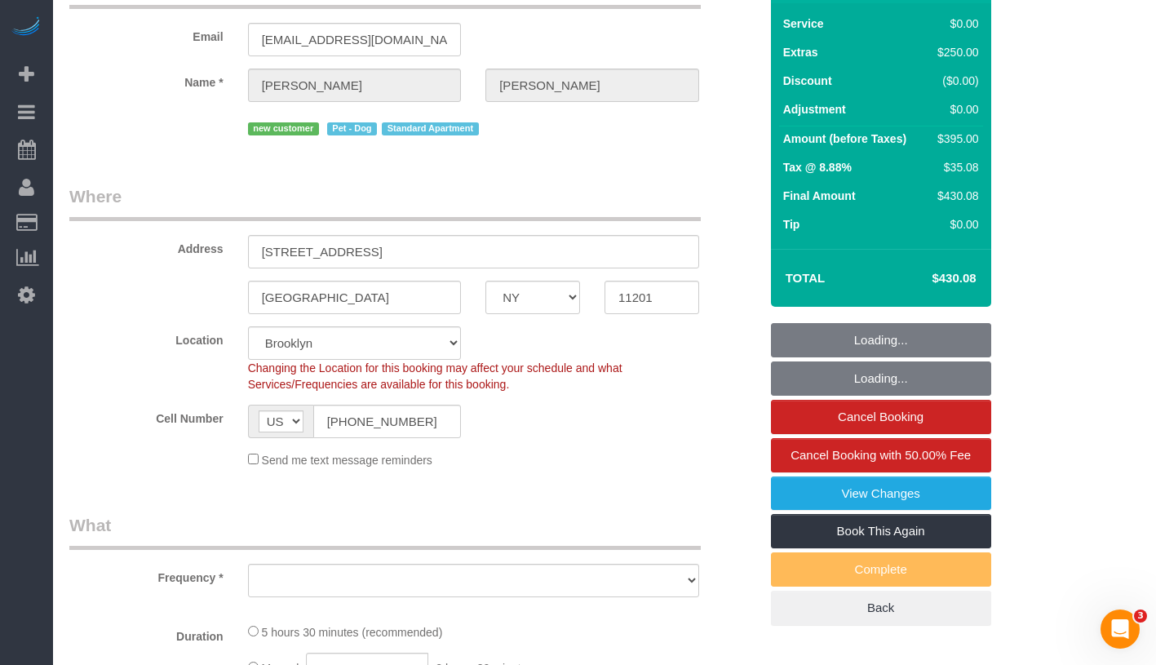
select select "number:5"
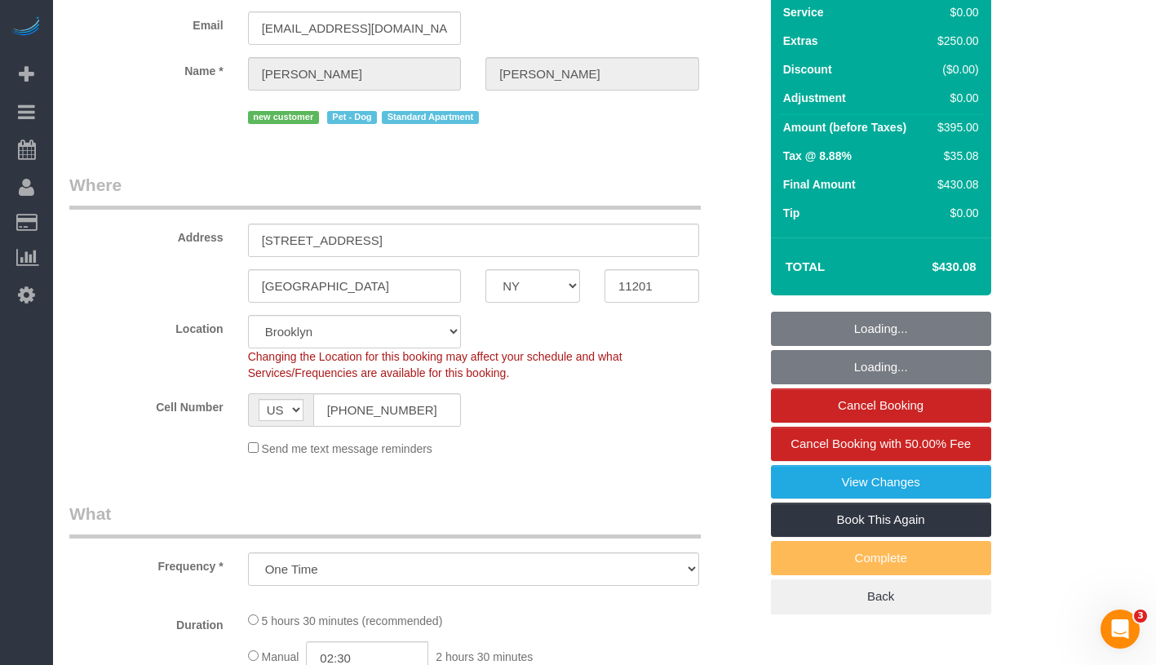
scroll to position [238, 0]
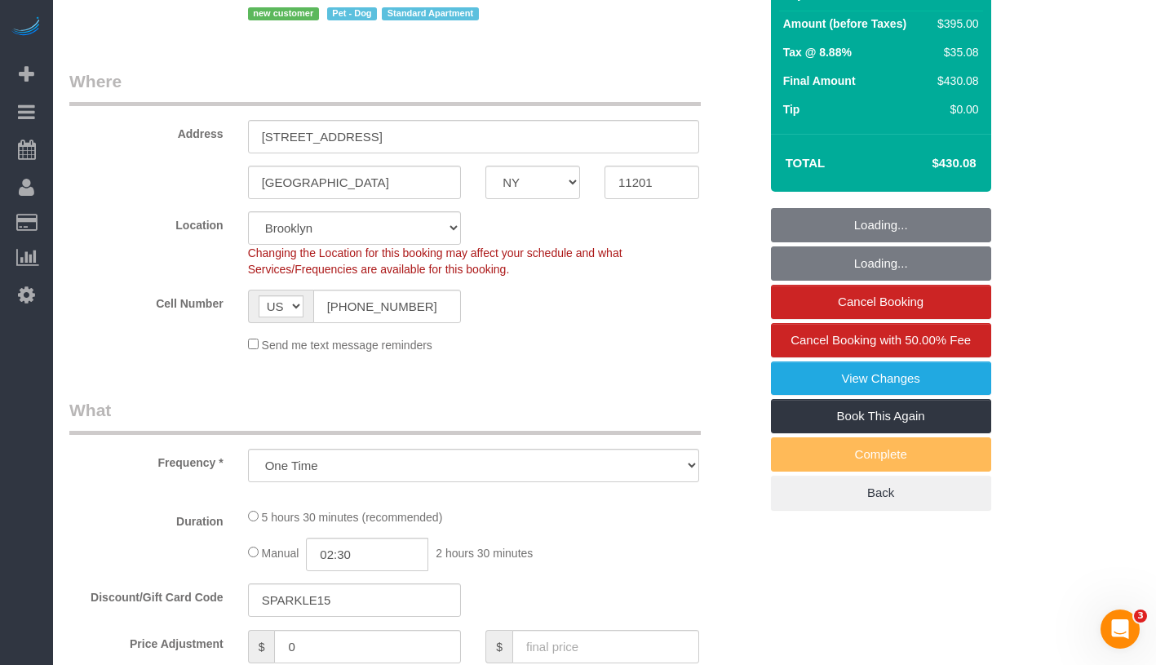
select select "object:1354"
select select "1"
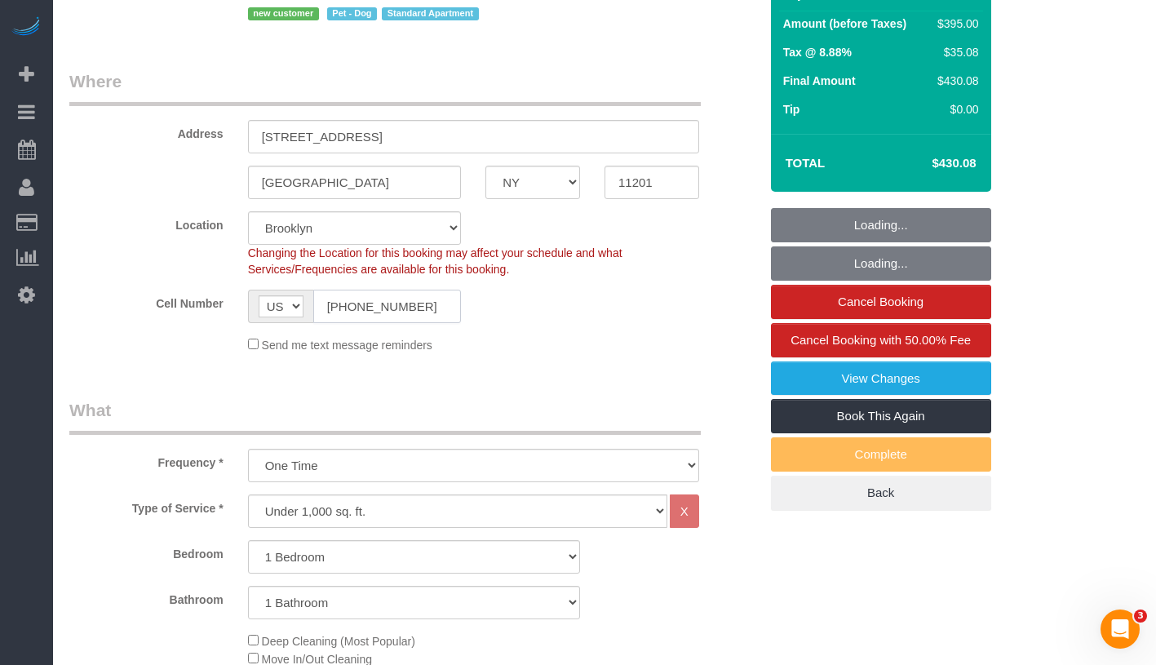
select select "1"
click at [367, 309] on input "(610) 804-4081" at bounding box center [387, 306] width 149 height 33
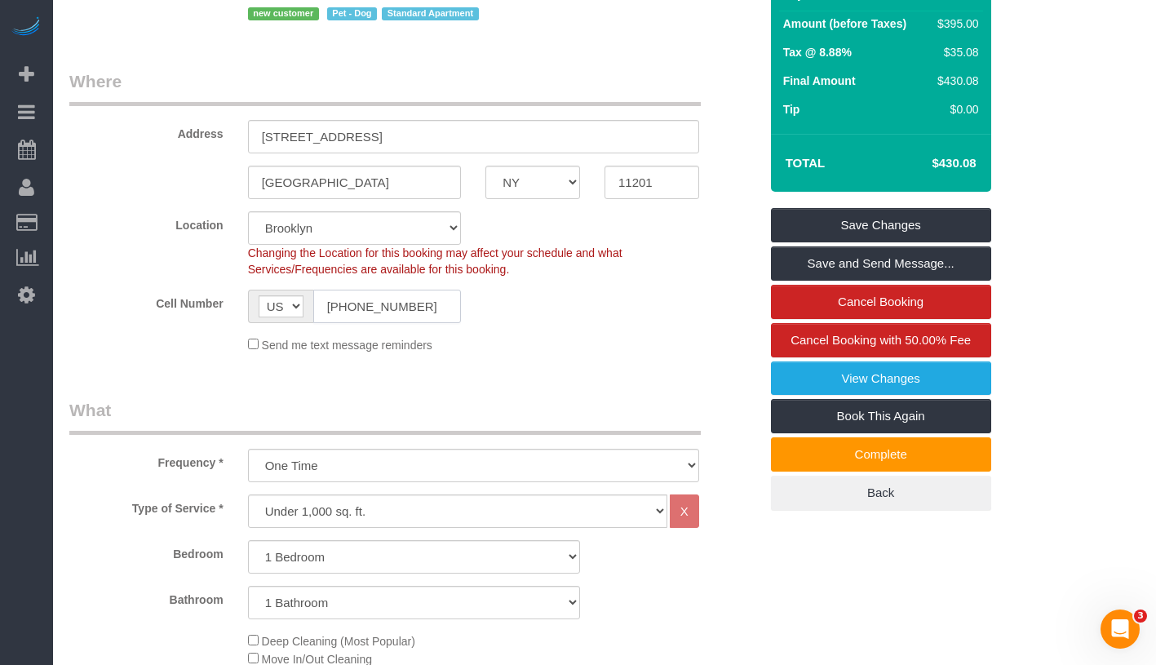
click at [401, 314] on input "(610) 804-4081" at bounding box center [387, 306] width 149 height 33
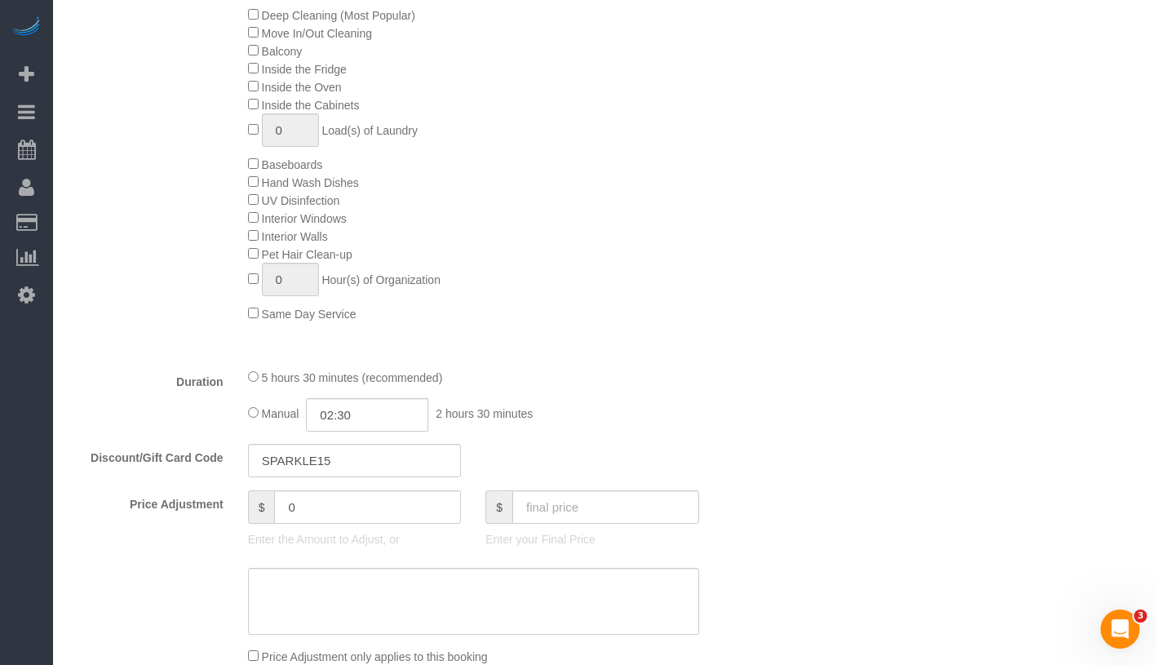
scroll to position [748, 0]
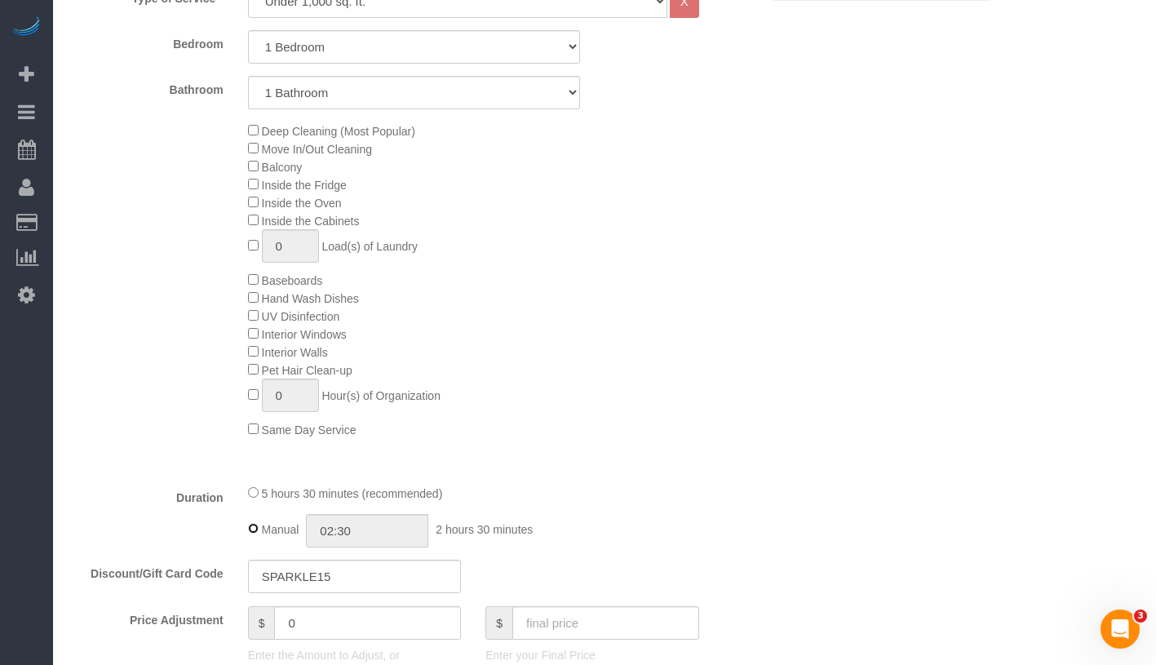
type input "05:30"
select select "spot40"
select select "spot79"
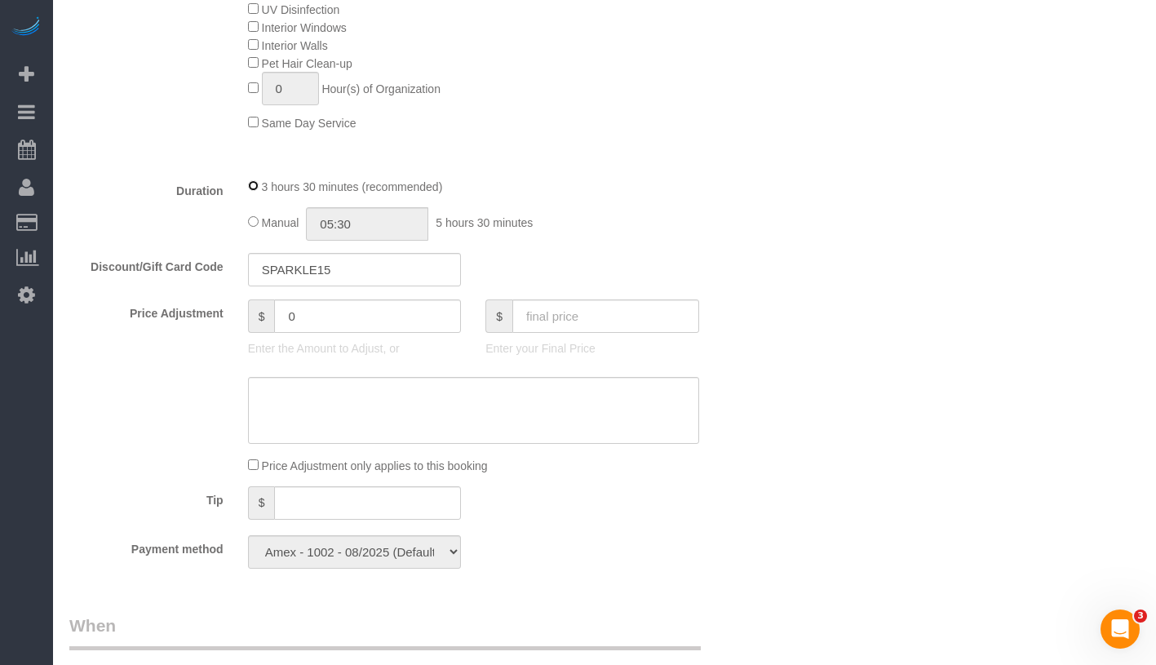
scroll to position [938, 0]
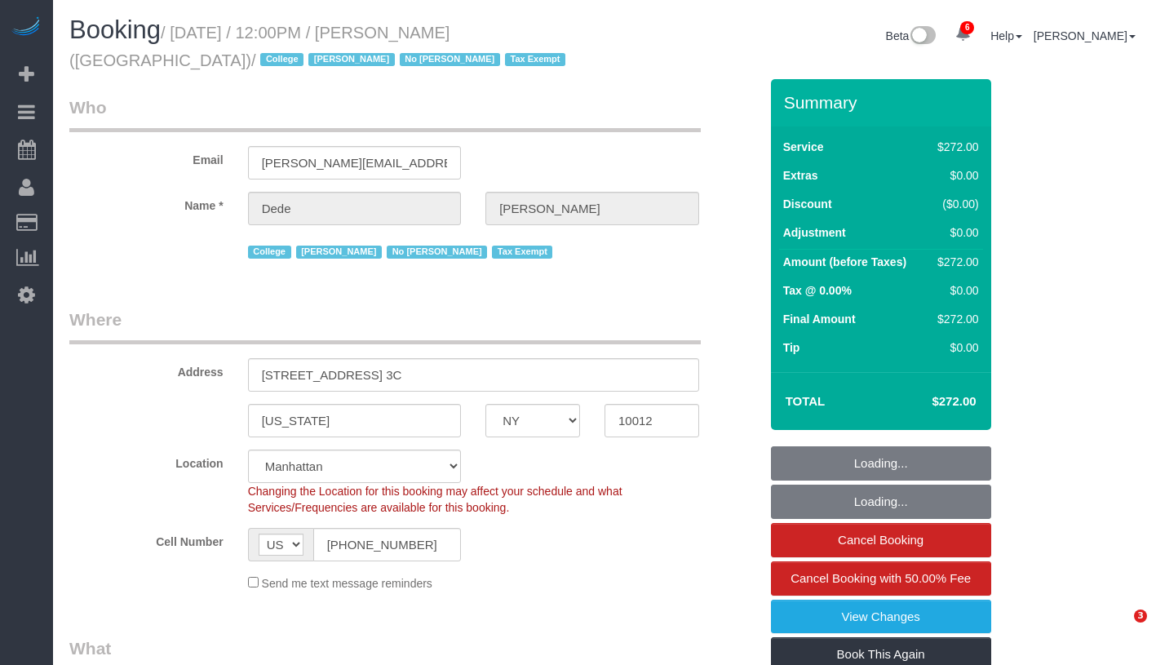
select select "NY"
select select "number:56"
select select "number:79"
select select "number:15"
select select "number:6"
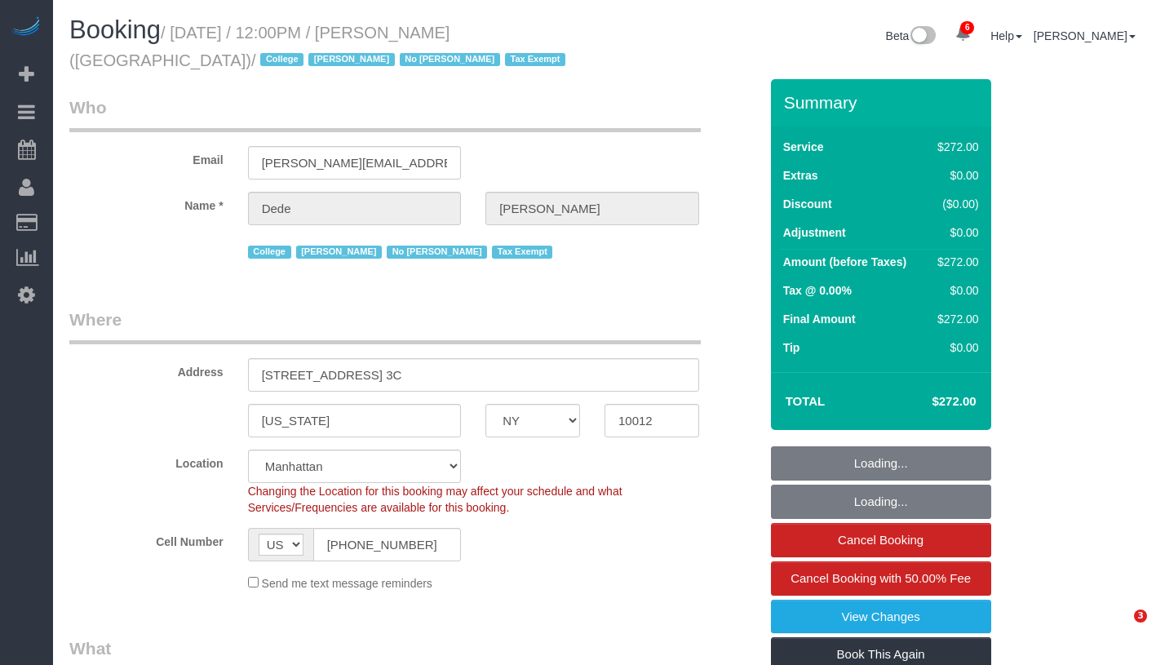
select select "object:1568"
select select "240"
select select "spot1"
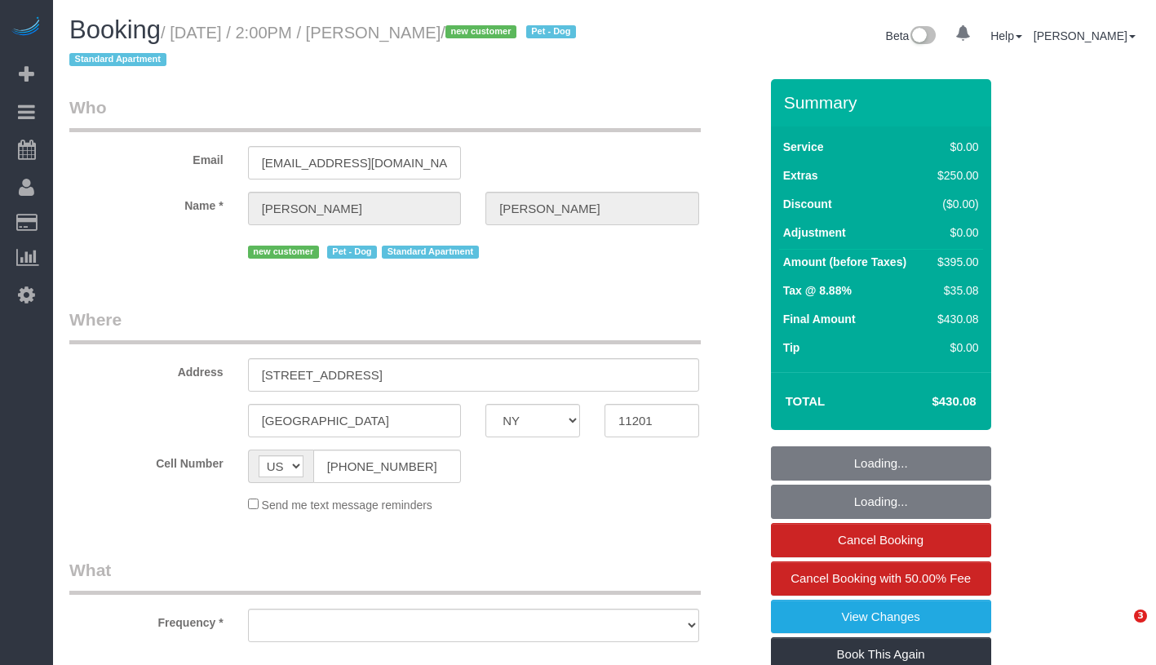
select select "NY"
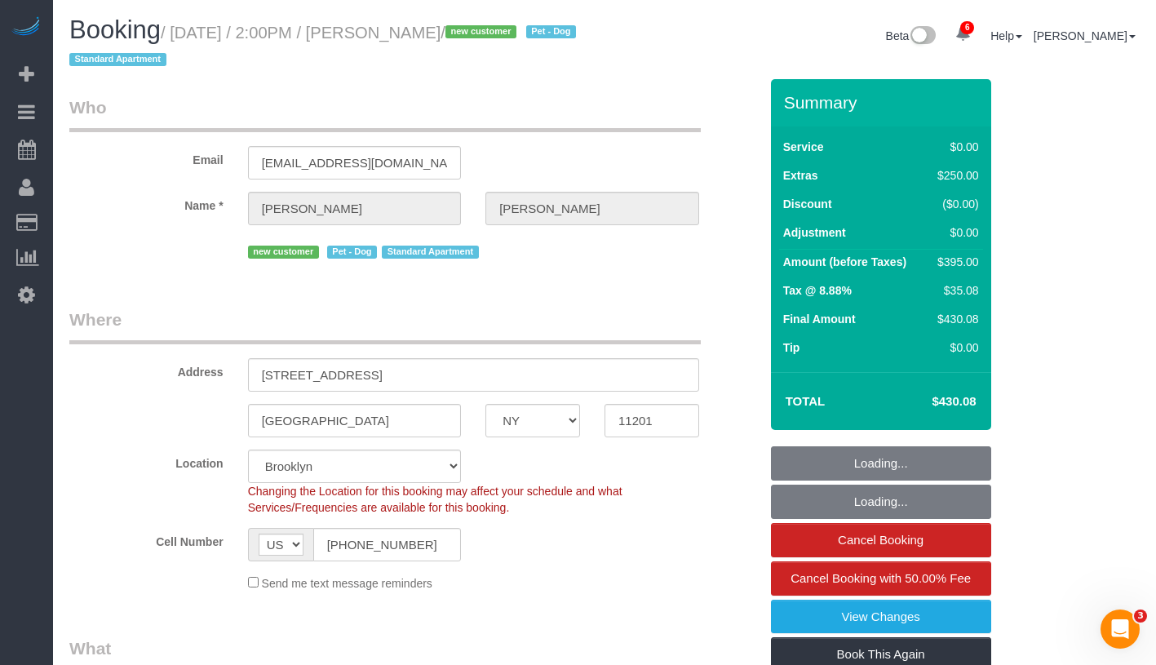
select select "string:stripe-pm_1Rsos74VGloSiKo7JLCW9Pkr"
select select "object:697"
select select "spot1"
select select "number:57"
select select "number:90"
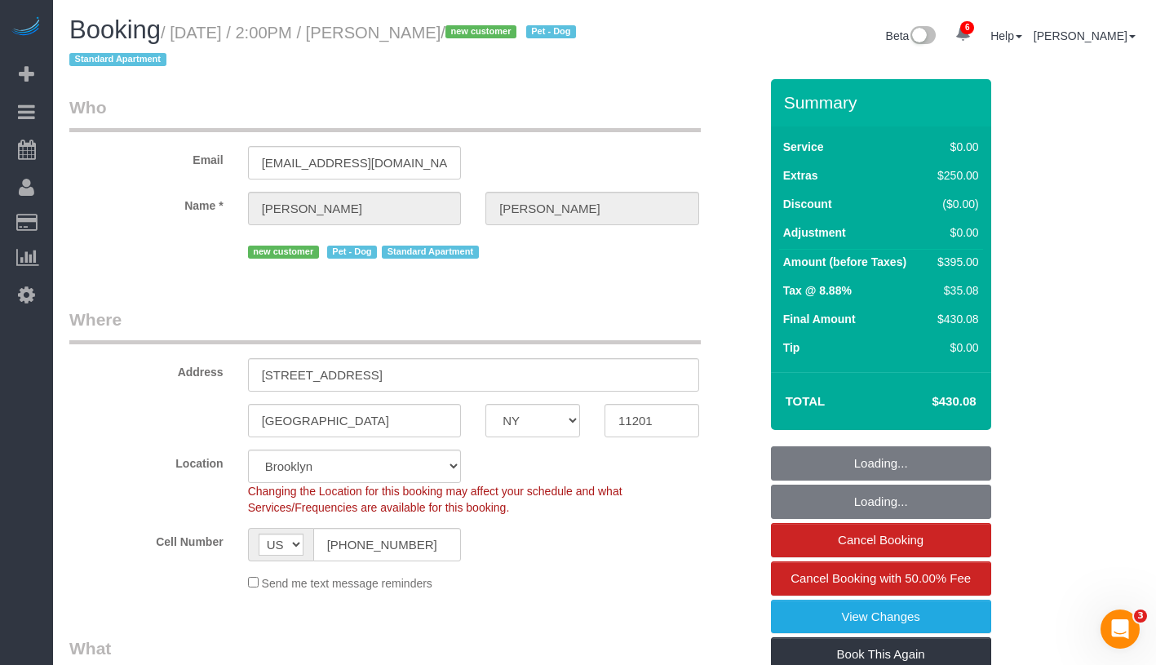
select select "number:13"
select select "number:5"
select select "object:1354"
select select "1"
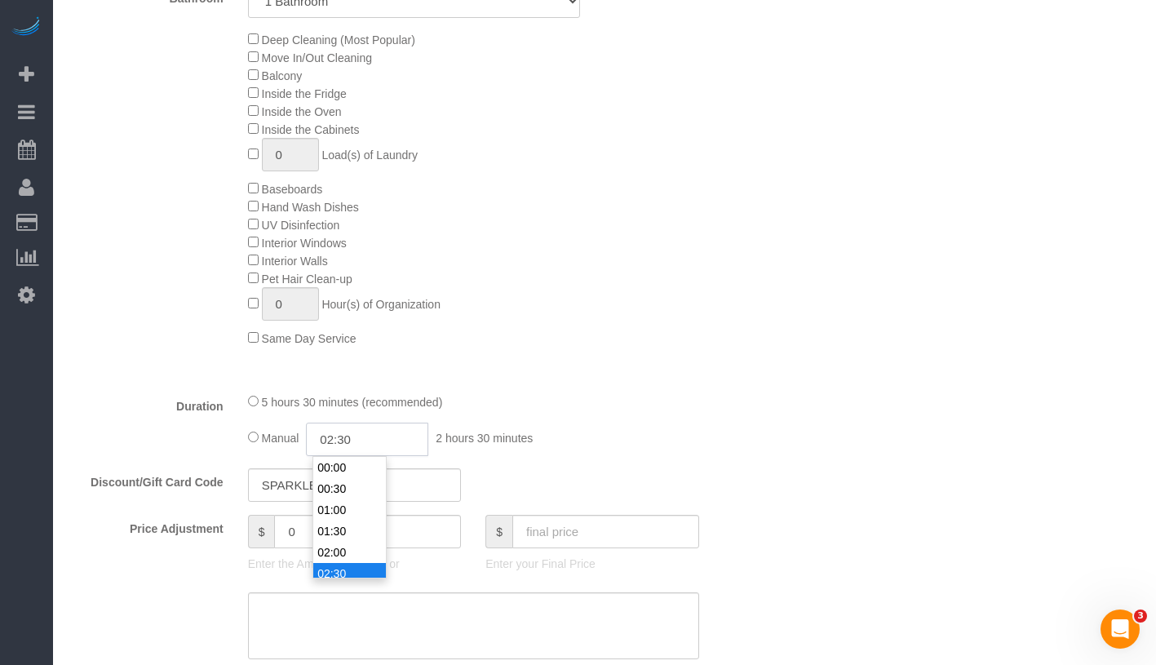
scroll to position [85, 0]
drag, startPoint x: 317, startPoint y: 438, endPoint x: 370, endPoint y: 437, distance: 52.2
click at [370, 437] on input "02:30" at bounding box center [367, 439] width 122 height 33
click at [549, 105] on div "Deep Cleaning (Most Popular) Move In/Out Cleaning Balcony Inside the Fridge Ins…" at bounding box center [503, 188] width 535 height 317
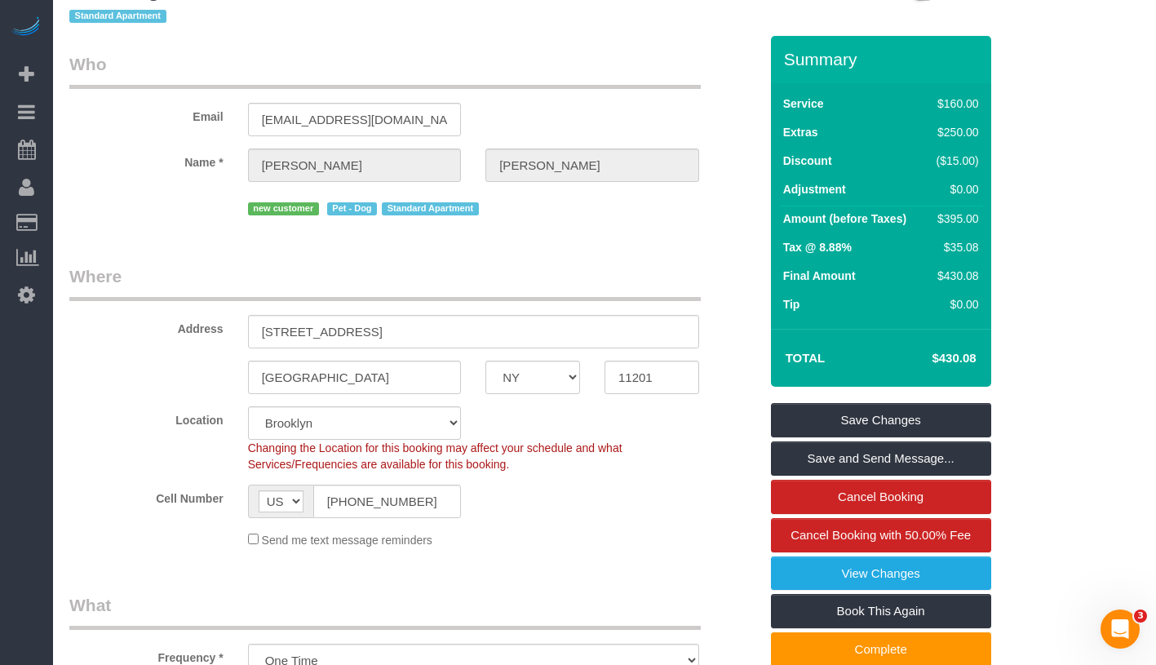
scroll to position [0, 0]
